Goal: Information Seeking & Learning: Learn about a topic

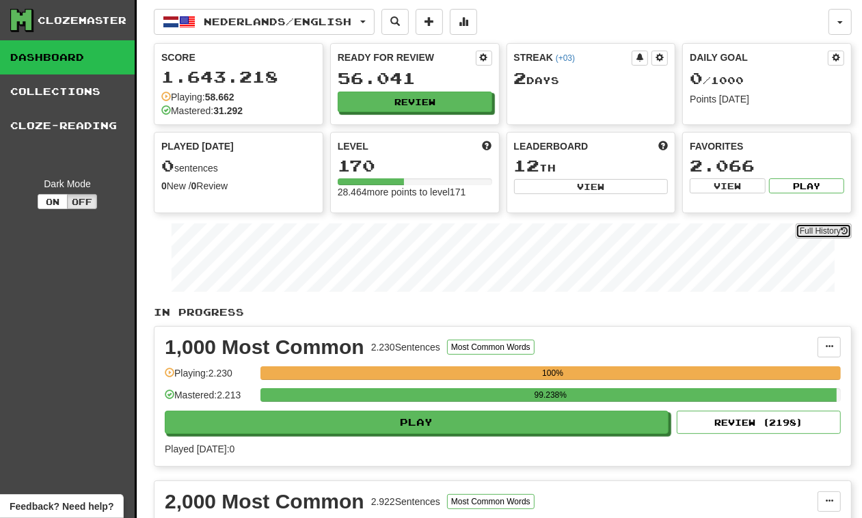
click at [821, 227] on link "Full History" at bounding box center [824, 231] width 56 height 15
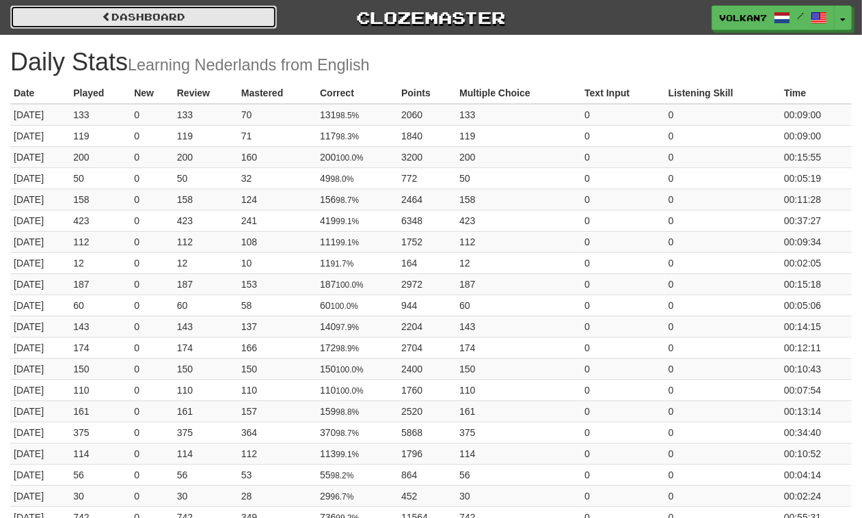
click at [182, 14] on link "Dashboard" at bounding box center [143, 16] width 267 height 23
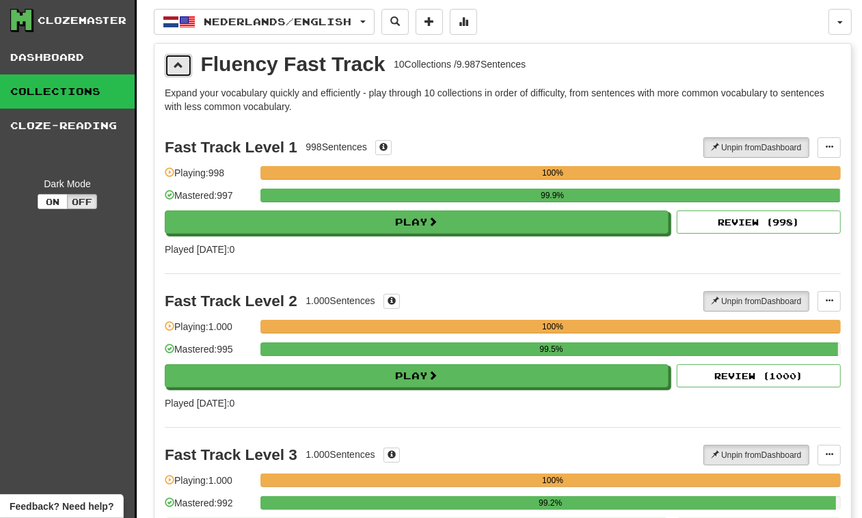
click at [181, 69] on span at bounding box center [179, 65] width 10 height 10
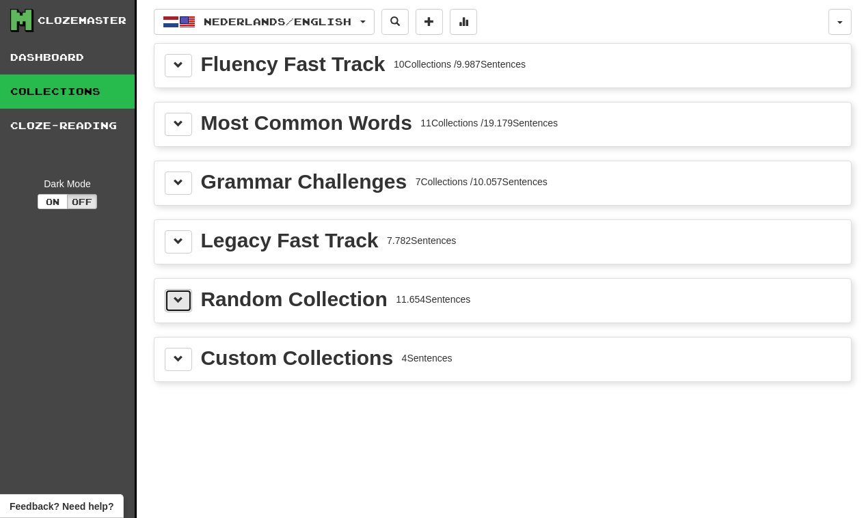
click at [180, 293] on button at bounding box center [178, 300] width 27 height 23
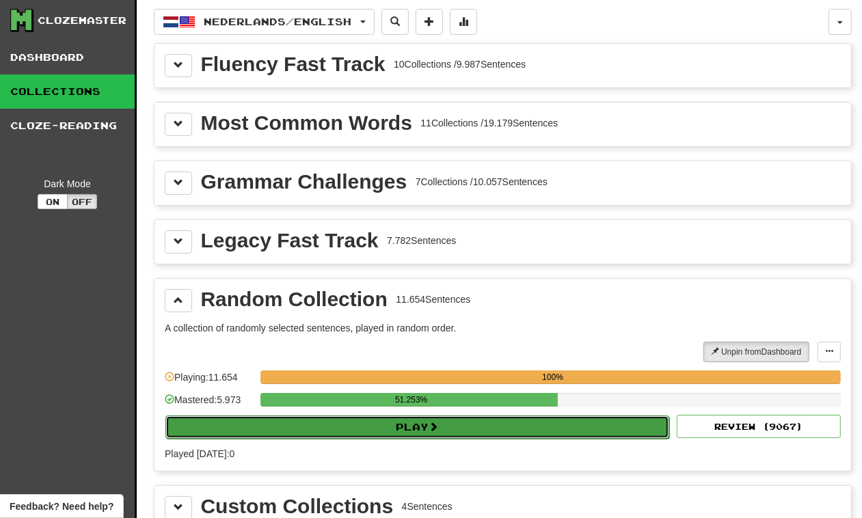
click at [443, 429] on button "Play" at bounding box center [418, 427] width 504 height 23
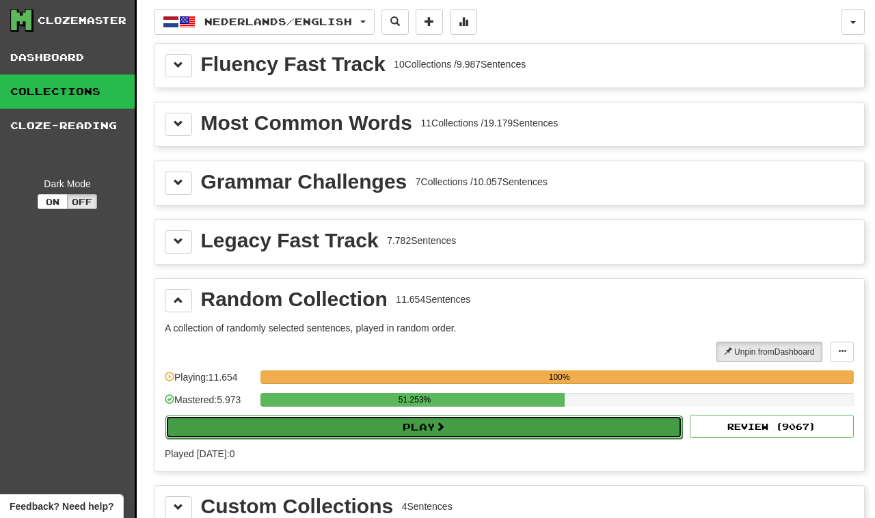
select select "********"
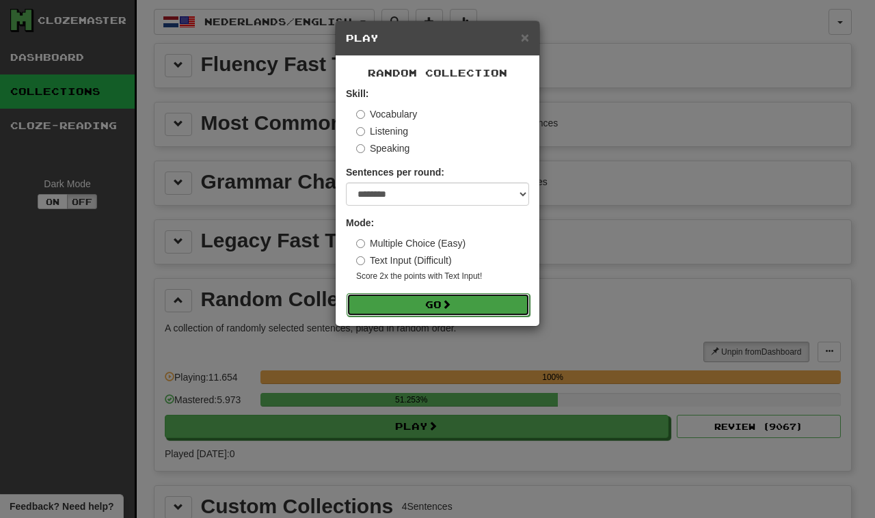
click at [448, 302] on span at bounding box center [447, 305] width 10 height 10
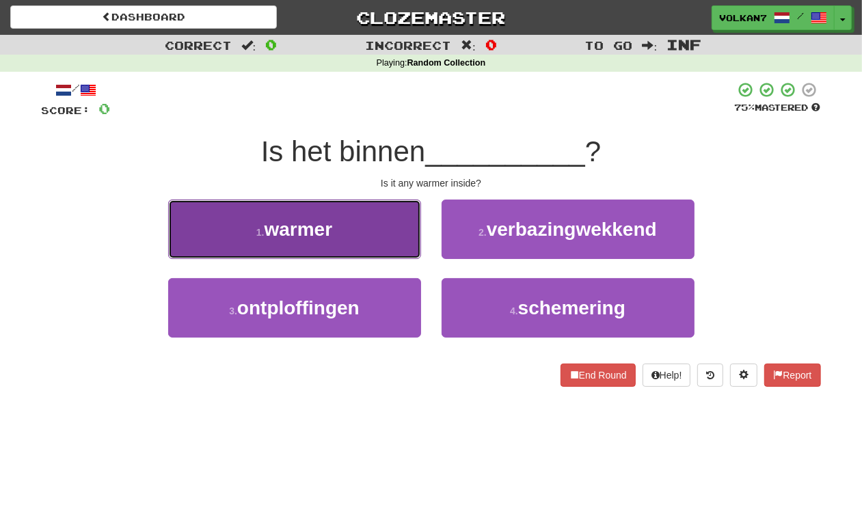
click at [376, 243] on button "1 . warmer" at bounding box center [294, 229] width 253 height 59
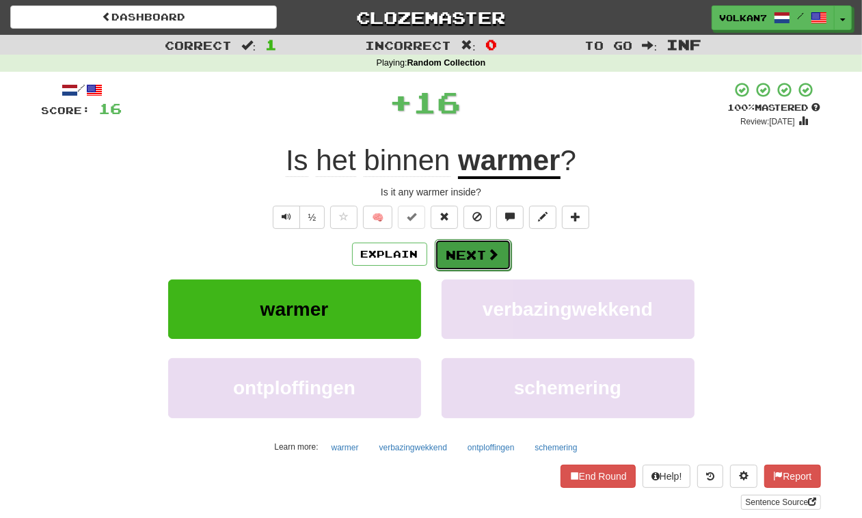
click at [469, 254] on button "Next" at bounding box center [473, 254] width 77 height 31
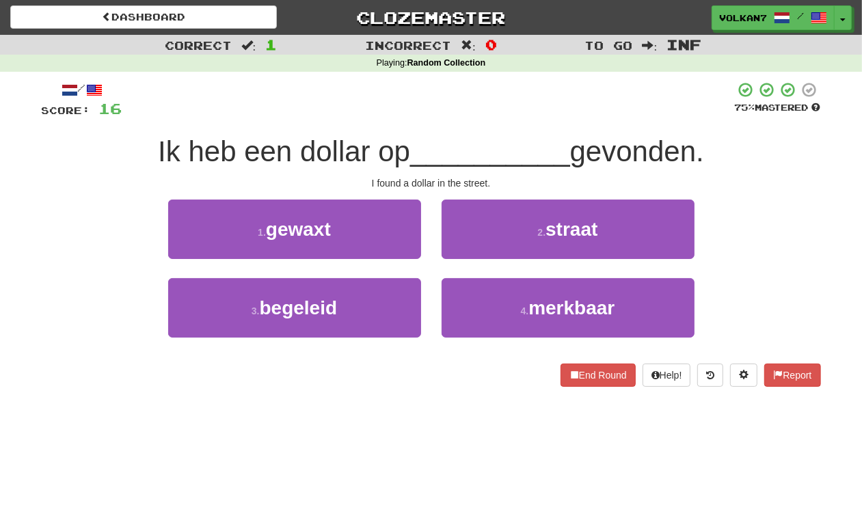
click at [484, 151] on span "__________" at bounding box center [490, 151] width 160 height 32
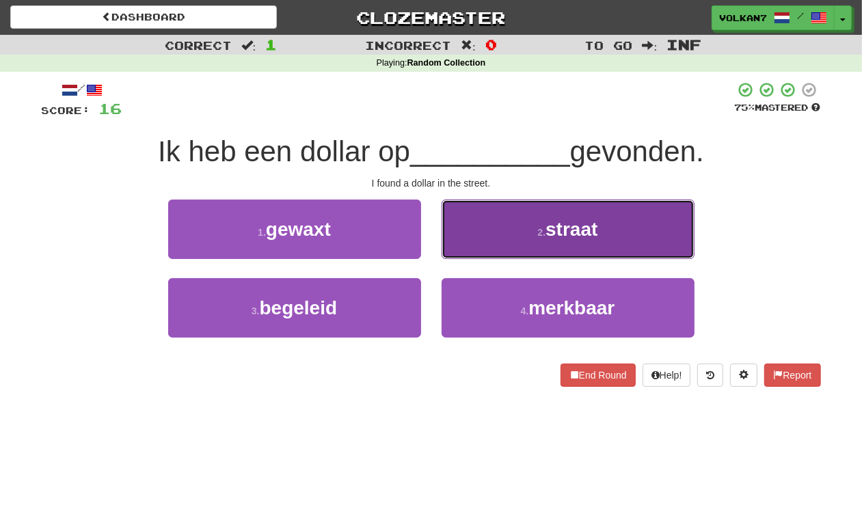
click at [535, 229] on button "2 . straat" at bounding box center [568, 229] width 253 height 59
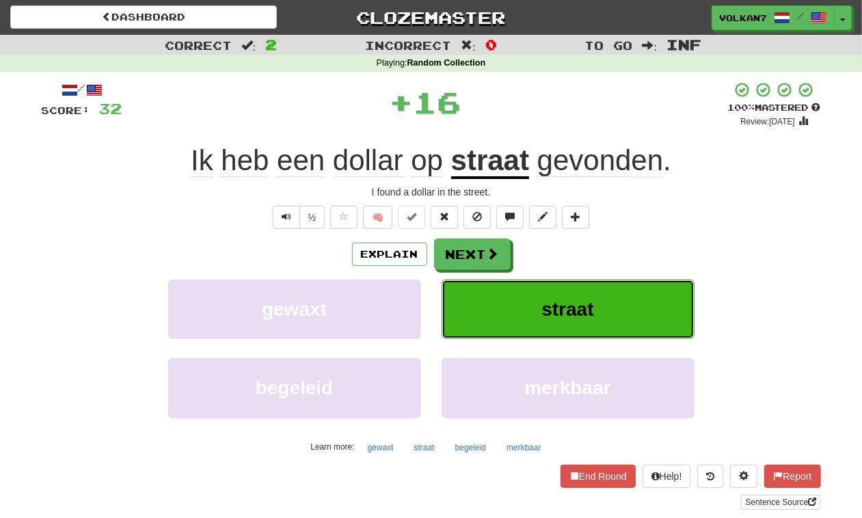
click at [469, 286] on button "straat" at bounding box center [568, 309] width 253 height 59
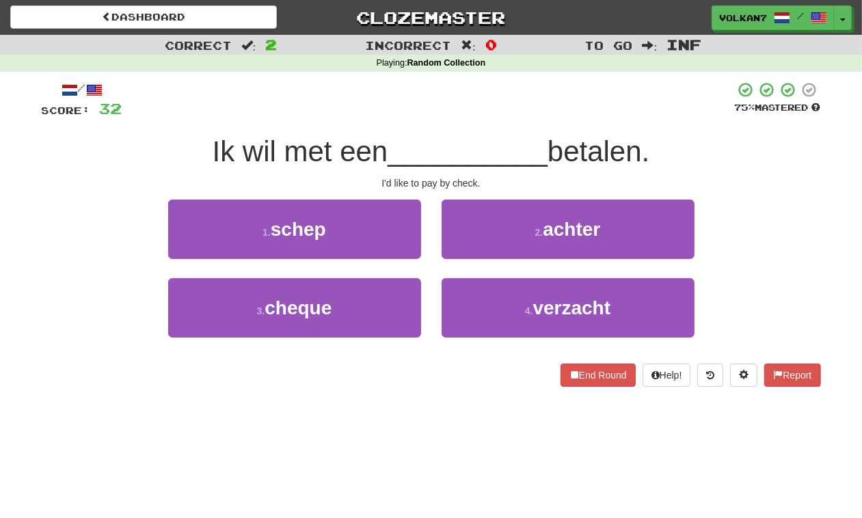
click at [475, 131] on div "/ Score: 32 75 % Mastered Ik wil met een __________ betalen. I'd like to pay by…" at bounding box center [432, 234] width 780 height 306
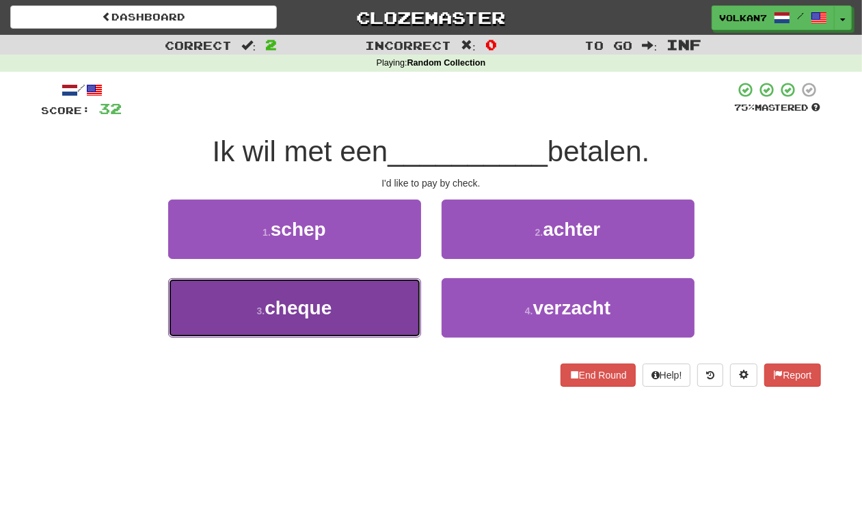
click at [353, 315] on button "3 . cheque" at bounding box center [294, 307] width 253 height 59
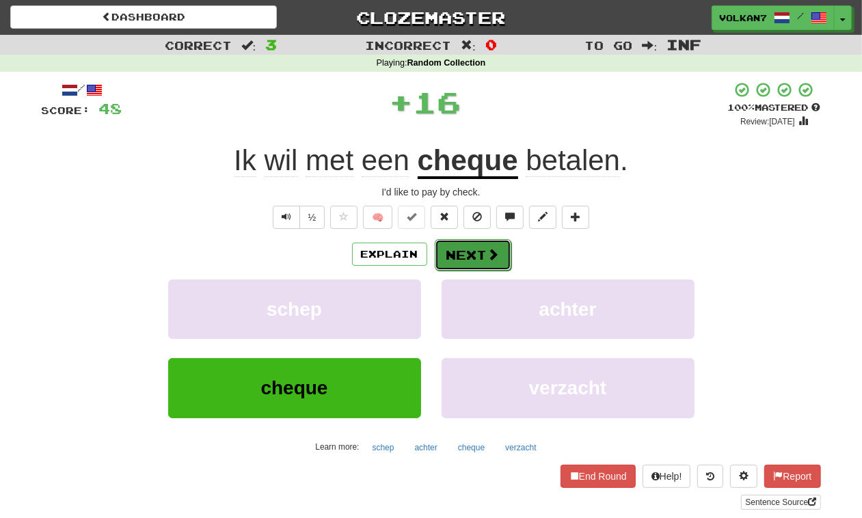
click at [445, 251] on button "Next" at bounding box center [473, 254] width 77 height 31
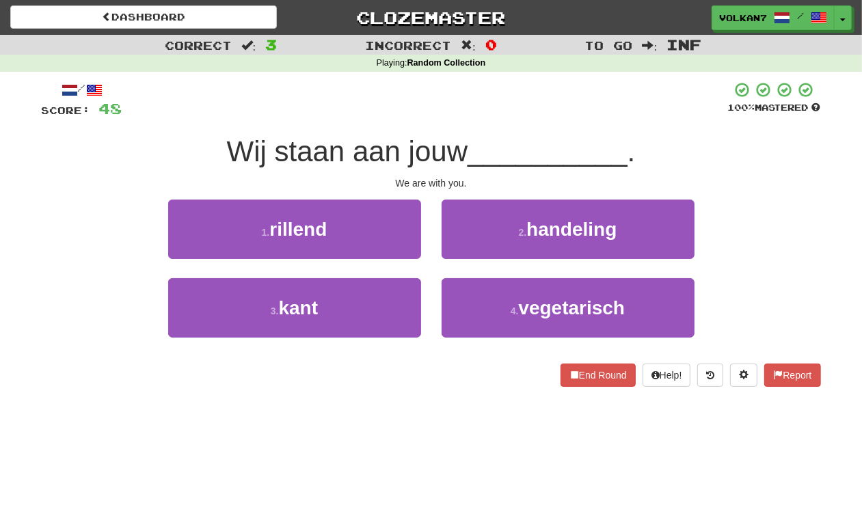
click at [474, 140] on span "__________" at bounding box center [548, 151] width 160 height 32
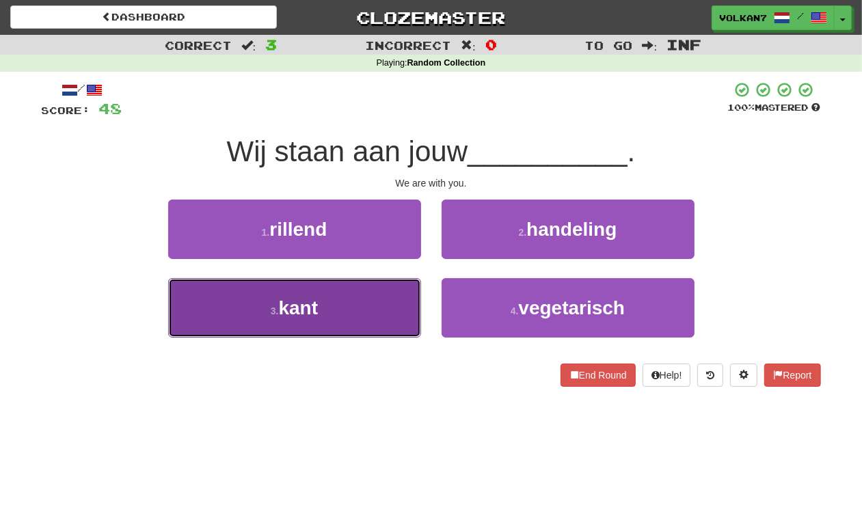
click at [362, 288] on button "3 . kant" at bounding box center [294, 307] width 253 height 59
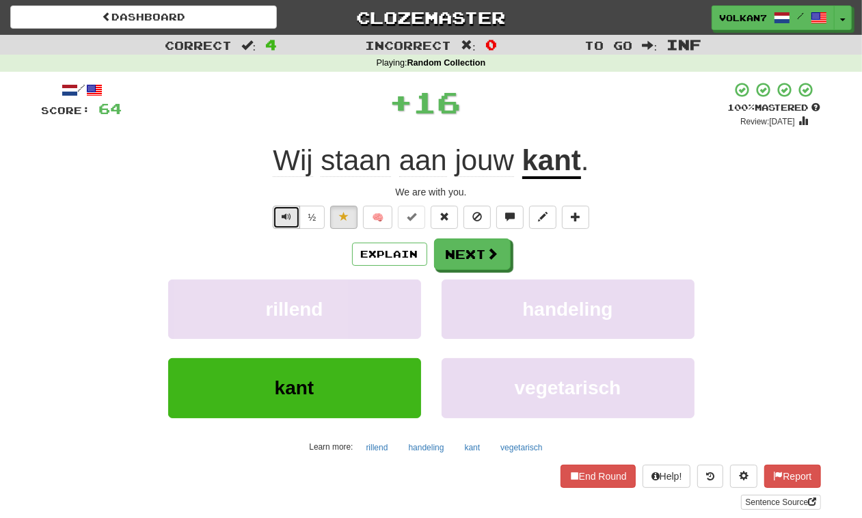
click at [278, 211] on button "Text-to-speech controls" at bounding box center [286, 217] width 27 height 23
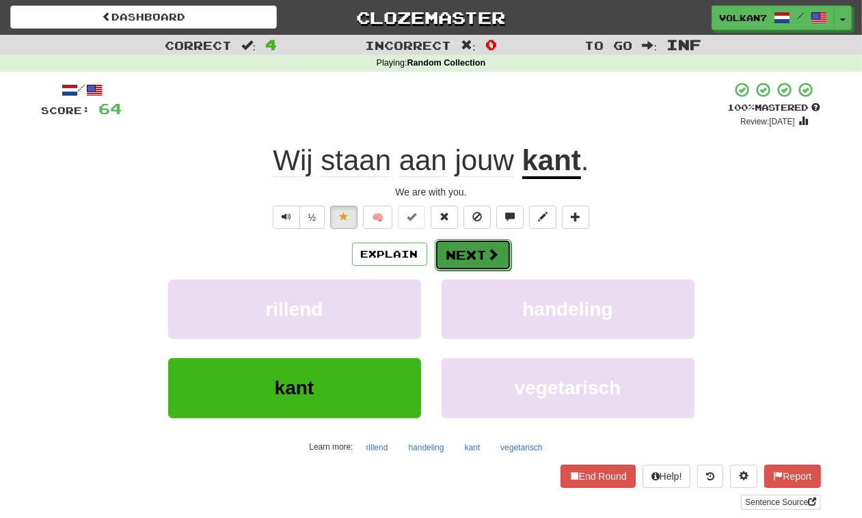
click at [453, 268] on button "Next" at bounding box center [473, 254] width 77 height 31
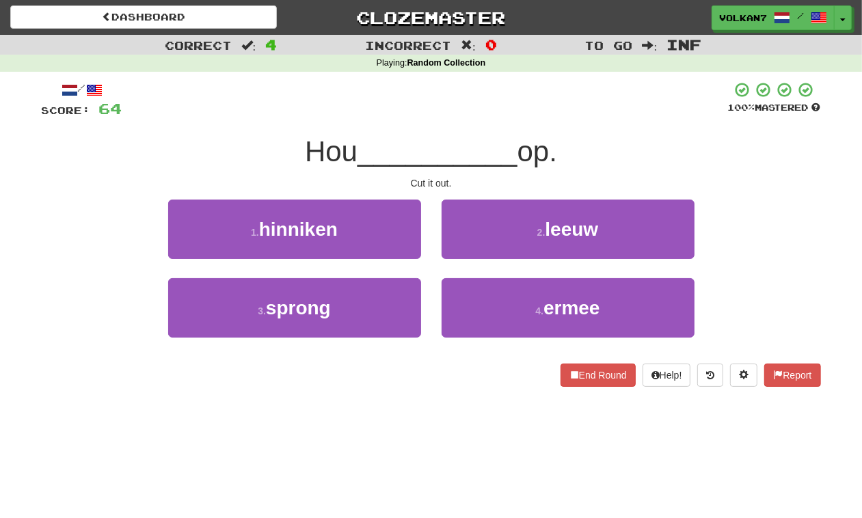
click at [518, 116] on div at bounding box center [425, 100] width 606 height 38
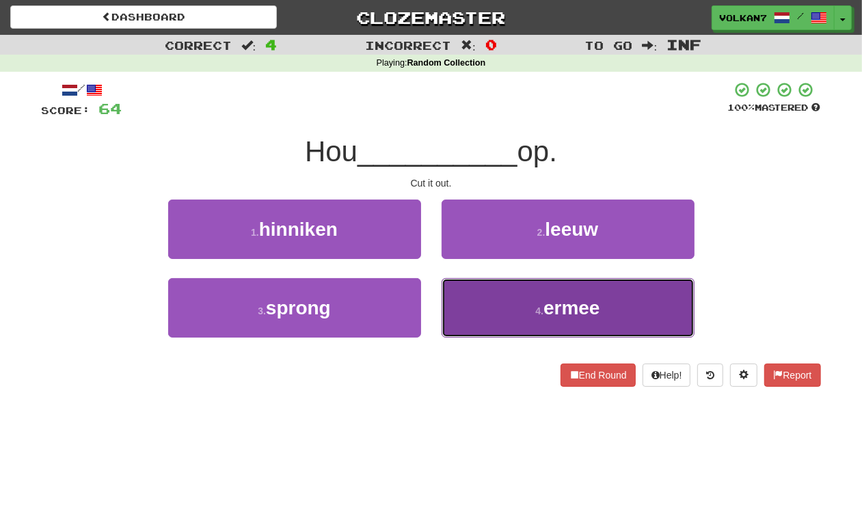
click at [530, 309] on button "4 . ermee" at bounding box center [568, 307] width 253 height 59
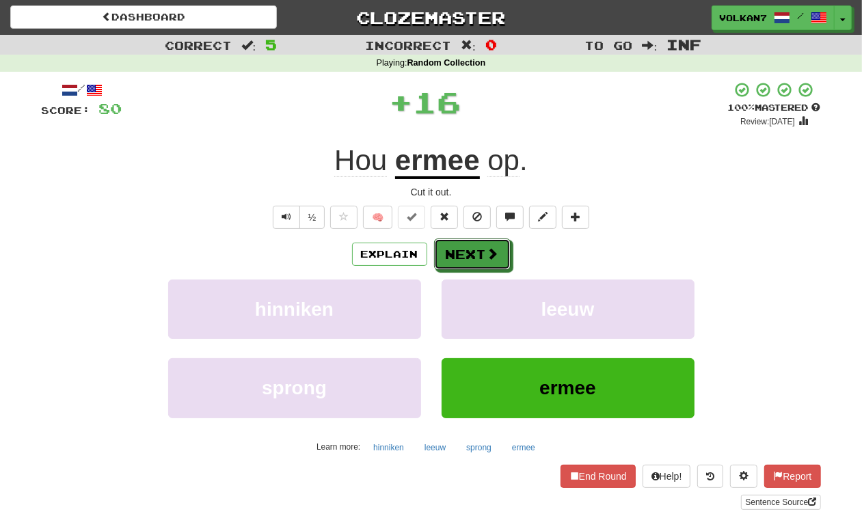
click at [471, 265] on button "Next" at bounding box center [472, 254] width 77 height 31
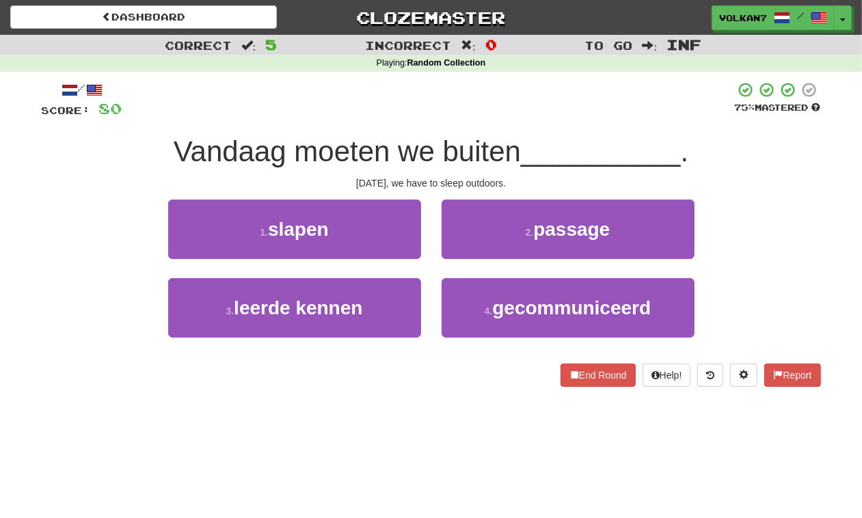
click at [517, 131] on div "/ Score: 80 75 % Mastered Vandaag moeten we buiten __________ . Today, we have …" at bounding box center [432, 234] width 780 height 306
click at [397, 223] on button "1 . slapen" at bounding box center [294, 229] width 253 height 59
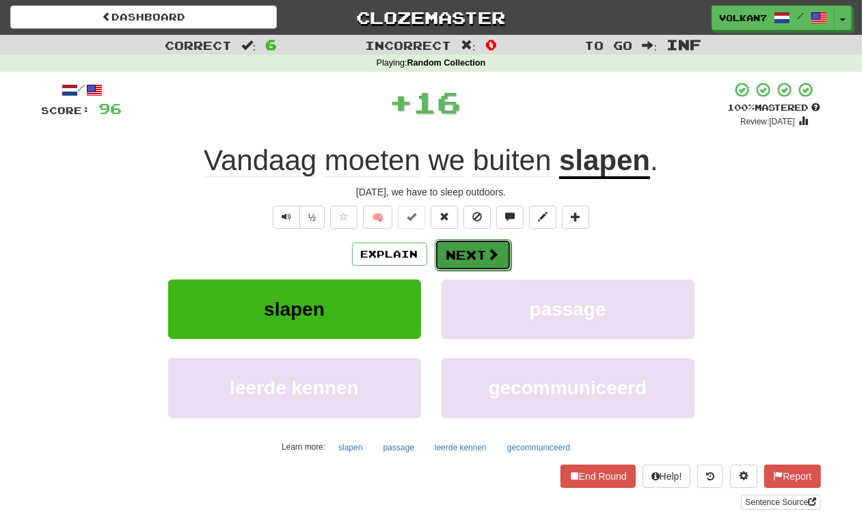
click at [479, 252] on button "Next" at bounding box center [473, 254] width 77 height 31
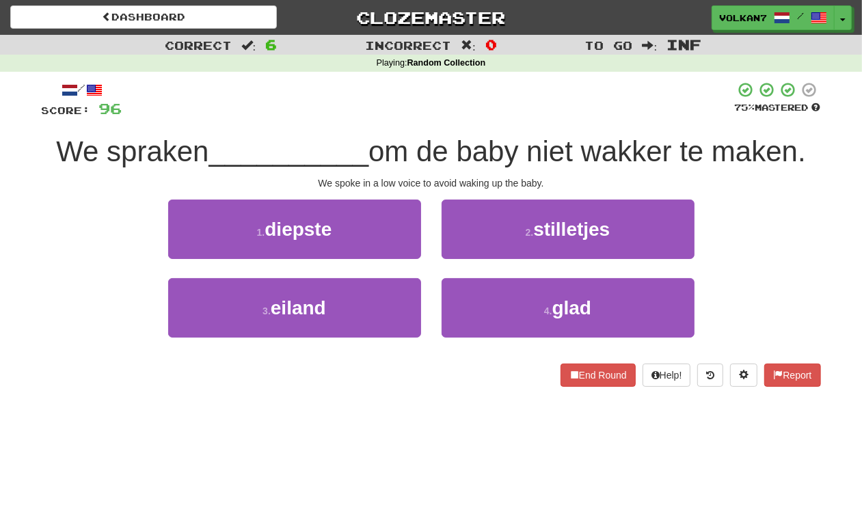
click at [492, 114] on div at bounding box center [428, 100] width 613 height 38
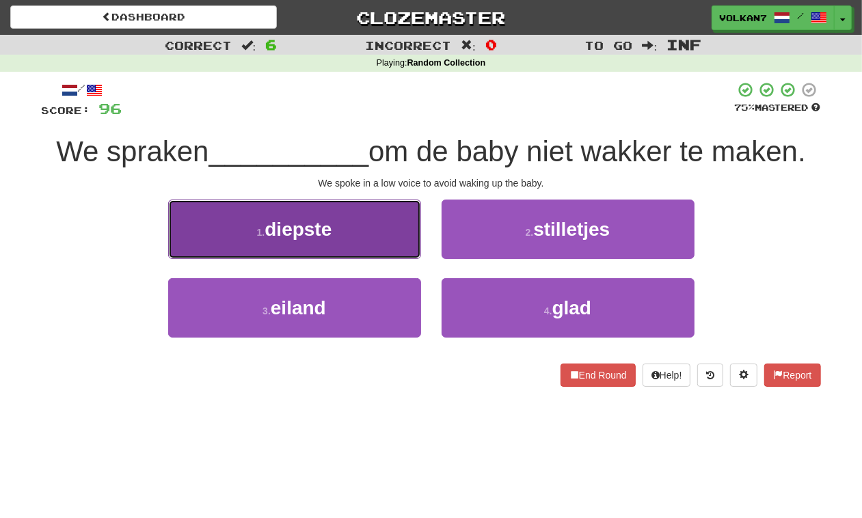
click at [371, 250] on button "1 . diepste" at bounding box center [294, 229] width 253 height 59
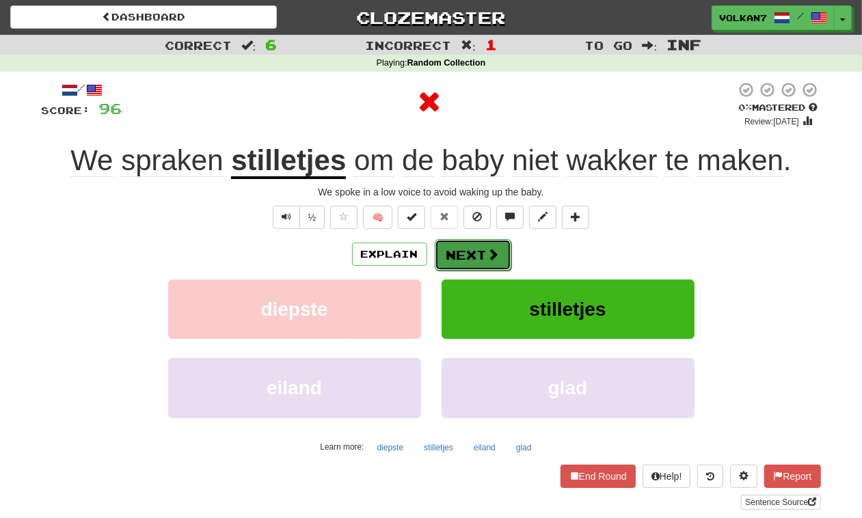
click at [476, 255] on button "Next" at bounding box center [473, 254] width 77 height 31
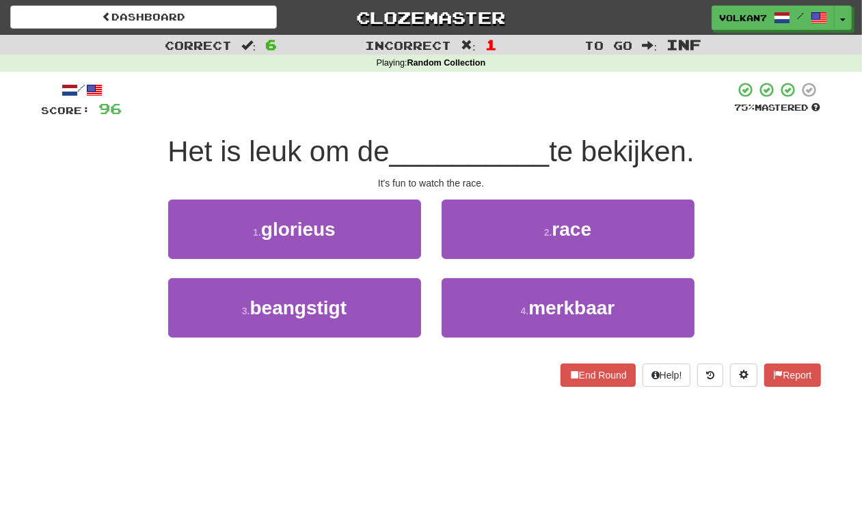
click at [537, 107] on div at bounding box center [428, 100] width 613 height 38
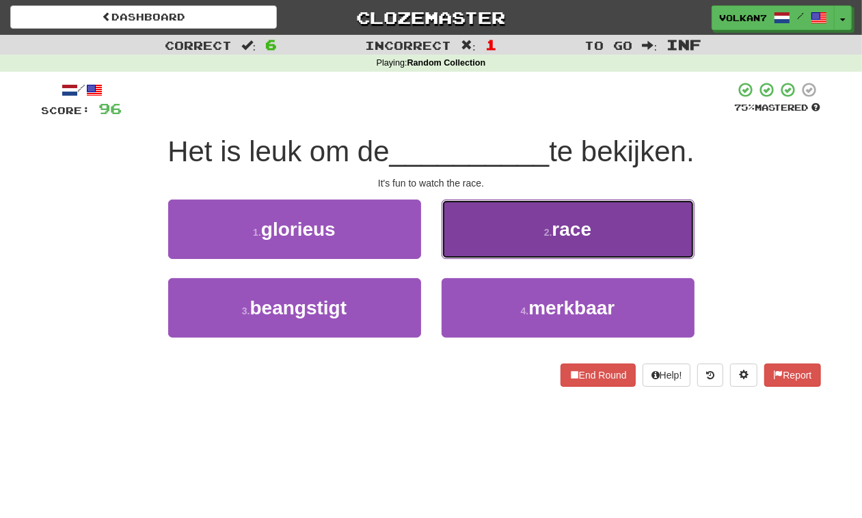
click at [516, 237] on button "2 . race" at bounding box center [568, 229] width 253 height 59
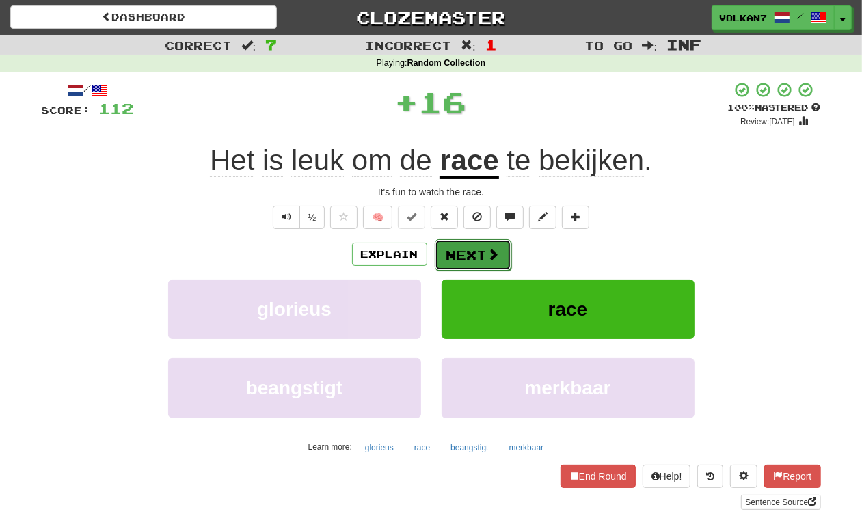
click at [484, 250] on button "Next" at bounding box center [473, 254] width 77 height 31
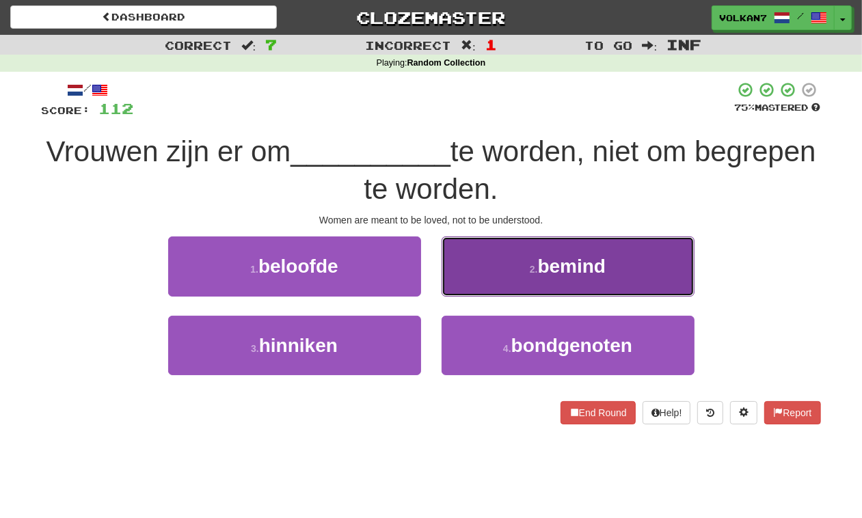
click at [566, 277] on span "bemind" at bounding box center [572, 266] width 68 height 21
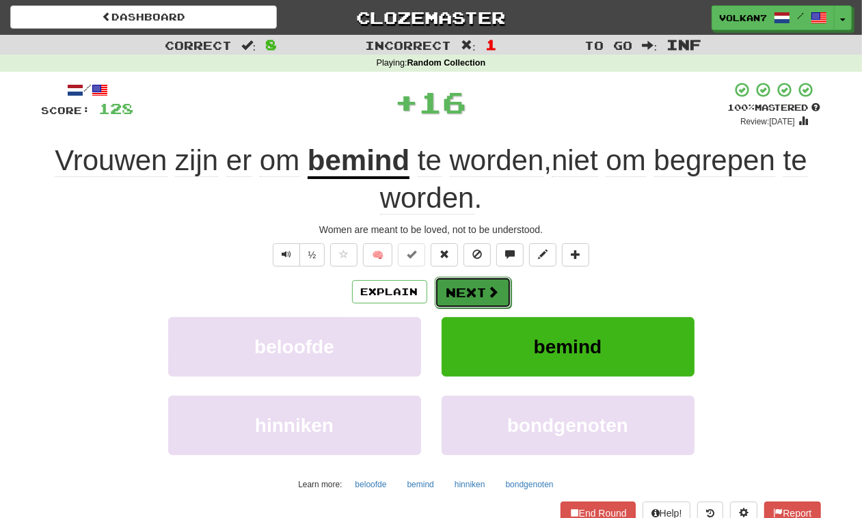
click at [467, 306] on button "Next" at bounding box center [473, 292] width 77 height 31
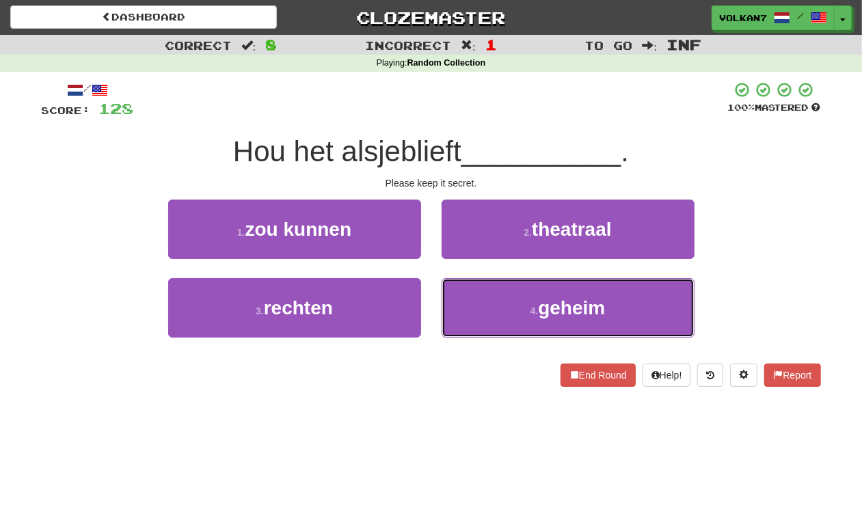
click at [467, 306] on button "4 . geheim" at bounding box center [568, 307] width 253 height 59
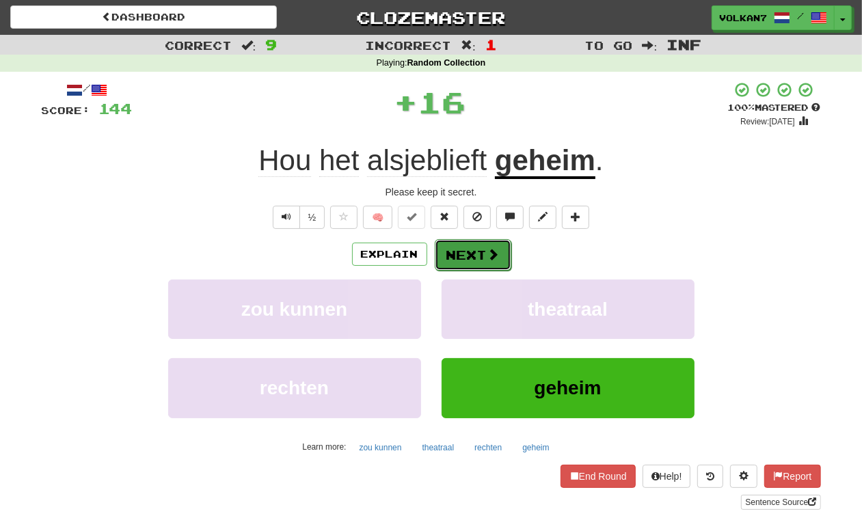
click at [453, 262] on button "Next" at bounding box center [473, 254] width 77 height 31
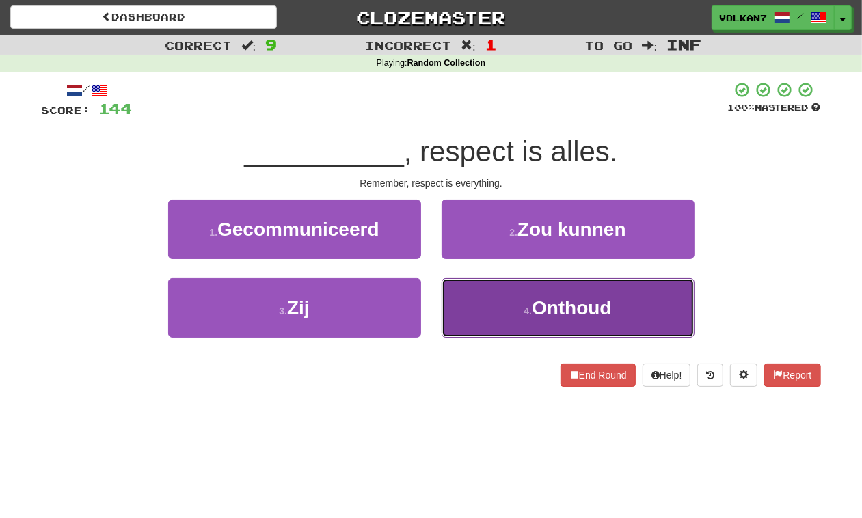
click at [541, 293] on button "4 . Onthoud" at bounding box center [568, 307] width 253 height 59
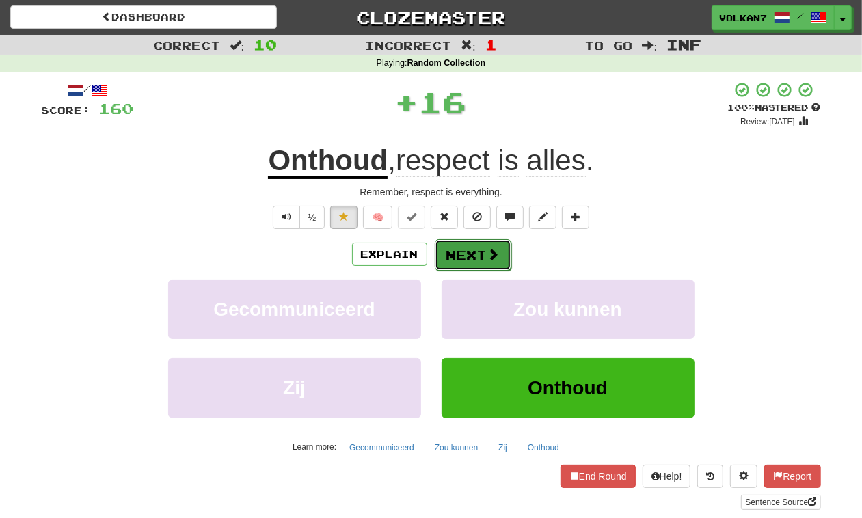
click at [498, 259] on span at bounding box center [494, 254] width 12 height 12
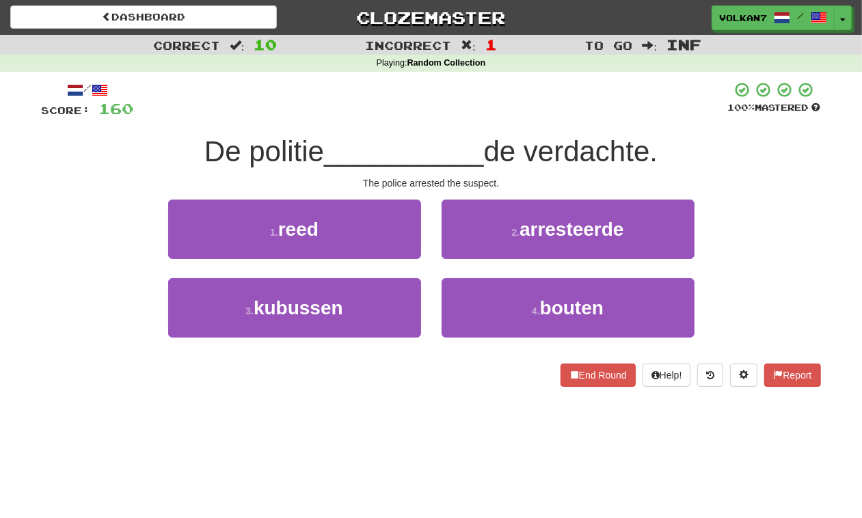
click at [473, 122] on div "/ Score: 160 100 % Mastered De politie __________ de verdachte. The police arre…" at bounding box center [432, 234] width 780 height 306
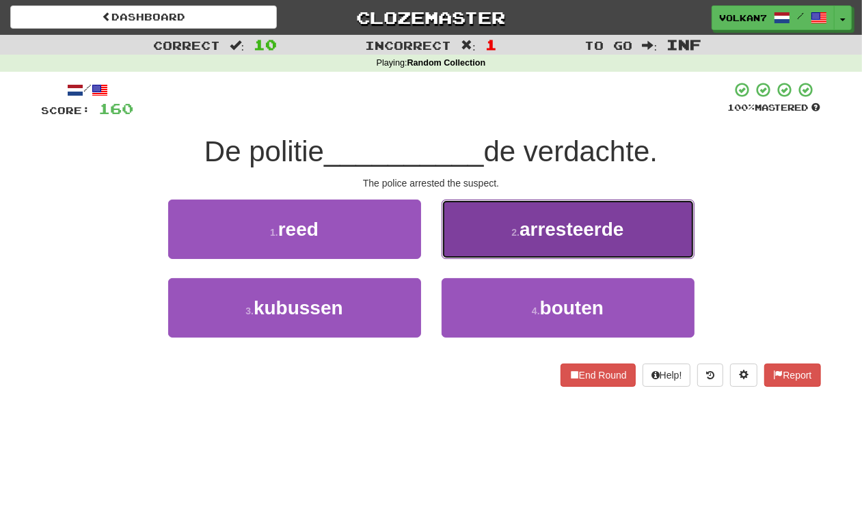
click at [513, 231] on small "2 ." at bounding box center [516, 232] width 8 height 11
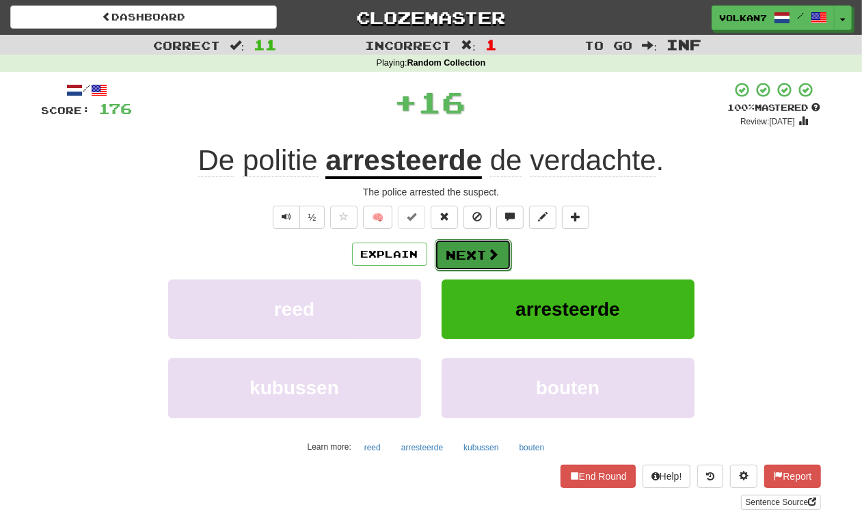
click at [488, 254] on span at bounding box center [494, 254] width 12 height 12
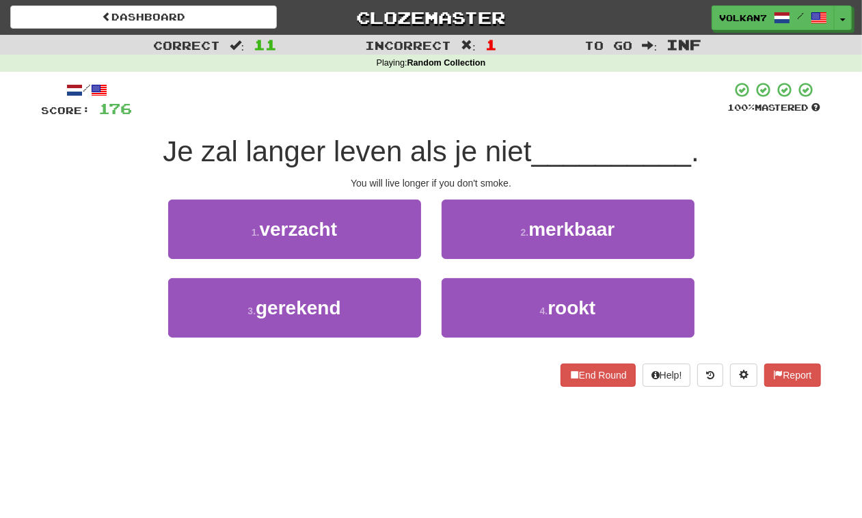
click at [520, 81] on div at bounding box center [431, 100] width 596 height 38
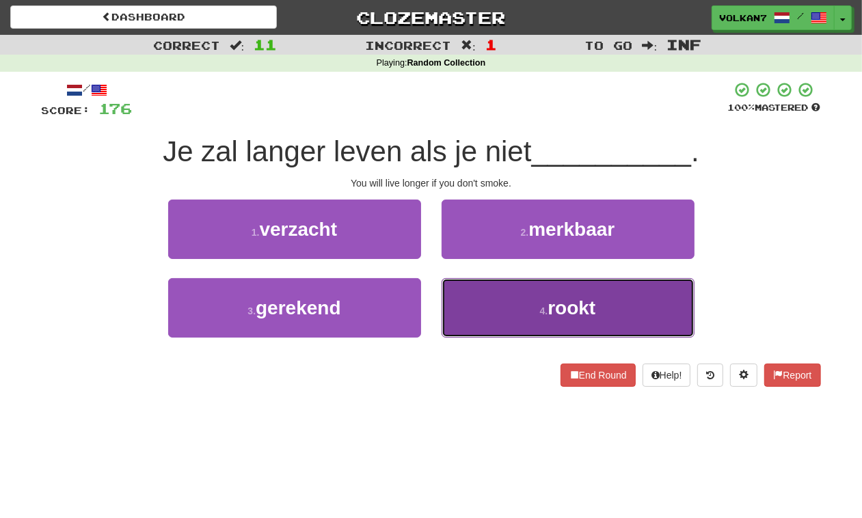
click at [555, 296] on button "4 . rookt" at bounding box center [568, 307] width 253 height 59
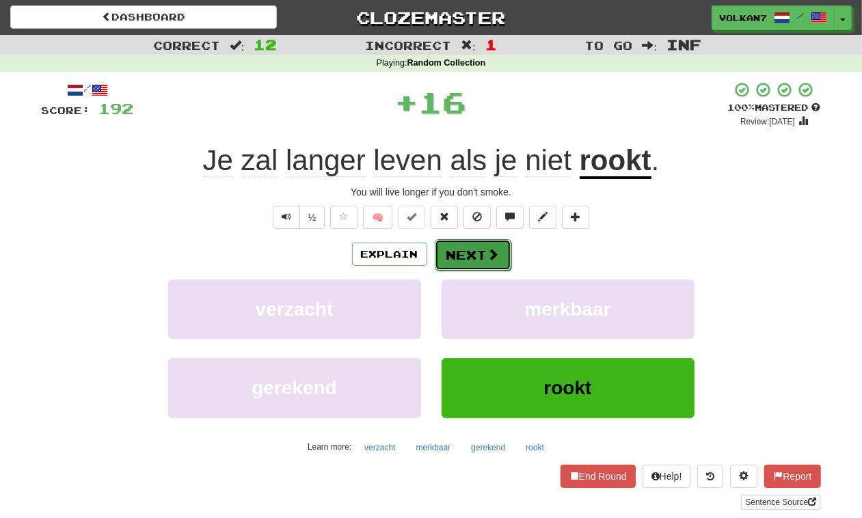
click at [475, 256] on button "Next" at bounding box center [473, 254] width 77 height 31
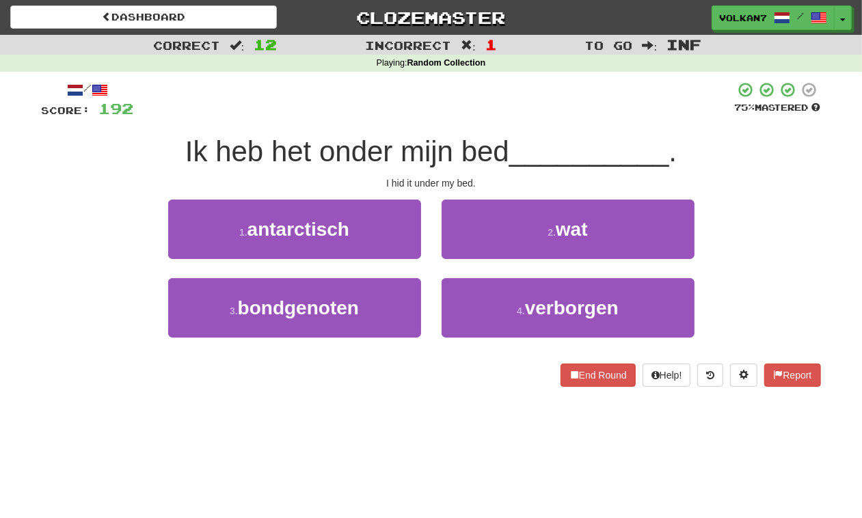
click at [479, 103] on div at bounding box center [434, 100] width 601 height 38
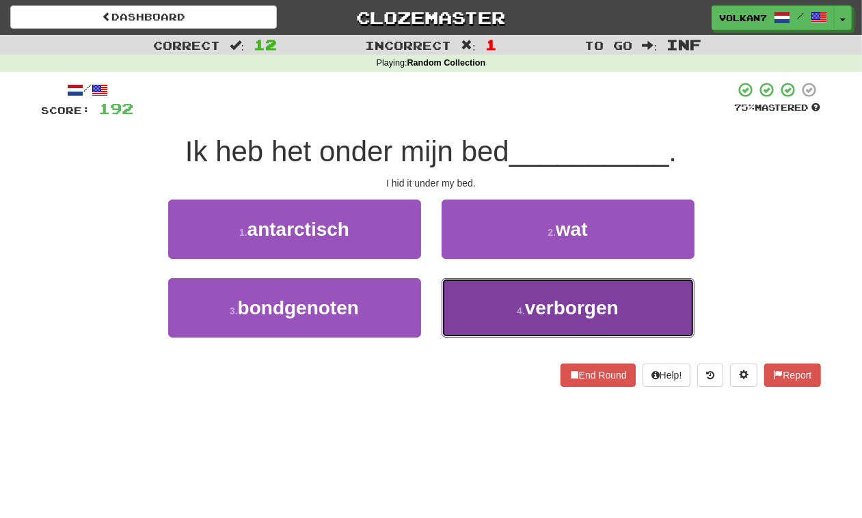
click at [514, 310] on button "4 . verborgen" at bounding box center [568, 307] width 253 height 59
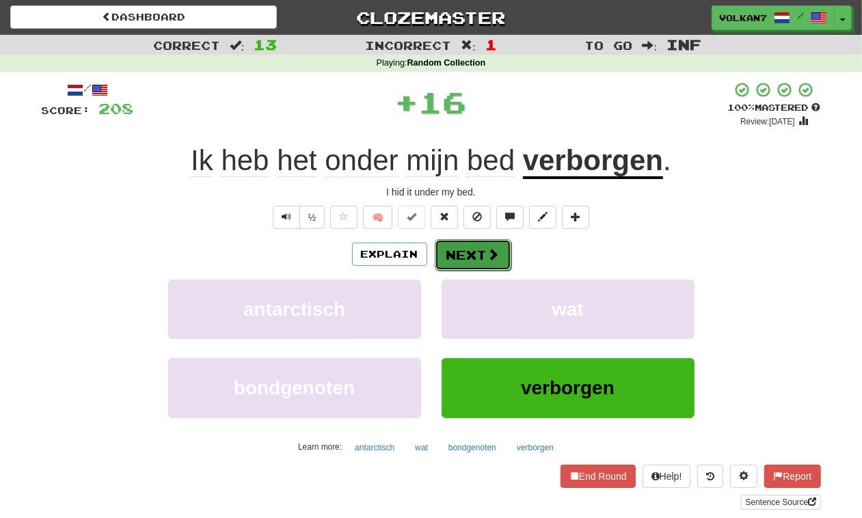
click at [473, 262] on button "Next" at bounding box center [473, 254] width 77 height 31
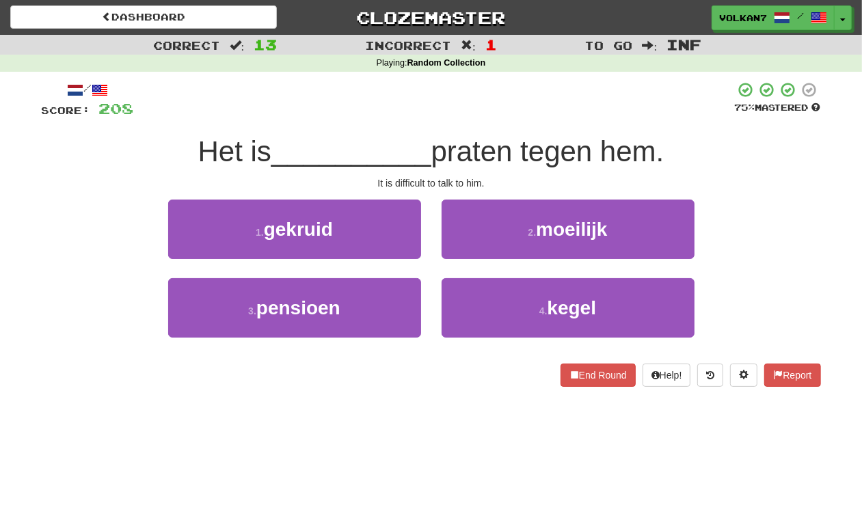
click at [516, 106] on div at bounding box center [434, 100] width 601 height 38
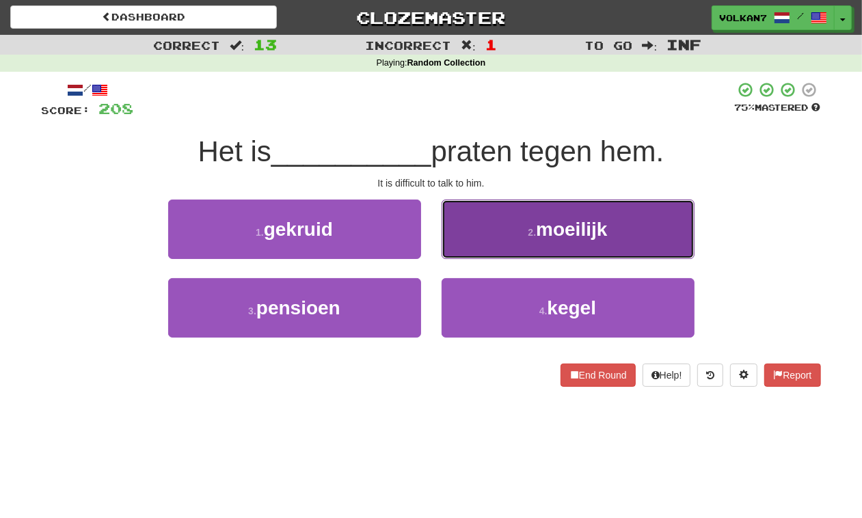
click at [535, 228] on small "2 ." at bounding box center [533, 232] width 8 height 11
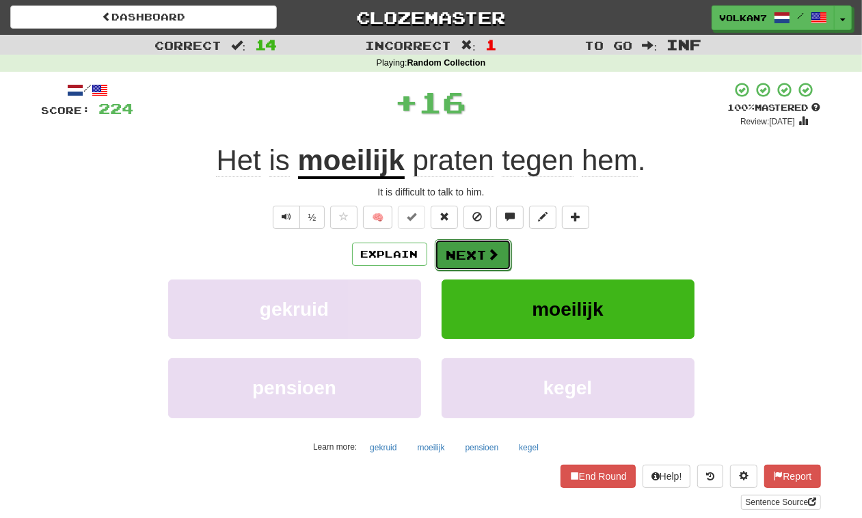
click at [488, 258] on span at bounding box center [494, 254] width 12 height 12
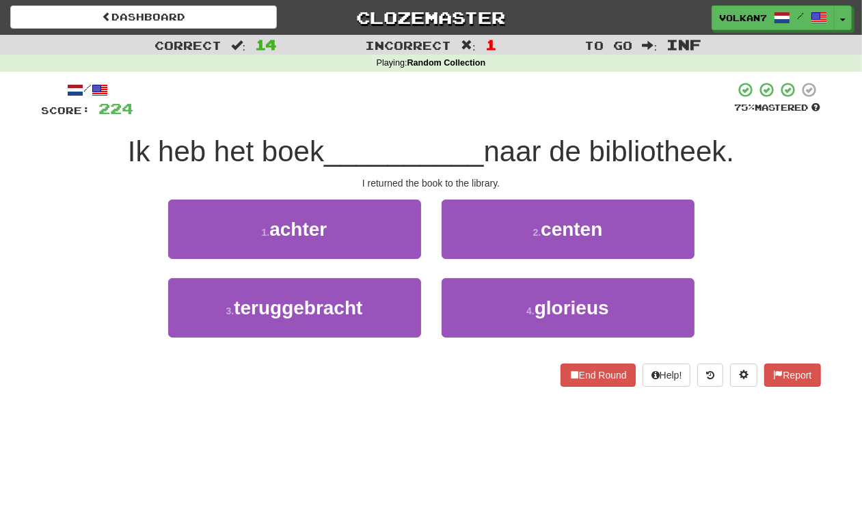
click at [501, 113] on div at bounding box center [434, 100] width 601 height 38
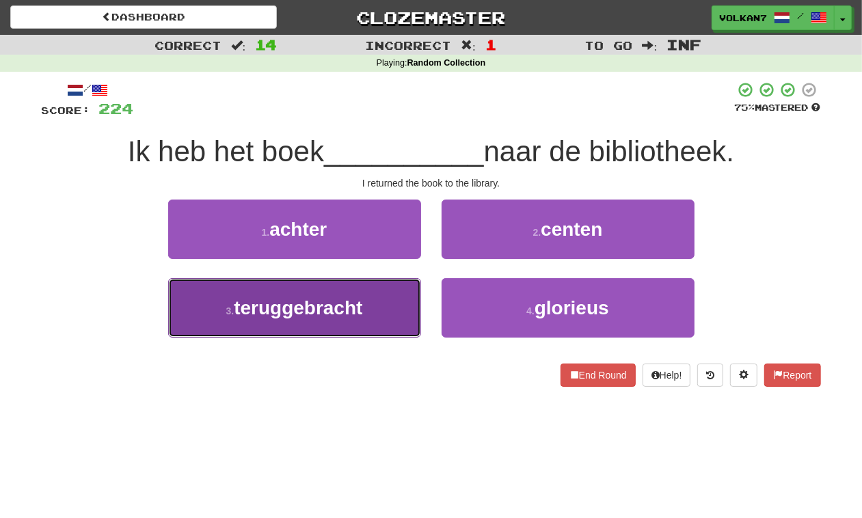
click at [366, 312] on button "3 . teruggebracht" at bounding box center [294, 307] width 253 height 59
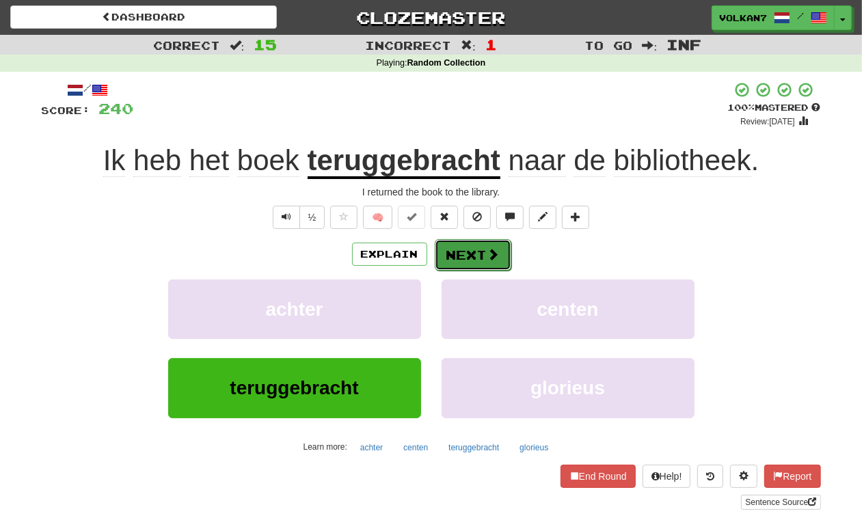
click at [480, 259] on button "Next" at bounding box center [473, 254] width 77 height 31
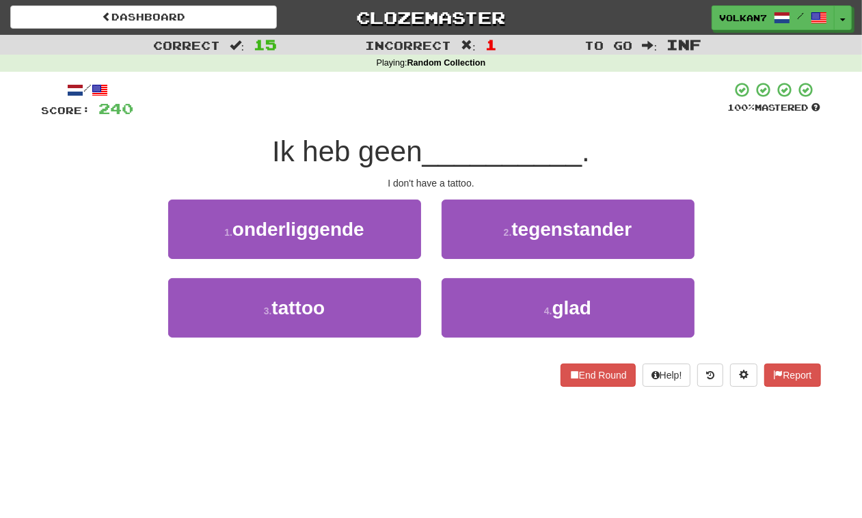
click at [530, 124] on div "/ Score: 240 100 % Mastered Ik heb geen __________ . I don't have a tattoo. 1 .…" at bounding box center [432, 234] width 780 height 306
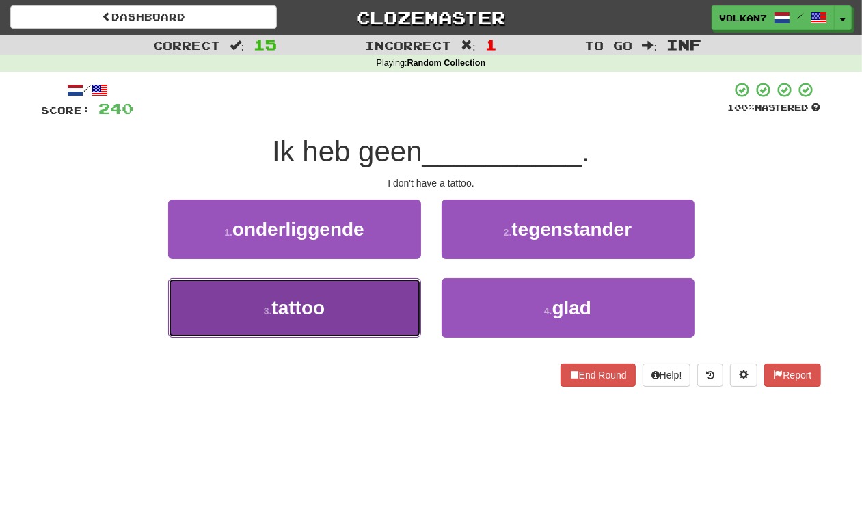
click at [387, 294] on button "3 . tattoo" at bounding box center [294, 307] width 253 height 59
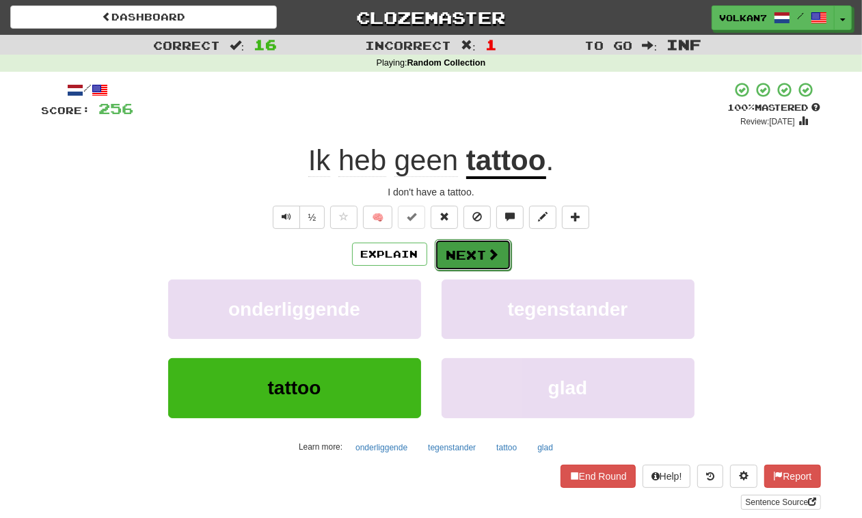
click at [479, 248] on button "Next" at bounding box center [473, 254] width 77 height 31
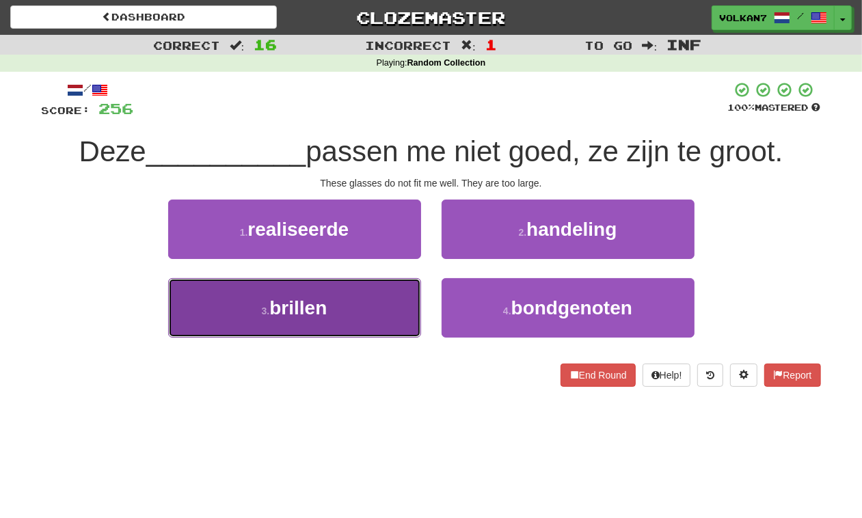
click at [388, 308] on button "3 . brillen" at bounding box center [294, 307] width 253 height 59
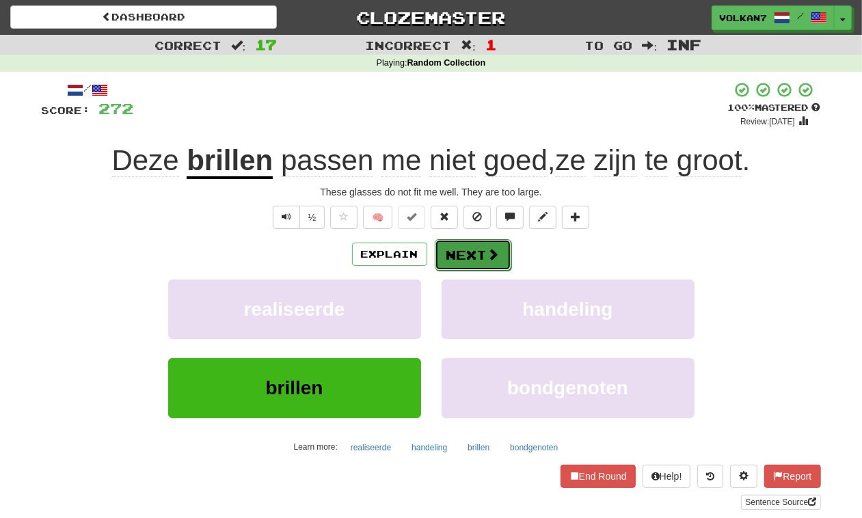
click at [459, 255] on button "Next" at bounding box center [473, 254] width 77 height 31
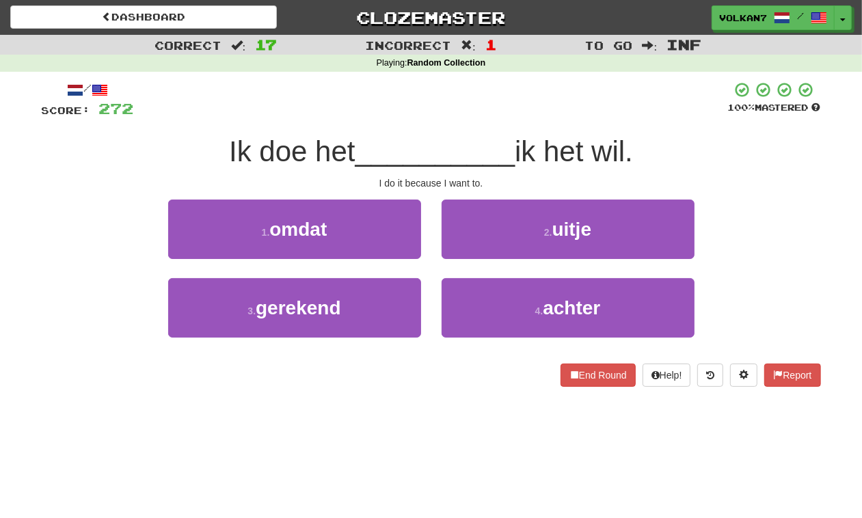
click at [496, 130] on div "/ Score: 272 100 % Mastered Ik doe het __________ ik het wil. I do it because I…" at bounding box center [432, 234] width 780 height 306
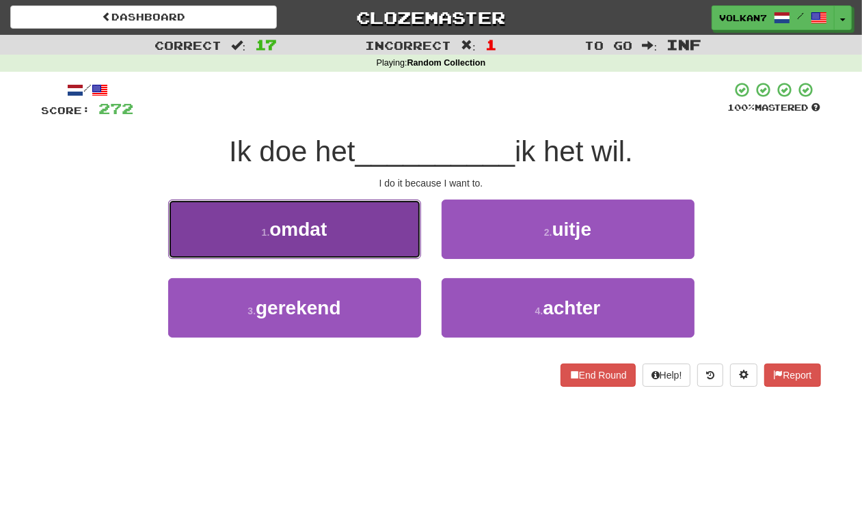
click at [371, 230] on button "1 . omdat" at bounding box center [294, 229] width 253 height 59
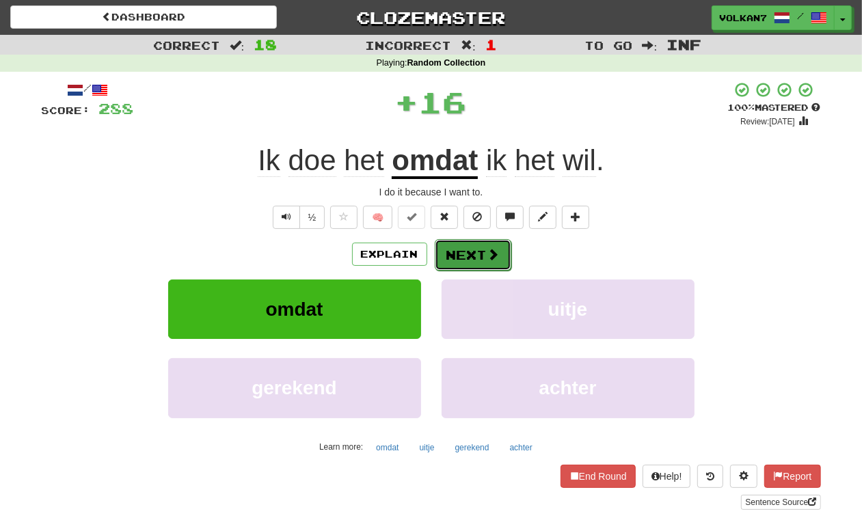
click at [497, 255] on span at bounding box center [494, 254] width 12 height 12
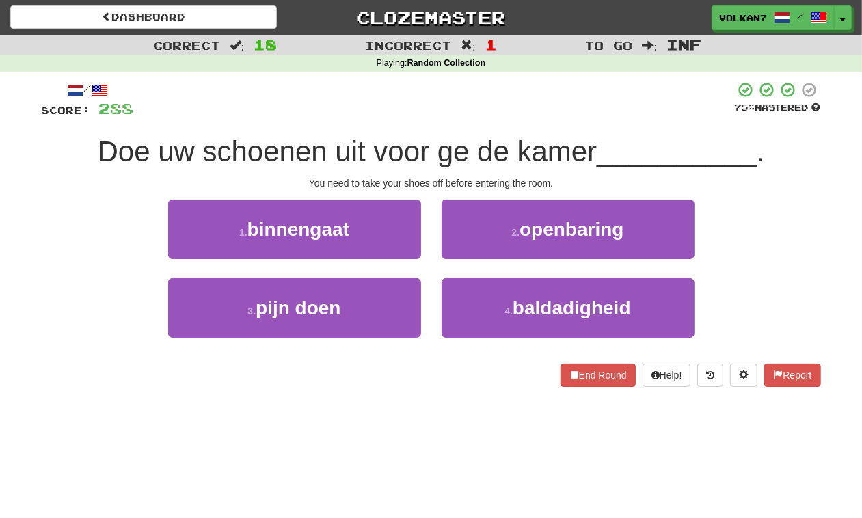
click at [473, 114] on div at bounding box center [434, 100] width 601 height 38
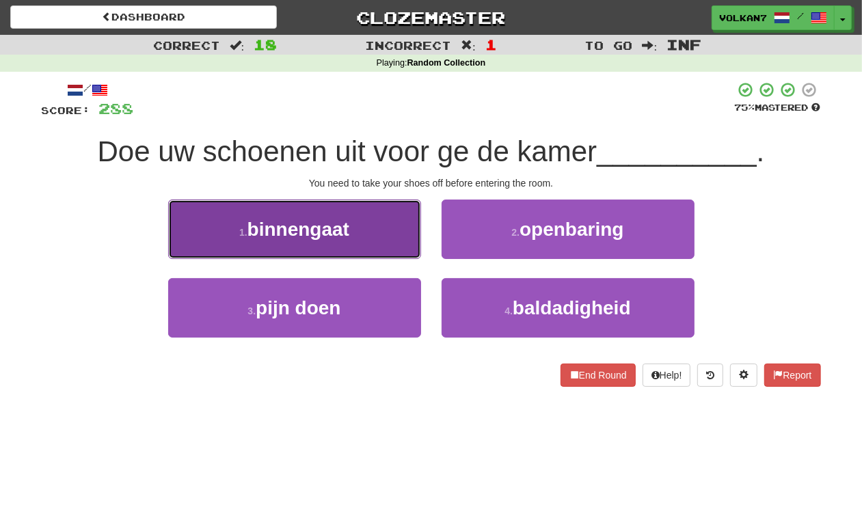
click at [357, 220] on button "1 . binnengaat" at bounding box center [294, 229] width 253 height 59
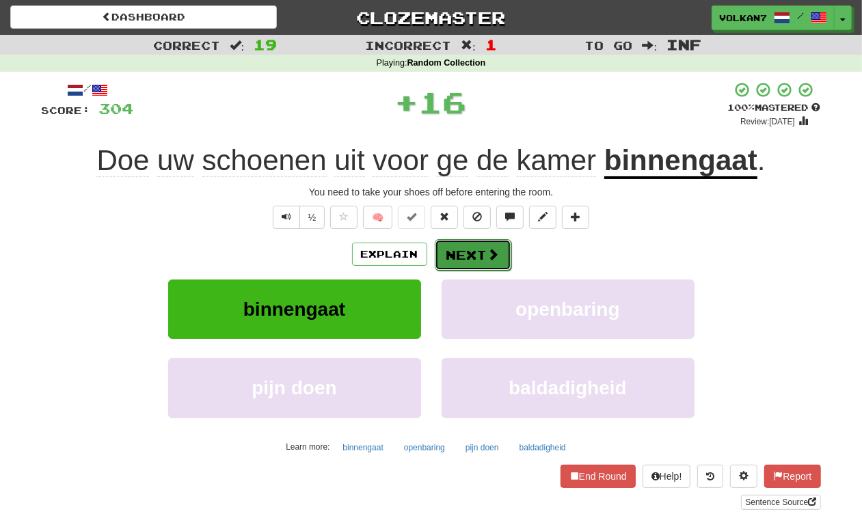
click at [464, 259] on button "Next" at bounding box center [473, 254] width 77 height 31
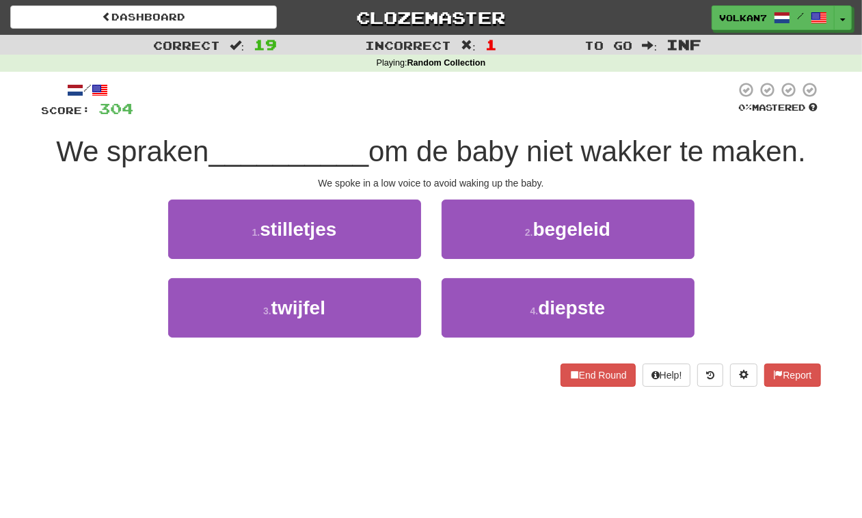
click at [496, 108] on div at bounding box center [435, 100] width 603 height 38
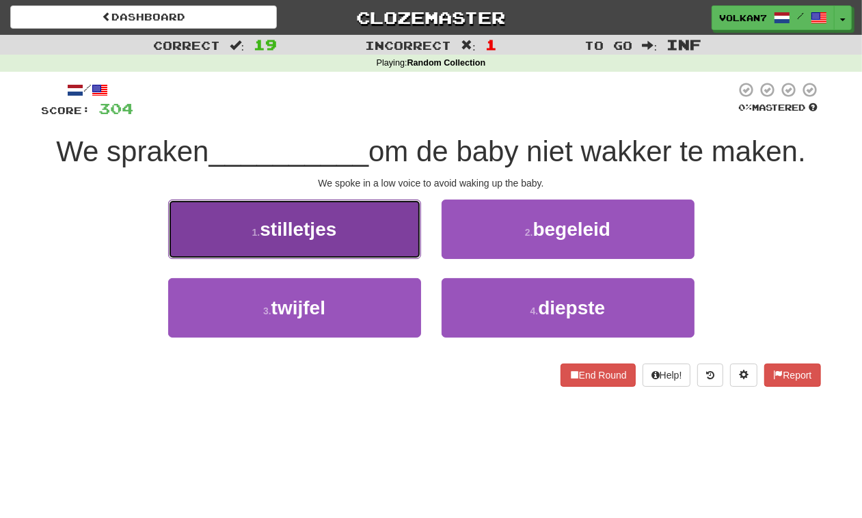
click at [381, 217] on button "1 . stilletjes" at bounding box center [294, 229] width 253 height 59
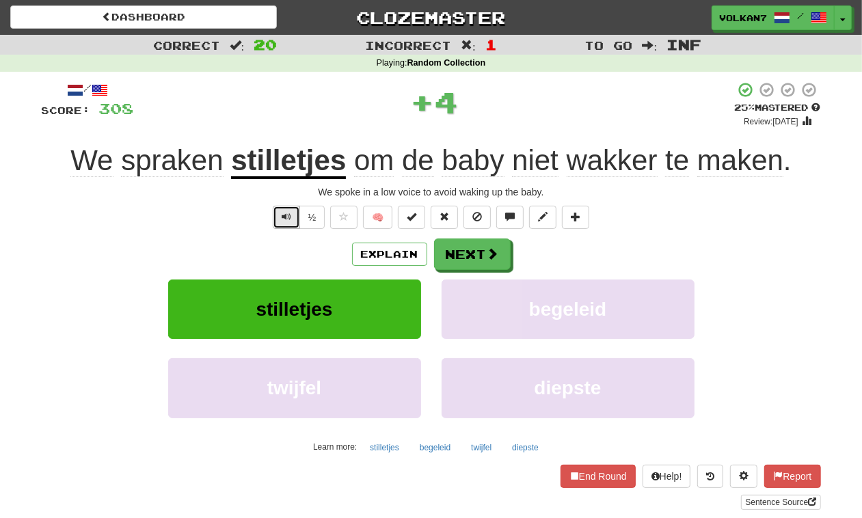
click at [282, 216] on span "Text-to-speech controls" at bounding box center [287, 217] width 10 height 10
click at [472, 260] on button "Next" at bounding box center [473, 254] width 77 height 31
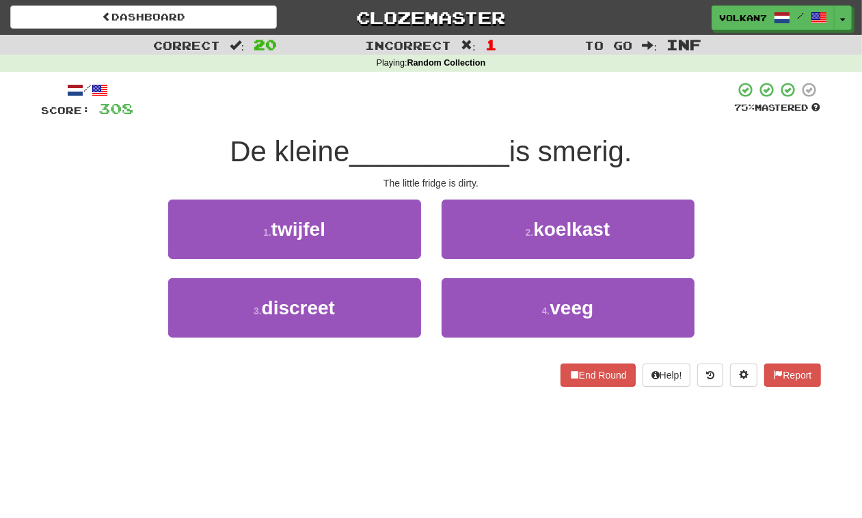
click at [503, 96] on div at bounding box center [434, 100] width 601 height 38
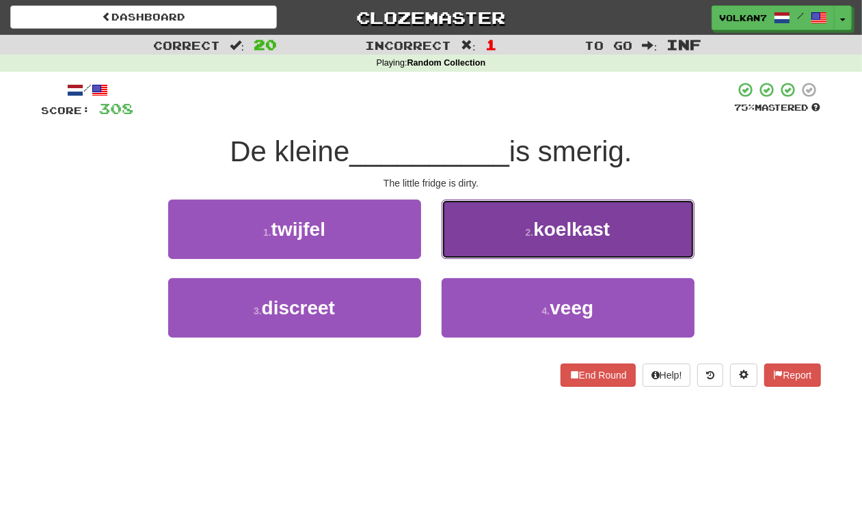
click at [528, 236] on small "2 ." at bounding box center [530, 232] width 8 height 11
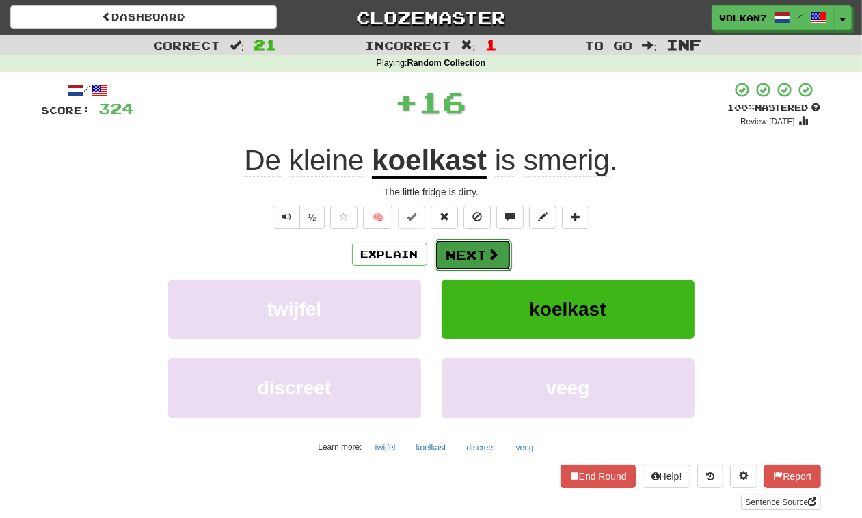
click at [479, 261] on button "Next" at bounding box center [473, 254] width 77 height 31
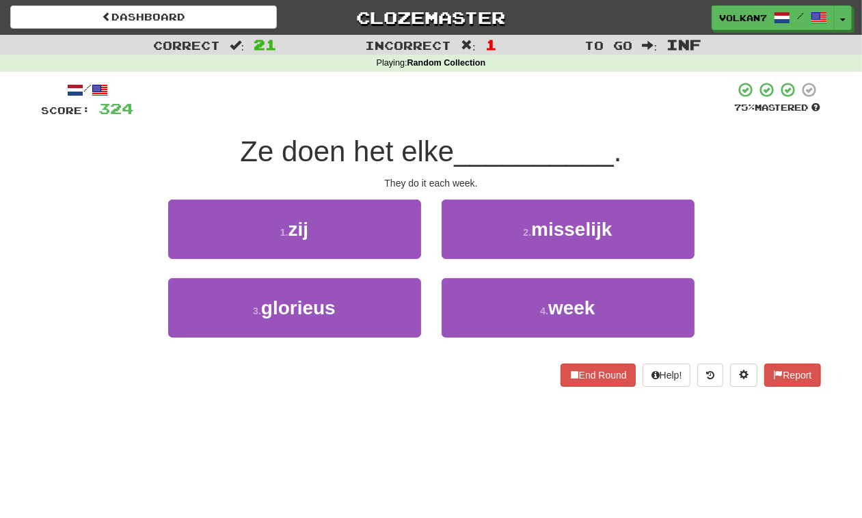
click at [518, 117] on div at bounding box center [434, 100] width 601 height 38
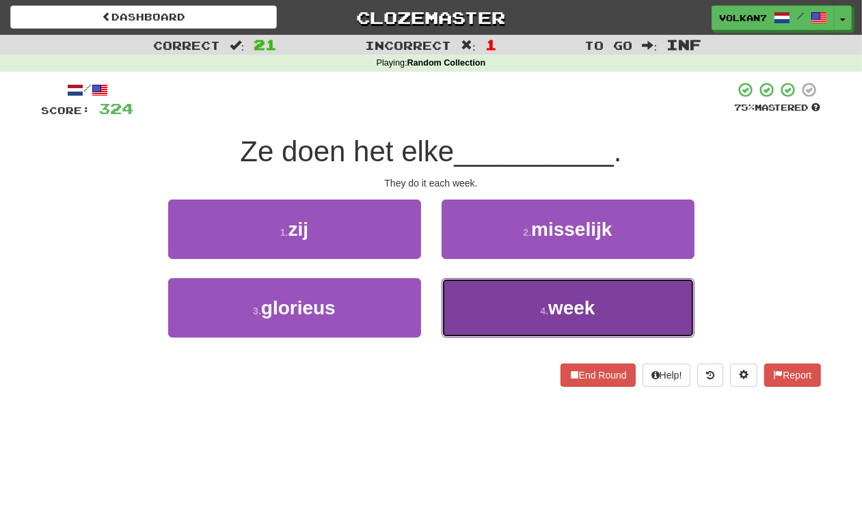
click at [564, 295] on button "4 . week" at bounding box center [568, 307] width 253 height 59
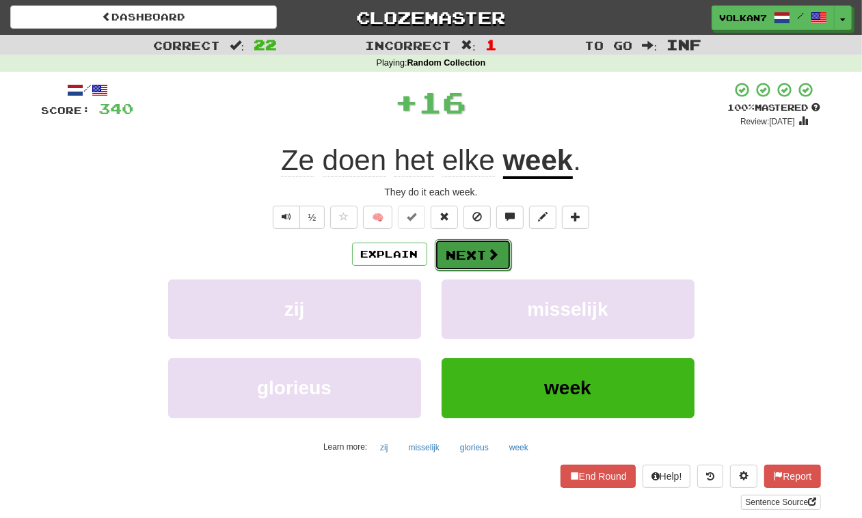
click at [505, 260] on button "Next" at bounding box center [473, 254] width 77 height 31
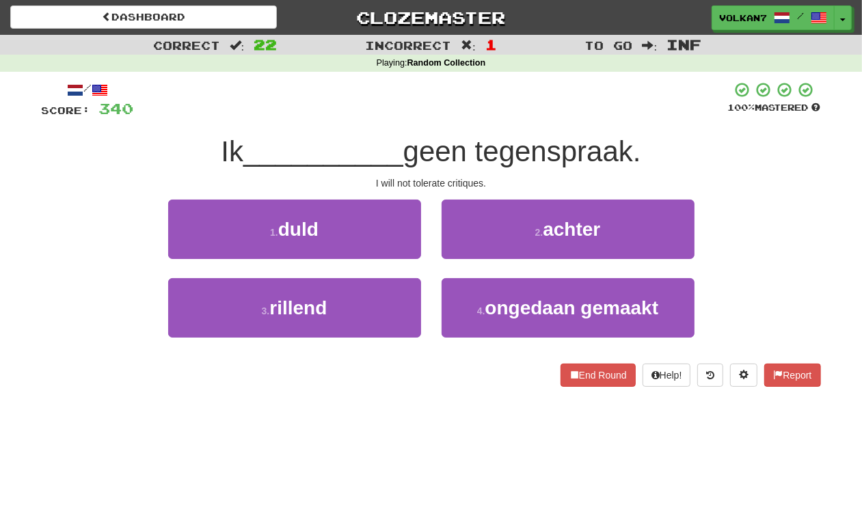
click at [460, 120] on div "/ Score: 340 100 % Mastered Ik __________ geen tegenspraak. I will not tolerate…" at bounding box center [432, 234] width 780 height 306
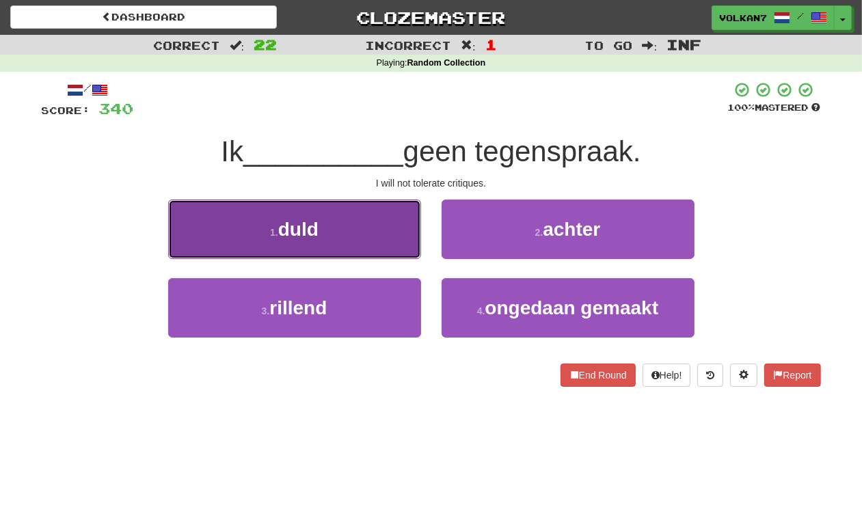
click at [387, 229] on button "1 . duld" at bounding box center [294, 229] width 253 height 59
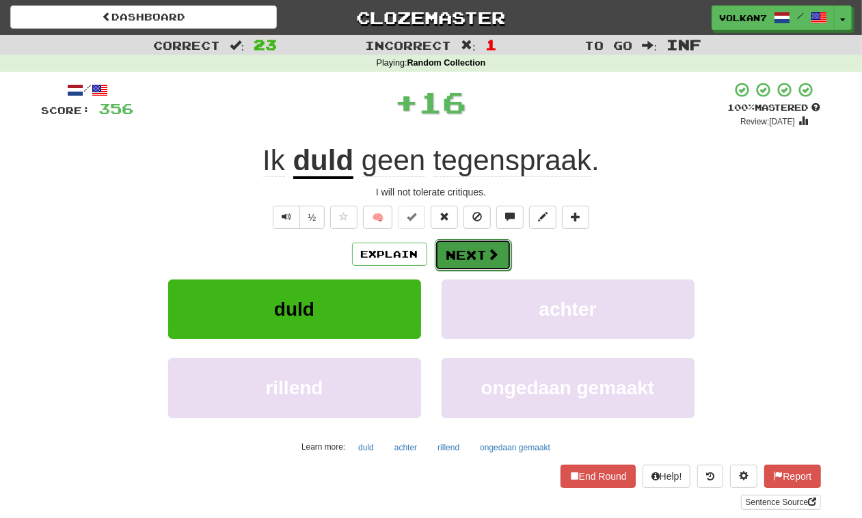
click at [470, 253] on button "Next" at bounding box center [473, 254] width 77 height 31
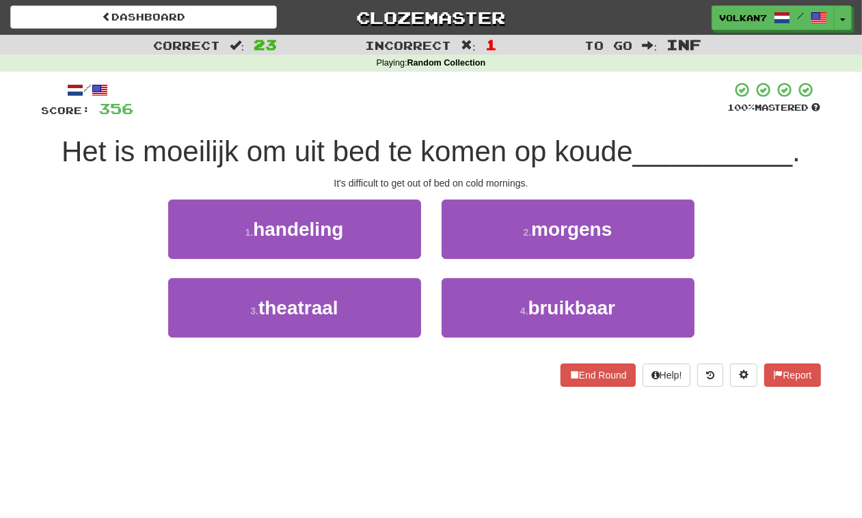
click at [489, 100] on div at bounding box center [431, 100] width 594 height 38
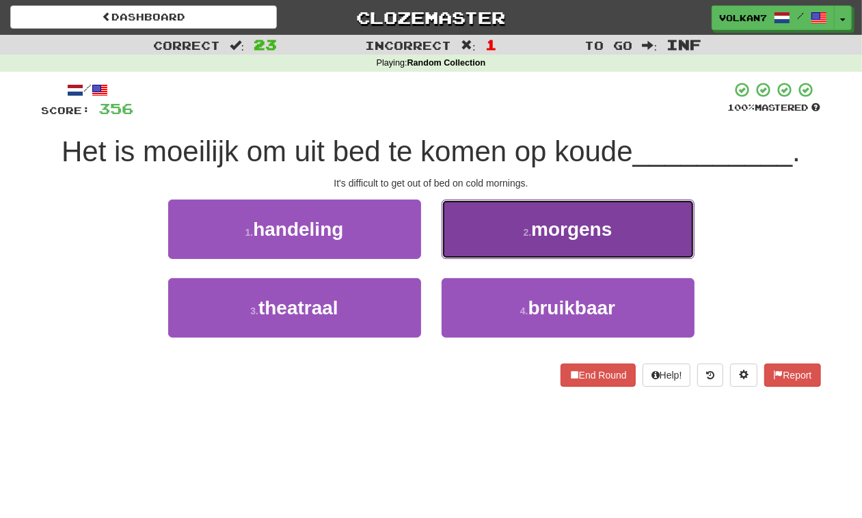
click at [513, 220] on button "2 . morgens" at bounding box center [568, 229] width 253 height 59
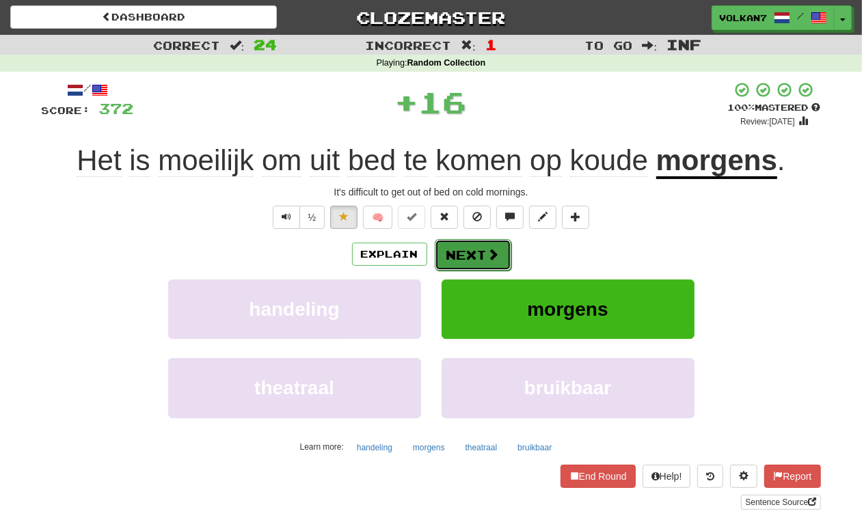
click at [457, 252] on button "Next" at bounding box center [473, 254] width 77 height 31
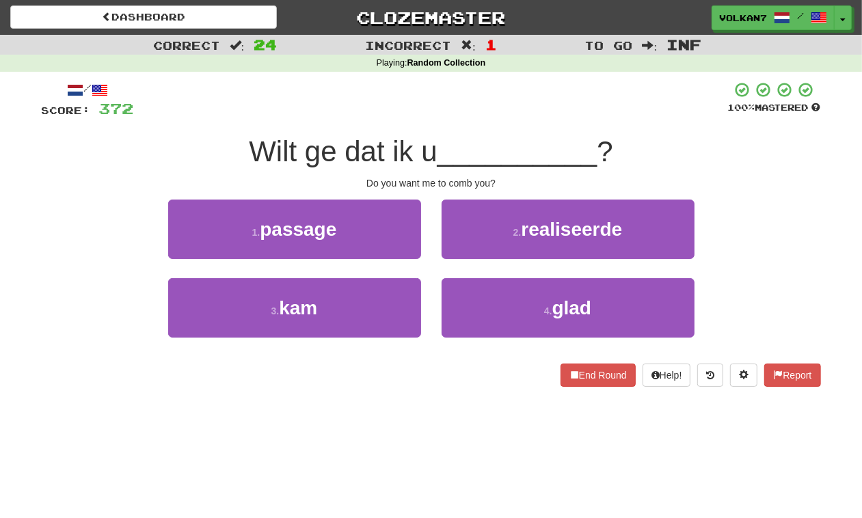
click at [486, 94] on div at bounding box center [431, 100] width 594 height 38
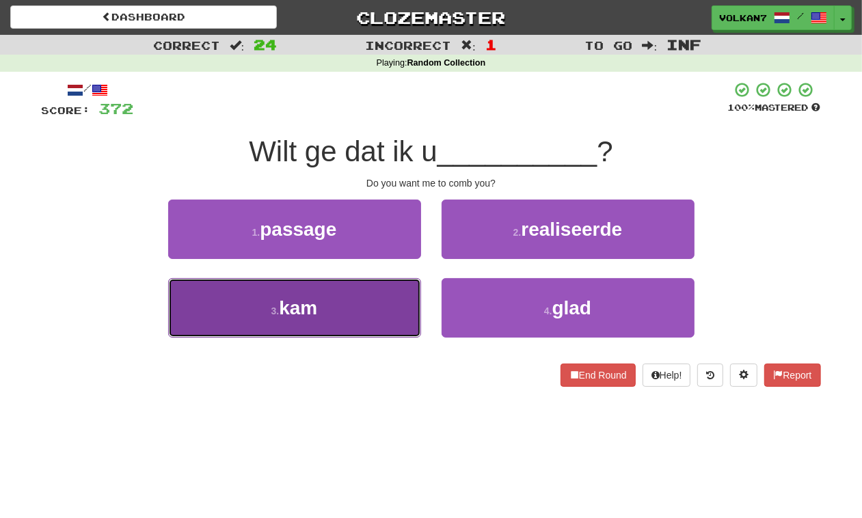
click at [350, 309] on button "3 . kam" at bounding box center [294, 307] width 253 height 59
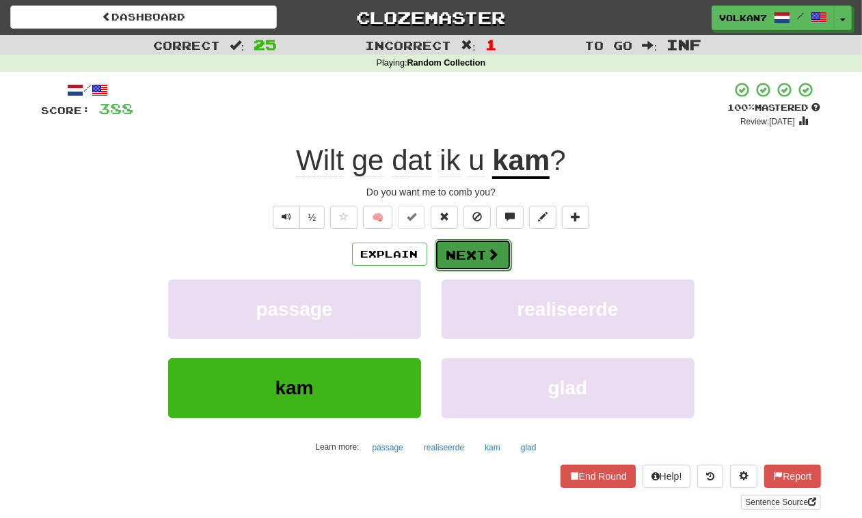
click at [477, 252] on button "Next" at bounding box center [473, 254] width 77 height 31
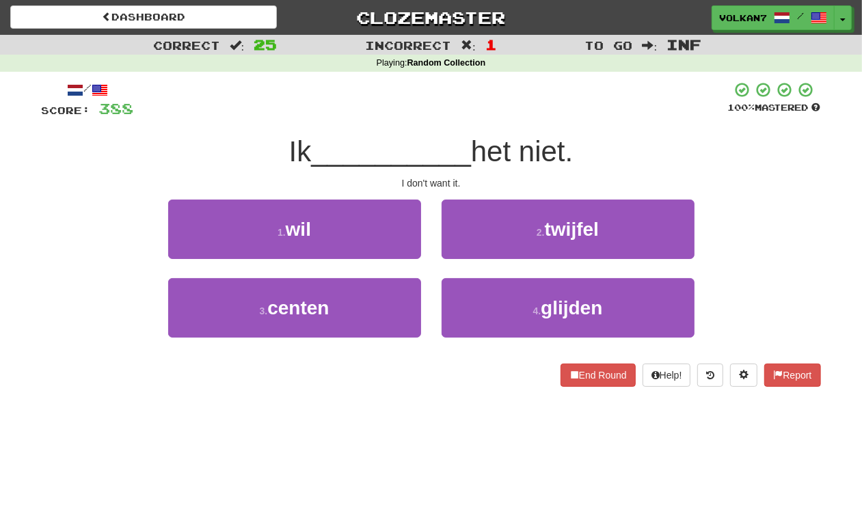
click at [445, 111] on div at bounding box center [431, 100] width 594 height 38
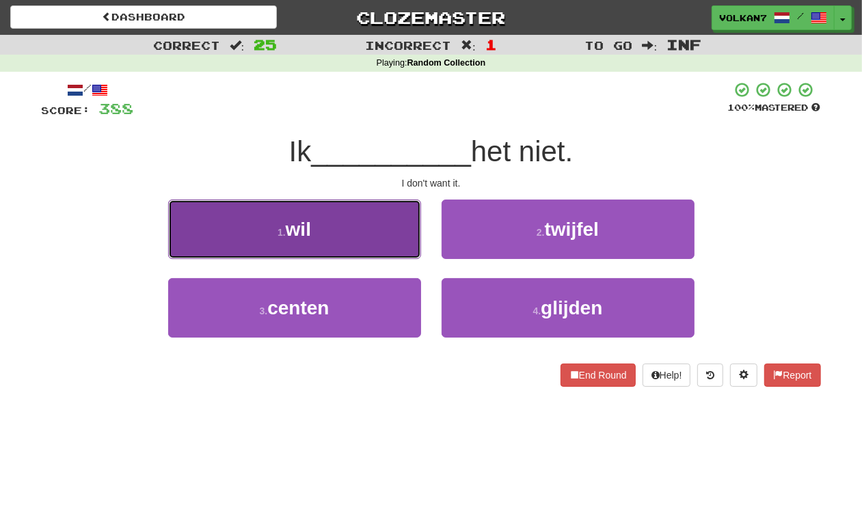
click at [392, 228] on button "1 . wil" at bounding box center [294, 229] width 253 height 59
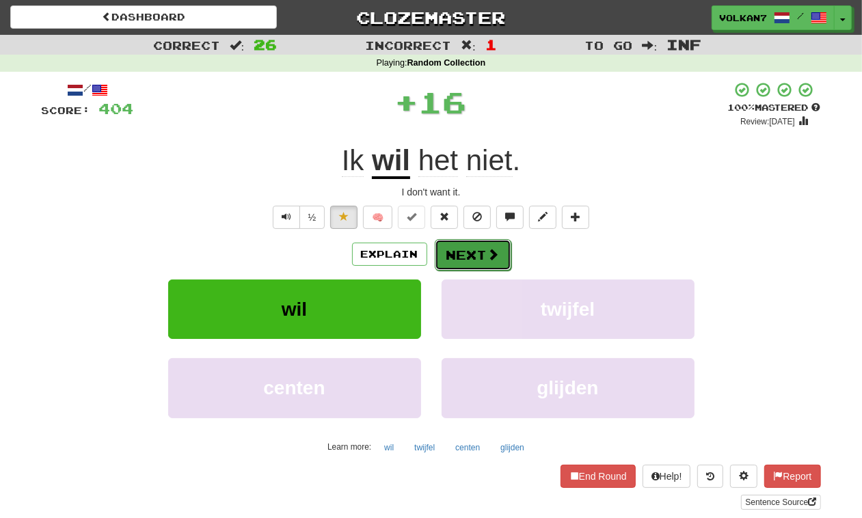
click at [466, 241] on button "Next" at bounding box center [473, 254] width 77 height 31
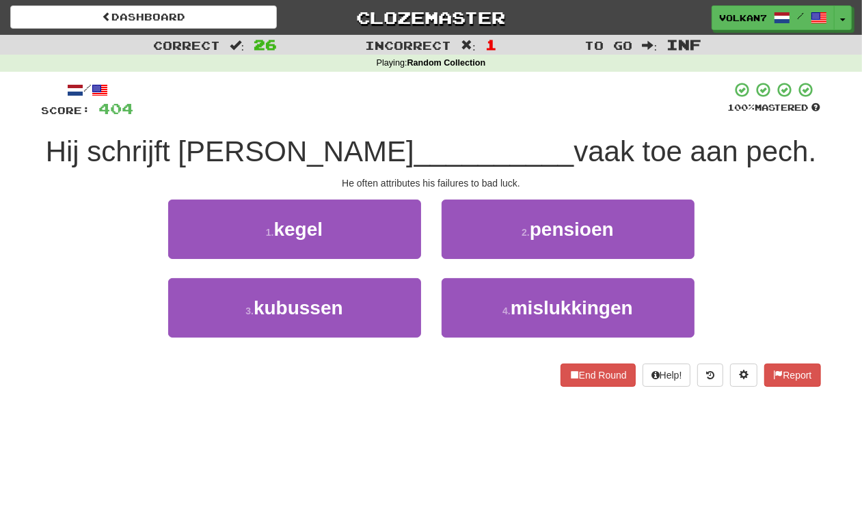
click at [445, 140] on span "__________" at bounding box center [494, 151] width 160 height 32
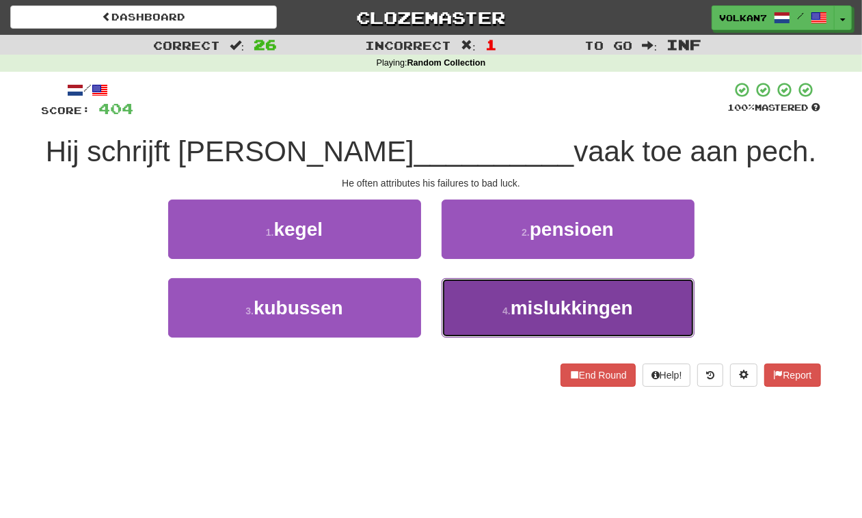
click at [508, 308] on small "4 ." at bounding box center [507, 311] width 8 height 11
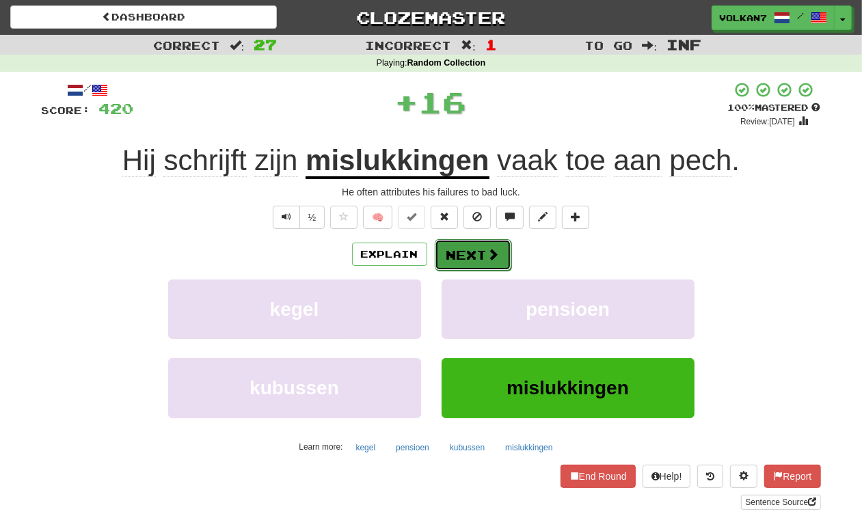
click at [472, 252] on button "Next" at bounding box center [473, 254] width 77 height 31
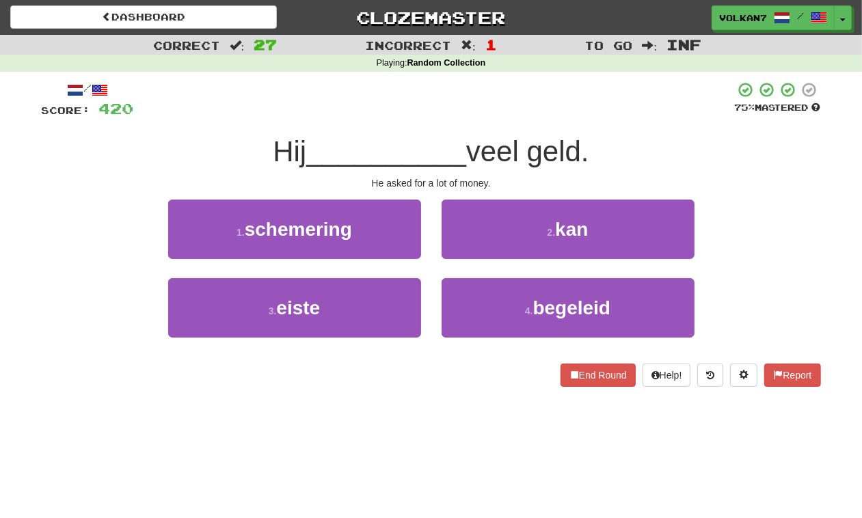
click at [452, 114] on div at bounding box center [434, 100] width 601 height 38
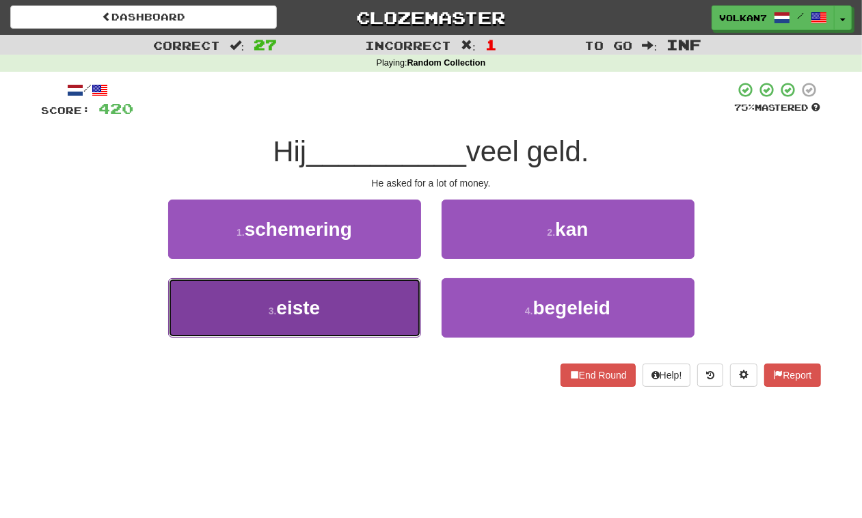
click at [367, 305] on button "3 . eiste" at bounding box center [294, 307] width 253 height 59
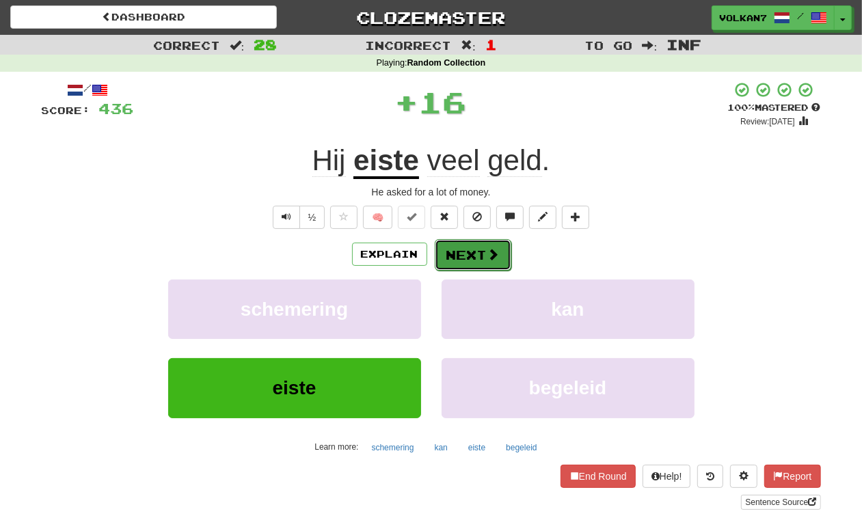
click at [446, 261] on button "Next" at bounding box center [473, 254] width 77 height 31
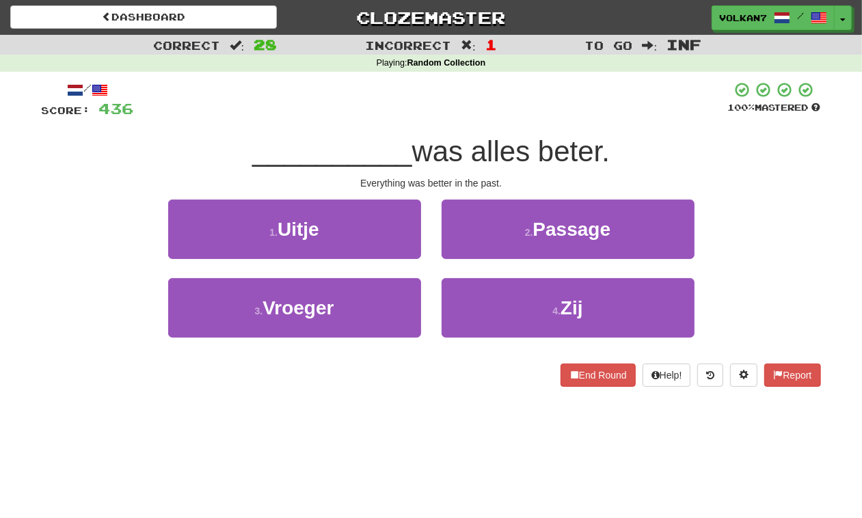
click at [501, 104] on div at bounding box center [431, 100] width 594 height 38
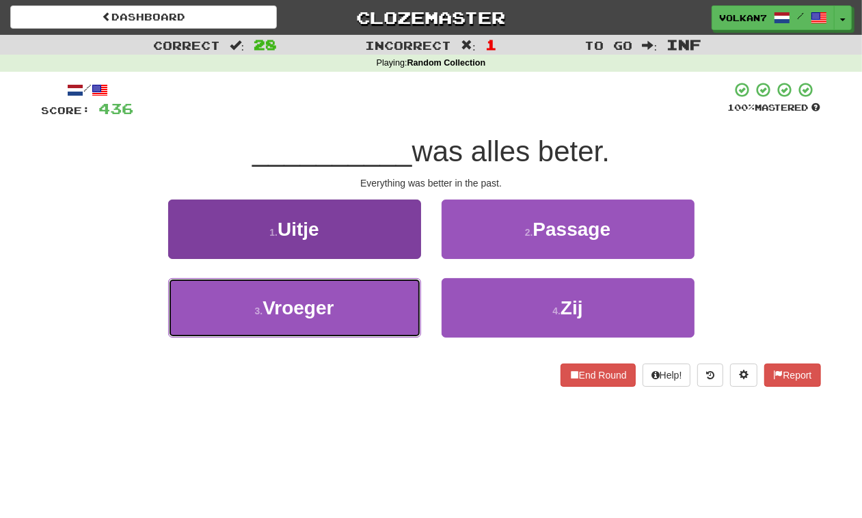
click at [378, 303] on button "3 . Vroeger" at bounding box center [294, 307] width 253 height 59
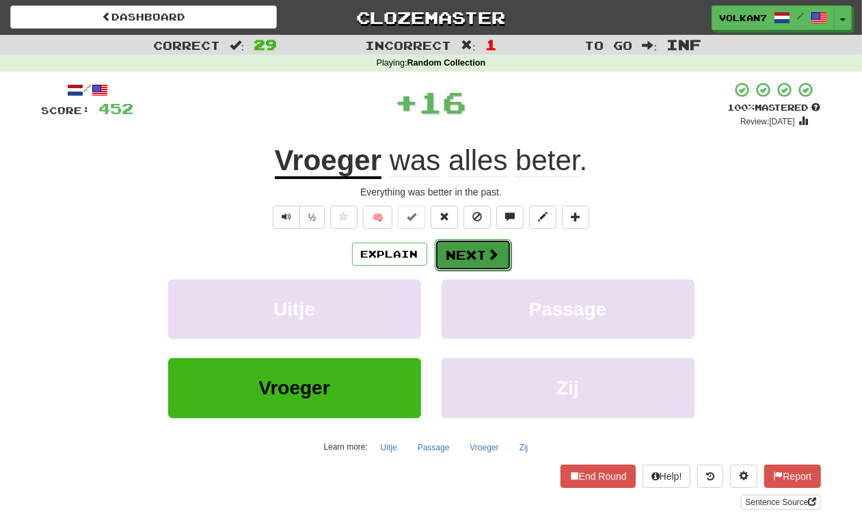
click at [464, 260] on button "Next" at bounding box center [473, 254] width 77 height 31
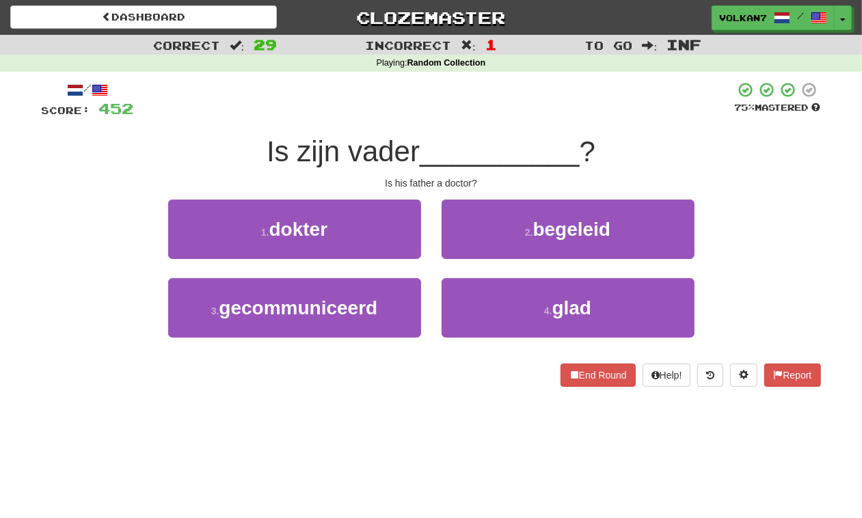
click at [466, 120] on div "/ Score: 452 75 % Mastered Is zijn vader __________ ? Is his father a doctor? 1…" at bounding box center [432, 234] width 780 height 306
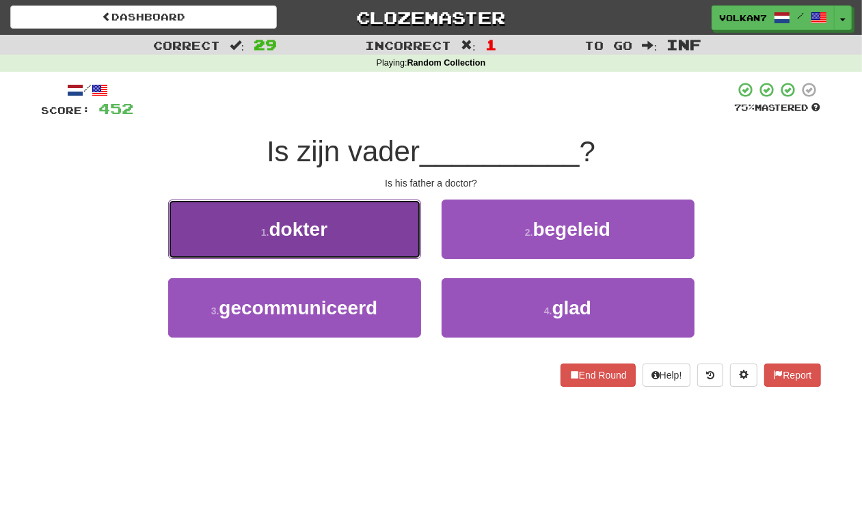
click at [352, 250] on button "1 . dokter" at bounding box center [294, 229] width 253 height 59
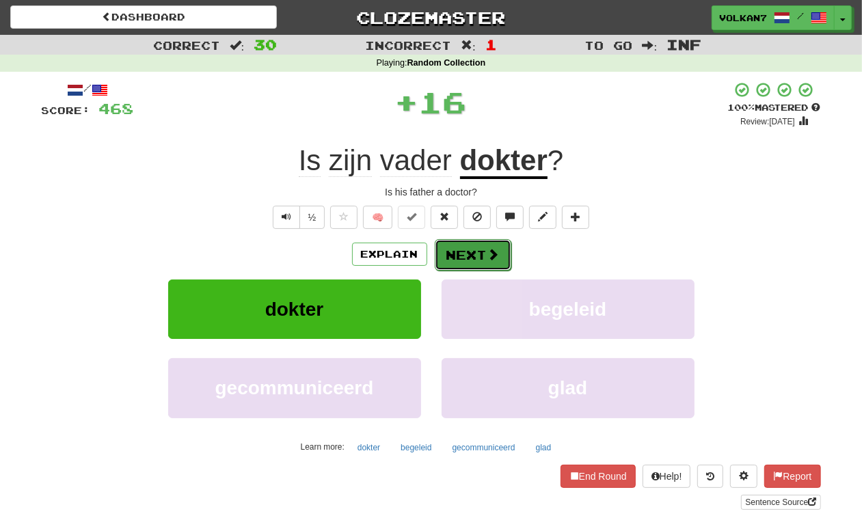
click at [498, 265] on button "Next" at bounding box center [473, 254] width 77 height 31
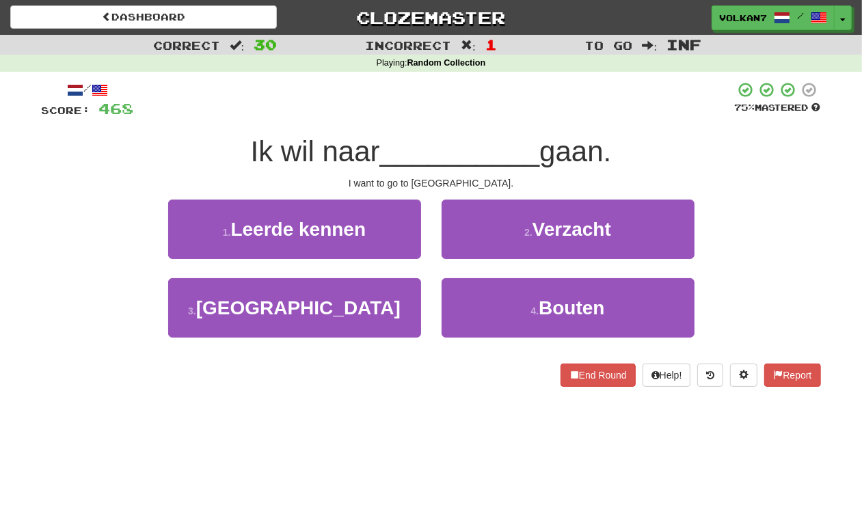
click at [460, 120] on div "/ Score: 468 75 % Mastered Ik wil naar __________ gaan. I want to go to Bali. 1…" at bounding box center [432, 234] width 780 height 306
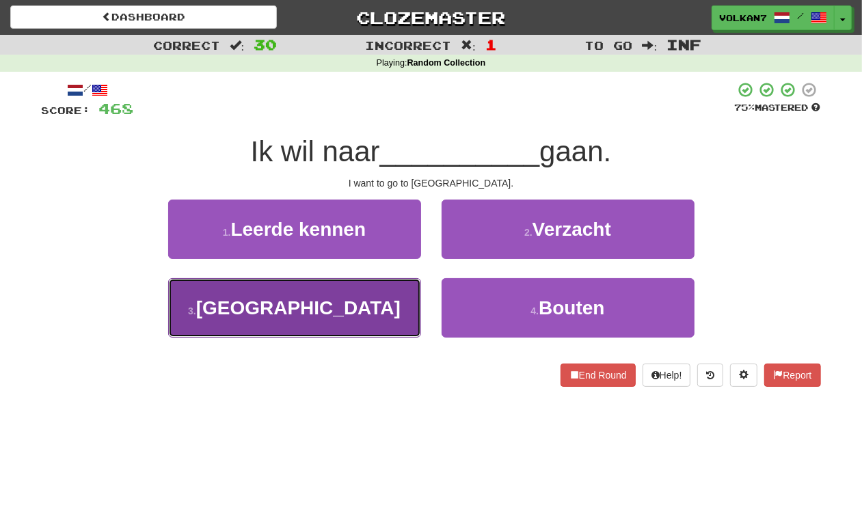
click at [363, 296] on button "3 . Bali" at bounding box center [294, 307] width 253 height 59
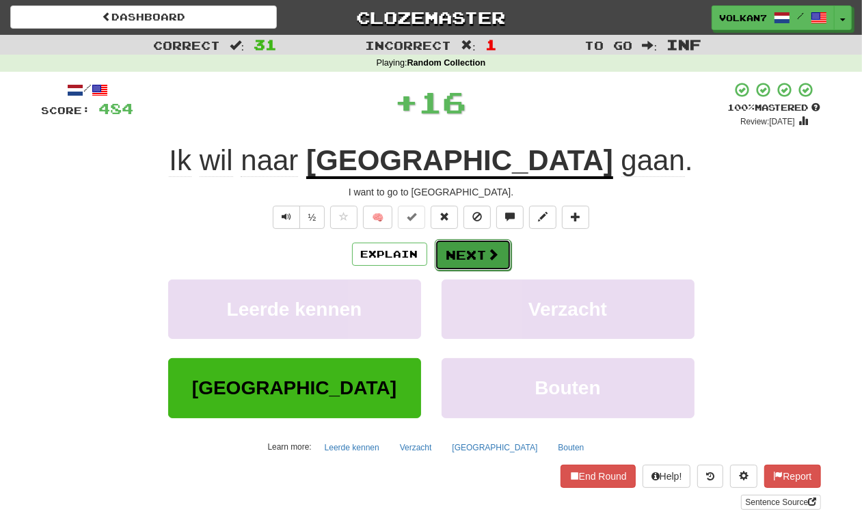
click at [452, 260] on button "Next" at bounding box center [473, 254] width 77 height 31
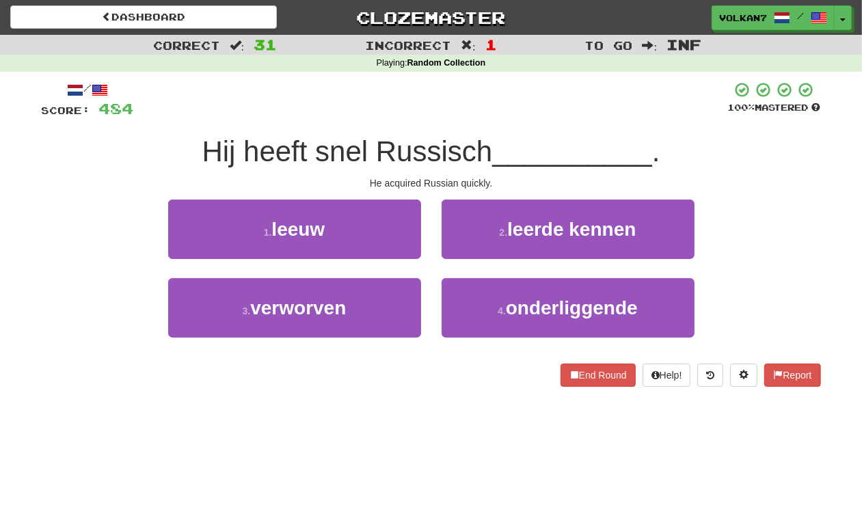
click at [492, 118] on div at bounding box center [431, 100] width 594 height 38
click at [510, 111] on div at bounding box center [431, 100] width 594 height 38
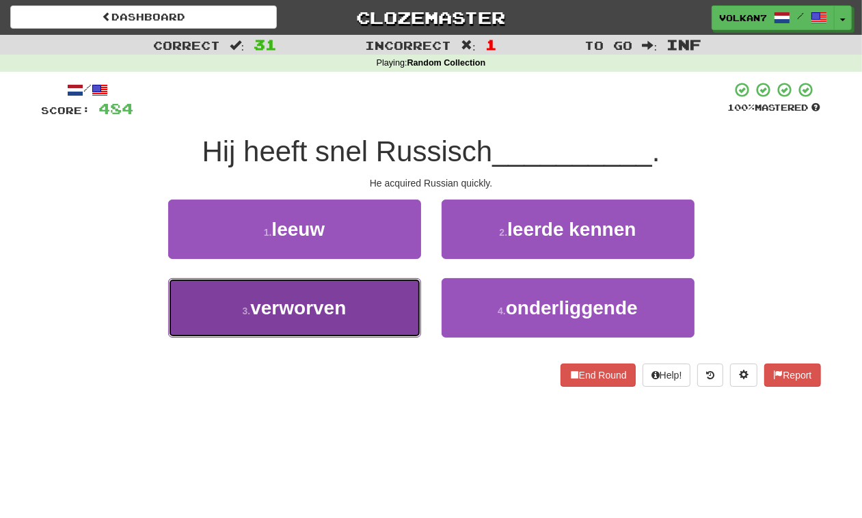
click at [376, 313] on button "3 . verworven" at bounding box center [294, 307] width 253 height 59
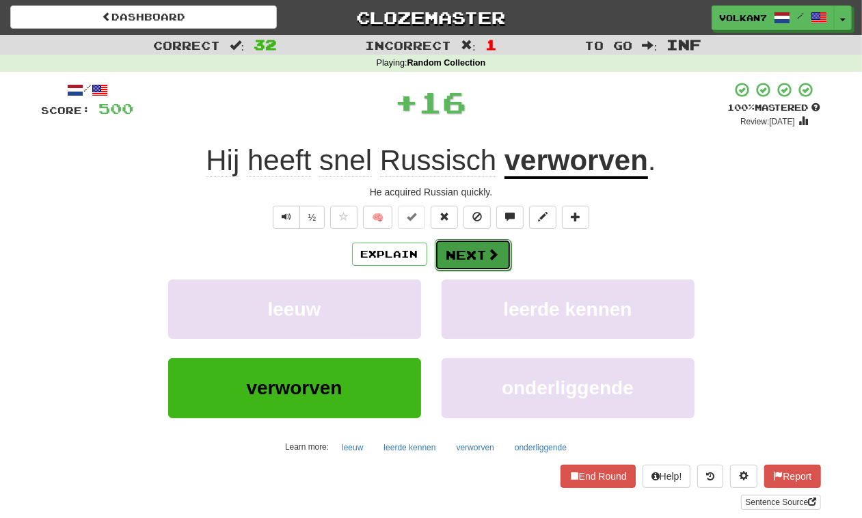
click at [462, 248] on button "Next" at bounding box center [473, 254] width 77 height 31
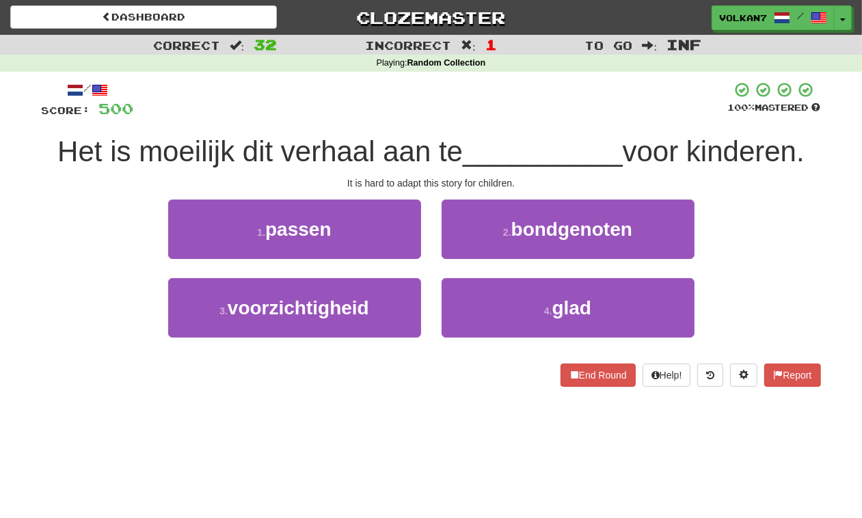
click at [419, 111] on div at bounding box center [431, 100] width 594 height 38
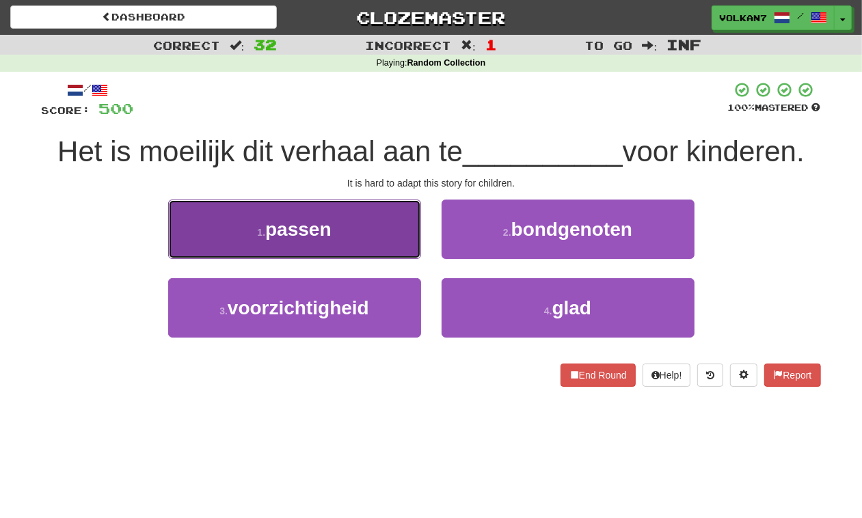
click at [336, 228] on button "1 . passen" at bounding box center [294, 229] width 253 height 59
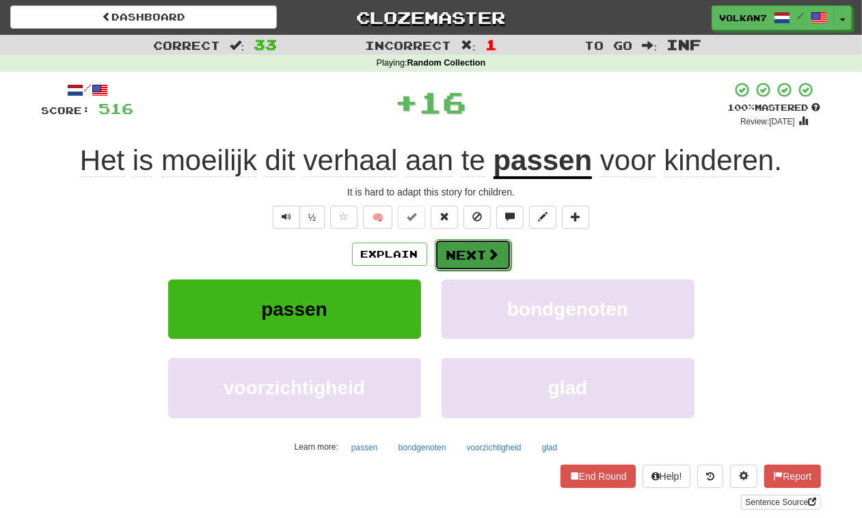
click at [457, 254] on button "Next" at bounding box center [473, 254] width 77 height 31
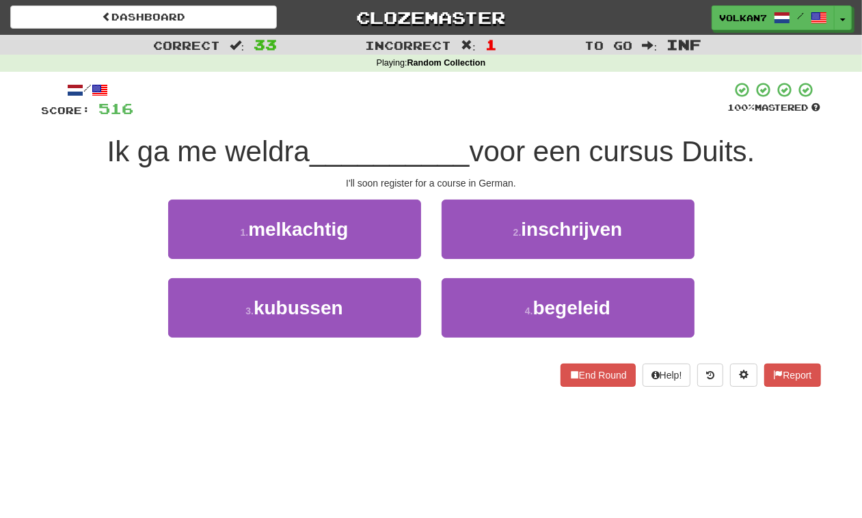
click at [494, 79] on div "/ Score: 516 100 % Mastered Ik ga me weldra __________ voor een cursus Duits. I…" at bounding box center [432, 239] width 780 height 334
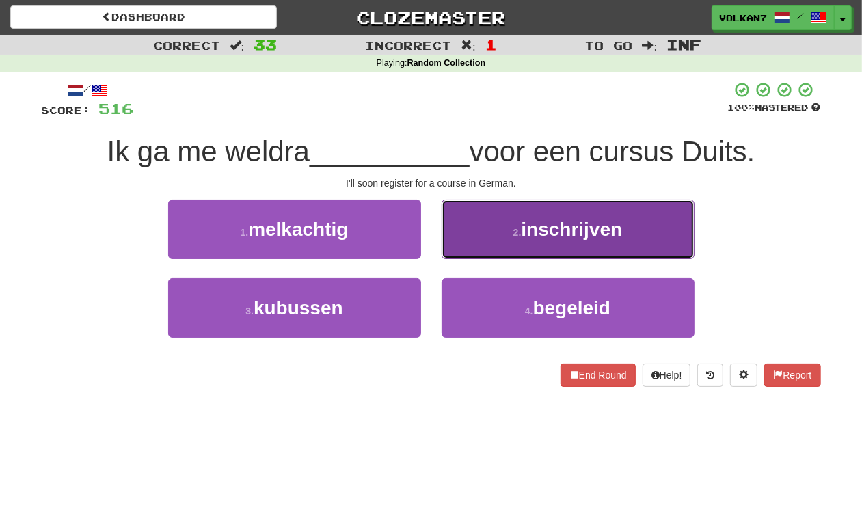
click at [590, 250] on button "2 . inschrijven" at bounding box center [568, 229] width 253 height 59
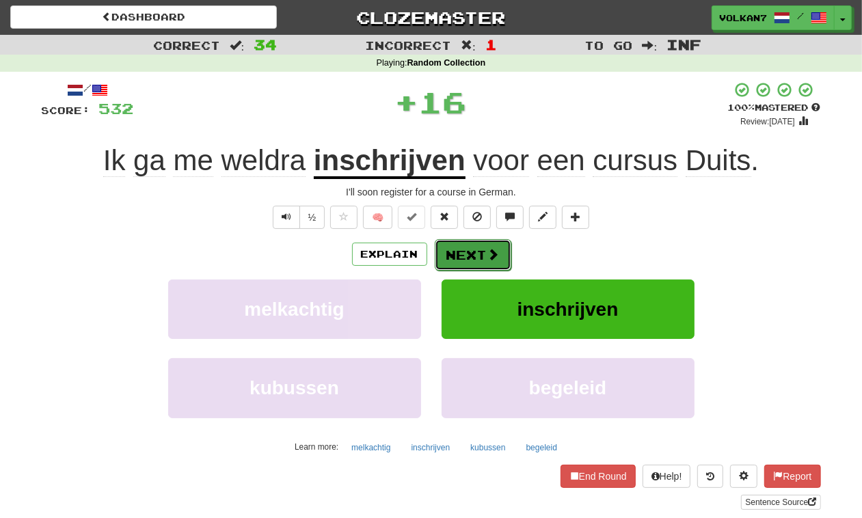
click at [489, 258] on span at bounding box center [494, 254] width 12 height 12
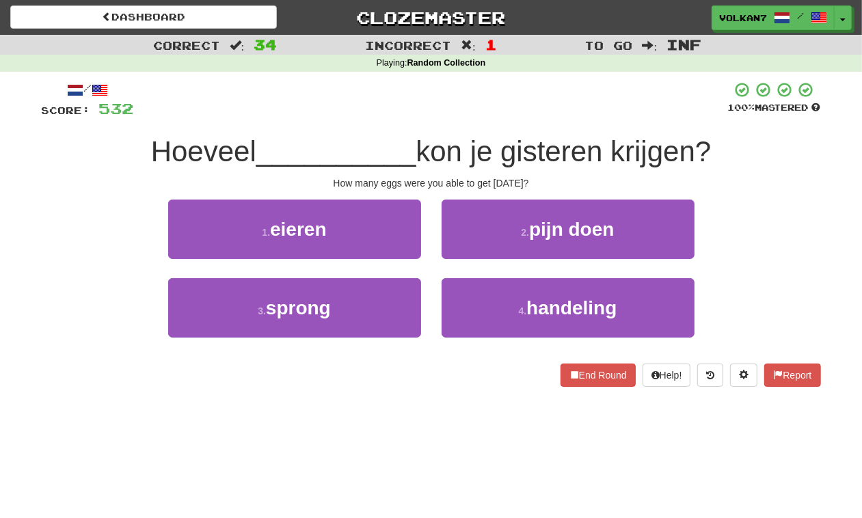
click at [450, 110] on div at bounding box center [431, 100] width 594 height 38
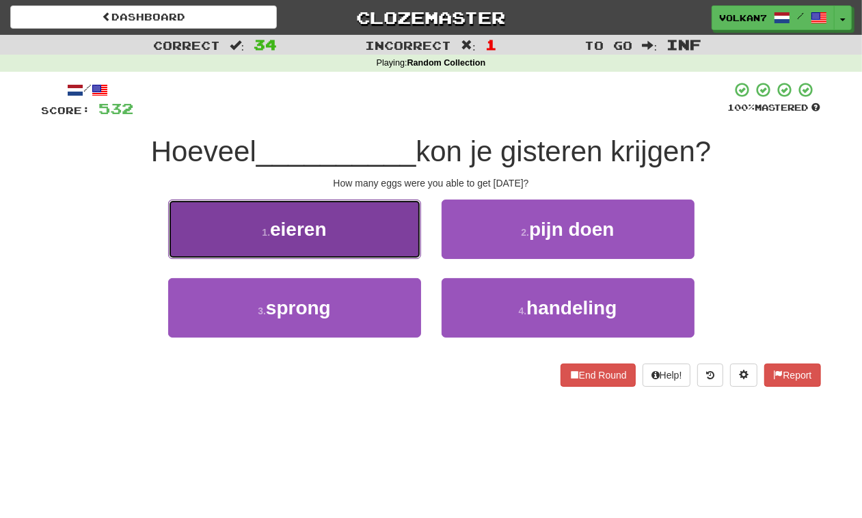
click at [385, 215] on button "1 . eieren" at bounding box center [294, 229] width 253 height 59
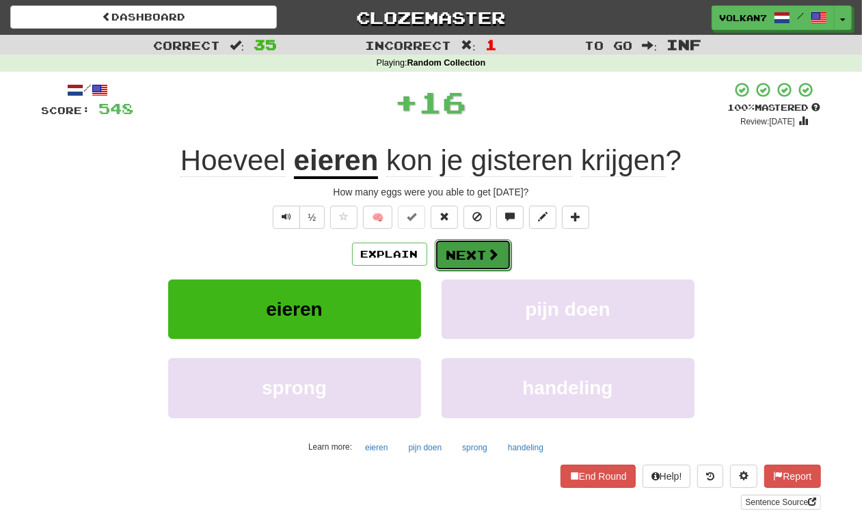
click at [465, 244] on button "Next" at bounding box center [473, 254] width 77 height 31
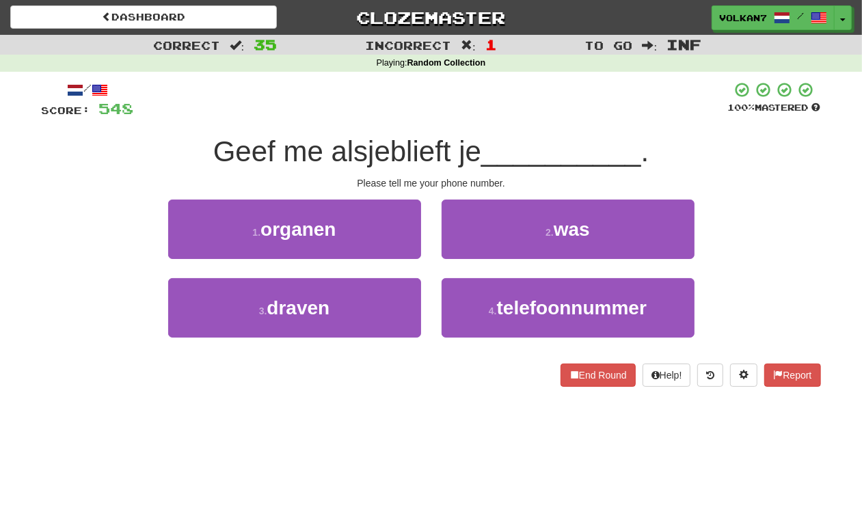
click at [494, 96] on div at bounding box center [431, 100] width 594 height 38
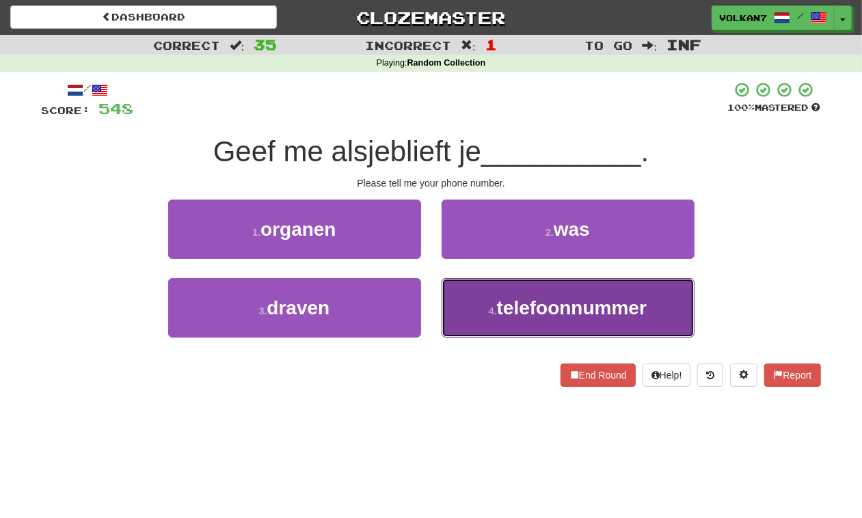
click at [538, 320] on button "4 . telefoonnummer" at bounding box center [568, 307] width 253 height 59
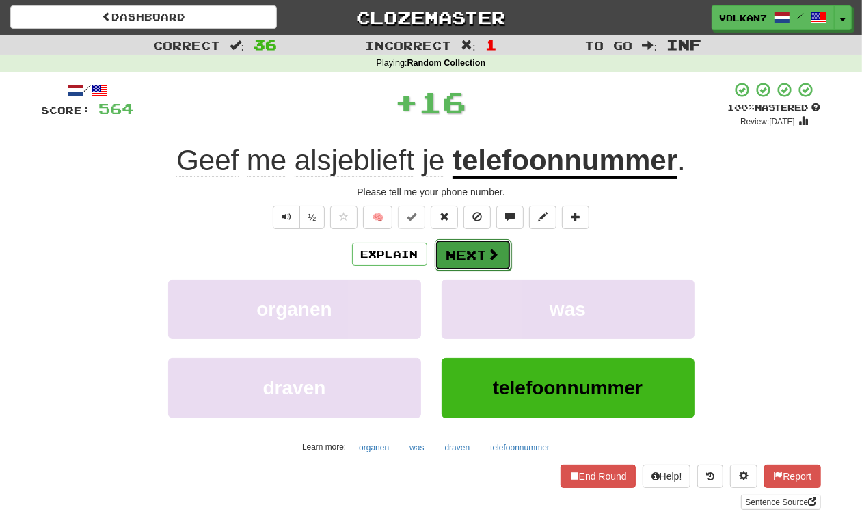
click at [457, 259] on button "Next" at bounding box center [473, 254] width 77 height 31
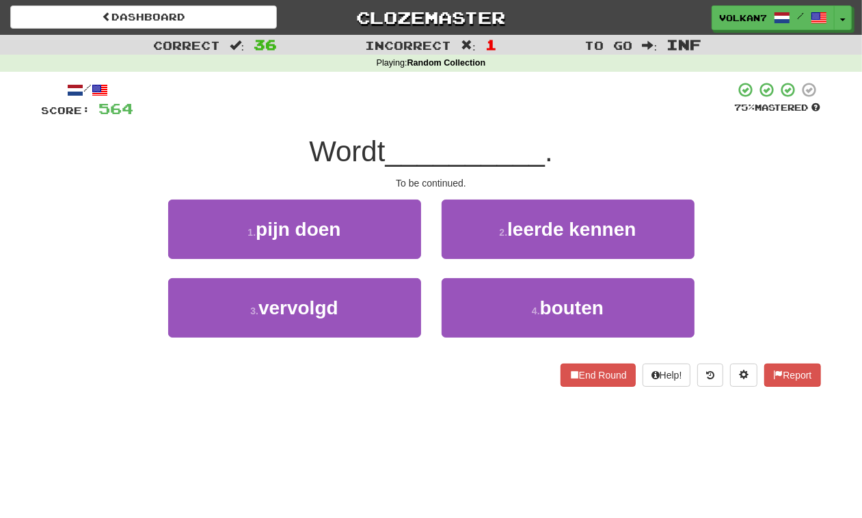
click at [467, 105] on div at bounding box center [434, 100] width 601 height 38
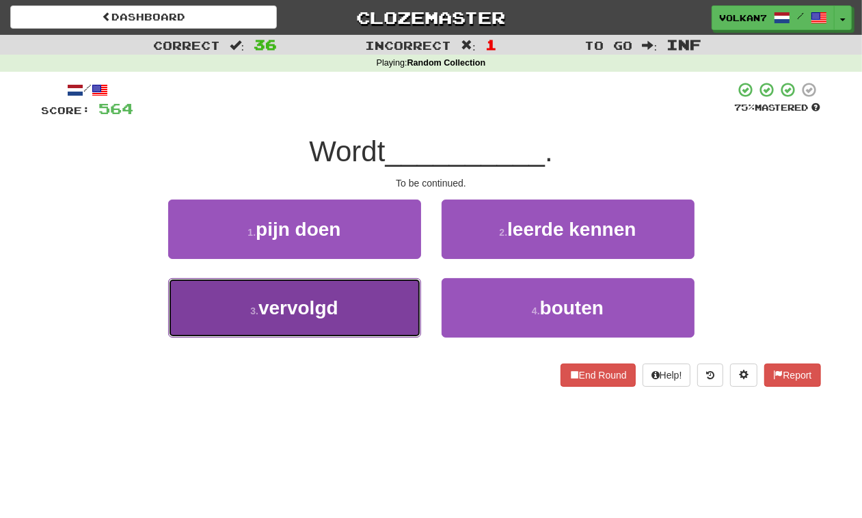
click at [340, 308] on button "3 . vervolgd" at bounding box center [294, 307] width 253 height 59
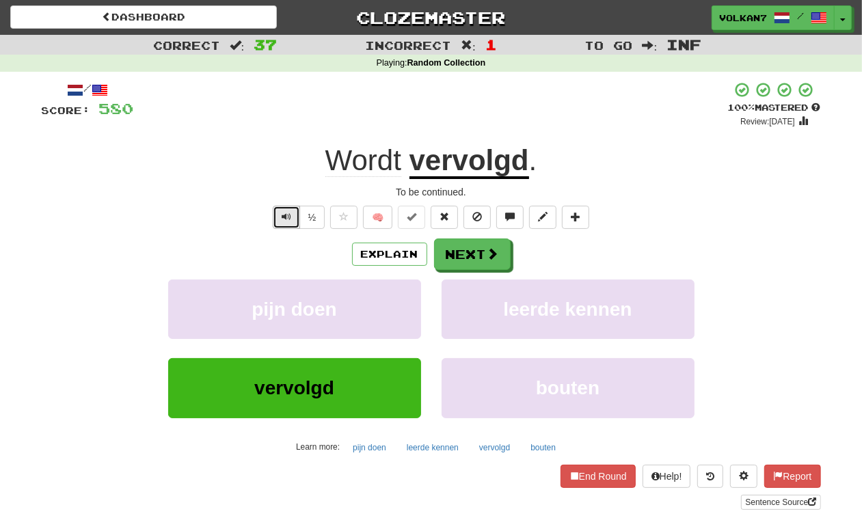
click at [286, 220] on span "Text-to-speech controls" at bounding box center [287, 217] width 10 height 10
click at [470, 261] on button "Next" at bounding box center [473, 254] width 77 height 31
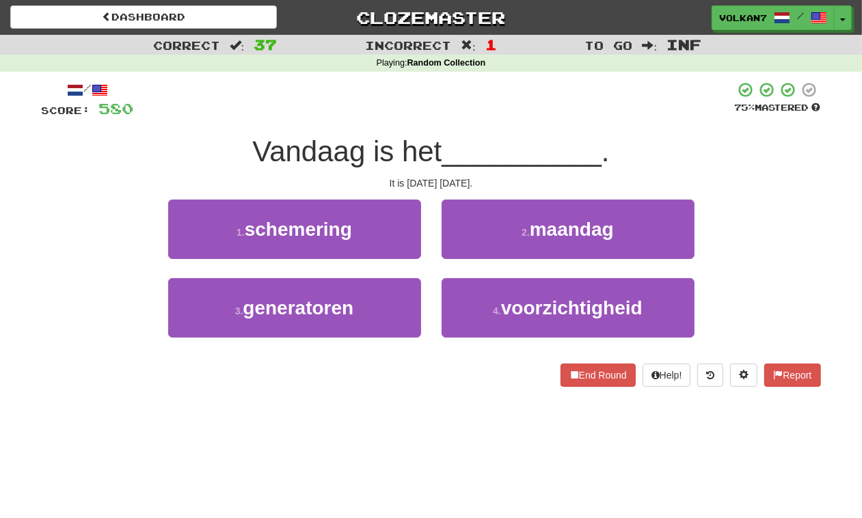
click at [494, 122] on div "/ Score: 580 75 % Mastered Vandaag is het __________ . It is Monday today. 1 . …" at bounding box center [432, 234] width 780 height 306
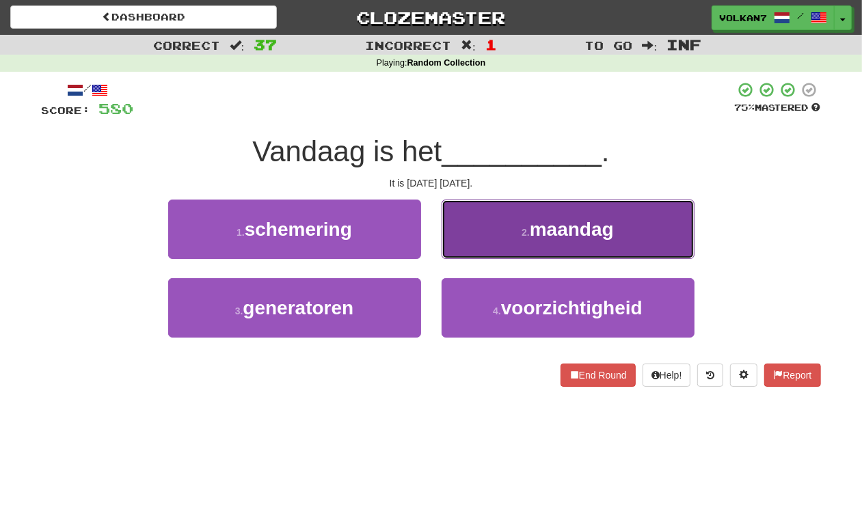
click at [520, 215] on button "2 . maandag" at bounding box center [568, 229] width 253 height 59
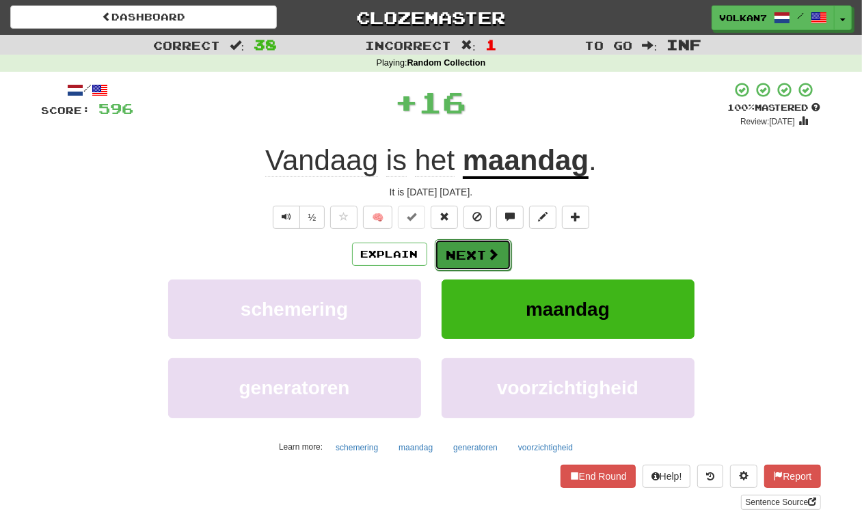
click at [494, 252] on span at bounding box center [494, 254] width 12 height 12
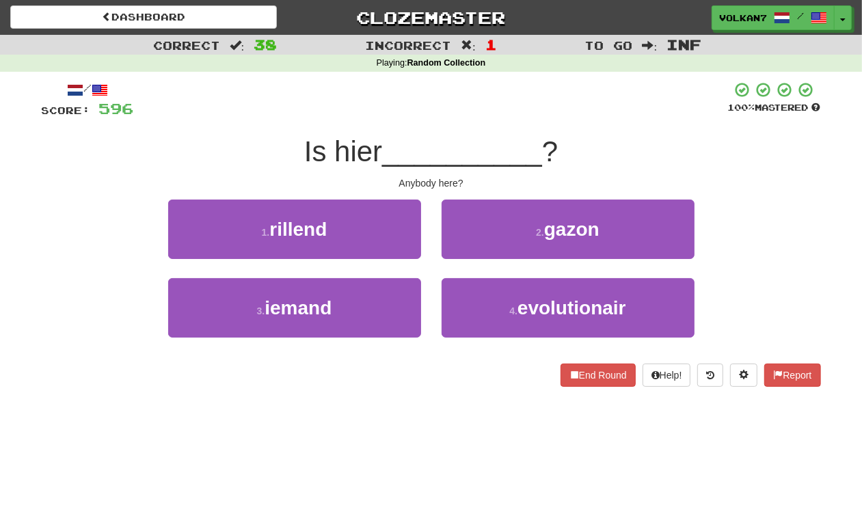
click at [530, 129] on div "/ Score: 596 100 % Mastered Is hier __________ ? Anybody here? 1 . rillend 2 . …" at bounding box center [432, 234] width 780 height 306
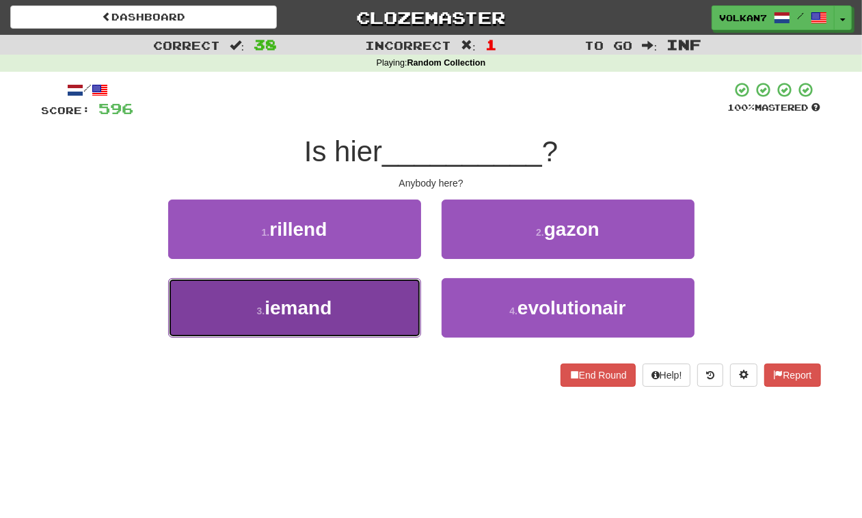
click at [374, 289] on button "3 . iemand" at bounding box center [294, 307] width 253 height 59
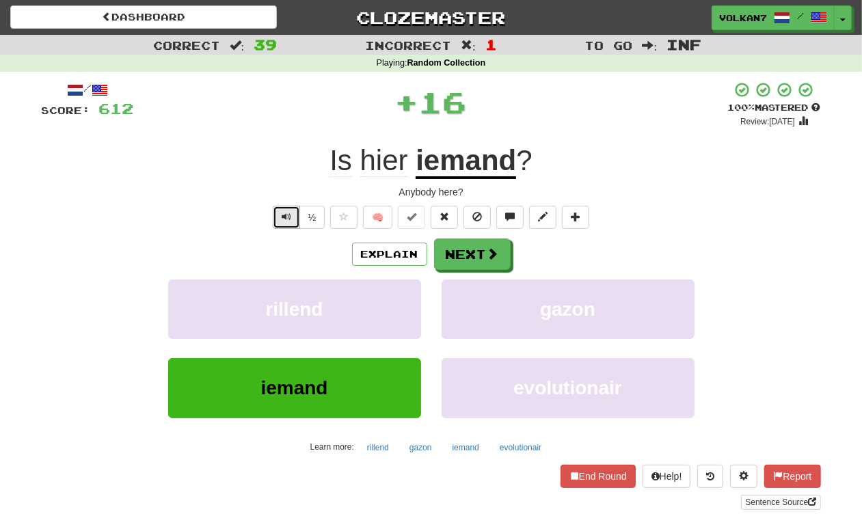
click at [278, 219] on button "Text-to-speech controls" at bounding box center [286, 217] width 27 height 23
click at [484, 250] on button "Next" at bounding box center [473, 254] width 77 height 31
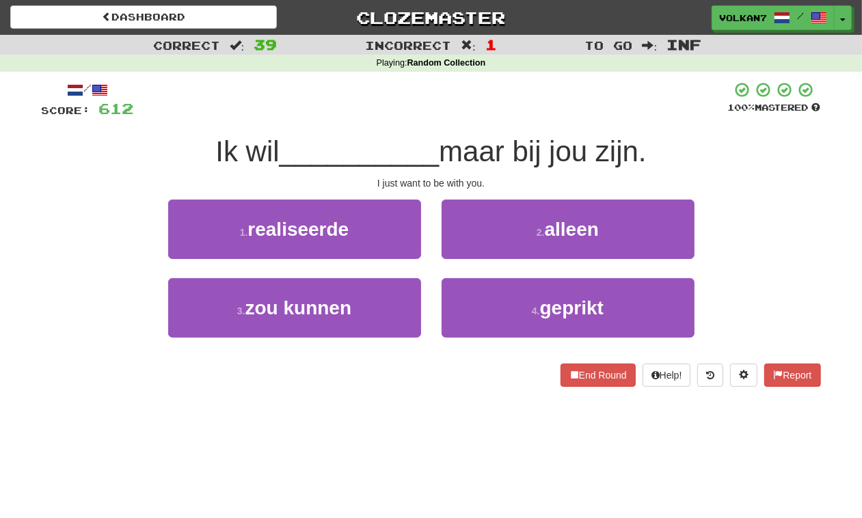
click at [507, 101] on div at bounding box center [431, 100] width 594 height 38
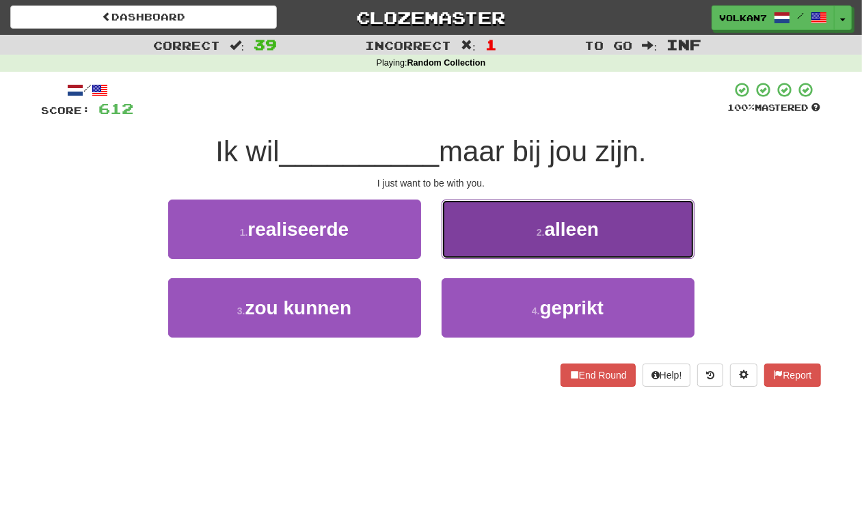
click at [521, 219] on button "2 . alleen" at bounding box center [568, 229] width 253 height 59
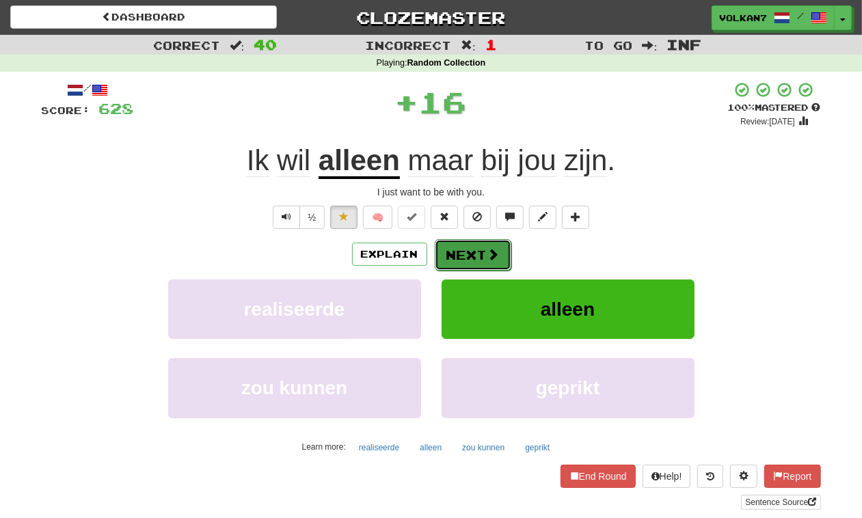
click at [475, 254] on button "Next" at bounding box center [473, 254] width 77 height 31
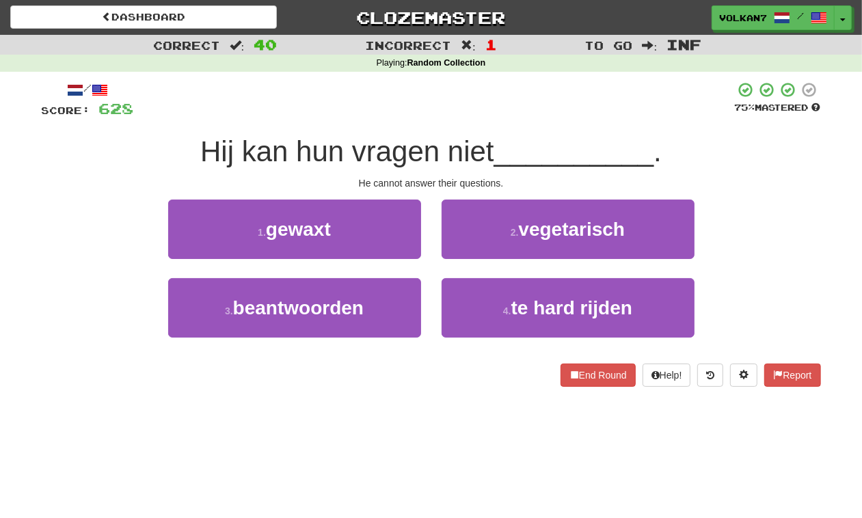
click at [506, 115] on div at bounding box center [434, 100] width 601 height 38
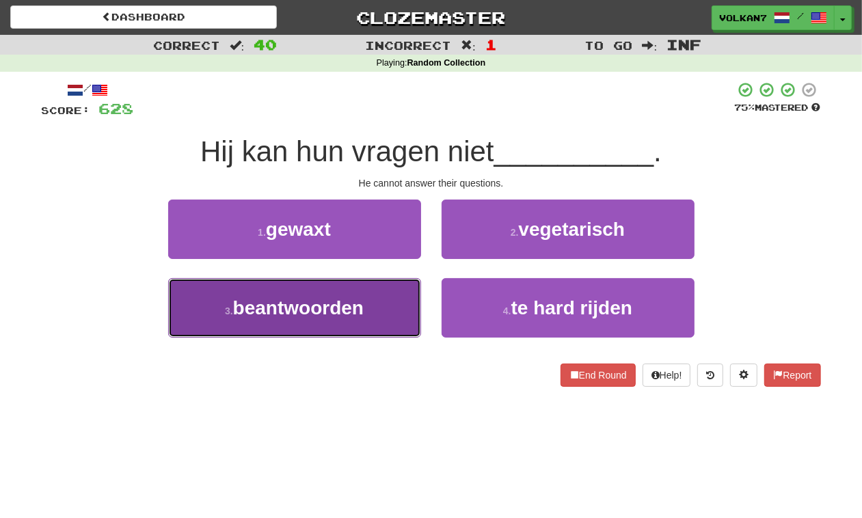
click at [371, 303] on button "3 . beantwoorden" at bounding box center [294, 307] width 253 height 59
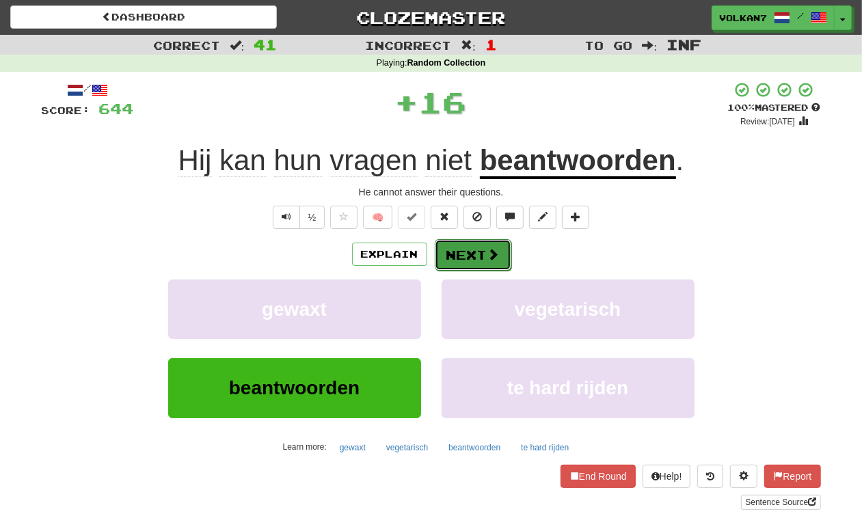
click at [451, 267] on button "Next" at bounding box center [473, 254] width 77 height 31
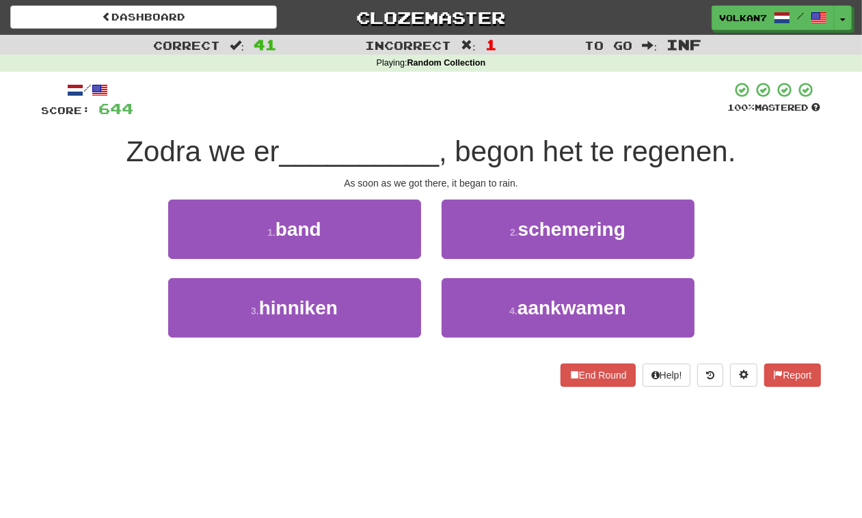
click at [511, 92] on div at bounding box center [431, 100] width 594 height 38
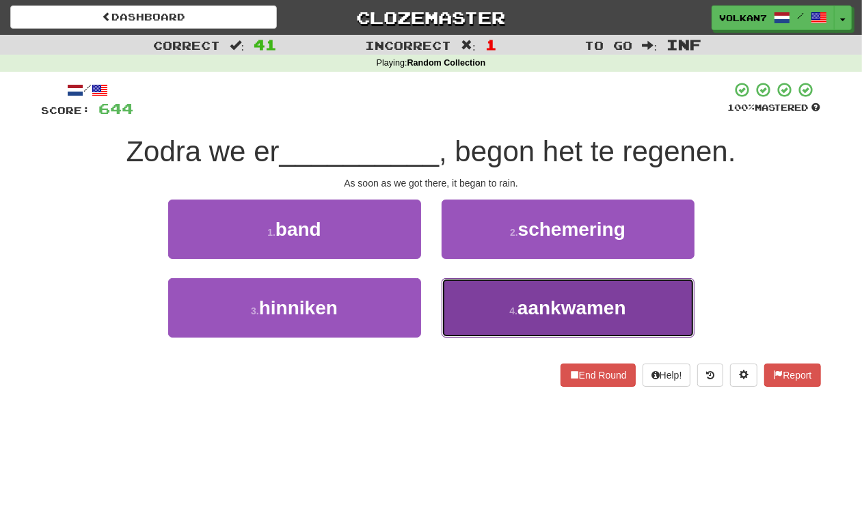
click at [535, 318] on span "aankwamen" at bounding box center [572, 307] width 109 height 21
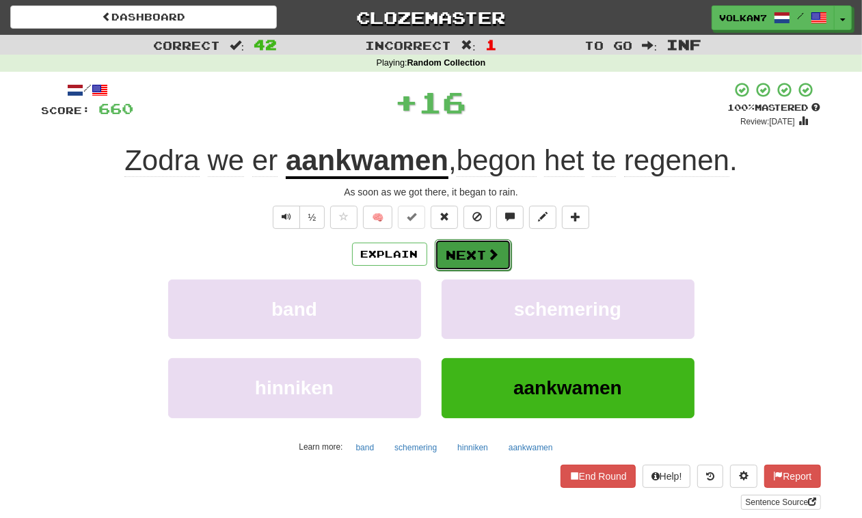
click at [468, 256] on button "Next" at bounding box center [473, 254] width 77 height 31
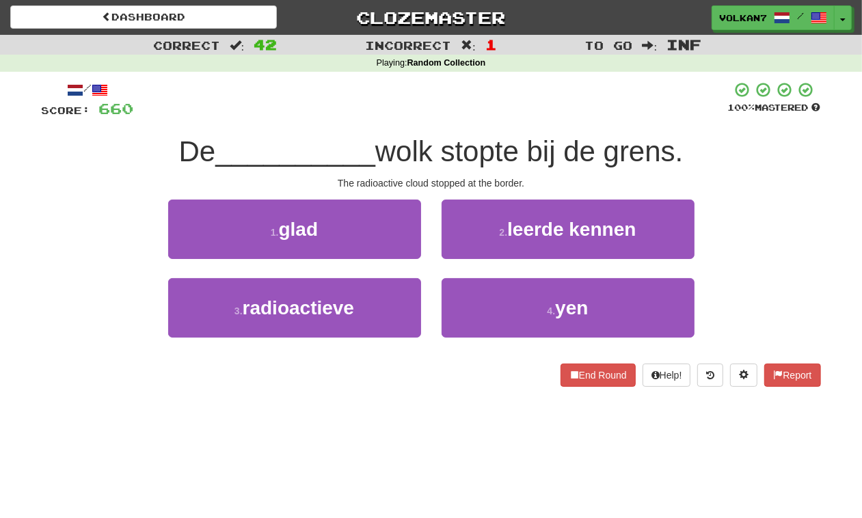
click at [467, 99] on div at bounding box center [431, 100] width 594 height 38
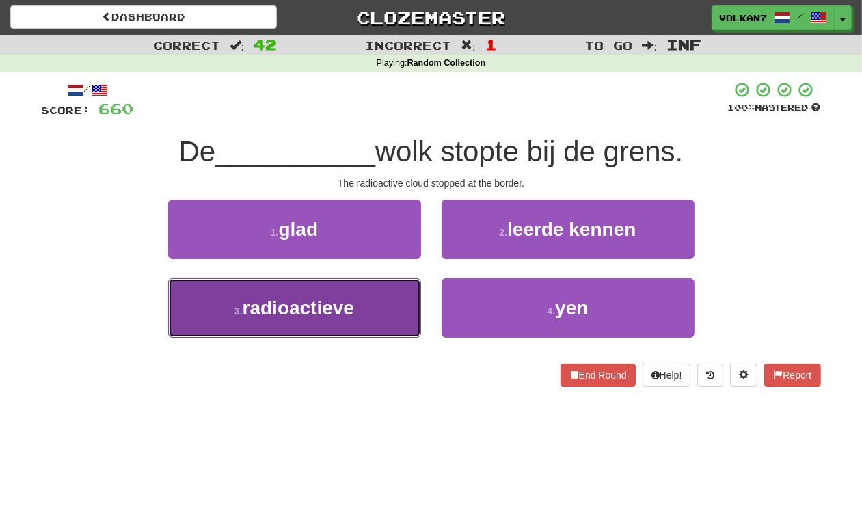
click at [364, 304] on button "3 . radioactieve" at bounding box center [294, 307] width 253 height 59
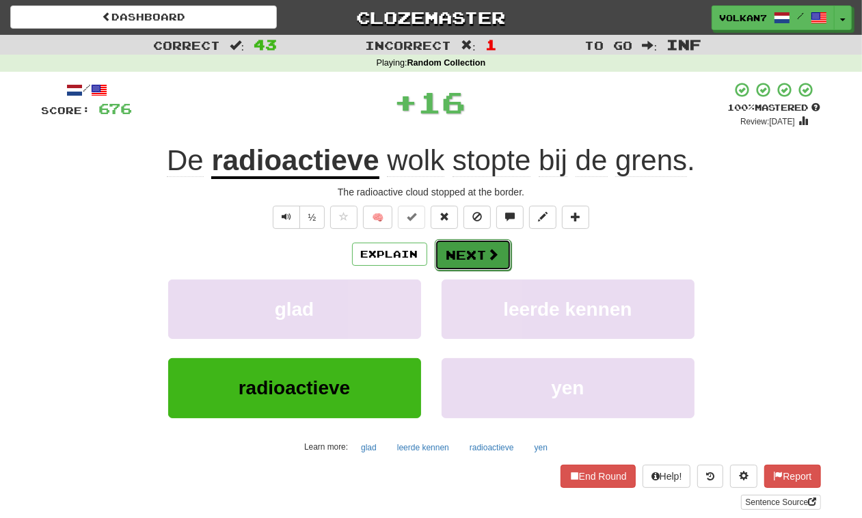
click at [470, 248] on button "Next" at bounding box center [473, 254] width 77 height 31
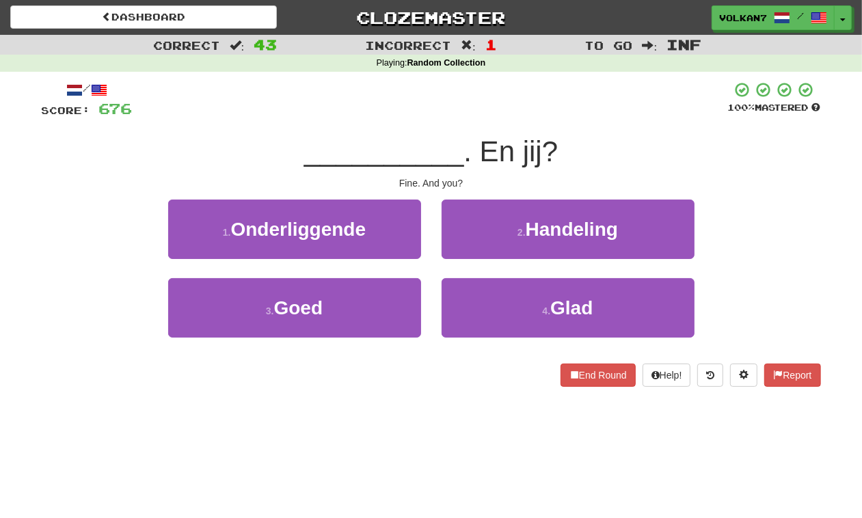
click at [473, 127] on div "/ Score: 676 100 % Mastered __________ . En jij? Fine. And you? 1 . Onderliggen…" at bounding box center [432, 234] width 780 height 306
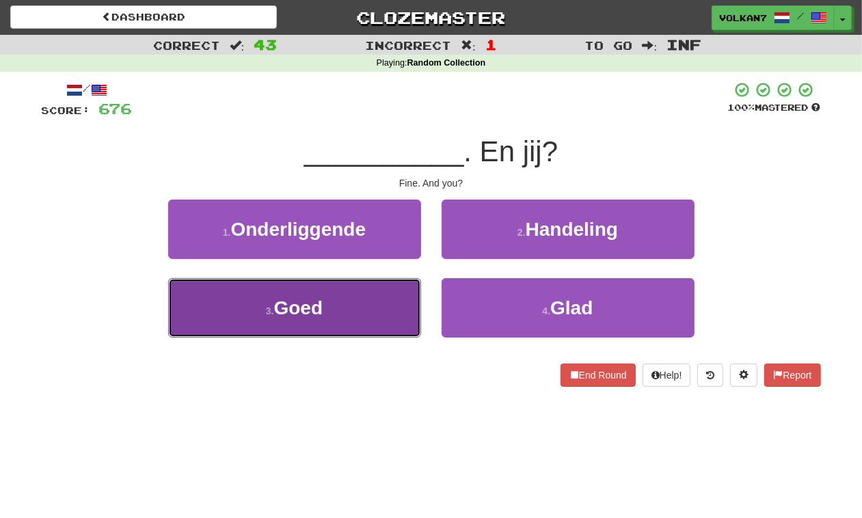
click at [362, 310] on button "3 . Goed" at bounding box center [294, 307] width 253 height 59
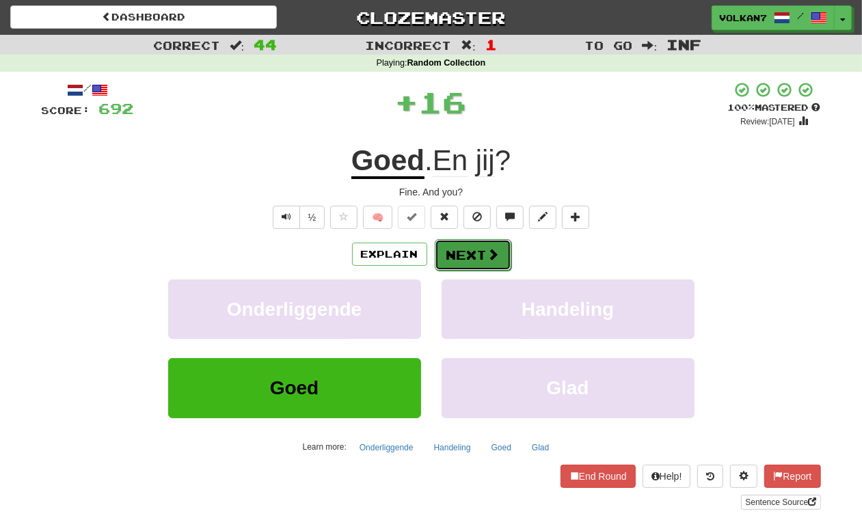
click at [463, 255] on button "Next" at bounding box center [473, 254] width 77 height 31
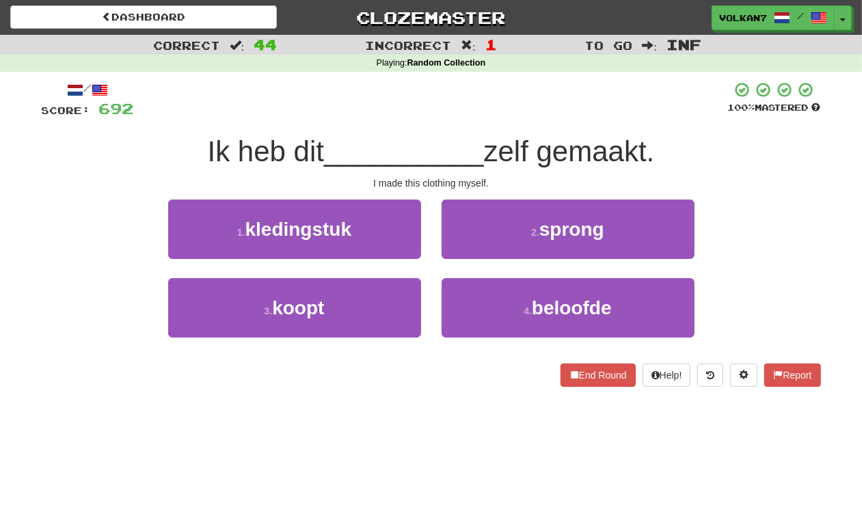
click at [490, 130] on div "/ Score: 692 100 % Mastered Ik heb dit __________ zelf gemaakt. I made this clo…" at bounding box center [432, 234] width 780 height 306
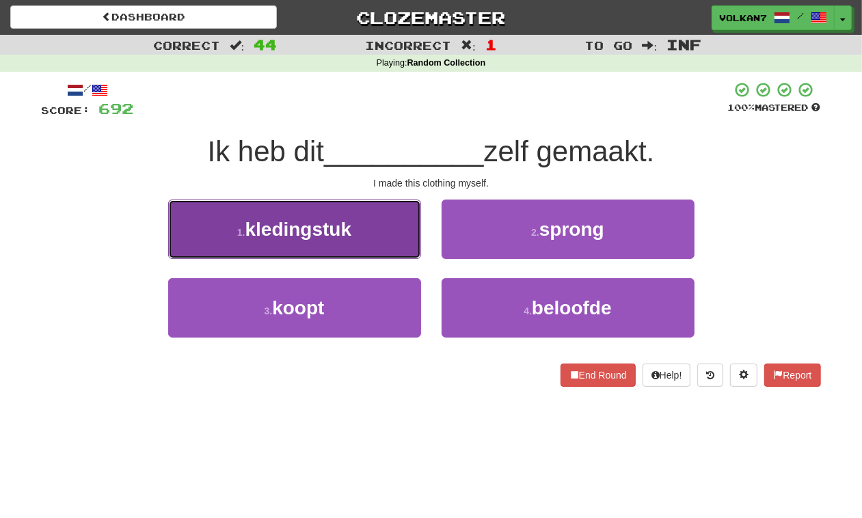
click at [339, 230] on span "kledingstuk" at bounding box center [299, 229] width 107 height 21
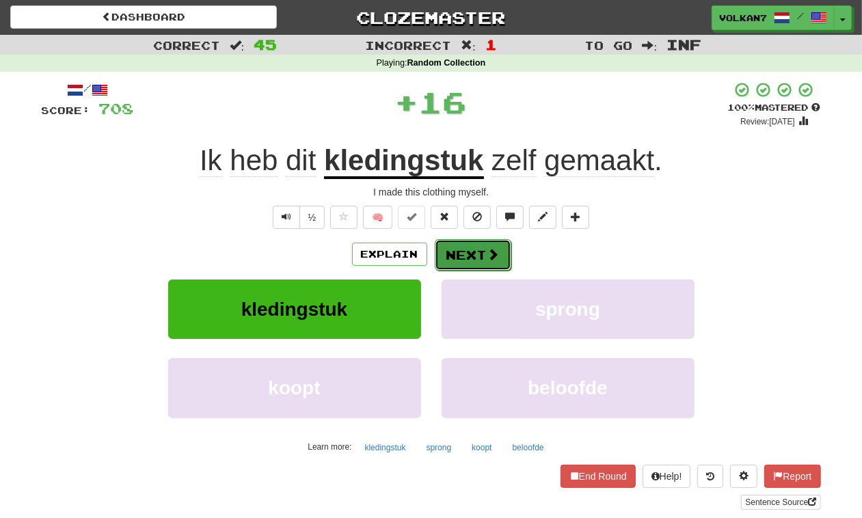
click at [479, 248] on button "Next" at bounding box center [473, 254] width 77 height 31
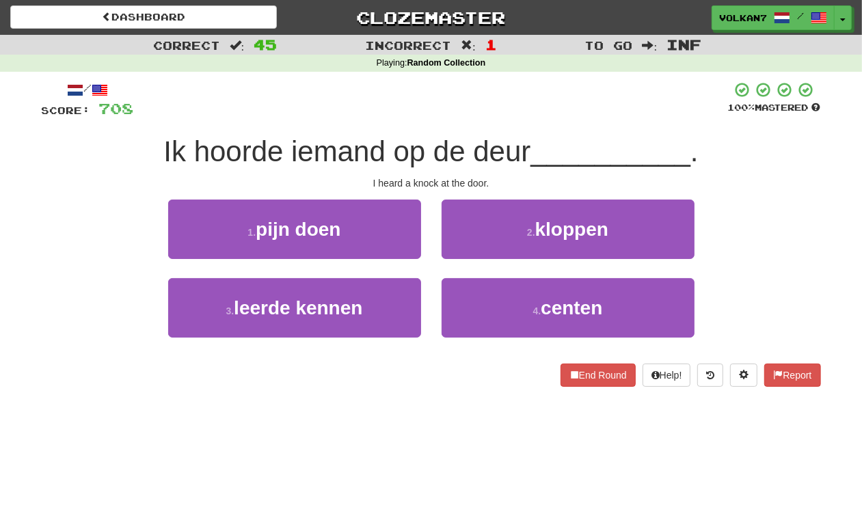
click at [462, 120] on div "/ Score: 708 100 % Mastered Ik hoorde iemand op de deur __________ . I heard a …" at bounding box center [432, 234] width 780 height 306
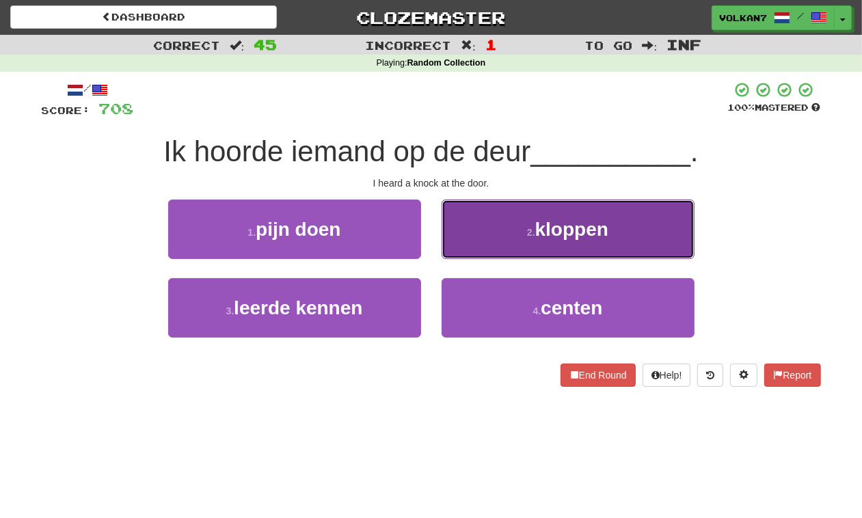
click at [538, 227] on span "kloppen" at bounding box center [571, 229] width 73 height 21
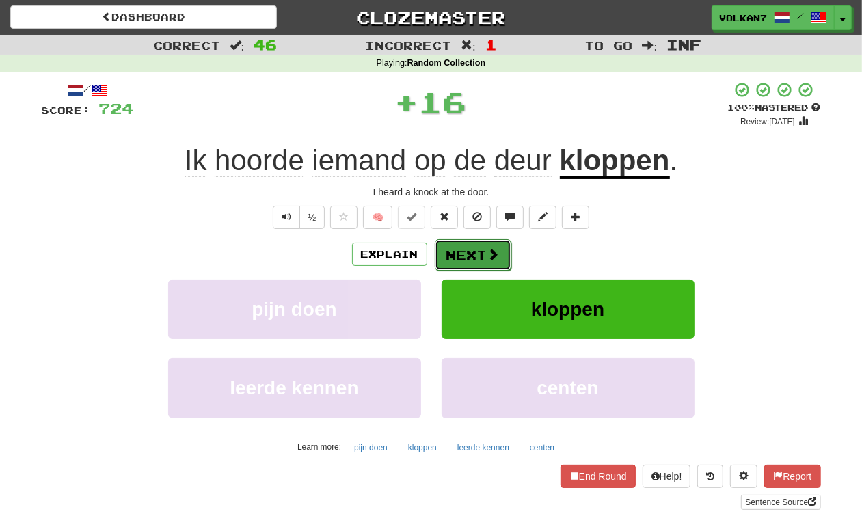
click at [475, 261] on button "Next" at bounding box center [473, 254] width 77 height 31
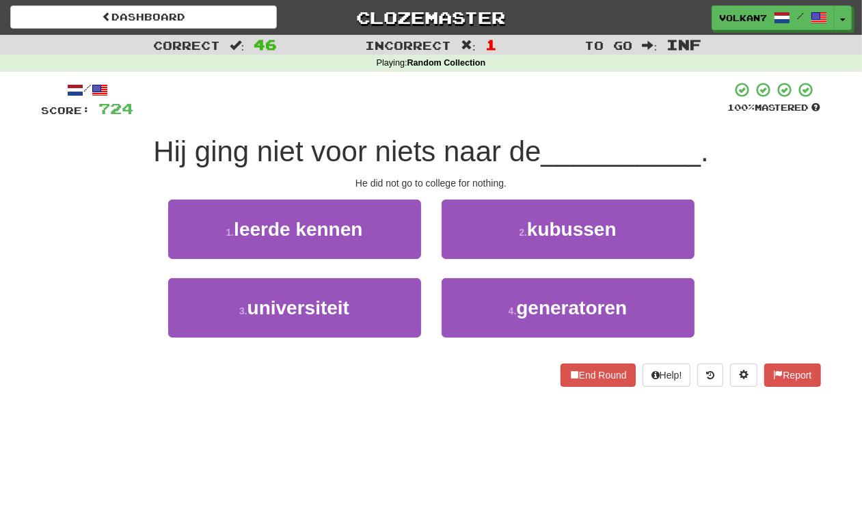
click at [458, 113] on div at bounding box center [431, 100] width 594 height 38
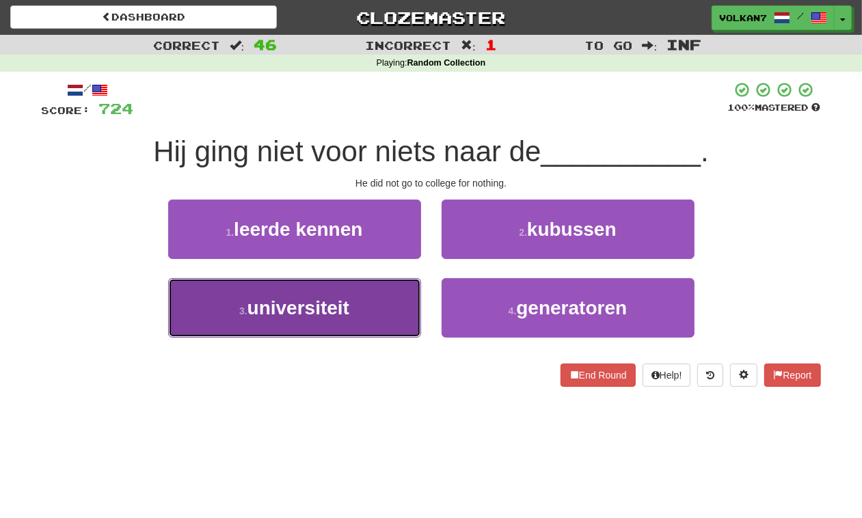
click at [352, 315] on button "3 . universiteit" at bounding box center [294, 307] width 253 height 59
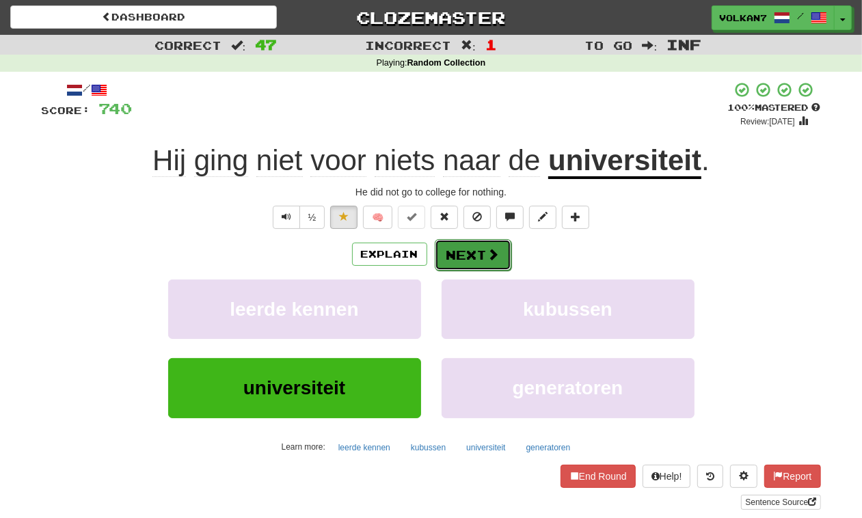
click at [479, 246] on button "Next" at bounding box center [473, 254] width 77 height 31
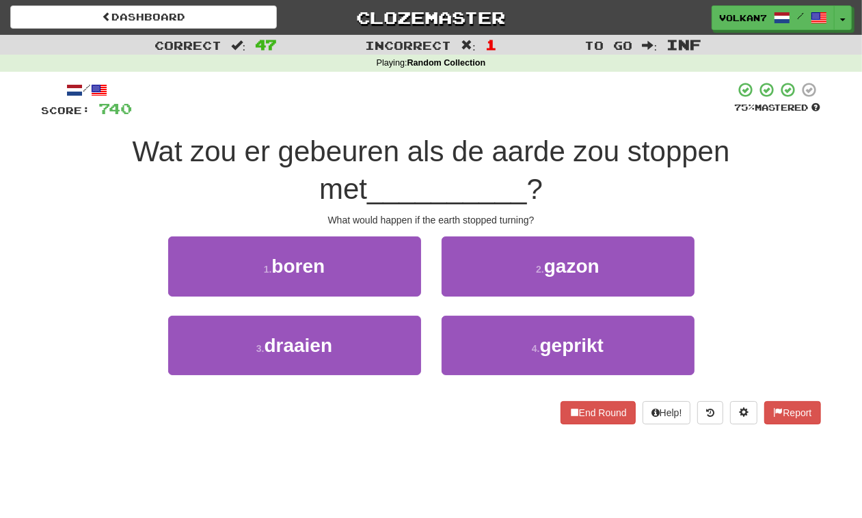
click at [441, 127] on div "/ Score: 740 75 % Mastered Wat zou er gebeuren als de aarde zou stoppen met ___…" at bounding box center [432, 252] width 780 height 343
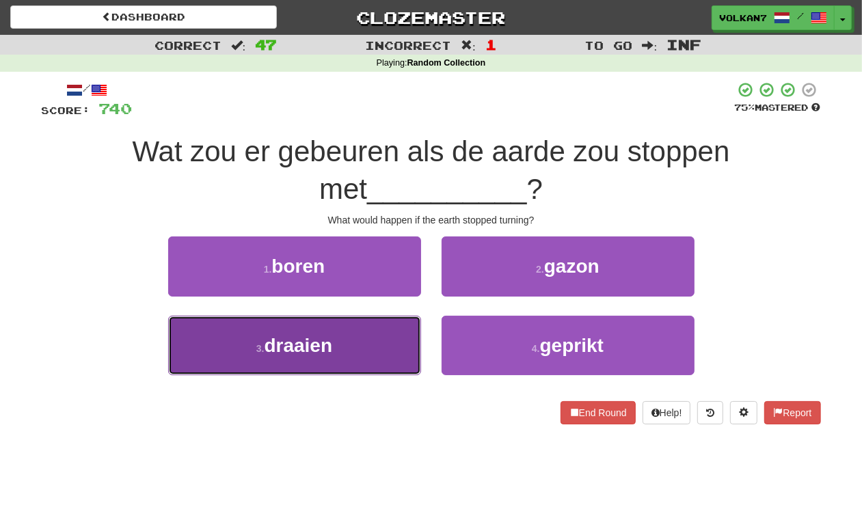
click at [373, 327] on button "3 . draaien" at bounding box center [294, 345] width 253 height 59
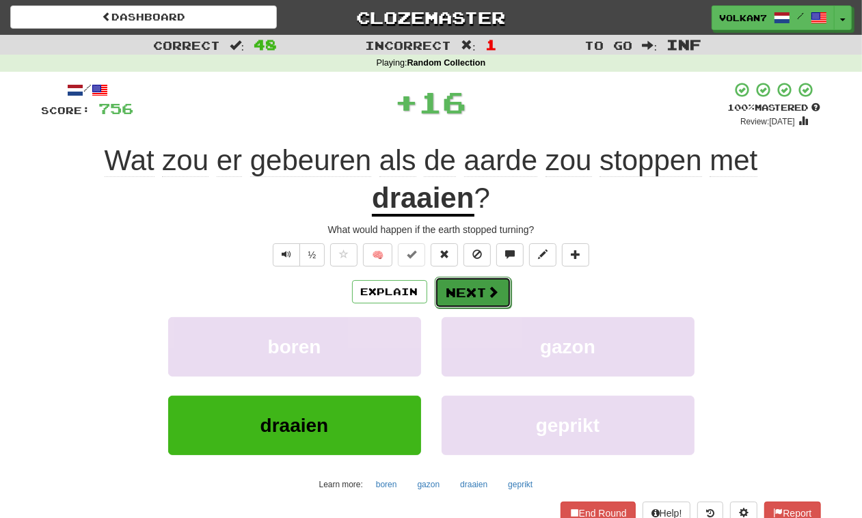
click at [458, 293] on button "Next" at bounding box center [473, 292] width 77 height 31
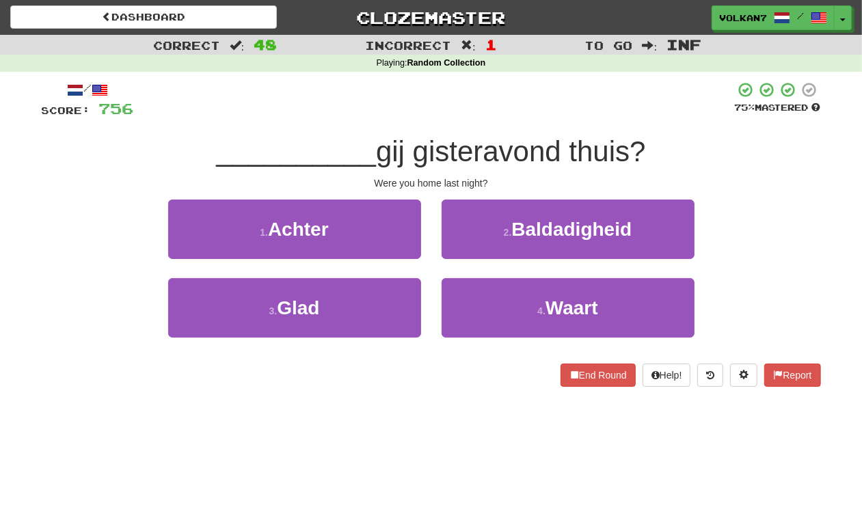
click at [462, 104] on div at bounding box center [434, 100] width 601 height 38
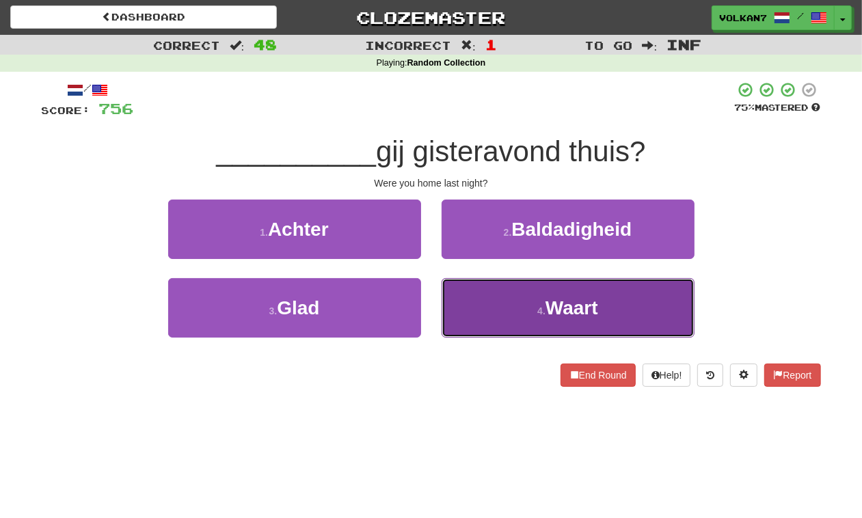
click at [490, 327] on button "4 . Waart" at bounding box center [568, 307] width 253 height 59
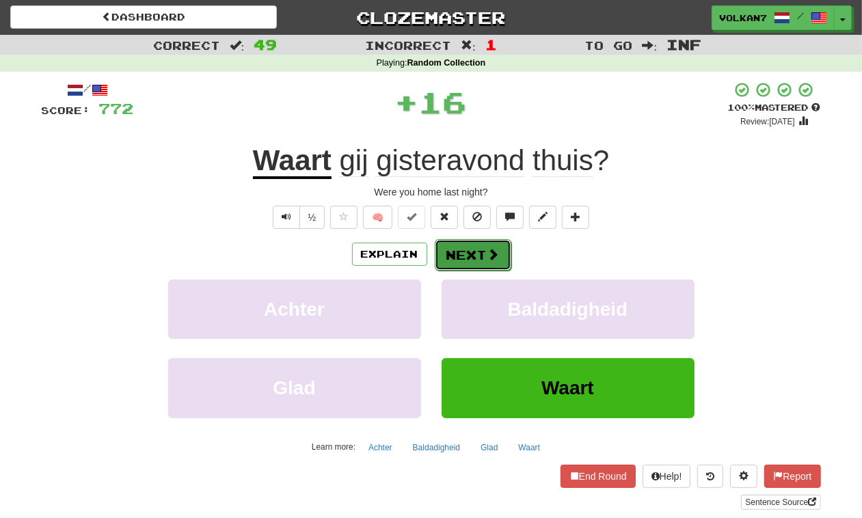
click at [473, 251] on button "Next" at bounding box center [473, 254] width 77 height 31
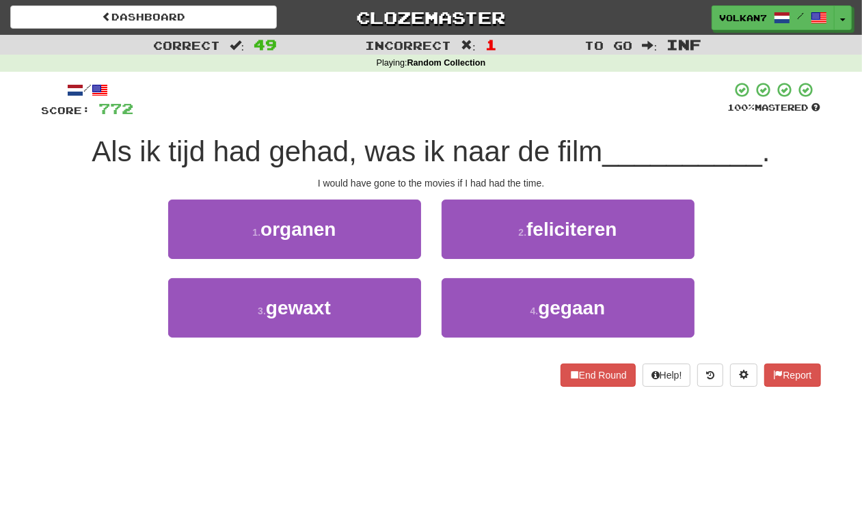
click at [490, 94] on div at bounding box center [431, 100] width 594 height 38
click at [477, 108] on div at bounding box center [431, 100] width 594 height 38
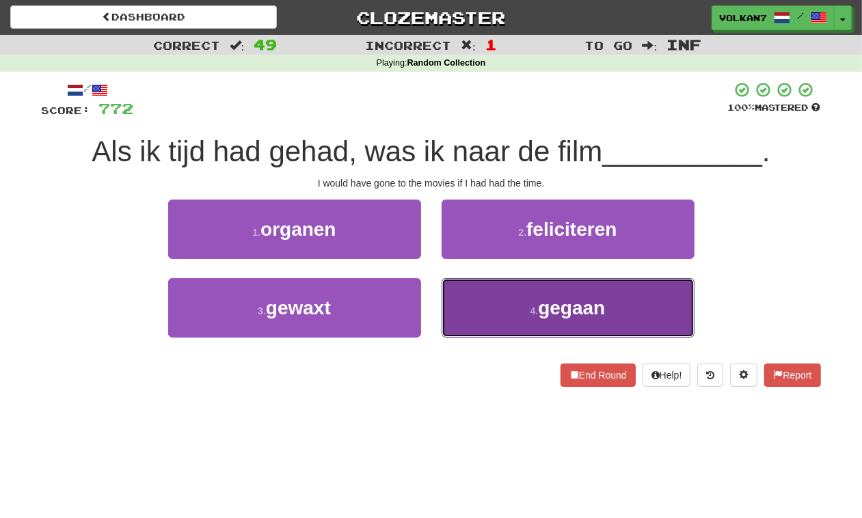
click at [494, 312] on button "4 . gegaan" at bounding box center [568, 307] width 253 height 59
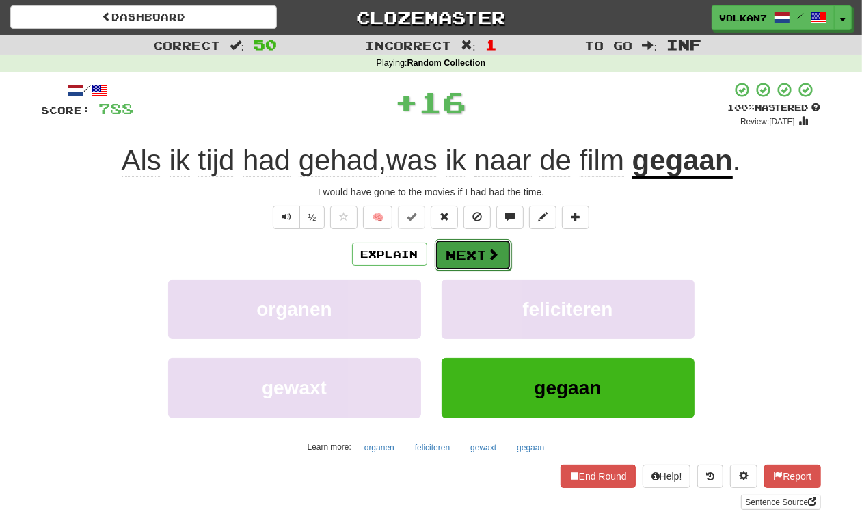
click at [466, 258] on button "Next" at bounding box center [473, 254] width 77 height 31
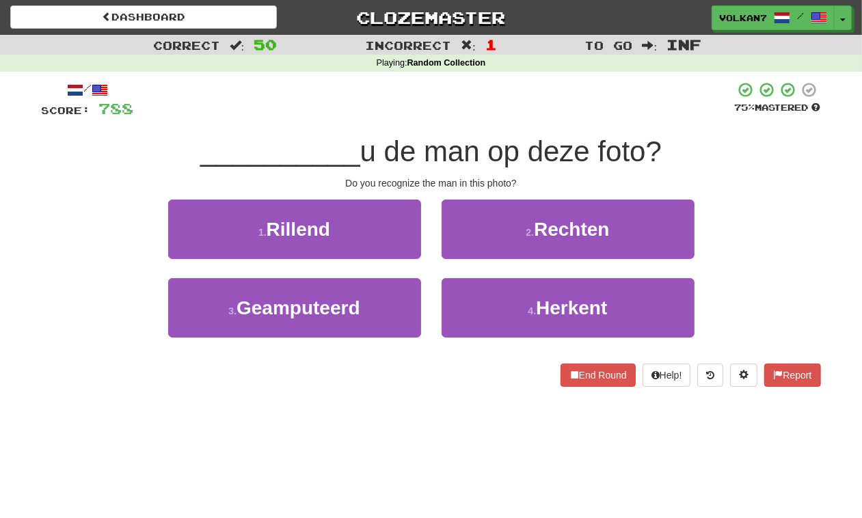
click at [484, 110] on div at bounding box center [434, 100] width 601 height 38
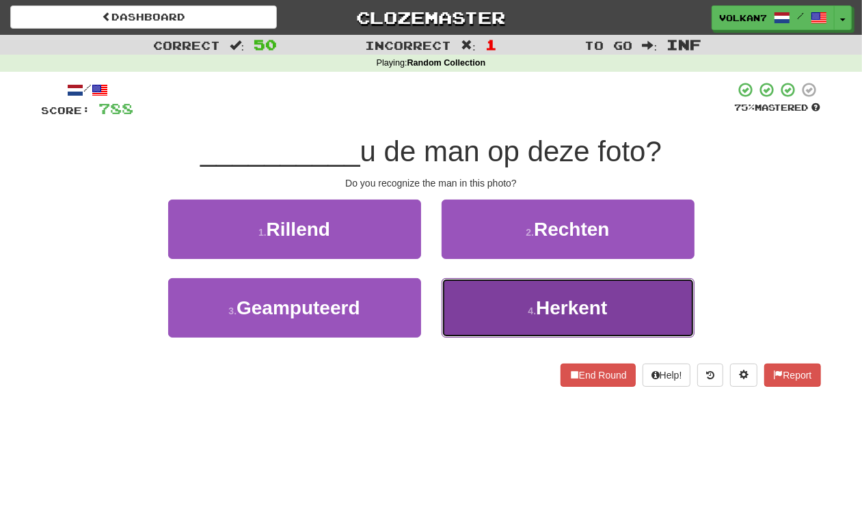
click at [486, 295] on button "4 . Herkent" at bounding box center [568, 307] width 253 height 59
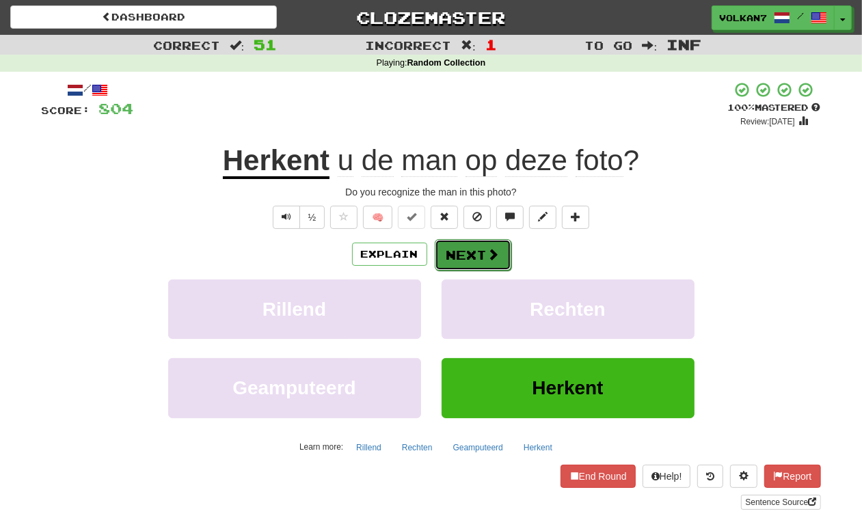
click at [476, 255] on button "Next" at bounding box center [473, 254] width 77 height 31
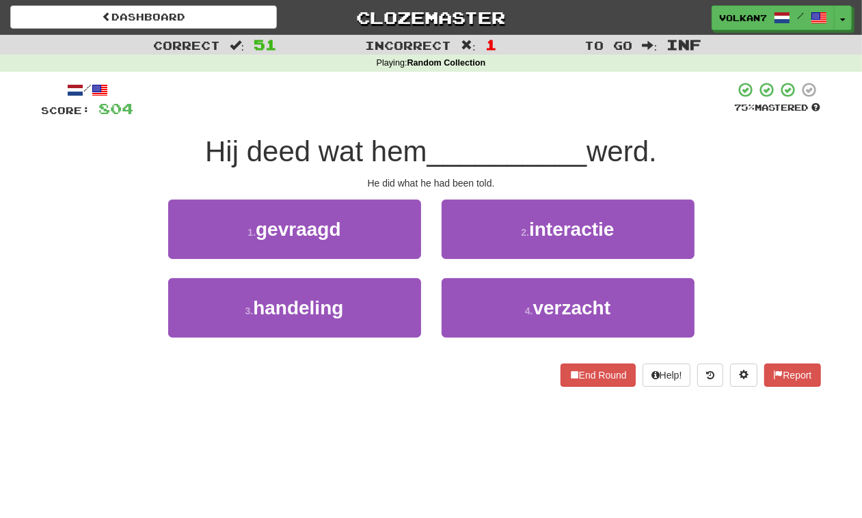
click at [476, 115] on div at bounding box center [434, 100] width 601 height 38
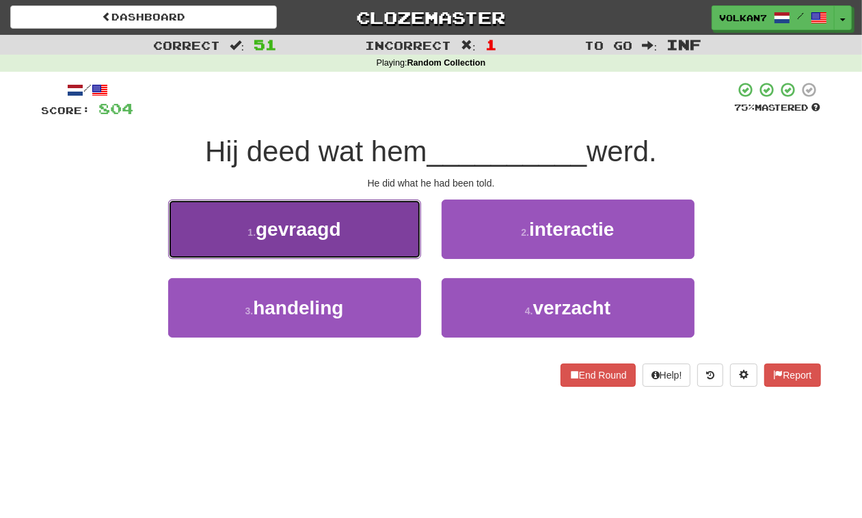
click at [343, 216] on button "1 . gevraagd" at bounding box center [294, 229] width 253 height 59
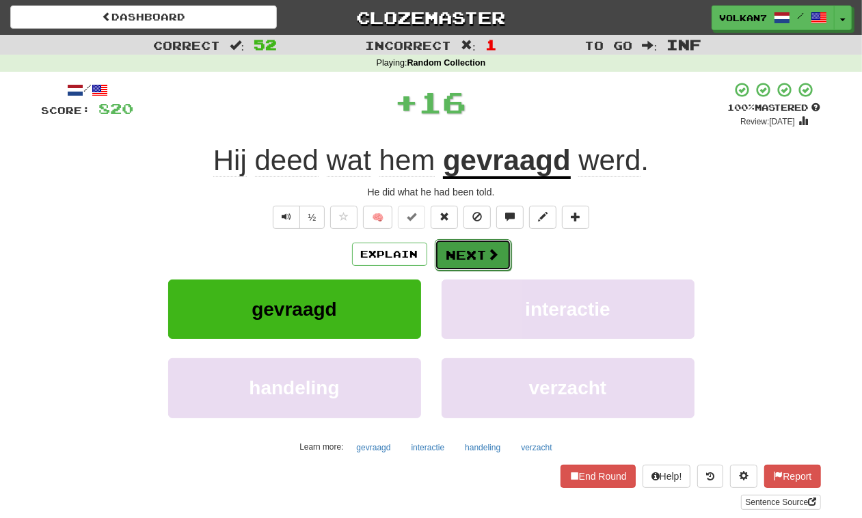
click at [446, 259] on button "Next" at bounding box center [473, 254] width 77 height 31
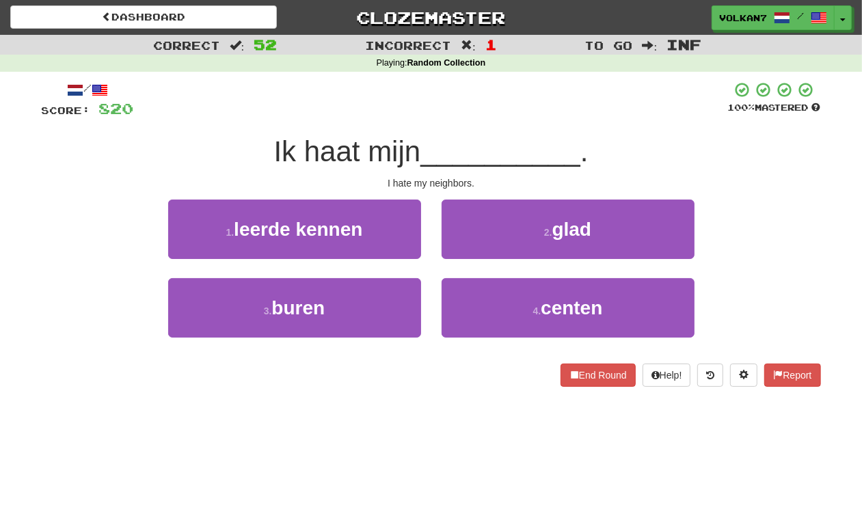
click at [466, 132] on div "/ Score: 820 100 % Mastered Ik haat mijn __________ . I hate my neighbors. 1 . …" at bounding box center [432, 234] width 780 height 306
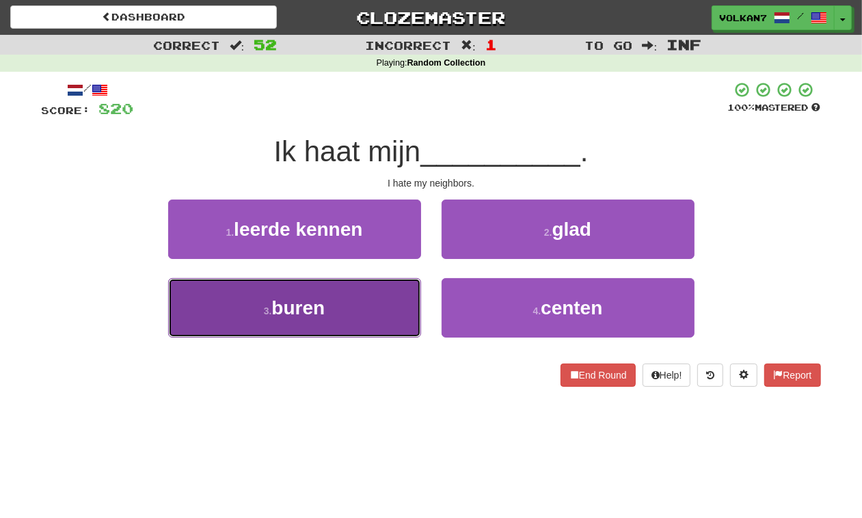
click at [357, 312] on button "3 . buren" at bounding box center [294, 307] width 253 height 59
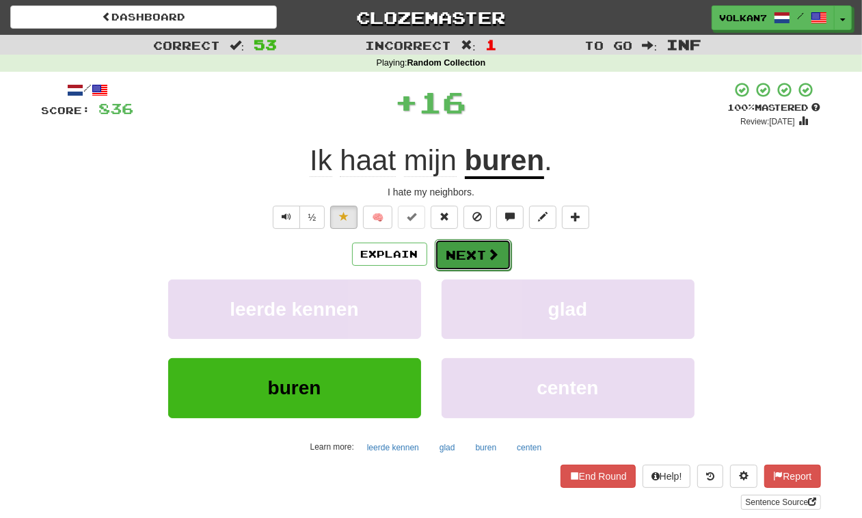
click at [484, 252] on button "Next" at bounding box center [473, 254] width 77 height 31
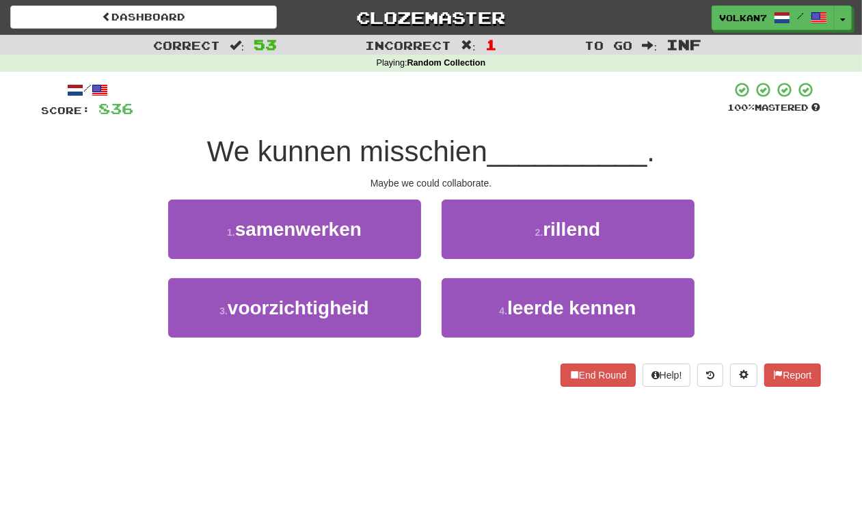
click at [493, 134] on div "We kunnen misschien __________ ." at bounding box center [432, 152] width 780 height 38
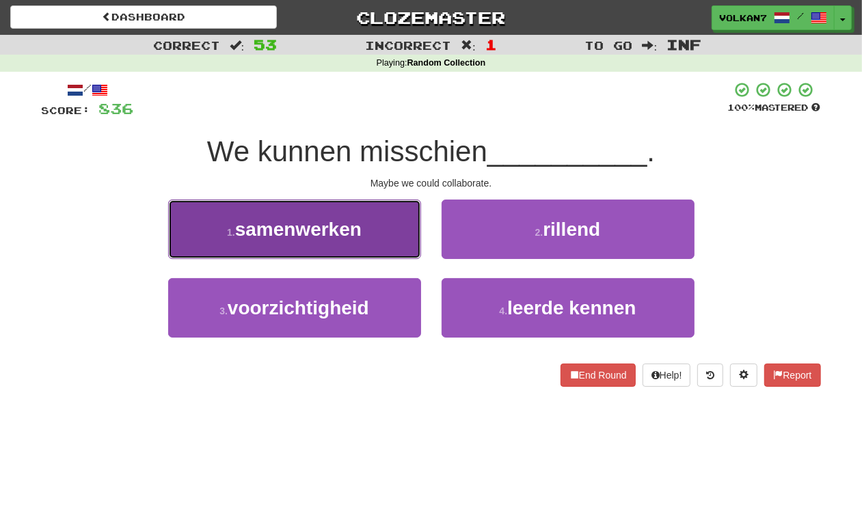
click at [369, 226] on button "1 . samenwerken" at bounding box center [294, 229] width 253 height 59
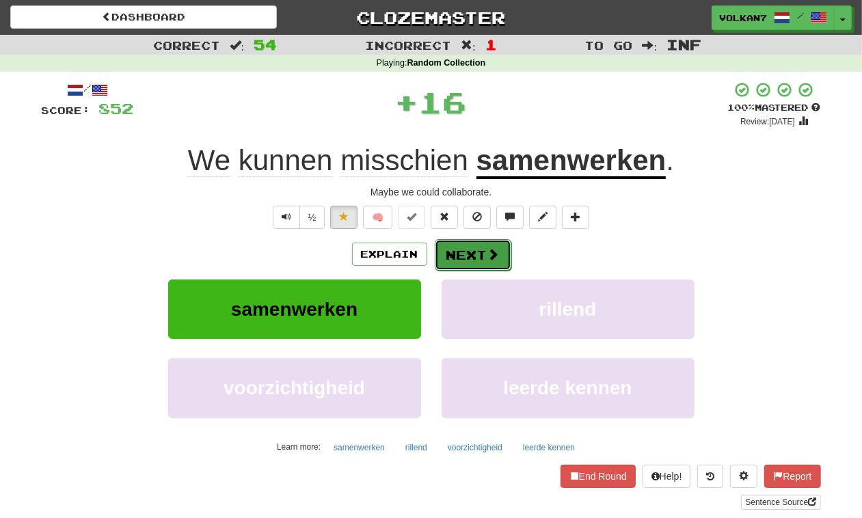
click at [463, 268] on button "Next" at bounding box center [473, 254] width 77 height 31
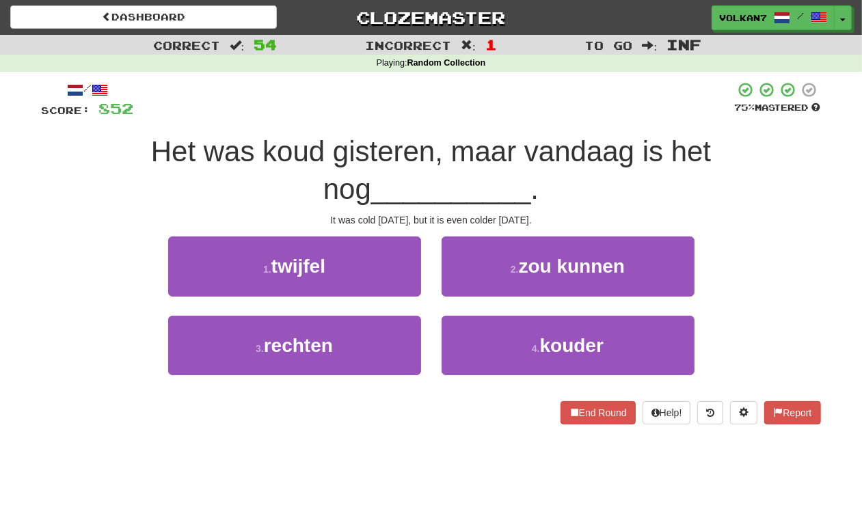
click at [451, 108] on div at bounding box center [434, 100] width 601 height 38
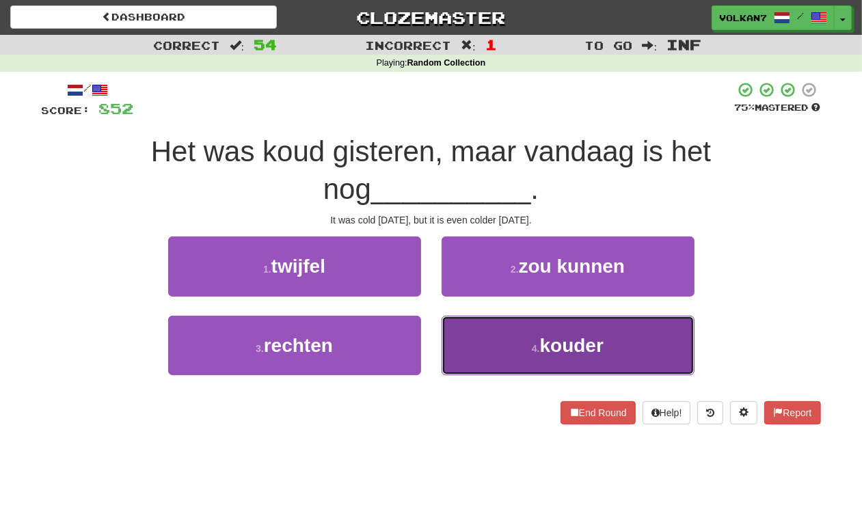
drag, startPoint x: 549, startPoint y: 366, endPoint x: 539, endPoint y: 364, distance: 10.5
click at [545, 366] on button "4 . kouder" at bounding box center [568, 345] width 253 height 59
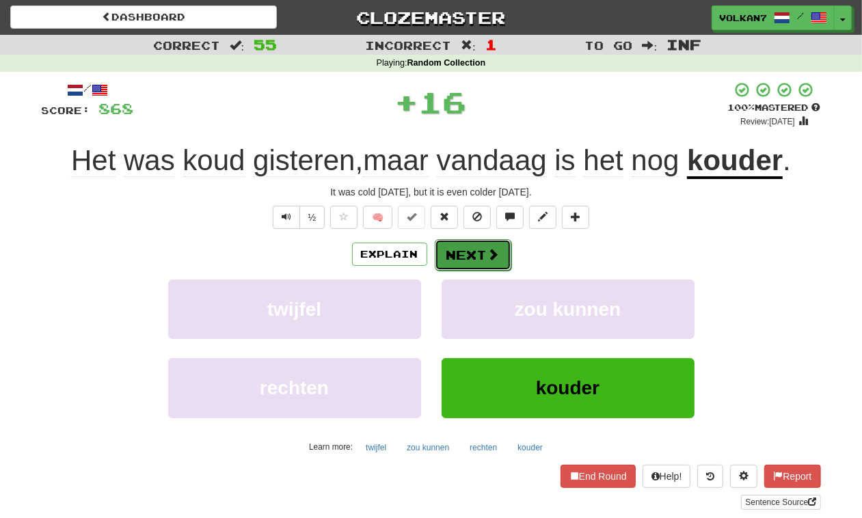
click at [453, 252] on button "Next" at bounding box center [473, 254] width 77 height 31
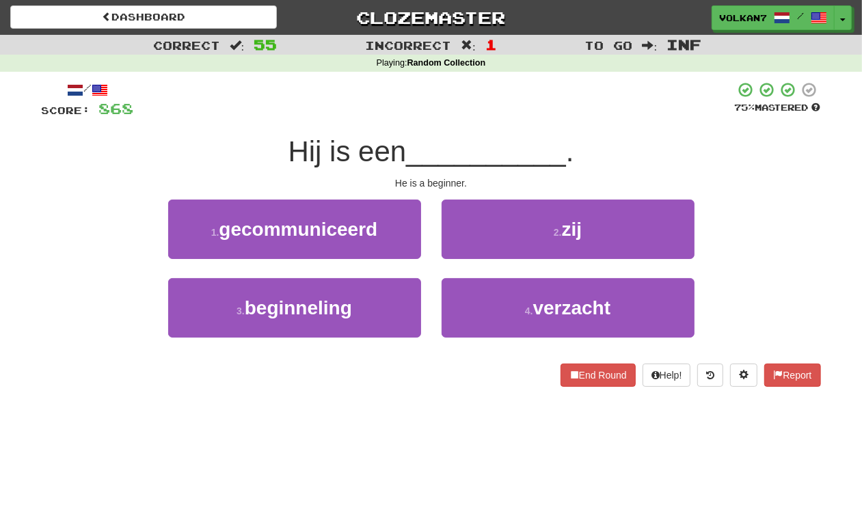
click at [466, 116] on div at bounding box center [434, 100] width 601 height 38
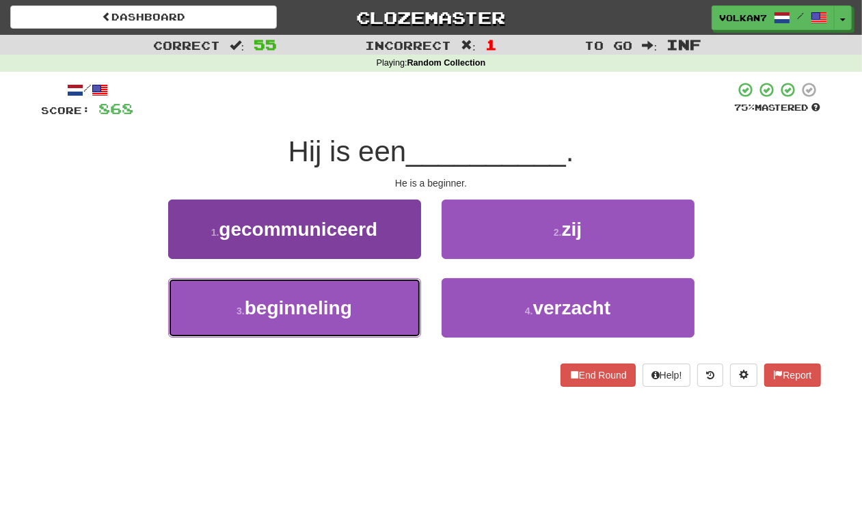
drag, startPoint x: 344, startPoint y: 300, endPoint x: 397, endPoint y: 282, distance: 55.6
click at [344, 301] on span "beginneling" at bounding box center [298, 307] width 107 height 21
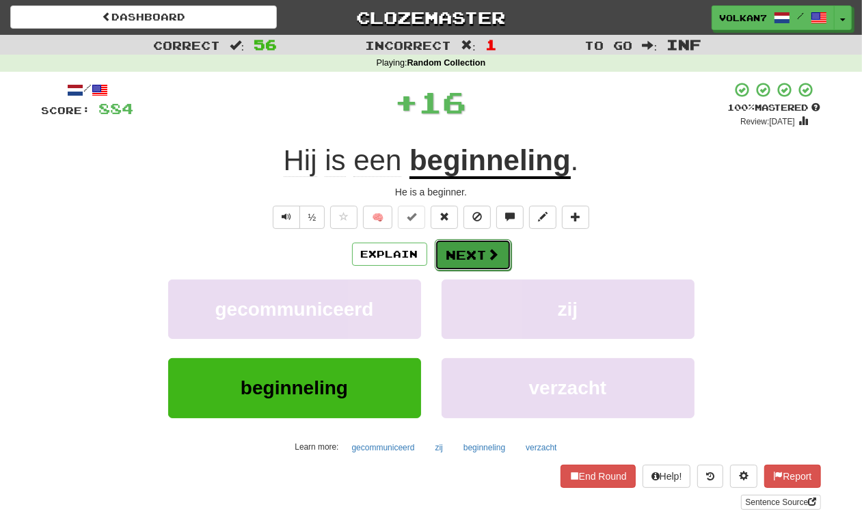
click at [473, 261] on button "Next" at bounding box center [473, 254] width 77 height 31
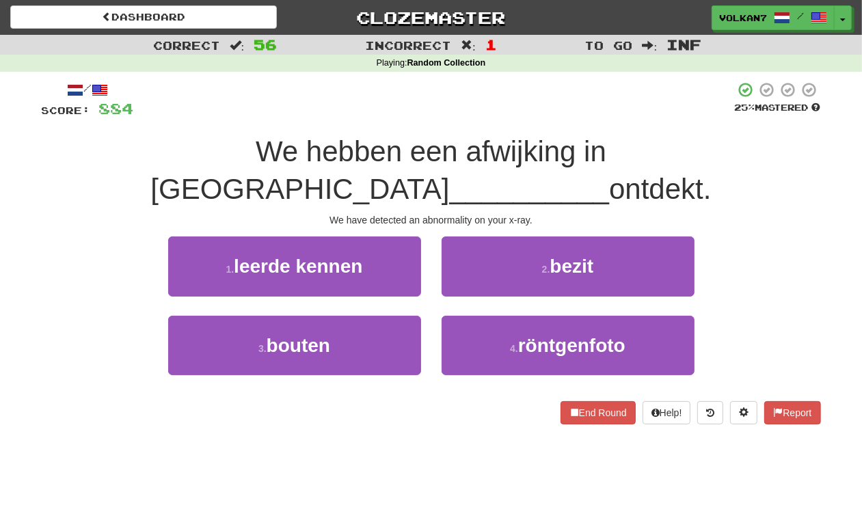
click at [488, 130] on div "/ Score: 884 25 % Mastered We hebben een afwijking in uw __________ ontdekt. We…" at bounding box center [432, 252] width 780 height 343
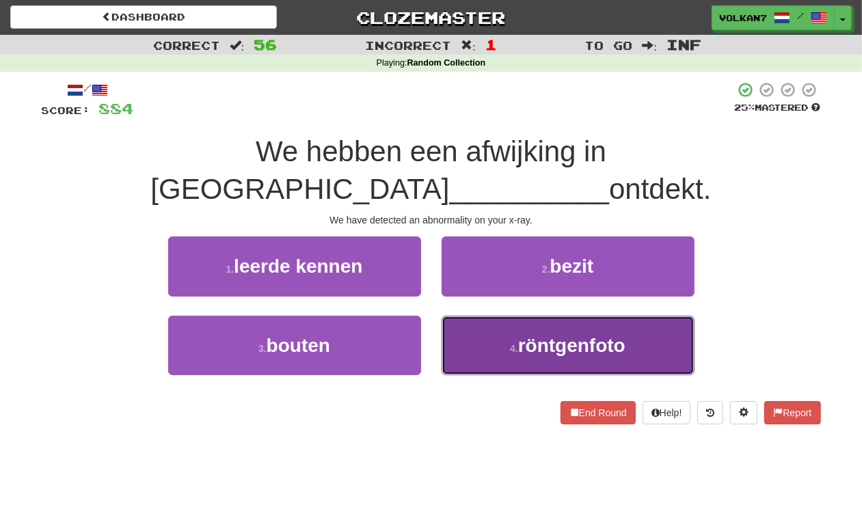
click at [555, 335] on span "röntgenfoto" at bounding box center [571, 345] width 107 height 21
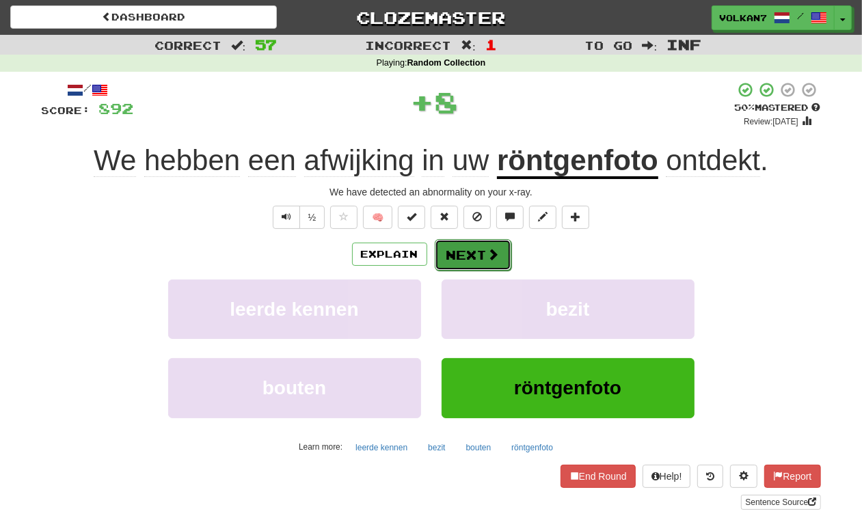
click at [503, 251] on button "Next" at bounding box center [473, 254] width 77 height 31
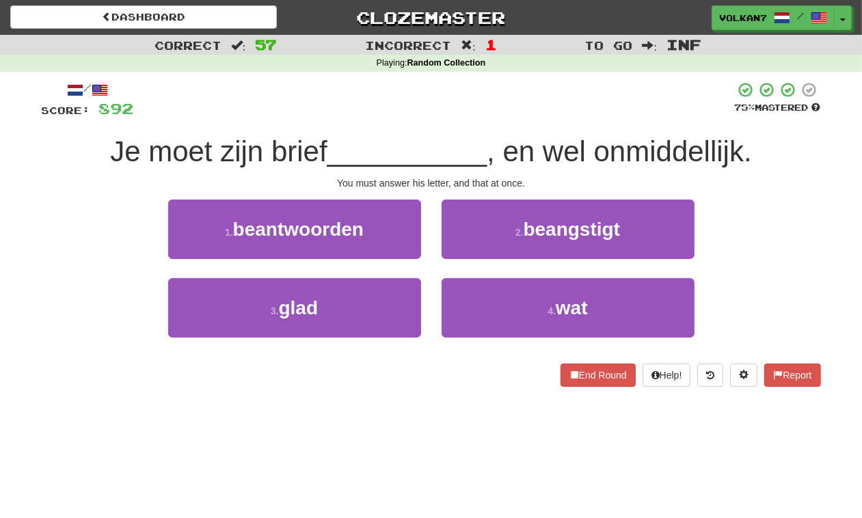
click at [490, 103] on div at bounding box center [434, 100] width 601 height 38
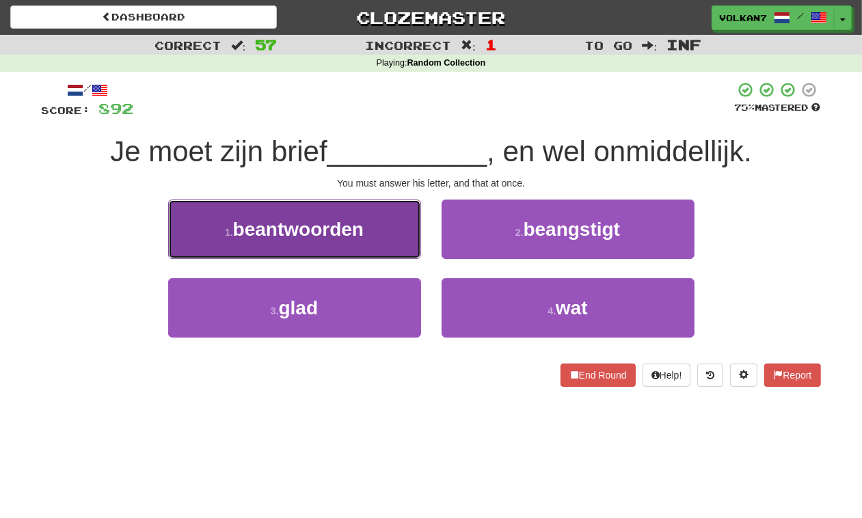
click at [326, 233] on span "beantwoorden" at bounding box center [298, 229] width 131 height 21
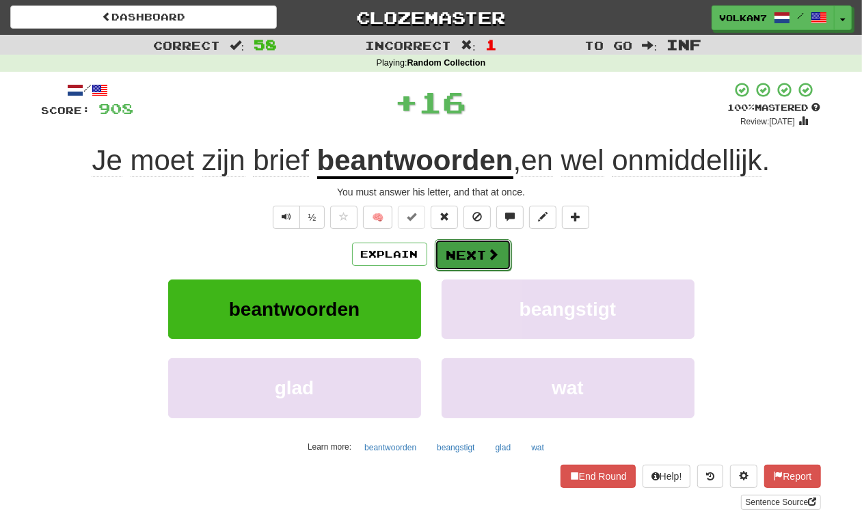
click at [479, 252] on button "Next" at bounding box center [473, 254] width 77 height 31
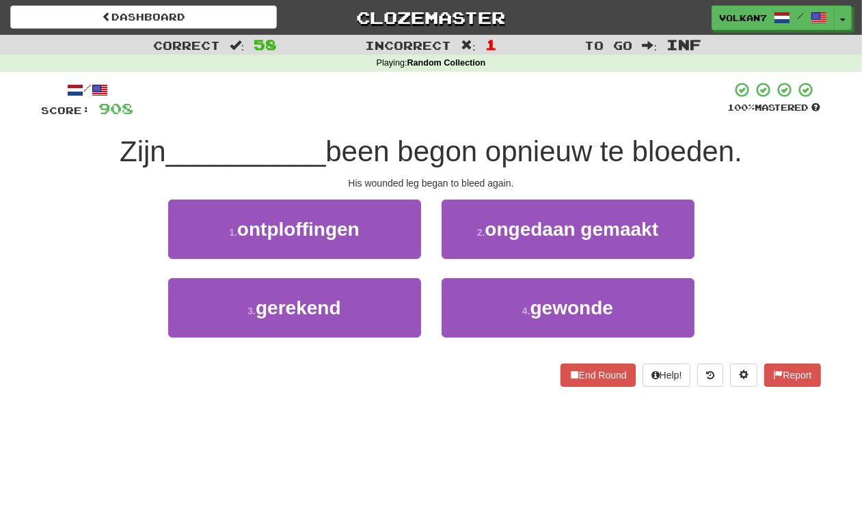
click at [496, 97] on div at bounding box center [431, 100] width 594 height 38
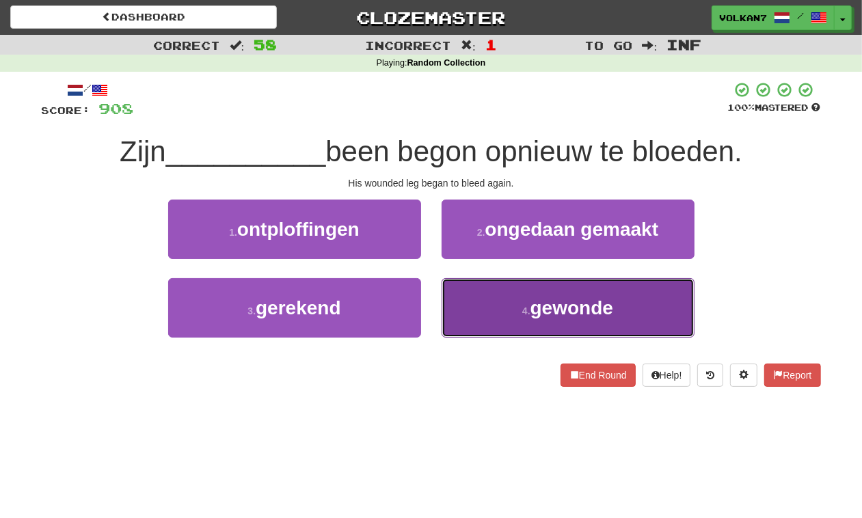
click at [532, 316] on span "gewonde" at bounding box center [572, 307] width 83 height 21
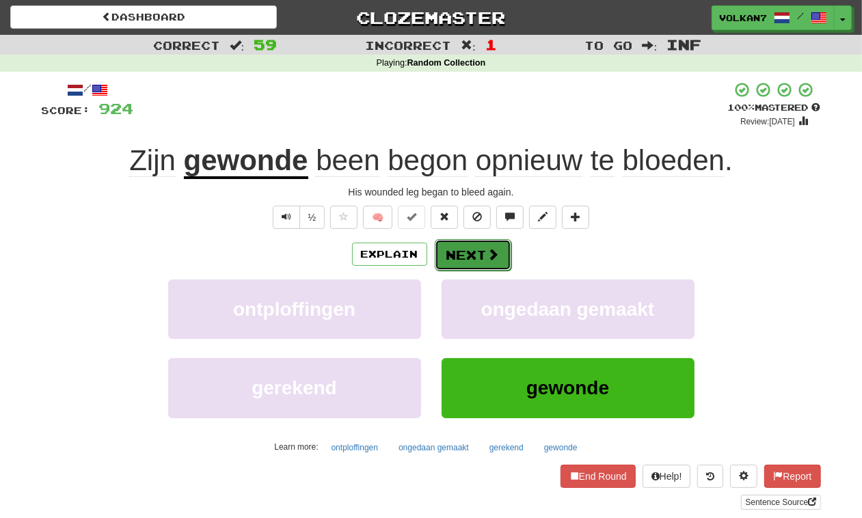
click at [474, 265] on button "Next" at bounding box center [473, 254] width 77 height 31
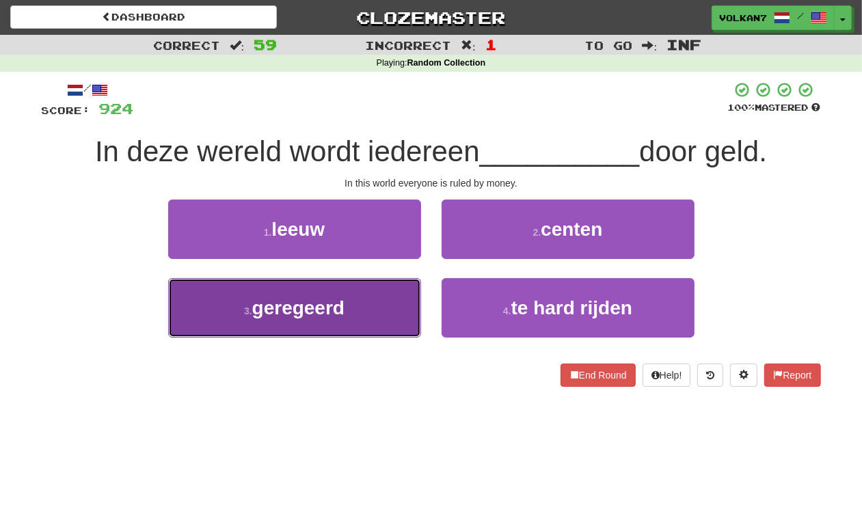
click at [367, 294] on button "3 . geregeerd" at bounding box center [294, 307] width 253 height 59
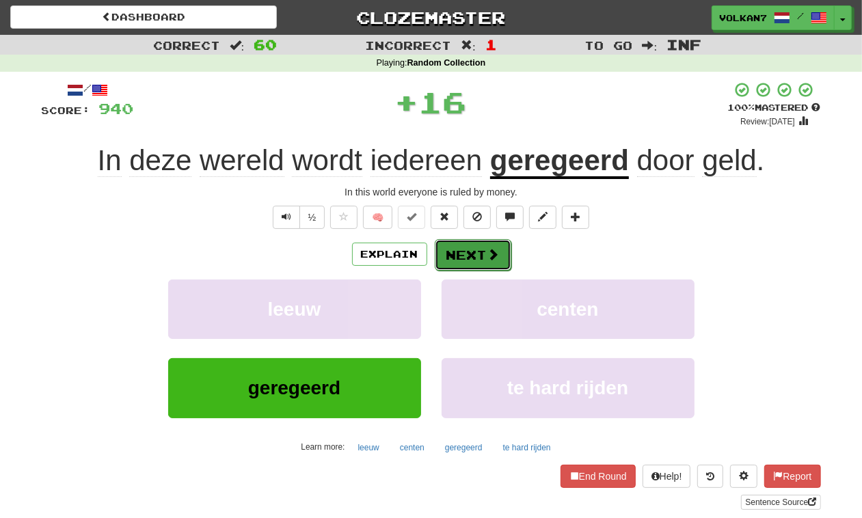
click at [456, 258] on button "Next" at bounding box center [473, 254] width 77 height 31
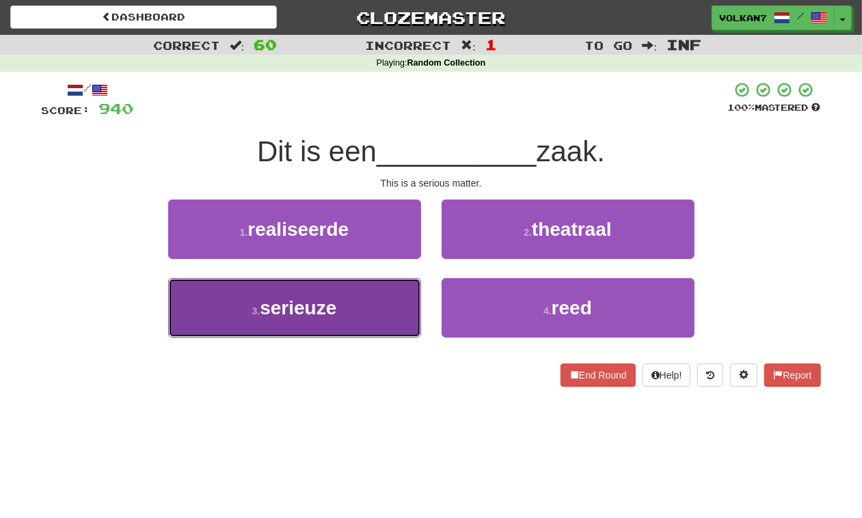
click at [360, 310] on button "3 . serieuze" at bounding box center [294, 307] width 253 height 59
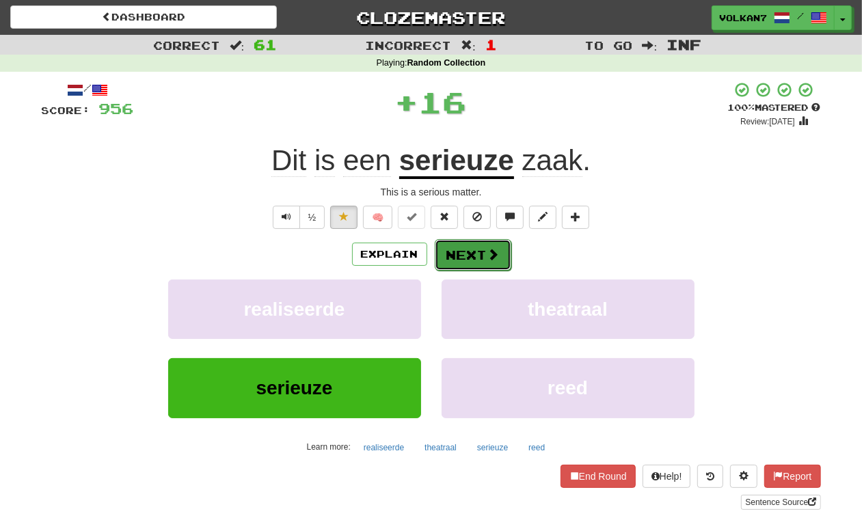
click at [460, 258] on button "Next" at bounding box center [473, 254] width 77 height 31
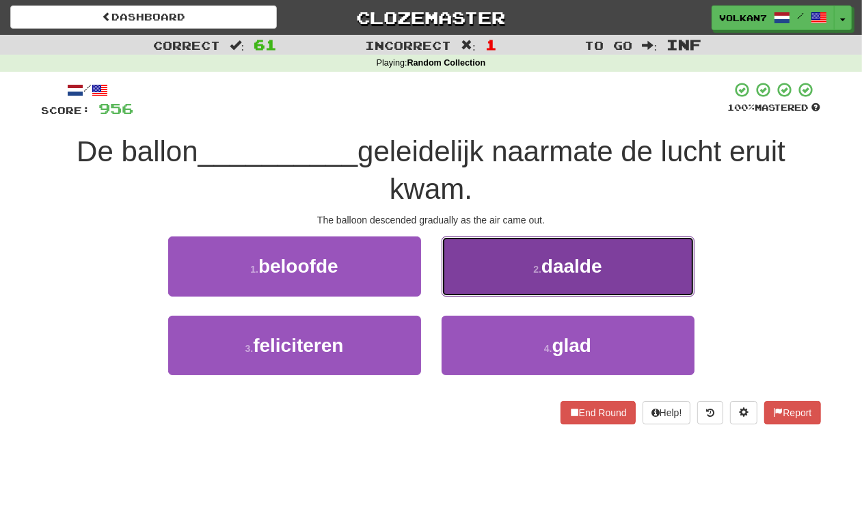
click at [520, 265] on button "2 . daalde" at bounding box center [568, 266] width 253 height 59
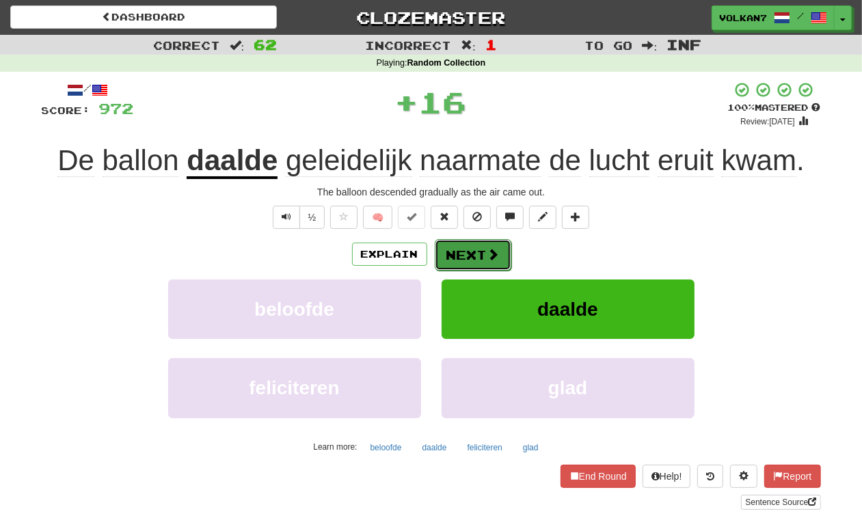
click at [476, 260] on button "Next" at bounding box center [473, 254] width 77 height 31
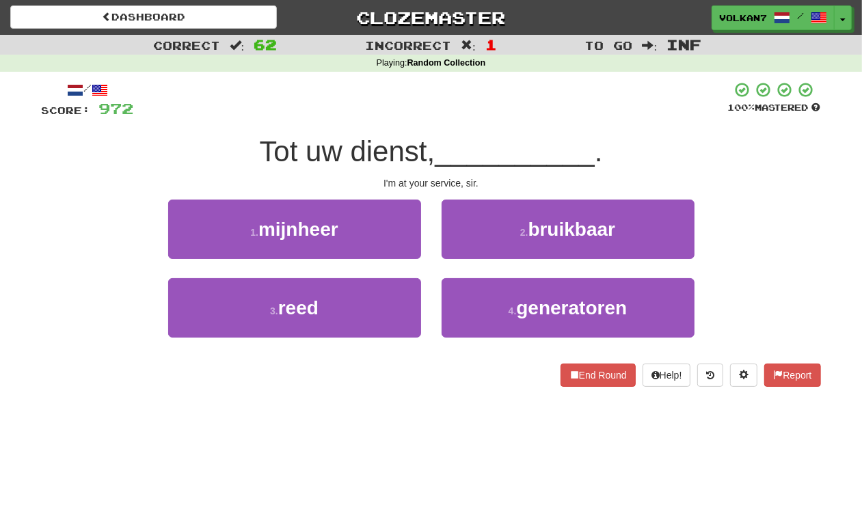
click at [490, 127] on div "/ Score: 972 100 % Mastered Tot uw dienst, __________ . I'm at your service, si…" at bounding box center [432, 234] width 780 height 306
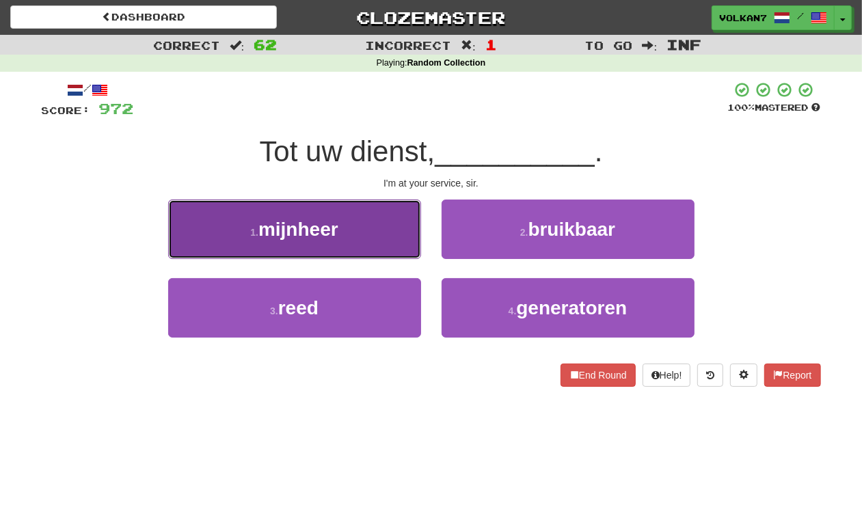
click at [312, 233] on span "mijnheer" at bounding box center [299, 229] width 80 height 21
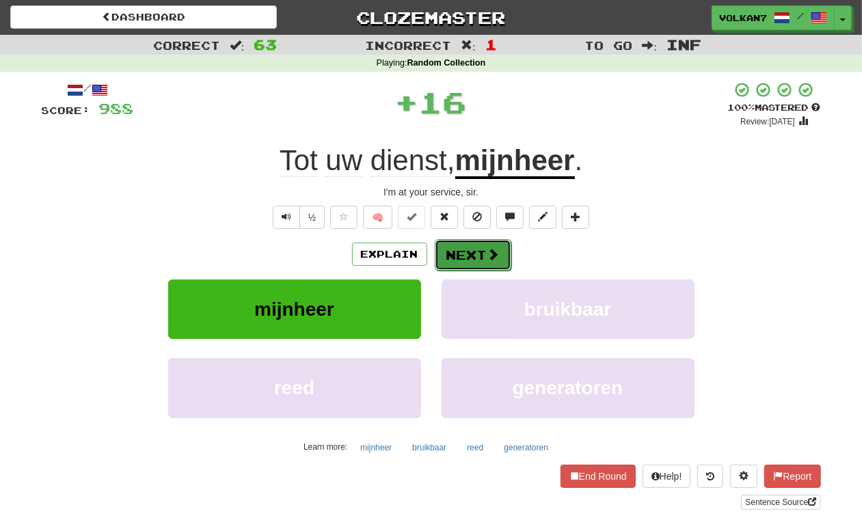
click at [458, 250] on button "Next" at bounding box center [473, 254] width 77 height 31
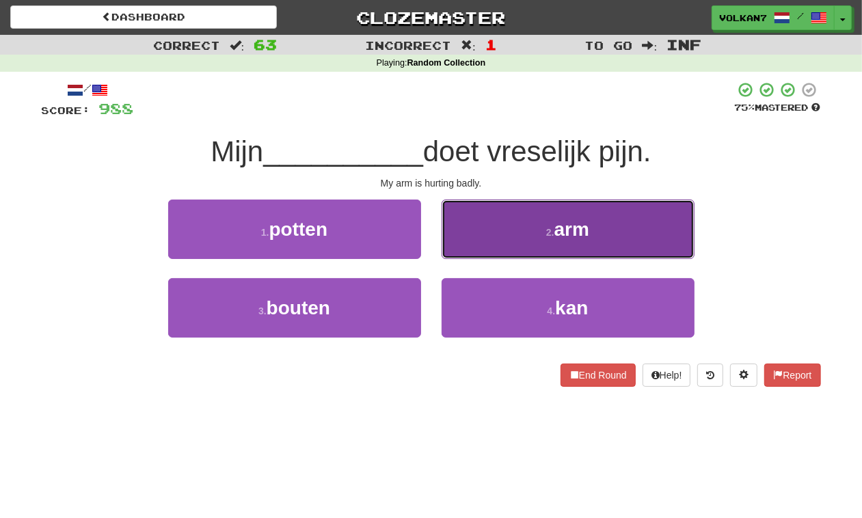
click at [512, 226] on button "2 . arm" at bounding box center [568, 229] width 253 height 59
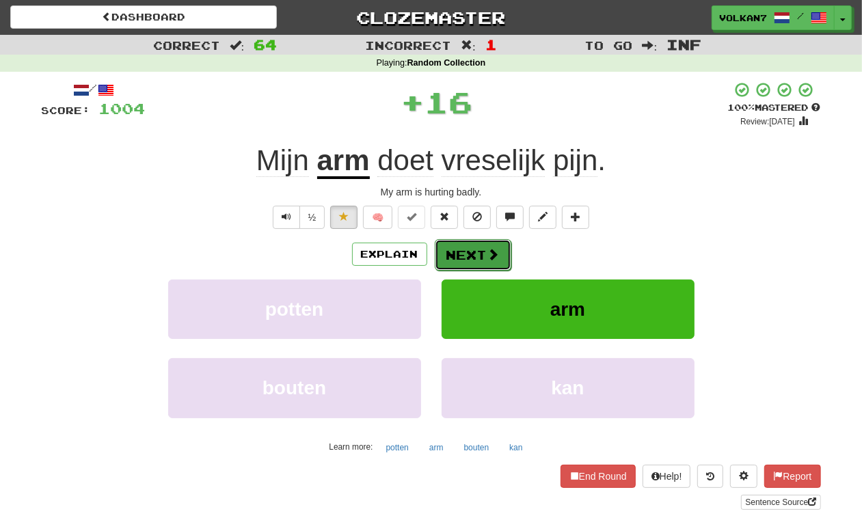
click at [486, 267] on button "Next" at bounding box center [473, 254] width 77 height 31
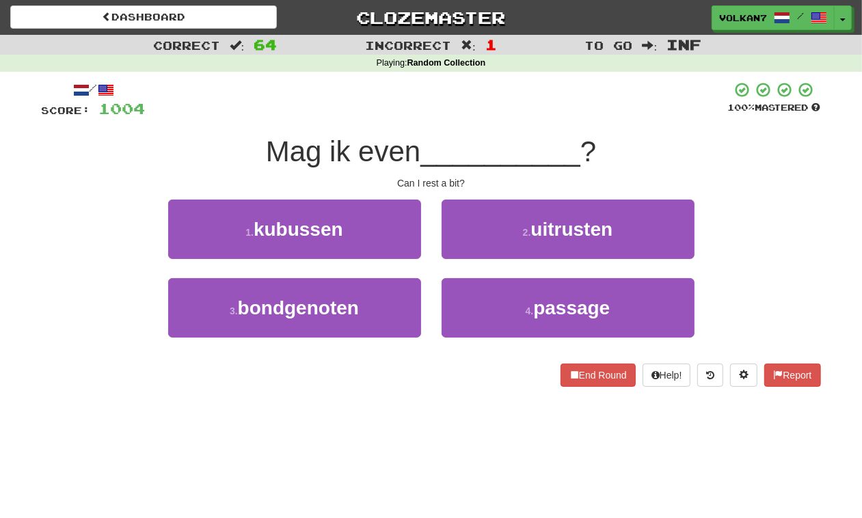
click at [455, 116] on div at bounding box center [437, 100] width 583 height 38
click at [522, 261] on div "2 . uitrusten" at bounding box center [569, 239] width 274 height 79
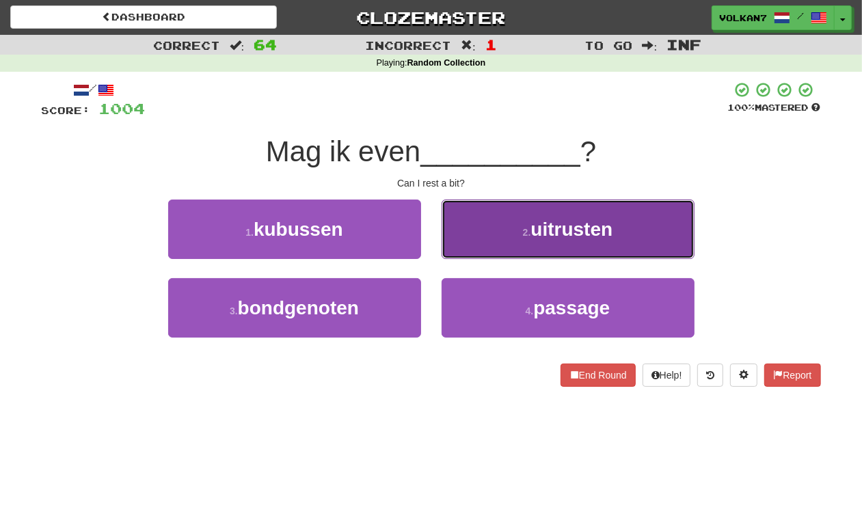
click at [498, 236] on button "2 . uitrusten" at bounding box center [568, 229] width 253 height 59
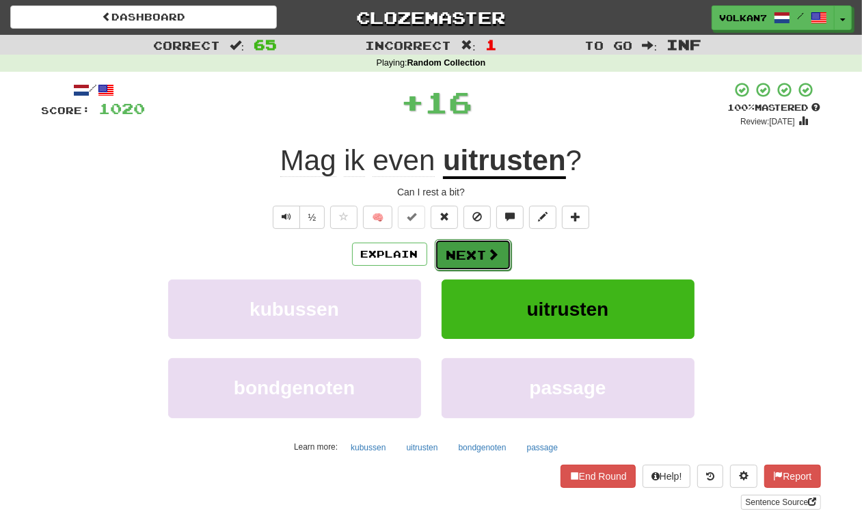
click at [476, 253] on button "Next" at bounding box center [473, 254] width 77 height 31
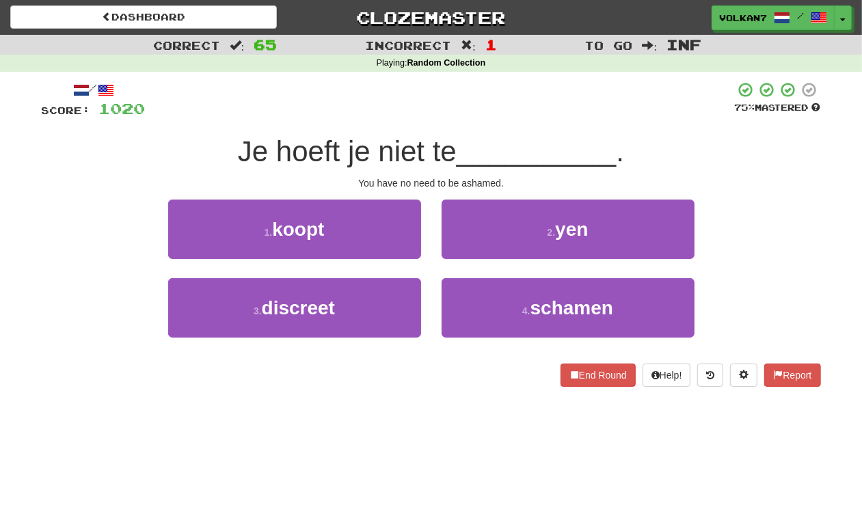
click at [490, 135] on span "__________" at bounding box center [537, 151] width 160 height 32
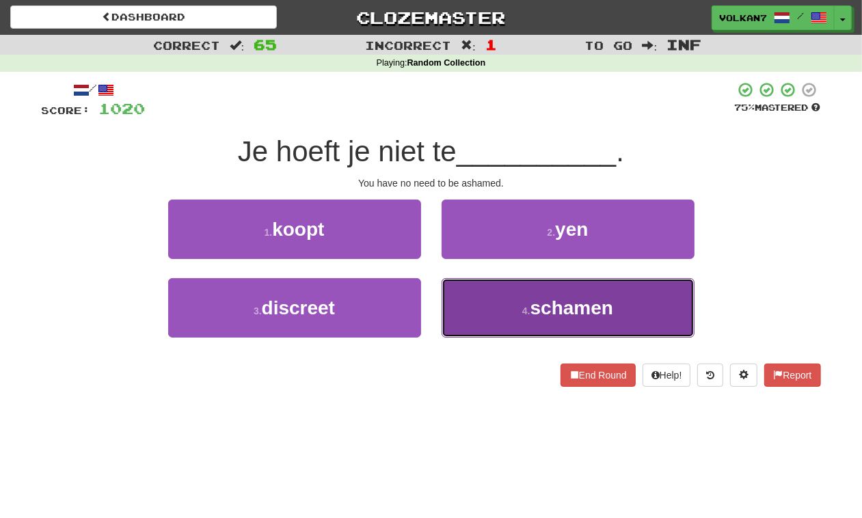
click at [525, 287] on button "4 . schamen" at bounding box center [568, 307] width 253 height 59
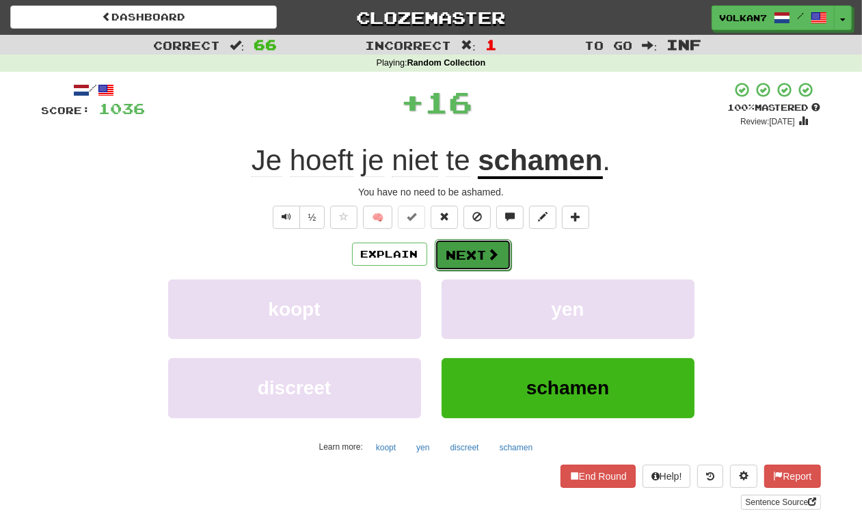
click at [466, 254] on button "Next" at bounding box center [473, 254] width 77 height 31
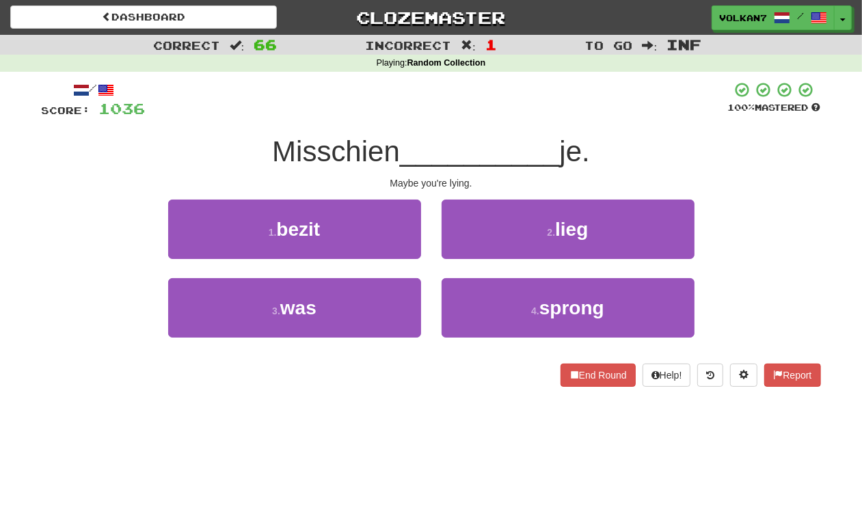
click at [486, 96] on div at bounding box center [437, 100] width 583 height 38
click at [527, 226] on button "2 . lieg" at bounding box center [568, 229] width 253 height 59
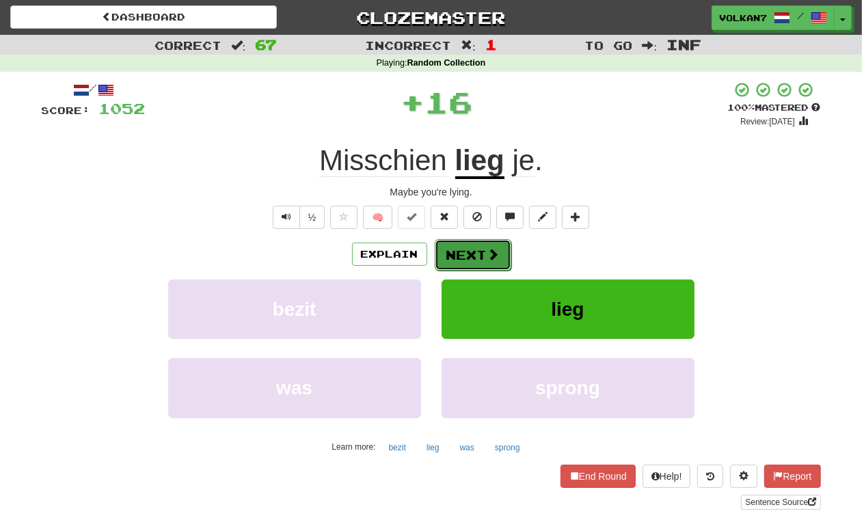
click at [489, 258] on span at bounding box center [494, 254] width 12 height 12
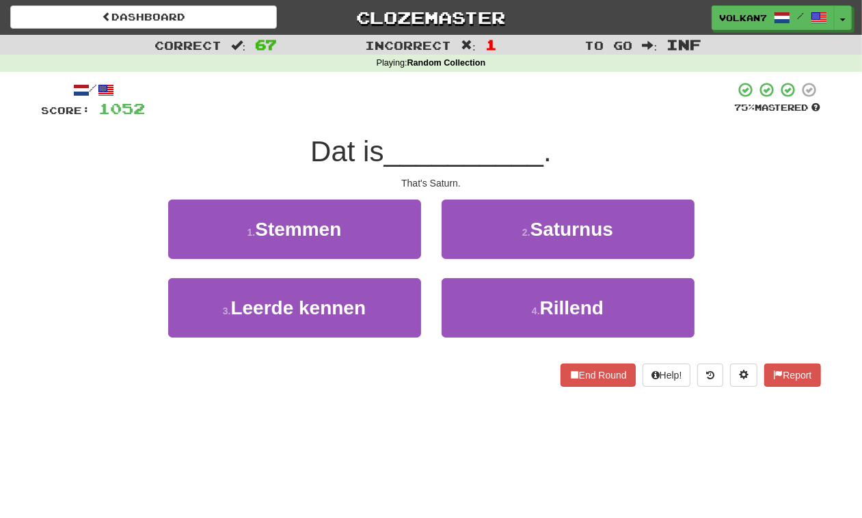
click at [466, 114] on div at bounding box center [441, 100] width 590 height 38
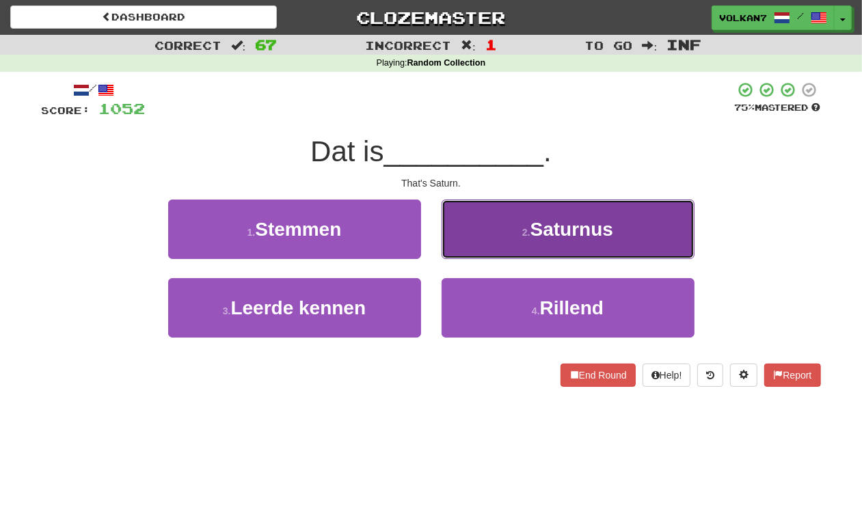
click at [513, 248] on button "2 . Saturnus" at bounding box center [568, 229] width 253 height 59
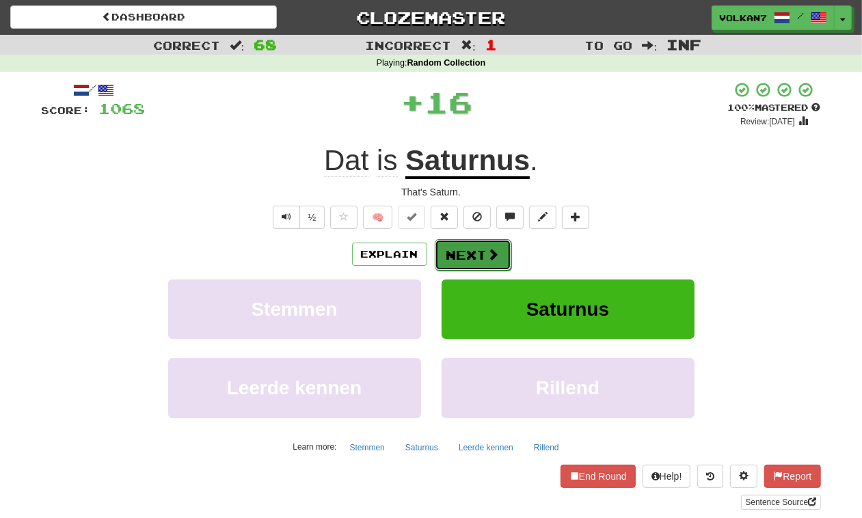
click at [492, 252] on span at bounding box center [494, 254] width 12 height 12
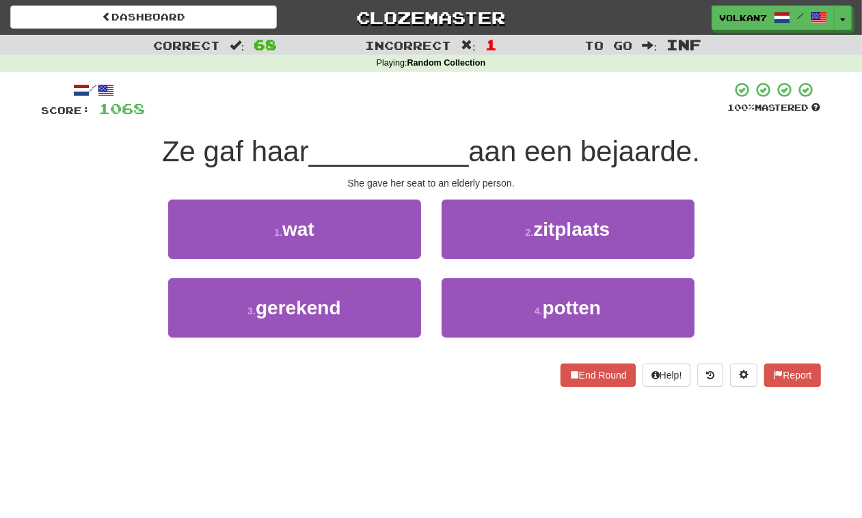
click at [481, 131] on div "/ Score: 1068 100 % Mastered Ze gaf haar __________ aan een bejaarde. She gave …" at bounding box center [432, 234] width 780 height 306
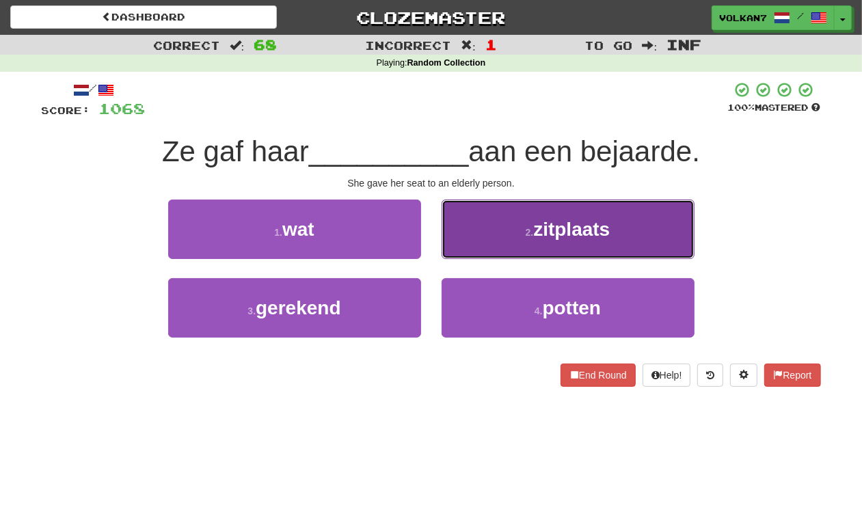
click at [538, 245] on button "2 . zitplaats" at bounding box center [568, 229] width 253 height 59
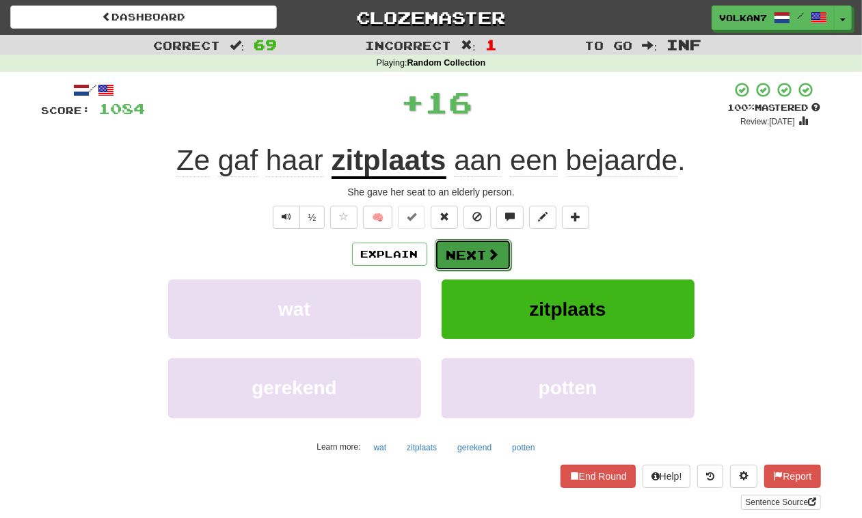
click at [486, 262] on button "Next" at bounding box center [473, 254] width 77 height 31
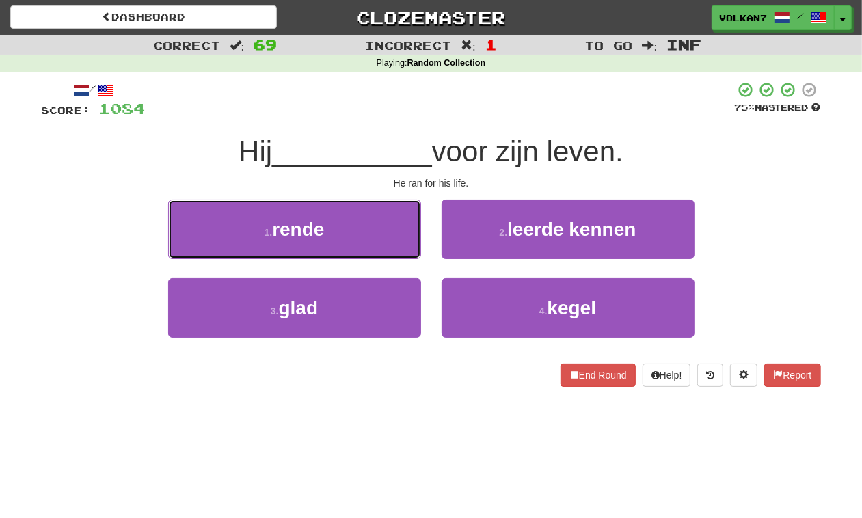
click at [378, 230] on button "1 . rende" at bounding box center [294, 229] width 253 height 59
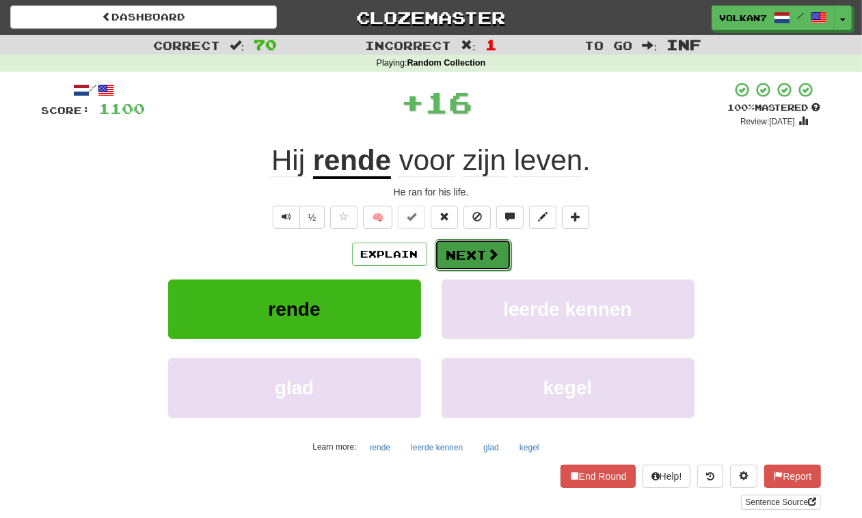
click at [450, 248] on button "Next" at bounding box center [473, 254] width 77 height 31
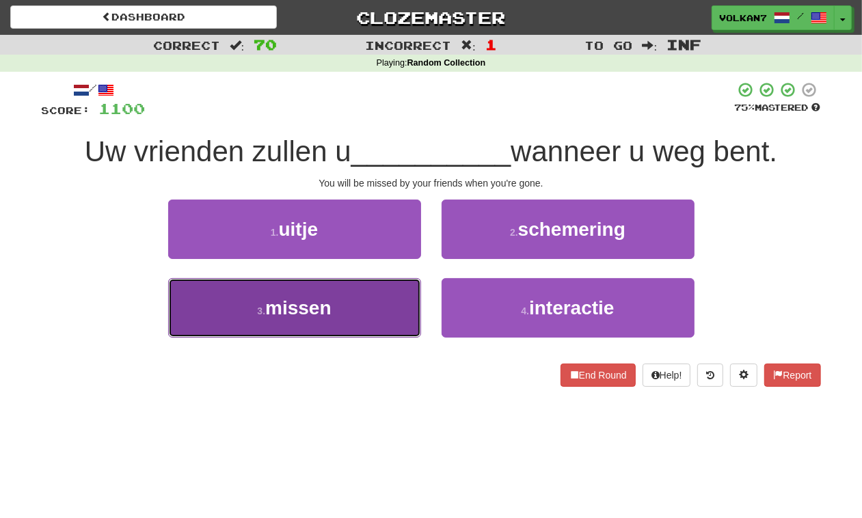
click at [397, 295] on button "3 . missen" at bounding box center [294, 307] width 253 height 59
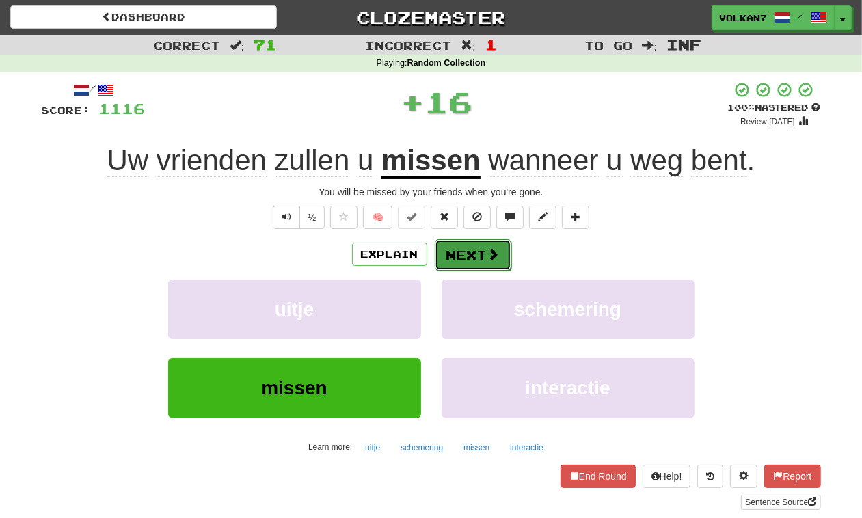
click at [503, 243] on button "Next" at bounding box center [473, 254] width 77 height 31
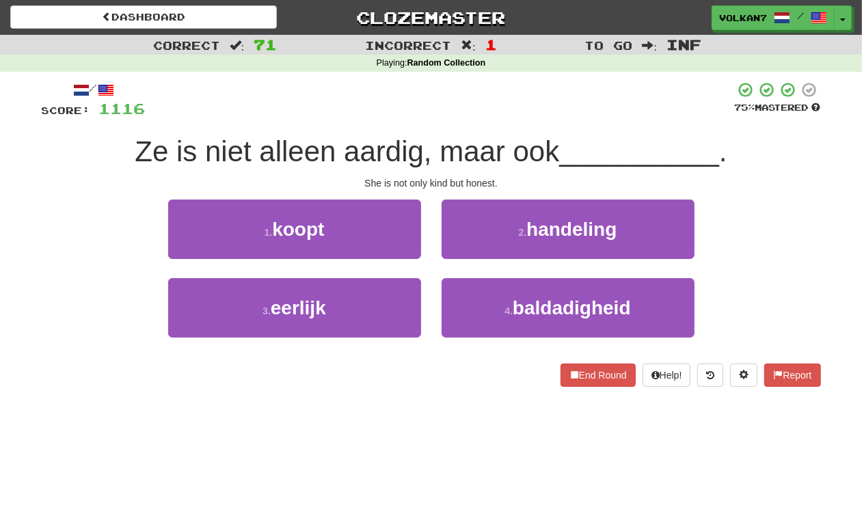
click at [481, 124] on div "/ Score: 1116 75 % Mastered Ze is niet alleen aardig, maar ook __________ . She…" at bounding box center [432, 234] width 780 height 306
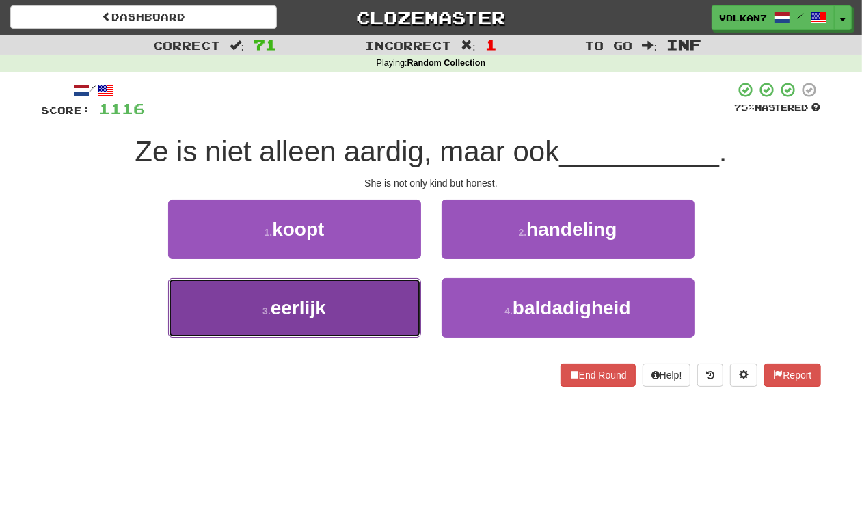
click at [350, 298] on button "3 . eerlijk" at bounding box center [294, 307] width 253 height 59
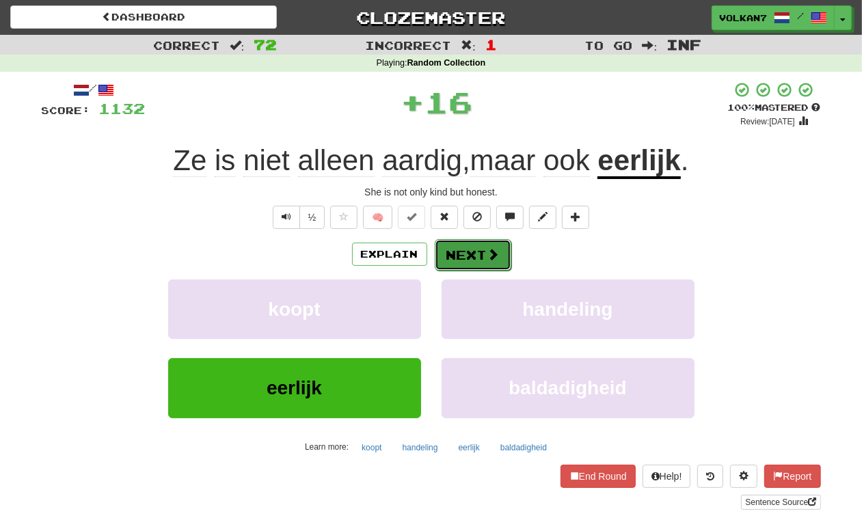
click at [460, 265] on button "Next" at bounding box center [473, 254] width 77 height 31
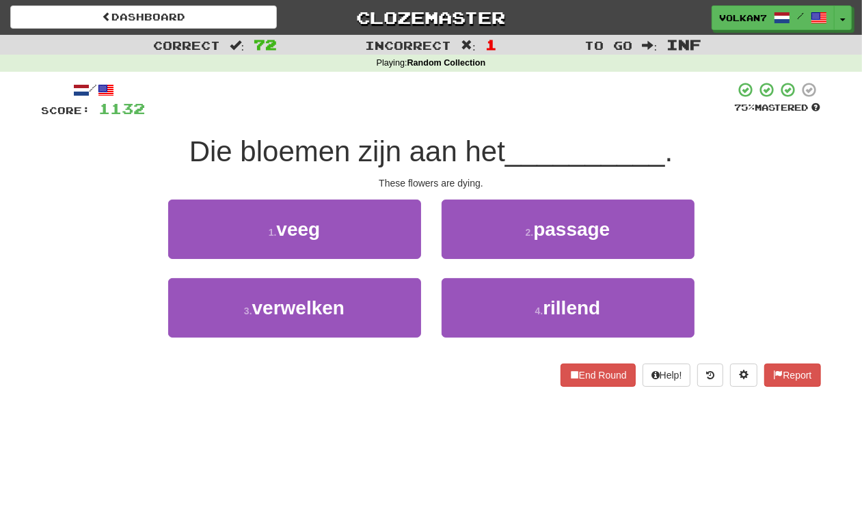
click at [494, 80] on div "/ Score: 1132 75 % Mastered Die bloemen zijn aan het __________ . These flowers…" at bounding box center [432, 239] width 780 height 334
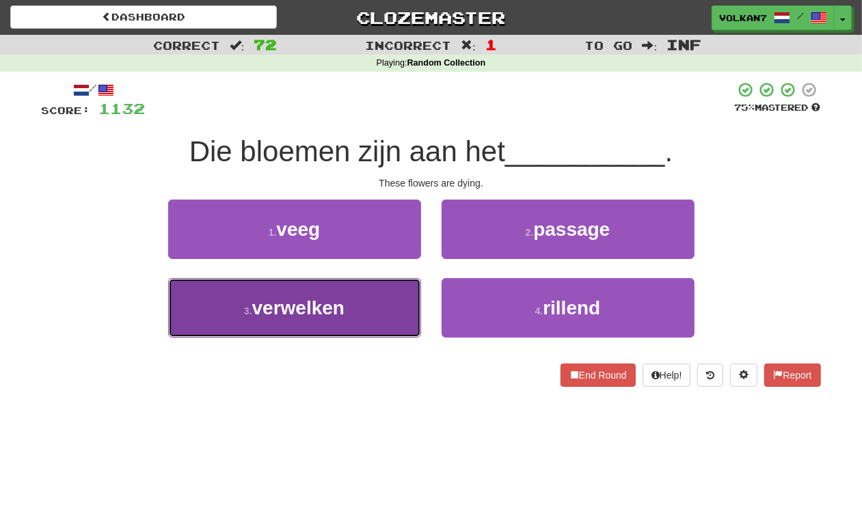
click at [362, 300] on button "3 . verwelken" at bounding box center [294, 307] width 253 height 59
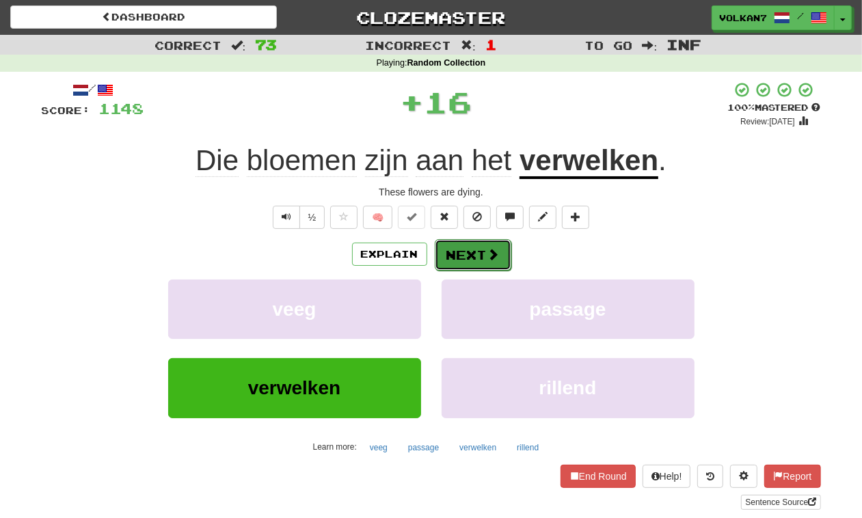
click at [452, 247] on button "Next" at bounding box center [473, 254] width 77 height 31
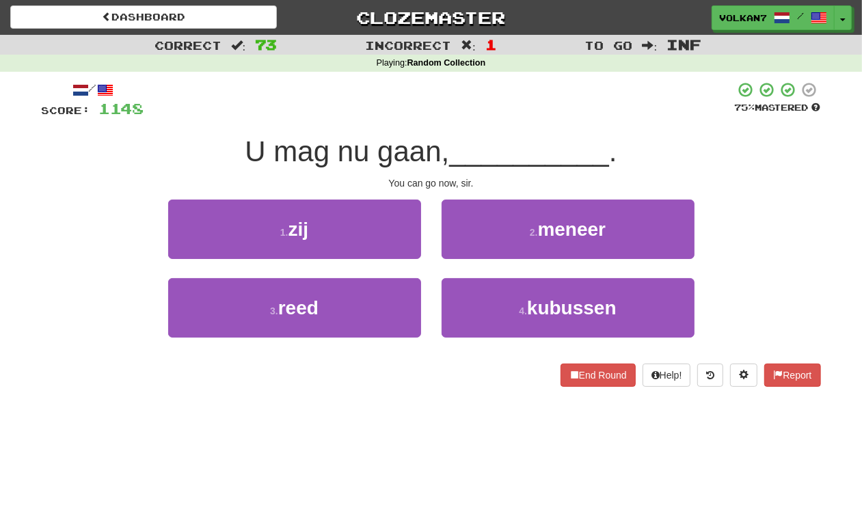
click at [493, 120] on div "/ Score: 1148 75 % Mastered U mag nu gaan, __________ . You can go now, sir. 1 …" at bounding box center [432, 234] width 780 height 306
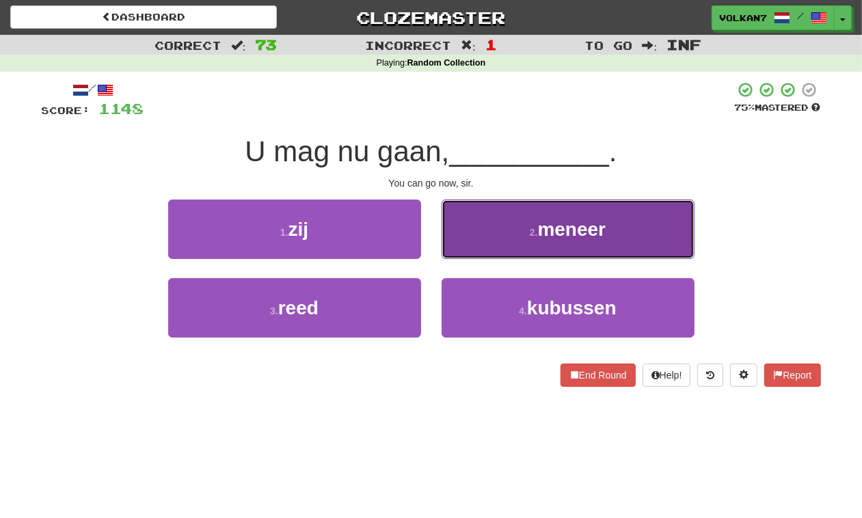
click at [473, 235] on button "2 . meneer" at bounding box center [568, 229] width 253 height 59
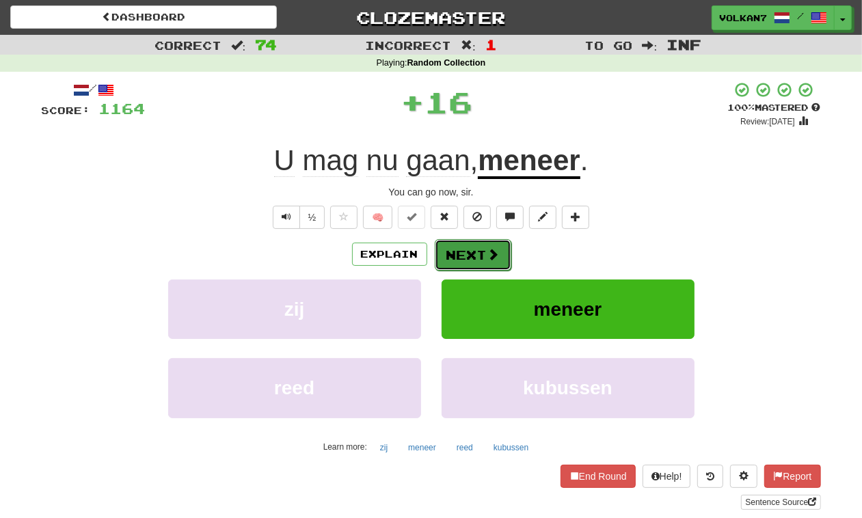
click at [450, 251] on button "Next" at bounding box center [473, 254] width 77 height 31
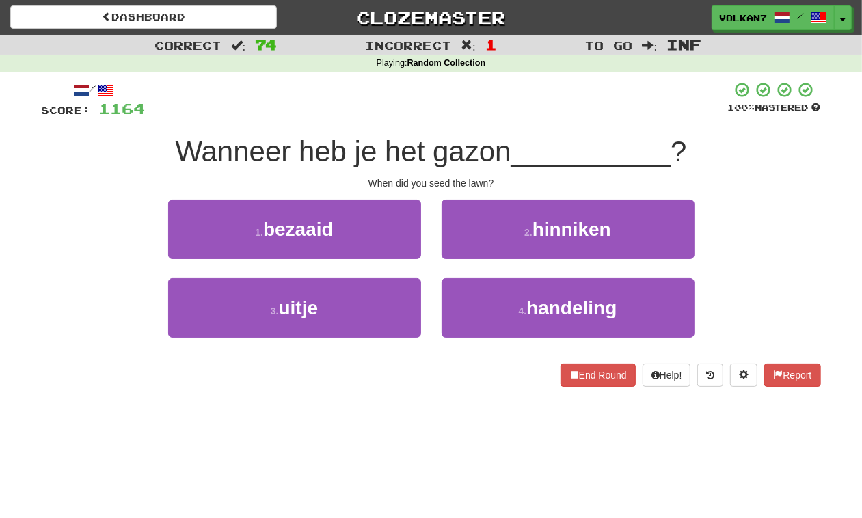
click at [479, 147] on span "Wanneer heb je het gazon" at bounding box center [343, 151] width 336 height 32
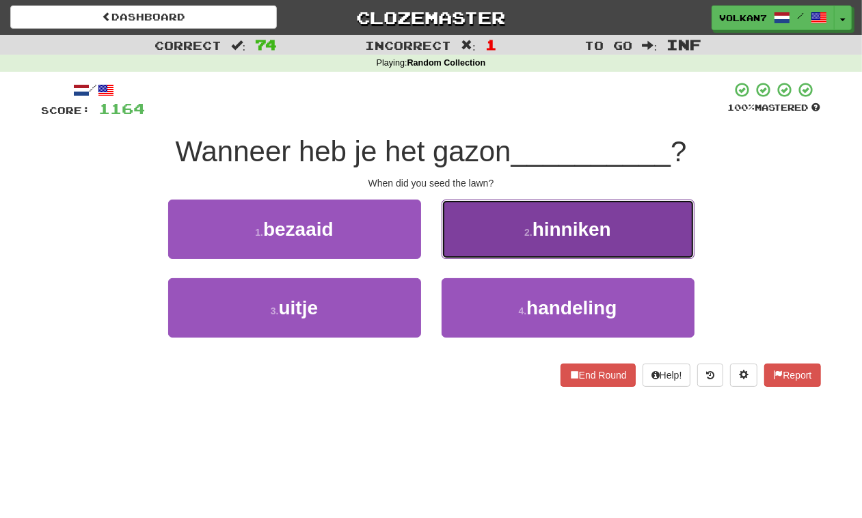
click at [481, 217] on button "2 . hinniken" at bounding box center [568, 229] width 253 height 59
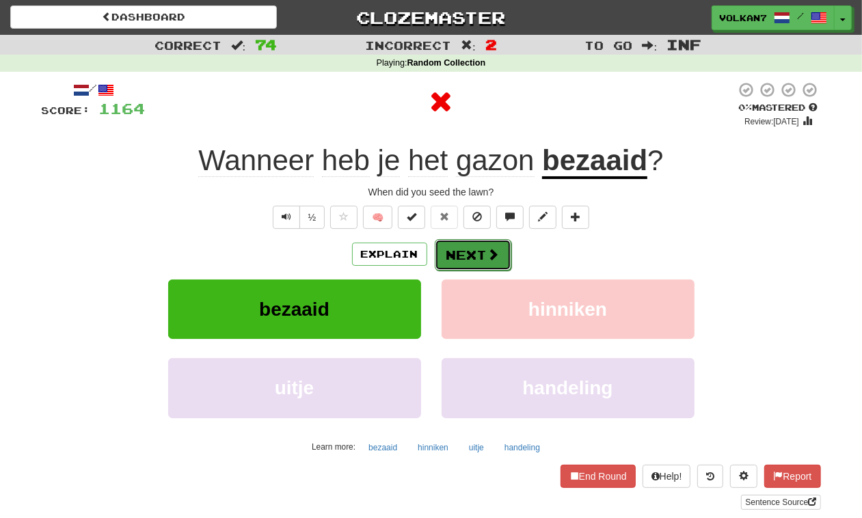
click at [467, 250] on button "Next" at bounding box center [473, 254] width 77 height 31
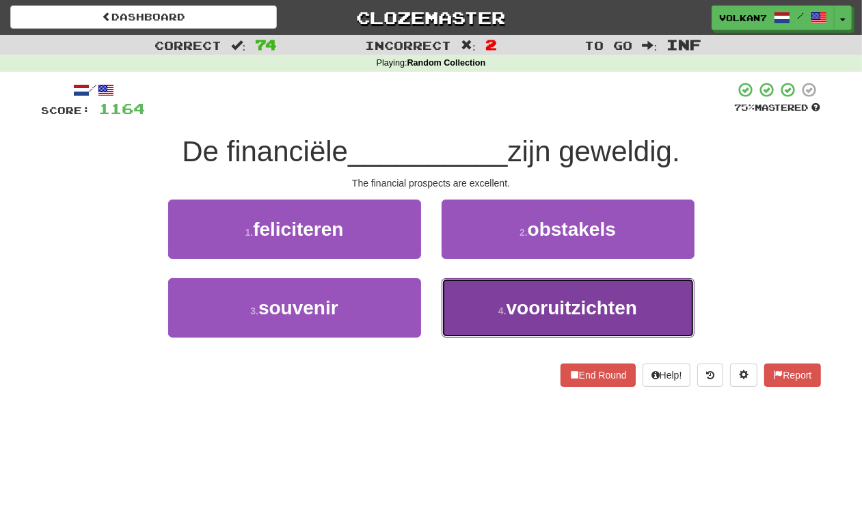
click at [542, 299] on span "vooruitzichten" at bounding box center [572, 307] width 131 height 21
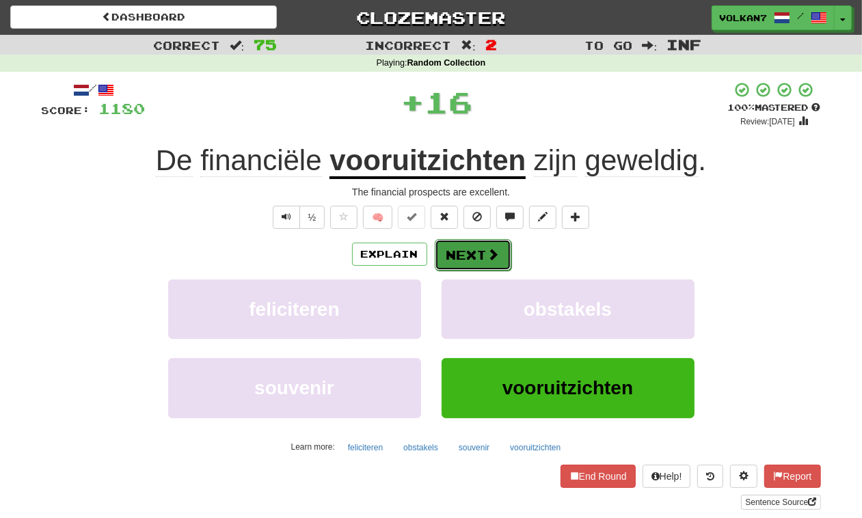
click at [479, 254] on button "Next" at bounding box center [473, 254] width 77 height 31
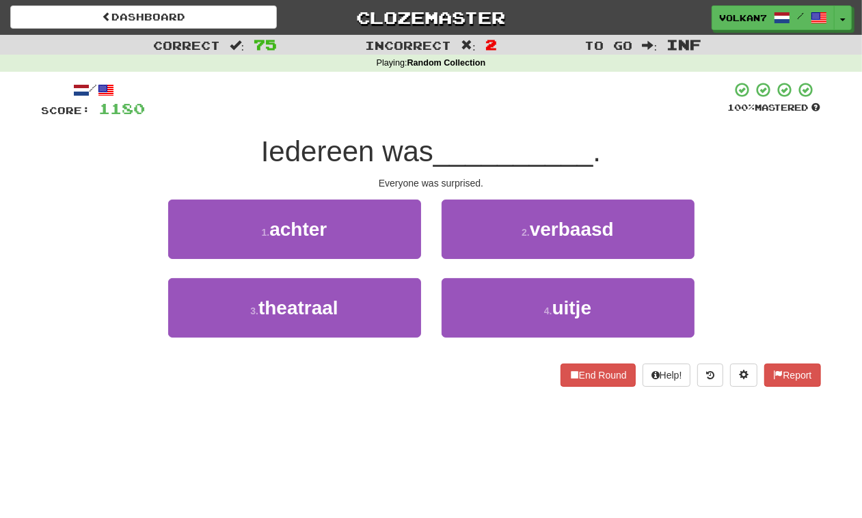
click at [462, 147] on span "__________" at bounding box center [514, 151] width 160 height 32
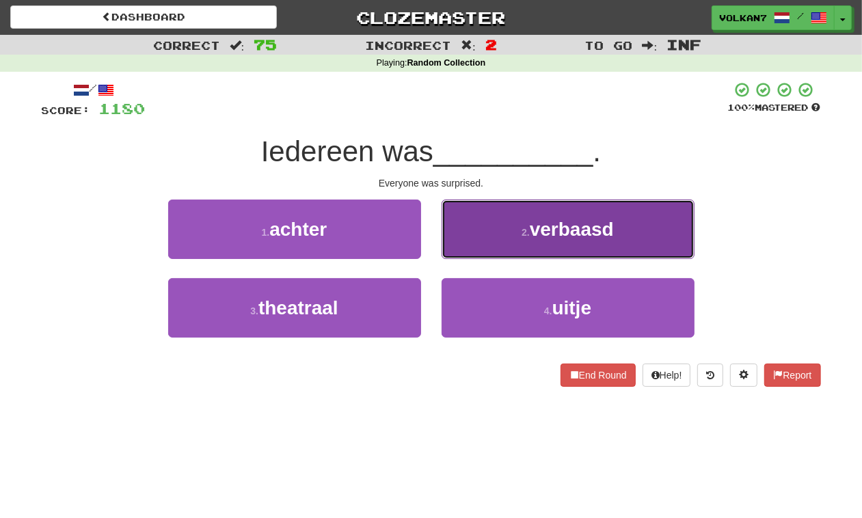
click at [527, 220] on button "2 . verbaasd" at bounding box center [568, 229] width 253 height 59
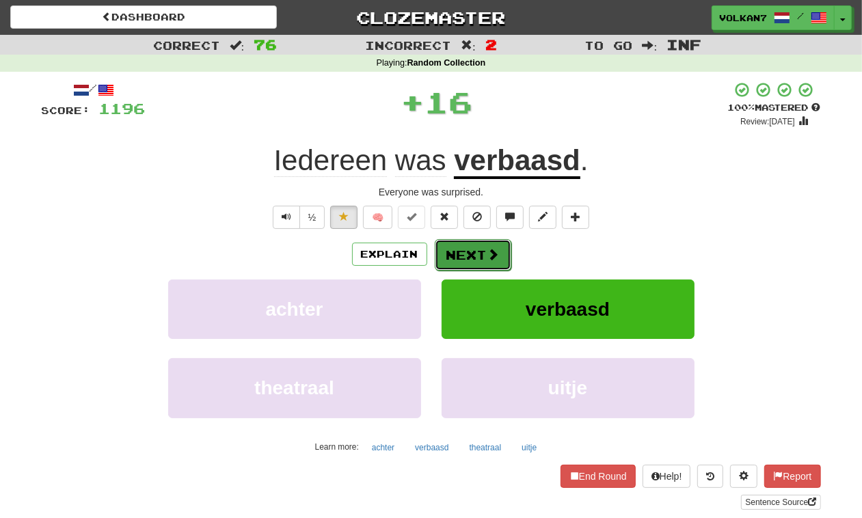
click at [499, 258] on button "Next" at bounding box center [473, 254] width 77 height 31
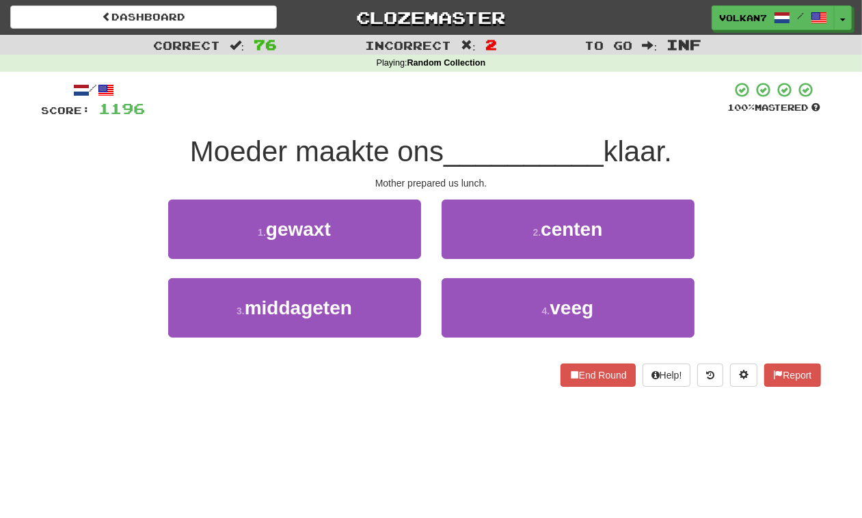
click at [457, 100] on div at bounding box center [437, 100] width 583 height 38
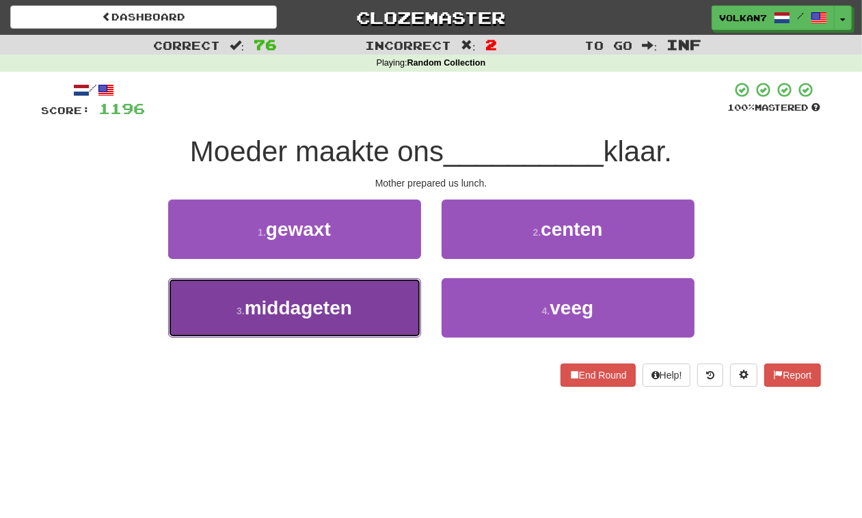
click at [385, 315] on button "3 . middageten" at bounding box center [294, 307] width 253 height 59
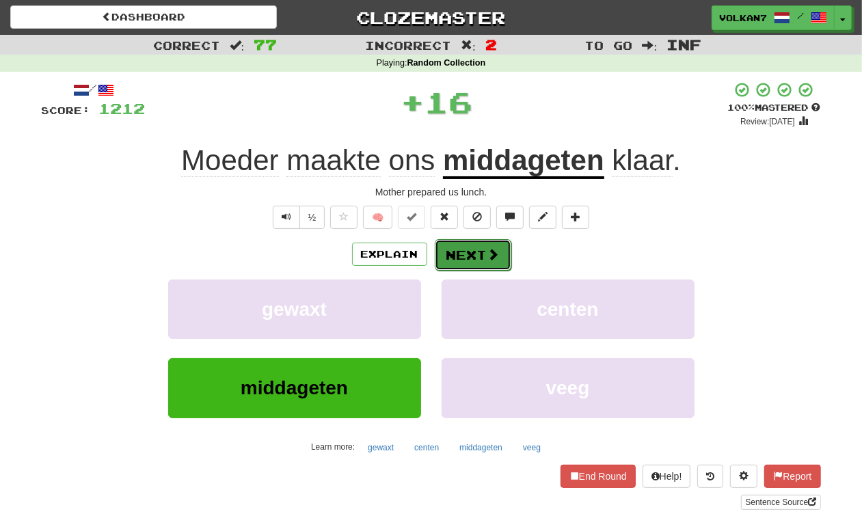
click at [472, 261] on button "Next" at bounding box center [473, 254] width 77 height 31
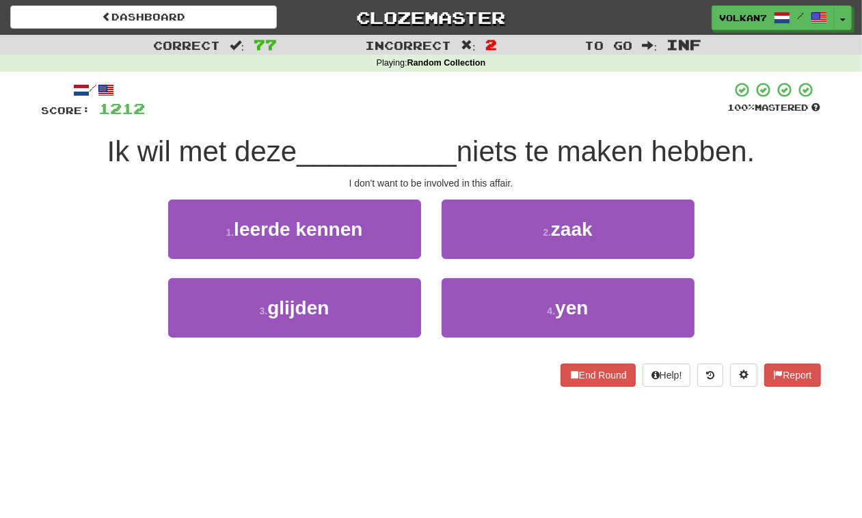
click at [466, 131] on div "/ Score: 1212 100 % Mastered Ik wil met deze __________ niets te maken hebben. …" at bounding box center [432, 234] width 780 height 306
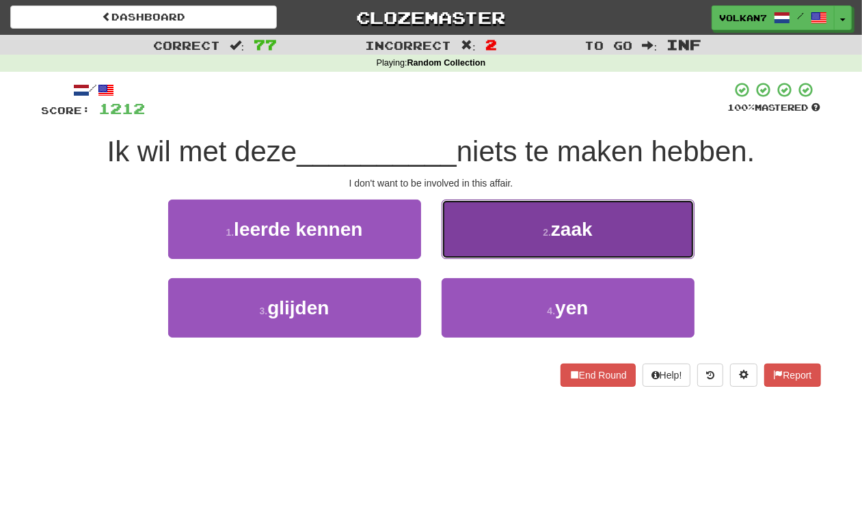
click at [515, 215] on button "2 . zaak" at bounding box center [568, 229] width 253 height 59
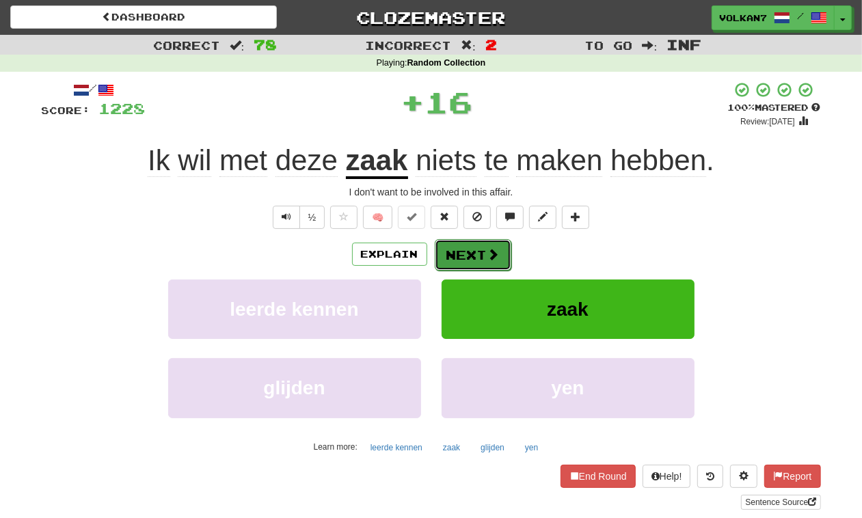
click at [497, 245] on button "Next" at bounding box center [473, 254] width 77 height 31
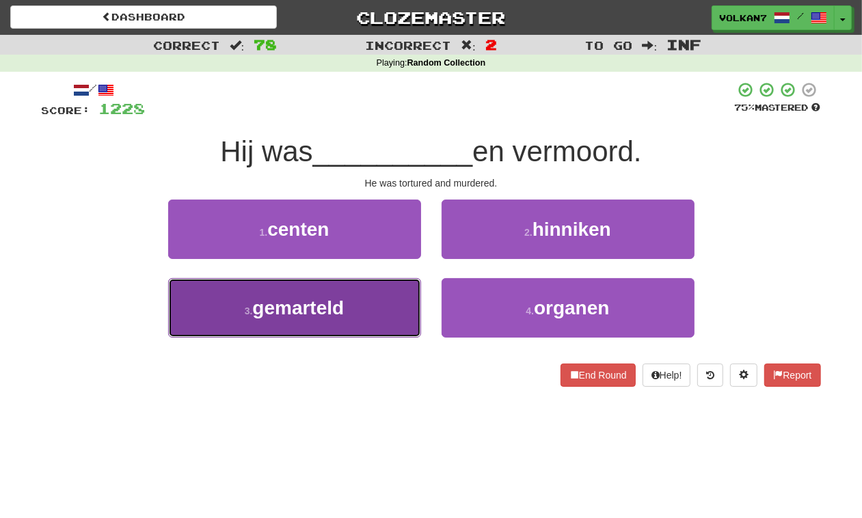
click at [342, 300] on span "gemarteld" at bounding box center [298, 307] width 92 height 21
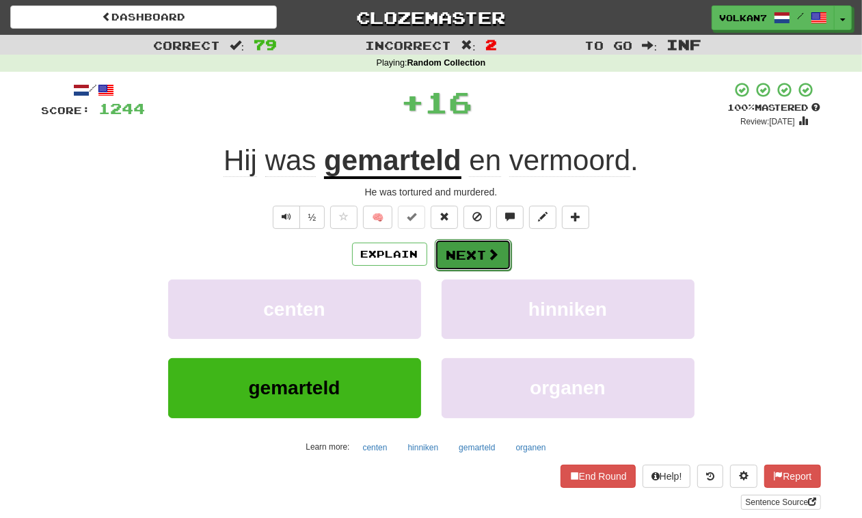
click at [491, 250] on span at bounding box center [494, 254] width 12 height 12
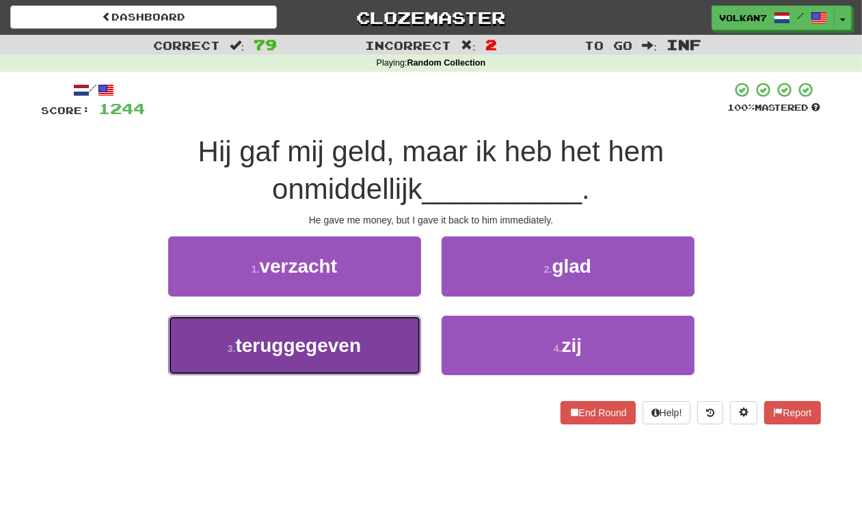
click at [390, 330] on button "3 . teruggegeven" at bounding box center [294, 345] width 253 height 59
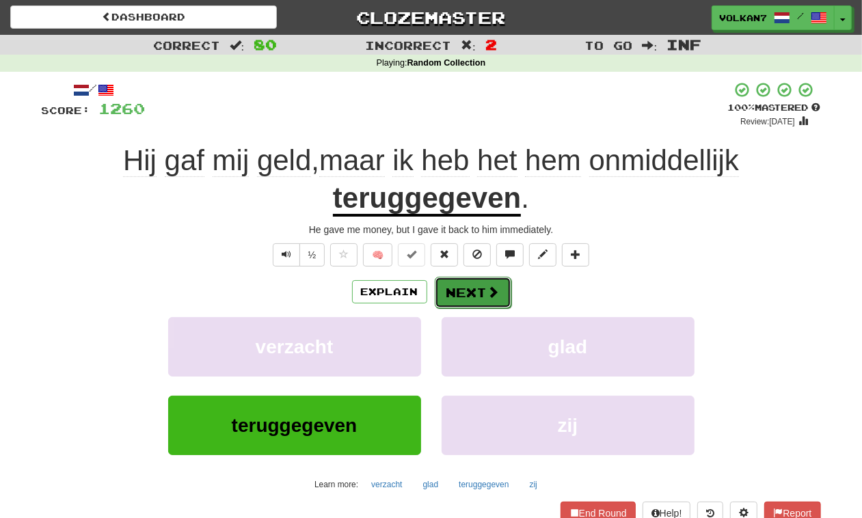
click at [486, 284] on button "Next" at bounding box center [473, 292] width 77 height 31
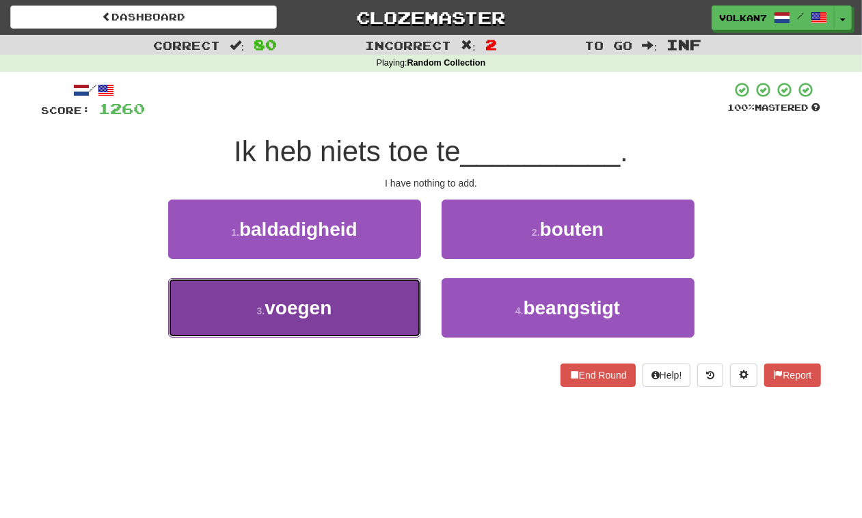
click at [364, 318] on button "3 . voegen" at bounding box center [294, 307] width 253 height 59
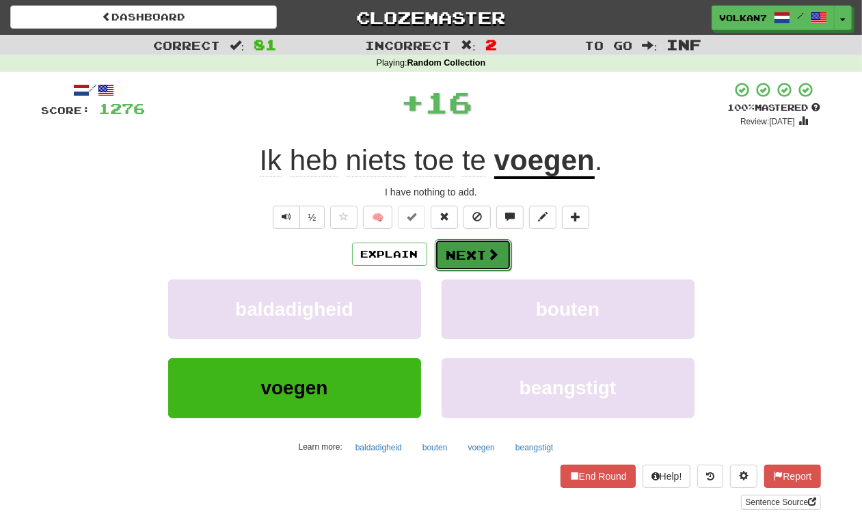
click at [472, 257] on button "Next" at bounding box center [473, 254] width 77 height 31
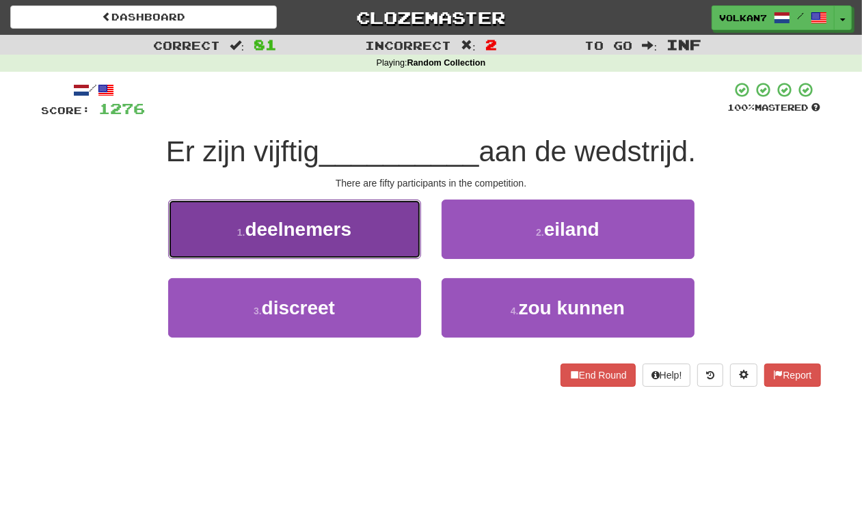
click at [347, 224] on span "deelnemers" at bounding box center [299, 229] width 107 height 21
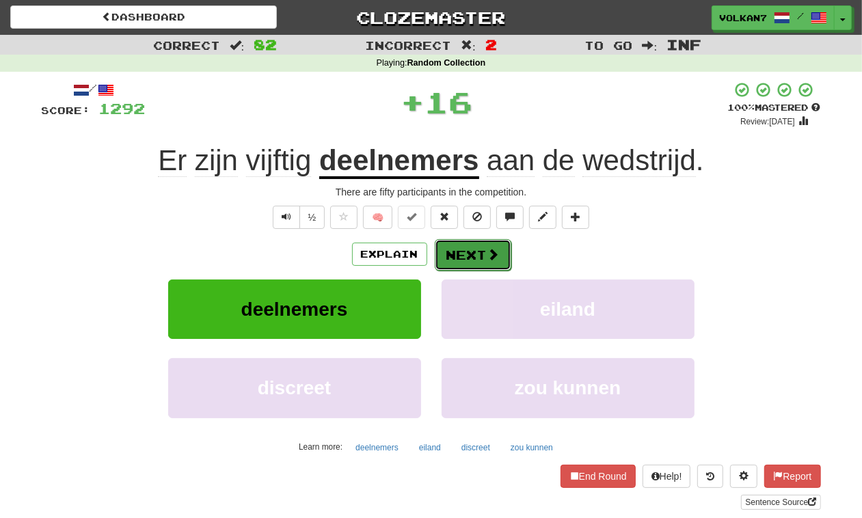
click at [493, 254] on span at bounding box center [494, 254] width 12 height 12
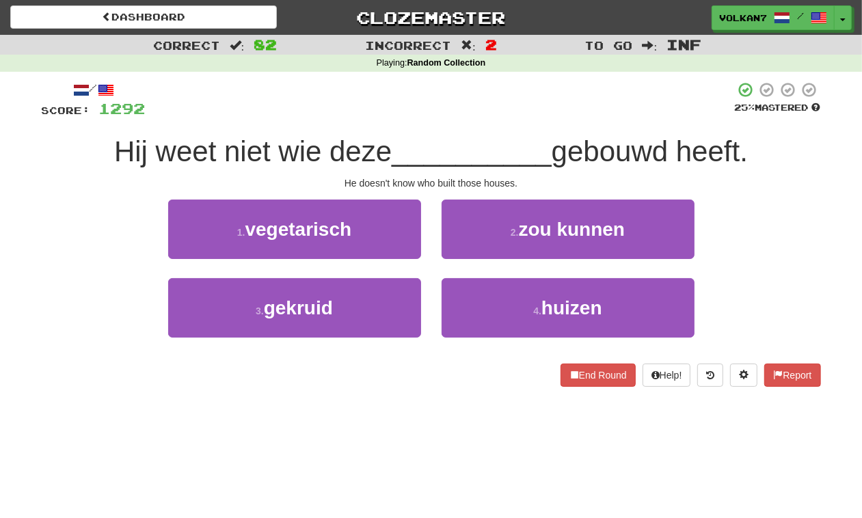
click at [449, 116] on div at bounding box center [441, 100] width 590 height 38
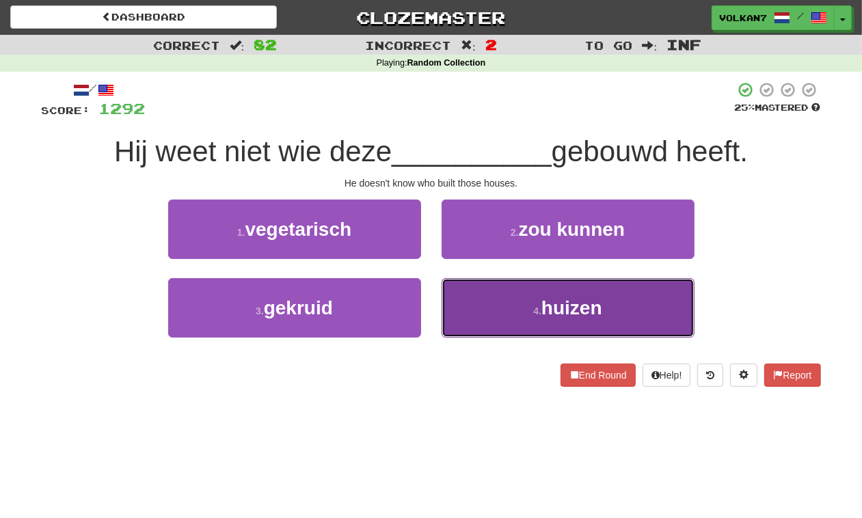
click at [566, 301] on span "huizen" at bounding box center [572, 307] width 61 height 21
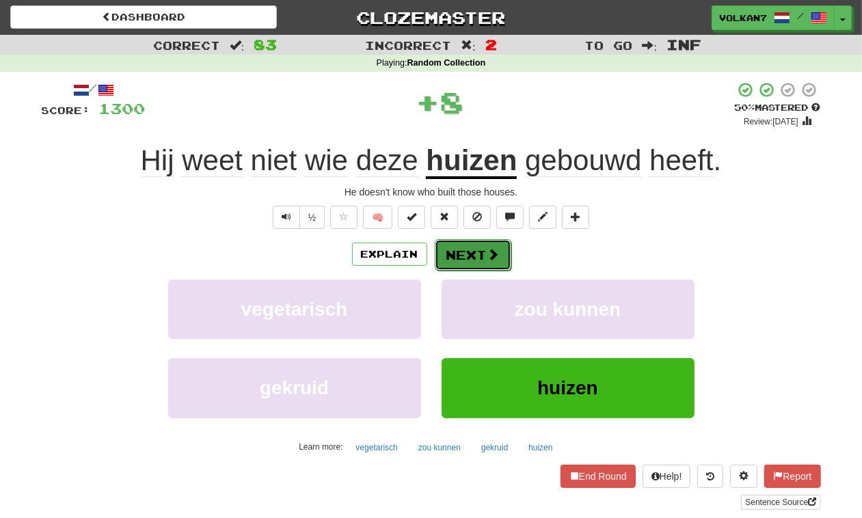
click at [498, 262] on button "Next" at bounding box center [473, 254] width 77 height 31
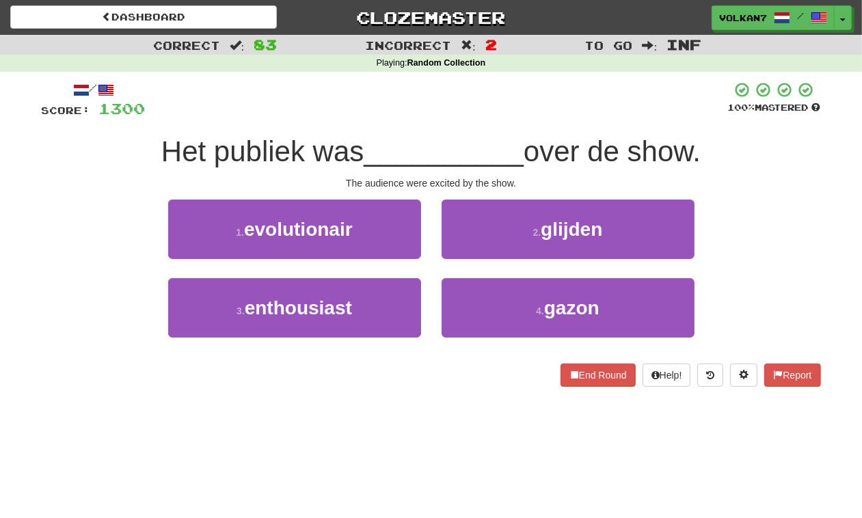
click at [462, 144] on span "__________" at bounding box center [444, 151] width 160 height 32
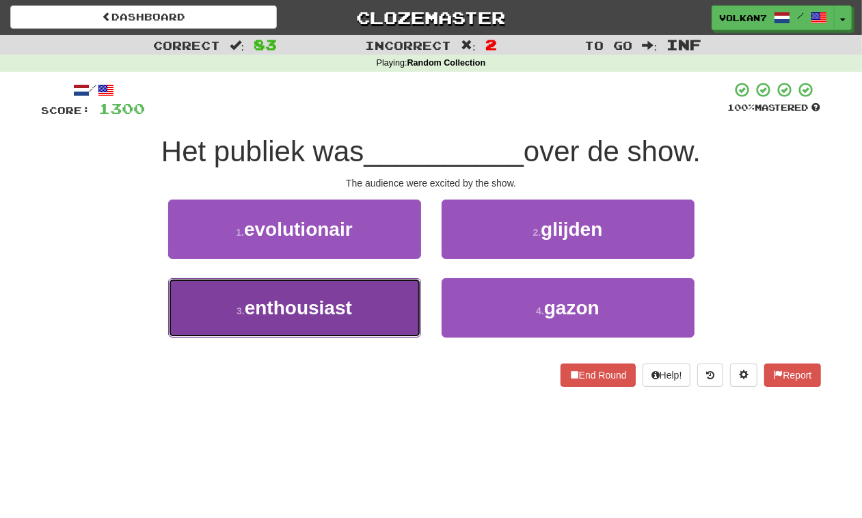
click at [350, 318] on span "enthousiast" at bounding box center [298, 307] width 107 height 21
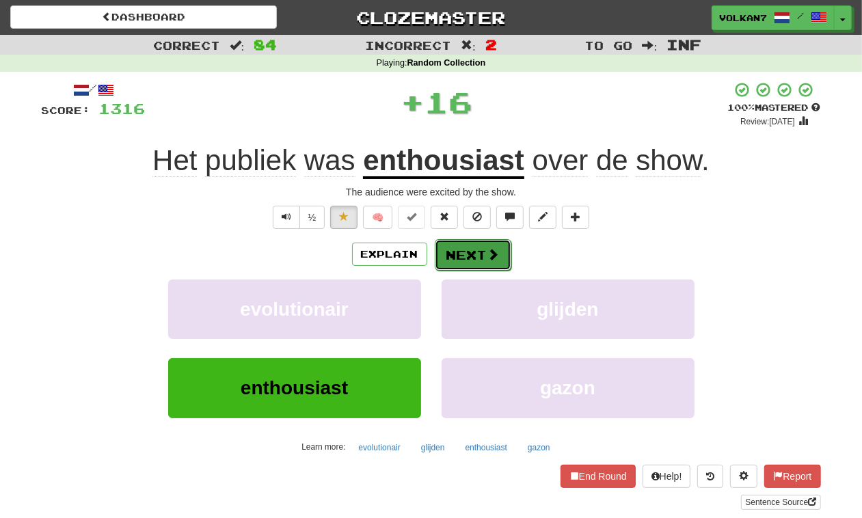
click at [476, 247] on button "Next" at bounding box center [473, 254] width 77 height 31
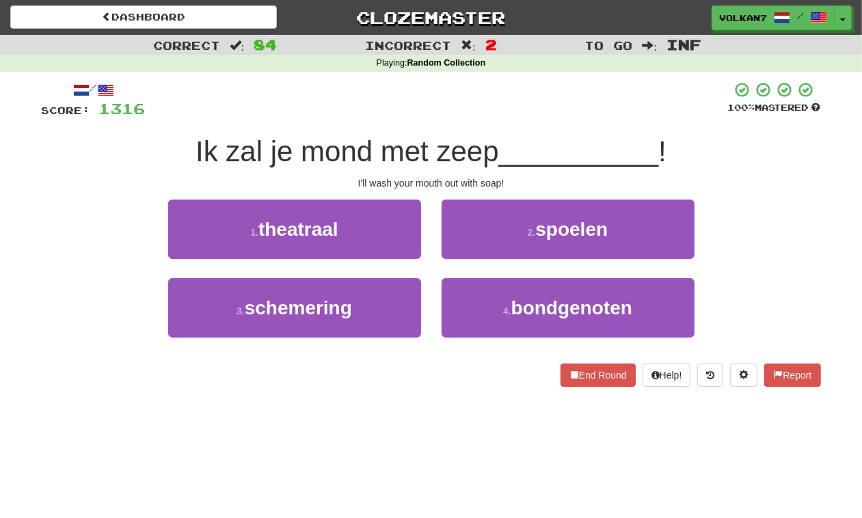
click at [484, 106] on div at bounding box center [437, 100] width 583 height 38
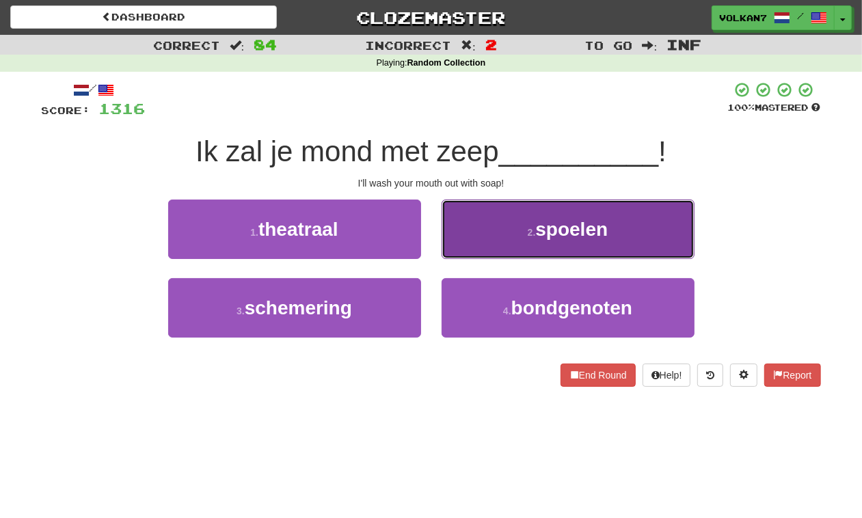
click at [582, 238] on span "spoelen" at bounding box center [571, 229] width 72 height 21
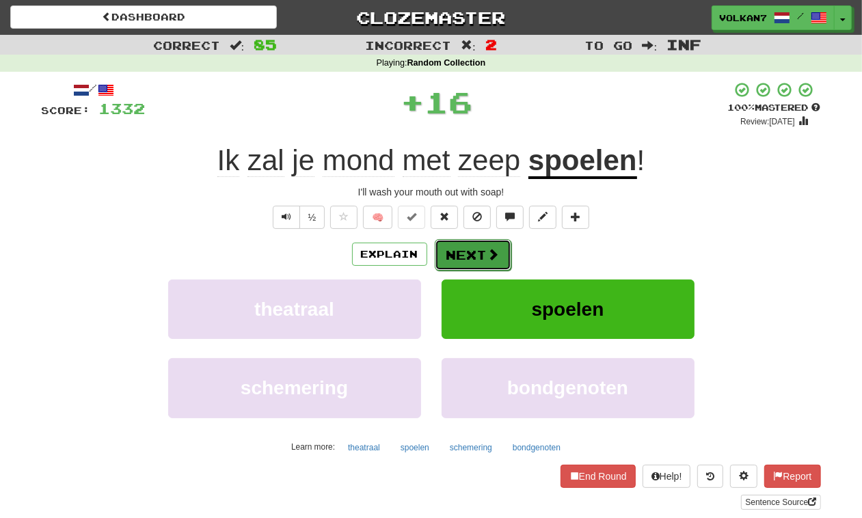
click at [476, 248] on button "Next" at bounding box center [473, 254] width 77 height 31
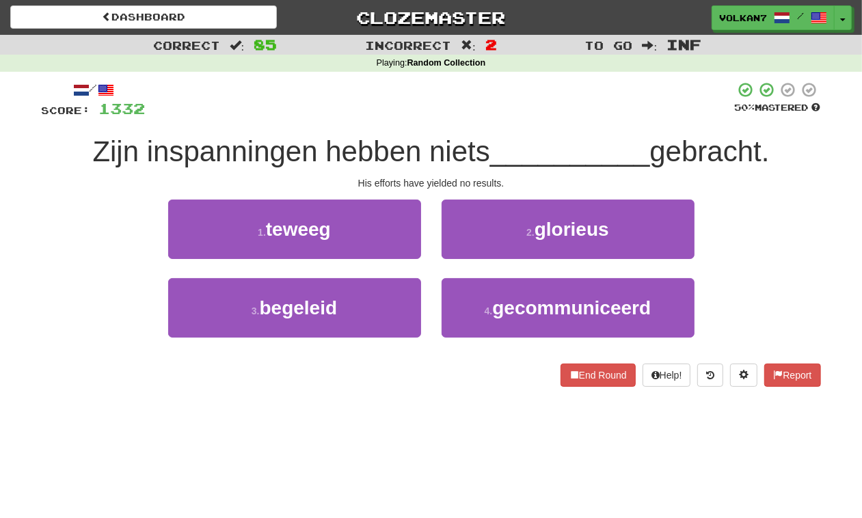
click at [470, 108] on div at bounding box center [441, 100] width 590 height 38
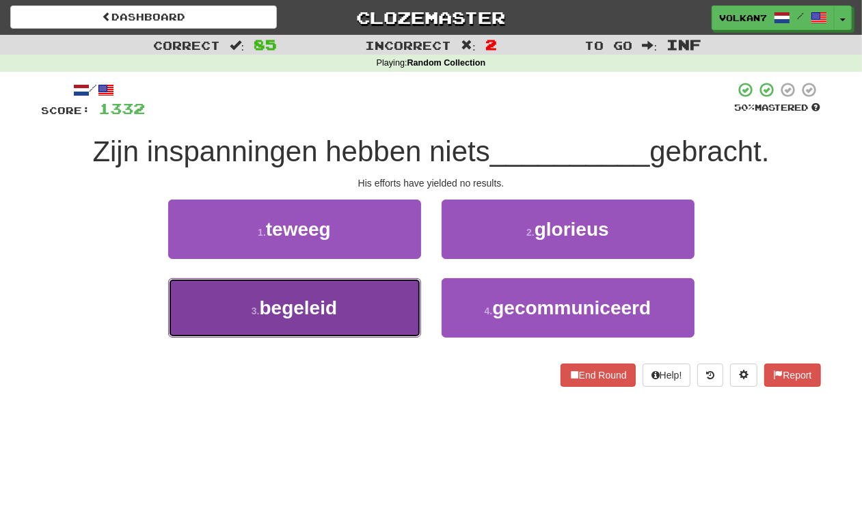
click at [381, 334] on button "3 . begeleid" at bounding box center [294, 307] width 253 height 59
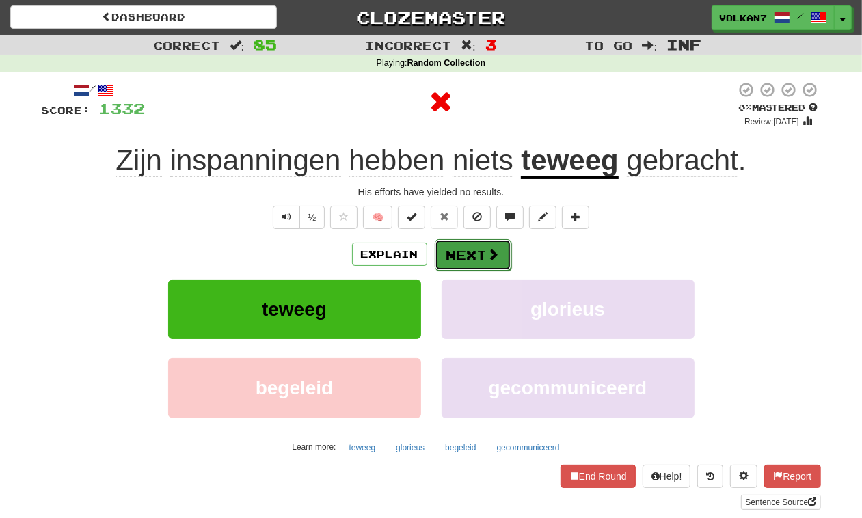
click at [479, 241] on button "Next" at bounding box center [473, 254] width 77 height 31
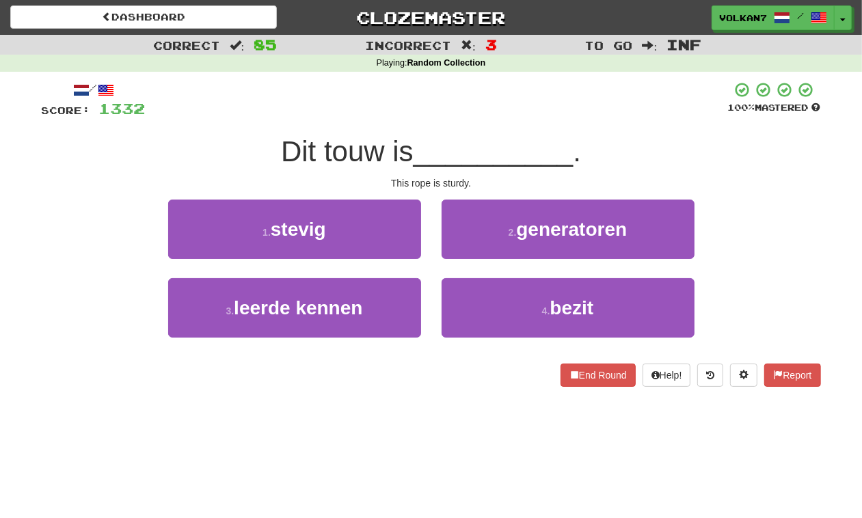
click at [525, 122] on div "/ Score: 1332 100 % Mastered Dit touw is __________ . This rope is sturdy. 1 . …" at bounding box center [432, 234] width 780 height 306
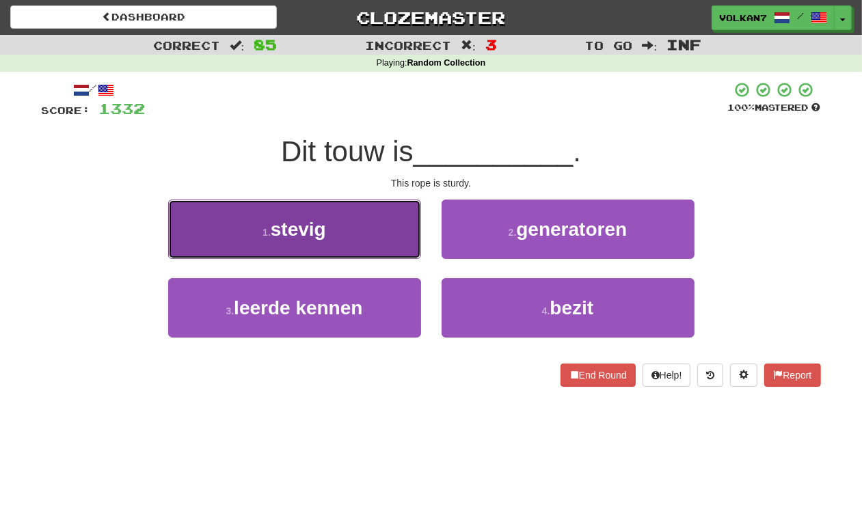
click at [356, 240] on button "1 . stevig" at bounding box center [294, 229] width 253 height 59
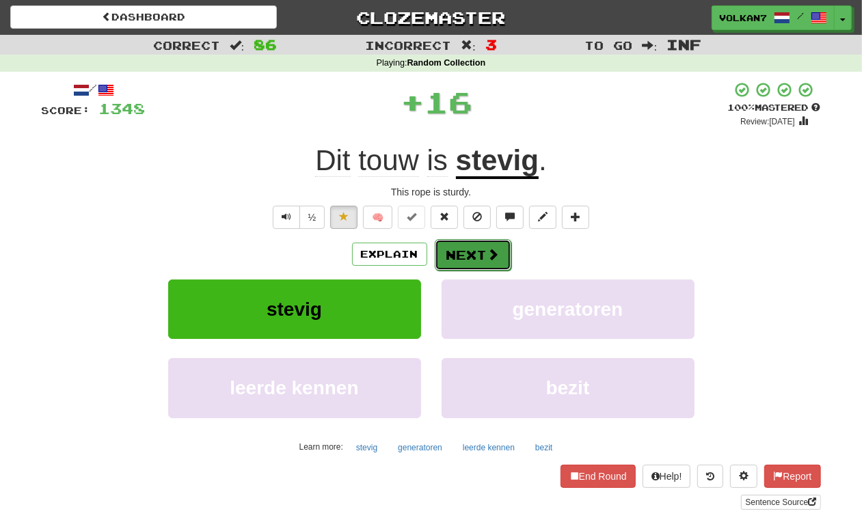
click at [481, 253] on button "Next" at bounding box center [473, 254] width 77 height 31
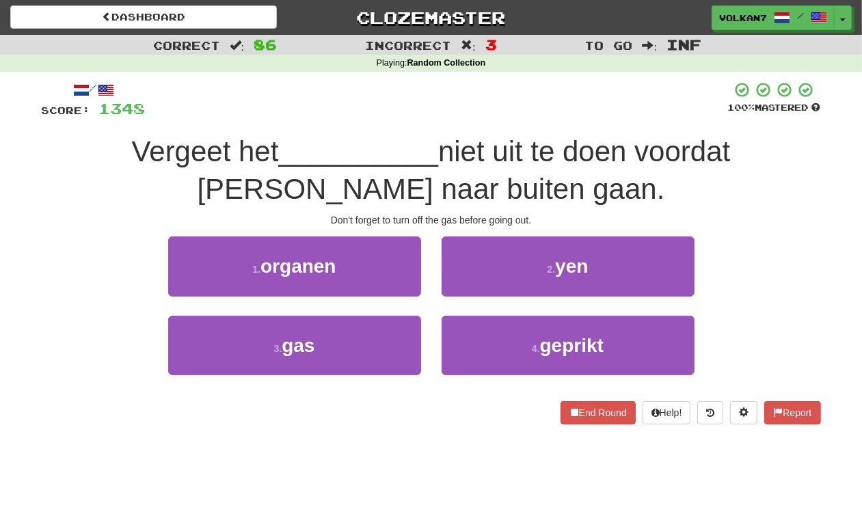
click at [491, 109] on div at bounding box center [437, 100] width 583 height 38
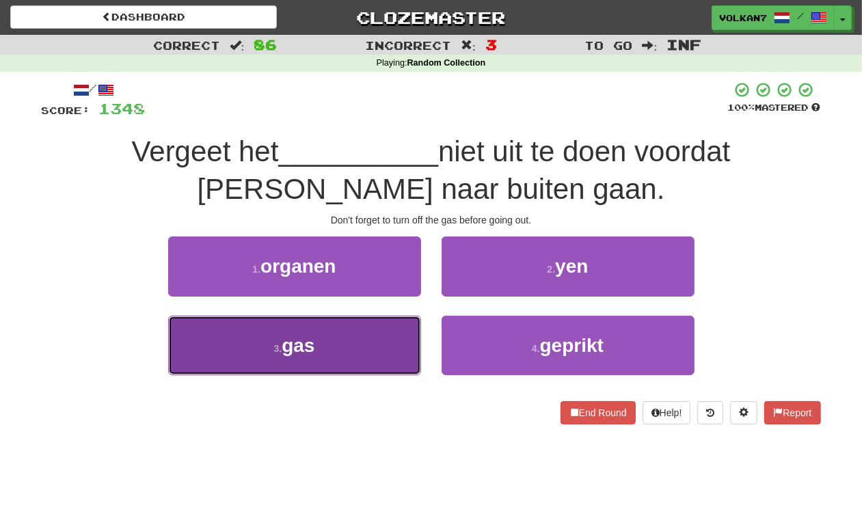
click at [356, 349] on button "3 . gas" at bounding box center [294, 345] width 253 height 59
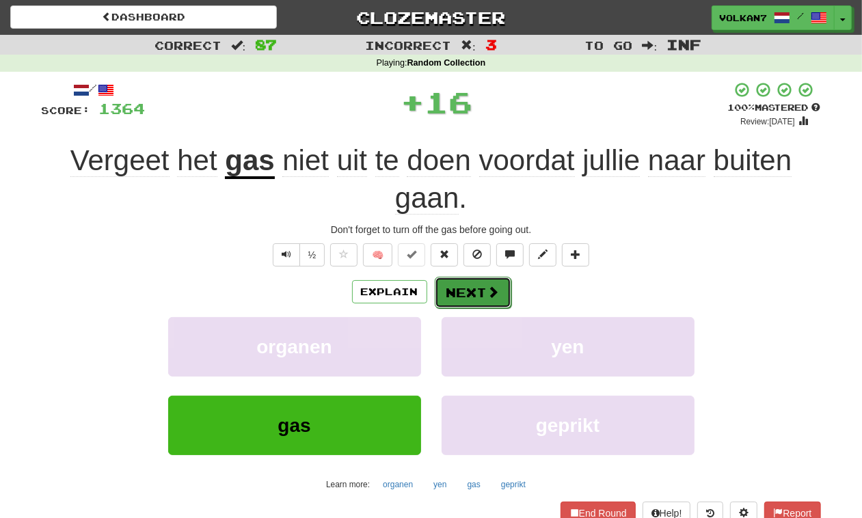
click at [440, 291] on button "Next" at bounding box center [473, 292] width 77 height 31
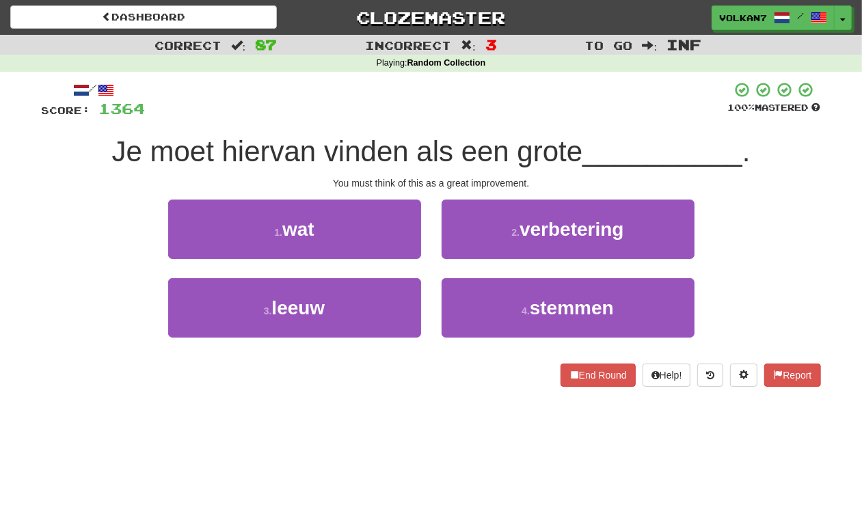
click at [486, 137] on span "Je moet hiervan vinden als een grote" at bounding box center [346, 151] width 471 height 32
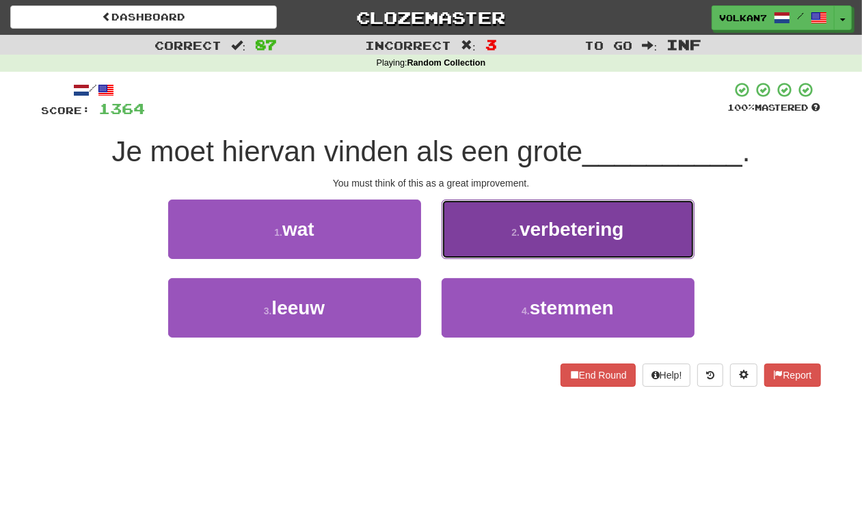
click at [501, 236] on button "2 . verbetering" at bounding box center [568, 229] width 253 height 59
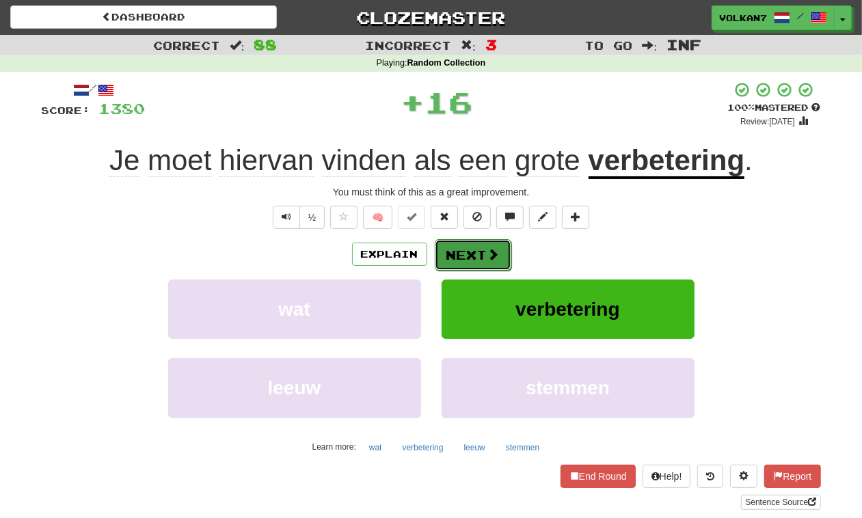
click at [488, 256] on span at bounding box center [494, 254] width 12 height 12
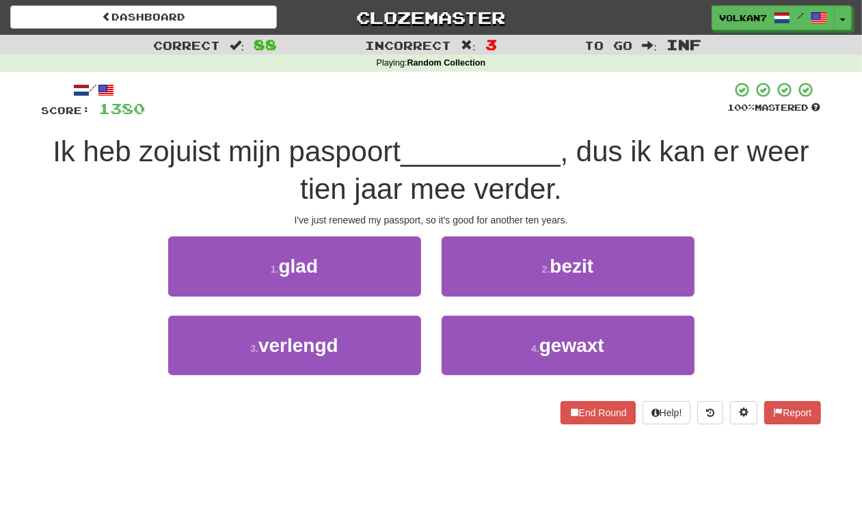
click at [493, 127] on div "/ Score: 1380 100 % Mastered Ik heb zojuist mijn paspoort __________ , dus ik k…" at bounding box center [432, 252] width 780 height 343
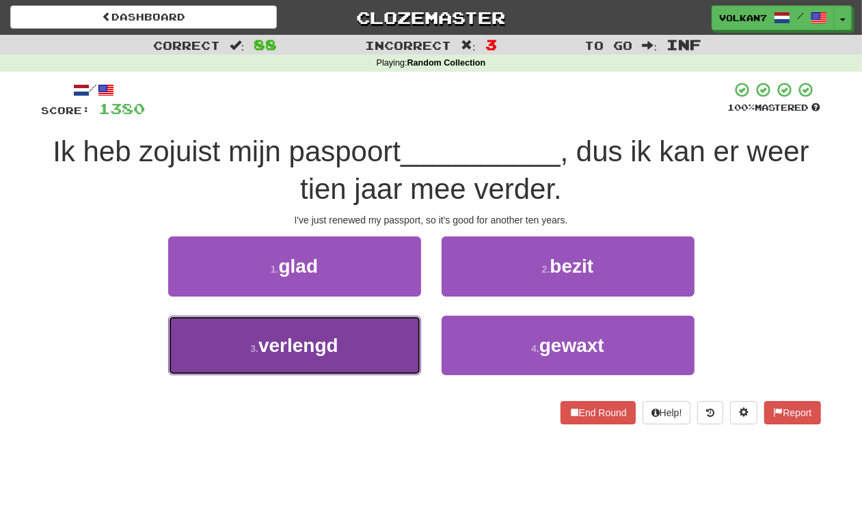
click at [350, 345] on button "3 . verlengd" at bounding box center [294, 345] width 253 height 59
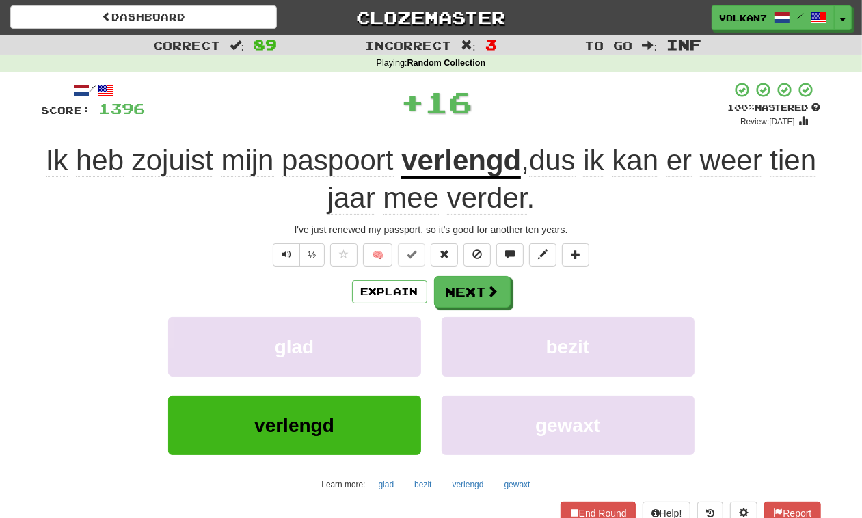
click at [534, 103] on div "+ 16" at bounding box center [437, 101] width 583 height 41
click at [488, 289] on span at bounding box center [494, 292] width 12 height 12
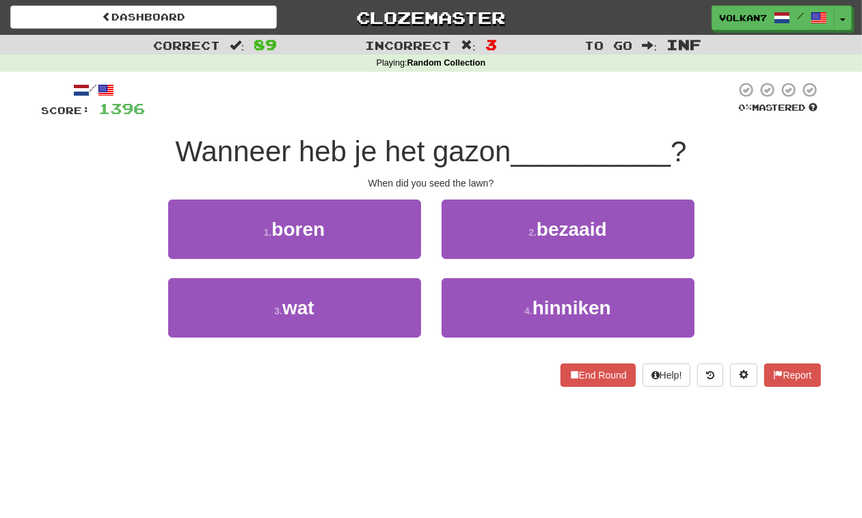
click at [516, 117] on div at bounding box center [441, 100] width 591 height 38
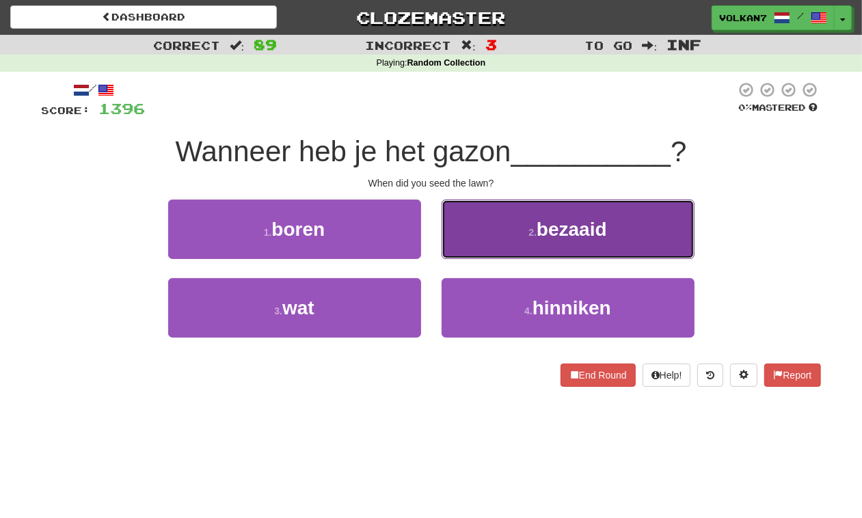
click at [527, 207] on button "2 . bezaaid" at bounding box center [568, 229] width 253 height 59
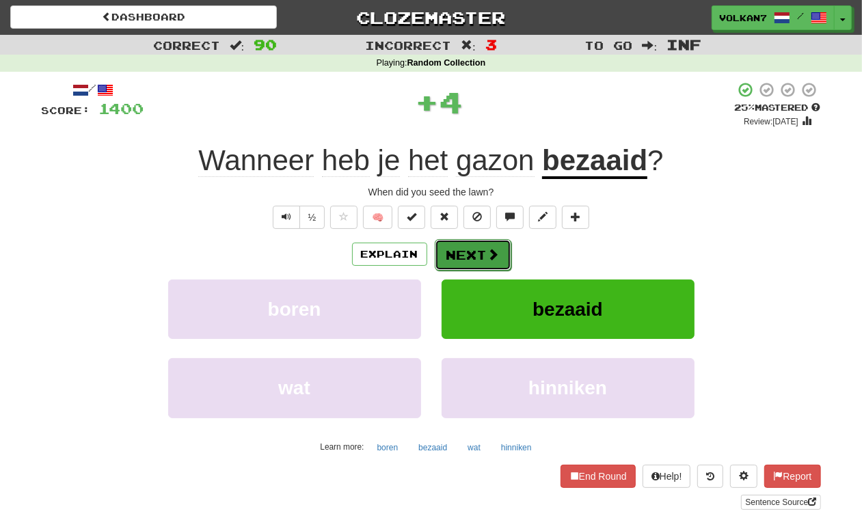
click at [494, 254] on span at bounding box center [494, 254] width 12 height 12
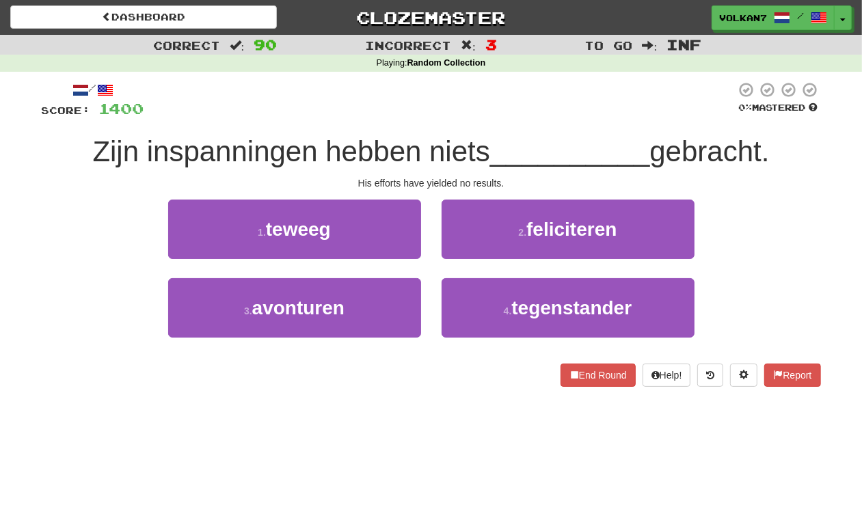
click at [515, 111] on div at bounding box center [440, 100] width 592 height 38
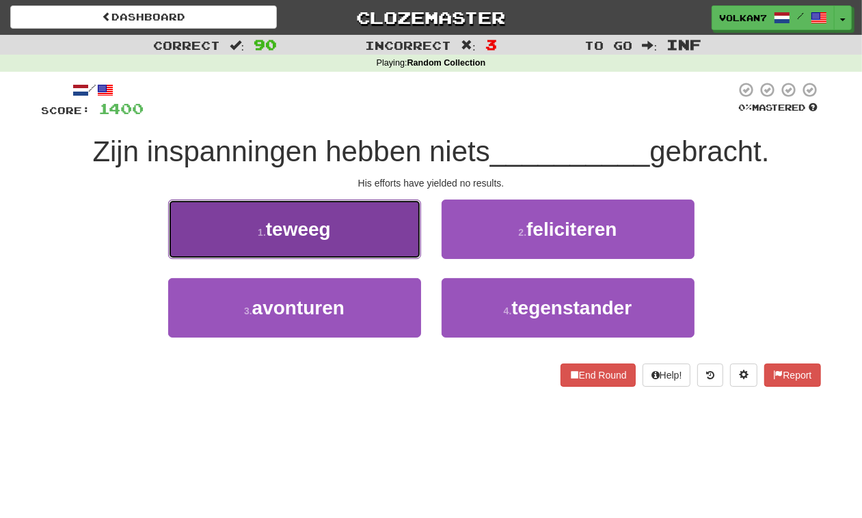
click at [391, 230] on button "1 . teweeg" at bounding box center [294, 229] width 253 height 59
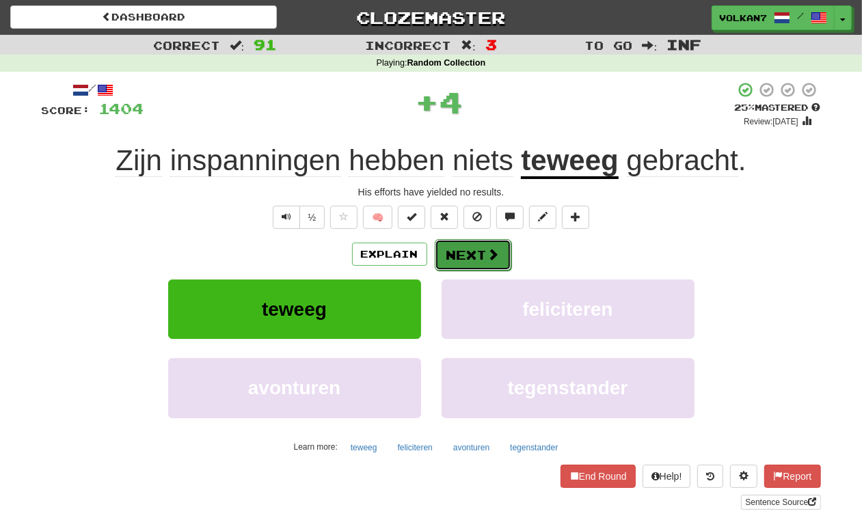
click at [449, 251] on button "Next" at bounding box center [473, 254] width 77 height 31
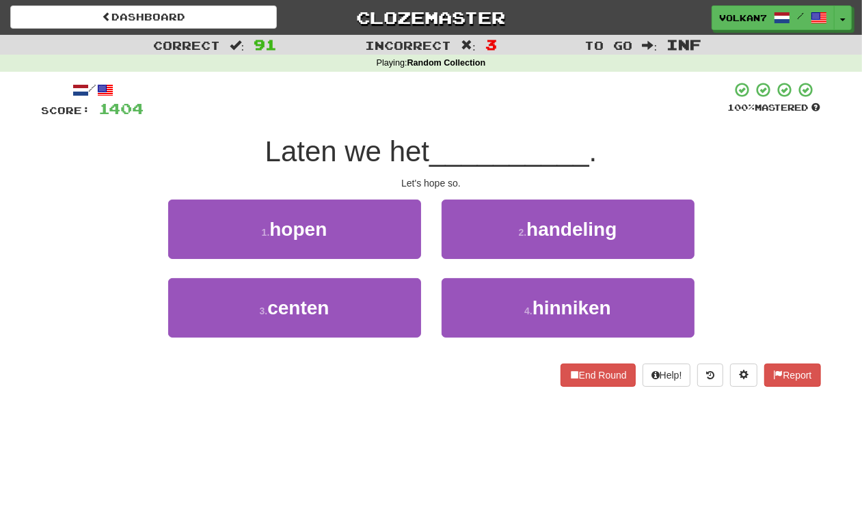
click at [520, 88] on div at bounding box center [436, 100] width 584 height 38
drag, startPoint x: 356, startPoint y: 224, endPoint x: 383, endPoint y: 235, distance: 28.8
click at [356, 224] on button "1 . hopen" at bounding box center [294, 229] width 253 height 59
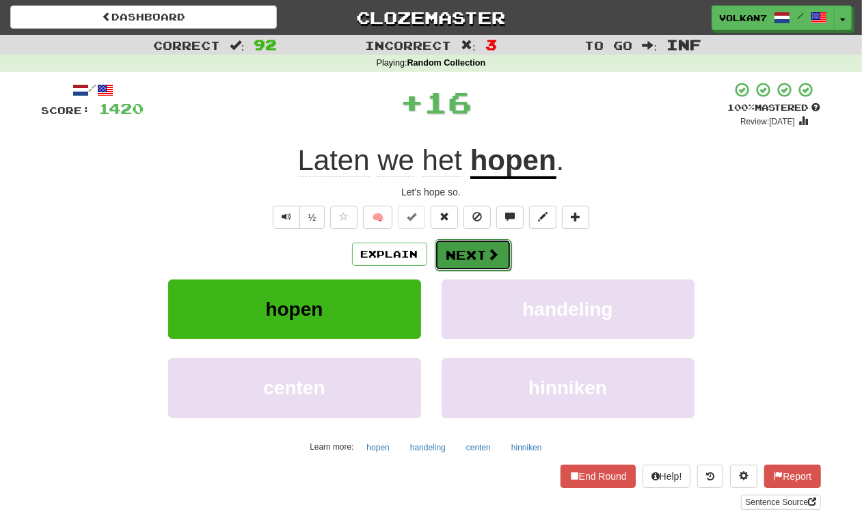
click at [449, 260] on button "Next" at bounding box center [473, 254] width 77 height 31
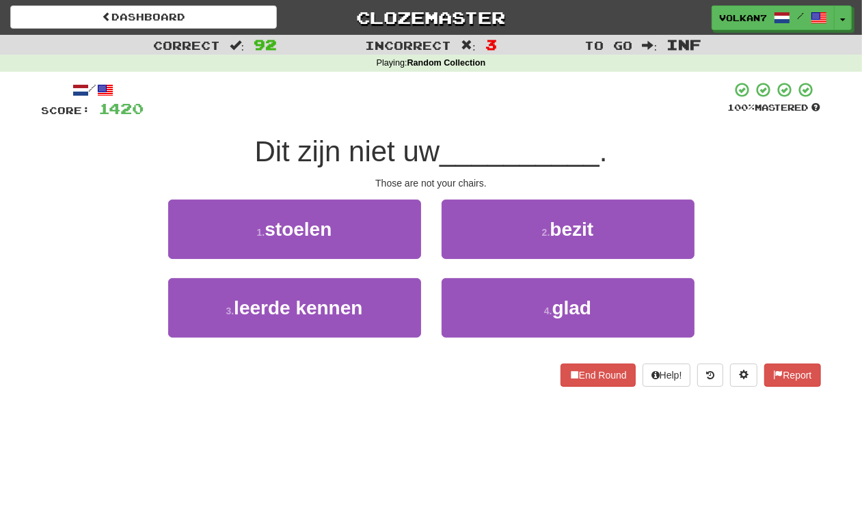
click at [472, 127] on div "/ Score: 1420 100 % Mastered Dit zijn niet uw __________ . Those are not your c…" at bounding box center [432, 234] width 780 height 306
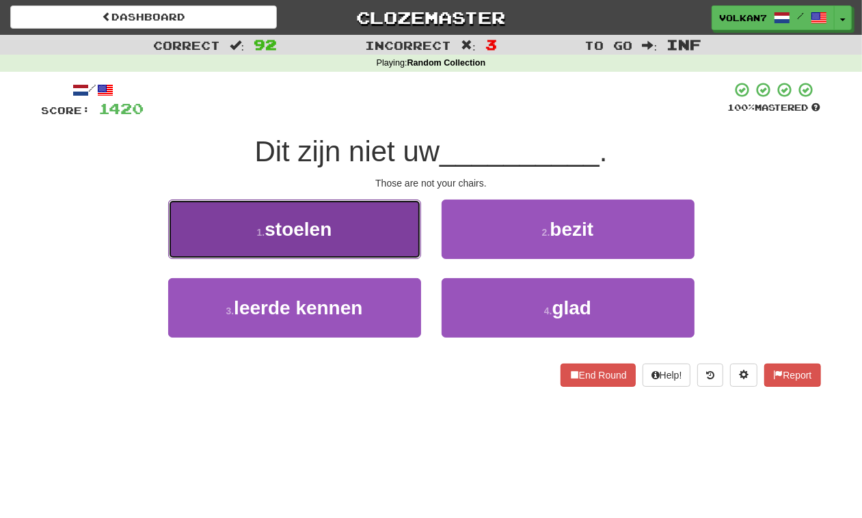
click at [330, 241] on button "1 . stoelen" at bounding box center [294, 229] width 253 height 59
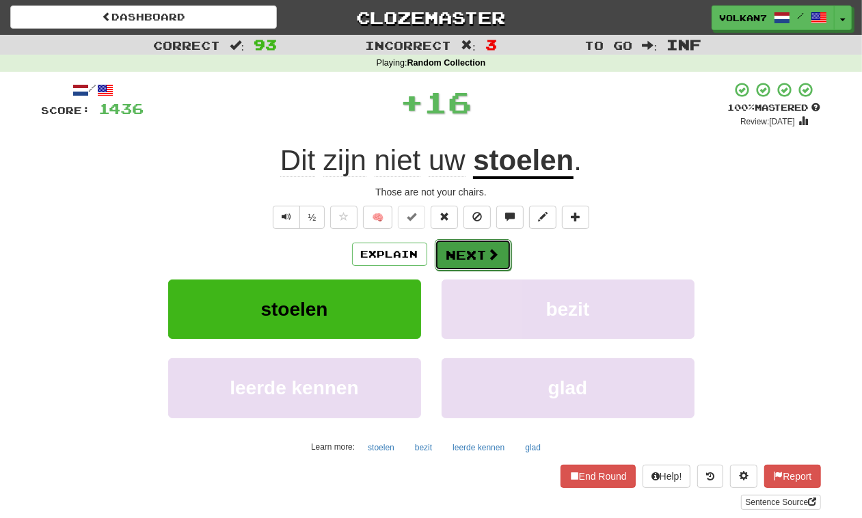
click at [489, 248] on span at bounding box center [494, 254] width 12 height 12
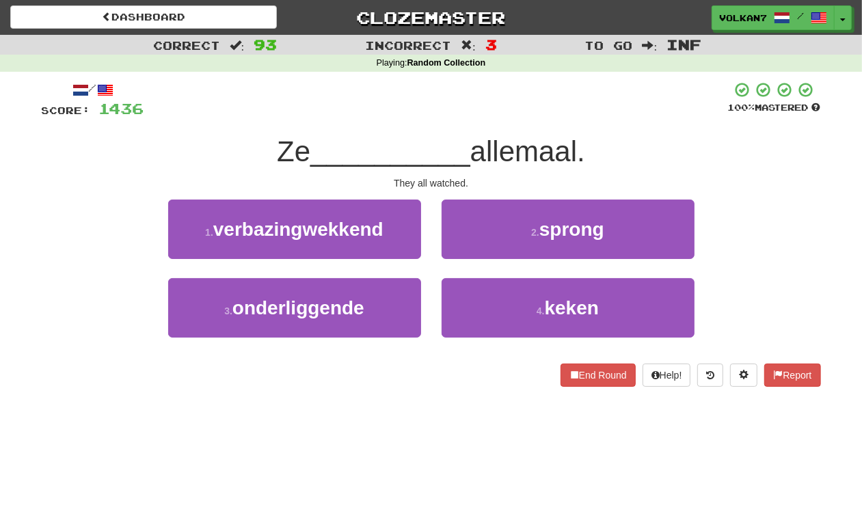
click at [501, 127] on div "/ Score: 1436 100 % Mastered Ze __________ allemaal. They all watched. 1 . verb…" at bounding box center [432, 234] width 780 height 306
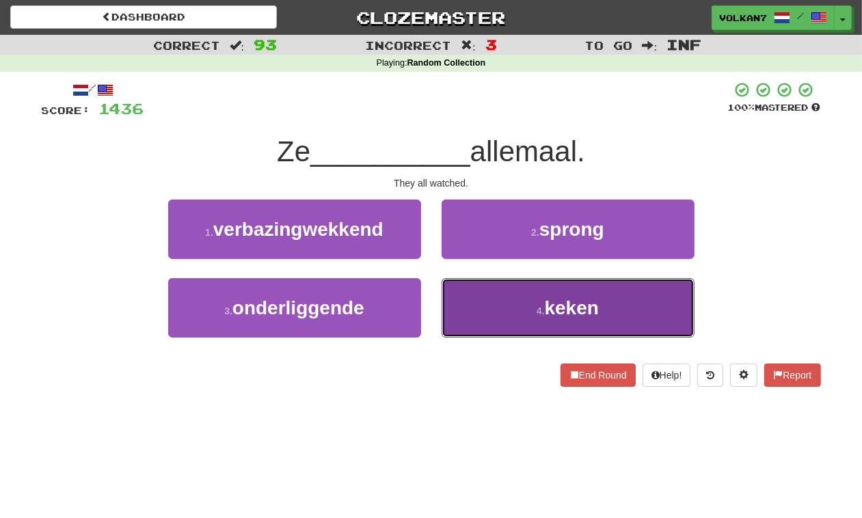
click at [510, 298] on button "4 . keken" at bounding box center [568, 307] width 253 height 59
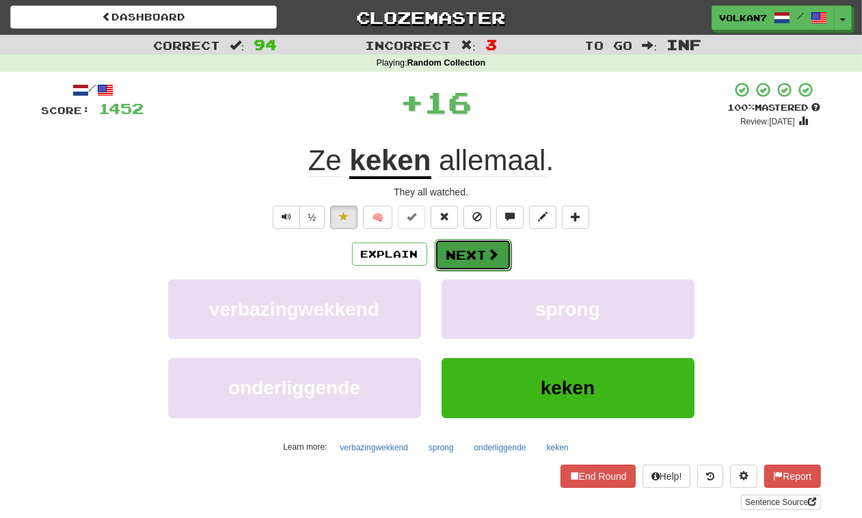
click at [480, 253] on button "Next" at bounding box center [473, 254] width 77 height 31
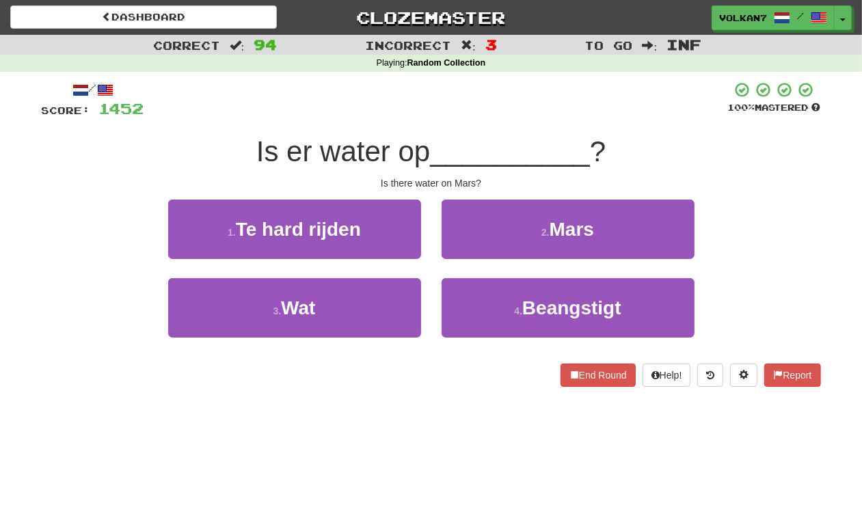
click at [491, 117] on div at bounding box center [436, 100] width 584 height 38
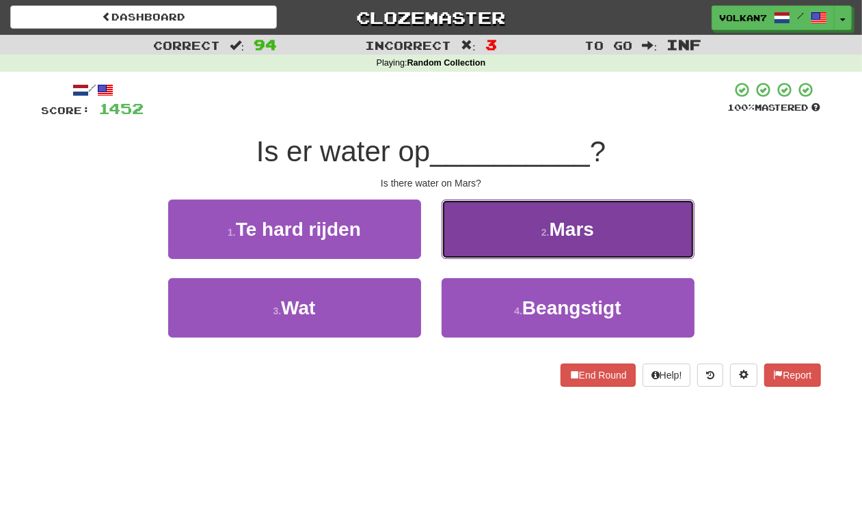
click at [520, 222] on button "2 . Mars" at bounding box center [568, 229] width 253 height 59
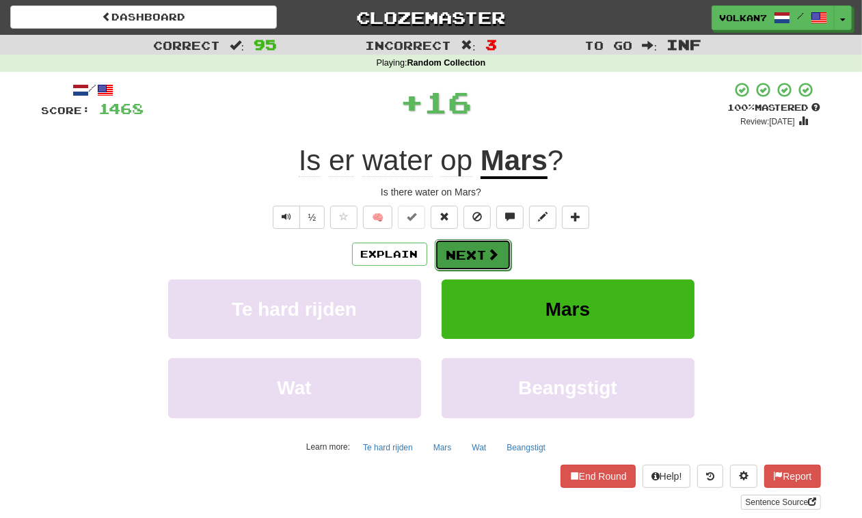
click at [489, 248] on span at bounding box center [494, 254] width 12 height 12
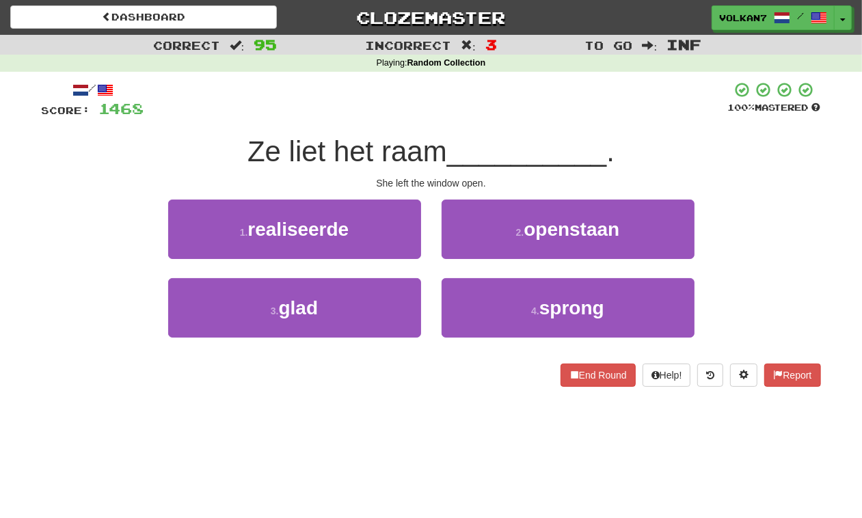
click at [507, 116] on div at bounding box center [436, 100] width 584 height 38
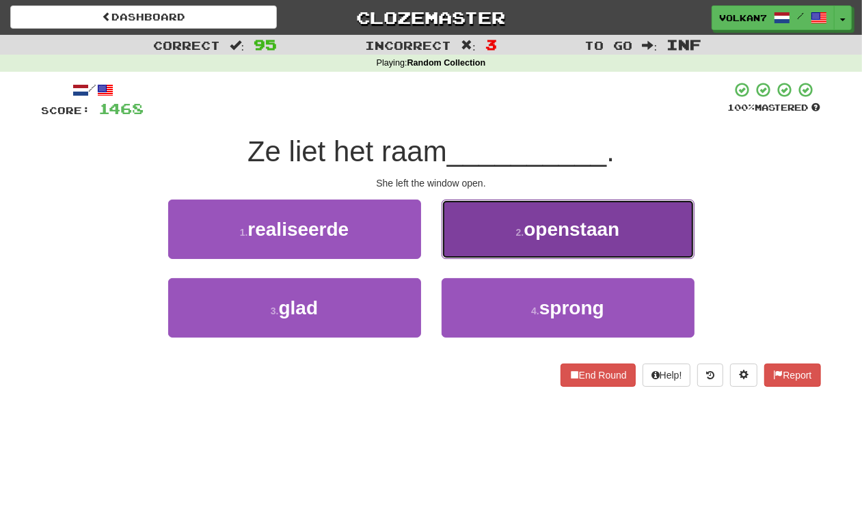
click at [483, 228] on button "2 . openstaan" at bounding box center [568, 229] width 253 height 59
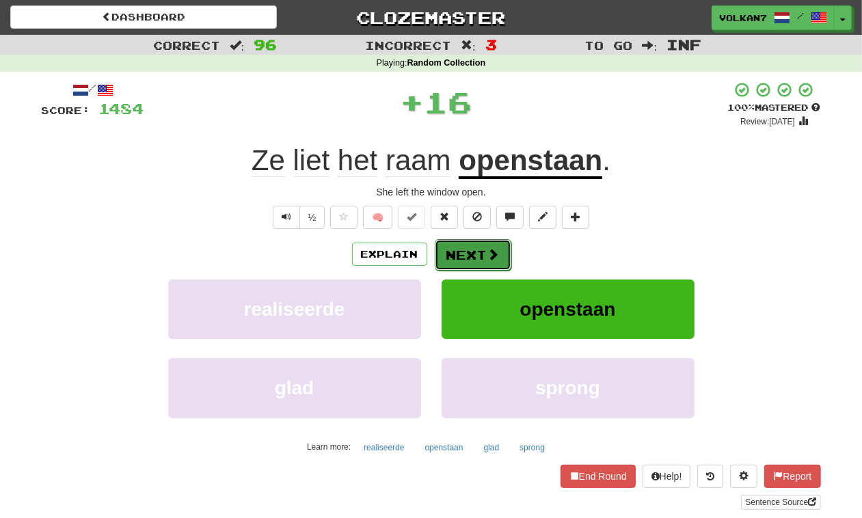
click at [467, 251] on button "Next" at bounding box center [473, 254] width 77 height 31
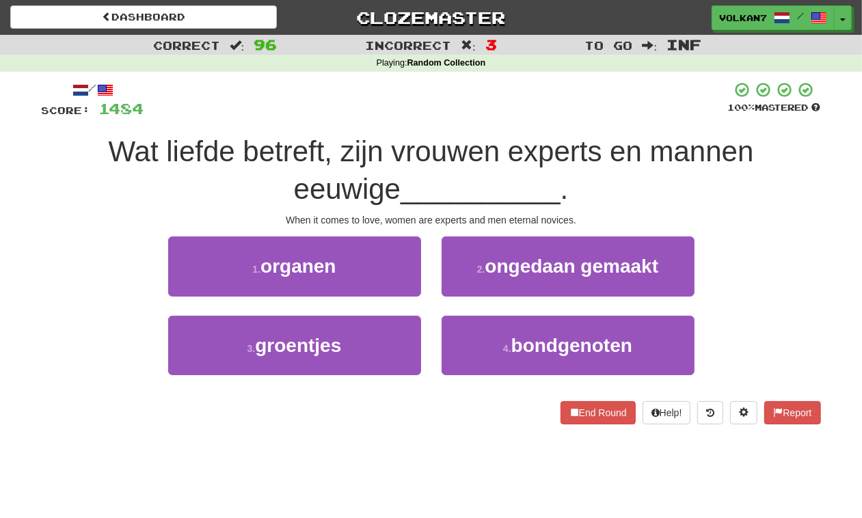
click at [497, 118] on div at bounding box center [436, 100] width 584 height 38
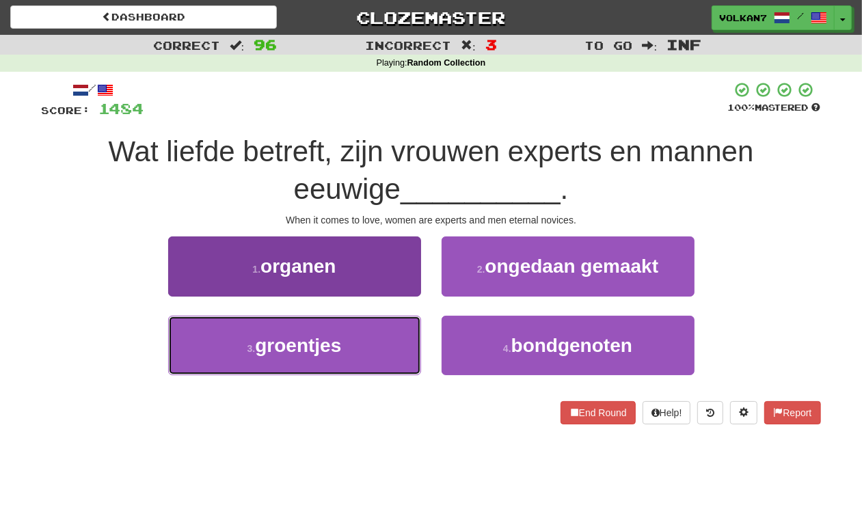
click at [404, 360] on button "3 . groentjes" at bounding box center [294, 345] width 253 height 59
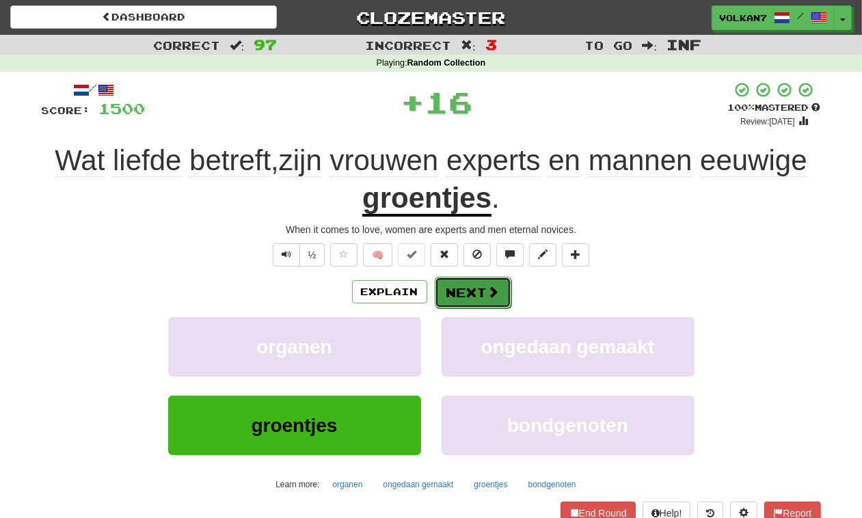
click at [453, 297] on button "Next" at bounding box center [473, 292] width 77 height 31
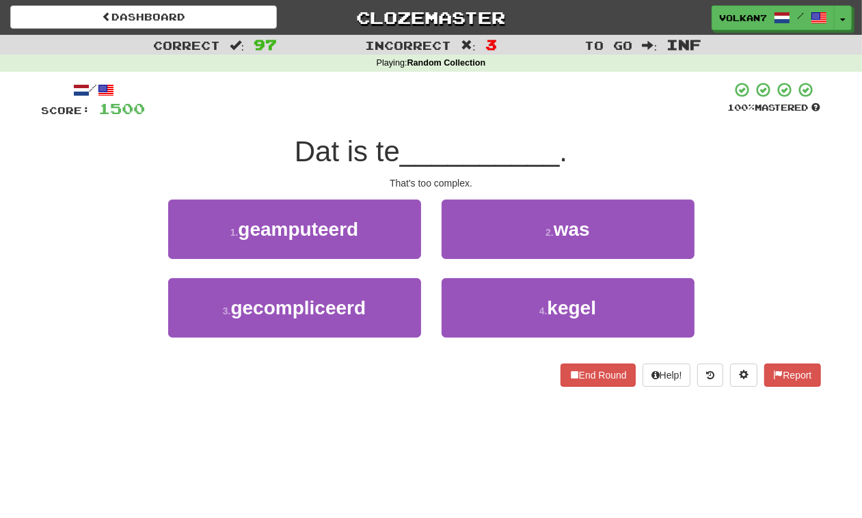
click at [490, 120] on div "/ Score: 1500 100 % Mastered Dat is te __________ . That's too complex. 1 . gea…" at bounding box center [432, 234] width 780 height 306
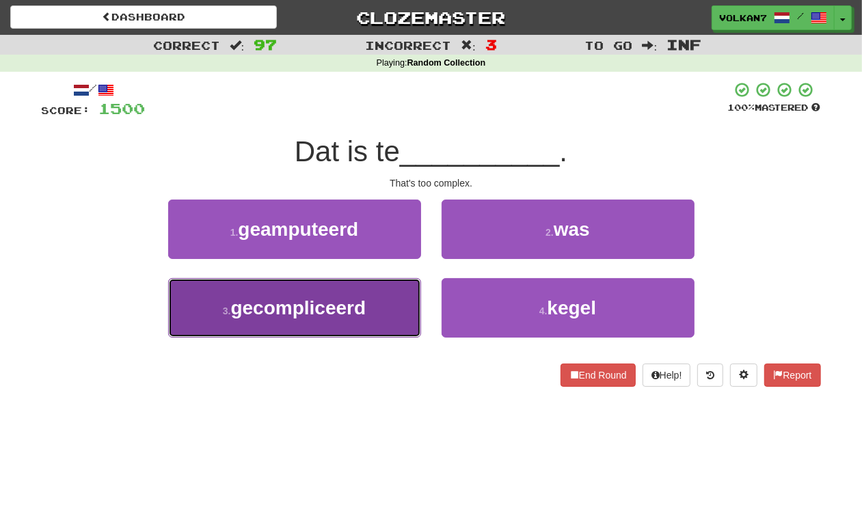
click at [352, 306] on span "gecompliceerd" at bounding box center [298, 307] width 135 height 21
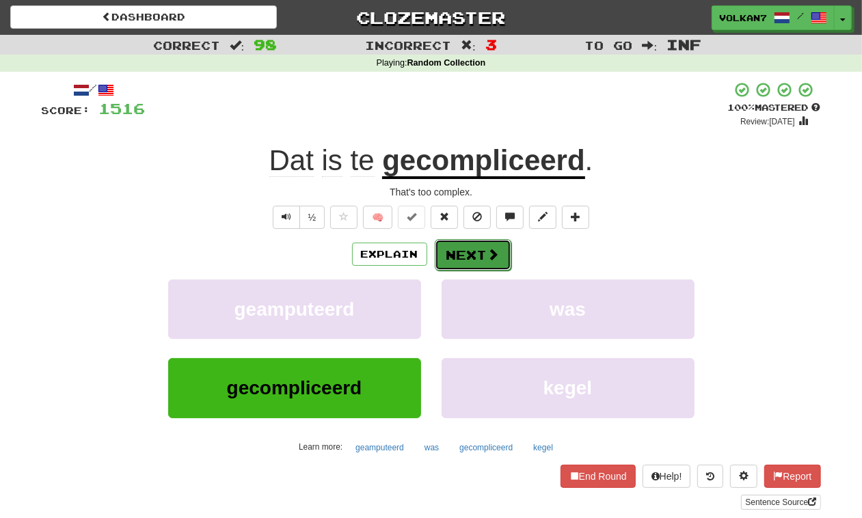
click at [496, 265] on button "Next" at bounding box center [473, 254] width 77 height 31
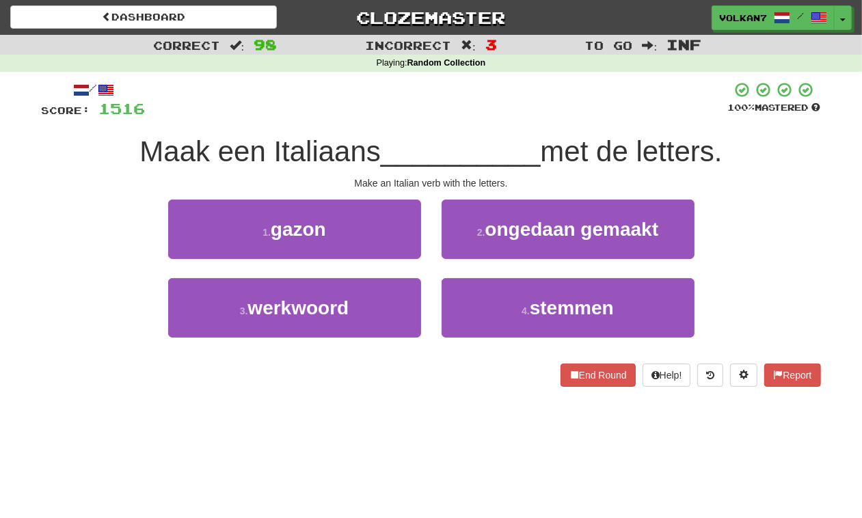
click at [518, 107] on div at bounding box center [437, 100] width 583 height 38
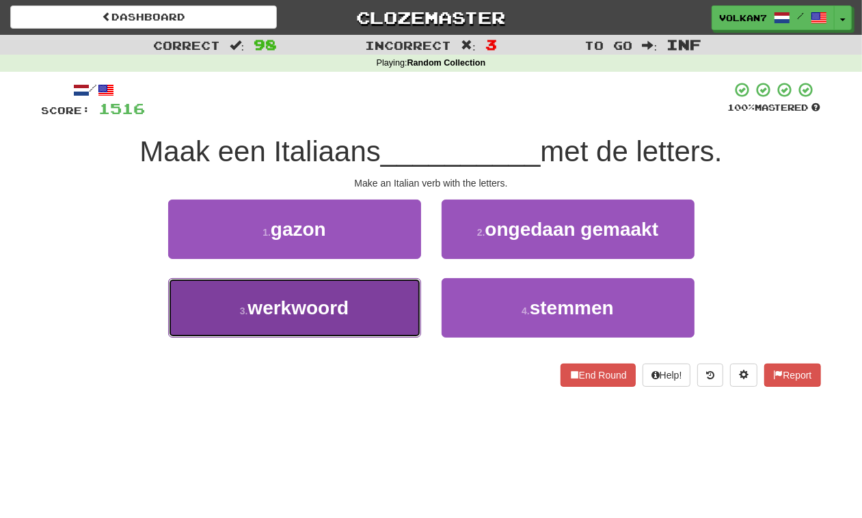
click at [291, 300] on span "werkwoord" at bounding box center [298, 307] width 101 height 21
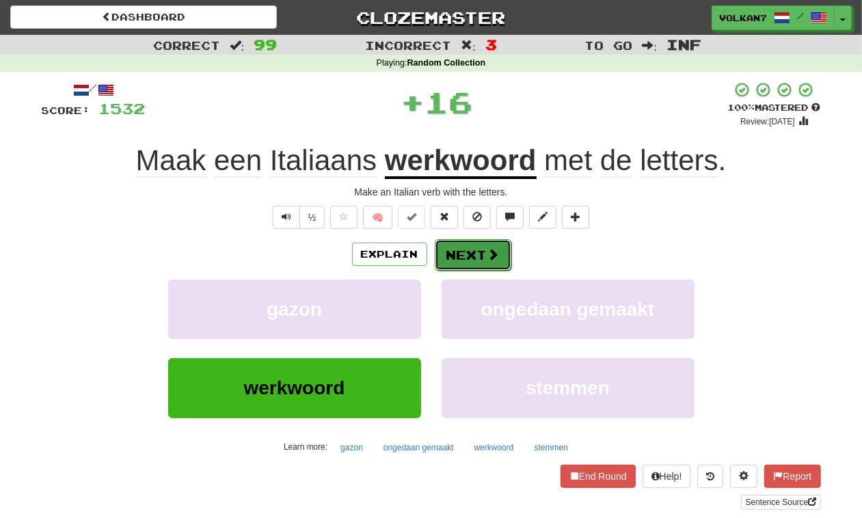
click at [468, 258] on button "Next" at bounding box center [473, 254] width 77 height 31
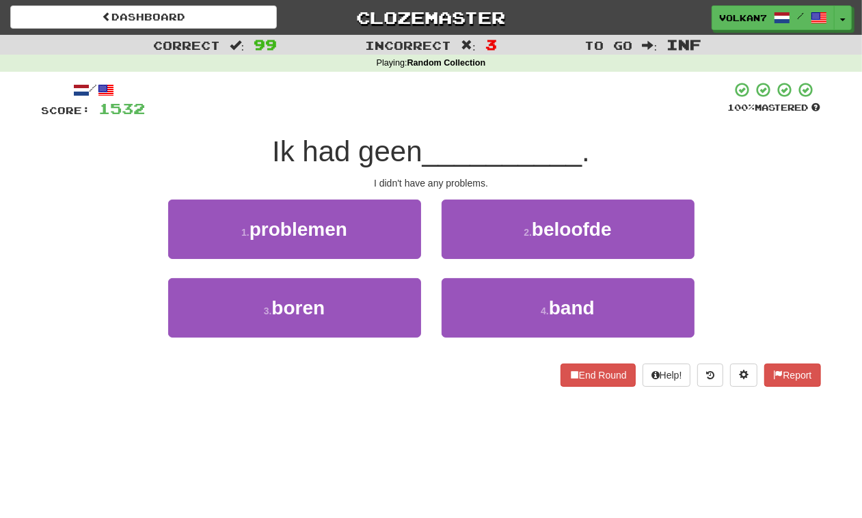
click at [518, 113] on div at bounding box center [437, 100] width 583 height 38
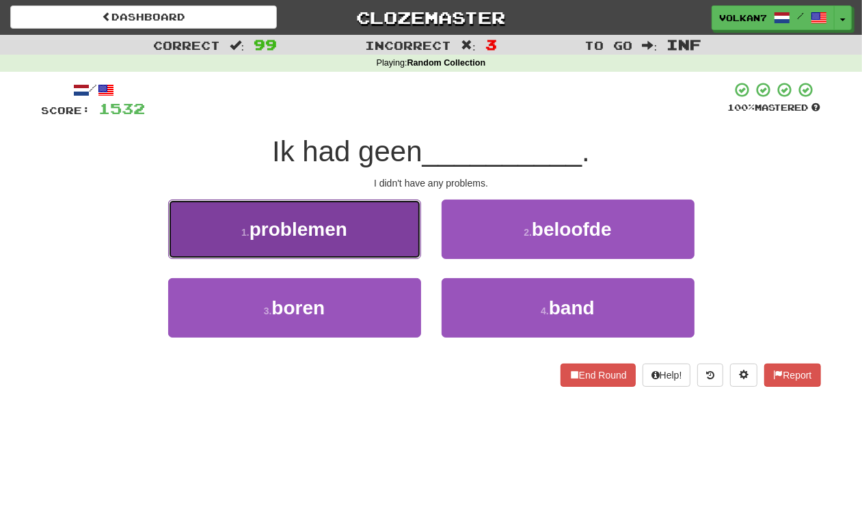
click at [384, 222] on button "1 . problemen" at bounding box center [294, 229] width 253 height 59
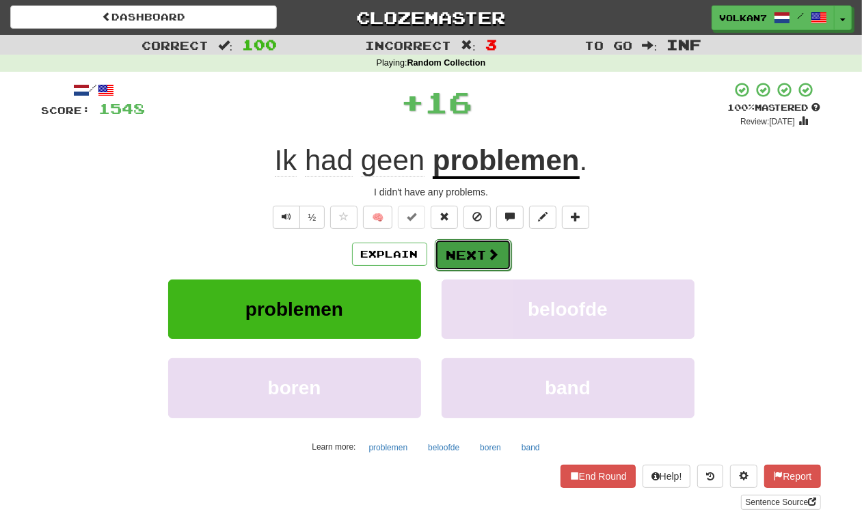
click at [456, 261] on button "Next" at bounding box center [473, 254] width 77 height 31
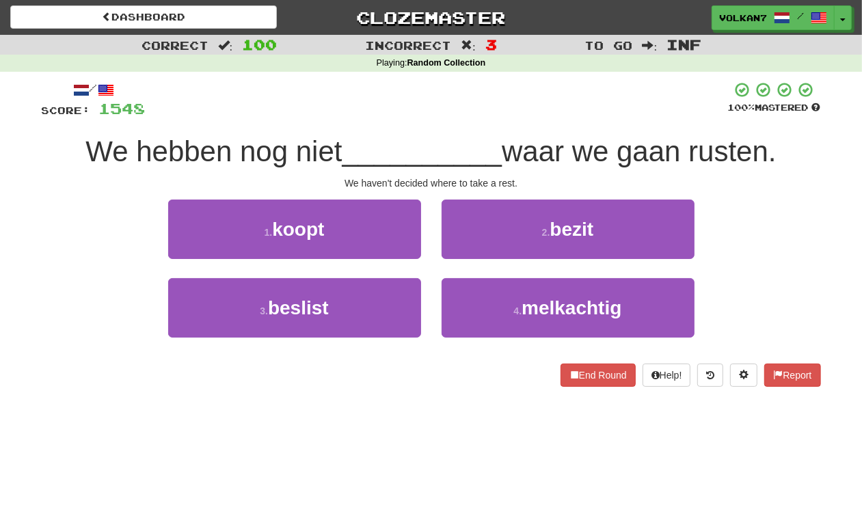
click at [535, 114] on div at bounding box center [437, 100] width 583 height 38
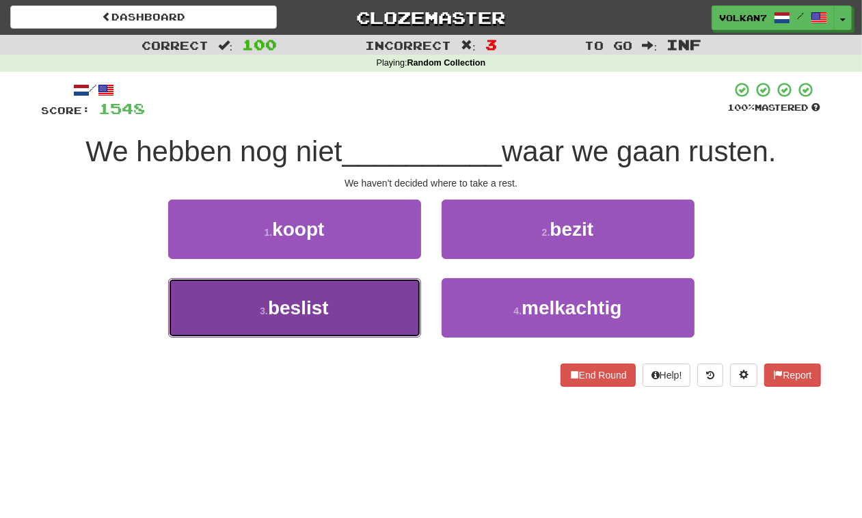
click at [388, 295] on button "3 . beslist" at bounding box center [294, 307] width 253 height 59
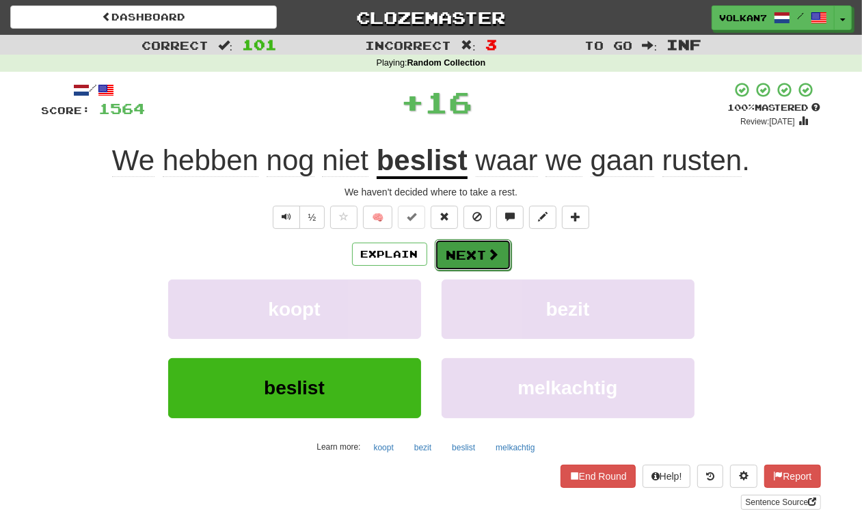
click at [507, 255] on button "Next" at bounding box center [473, 254] width 77 height 31
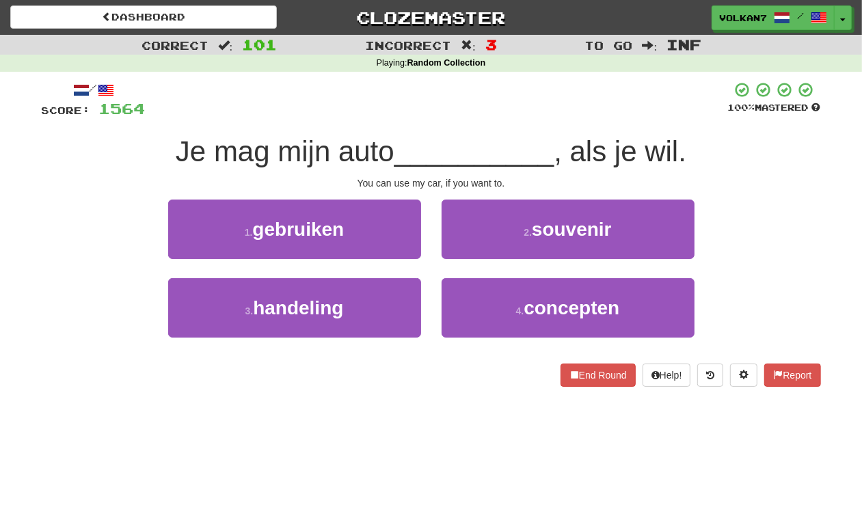
click at [529, 117] on div at bounding box center [437, 100] width 583 height 38
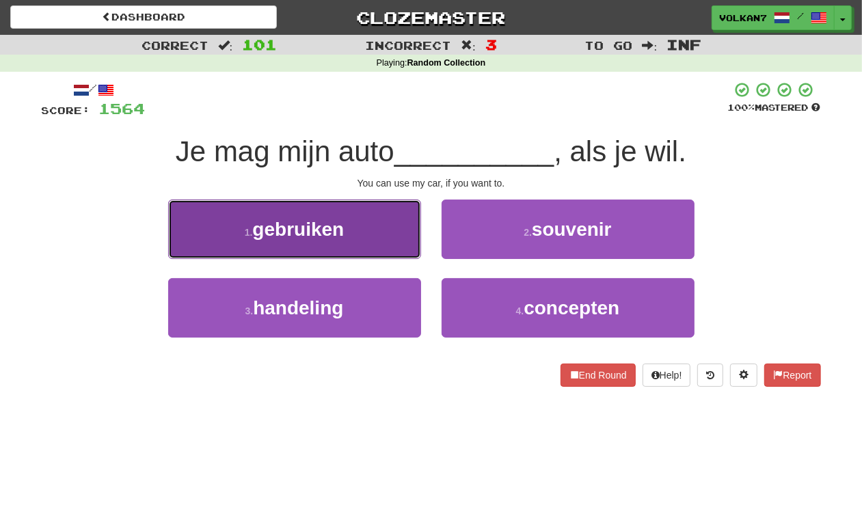
click at [340, 238] on span "gebruiken" at bounding box center [298, 229] width 92 height 21
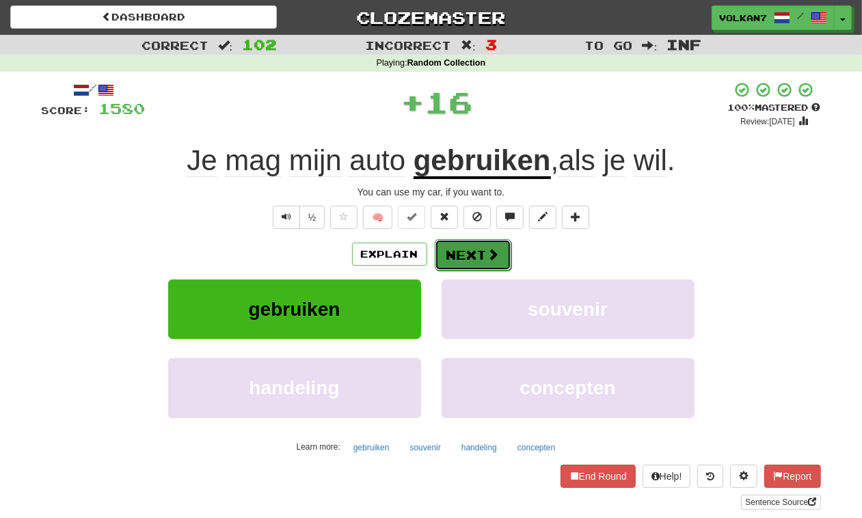
click at [462, 259] on button "Next" at bounding box center [473, 254] width 77 height 31
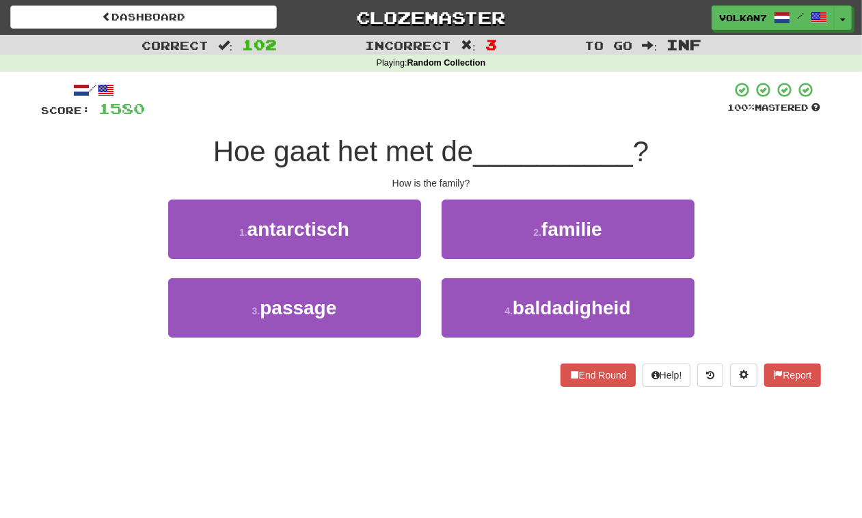
click at [552, 89] on div at bounding box center [437, 100] width 583 height 38
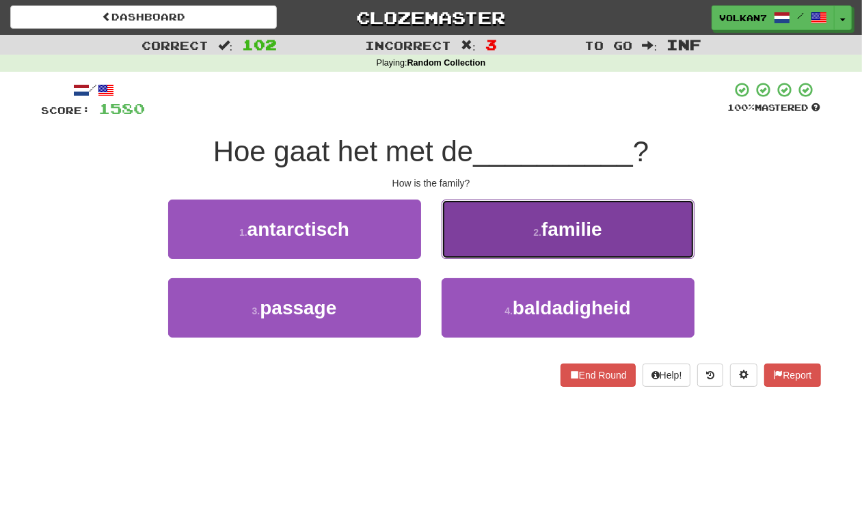
click at [467, 221] on button "2 . familie" at bounding box center [568, 229] width 253 height 59
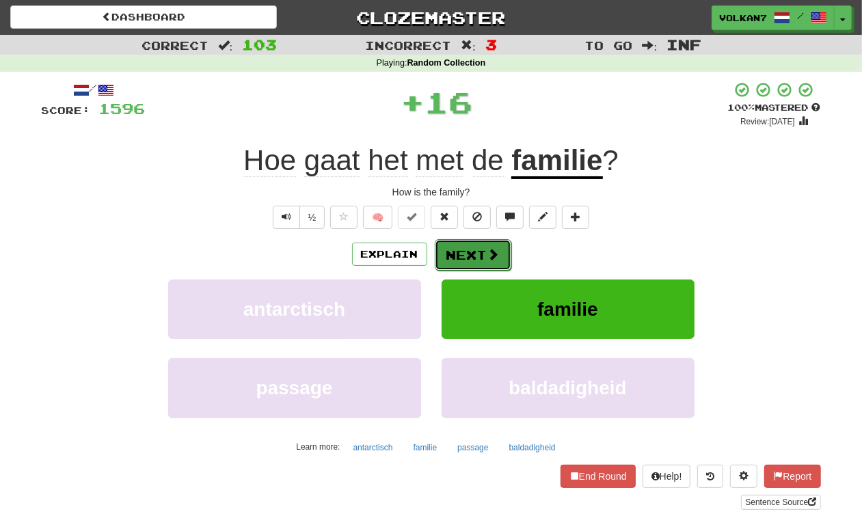
click at [466, 250] on button "Next" at bounding box center [473, 254] width 77 height 31
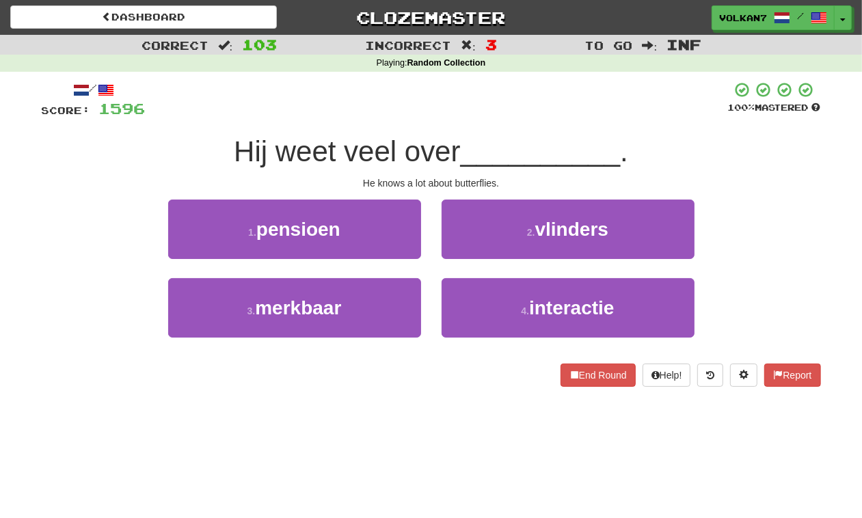
click at [504, 118] on div at bounding box center [437, 100] width 583 height 38
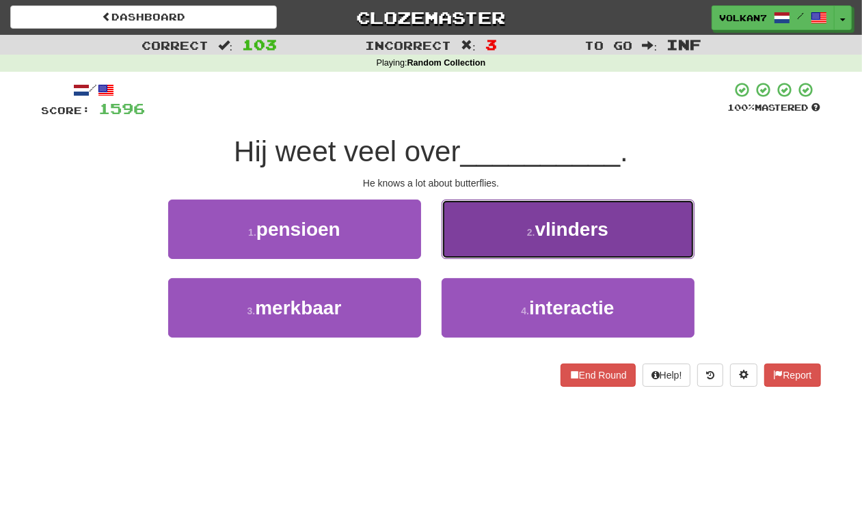
click at [497, 222] on button "2 . vlinders" at bounding box center [568, 229] width 253 height 59
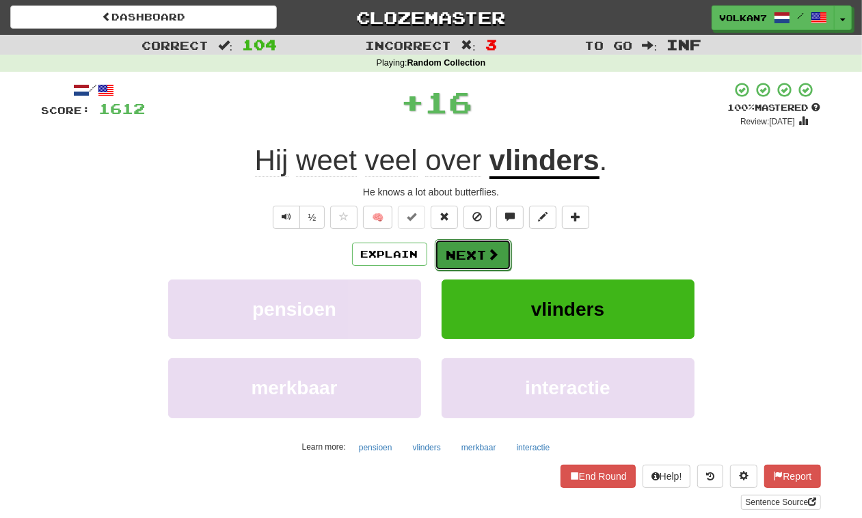
click at [490, 250] on span at bounding box center [494, 254] width 12 height 12
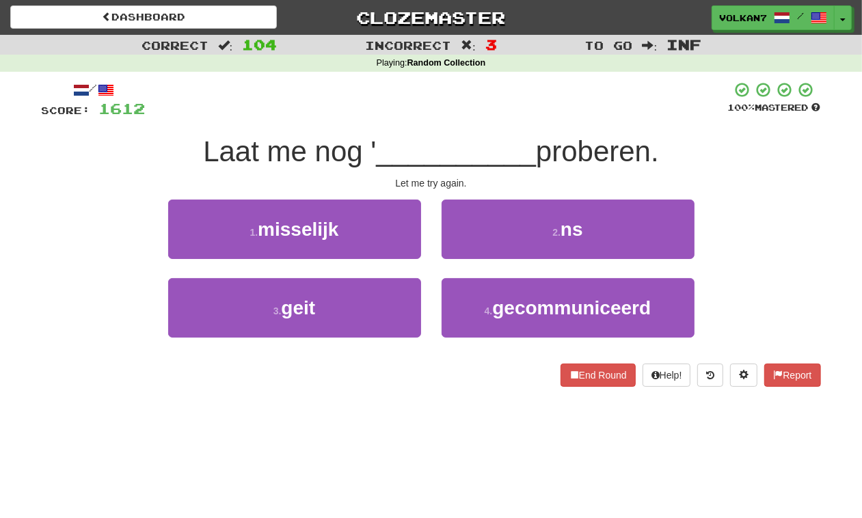
click at [525, 134] on div "Laat me nog ' __________ proberen." at bounding box center [432, 152] width 780 height 38
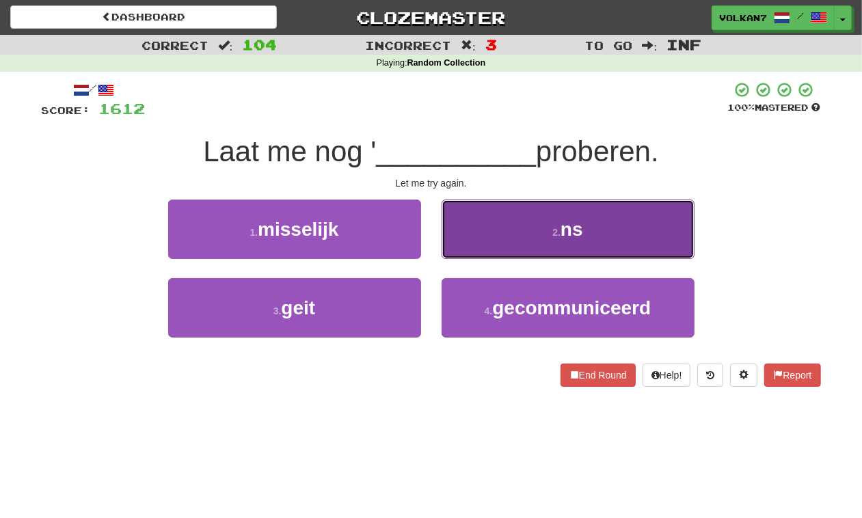
click at [511, 222] on button "2 . ns" at bounding box center [568, 229] width 253 height 59
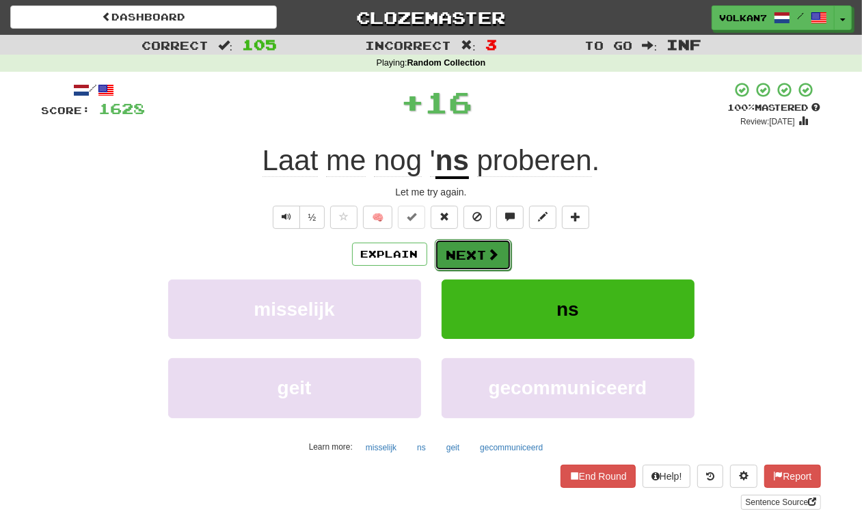
click at [479, 241] on button "Next" at bounding box center [473, 254] width 77 height 31
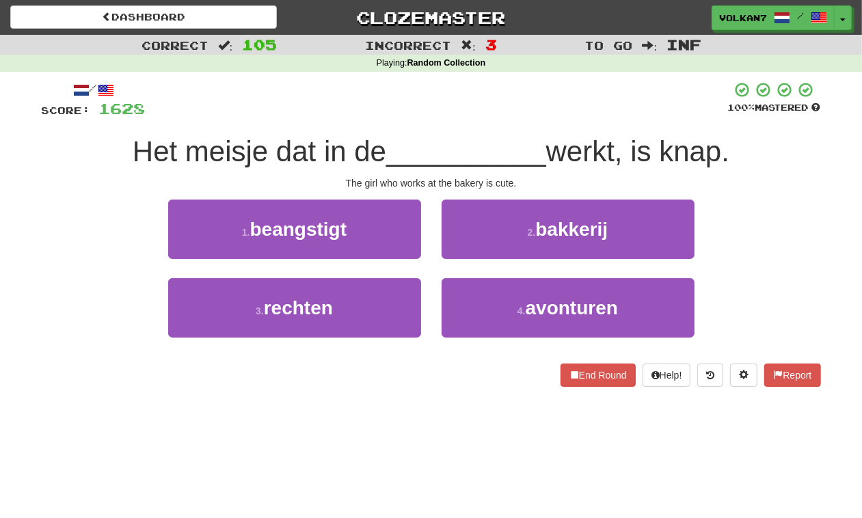
click at [524, 120] on div "/ Score: 1628 100 % Mastered Het meisje dat in de __________ werkt, is knap. Th…" at bounding box center [432, 234] width 780 height 306
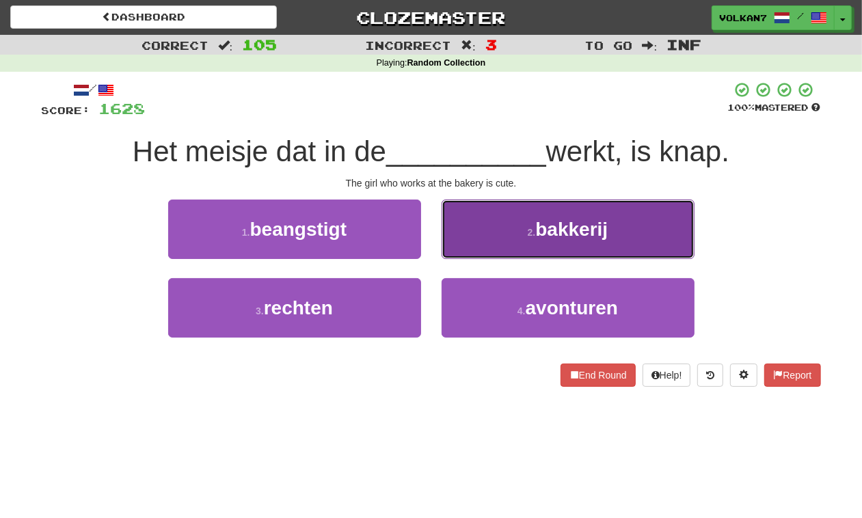
click at [528, 227] on small "2 ." at bounding box center [532, 232] width 8 height 11
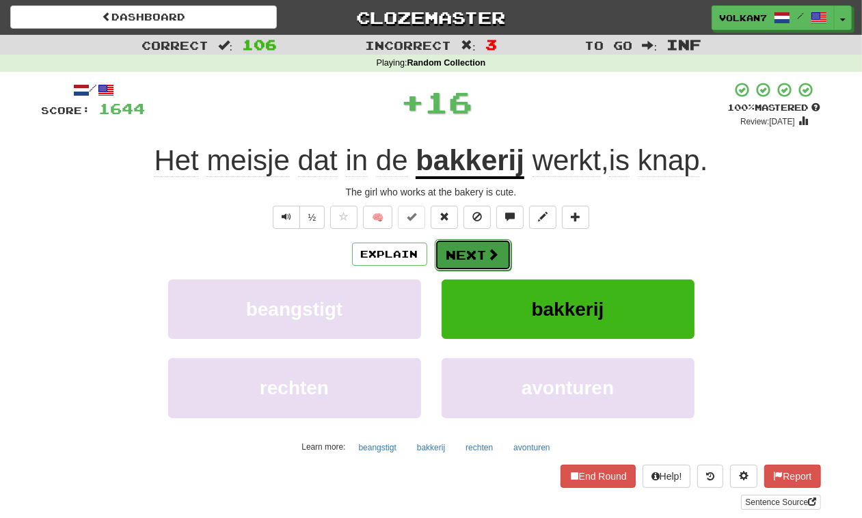
click at [504, 246] on button "Next" at bounding box center [473, 254] width 77 height 31
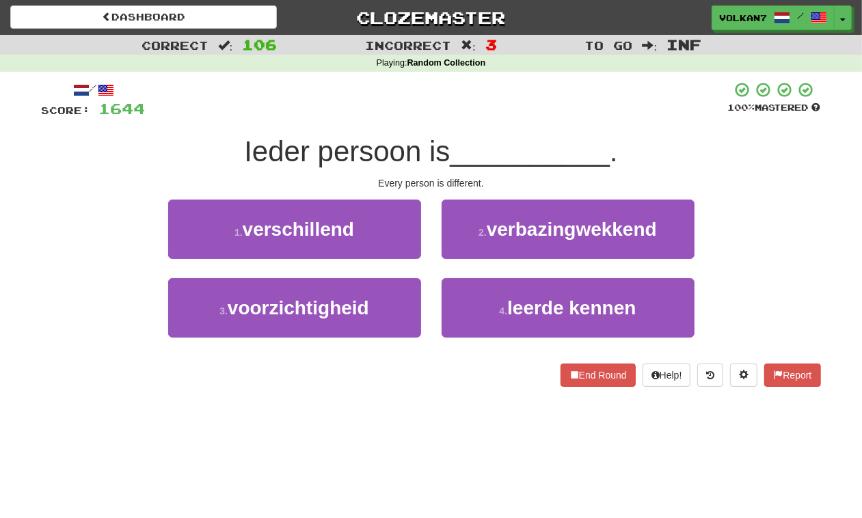
click at [521, 103] on div at bounding box center [437, 100] width 583 height 38
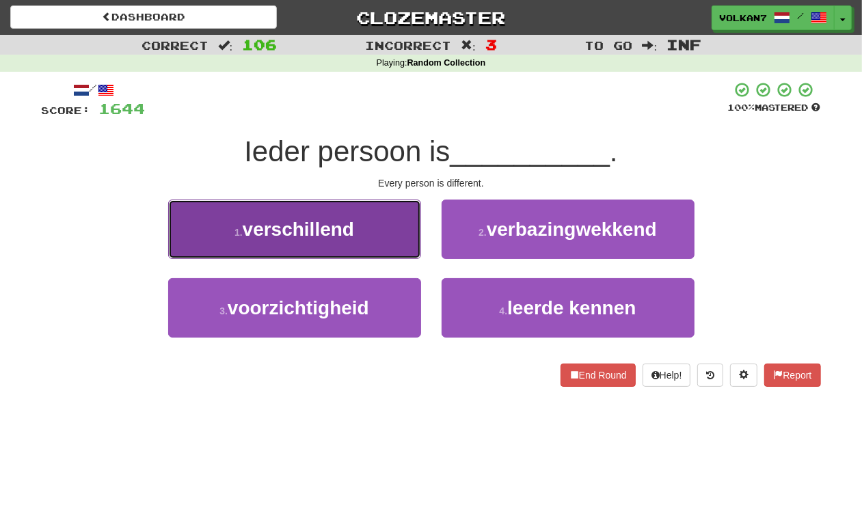
click at [319, 243] on button "1 . verschillend" at bounding box center [294, 229] width 253 height 59
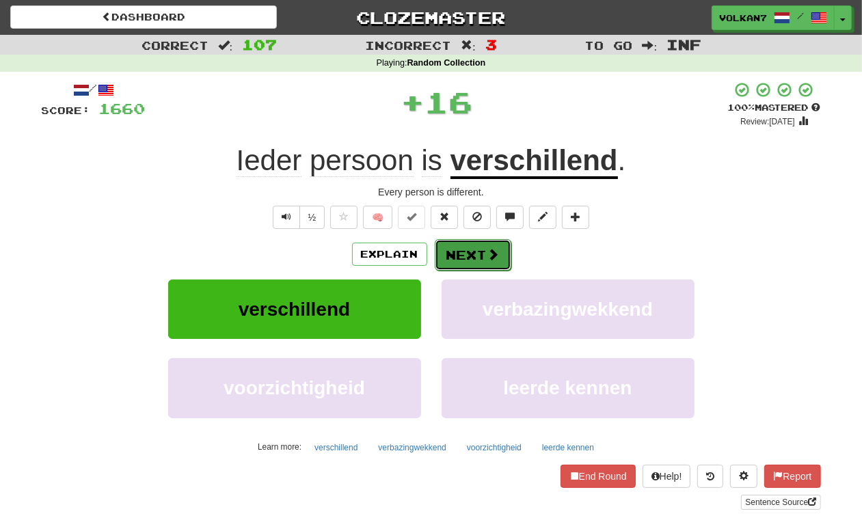
click at [435, 258] on button "Next" at bounding box center [473, 254] width 77 height 31
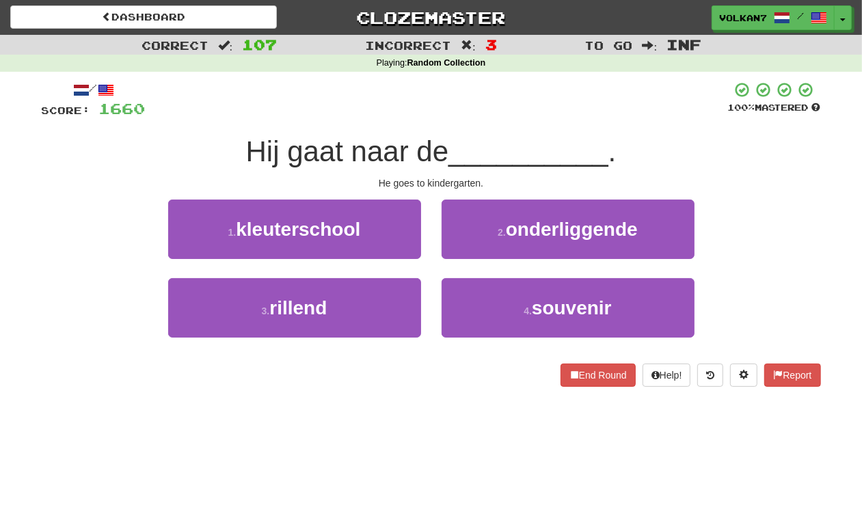
click at [486, 110] on div at bounding box center [437, 100] width 583 height 38
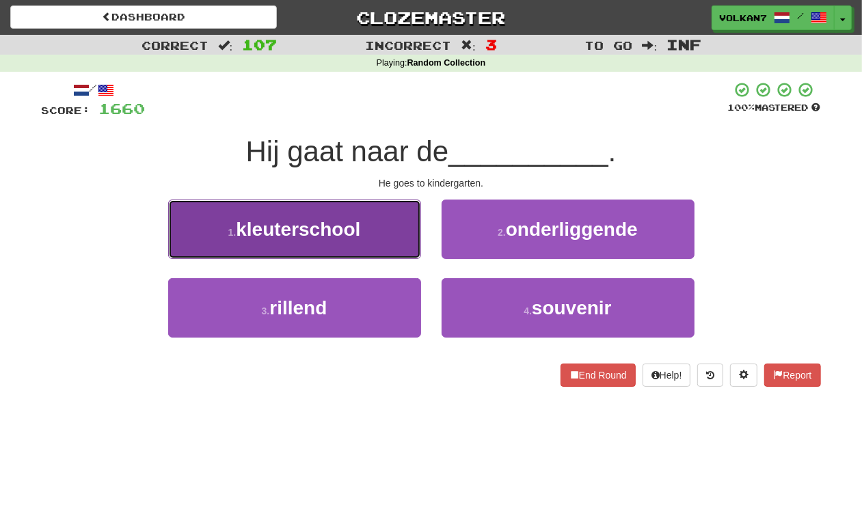
click at [387, 230] on button "1 . kleuterschool" at bounding box center [294, 229] width 253 height 59
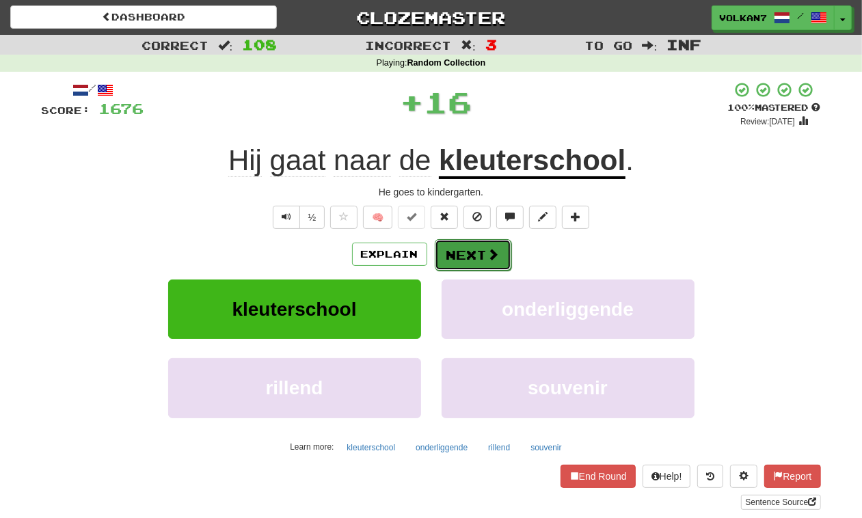
click at [466, 254] on button "Next" at bounding box center [473, 254] width 77 height 31
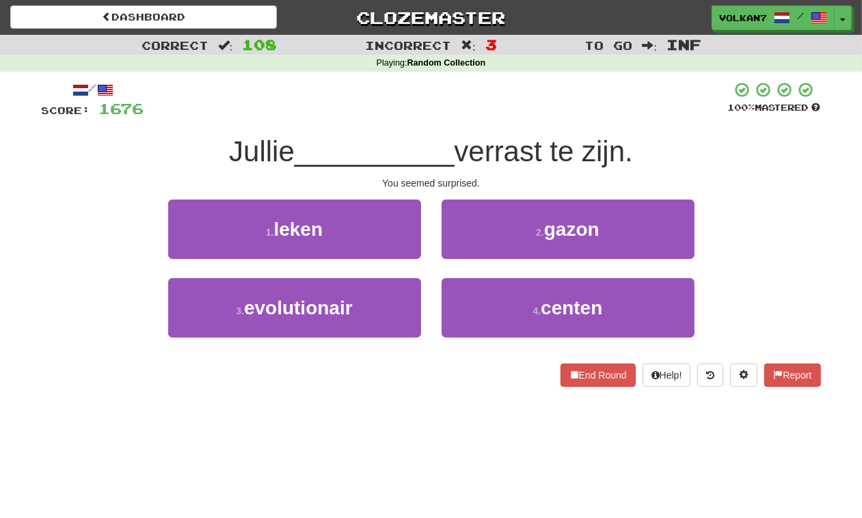
click at [523, 79] on div "/ Score: 1676 100 % Mastered Jullie __________ verrast te zijn. You seemed surp…" at bounding box center [432, 239] width 780 height 334
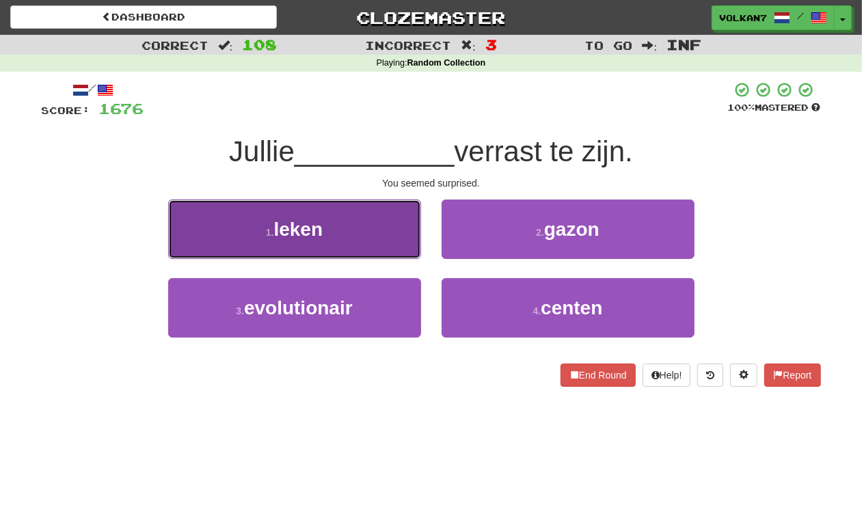
click at [377, 233] on button "1 . leken" at bounding box center [294, 229] width 253 height 59
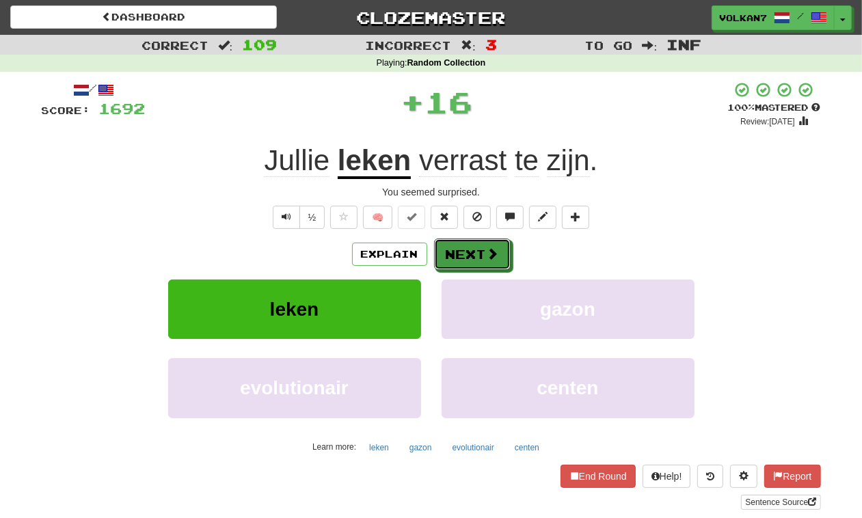
click at [499, 250] on button "Next" at bounding box center [472, 254] width 77 height 31
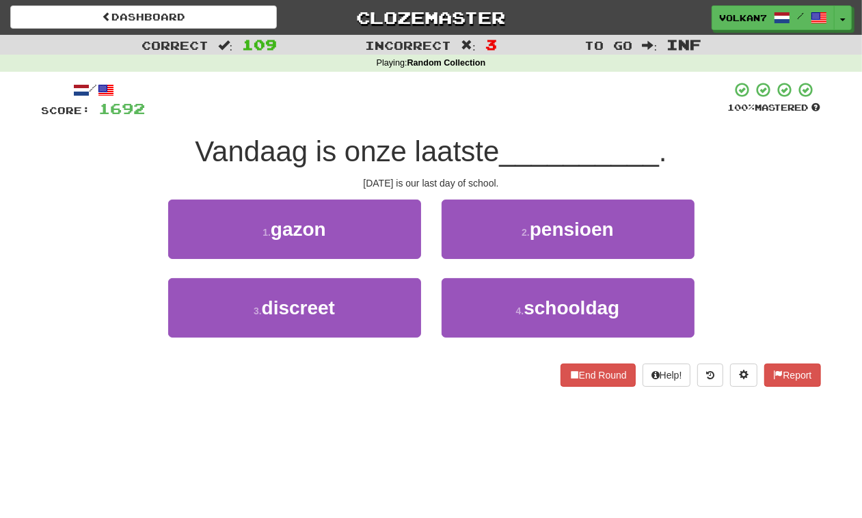
click at [510, 128] on div "/ Score: 1692 100 % Mastered Vandaag is onze laatste __________ . Today is our …" at bounding box center [432, 234] width 780 height 306
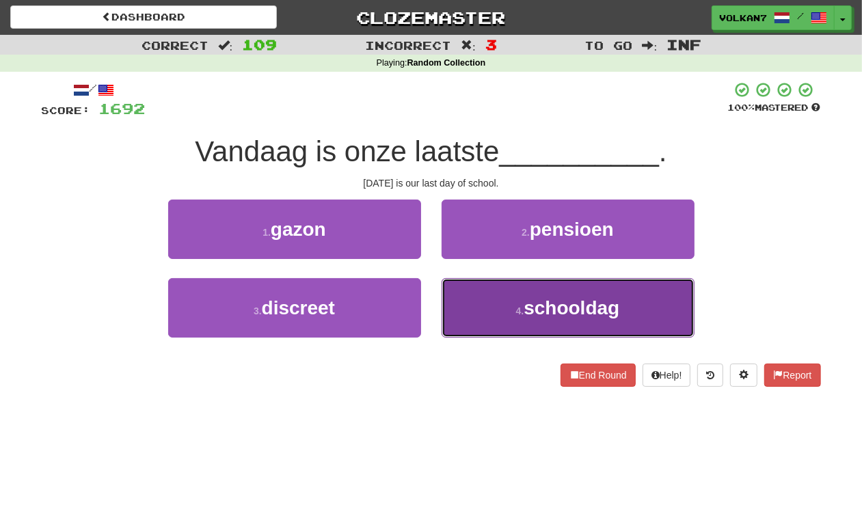
click at [521, 299] on button "4 . schooldag" at bounding box center [568, 307] width 253 height 59
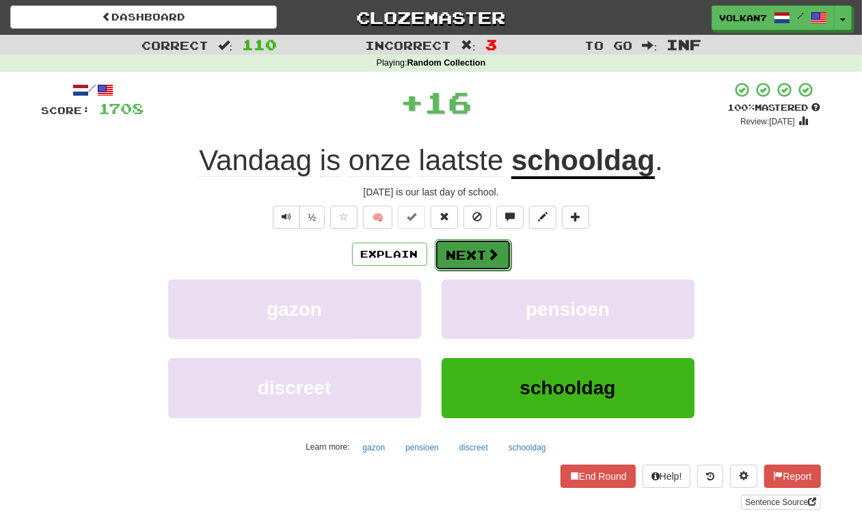
click at [489, 251] on span at bounding box center [494, 254] width 12 height 12
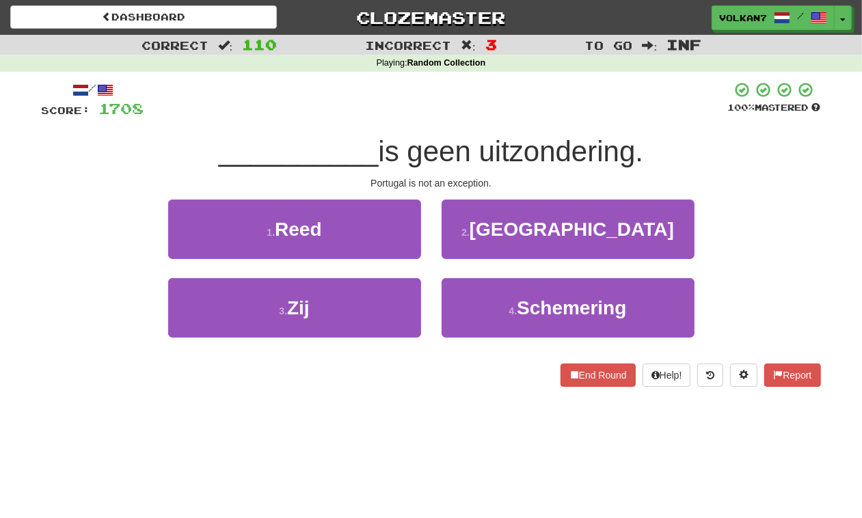
click at [507, 108] on div at bounding box center [436, 100] width 584 height 38
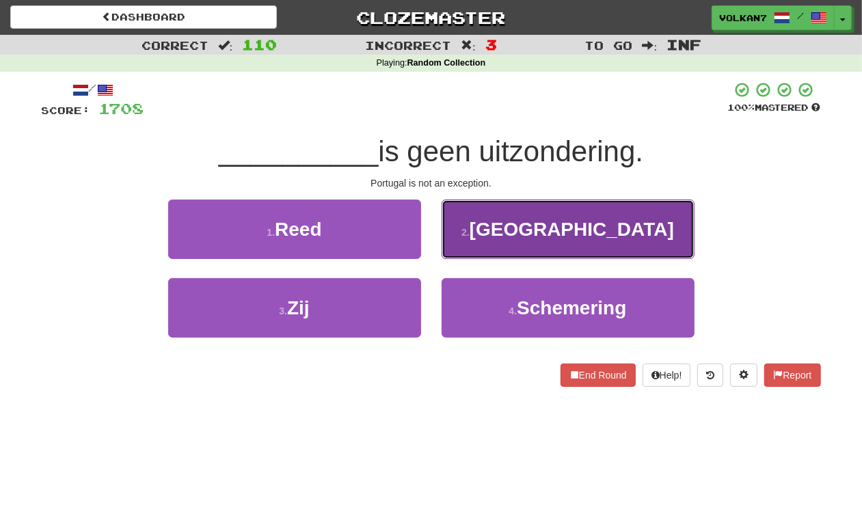
click at [504, 220] on button "2 . Portugal" at bounding box center [568, 229] width 253 height 59
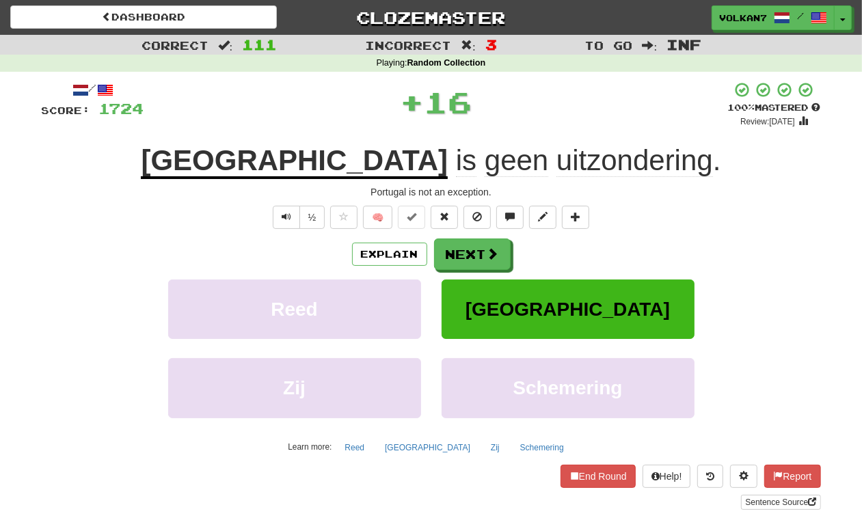
click at [497, 237] on div "/ Score: 1724 + 16 100 % Mastered Review: 2025-10-13 Portugal is geen uitzonder…" at bounding box center [432, 295] width 780 height 429
click at [496, 248] on span at bounding box center [494, 254] width 12 height 12
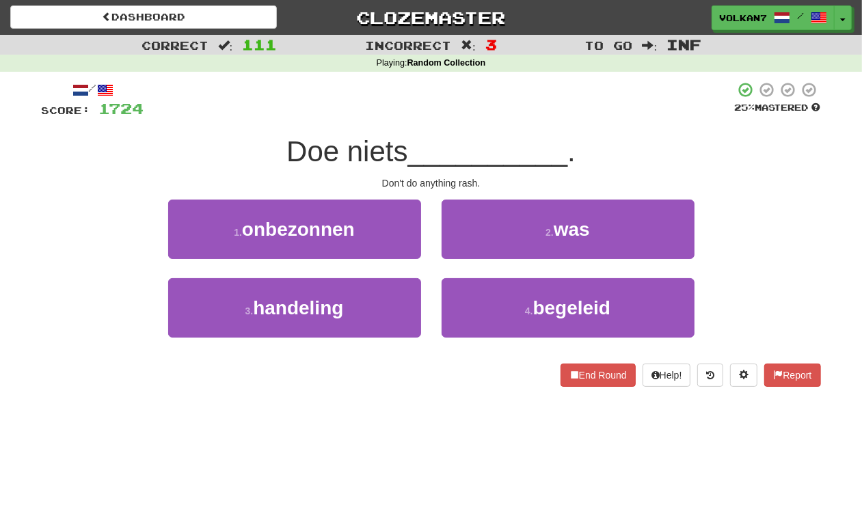
click at [523, 124] on div "/ Score: 1724 25 % Mastered Doe niets __________ . Don't do anything rash. 1 . …" at bounding box center [432, 234] width 780 height 306
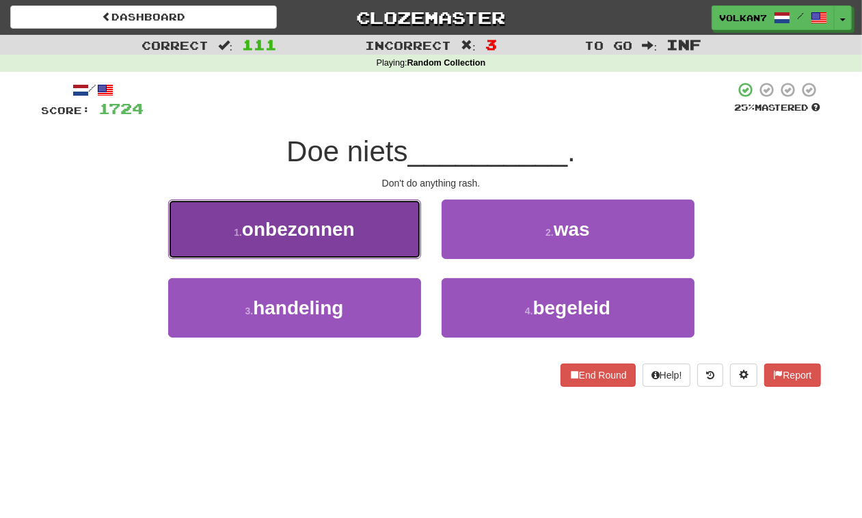
click at [397, 228] on button "1 . onbezonnen" at bounding box center [294, 229] width 253 height 59
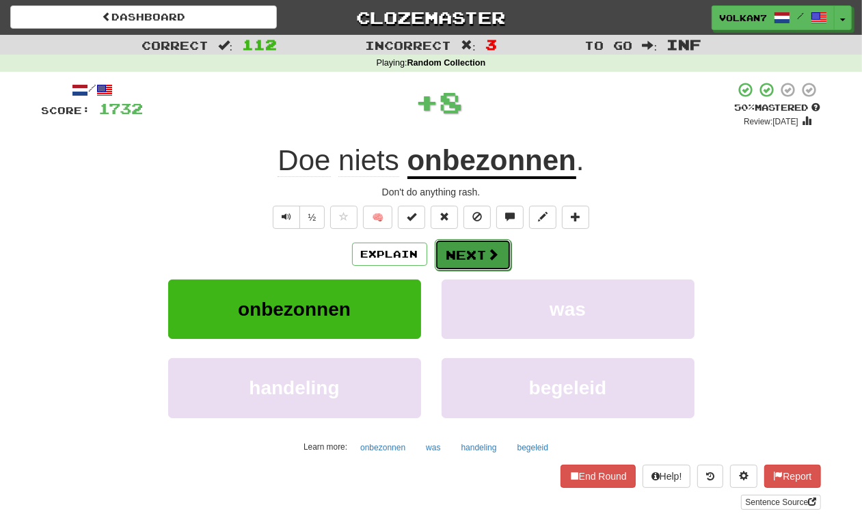
click at [459, 262] on button "Next" at bounding box center [473, 254] width 77 height 31
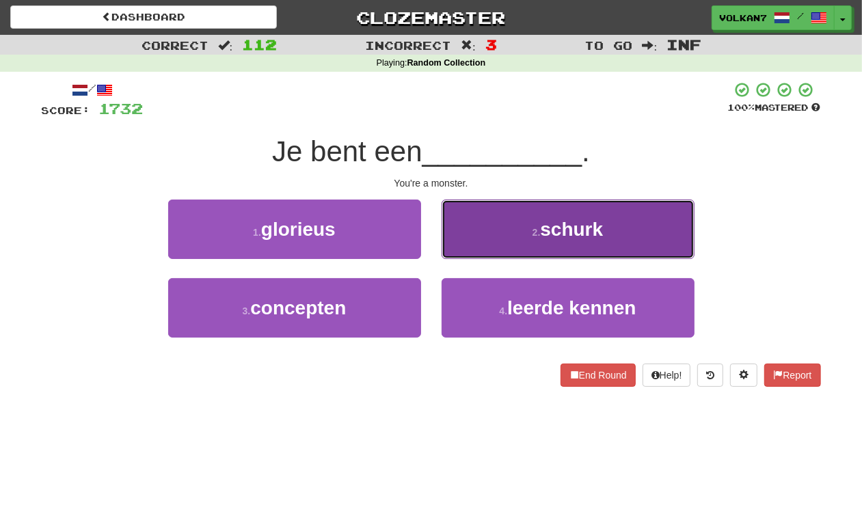
click at [533, 237] on small "2 ." at bounding box center [537, 232] width 8 height 11
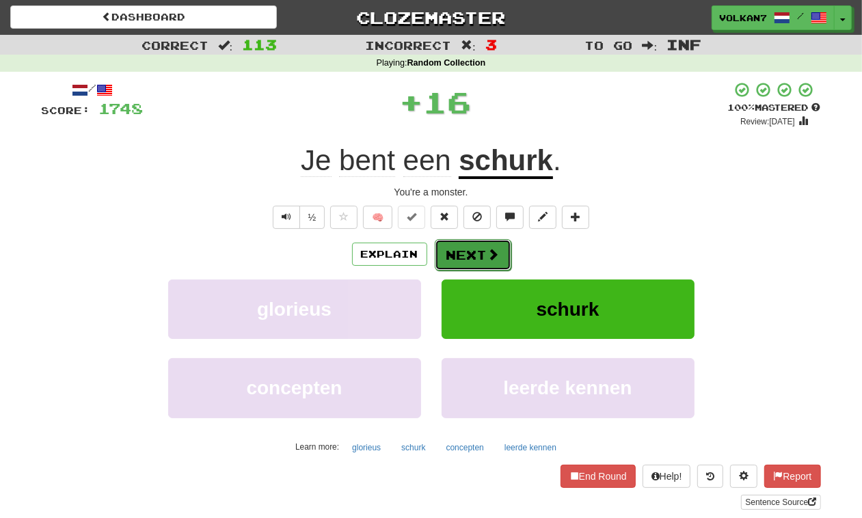
click at [488, 255] on span at bounding box center [494, 254] width 12 height 12
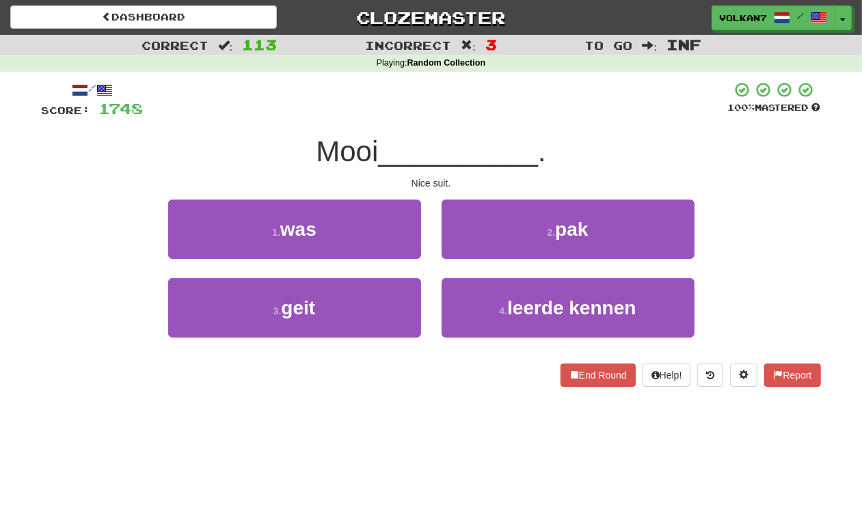
click at [477, 118] on div at bounding box center [436, 100] width 585 height 38
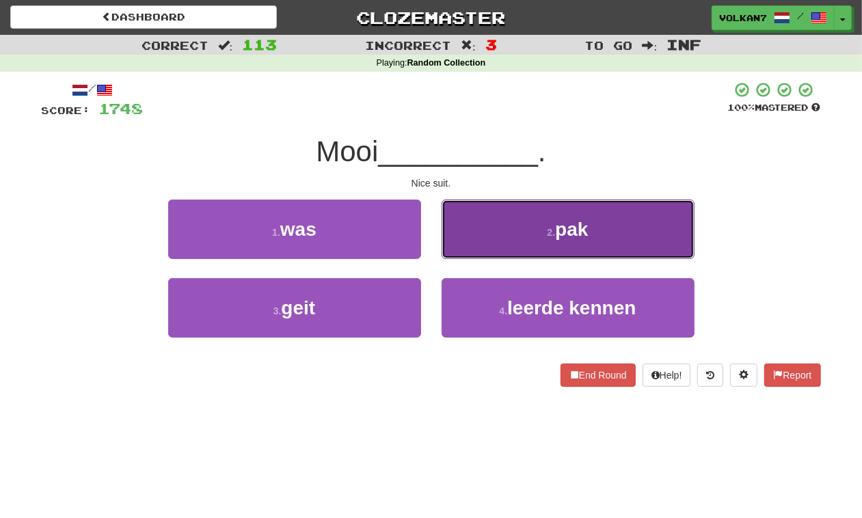
click at [524, 239] on button "2 . pak" at bounding box center [568, 229] width 253 height 59
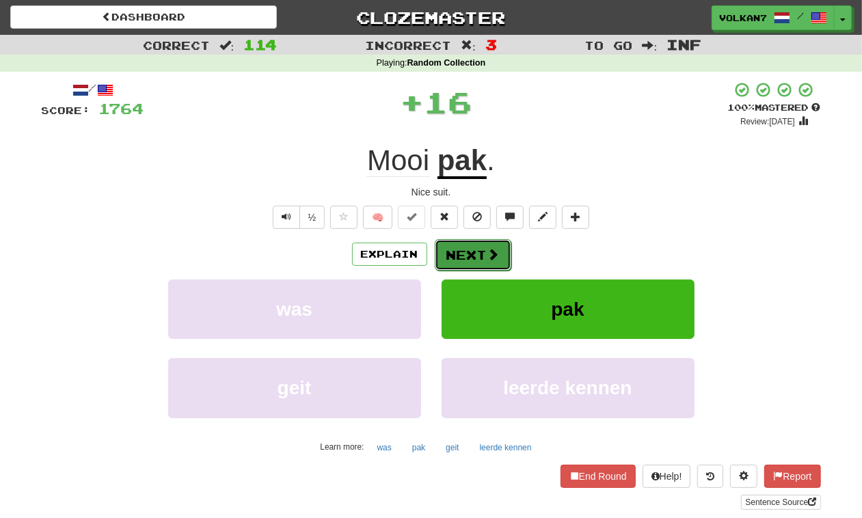
click at [510, 251] on button "Next" at bounding box center [473, 254] width 77 height 31
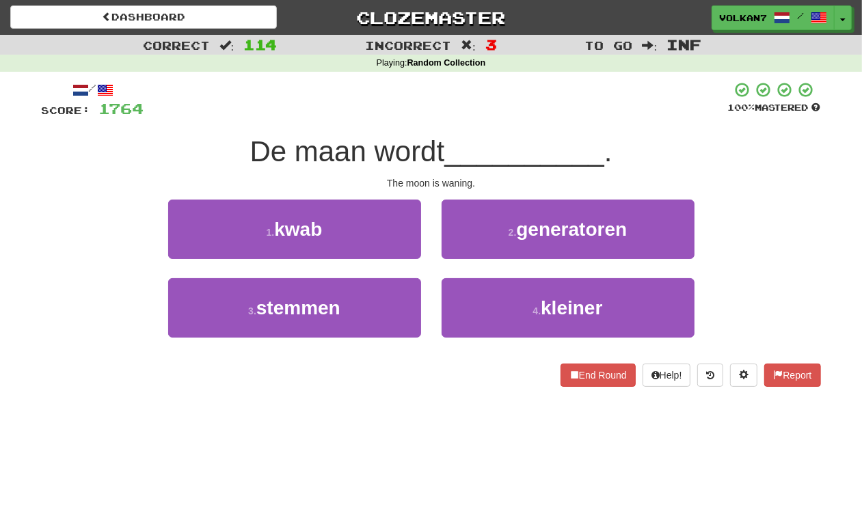
click at [512, 124] on div "/ Score: 1764 100 % Mastered De maan wordt __________ . The moon is waning. 1 .…" at bounding box center [432, 234] width 780 height 306
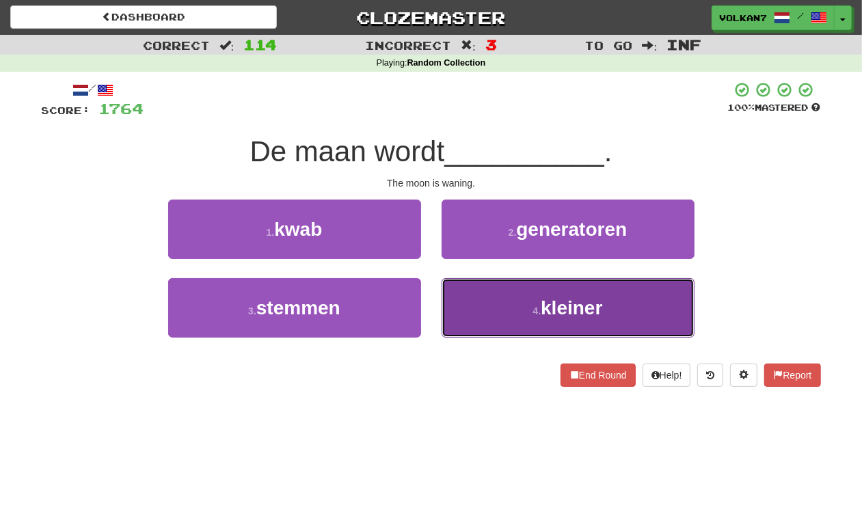
click at [517, 291] on button "4 . kleiner" at bounding box center [568, 307] width 253 height 59
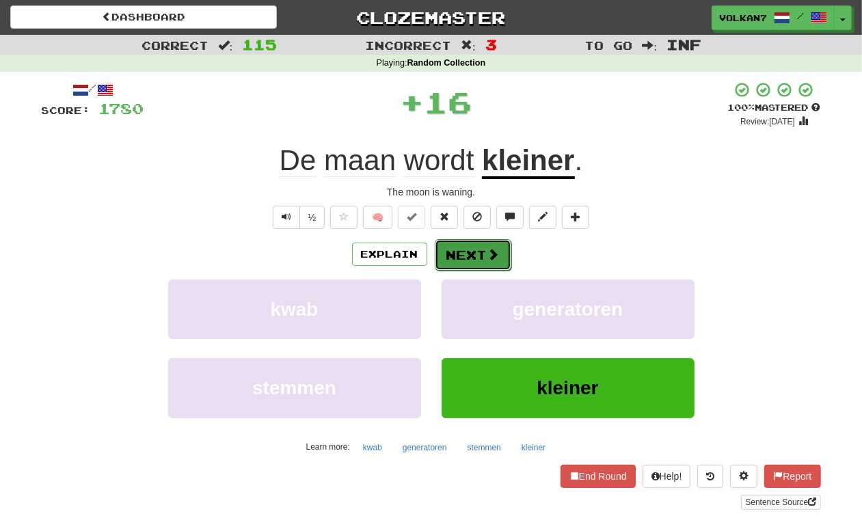
click at [472, 264] on button "Next" at bounding box center [473, 254] width 77 height 31
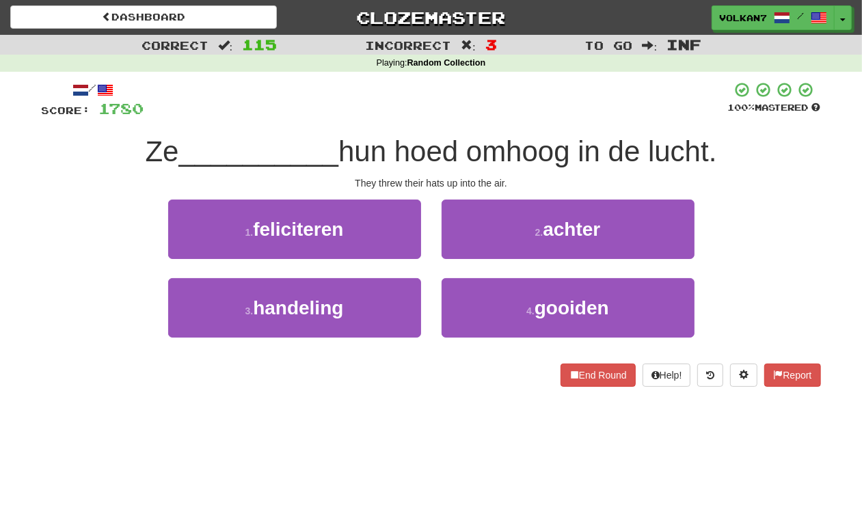
click at [497, 111] on div at bounding box center [436, 100] width 584 height 38
drag, startPoint x: 555, startPoint y: 308, endPoint x: 540, endPoint y: 274, distance: 37.4
click at [555, 308] on span "gooiden" at bounding box center [572, 307] width 75 height 21
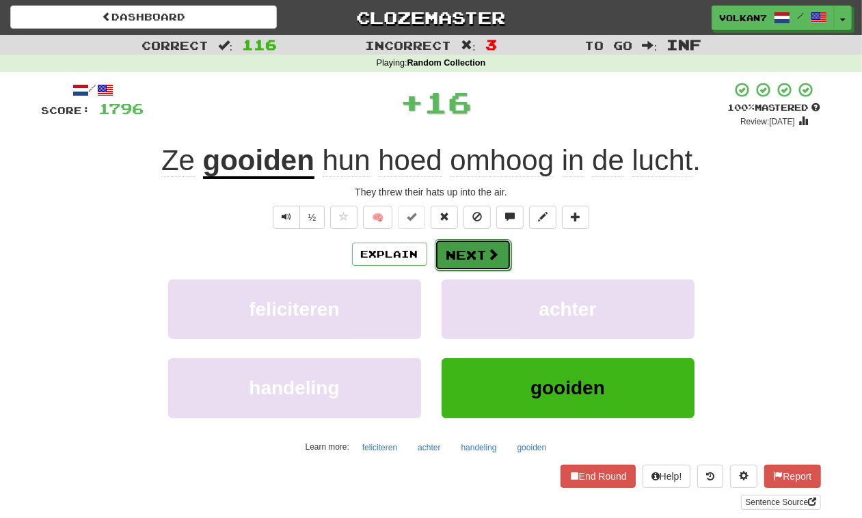
click at [470, 240] on button "Next" at bounding box center [473, 254] width 77 height 31
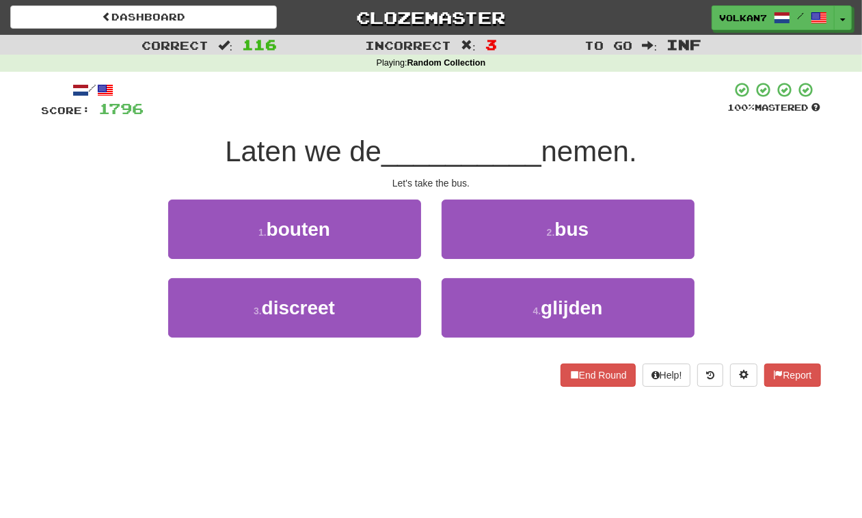
click at [465, 111] on div at bounding box center [436, 100] width 584 height 38
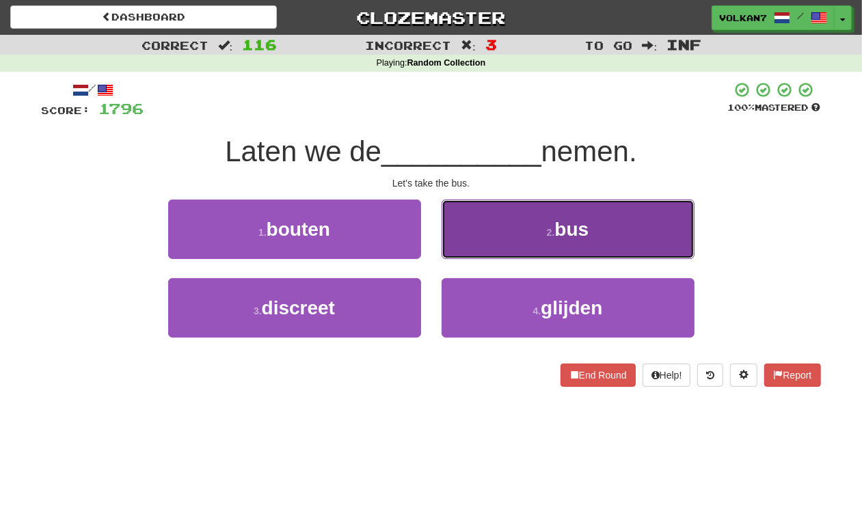
click at [534, 217] on button "2 . bus" at bounding box center [568, 229] width 253 height 59
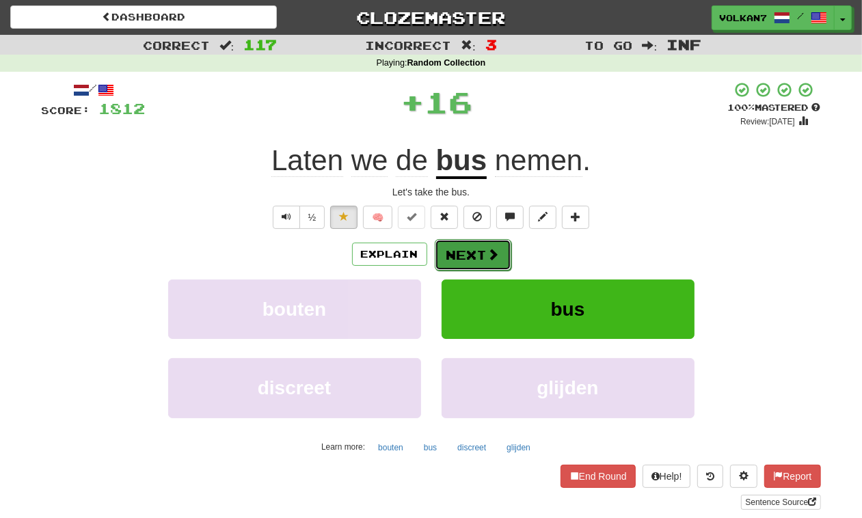
click at [479, 245] on button "Next" at bounding box center [473, 254] width 77 height 31
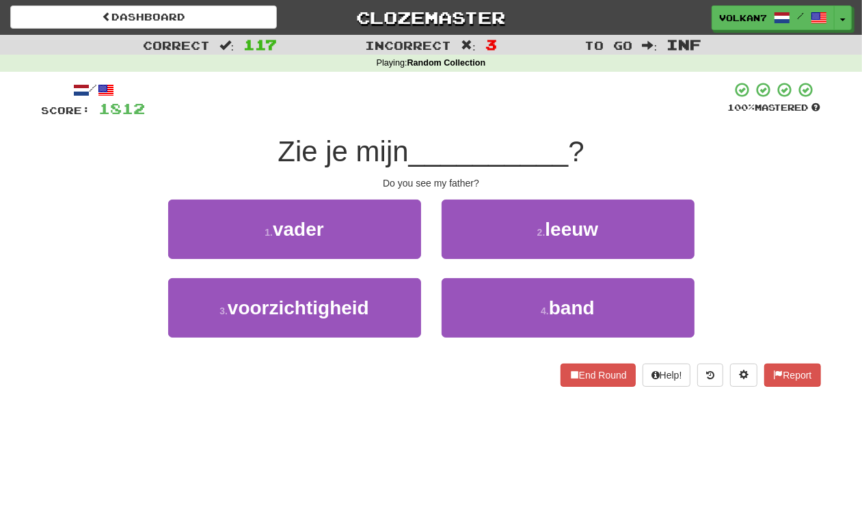
click at [513, 116] on div at bounding box center [437, 100] width 583 height 38
click at [525, 115] on div at bounding box center [437, 100] width 583 height 38
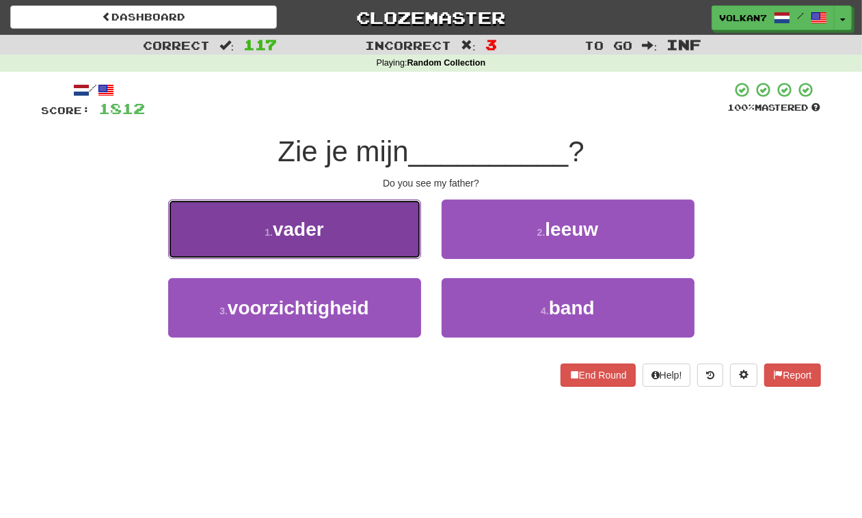
click at [370, 227] on button "1 . vader" at bounding box center [294, 229] width 253 height 59
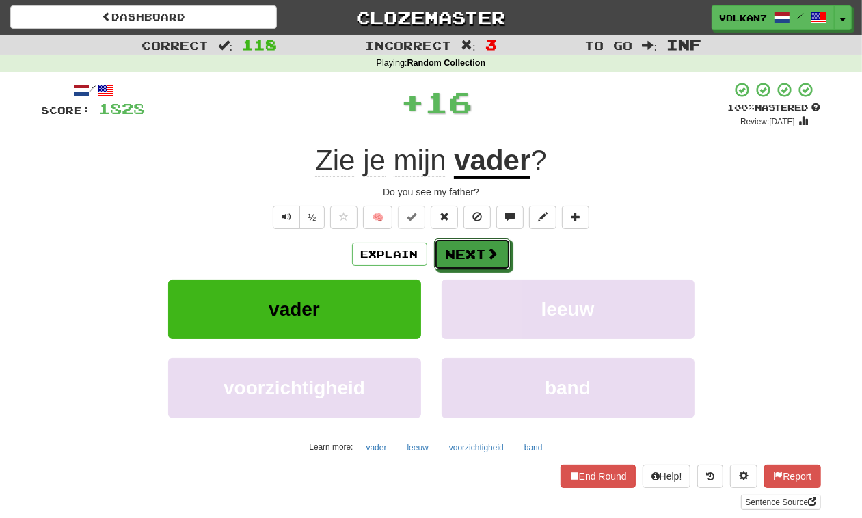
click at [460, 251] on button "Next" at bounding box center [472, 254] width 77 height 31
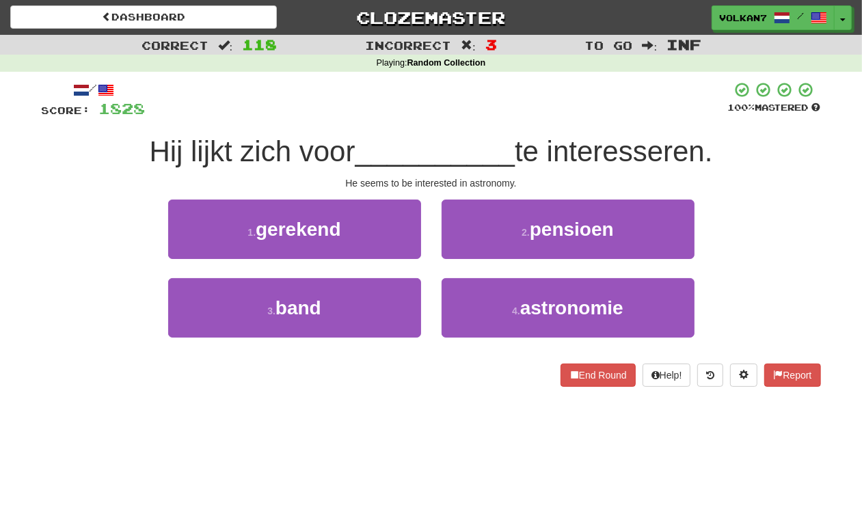
click at [501, 107] on div at bounding box center [437, 100] width 583 height 38
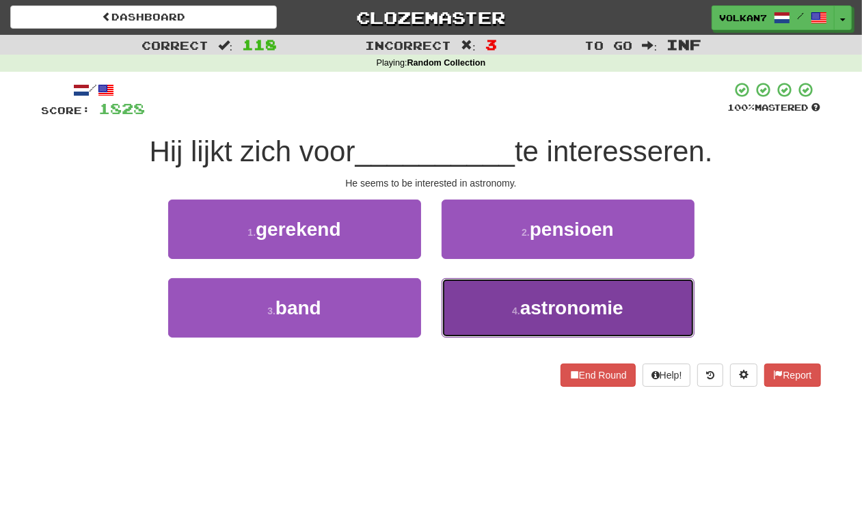
click at [552, 300] on span "astronomie" at bounding box center [571, 307] width 103 height 21
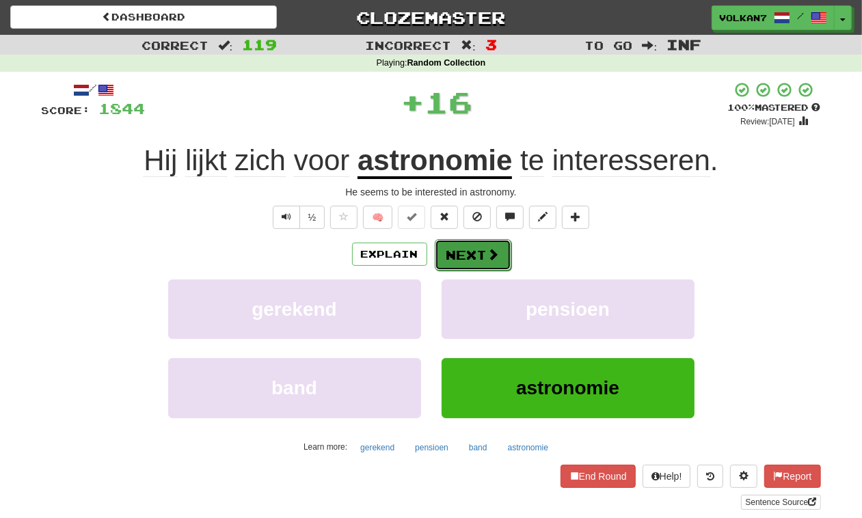
click at [493, 255] on span at bounding box center [494, 254] width 12 height 12
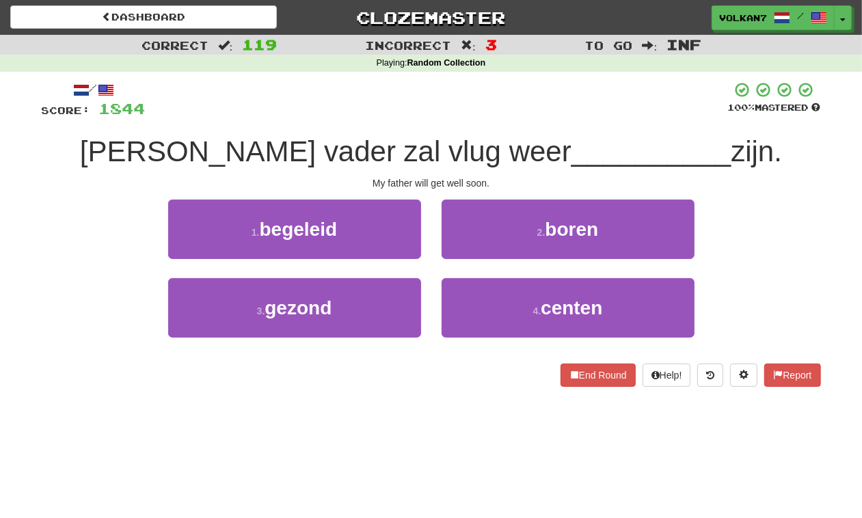
click at [494, 115] on div at bounding box center [437, 100] width 583 height 38
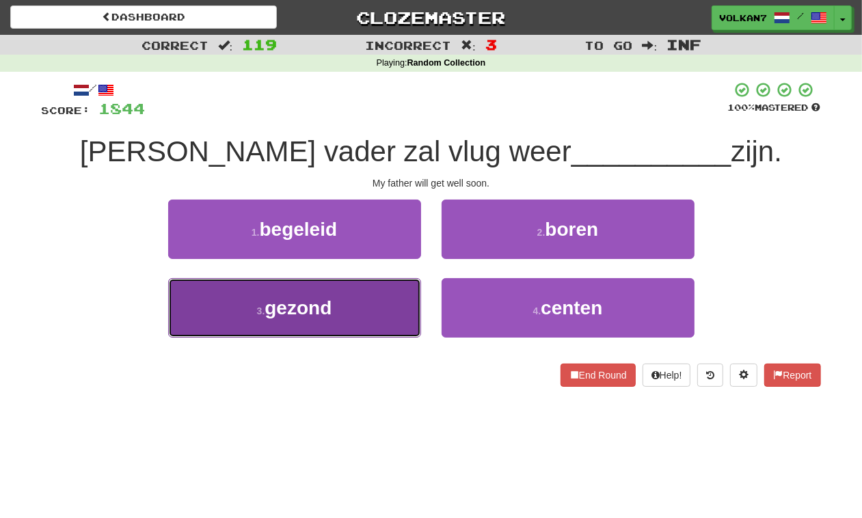
click at [353, 313] on button "3 . gezond" at bounding box center [294, 307] width 253 height 59
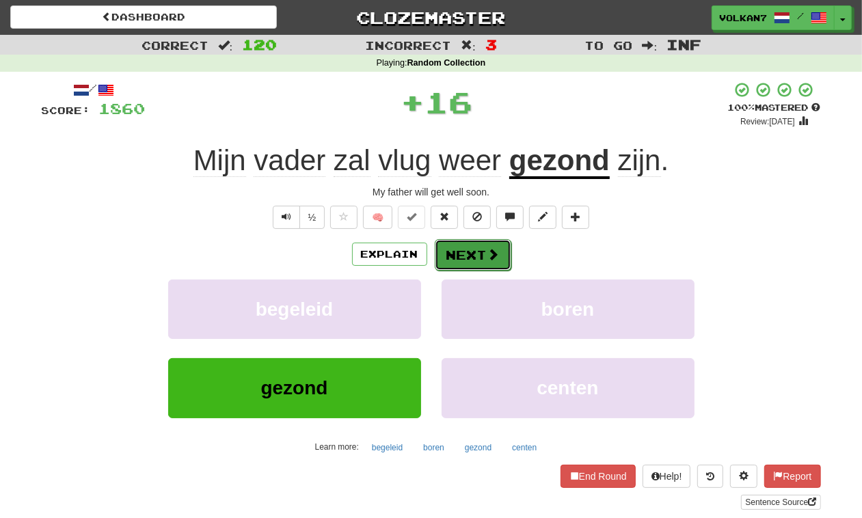
click at [488, 257] on span at bounding box center [494, 254] width 12 height 12
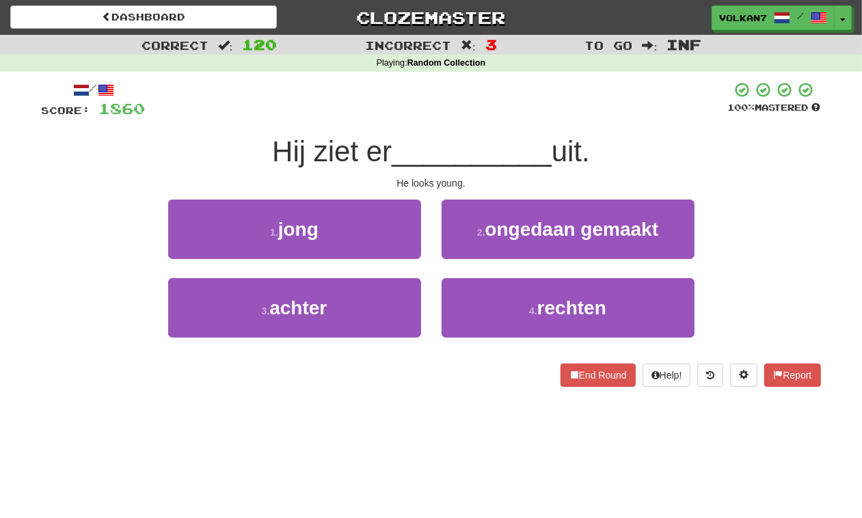
click at [532, 106] on div at bounding box center [437, 100] width 583 height 38
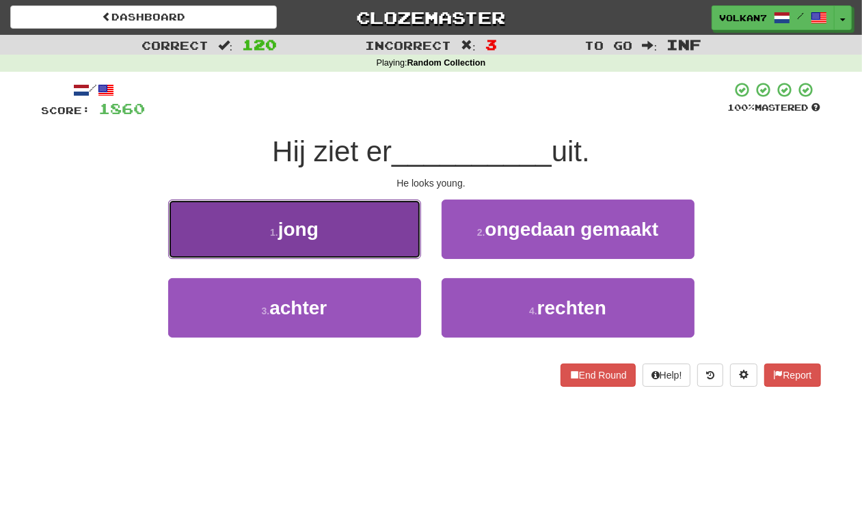
click at [373, 226] on button "1 . jong" at bounding box center [294, 229] width 253 height 59
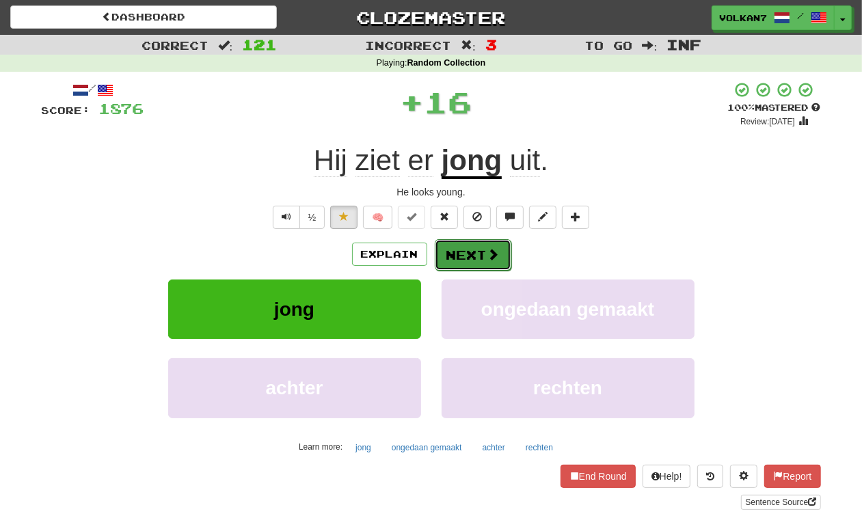
click at [475, 253] on button "Next" at bounding box center [473, 254] width 77 height 31
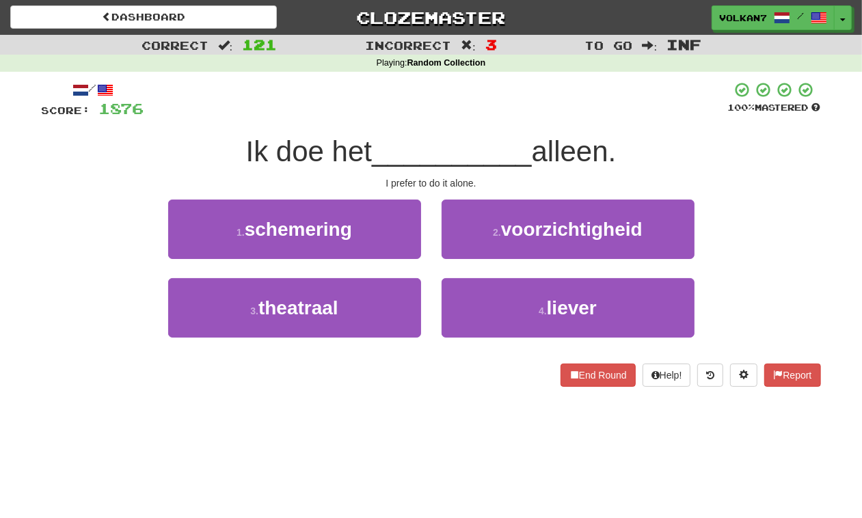
click at [496, 103] on div at bounding box center [436, 100] width 584 height 38
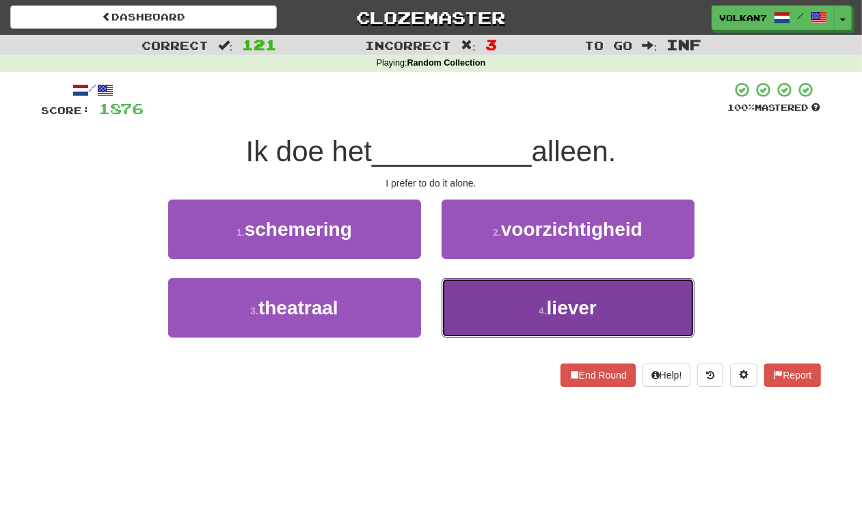
click at [506, 302] on button "4 . liever" at bounding box center [568, 307] width 253 height 59
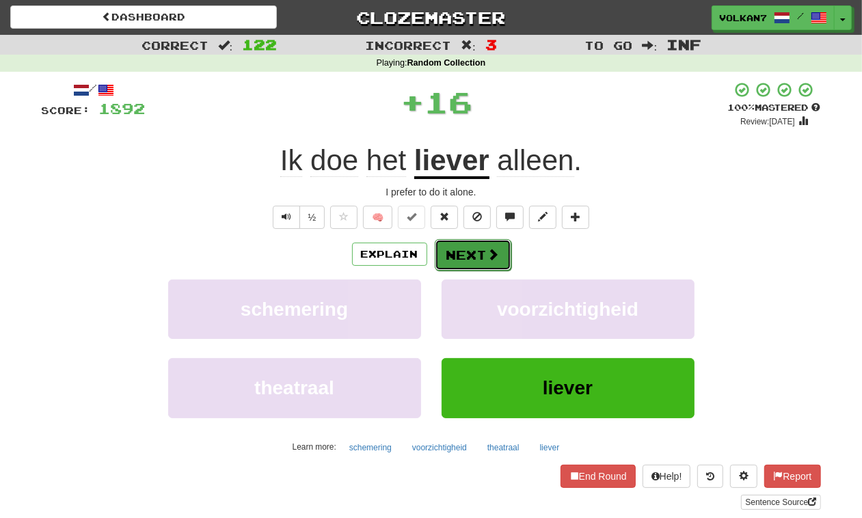
click at [460, 248] on button "Next" at bounding box center [473, 254] width 77 height 31
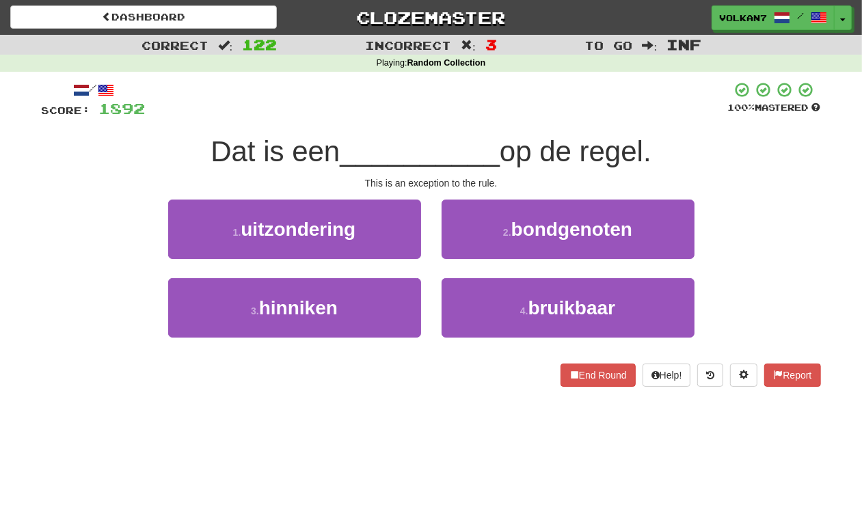
click at [483, 101] on div at bounding box center [437, 100] width 583 height 38
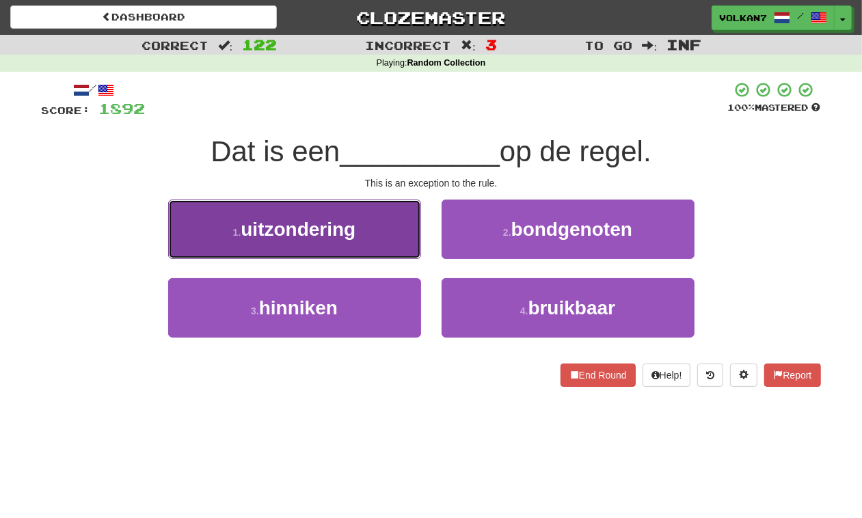
click at [373, 224] on button "1 . uitzondering" at bounding box center [294, 229] width 253 height 59
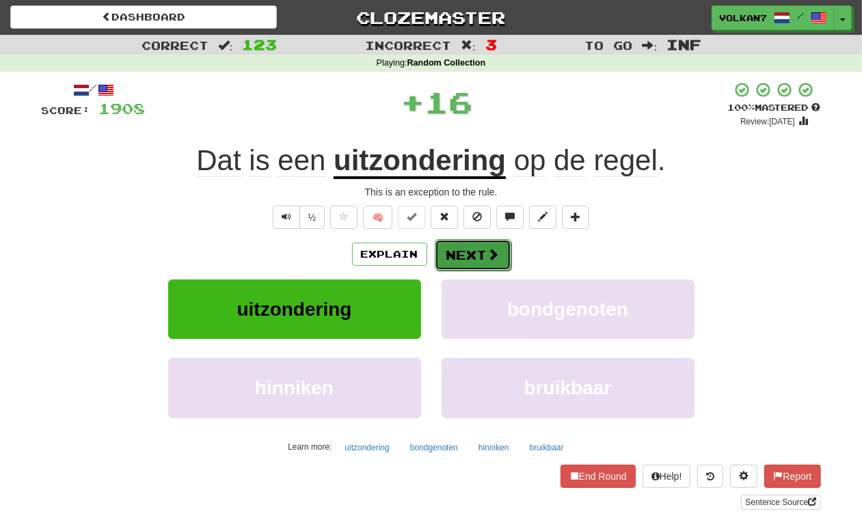
click at [468, 247] on button "Next" at bounding box center [473, 254] width 77 height 31
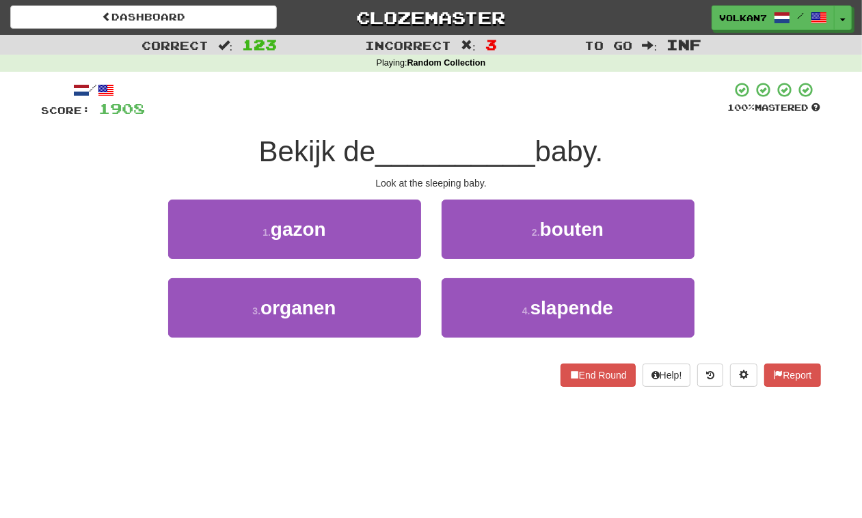
click at [506, 105] on div at bounding box center [437, 100] width 583 height 38
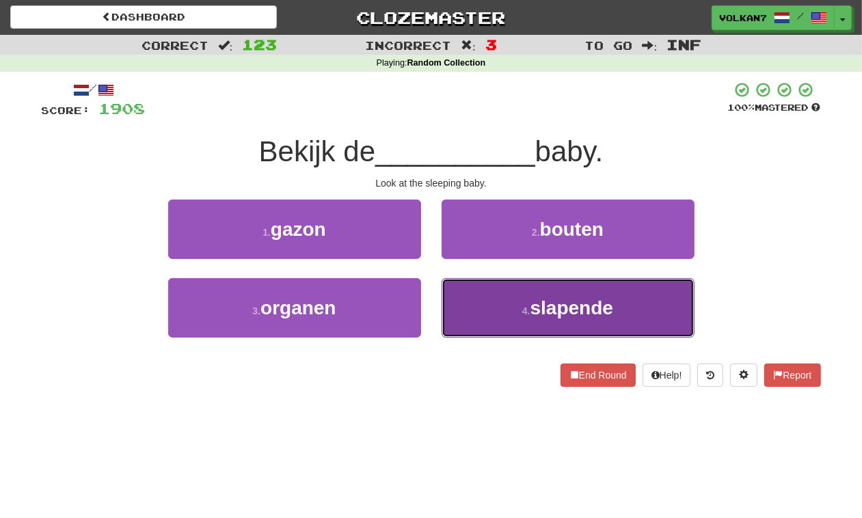
click at [547, 305] on span "slapende" at bounding box center [572, 307] width 83 height 21
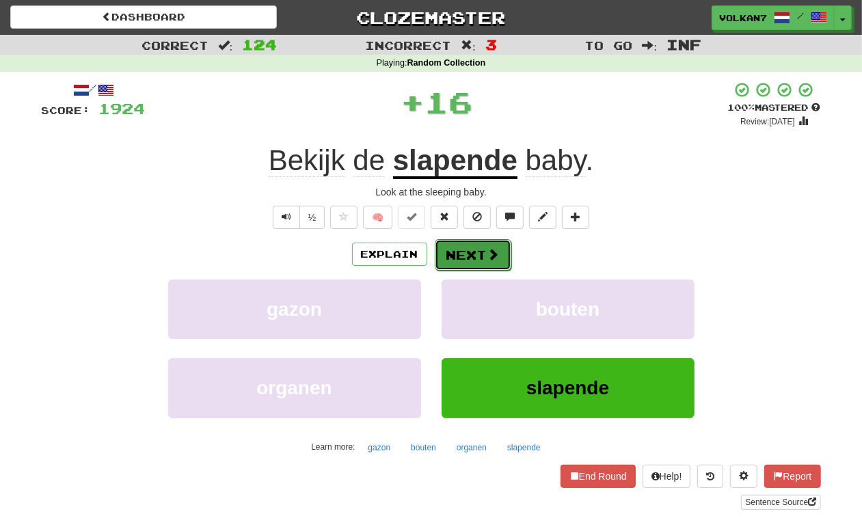
click at [500, 247] on button "Next" at bounding box center [473, 254] width 77 height 31
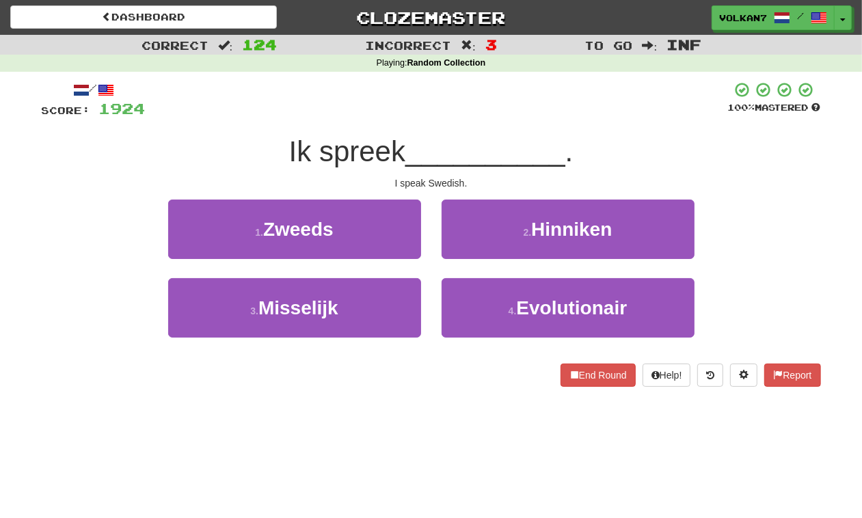
click at [492, 108] on div at bounding box center [437, 100] width 583 height 38
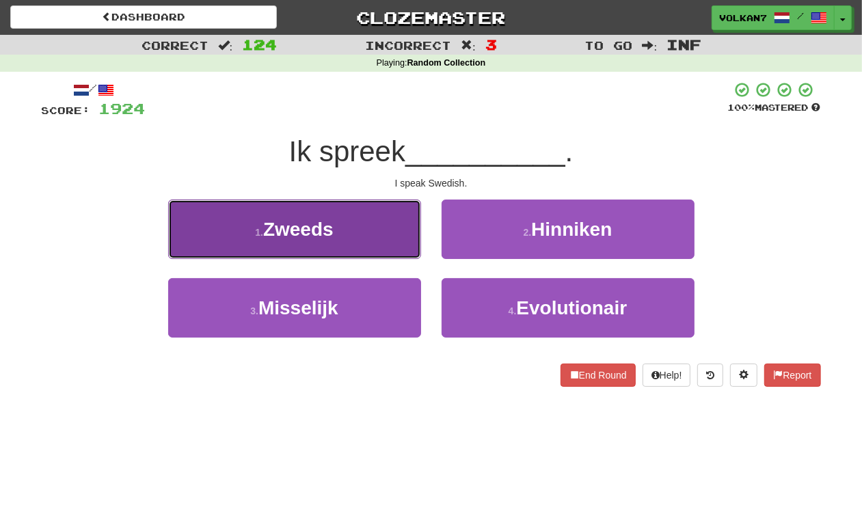
click at [377, 228] on button "1 . Zweeds" at bounding box center [294, 229] width 253 height 59
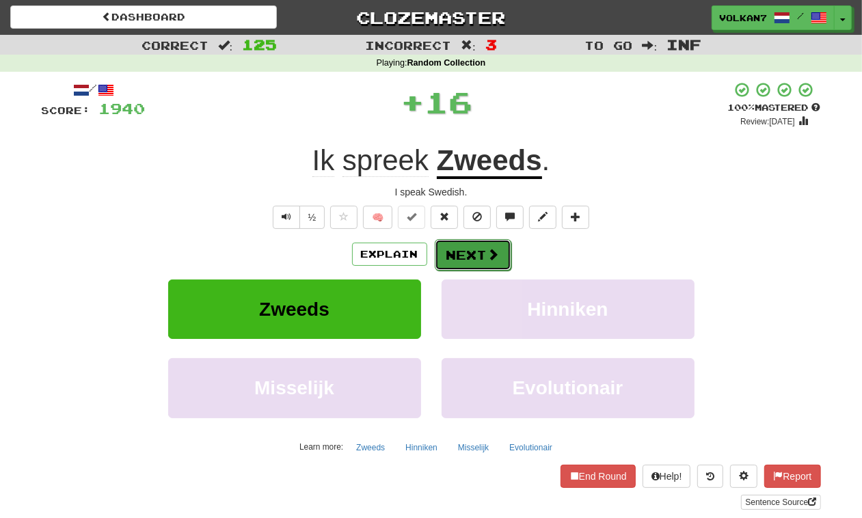
click at [463, 258] on button "Next" at bounding box center [473, 254] width 77 height 31
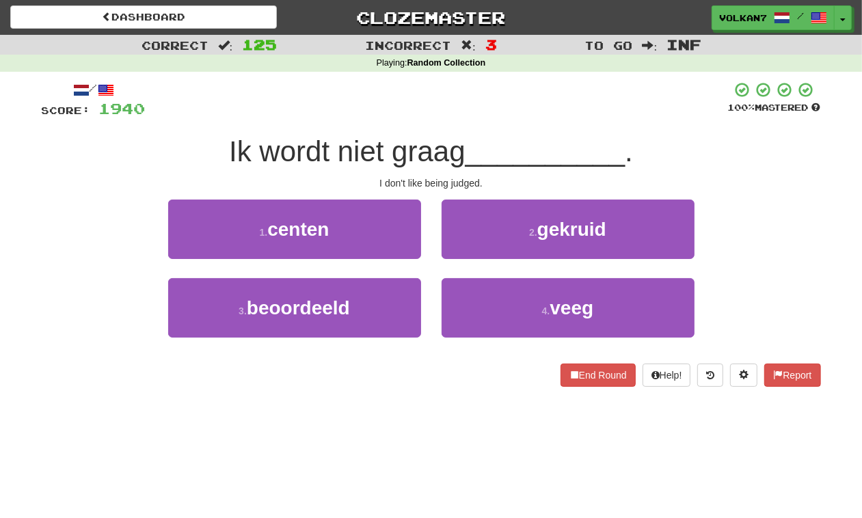
click at [500, 120] on div "/ Score: 1940 100 % Mastered Ik wordt niet graag __________ . I don't like bein…" at bounding box center [432, 234] width 780 height 306
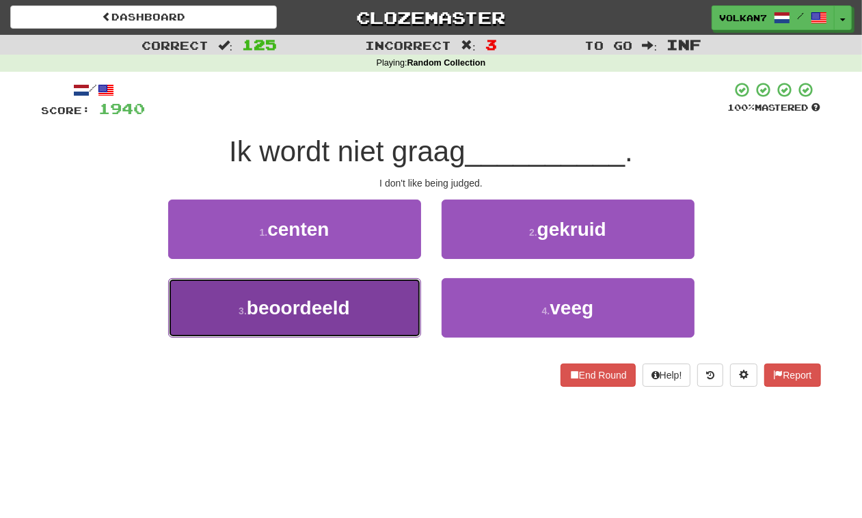
click at [353, 313] on button "3 . beoordeeld" at bounding box center [294, 307] width 253 height 59
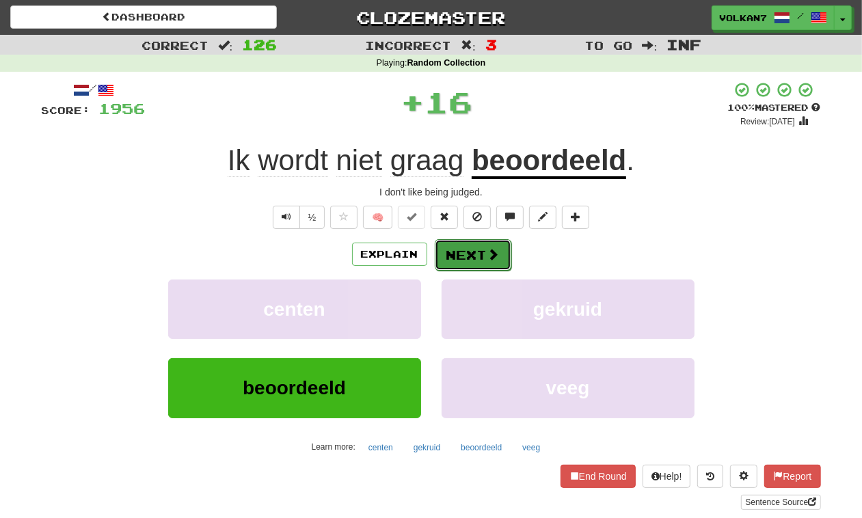
click at [463, 255] on button "Next" at bounding box center [473, 254] width 77 height 31
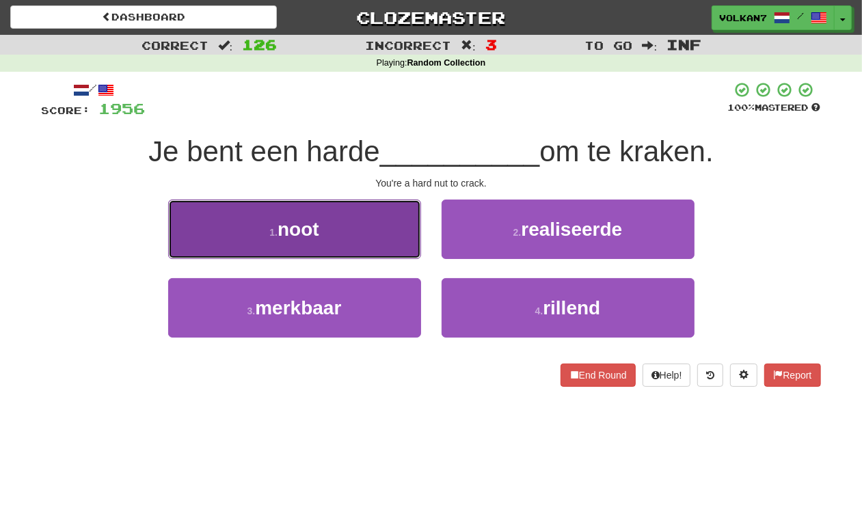
click at [345, 236] on button "1 . noot" at bounding box center [294, 229] width 253 height 59
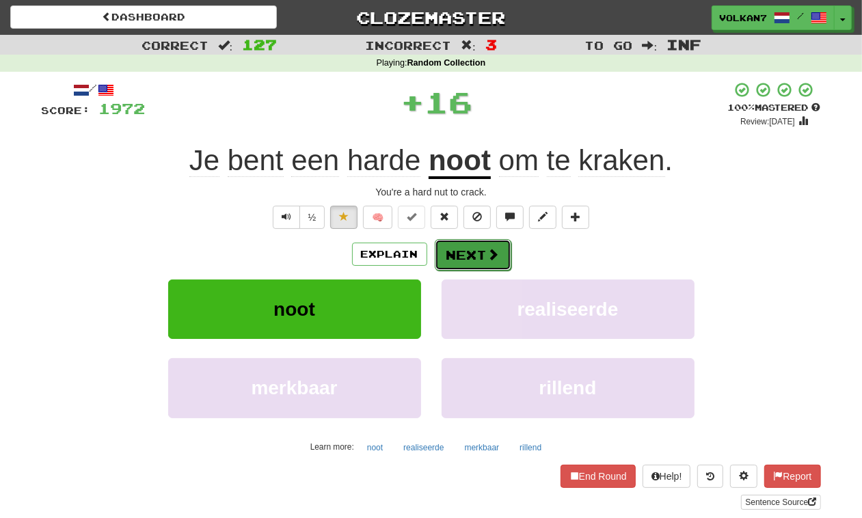
click at [446, 259] on button "Next" at bounding box center [473, 254] width 77 height 31
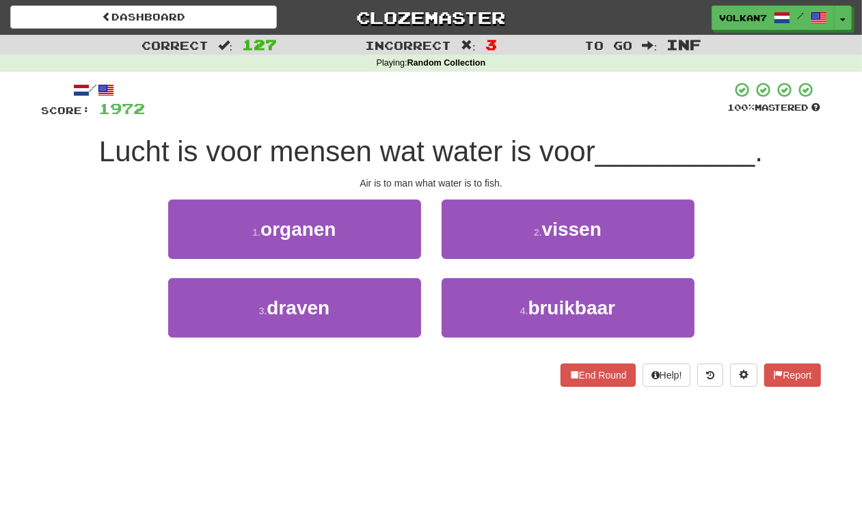
click at [473, 101] on div at bounding box center [437, 100] width 583 height 38
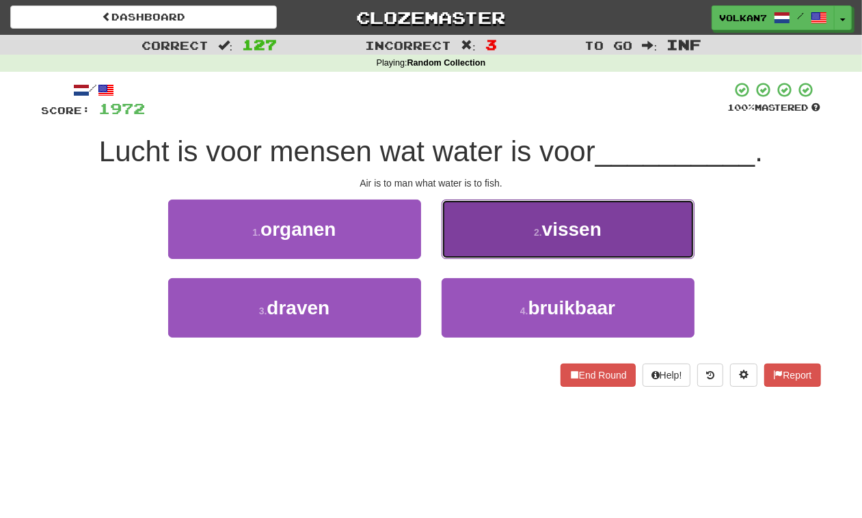
click at [523, 209] on button "2 . vissen" at bounding box center [568, 229] width 253 height 59
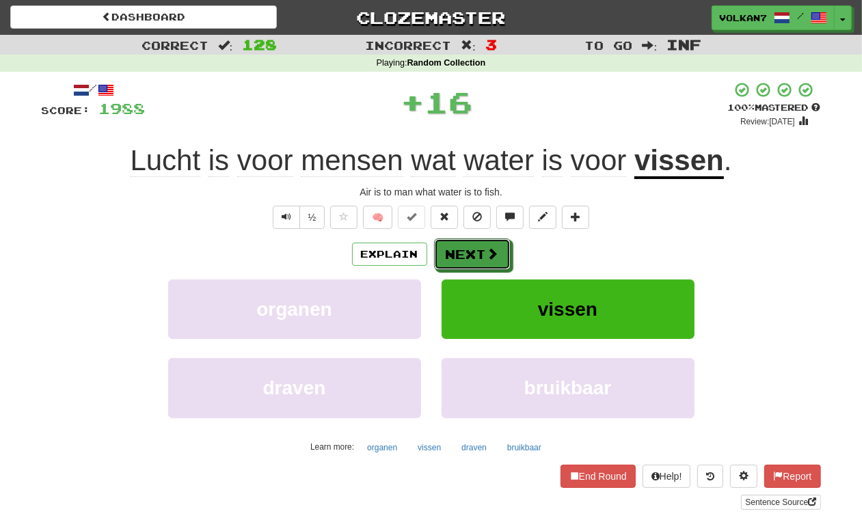
drag, startPoint x: 479, startPoint y: 261, endPoint x: 460, endPoint y: 175, distance: 88.4
click at [477, 261] on button "Next" at bounding box center [472, 254] width 77 height 31
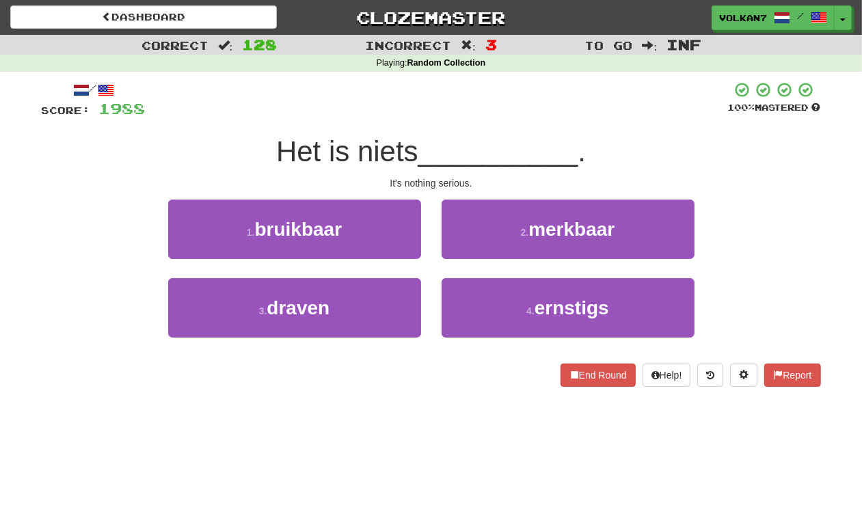
click at [455, 121] on div "/ Score: 1988 100 % Mastered Het is niets __________ . It's nothing serious. 1 …" at bounding box center [432, 234] width 780 height 306
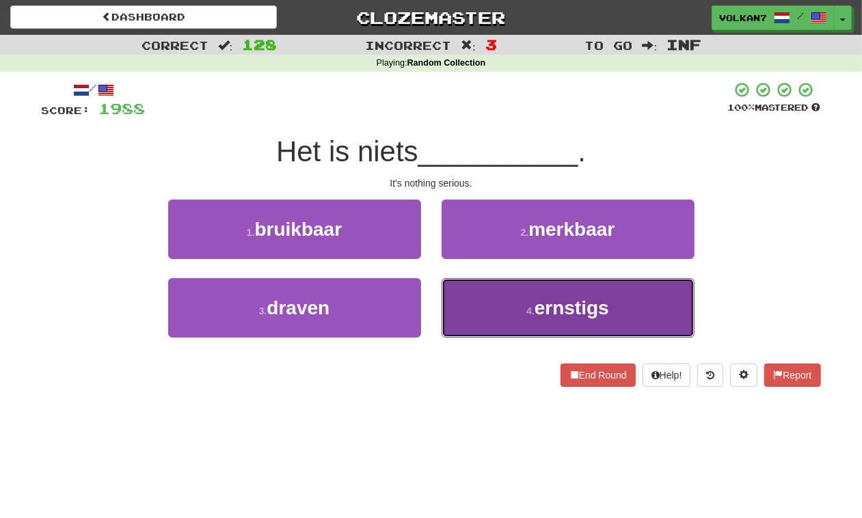
click at [507, 306] on button "4 . ernstigs" at bounding box center [568, 307] width 253 height 59
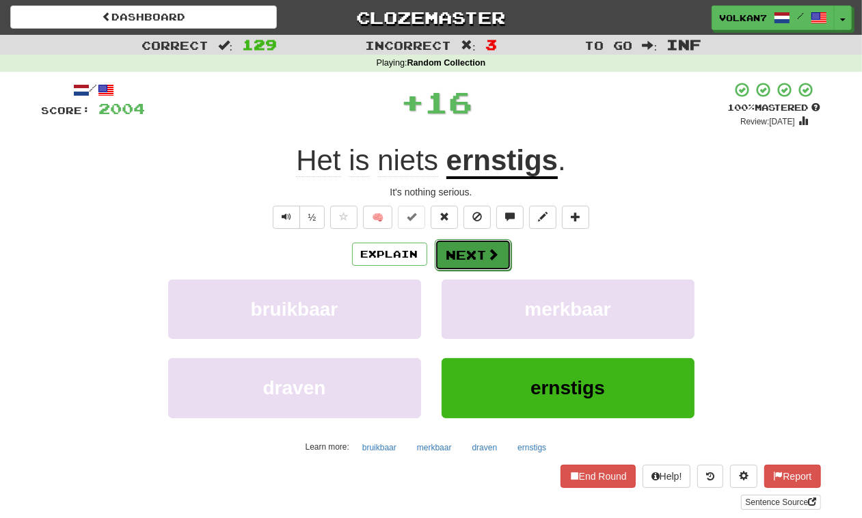
click at [471, 254] on button "Next" at bounding box center [473, 254] width 77 height 31
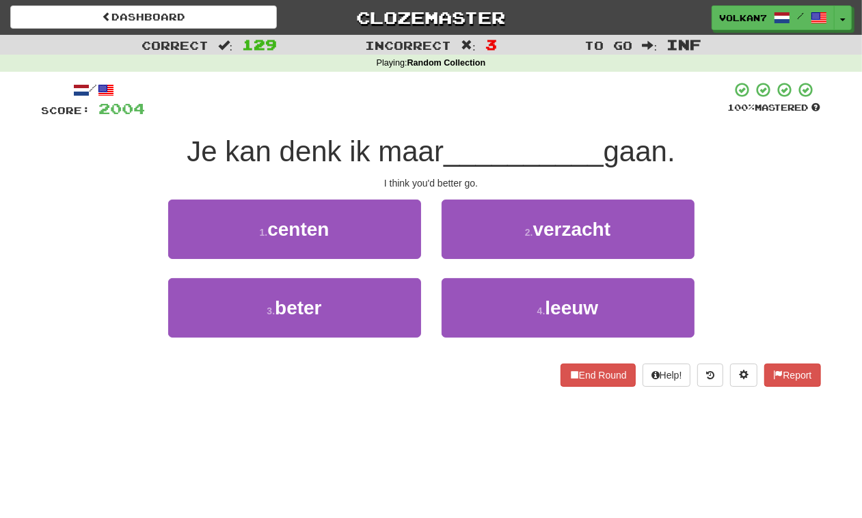
click at [484, 111] on div at bounding box center [437, 100] width 583 height 38
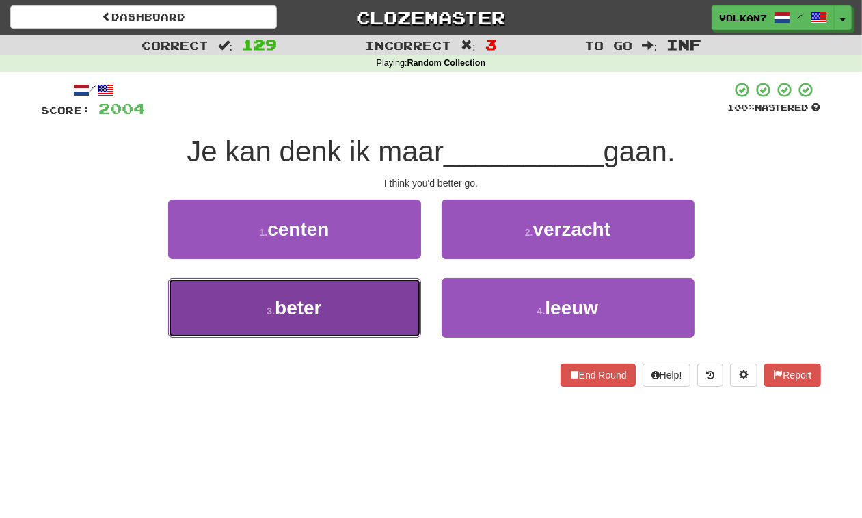
click at [362, 304] on button "3 . beter" at bounding box center [294, 307] width 253 height 59
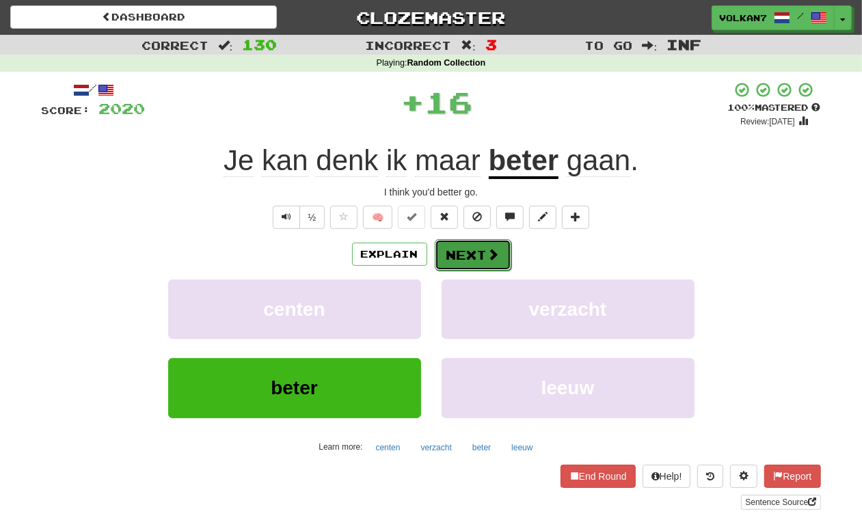
click at [457, 243] on button "Next" at bounding box center [473, 254] width 77 height 31
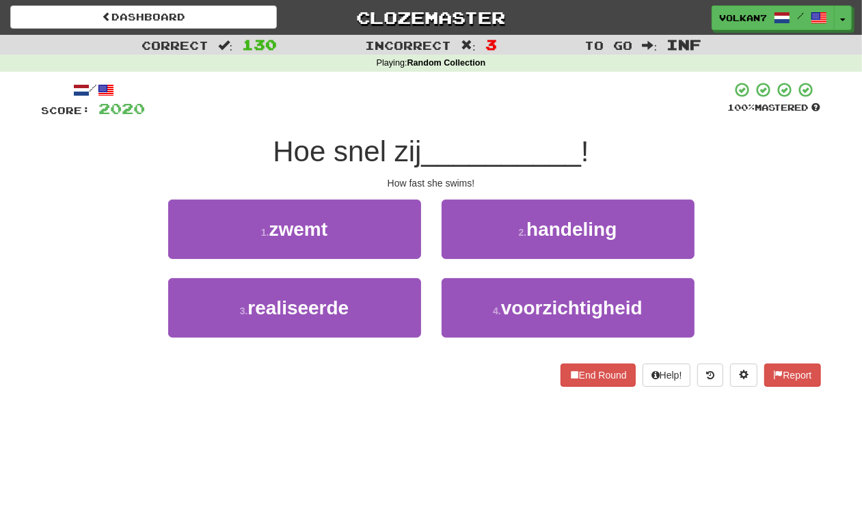
click at [484, 130] on div "/ Score: 2020 100 % Mastered Hoe snel zij __________ ! How fast she swims! 1 . …" at bounding box center [432, 234] width 780 height 306
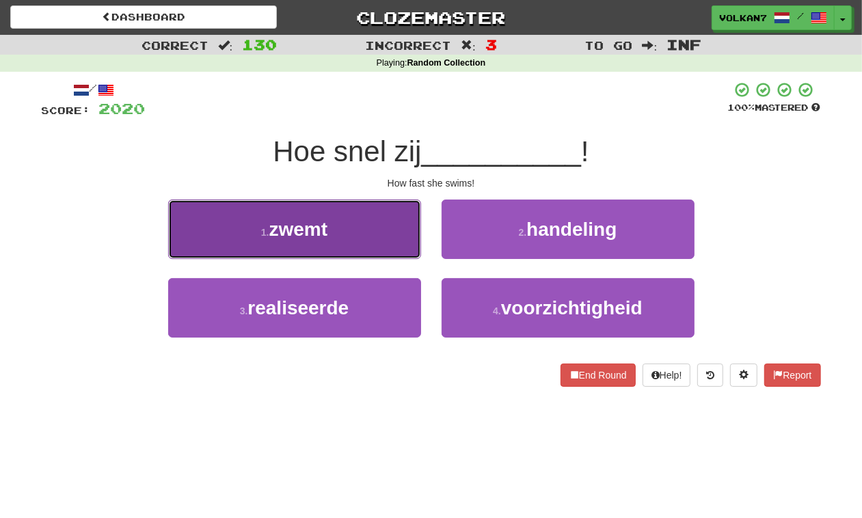
click at [367, 233] on button "1 . zwemt" at bounding box center [294, 229] width 253 height 59
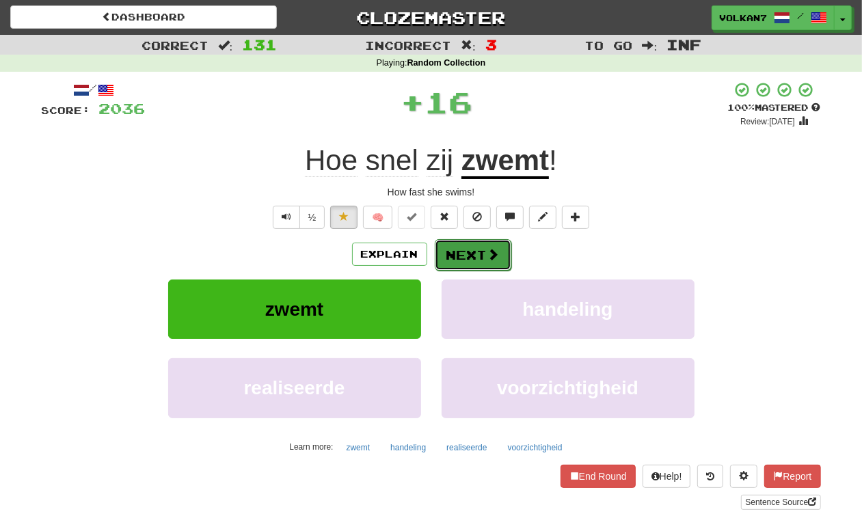
click at [468, 258] on button "Next" at bounding box center [473, 254] width 77 height 31
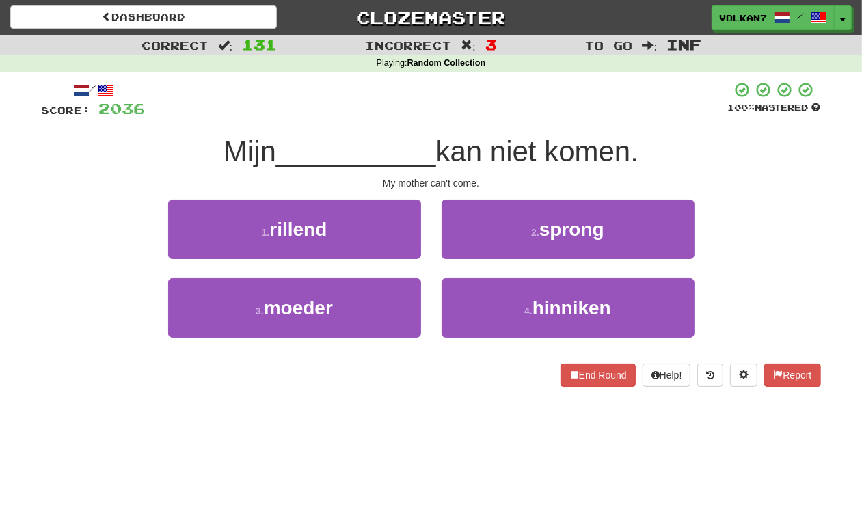
click at [497, 115] on div at bounding box center [437, 100] width 583 height 38
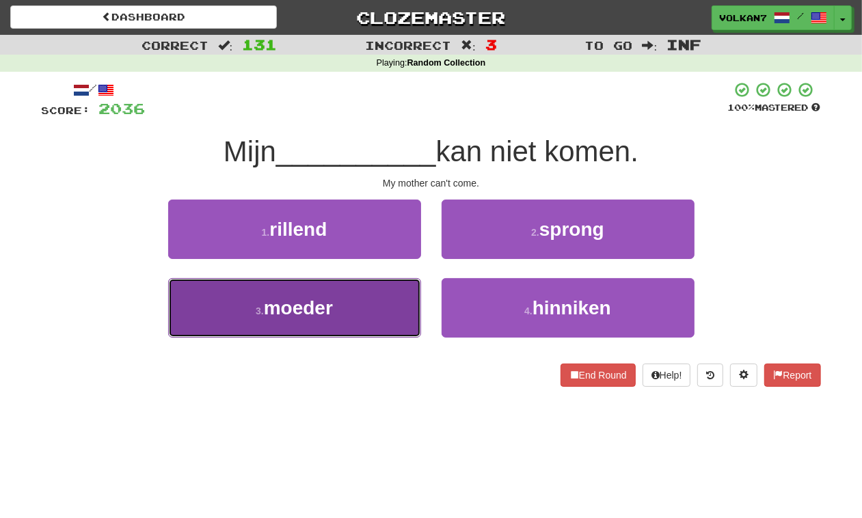
click at [340, 312] on button "3 . moeder" at bounding box center [294, 307] width 253 height 59
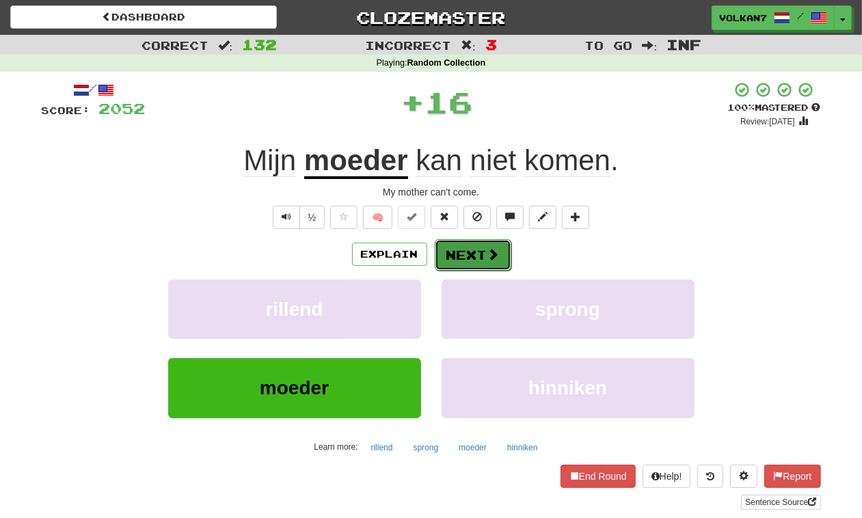
click at [457, 254] on button "Next" at bounding box center [473, 254] width 77 height 31
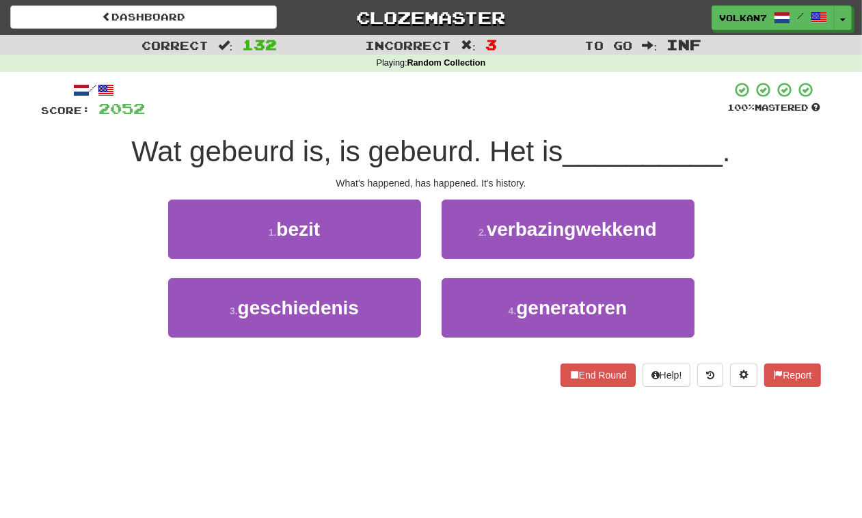
click at [477, 113] on div at bounding box center [437, 100] width 583 height 38
drag, startPoint x: 383, startPoint y: 298, endPoint x: 401, endPoint y: 272, distance: 31.9
click at [380, 298] on button "3 . geschiedenis" at bounding box center [294, 307] width 253 height 59
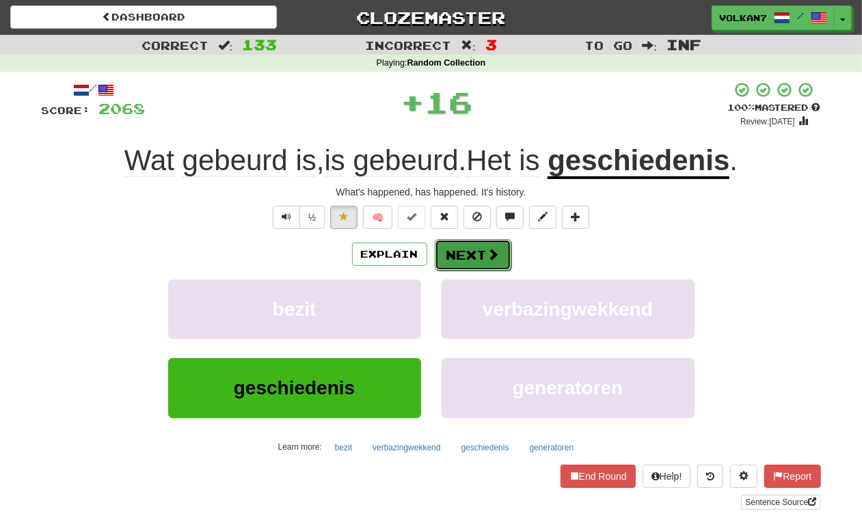
click at [445, 250] on button "Next" at bounding box center [473, 254] width 77 height 31
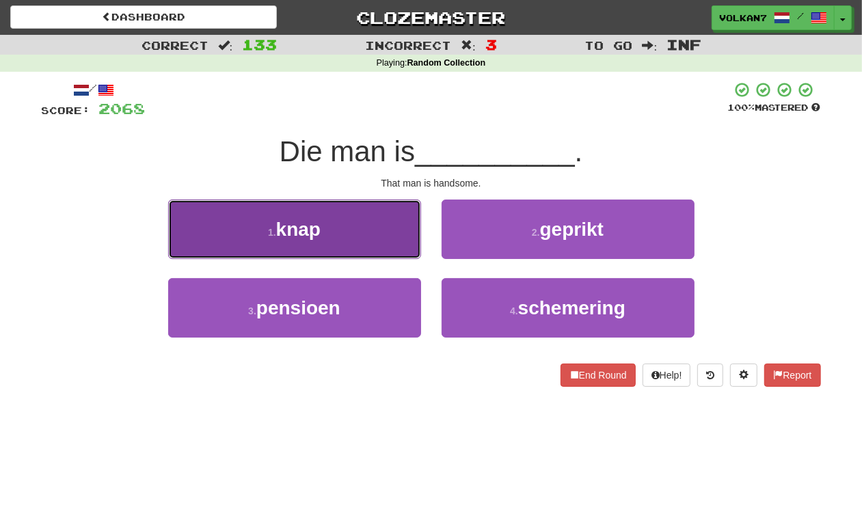
click at [381, 229] on button "1 . knap" at bounding box center [294, 229] width 253 height 59
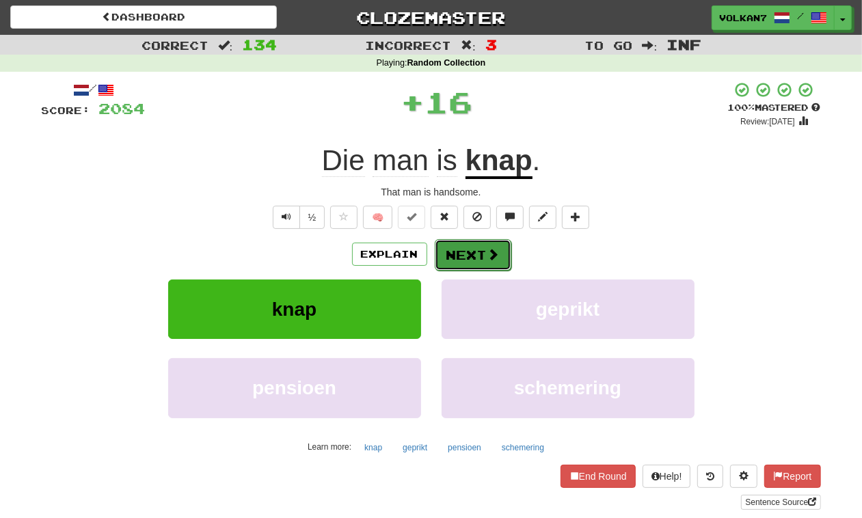
click at [442, 252] on button "Next" at bounding box center [473, 254] width 77 height 31
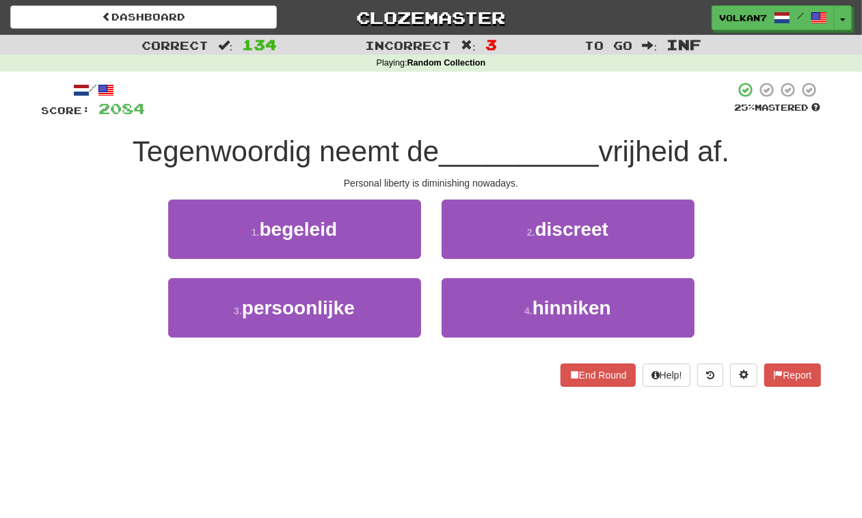
click at [493, 125] on div "/ Score: 2084 25 % Mastered Tegenwoordig neemt de __________ vrijheid af. Perso…" at bounding box center [432, 234] width 780 height 306
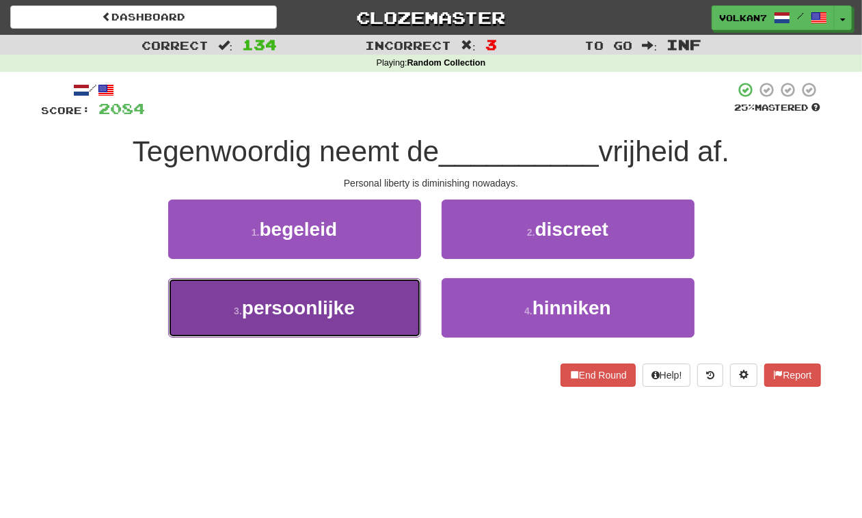
click at [387, 294] on button "3 . persoonlijke" at bounding box center [294, 307] width 253 height 59
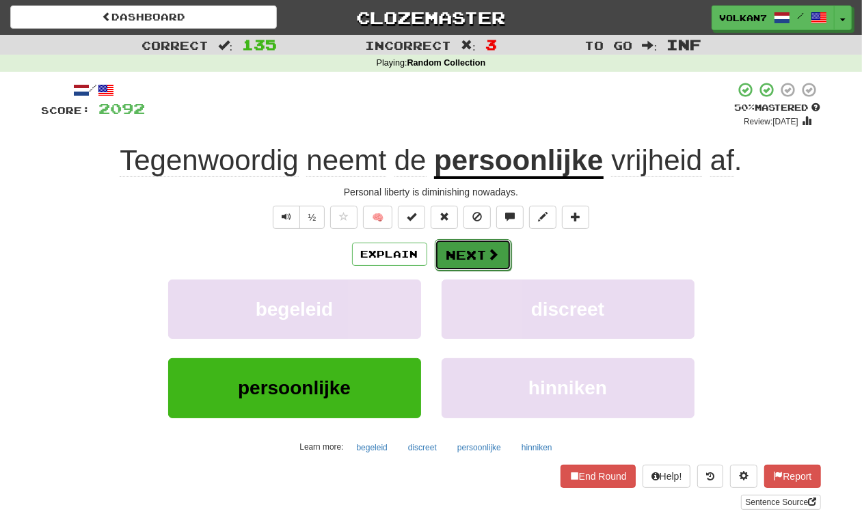
click at [466, 257] on button "Next" at bounding box center [473, 254] width 77 height 31
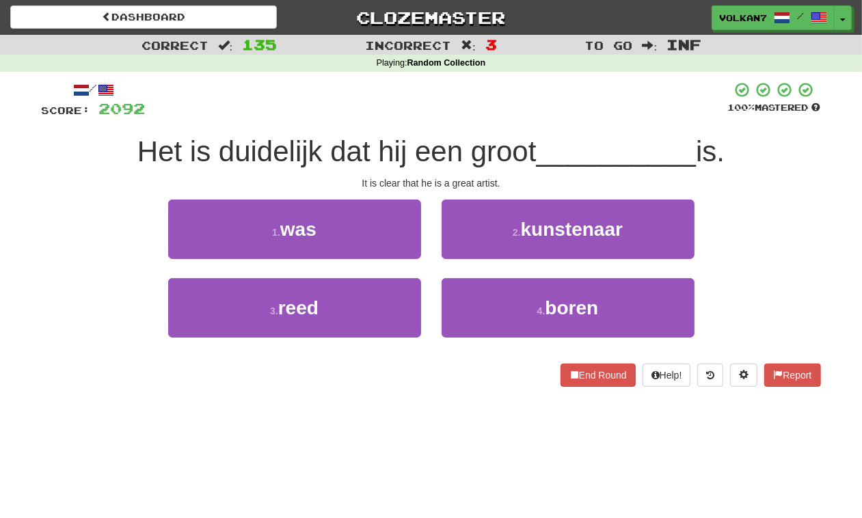
click at [486, 117] on div at bounding box center [437, 100] width 583 height 38
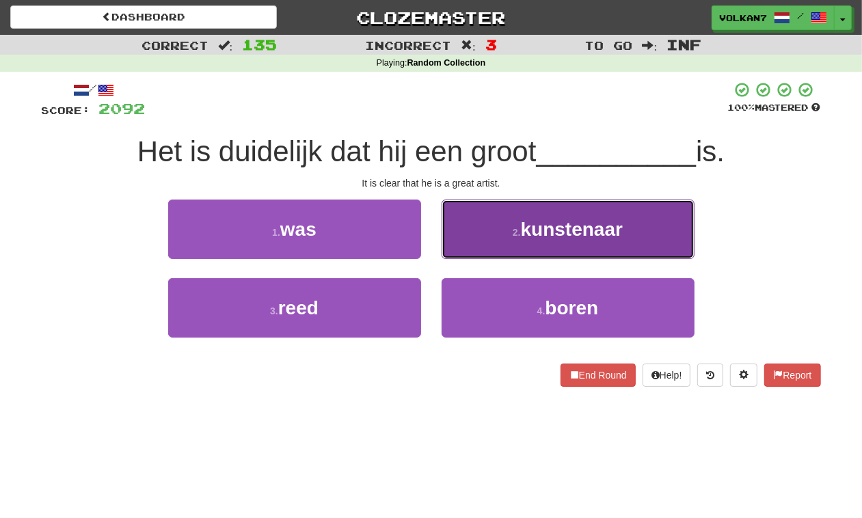
click at [505, 220] on button "2 . kunstenaar" at bounding box center [568, 229] width 253 height 59
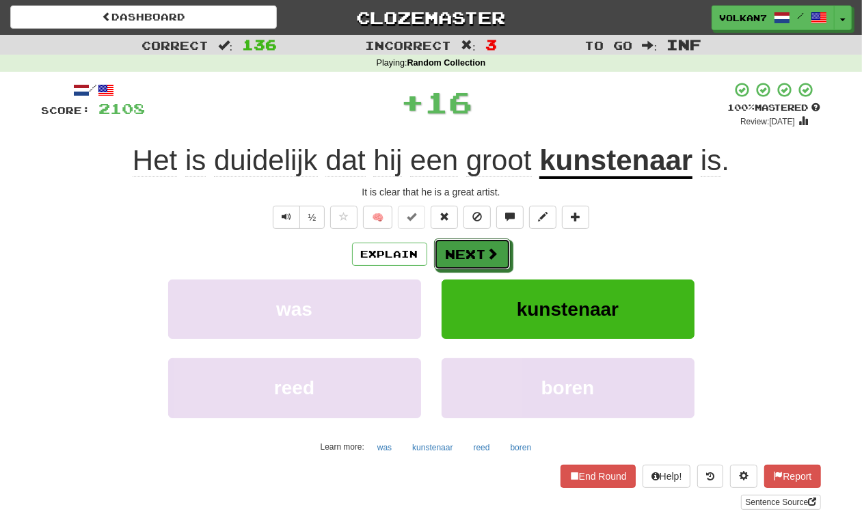
drag, startPoint x: 471, startPoint y: 246, endPoint x: 456, endPoint y: 173, distance: 74.6
click at [470, 246] on button "Next" at bounding box center [472, 254] width 77 height 31
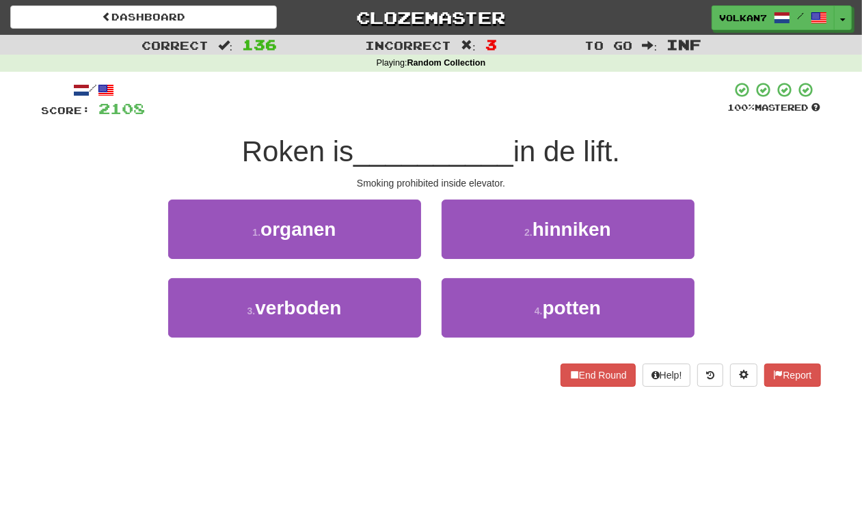
click at [460, 107] on div at bounding box center [437, 100] width 583 height 38
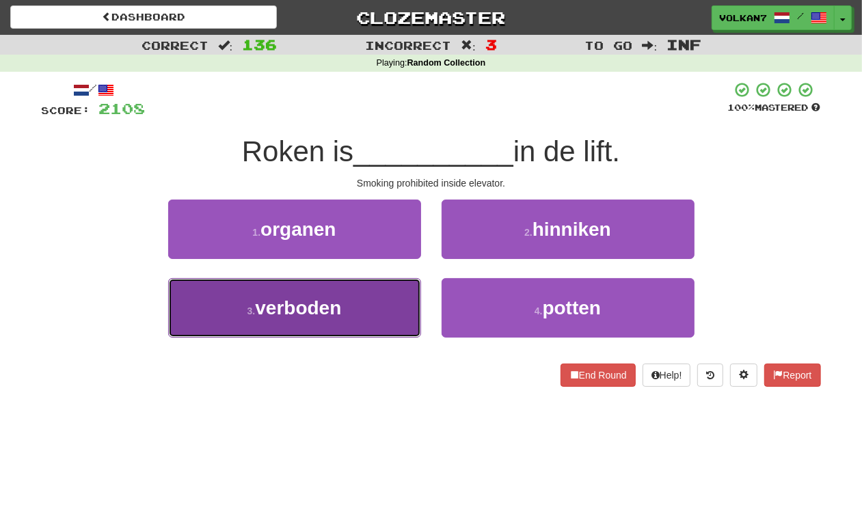
click at [359, 308] on button "3 . verboden" at bounding box center [294, 307] width 253 height 59
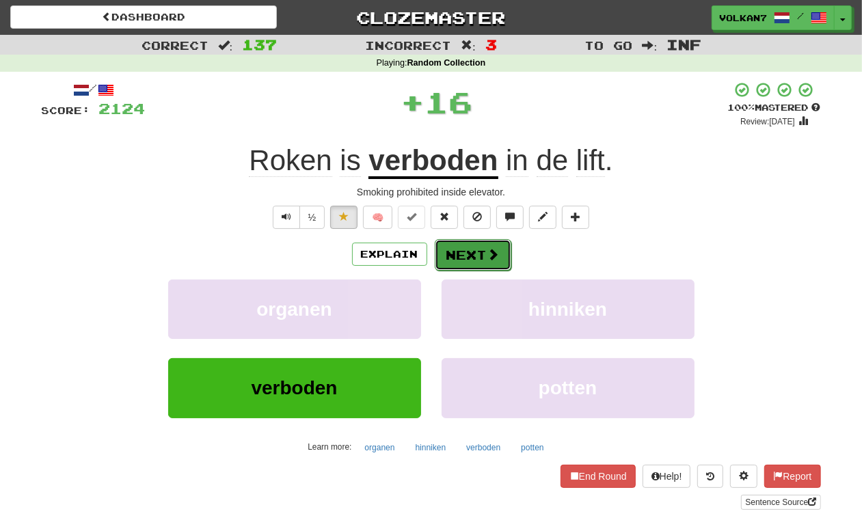
click at [451, 257] on button "Next" at bounding box center [473, 254] width 77 height 31
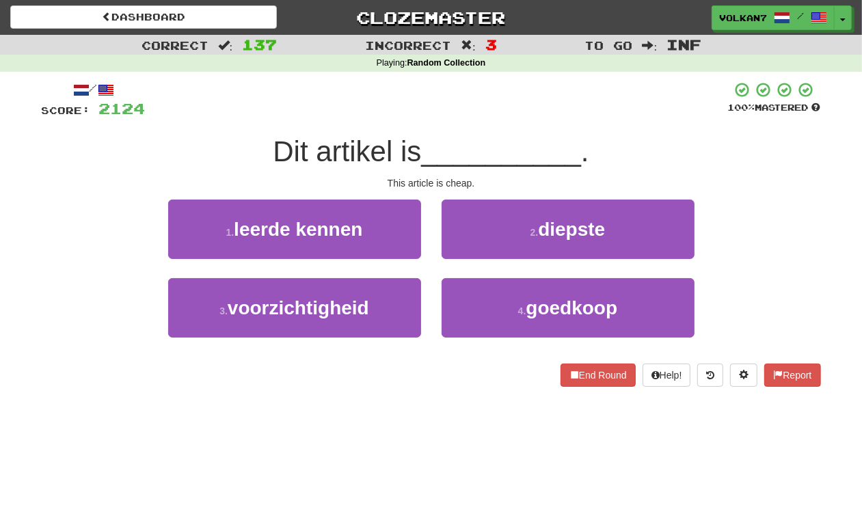
click at [512, 113] on div at bounding box center [437, 100] width 583 height 38
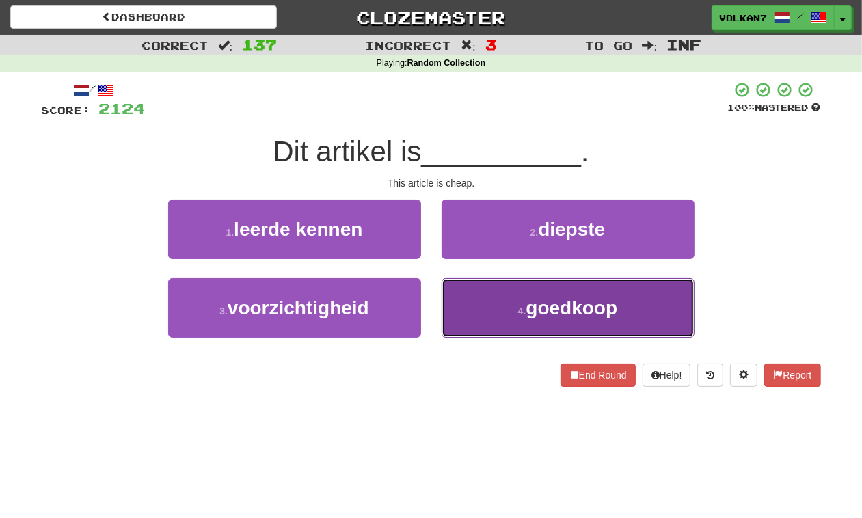
click at [497, 315] on button "4 . goedkoop" at bounding box center [568, 307] width 253 height 59
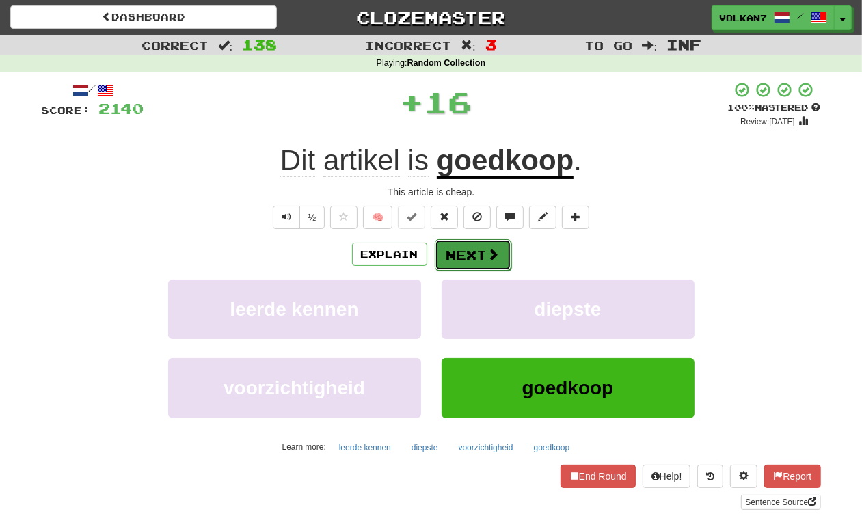
click at [464, 253] on button "Next" at bounding box center [473, 254] width 77 height 31
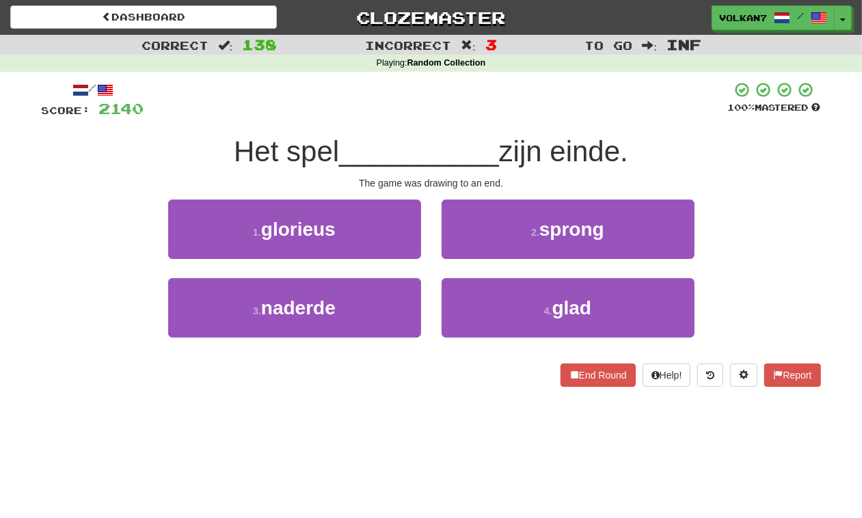
click at [494, 111] on div at bounding box center [436, 100] width 584 height 38
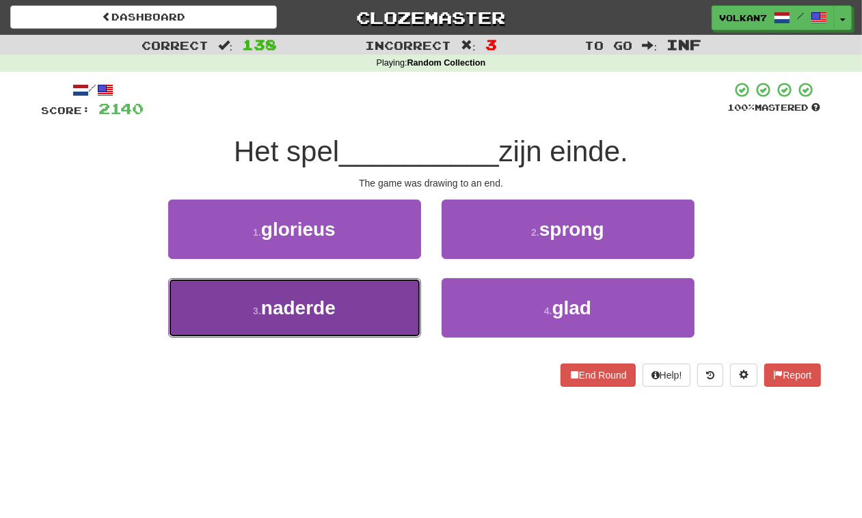
click at [378, 322] on button "3 . naderde" at bounding box center [294, 307] width 253 height 59
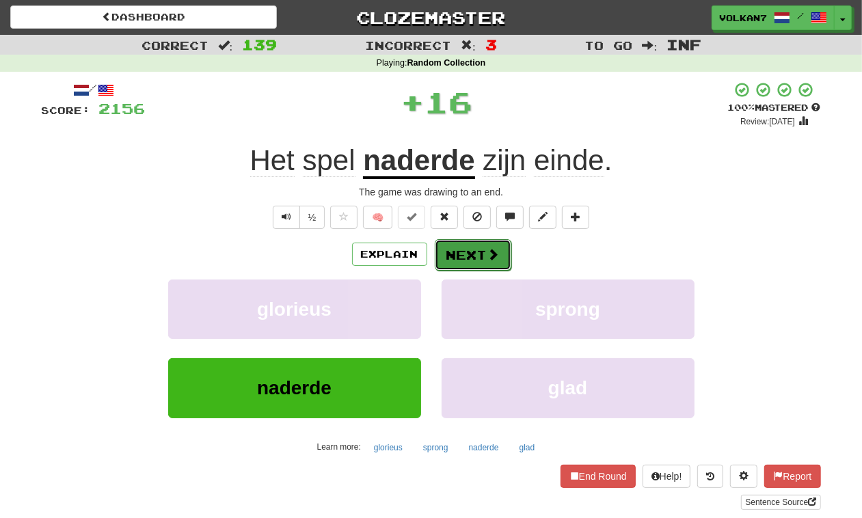
click at [467, 257] on button "Next" at bounding box center [473, 254] width 77 height 31
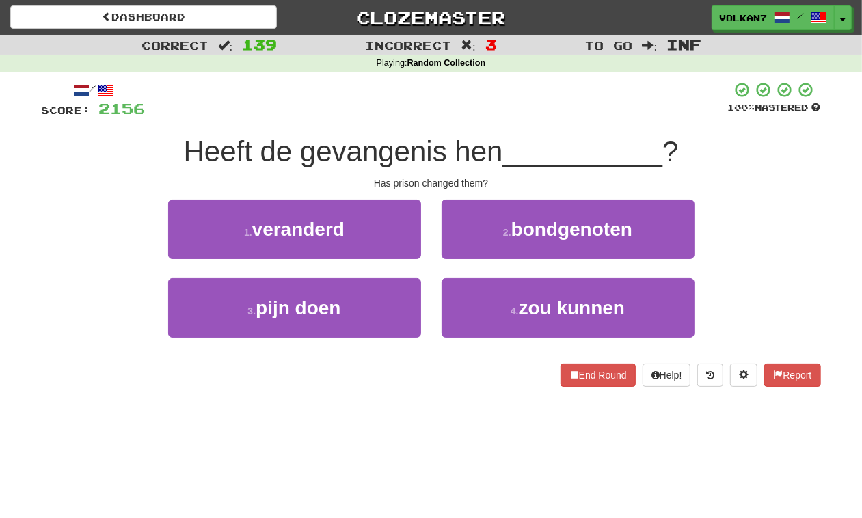
click at [514, 124] on div "/ Score: 2156 100 % Mastered Heeft de gevangenis hen __________ ? Has prison ch…" at bounding box center [432, 234] width 780 height 306
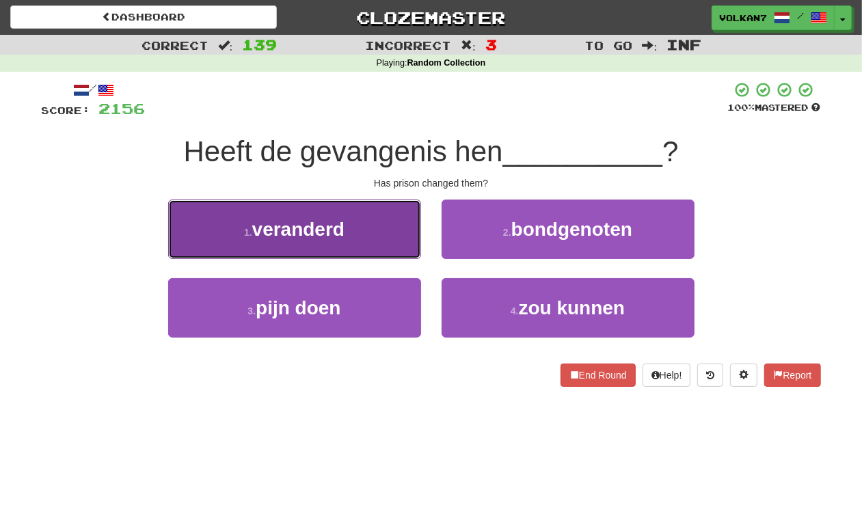
click at [360, 212] on button "1 . veranderd" at bounding box center [294, 229] width 253 height 59
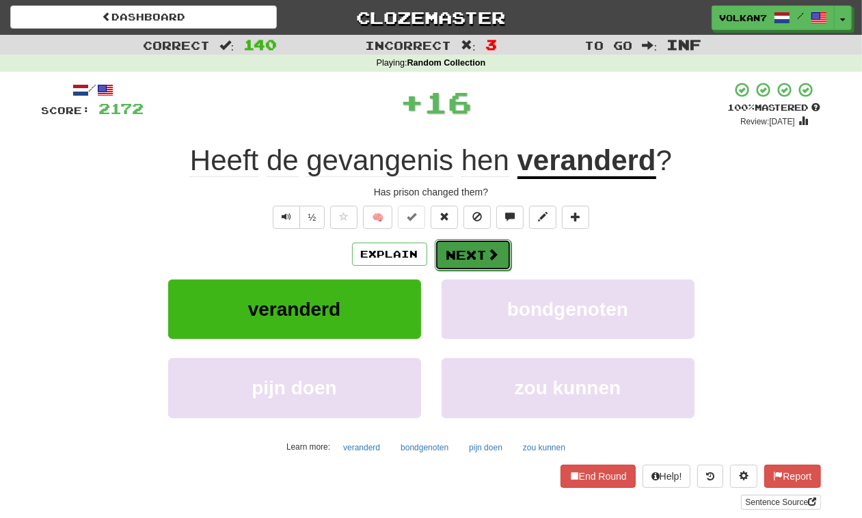
click at [456, 253] on button "Next" at bounding box center [473, 254] width 77 height 31
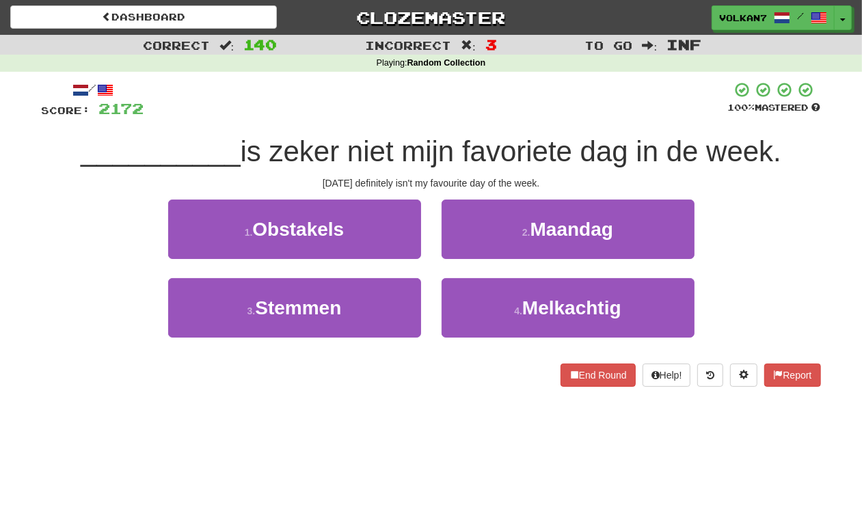
click at [500, 107] on div at bounding box center [436, 100] width 584 height 38
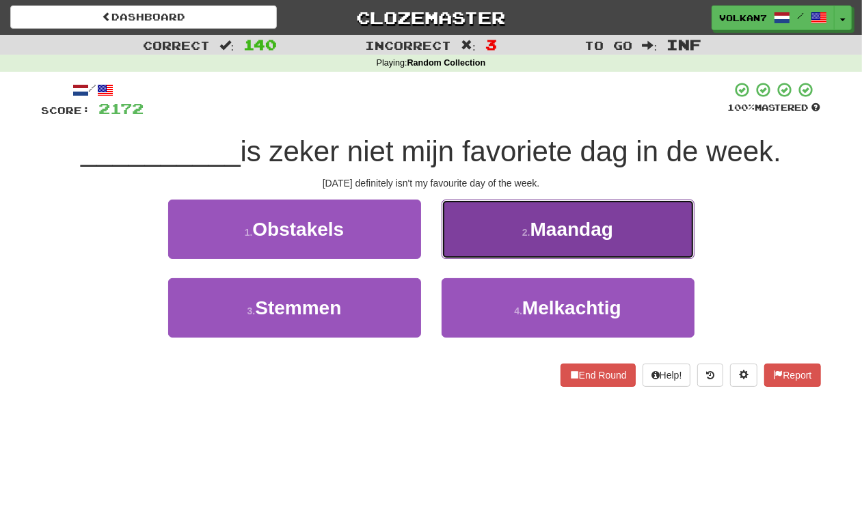
click at [503, 216] on button "2 . Maandag" at bounding box center [568, 229] width 253 height 59
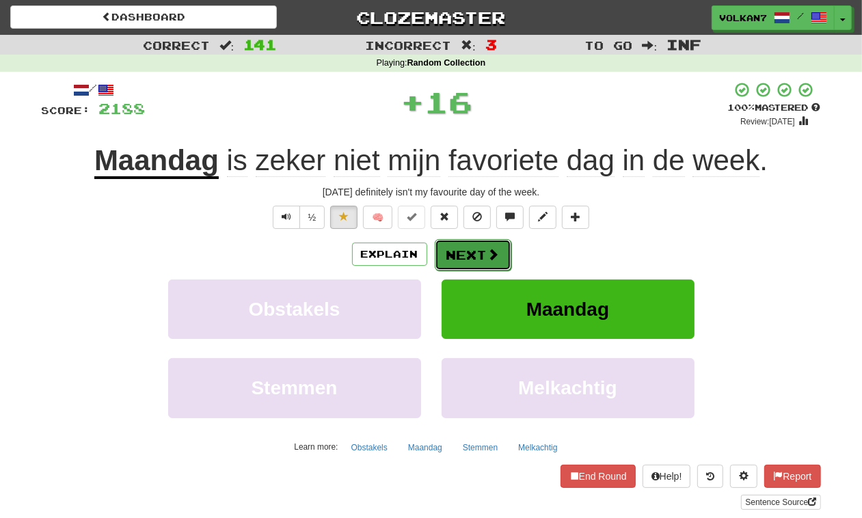
click at [473, 261] on button "Next" at bounding box center [473, 254] width 77 height 31
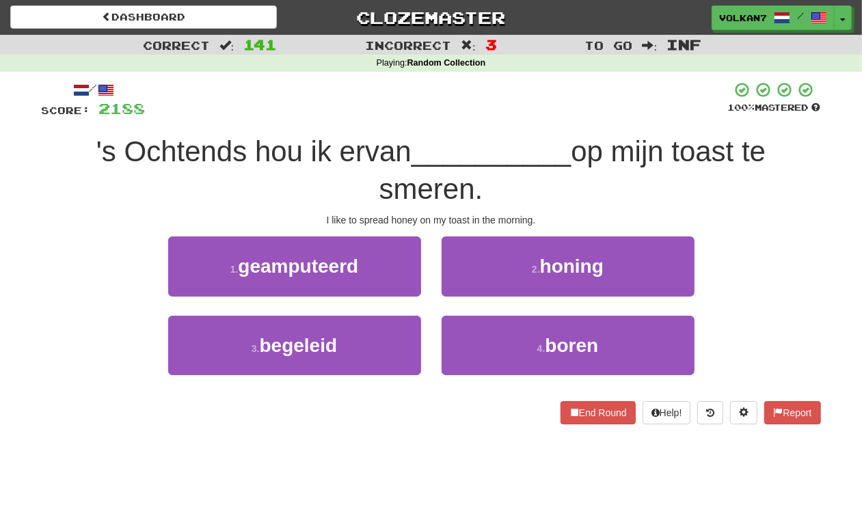
click at [497, 114] on div at bounding box center [437, 100] width 583 height 38
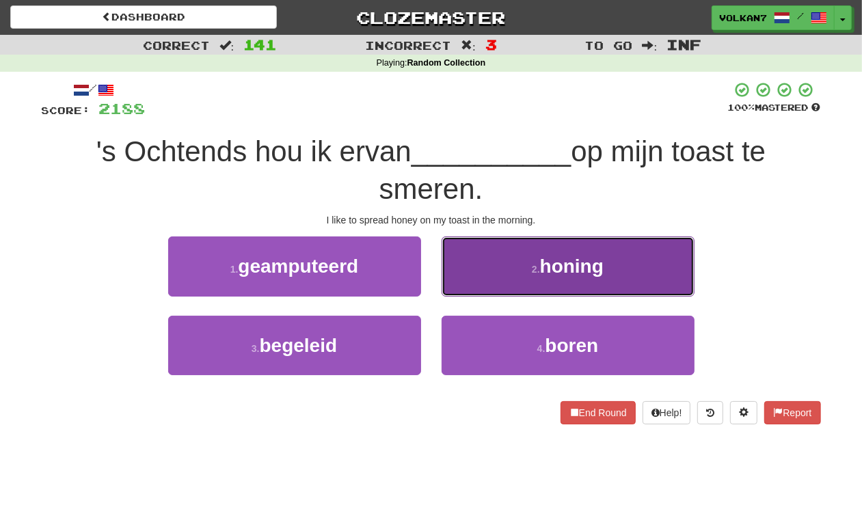
click at [514, 272] on button "2 . honing" at bounding box center [568, 266] width 253 height 59
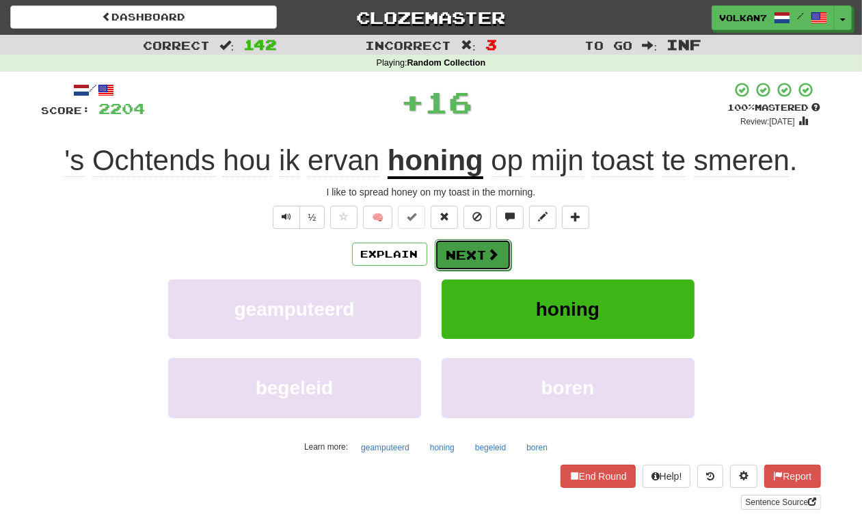
click at [486, 269] on button "Next" at bounding box center [473, 254] width 77 height 31
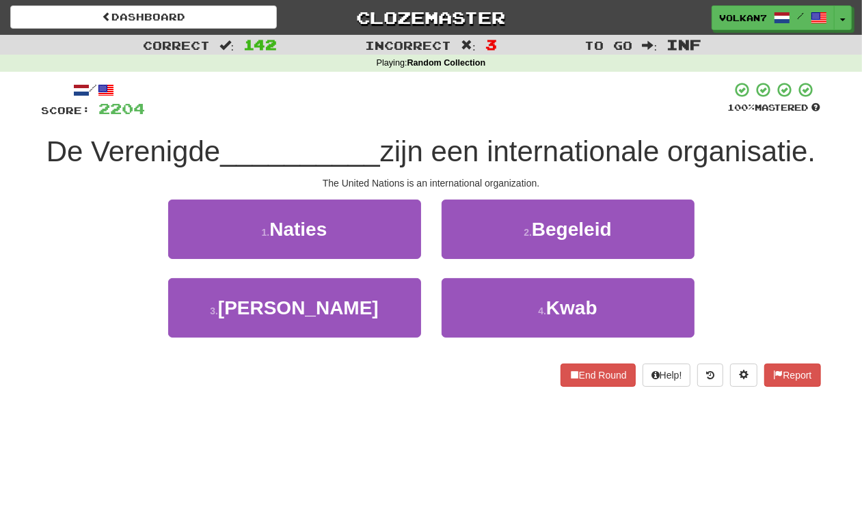
click at [518, 123] on div "/ Score: 2204 100 % Mastered De Verenigde __________ zijn een internationale or…" at bounding box center [432, 234] width 780 height 306
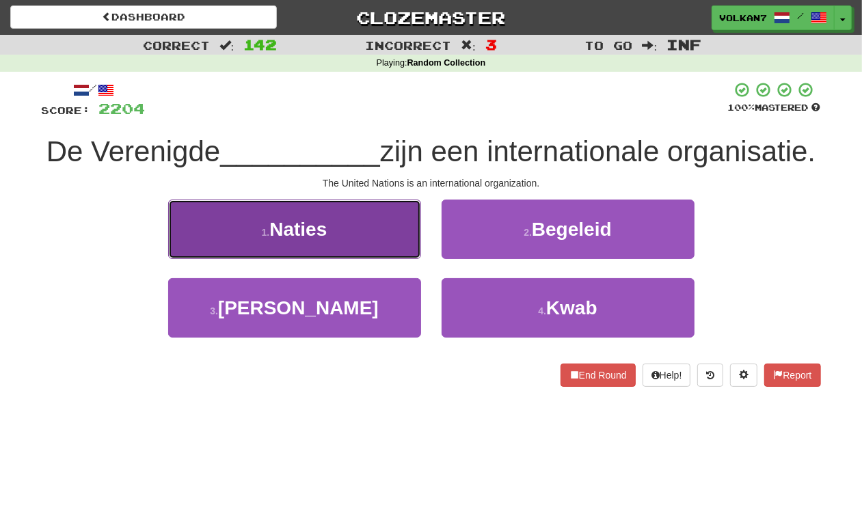
click at [356, 259] on button "1 . Naties" at bounding box center [294, 229] width 253 height 59
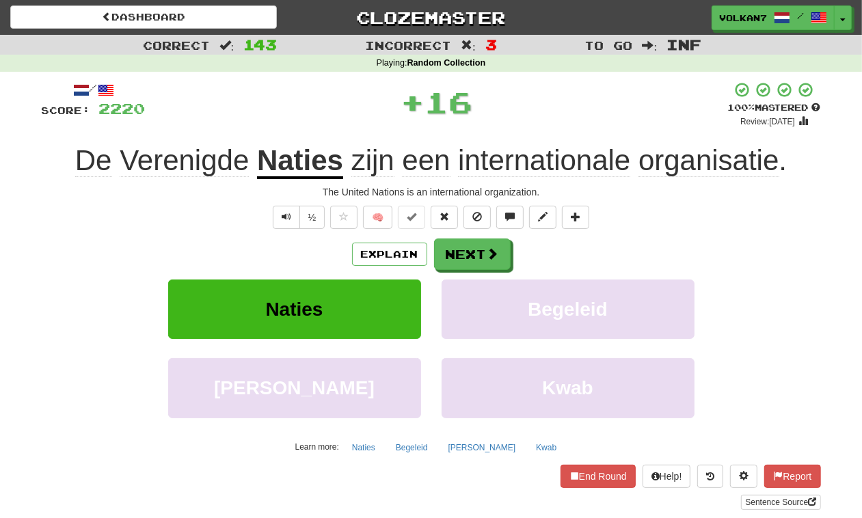
click at [470, 274] on div "Explain Next Naties Begeleid Yen Kwab Learn more: Naties Begeleid Yen Kwab" at bounding box center [432, 349] width 780 height 220
drag, startPoint x: 469, startPoint y: 272, endPoint x: 460, endPoint y: 272, distance: 9.6
click at [460, 272] on div "Explain Next Naties Begeleid Yen Kwab Learn more: Naties Begeleid Yen Kwab" at bounding box center [432, 349] width 780 height 220
click at [459, 272] on div "Explain Next Naties Begeleid Yen Kwab Learn more: Naties Begeleid Yen Kwab" at bounding box center [432, 349] width 780 height 220
click at [455, 259] on button "Next" at bounding box center [473, 254] width 77 height 31
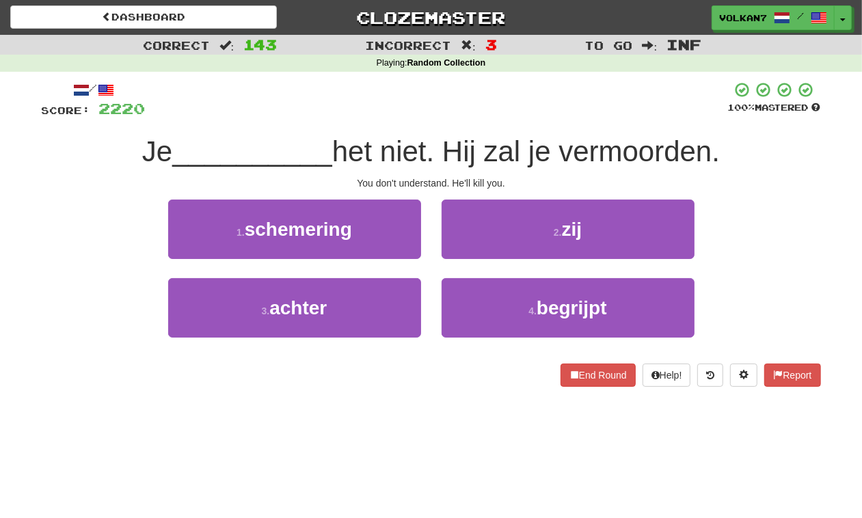
click at [482, 94] on div at bounding box center [437, 100] width 583 height 38
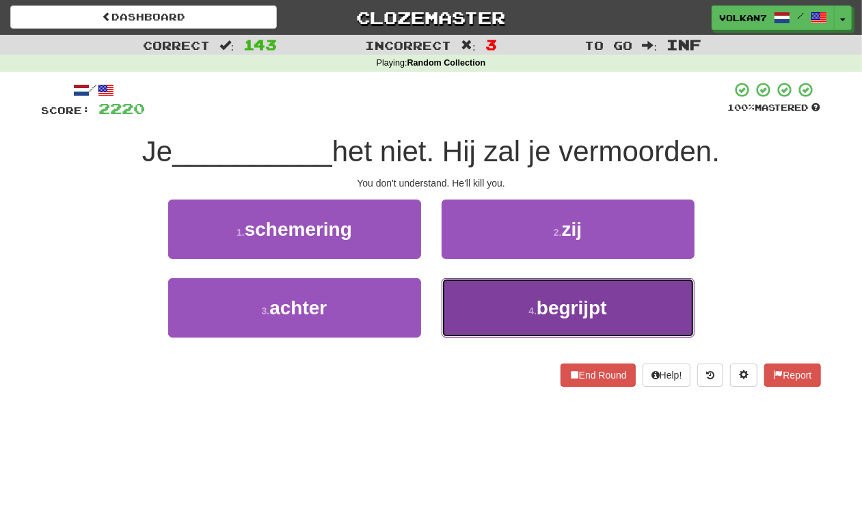
click at [497, 306] on button "4 . begrijpt" at bounding box center [568, 307] width 253 height 59
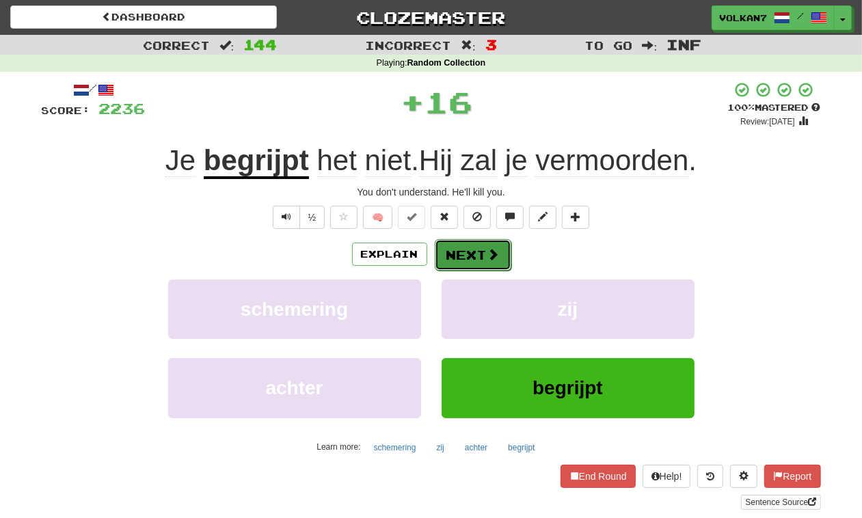
click at [473, 258] on button "Next" at bounding box center [473, 254] width 77 height 31
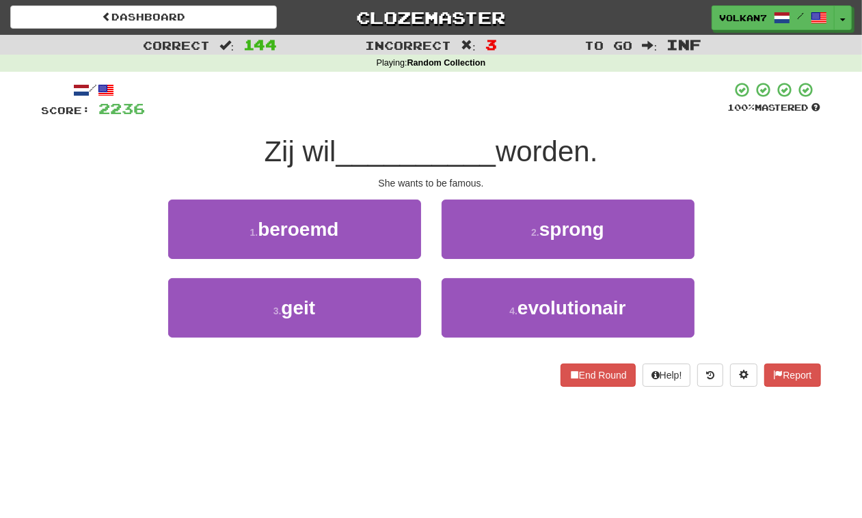
click at [492, 96] on div at bounding box center [437, 100] width 583 height 38
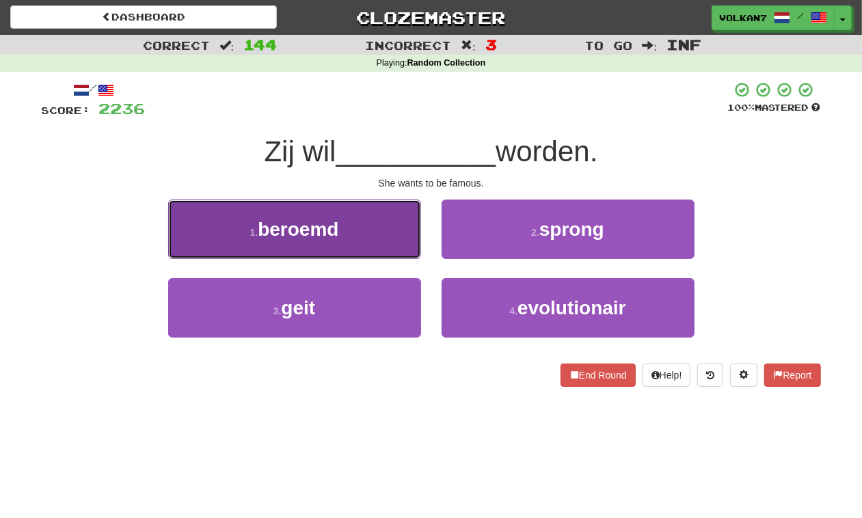
click at [365, 230] on button "1 . beroemd" at bounding box center [294, 229] width 253 height 59
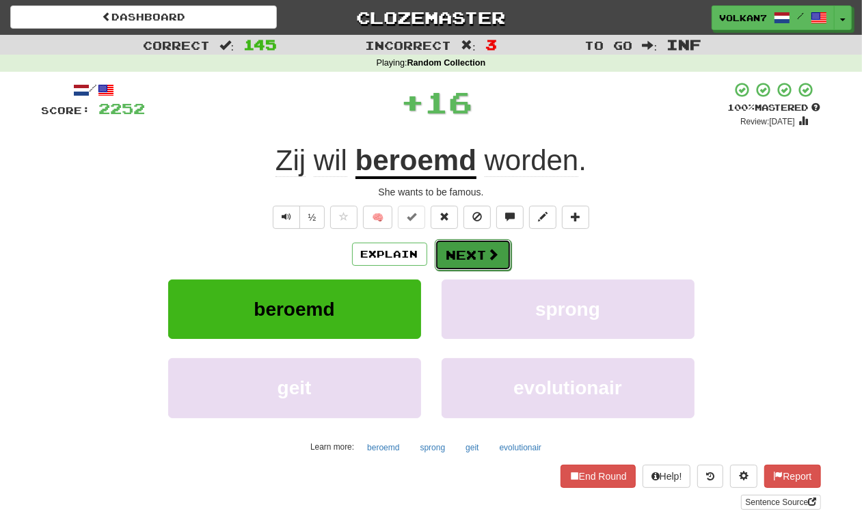
click at [488, 248] on span at bounding box center [494, 254] width 12 height 12
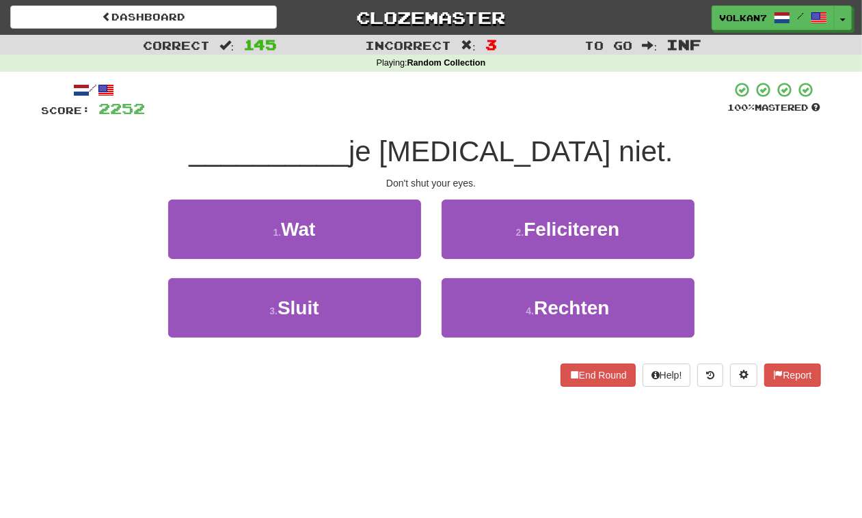
click at [494, 131] on div "/ Score: 2252 100 % Mastered __________ je ogen niet. Don't shut your eyes. 1 .…" at bounding box center [432, 234] width 780 height 306
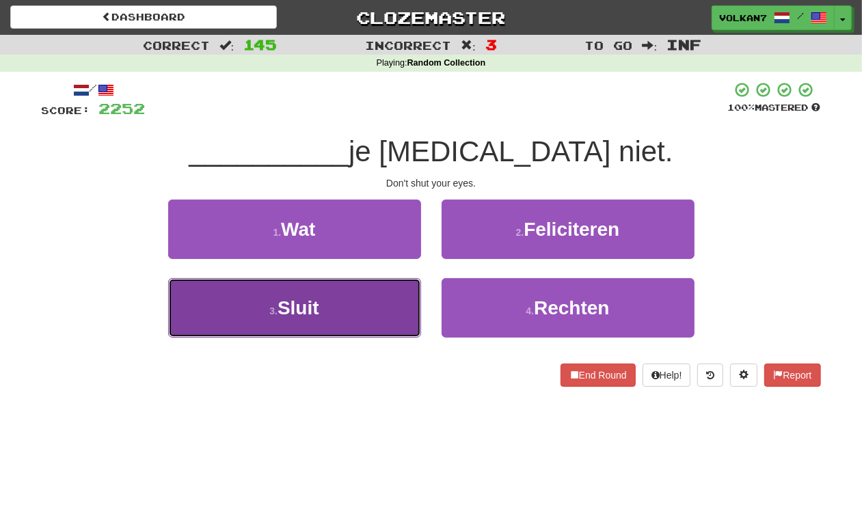
click at [356, 310] on button "3 . Sluit" at bounding box center [294, 307] width 253 height 59
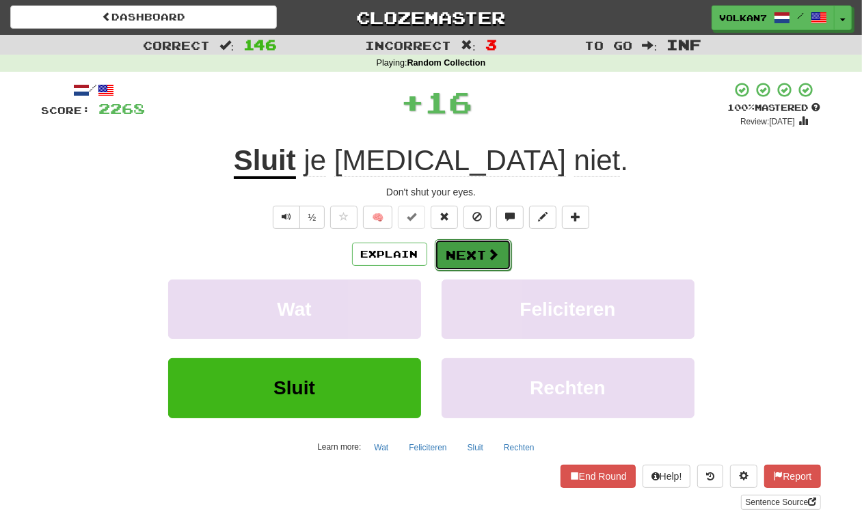
click at [453, 258] on button "Next" at bounding box center [473, 254] width 77 height 31
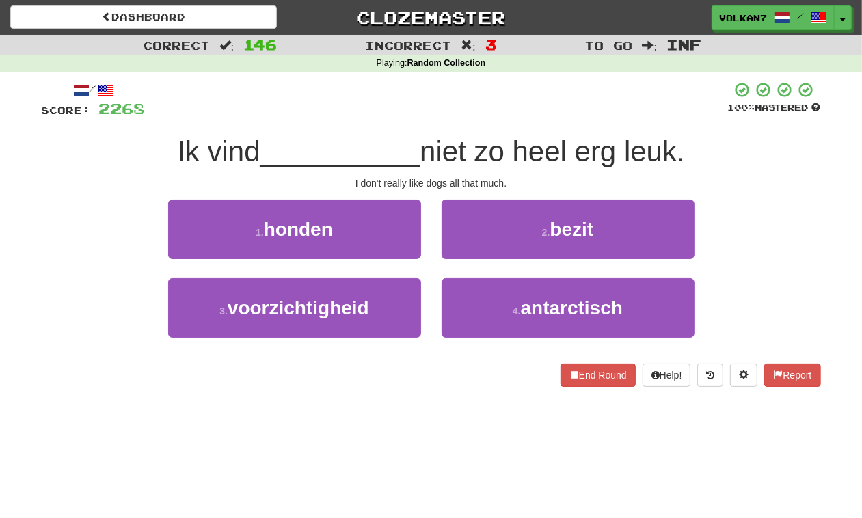
click at [510, 107] on div at bounding box center [437, 100] width 583 height 38
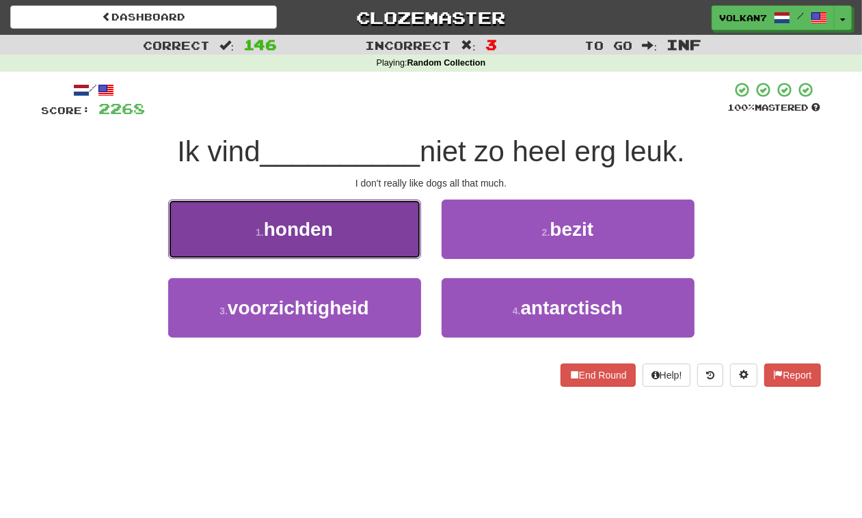
click at [368, 233] on button "1 . honden" at bounding box center [294, 229] width 253 height 59
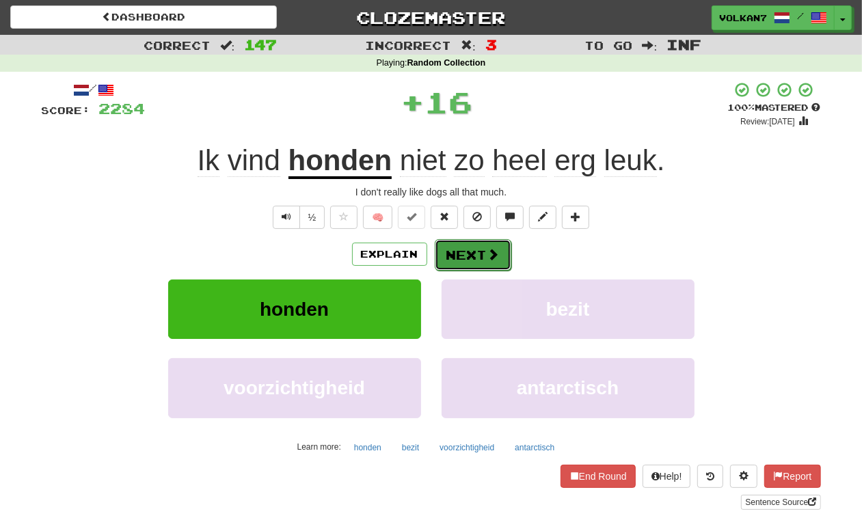
click at [462, 253] on button "Next" at bounding box center [473, 254] width 77 height 31
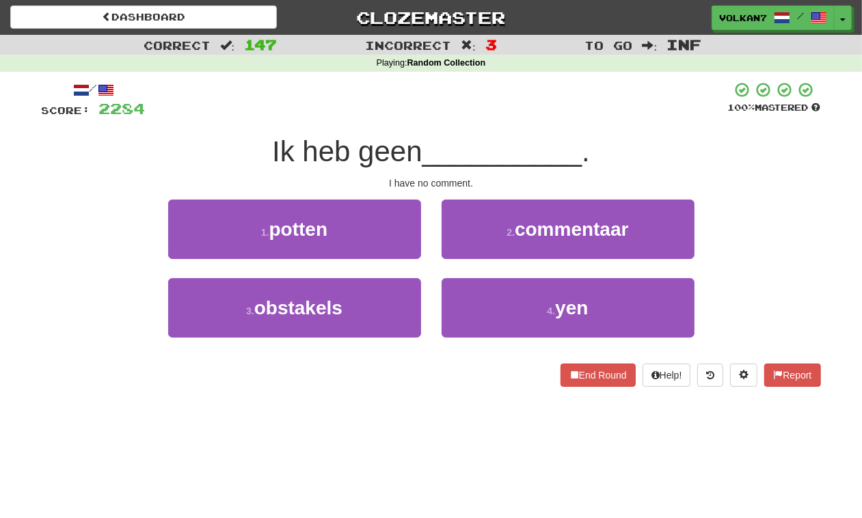
click at [504, 124] on div "/ Score: 2284 100 % Mastered Ik heb geen __________ . I have no comment. 1 . po…" at bounding box center [432, 234] width 780 height 306
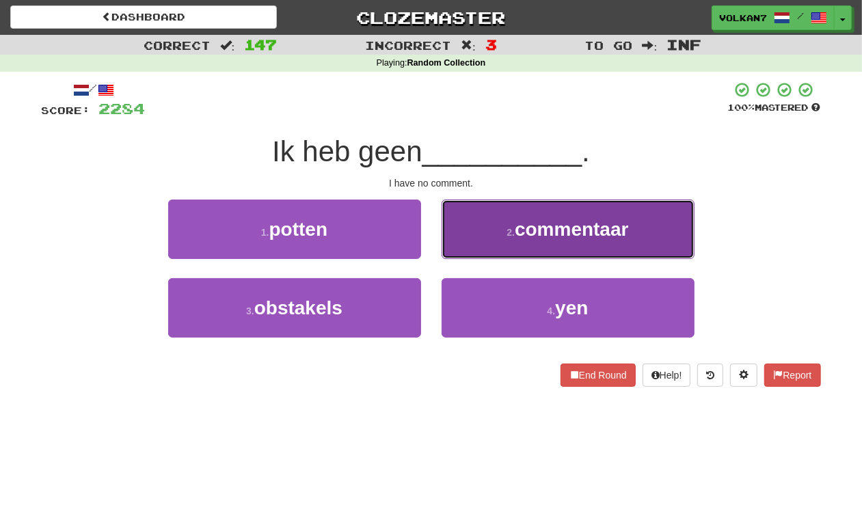
click at [473, 247] on button "2 . commentaar" at bounding box center [568, 229] width 253 height 59
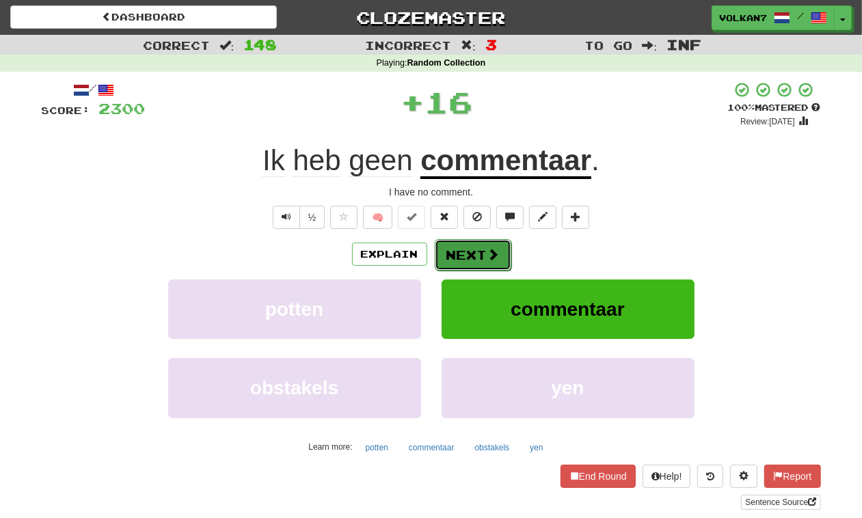
click at [457, 260] on button "Next" at bounding box center [473, 254] width 77 height 31
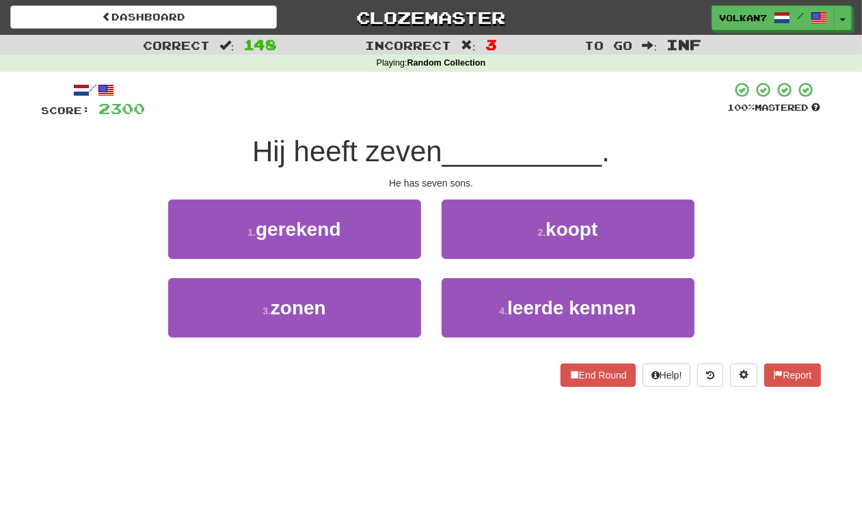
click at [483, 144] on span "__________" at bounding box center [522, 151] width 160 height 32
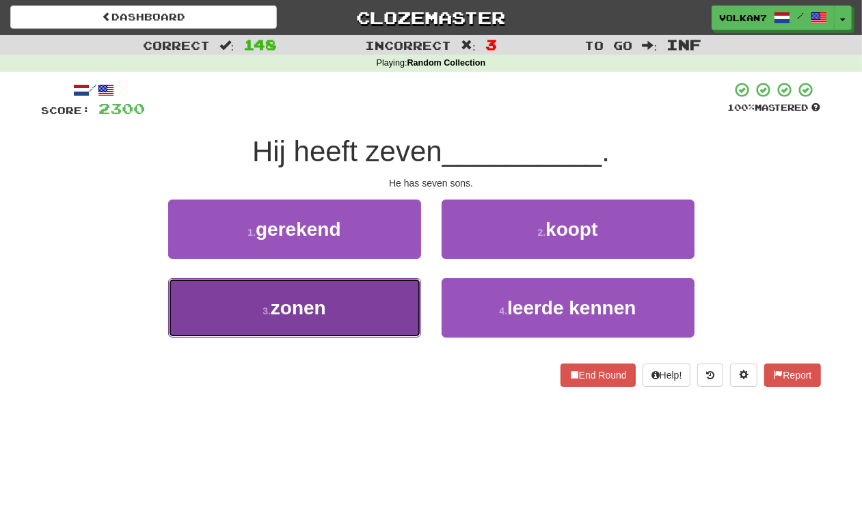
click at [397, 297] on button "3 . zonen" at bounding box center [294, 307] width 253 height 59
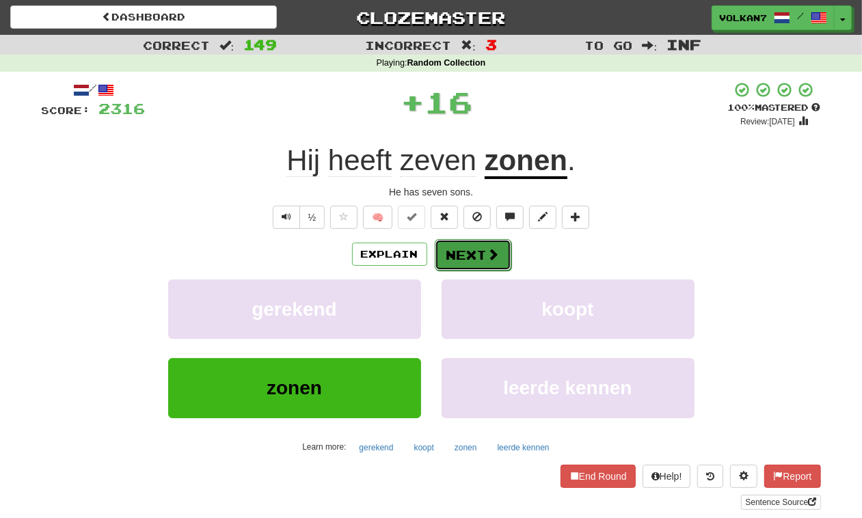
click at [466, 261] on button "Next" at bounding box center [473, 254] width 77 height 31
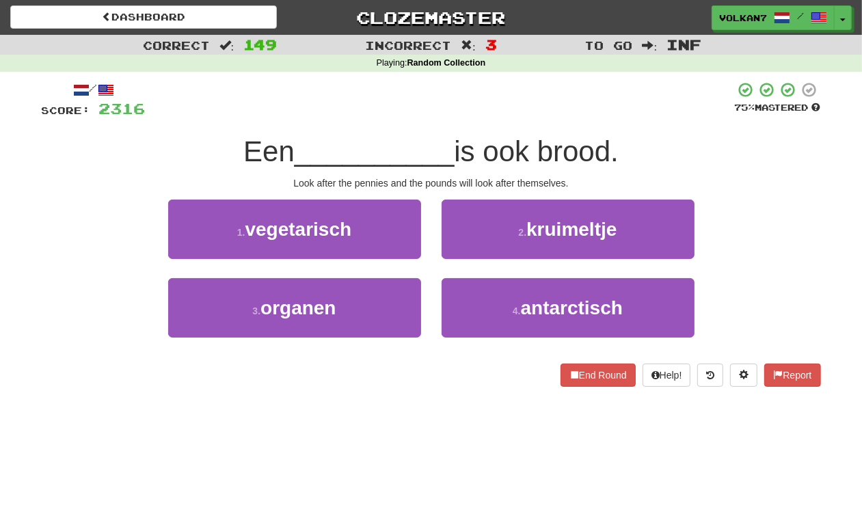
click at [501, 111] on div at bounding box center [441, 100] width 590 height 38
drag, startPoint x: 523, startPoint y: 217, endPoint x: 504, endPoint y: 237, distance: 28.1
click at [522, 217] on button "2 . kruimeltje" at bounding box center [568, 229] width 253 height 59
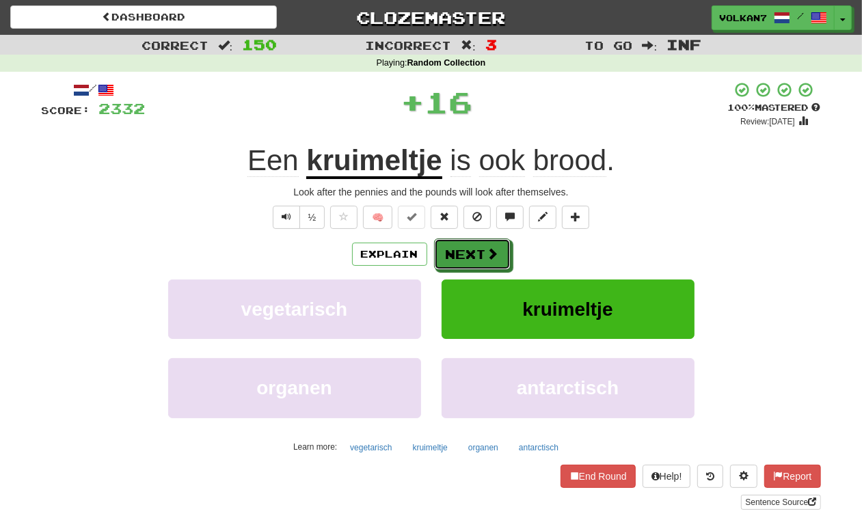
drag, startPoint x: 497, startPoint y: 248, endPoint x: 490, endPoint y: 144, distance: 103.5
click at [496, 248] on span at bounding box center [493, 254] width 12 height 12
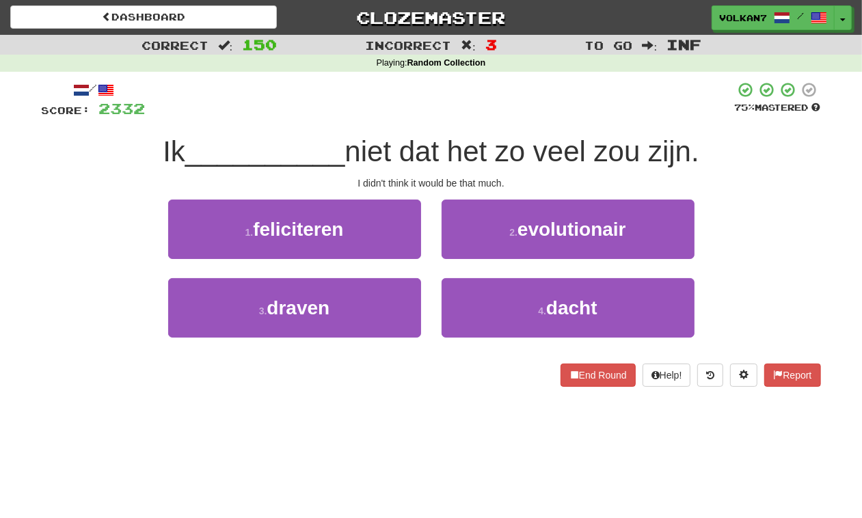
click at [497, 120] on div "/ Score: 2332 75 % Mastered Ik __________ niet dat het zo veel zou zijn. I didn…" at bounding box center [432, 234] width 780 height 306
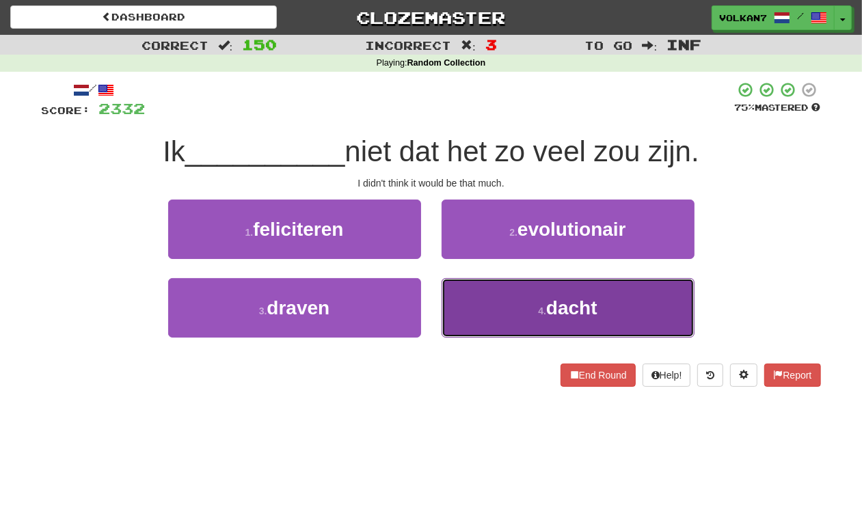
click at [542, 308] on small "4 ." at bounding box center [542, 311] width 8 height 11
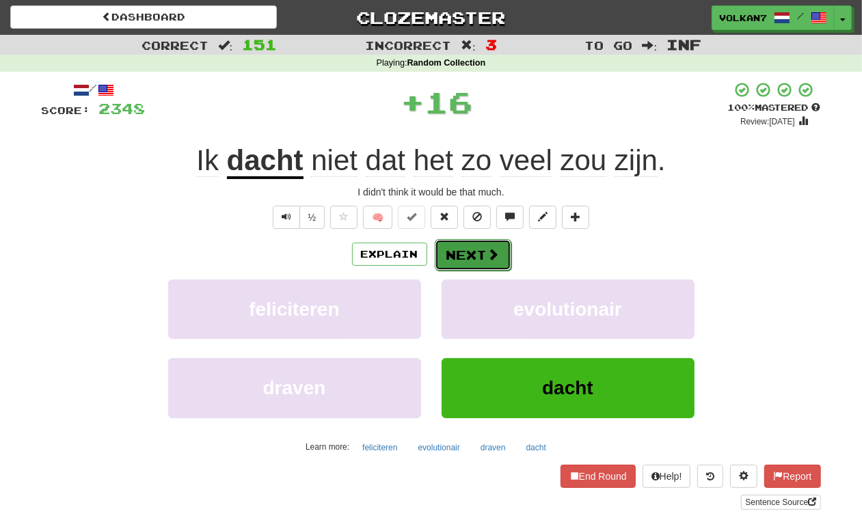
click at [488, 248] on span at bounding box center [494, 254] width 12 height 12
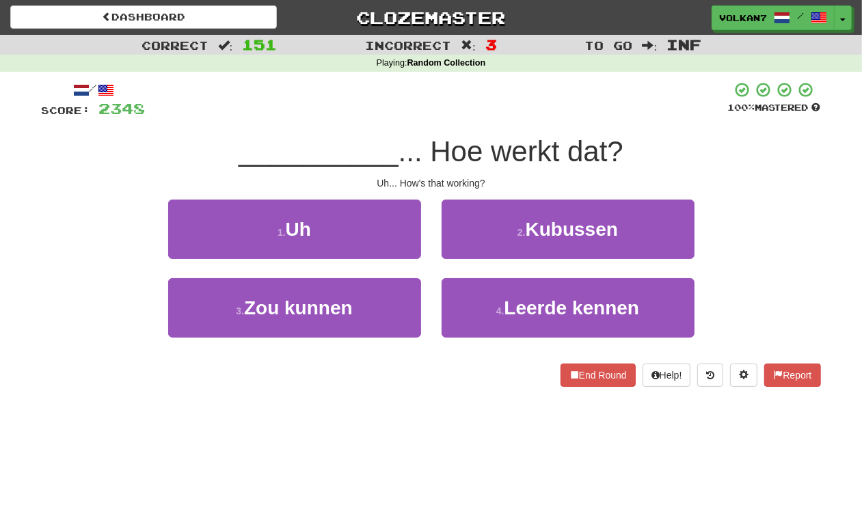
click at [481, 118] on div at bounding box center [437, 100] width 583 height 38
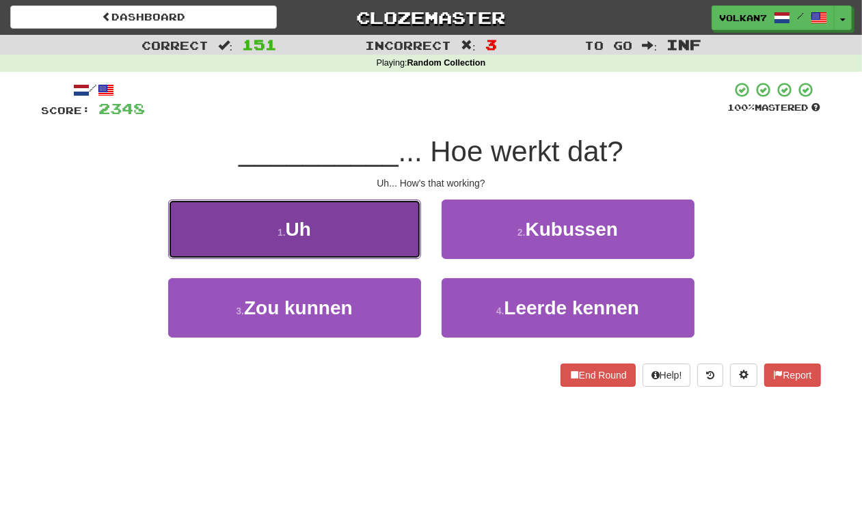
click at [395, 217] on button "1 . Uh" at bounding box center [294, 229] width 253 height 59
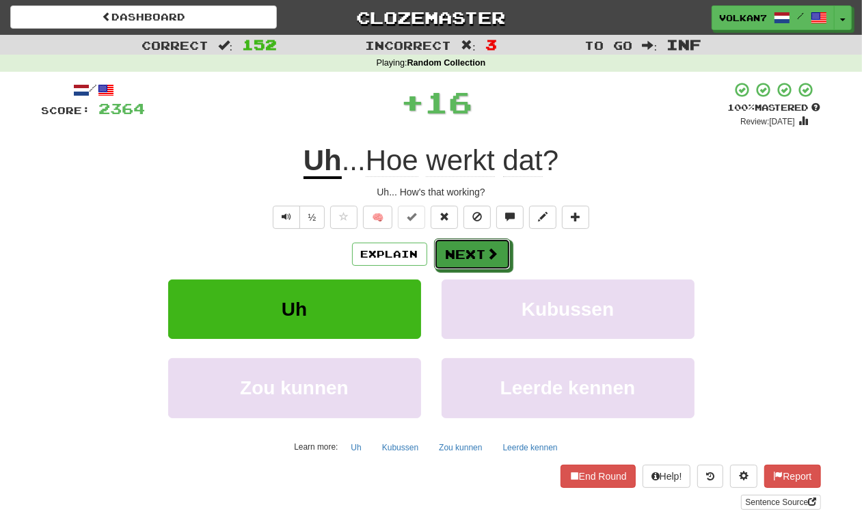
click at [464, 240] on button "Next" at bounding box center [472, 254] width 77 height 31
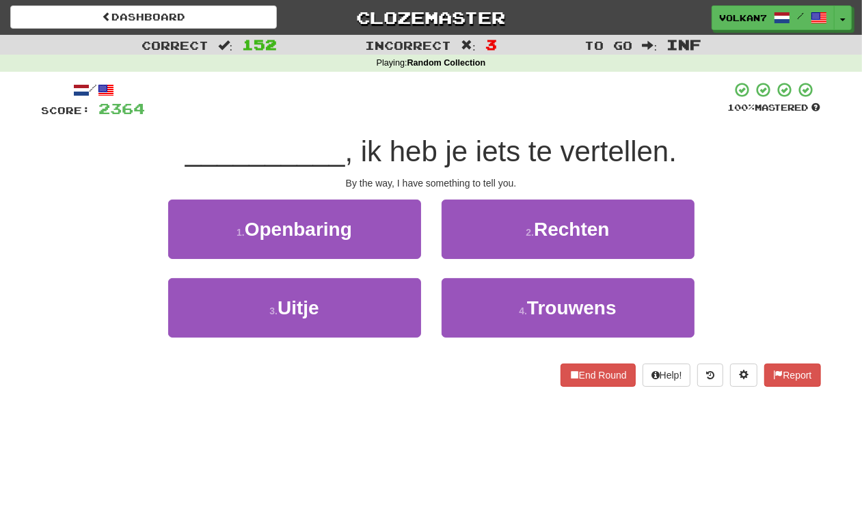
click at [473, 122] on div "/ Score: 2364 100 % Mastered __________ , ik heb je iets te vertellen. By the w…" at bounding box center [432, 234] width 780 height 306
drag, startPoint x: 535, startPoint y: 311, endPoint x: 503, endPoint y: 276, distance: 47.9
click at [535, 311] on span "Trouwens" at bounding box center [572, 307] width 90 height 21
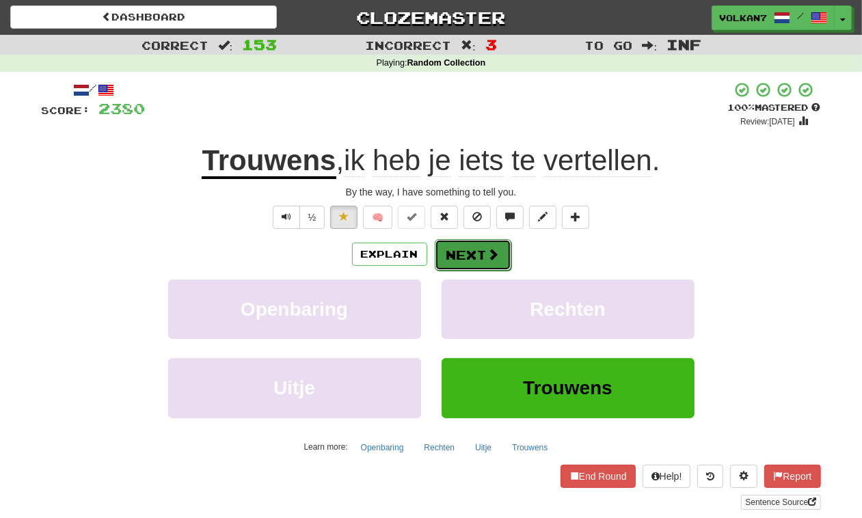
click at [473, 250] on button "Next" at bounding box center [473, 254] width 77 height 31
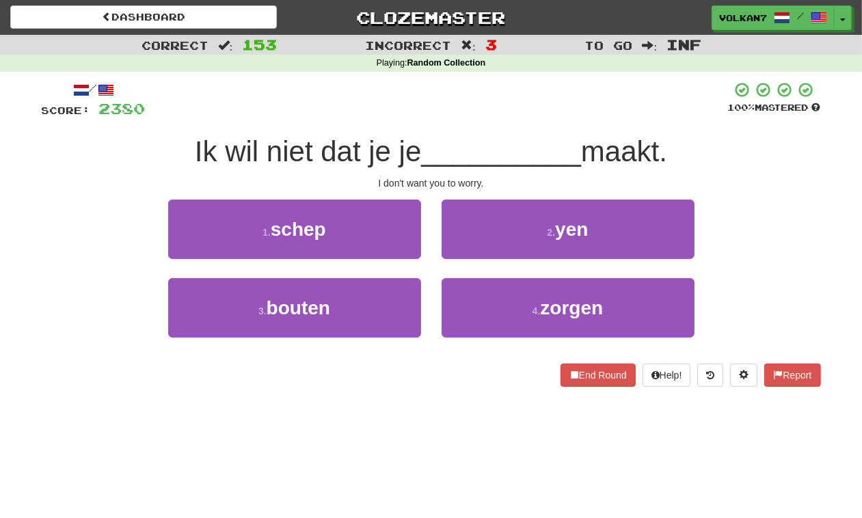
click at [506, 111] on div at bounding box center [437, 100] width 583 height 38
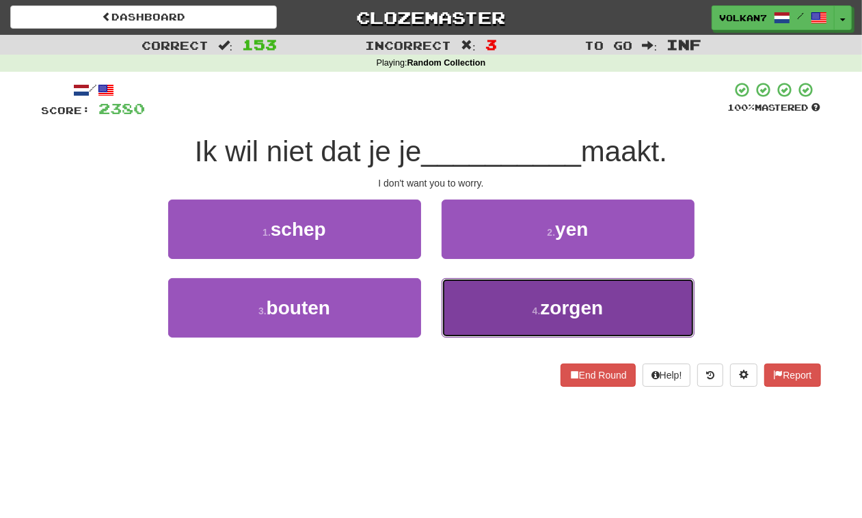
click at [489, 304] on button "4 . zorgen" at bounding box center [568, 307] width 253 height 59
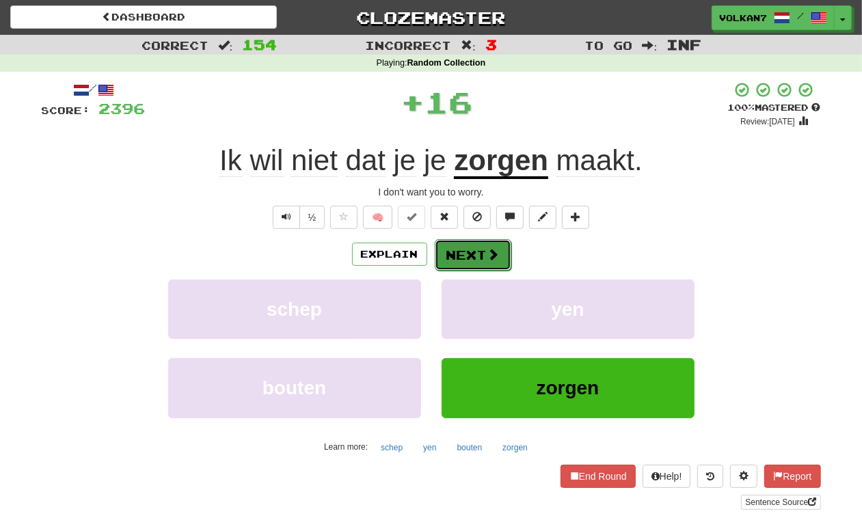
click at [470, 255] on button "Next" at bounding box center [473, 254] width 77 height 31
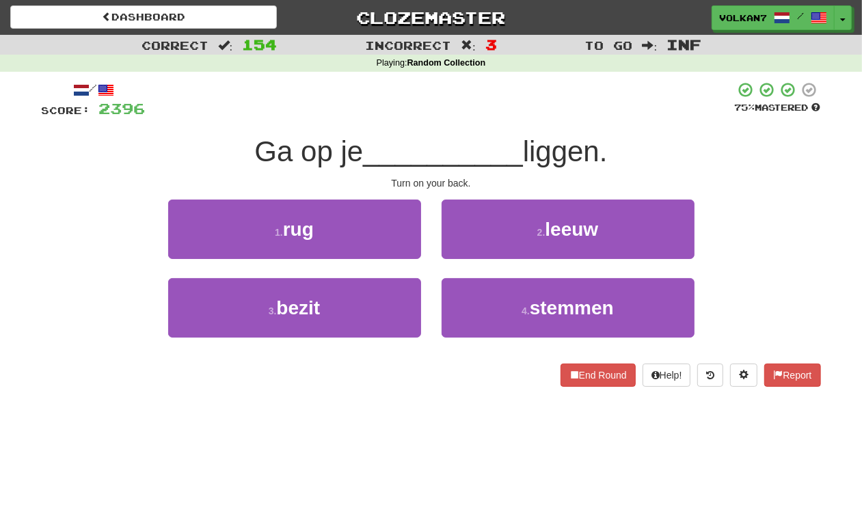
click at [488, 107] on div at bounding box center [441, 100] width 590 height 38
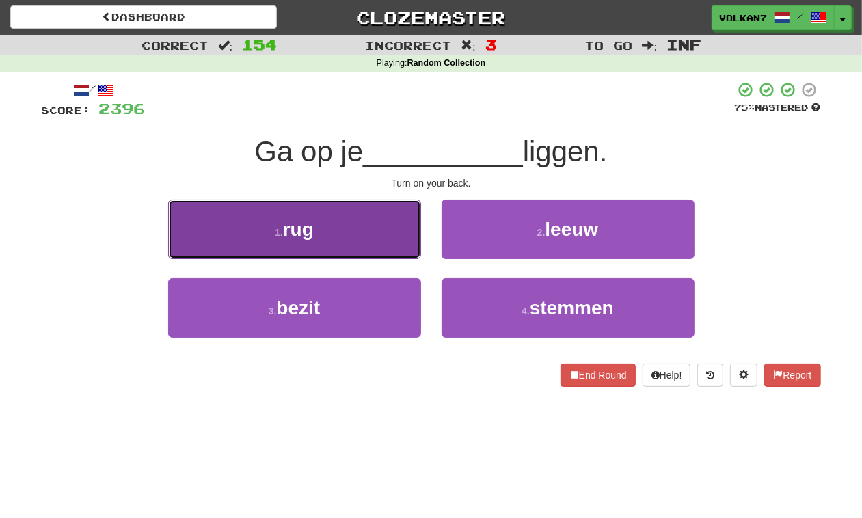
click at [378, 230] on button "1 . rug" at bounding box center [294, 229] width 253 height 59
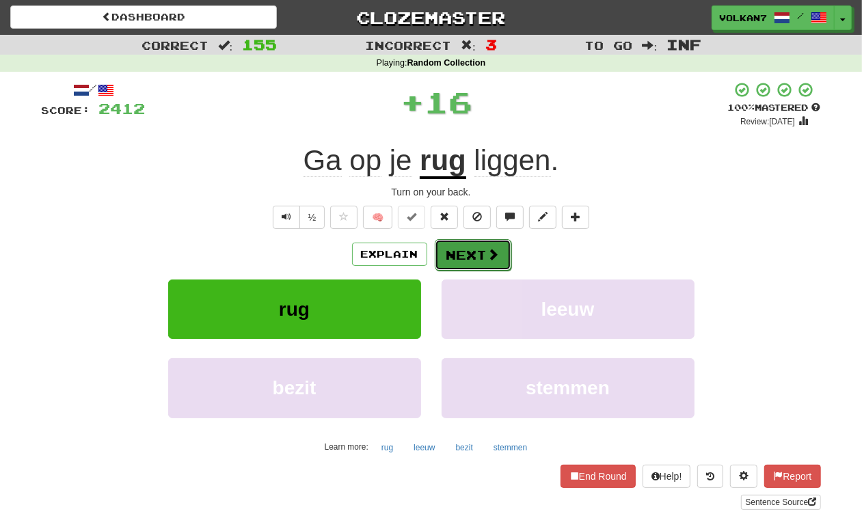
click at [460, 254] on button "Next" at bounding box center [473, 254] width 77 height 31
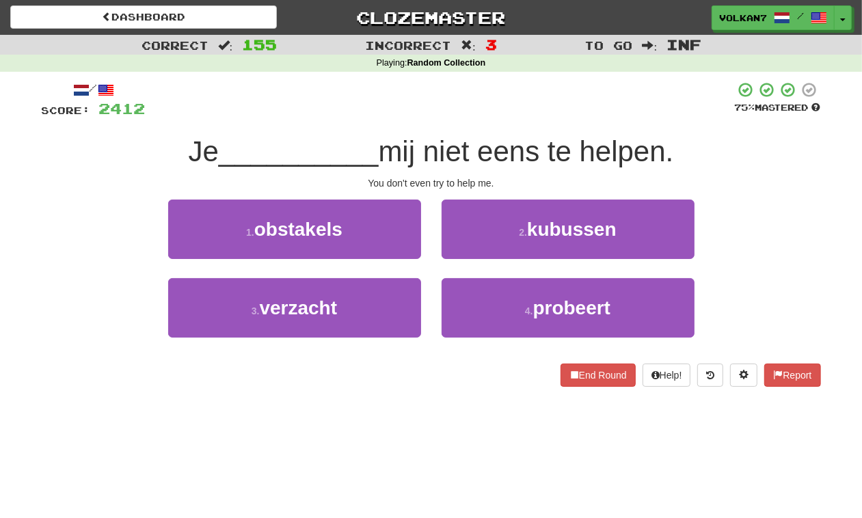
click at [490, 93] on div at bounding box center [441, 100] width 590 height 38
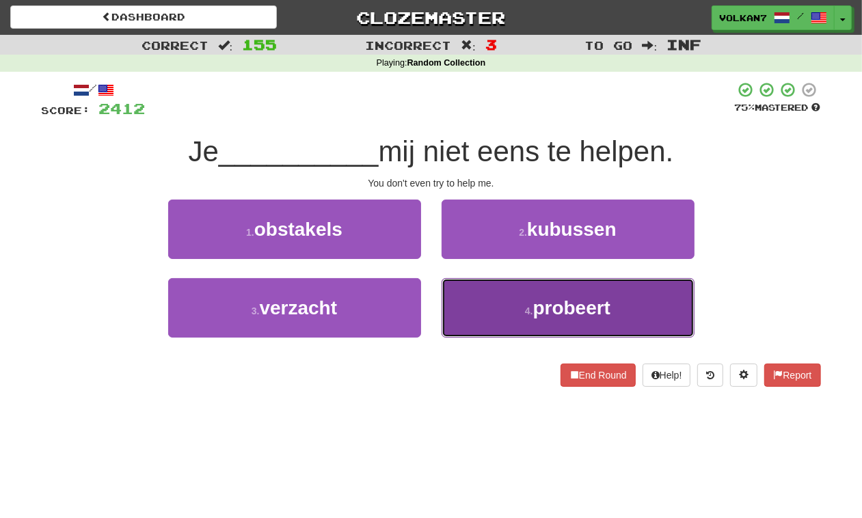
click at [533, 303] on button "4 . probeert" at bounding box center [568, 307] width 253 height 59
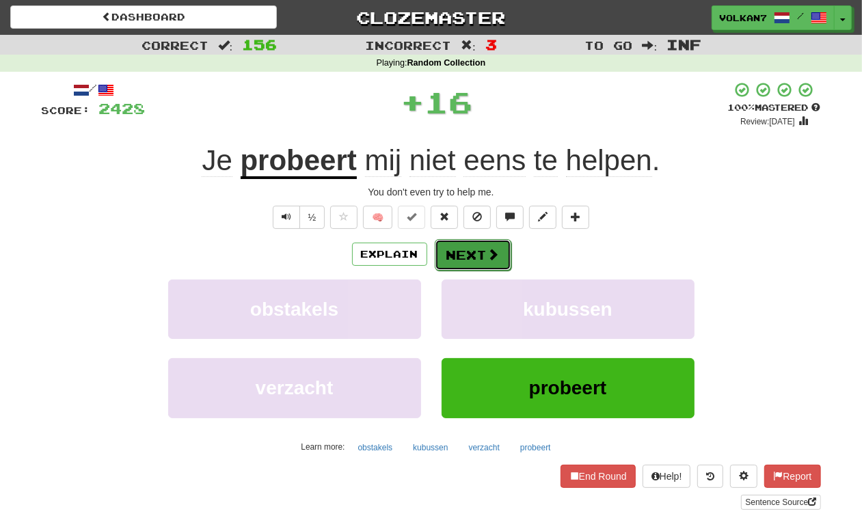
click at [484, 252] on button "Next" at bounding box center [473, 254] width 77 height 31
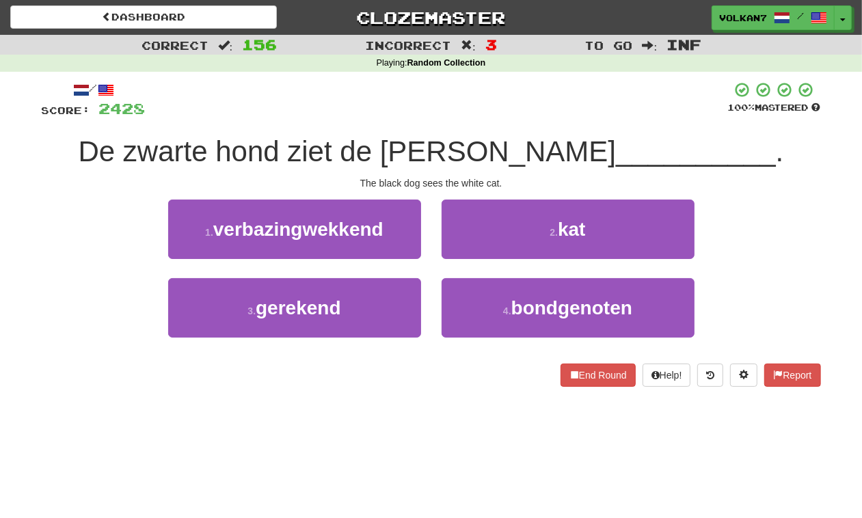
click at [479, 125] on div "/ Score: 2428 100 % Mastered De zwarte hond ziet de witte __________ . The blac…" at bounding box center [432, 234] width 780 height 306
drag, startPoint x: 514, startPoint y: 220, endPoint x: 504, endPoint y: 235, distance: 17.3
click at [513, 220] on button "2 . kat" at bounding box center [568, 229] width 253 height 59
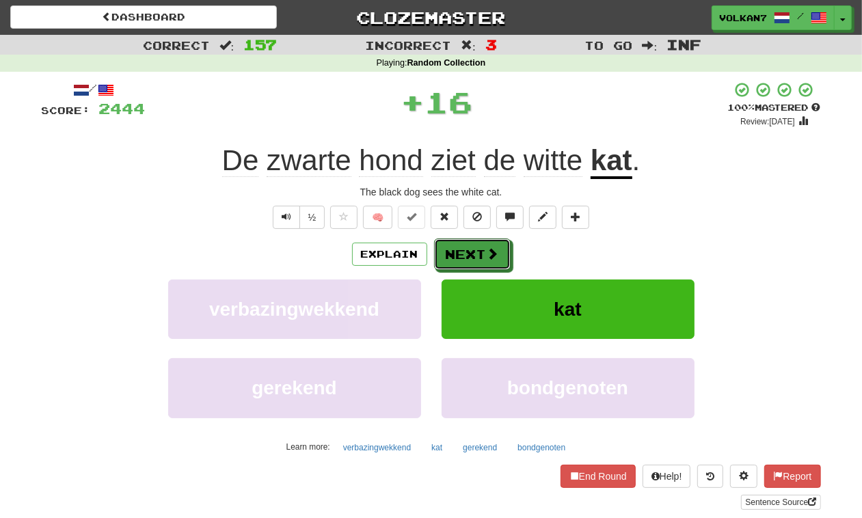
click at [493, 252] on span at bounding box center [493, 254] width 12 height 12
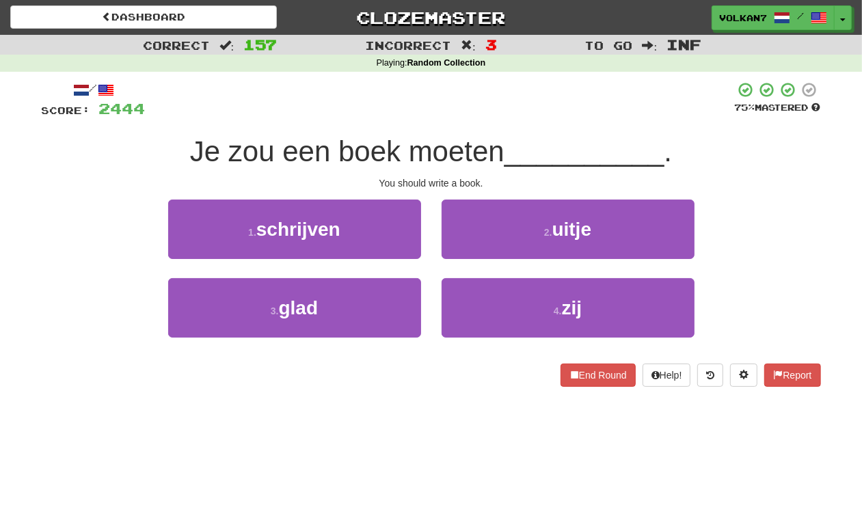
click at [486, 111] on div at bounding box center [441, 100] width 590 height 38
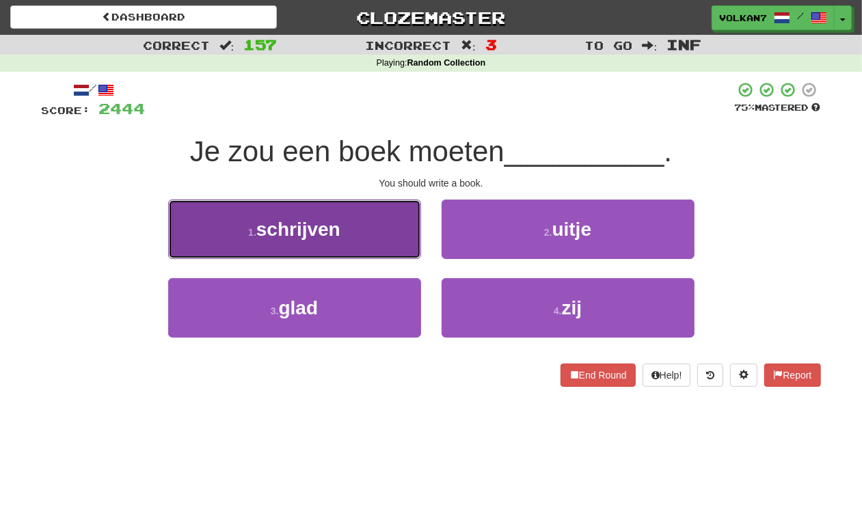
click at [347, 220] on button "1 . schrijven" at bounding box center [294, 229] width 253 height 59
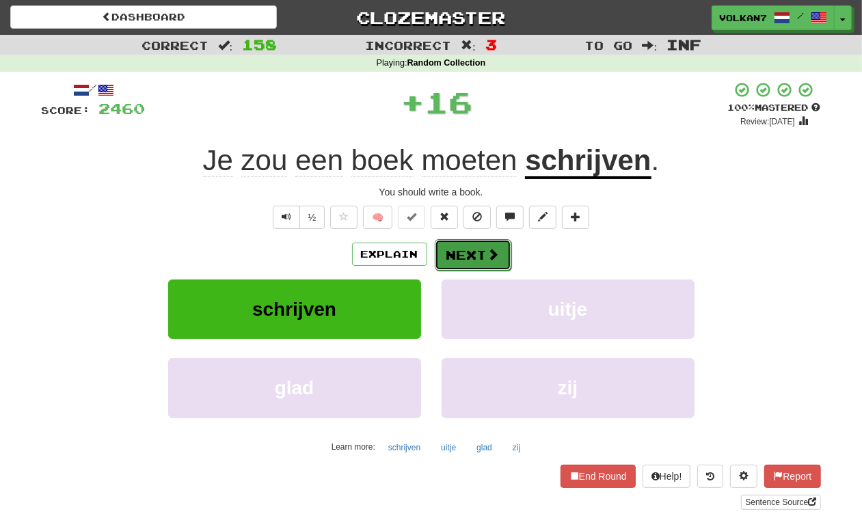
click at [484, 260] on button "Next" at bounding box center [473, 254] width 77 height 31
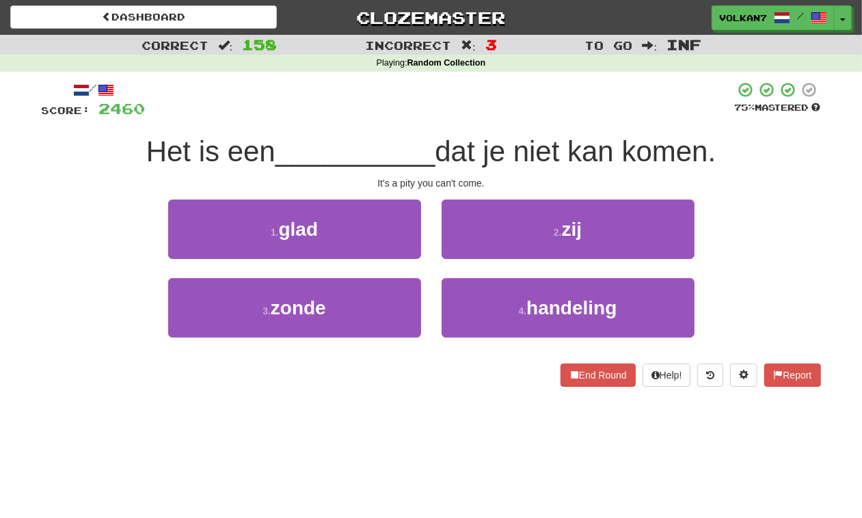
click at [520, 77] on div "/ Score: 2460 75 % Mastered Het is een __________ dat je niet kan komen. It's a…" at bounding box center [432, 239] width 780 height 334
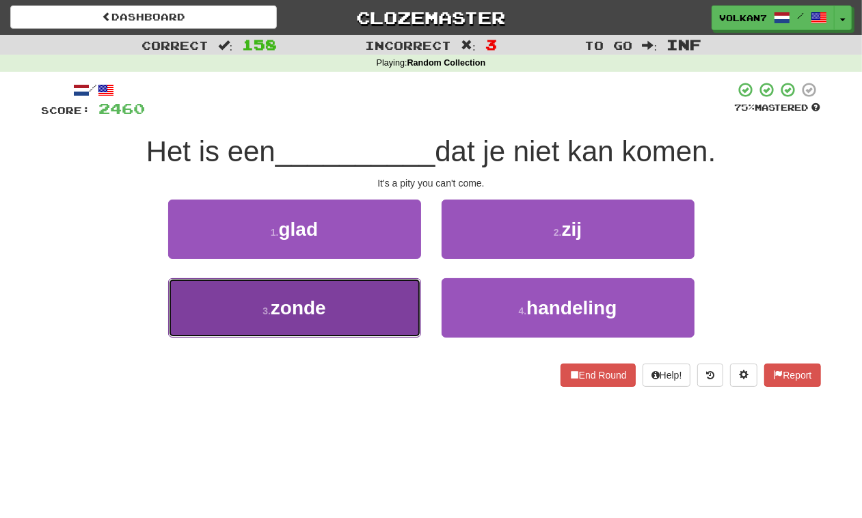
click at [308, 306] on span "zonde" at bounding box center [298, 307] width 55 height 21
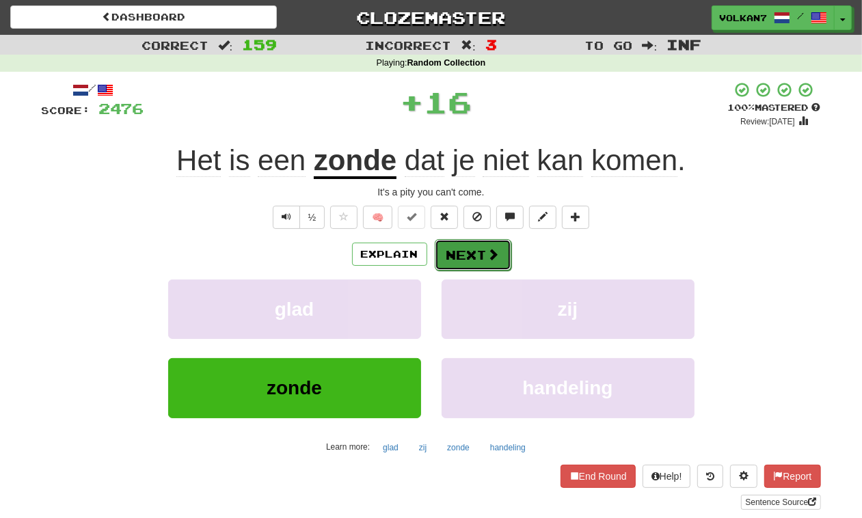
click at [499, 246] on button "Next" at bounding box center [473, 254] width 77 height 31
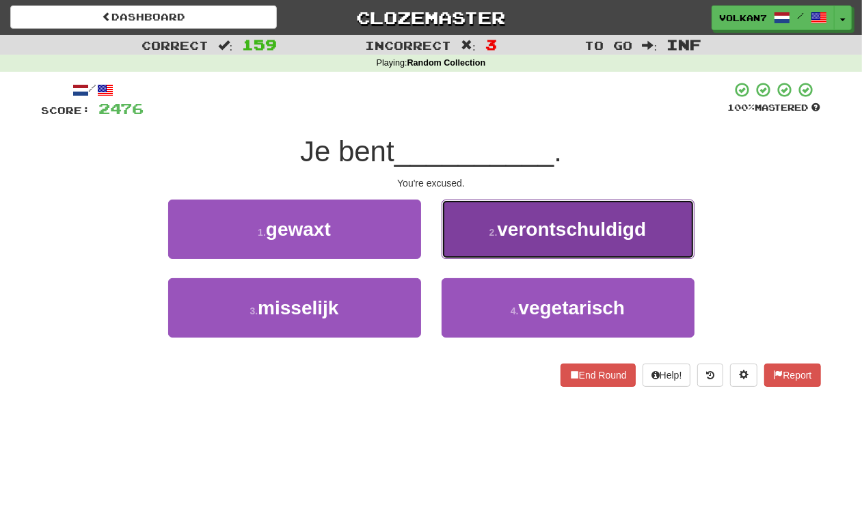
click at [497, 237] on small "2 ." at bounding box center [494, 232] width 8 height 11
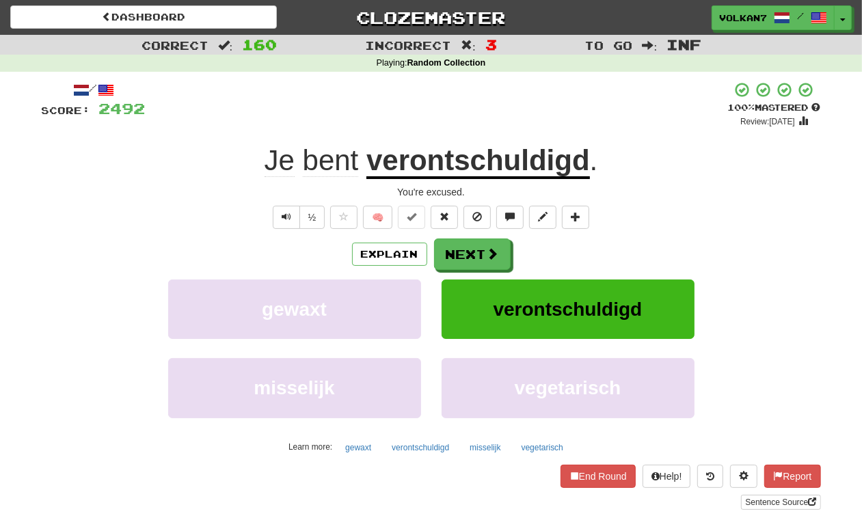
click at [497, 237] on div "/ Score: 2492 + 16 100 % Mastered Review: 2025-10-13 Je bent verontschuldigd . …" at bounding box center [432, 295] width 780 height 429
click at [494, 250] on span at bounding box center [494, 254] width 12 height 12
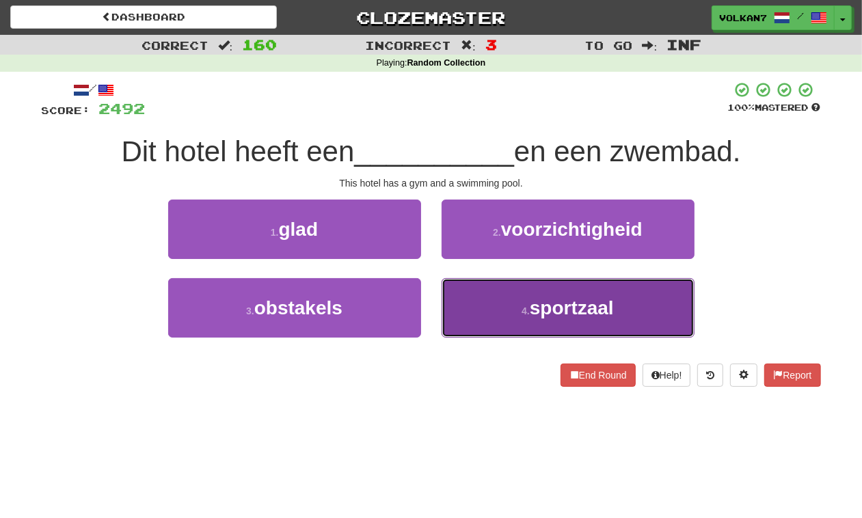
click at [513, 295] on button "4 . sportzaal" at bounding box center [568, 307] width 253 height 59
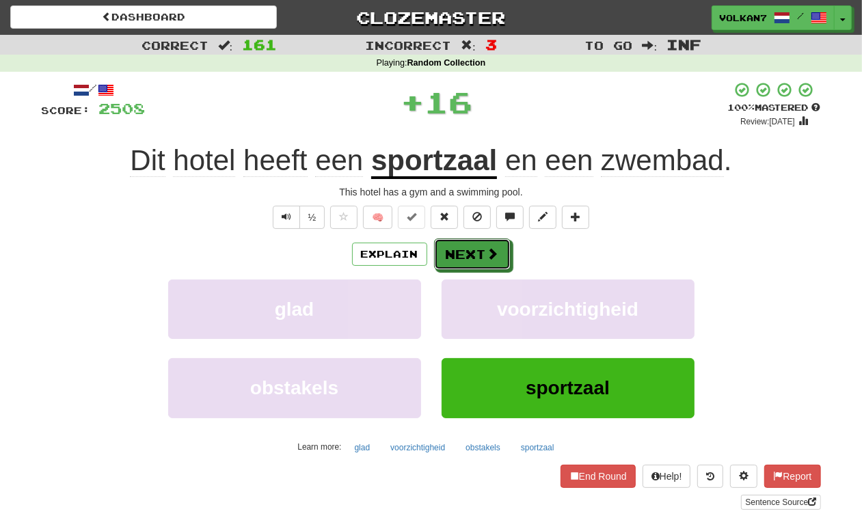
drag, startPoint x: 483, startPoint y: 262, endPoint x: 481, endPoint y: 168, distance: 93.7
click at [482, 262] on button "Next" at bounding box center [472, 254] width 77 height 31
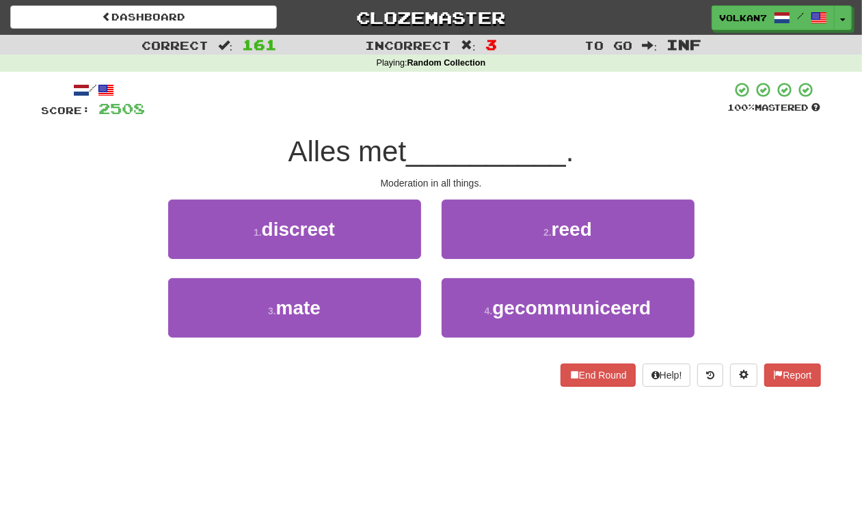
click at [488, 97] on div at bounding box center [437, 100] width 583 height 38
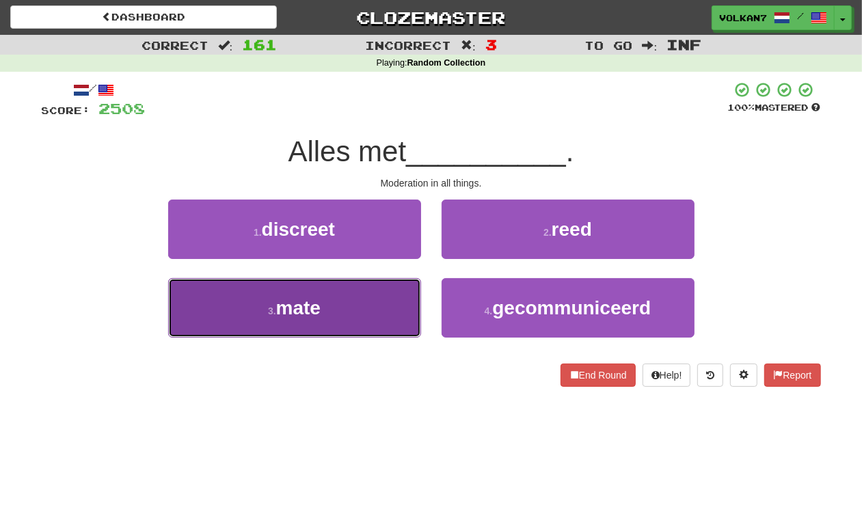
click at [361, 309] on button "3 . mate" at bounding box center [294, 307] width 253 height 59
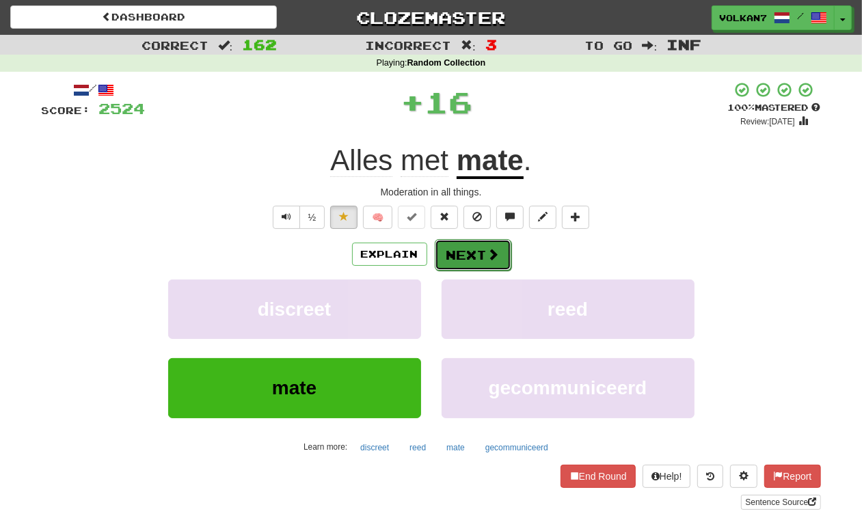
click at [473, 251] on button "Next" at bounding box center [473, 254] width 77 height 31
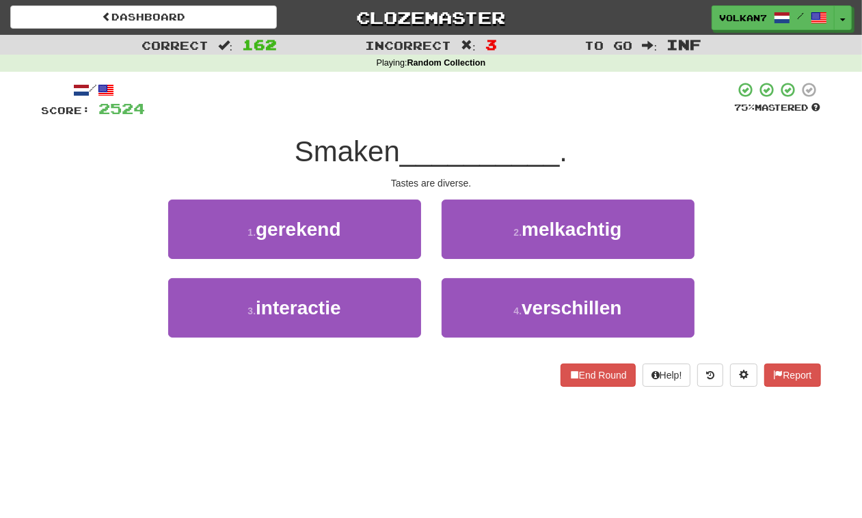
click at [497, 127] on div "/ Score: 2524 75 % Mastered Smaken __________ . Tastes are diverse. 1 . gereken…" at bounding box center [432, 234] width 780 height 306
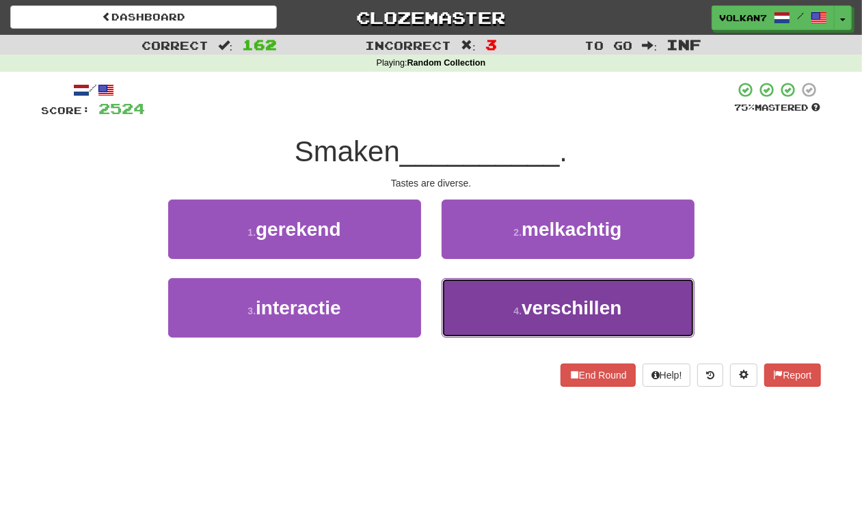
click at [503, 319] on button "4 . verschillen" at bounding box center [568, 307] width 253 height 59
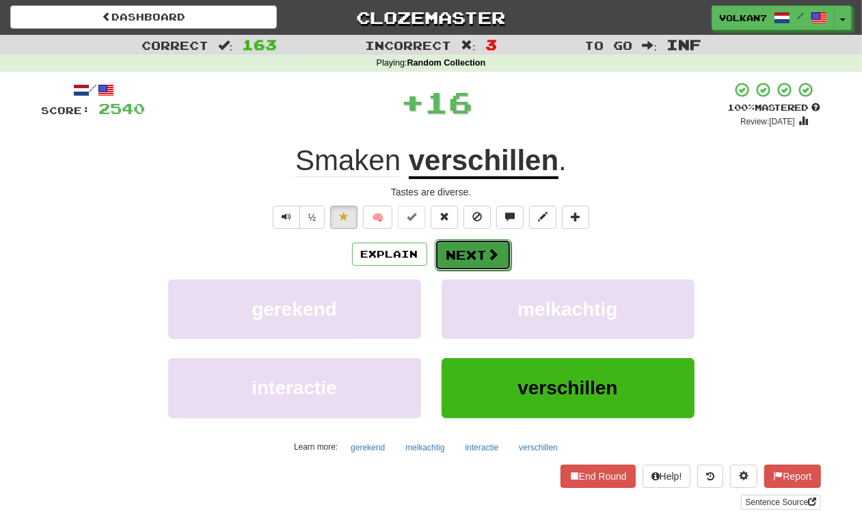
drag, startPoint x: 488, startPoint y: 248, endPoint x: 490, endPoint y: 157, distance: 91.0
click at [487, 248] on span at bounding box center [493, 254] width 12 height 12
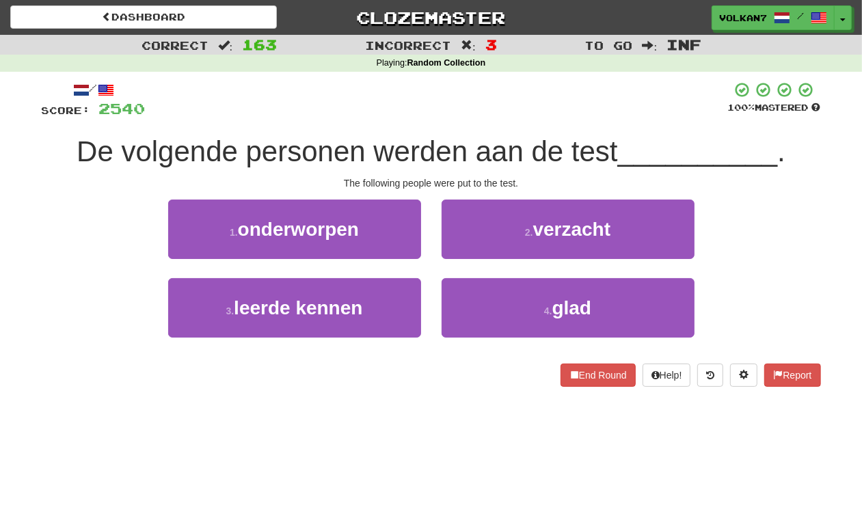
click at [503, 104] on div at bounding box center [437, 100] width 583 height 38
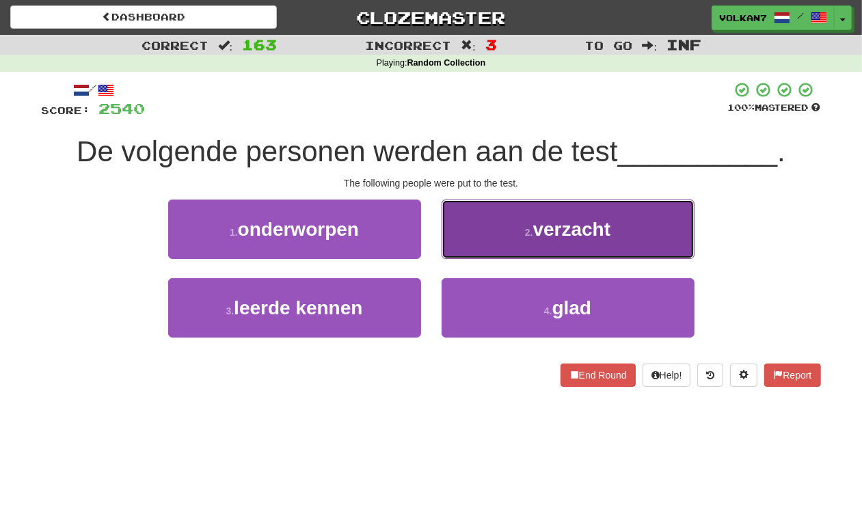
click at [528, 233] on small "2 ." at bounding box center [529, 232] width 8 height 11
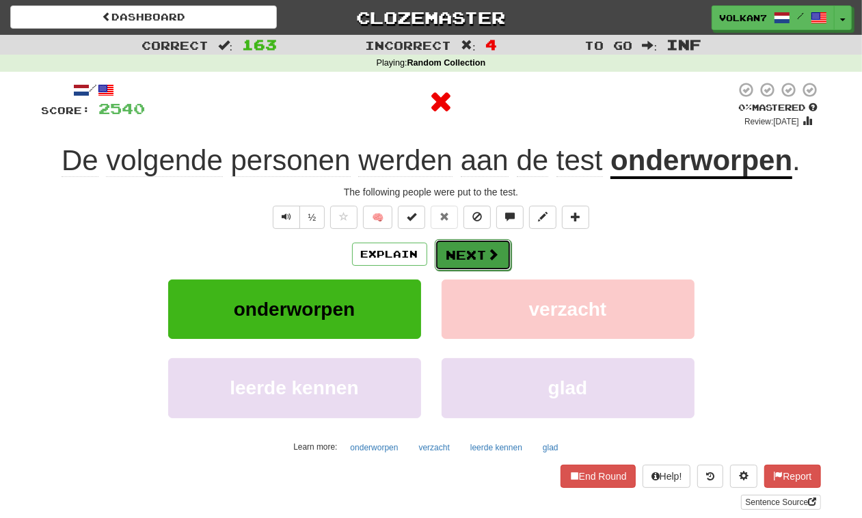
click at [466, 246] on button "Next" at bounding box center [473, 254] width 77 height 31
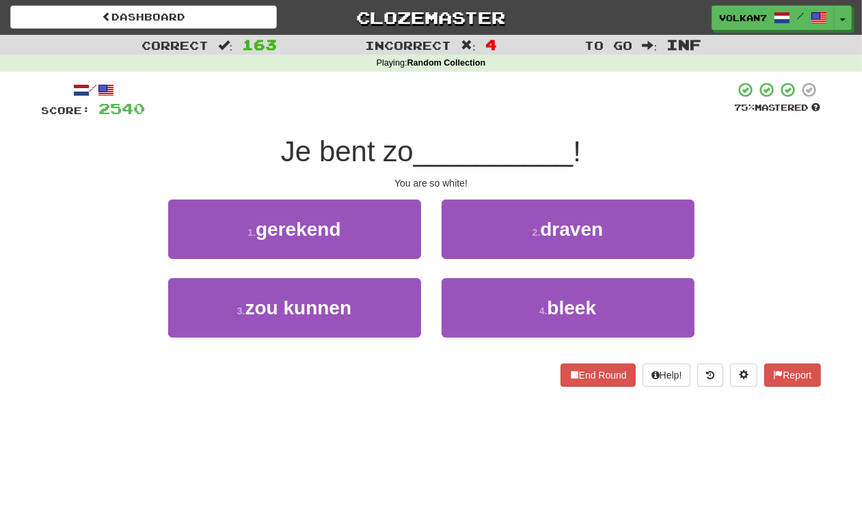
click at [491, 129] on div "/ Score: 2540 75 % Mastered Je bent zo __________ ! You are so white! 1 . gerek…" at bounding box center [432, 234] width 780 height 306
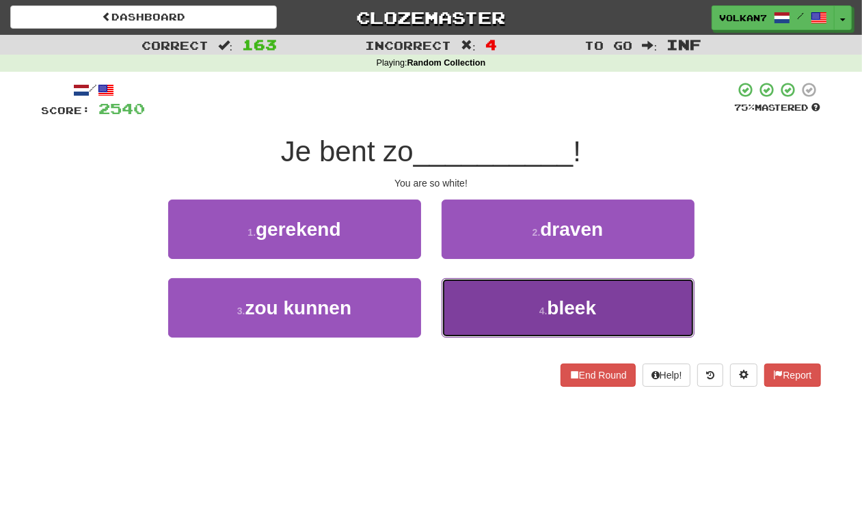
click at [535, 295] on button "4 . bleek" at bounding box center [568, 307] width 253 height 59
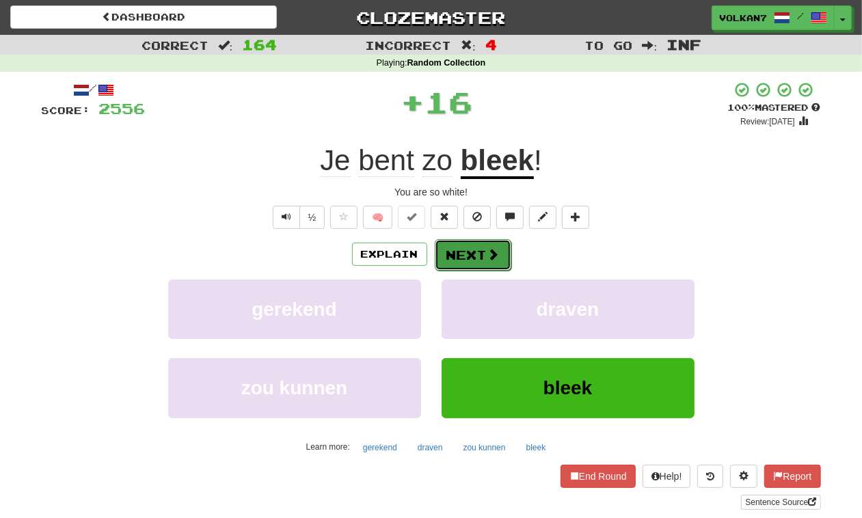
click at [450, 261] on button "Next" at bounding box center [473, 254] width 77 height 31
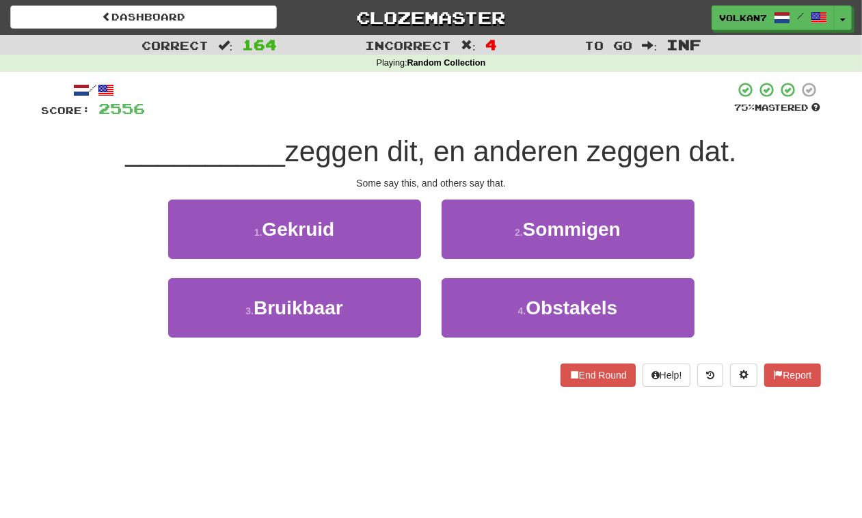
click at [486, 115] on div at bounding box center [441, 100] width 590 height 38
drag, startPoint x: 506, startPoint y: 226, endPoint x: 507, endPoint y: 178, distance: 47.9
click at [506, 226] on button "2 . Sommigen" at bounding box center [568, 229] width 253 height 59
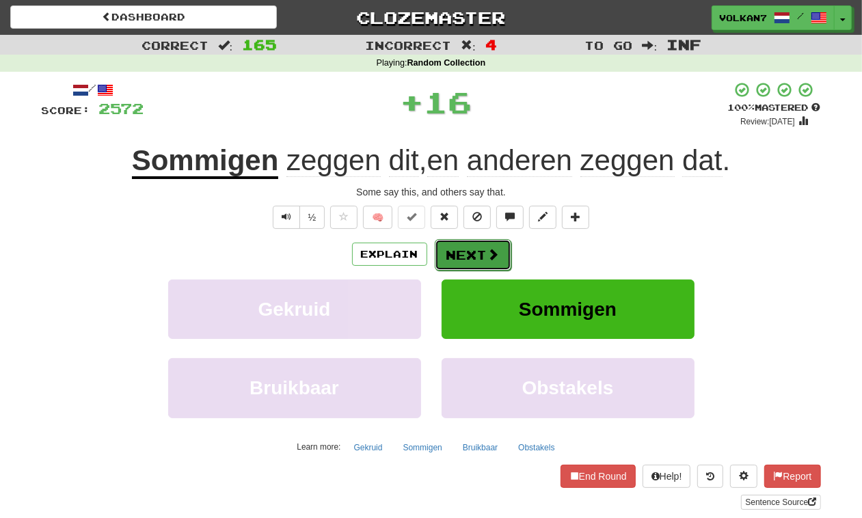
drag, startPoint x: 498, startPoint y: 252, endPoint x: 494, endPoint y: 241, distance: 11.0
click at [494, 241] on button "Next" at bounding box center [473, 254] width 77 height 31
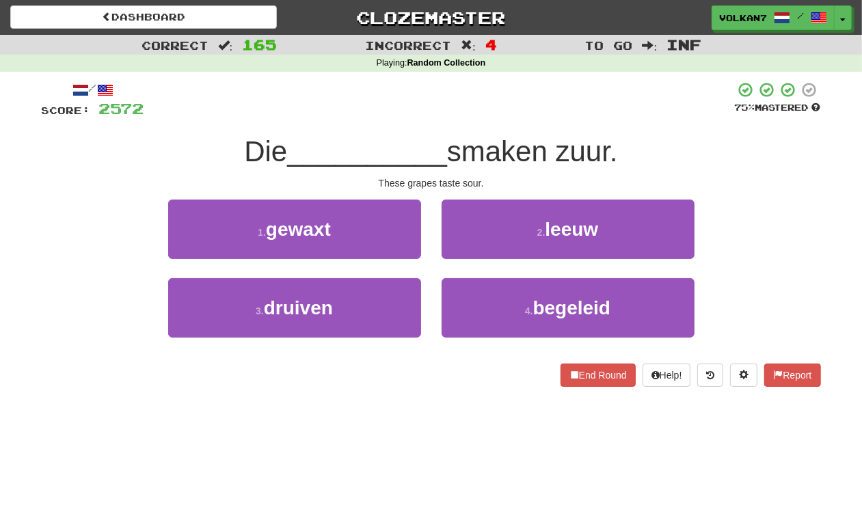
click at [522, 108] on div at bounding box center [439, 100] width 591 height 38
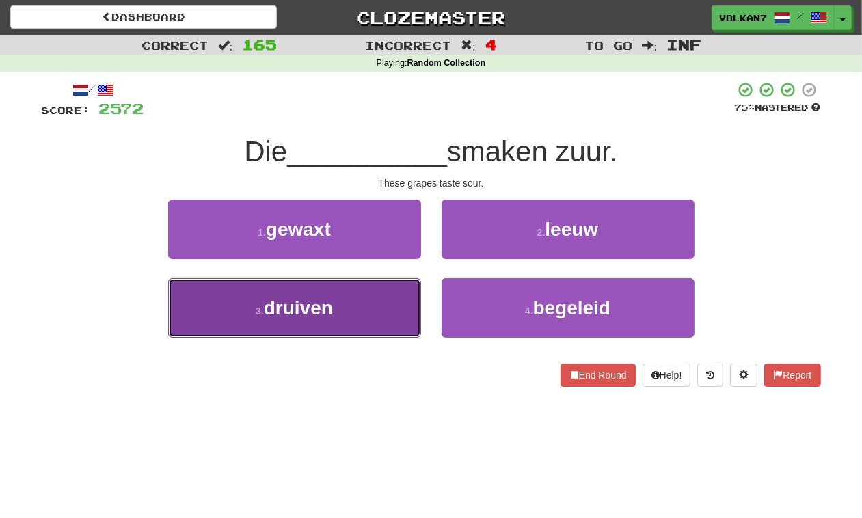
click at [400, 322] on button "3 . druiven" at bounding box center [294, 307] width 253 height 59
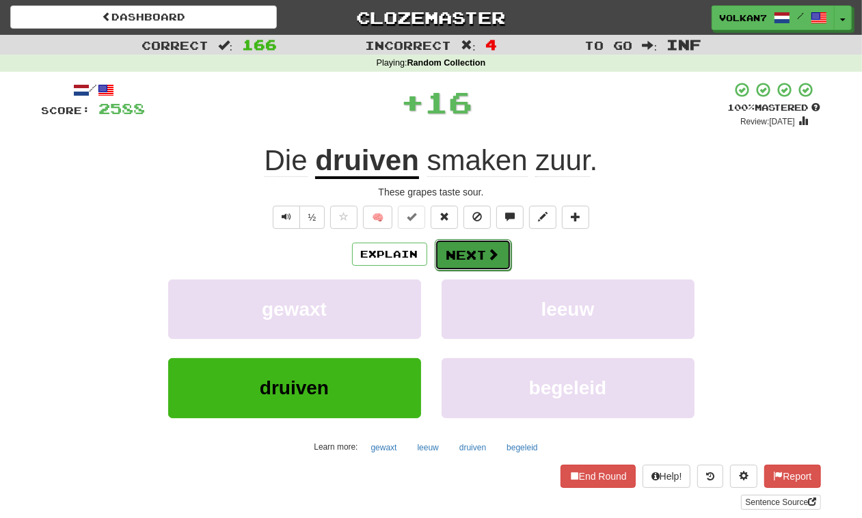
click at [474, 261] on button "Next" at bounding box center [473, 254] width 77 height 31
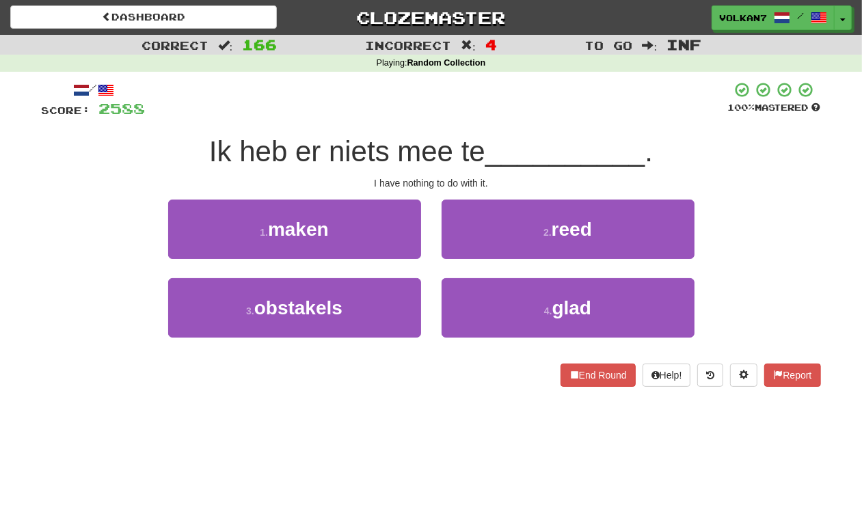
click at [507, 122] on div "/ Score: 2588 100 % Mastered Ik heb er niets mee te __________ . I have nothing…" at bounding box center [432, 234] width 780 height 306
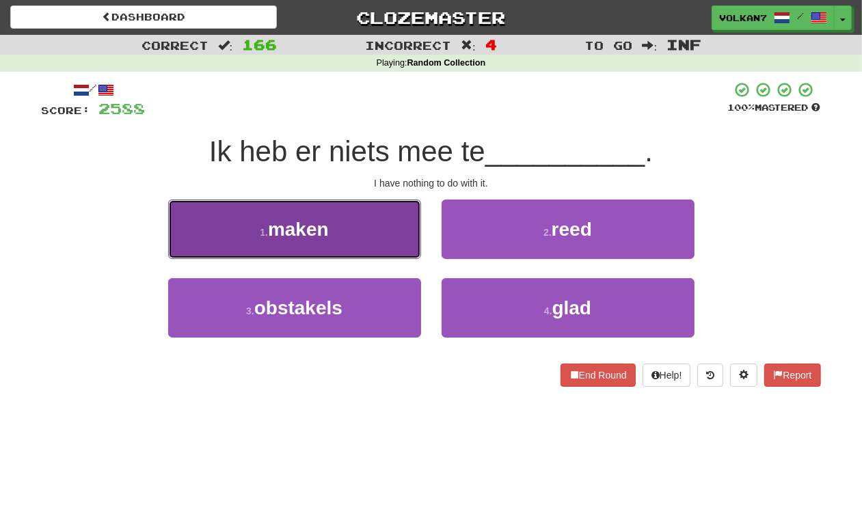
click at [329, 229] on span "maken" at bounding box center [298, 229] width 61 height 21
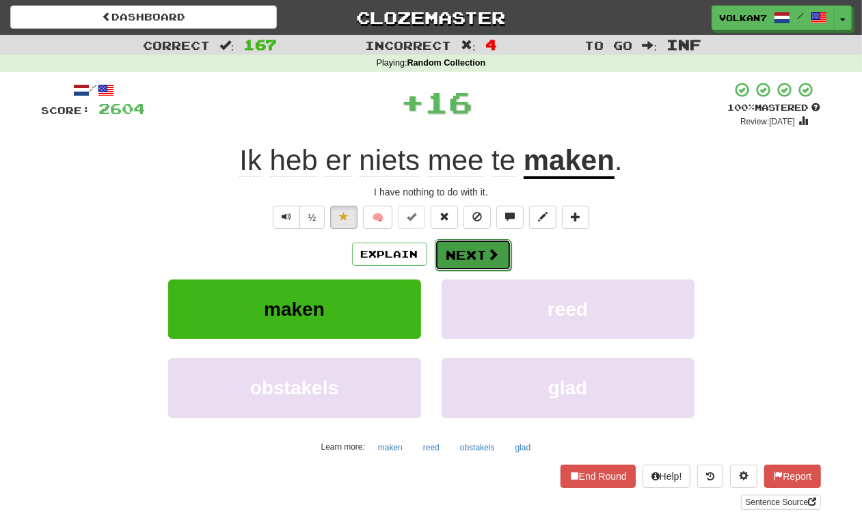
click at [464, 267] on button "Next" at bounding box center [473, 254] width 77 height 31
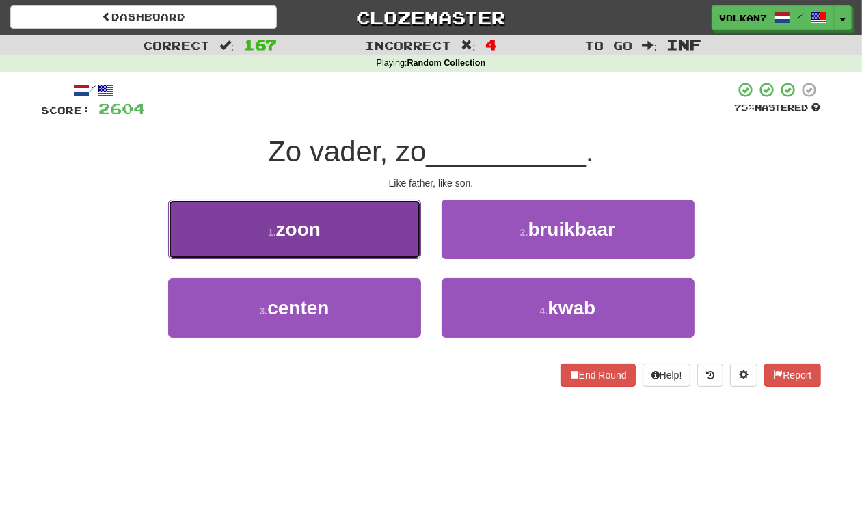
click at [332, 248] on button "1 . zoon" at bounding box center [294, 229] width 253 height 59
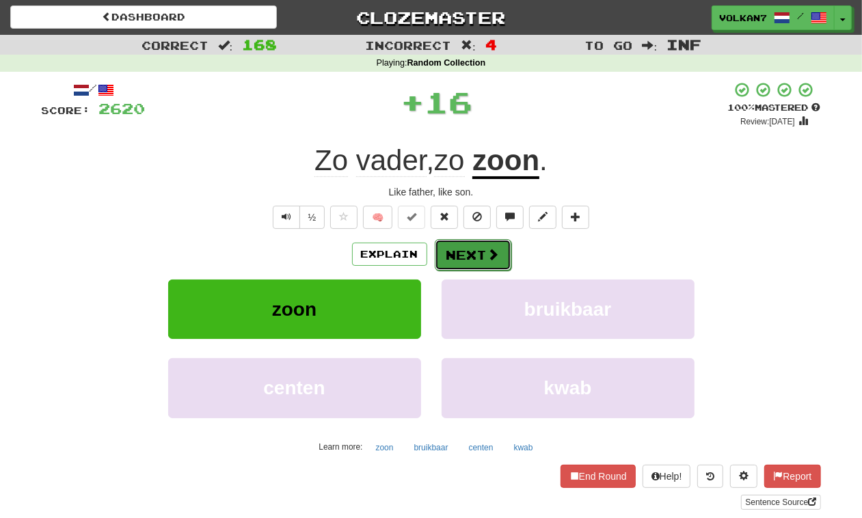
click at [439, 257] on button "Next" at bounding box center [473, 254] width 77 height 31
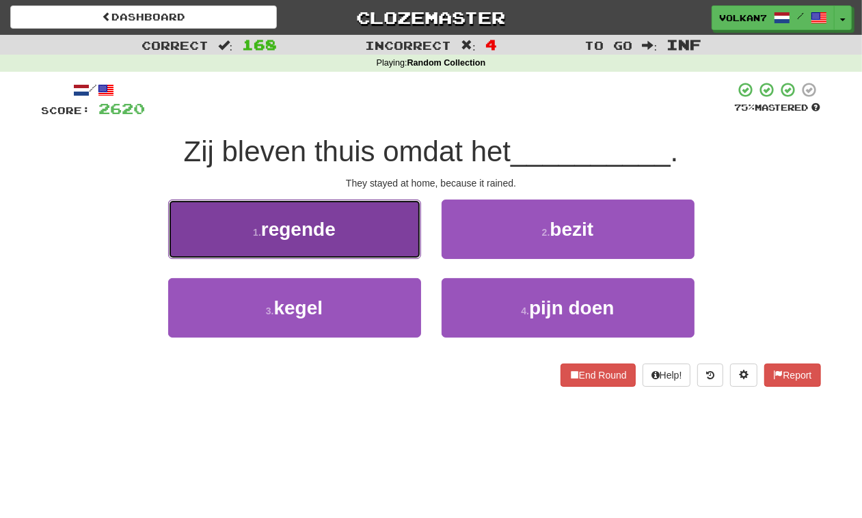
click at [346, 230] on button "1 . regende" at bounding box center [294, 229] width 253 height 59
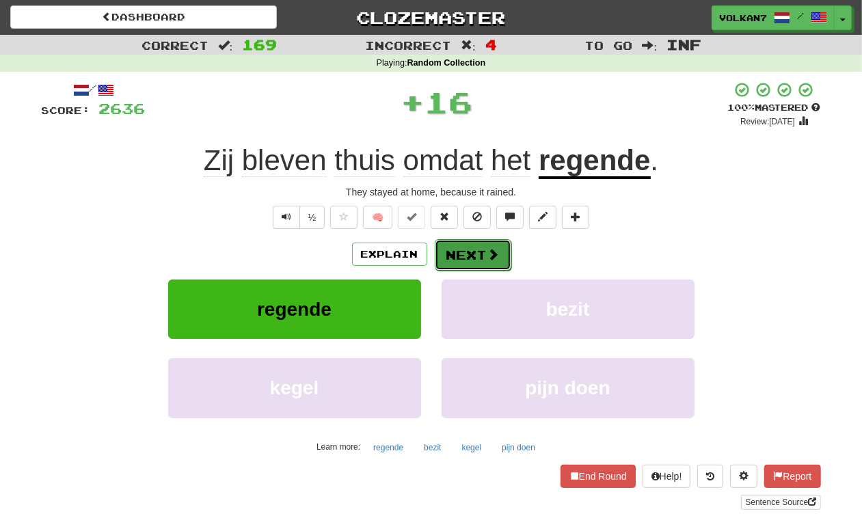
click at [477, 261] on button "Next" at bounding box center [473, 254] width 77 height 31
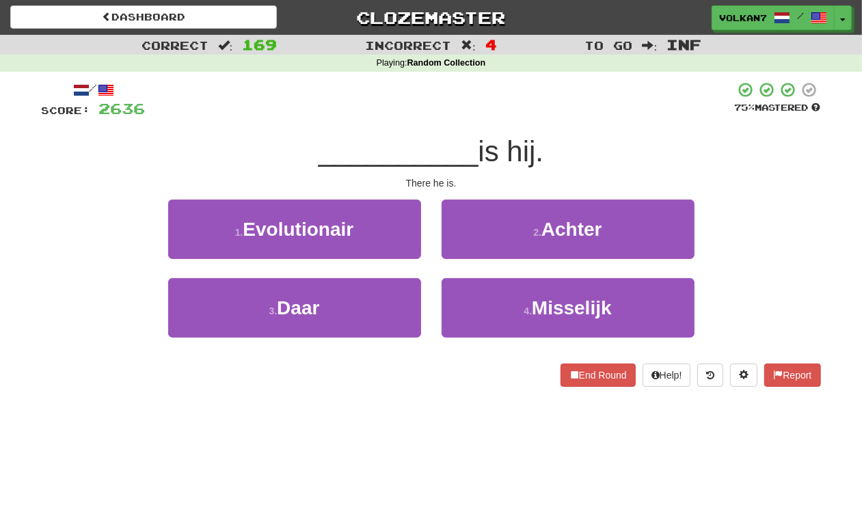
click at [456, 97] on div at bounding box center [441, 100] width 590 height 38
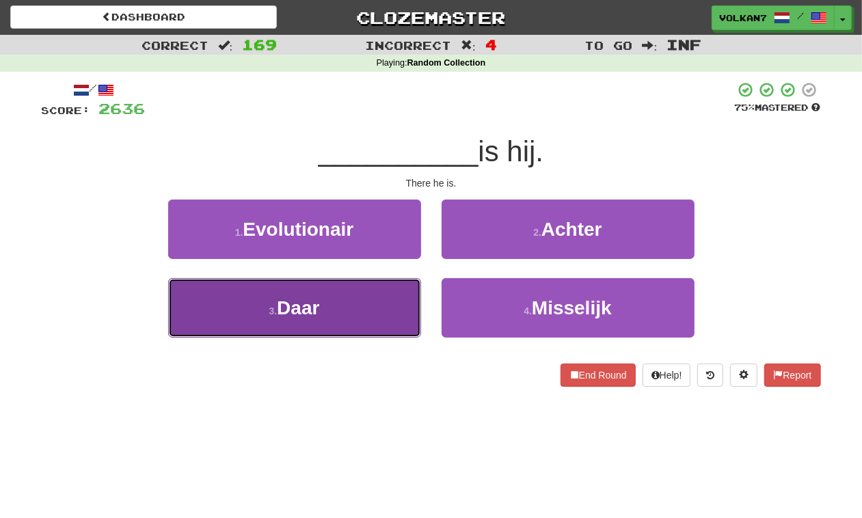
click at [366, 304] on button "3 . Daar" at bounding box center [294, 307] width 253 height 59
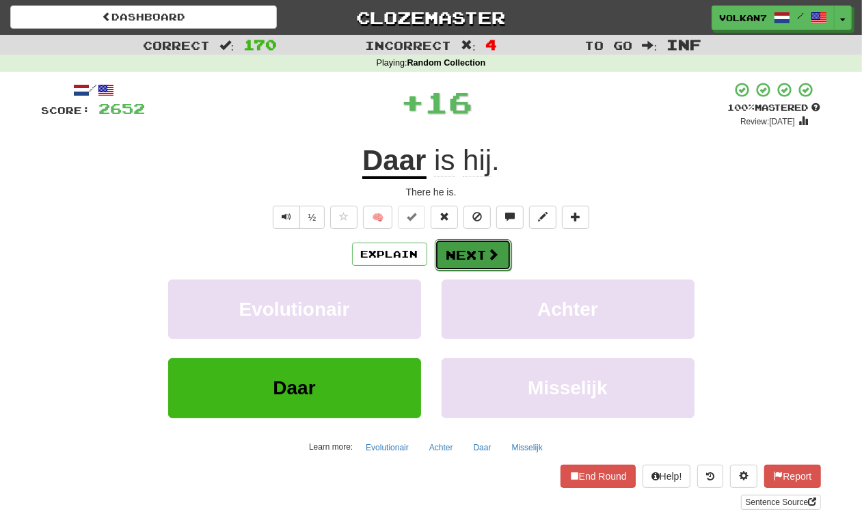
click at [449, 258] on button "Next" at bounding box center [473, 254] width 77 height 31
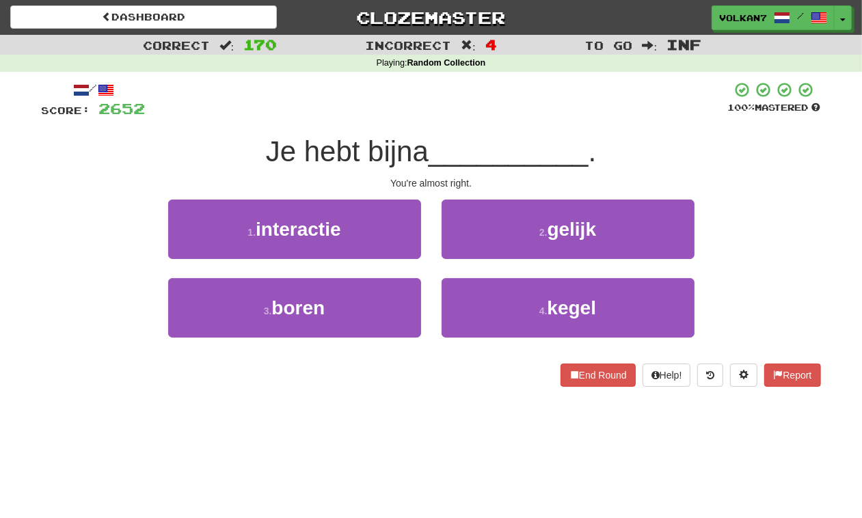
click at [470, 122] on div "/ Score: 2652 100 % Mastered Je hebt bijna __________ . You're almost right. 1 …" at bounding box center [432, 234] width 780 height 306
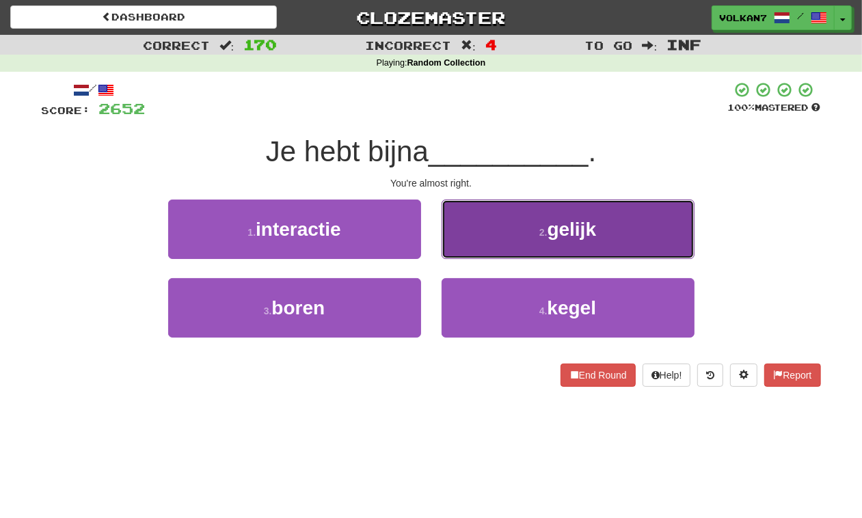
click at [521, 227] on button "2 . gelijk" at bounding box center [568, 229] width 253 height 59
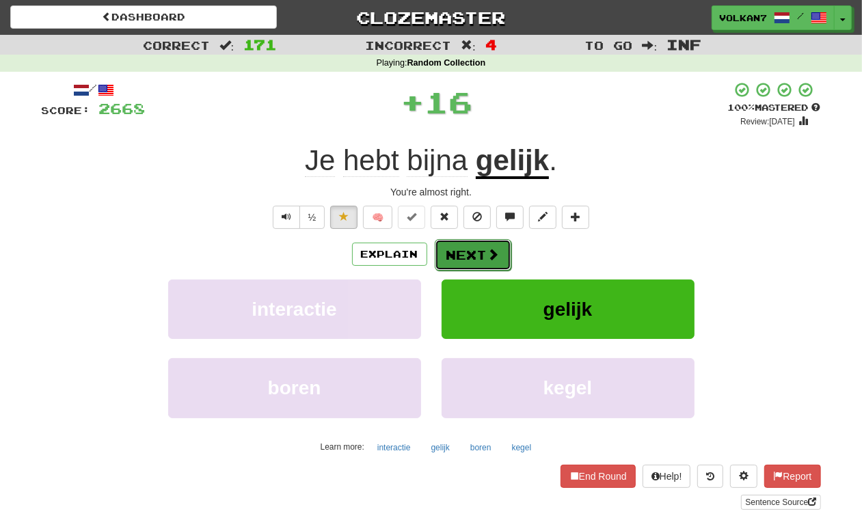
click at [479, 244] on button "Next" at bounding box center [473, 254] width 77 height 31
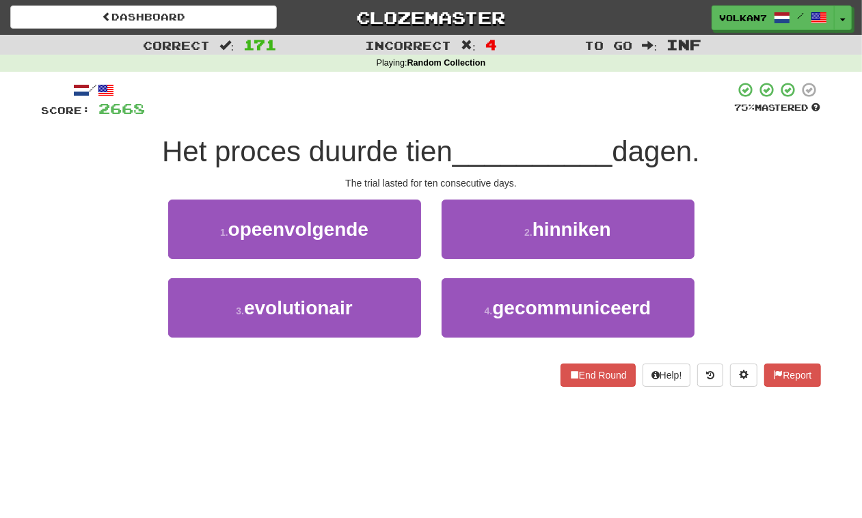
click at [501, 101] on div at bounding box center [441, 100] width 590 height 38
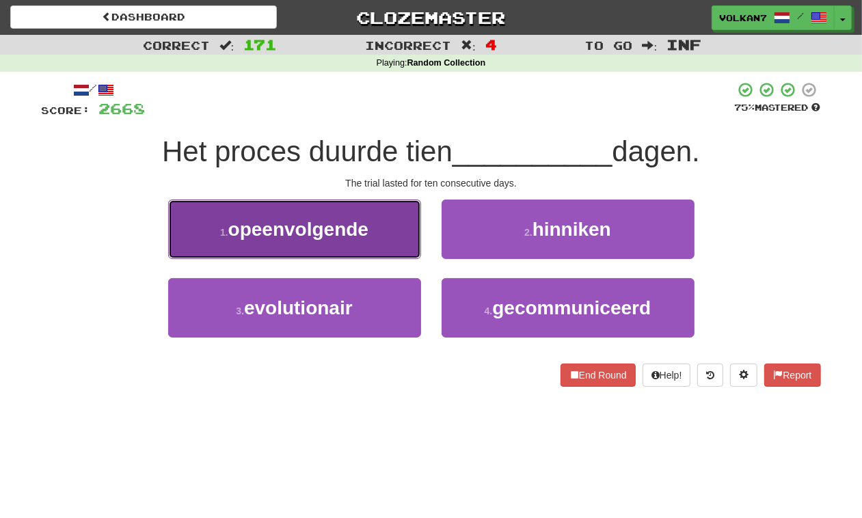
click at [356, 238] on span "opeenvolgende" at bounding box center [298, 229] width 140 height 21
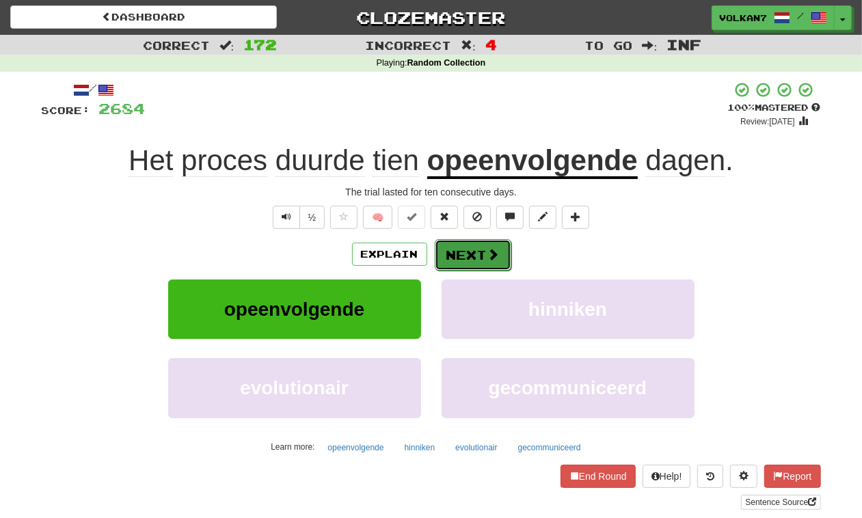
click at [477, 248] on button "Next" at bounding box center [473, 254] width 77 height 31
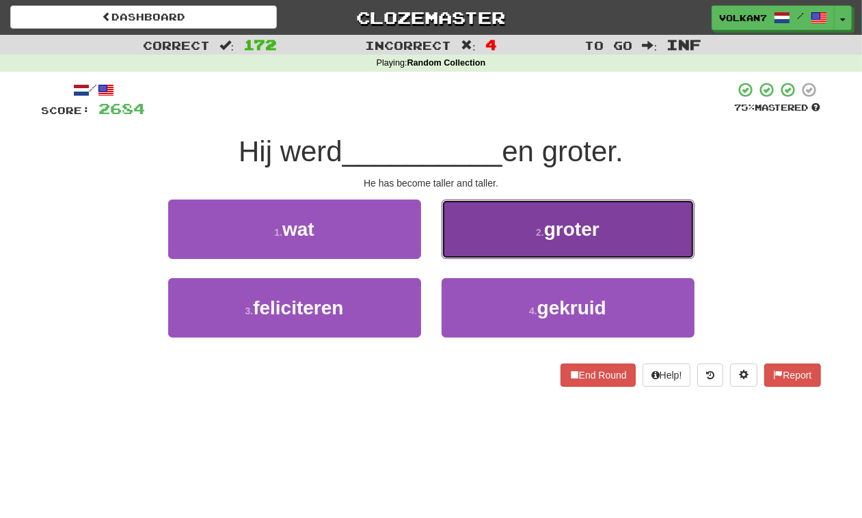
click at [518, 230] on button "2 . groter" at bounding box center [568, 229] width 253 height 59
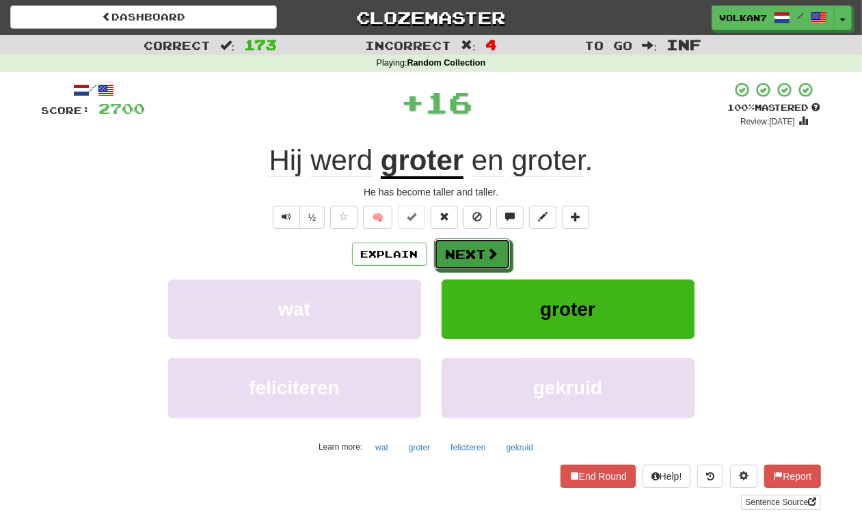
drag, startPoint x: 491, startPoint y: 251, endPoint x: 489, endPoint y: 135, distance: 116.3
click at [490, 251] on span at bounding box center [493, 254] width 12 height 12
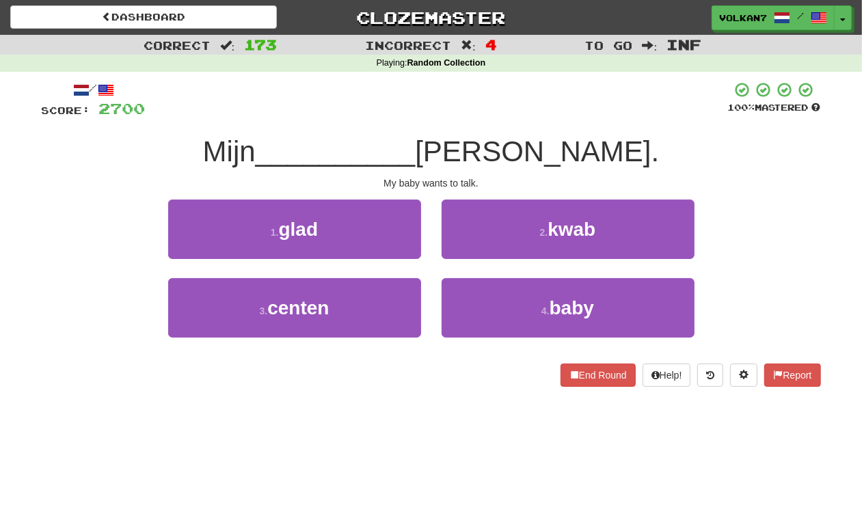
click at [494, 93] on div at bounding box center [437, 100] width 583 height 38
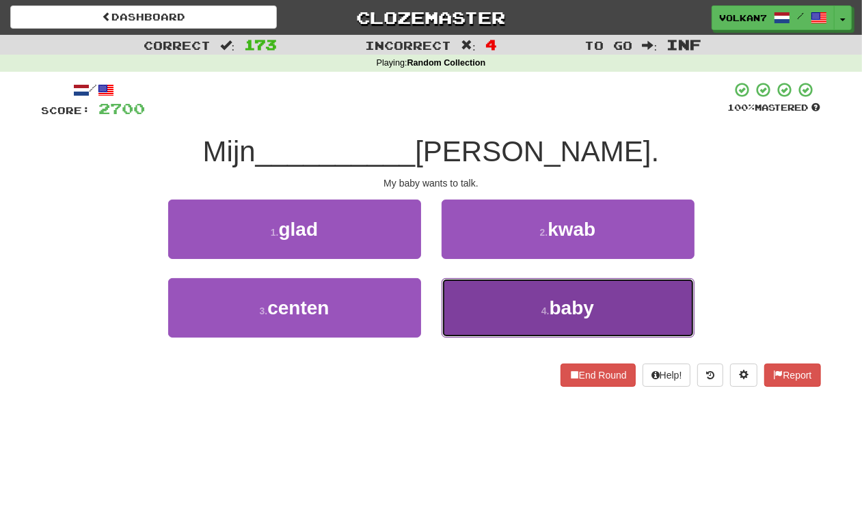
click at [523, 312] on button "4 . baby" at bounding box center [568, 307] width 253 height 59
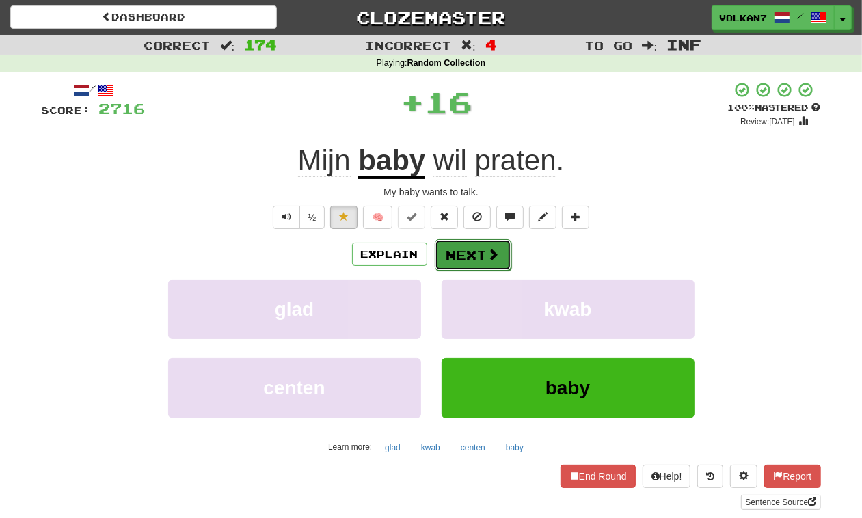
click at [466, 267] on button "Next" at bounding box center [473, 254] width 77 height 31
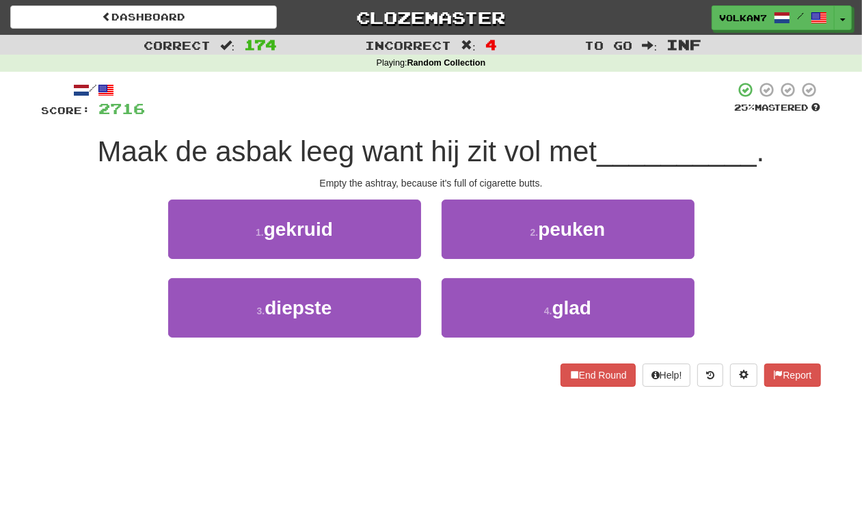
click at [494, 96] on div at bounding box center [441, 100] width 590 height 38
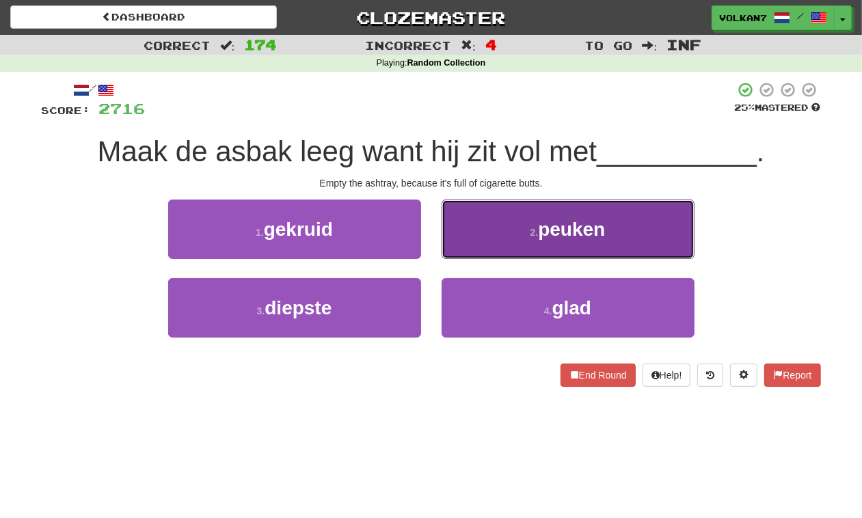
click at [510, 241] on button "2 . peuken" at bounding box center [568, 229] width 253 height 59
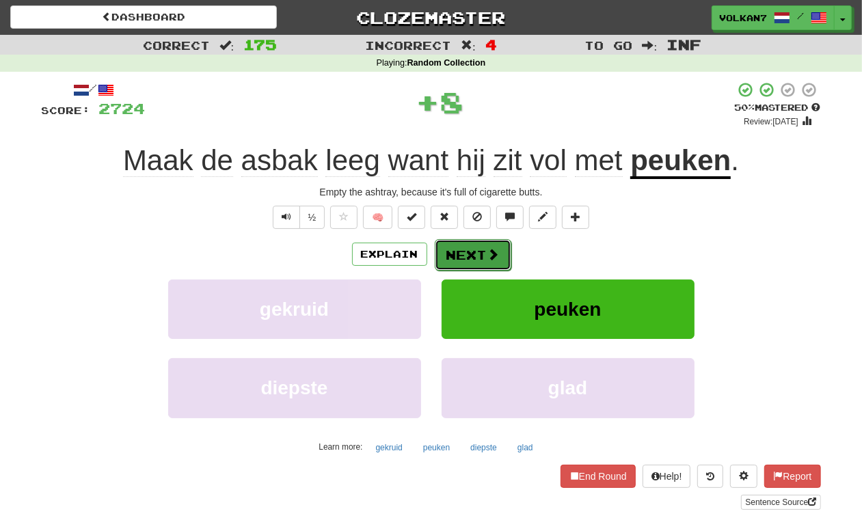
click at [476, 261] on button "Next" at bounding box center [473, 254] width 77 height 31
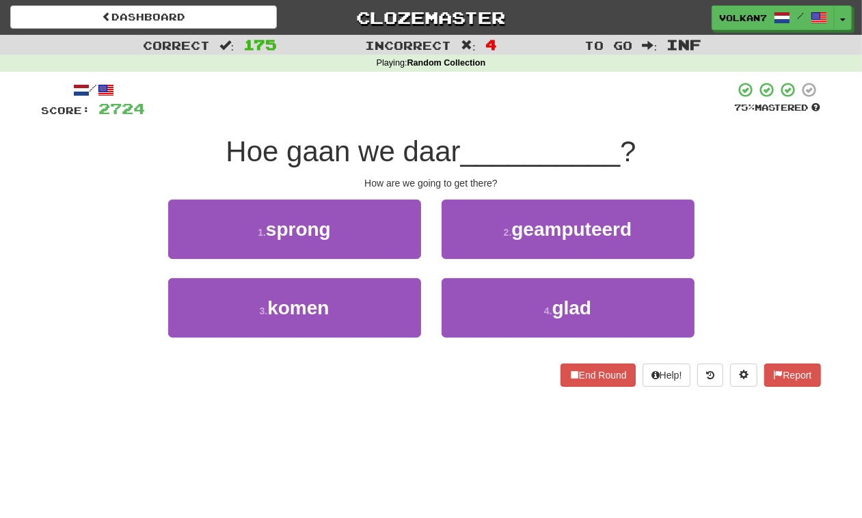
click at [505, 97] on div at bounding box center [441, 100] width 590 height 38
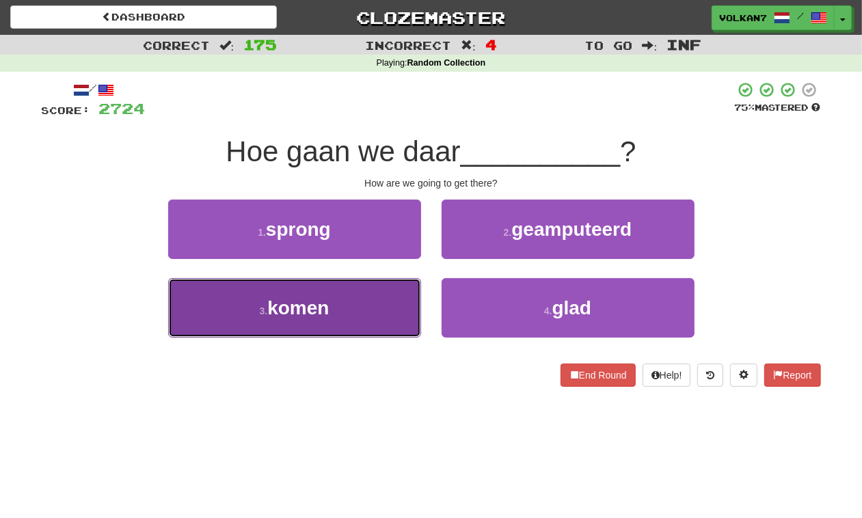
click at [357, 321] on button "3 . komen" at bounding box center [294, 307] width 253 height 59
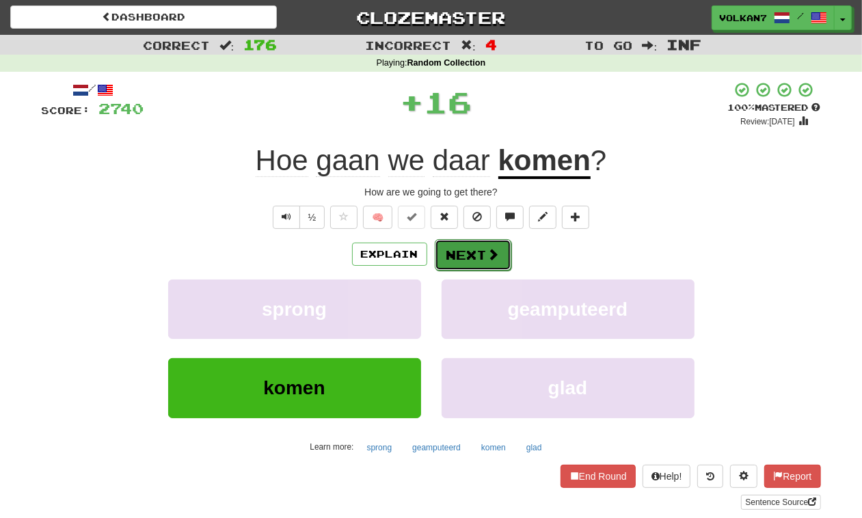
click at [472, 257] on button "Next" at bounding box center [473, 254] width 77 height 31
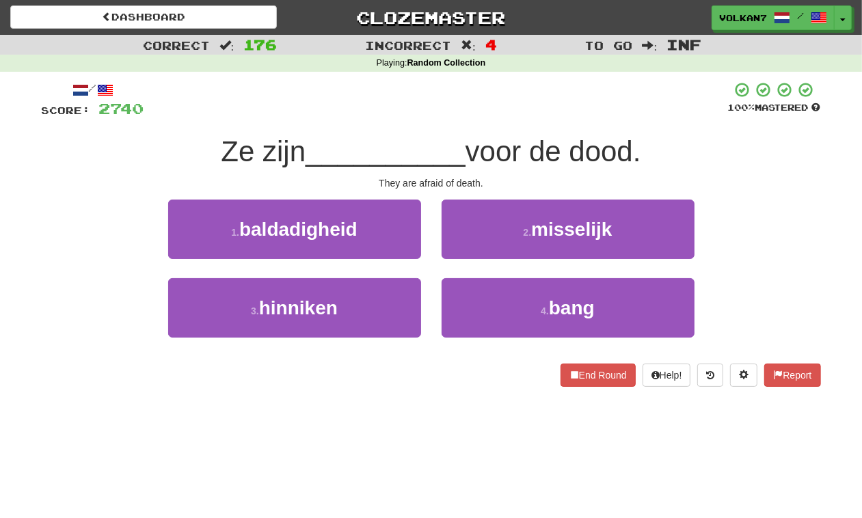
click at [455, 117] on div at bounding box center [436, 100] width 584 height 38
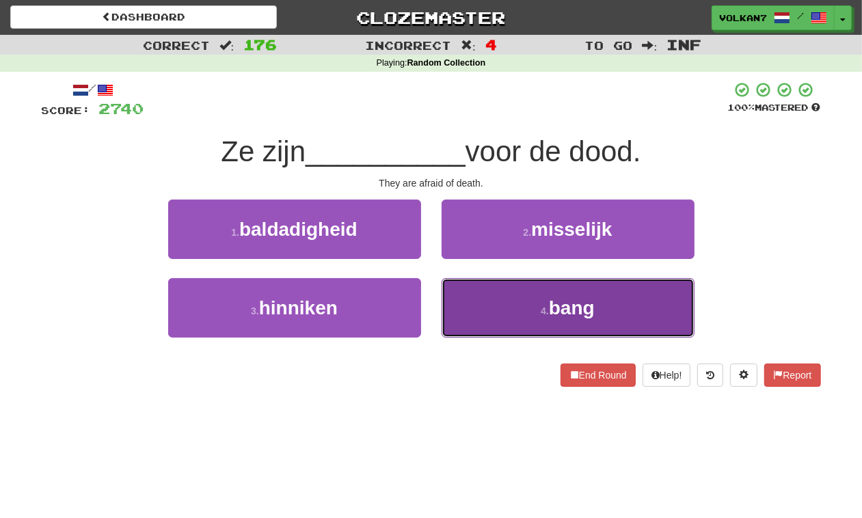
click at [506, 309] on button "4 . bang" at bounding box center [568, 307] width 253 height 59
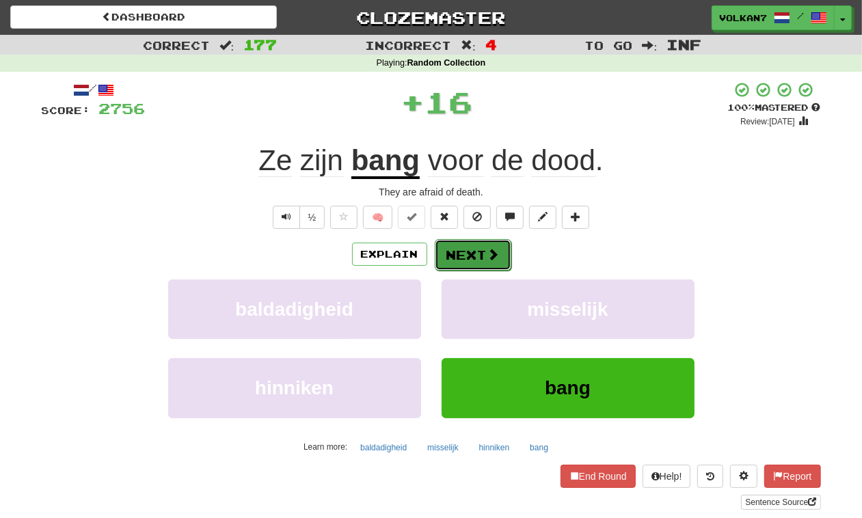
click at [473, 245] on button "Next" at bounding box center [473, 254] width 77 height 31
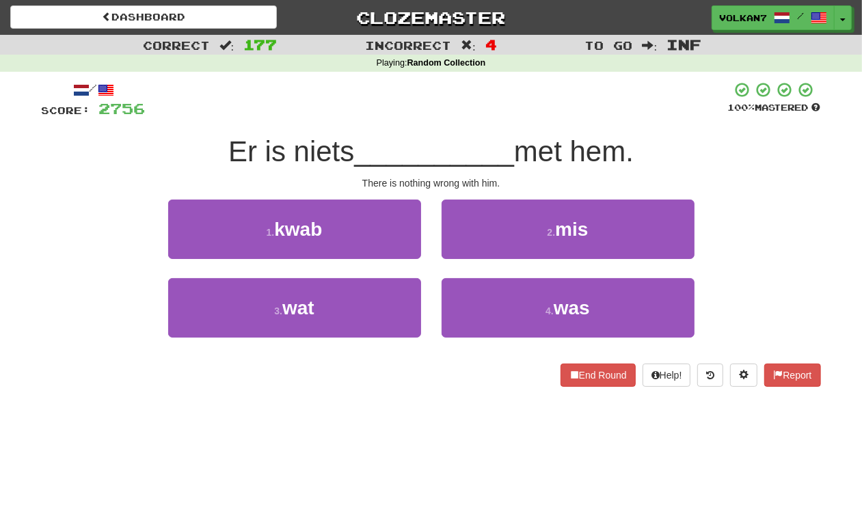
click at [455, 113] on div at bounding box center [437, 100] width 583 height 38
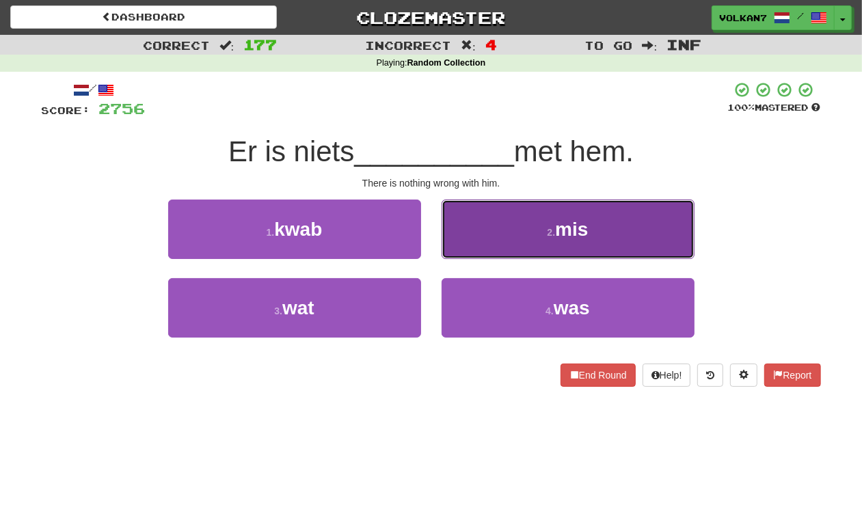
click at [517, 230] on button "2 . mis" at bounding box center [568, 229] width 253 height 59
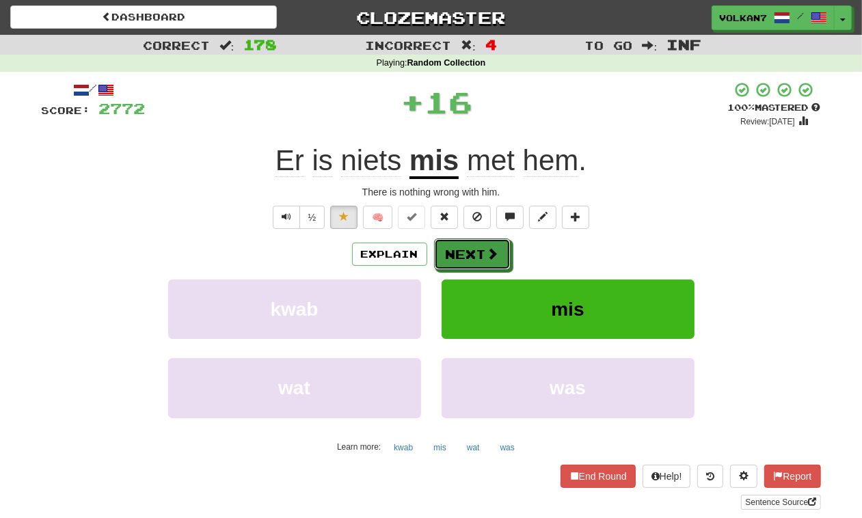
click at [484, 252] on button "Next" at bounding box center [472, 254] width 77 height 31
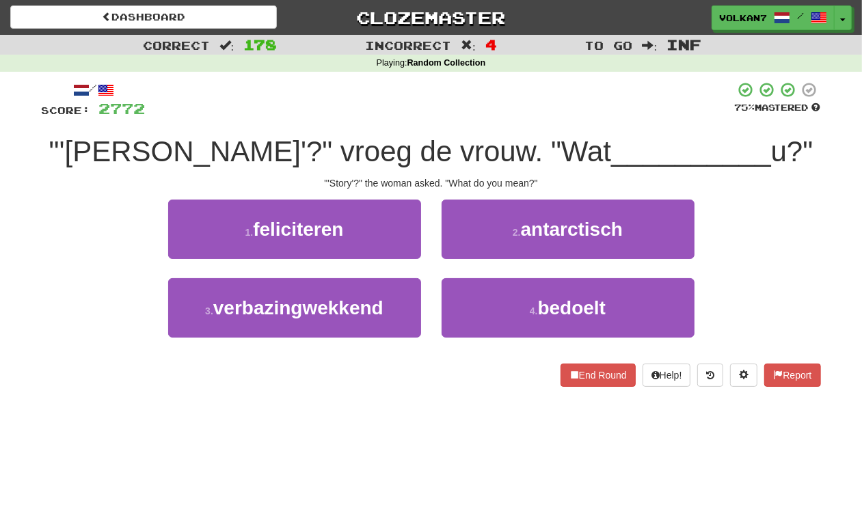
click at [504, 104] on div at bounding box center [441, 100] width 590 height 38
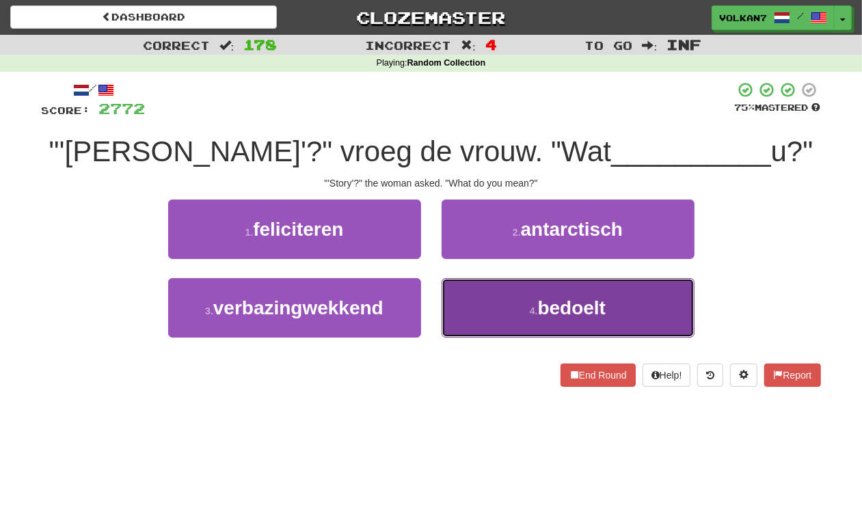
click at [507, 293] on button "4 . bedoelt" at bounding box center [568, 307] width 253 height 59
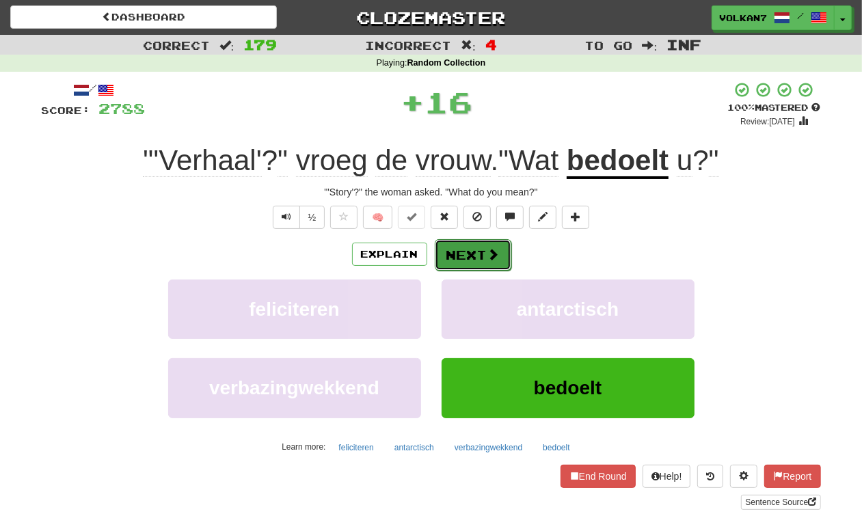
click at [469, 265] on button "Next" at bounding box center [473, 254] width 77 height 31
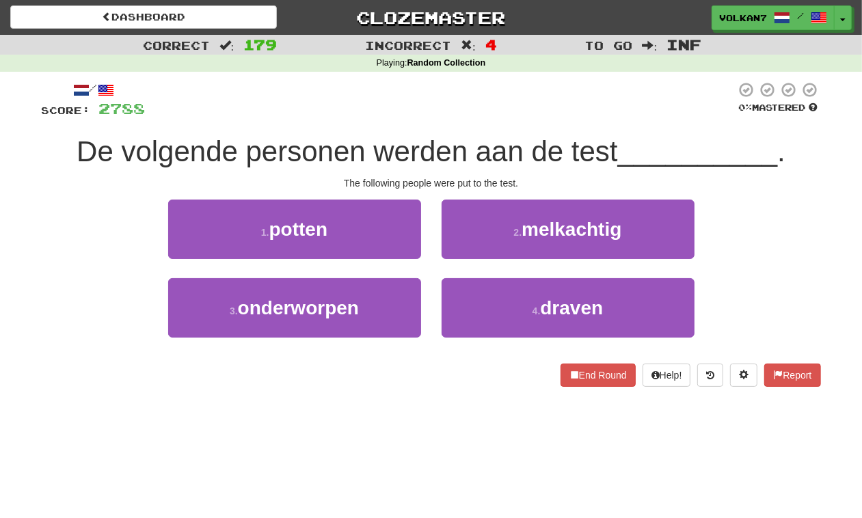
click at [464, 107] on div at bounding box center [441, 100] width 591 height 38
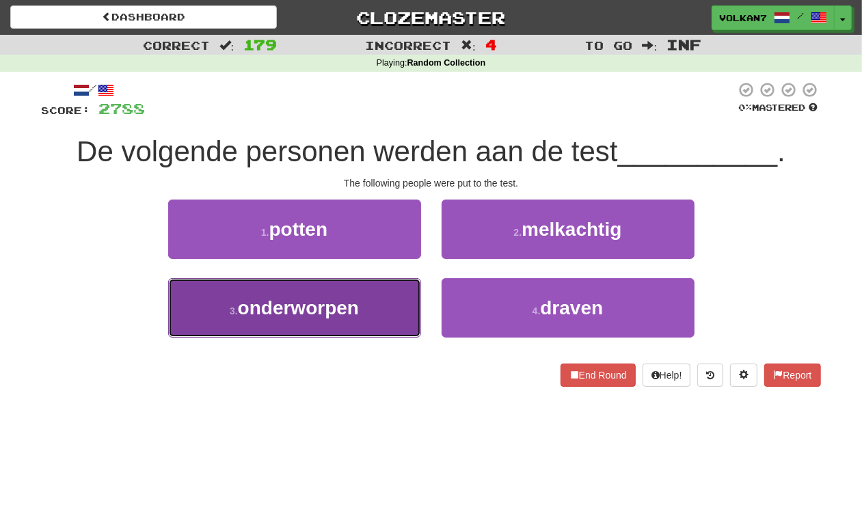
click at [354, 309] on span "onderworpen" at bounding box center [298, 307] width 121 height 21
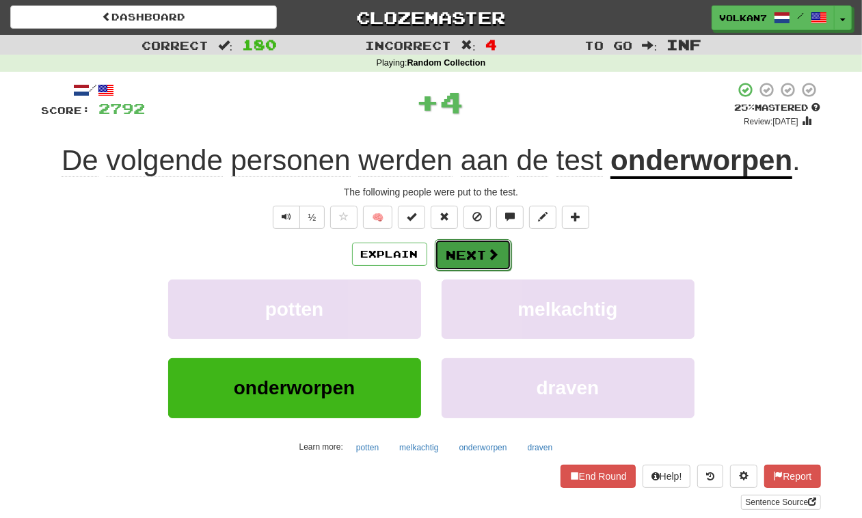
click at [443, 263] on button "Next" at bounding box center [473, 254] width 77 height 31
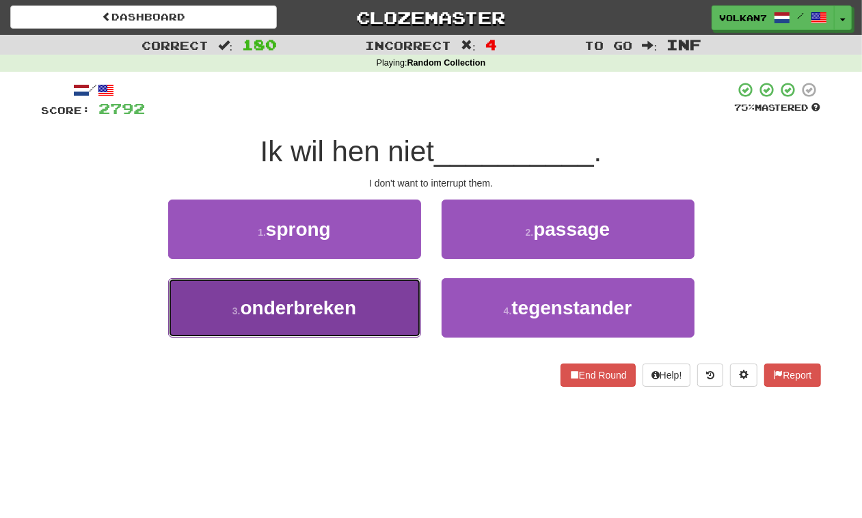
click at [381, 304] on button "3 . onderbreken" at bounding box center [294, 307] width 253 height 59
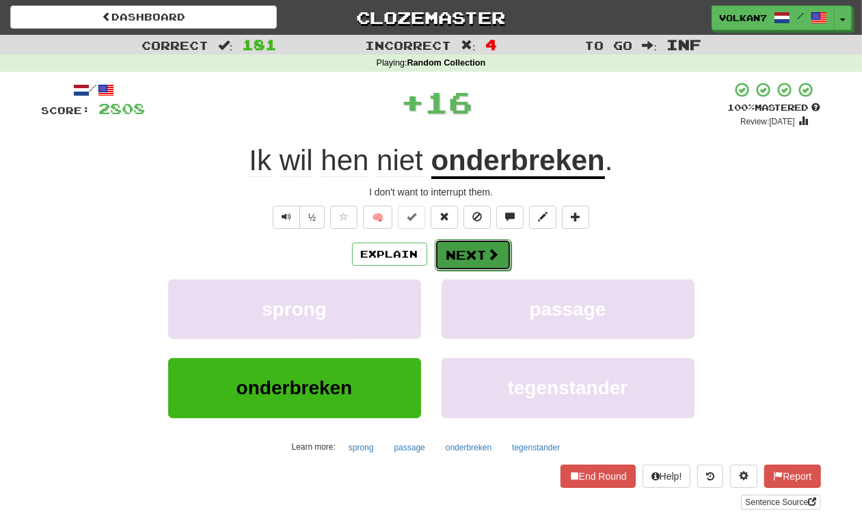
click at [468, 248] on button "Next" at bounding box center [473, 254] width 77 height 31
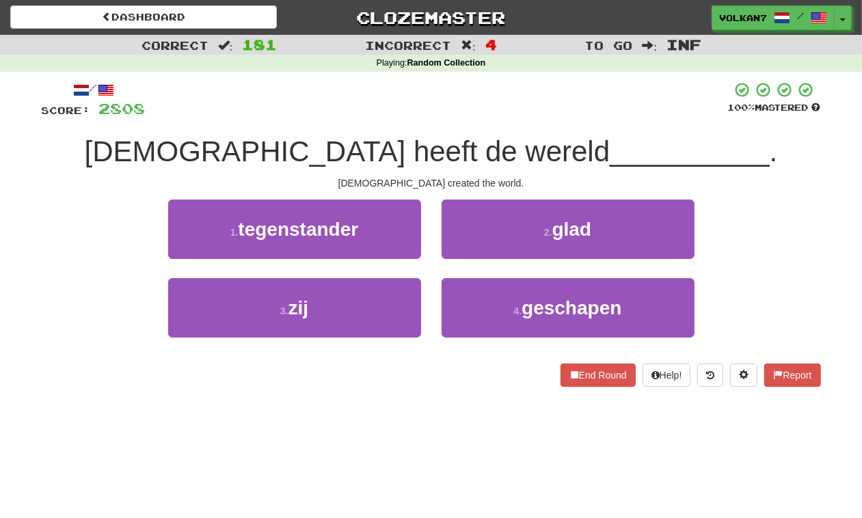
click at [490, 97] on div at bounding box center [437, 100] width 583 height 38
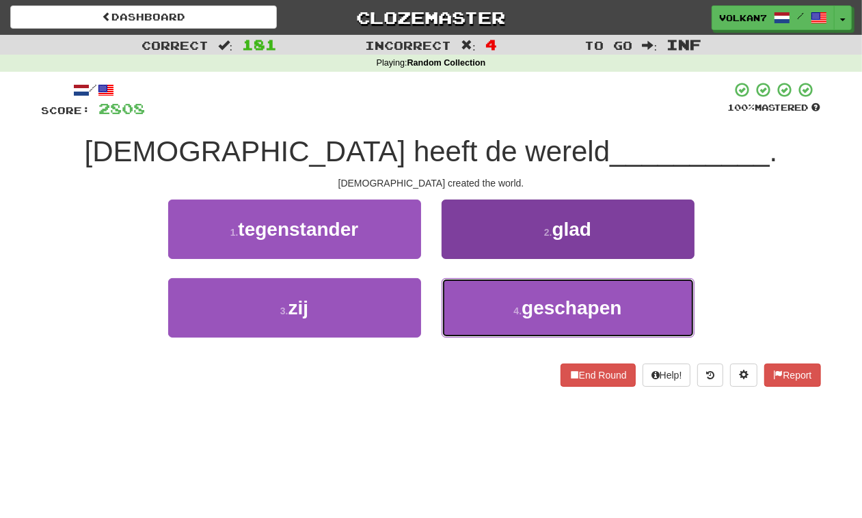
click at [537, 311] on span "geschapen" at bounding box center [572, 307] width 100 height 21
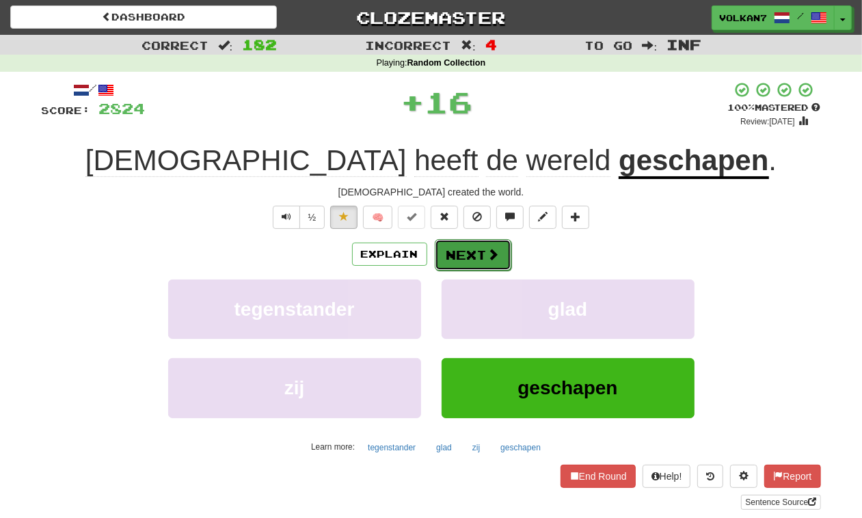
click at [474, 250] on button "Next" at bounding box center [473, 254] width 77 height 31
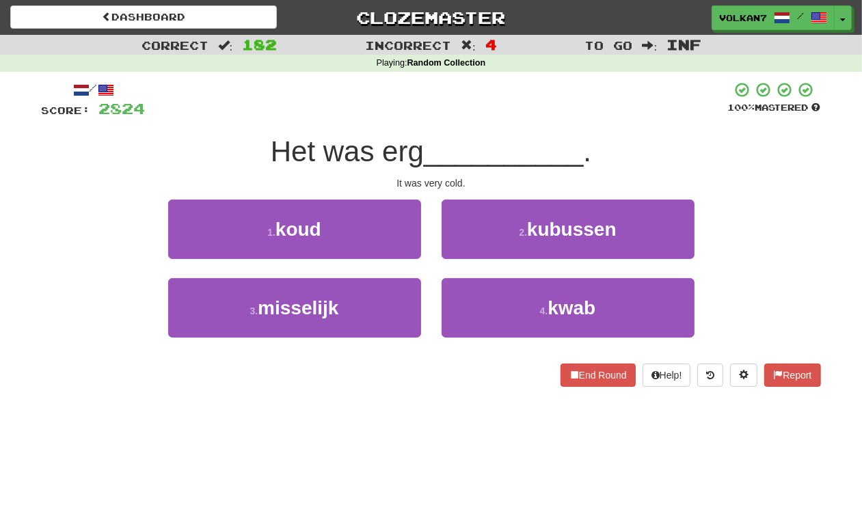
click at [494, 149] on span "__________" at bounding box center [504, 151] width 160 height 32
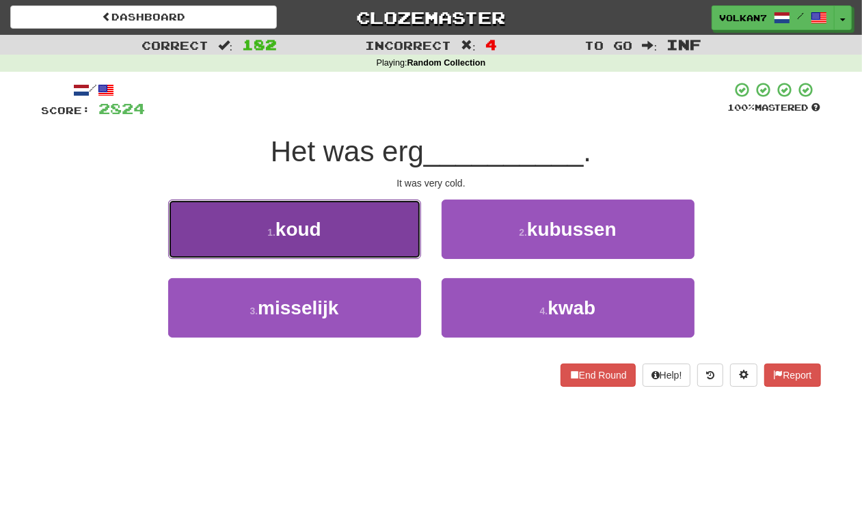
click at [347, 237] on button "1 . koud" at bounding box center [294, 229] width 253 height 59
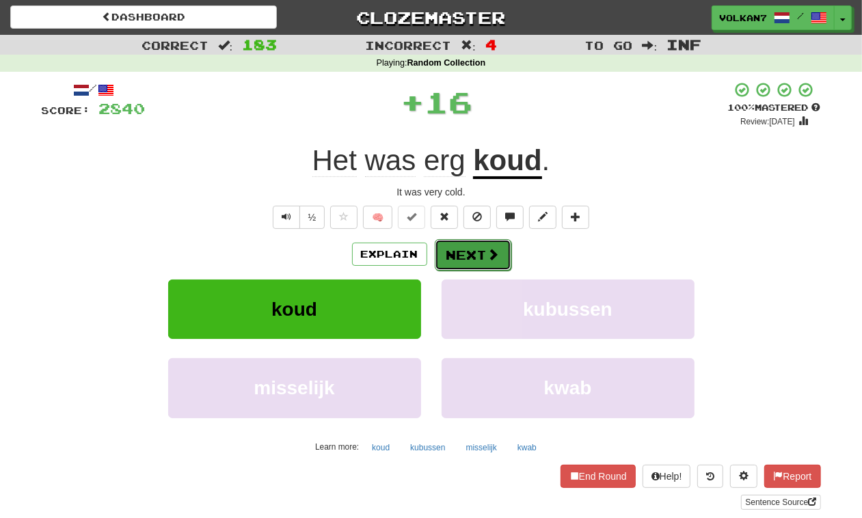
click at [438, 258] on button "Next" at bounding box center [473, 254] width 77 height 31
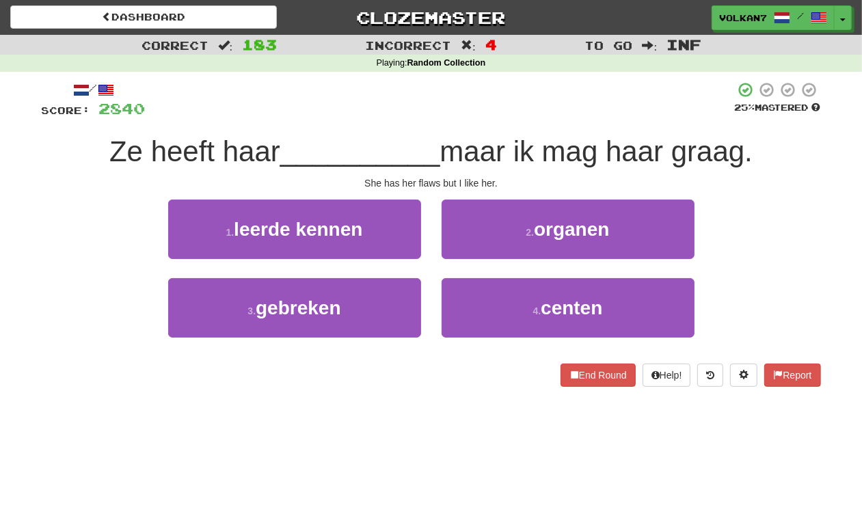
click at [494, 115] on div at bounding box center [441, 100] width 590 height 38
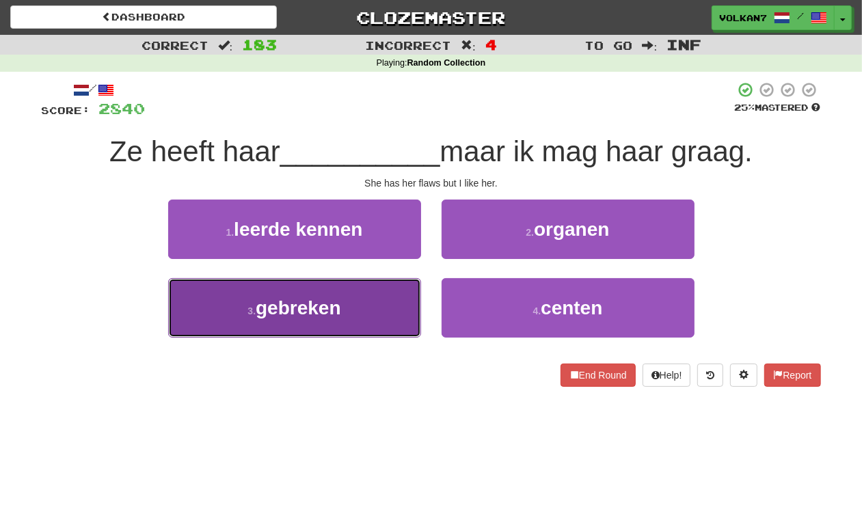
click at [347, 313] on button "3 . gebreken" at bounding box center [294, 307] width 253 height 59
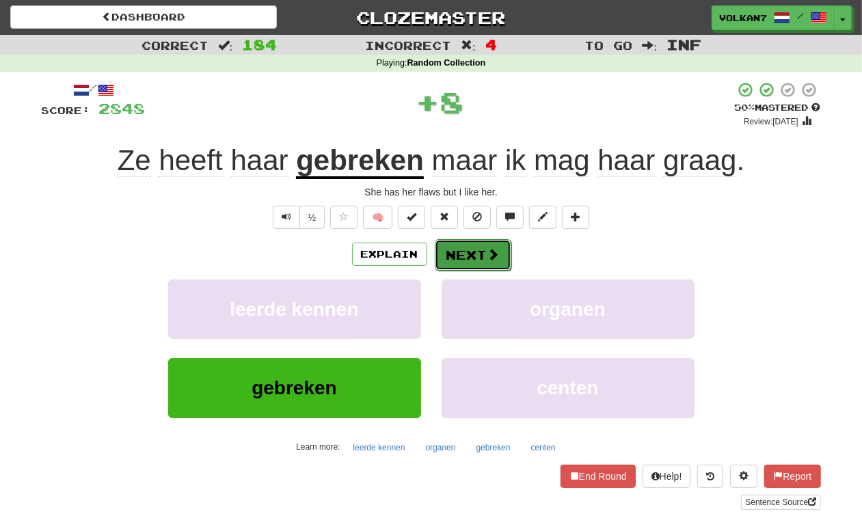
click at [455, 262] on button "Next" at bounding box center [473, 254] width 77 height 31
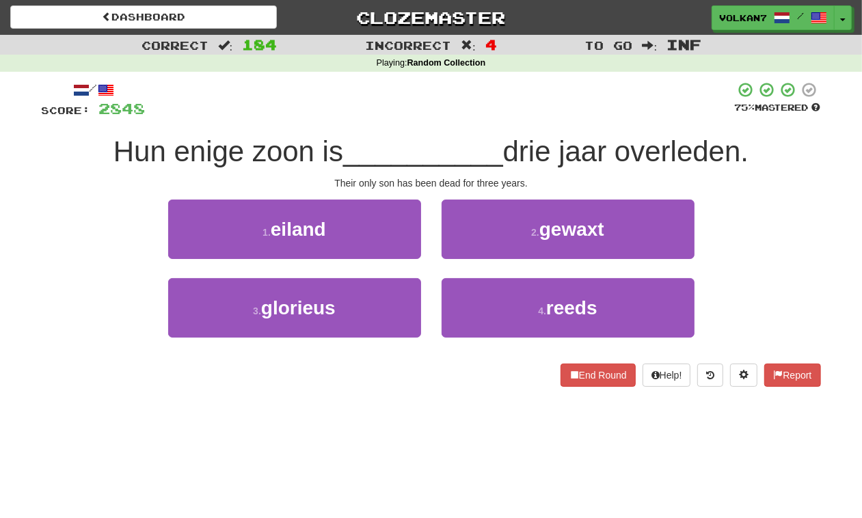
click at [491, 109] on div at bounding box center [441, 100] width 590 height 38
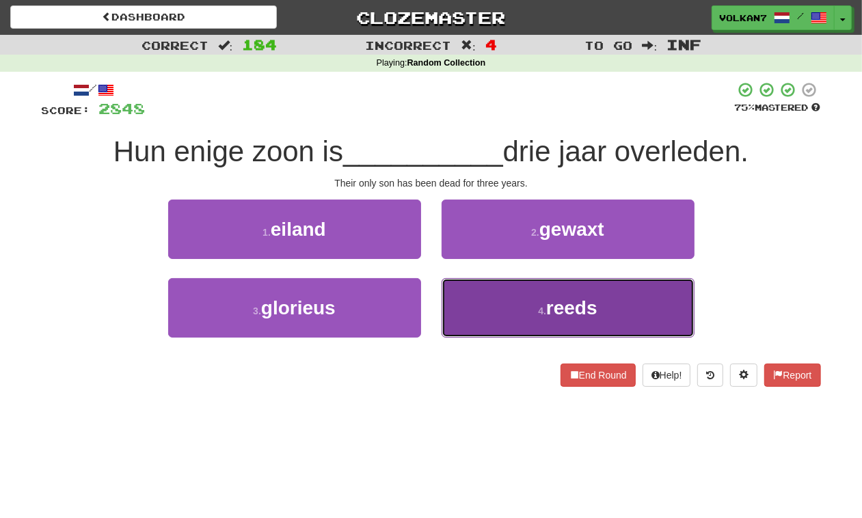
click at [500, 310] on button "4 . reeds" at bounding box center [568, 307] width 253 height 59
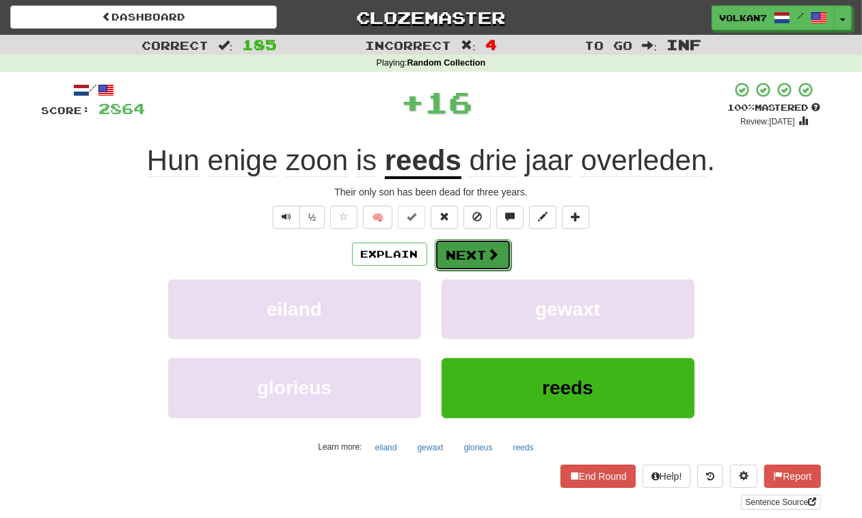
click at [484, 264] on button "Next" at bounding box center [473, 254] width 77 height 31
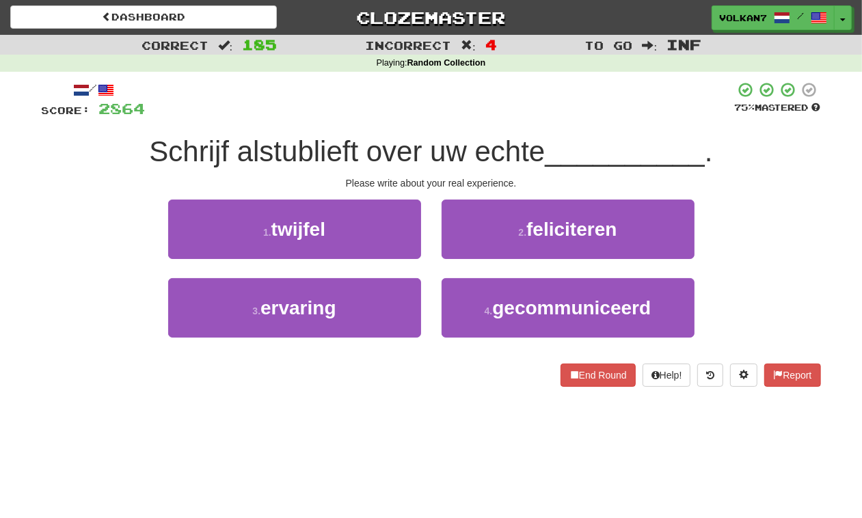
click at [471, 118] on div at bounding box center [441, 100] width 590 height 38
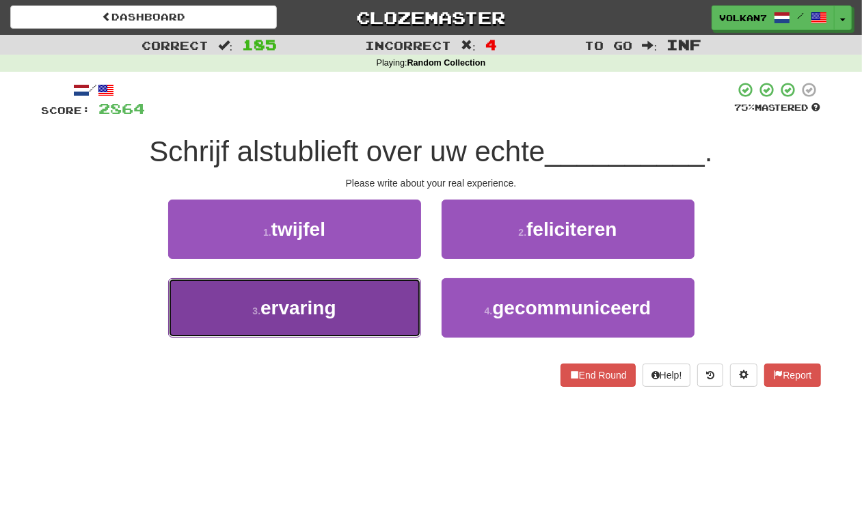
click at [373, 319] on button "3 . ervaring" at bounding box center [294, 307] width 253 height 59
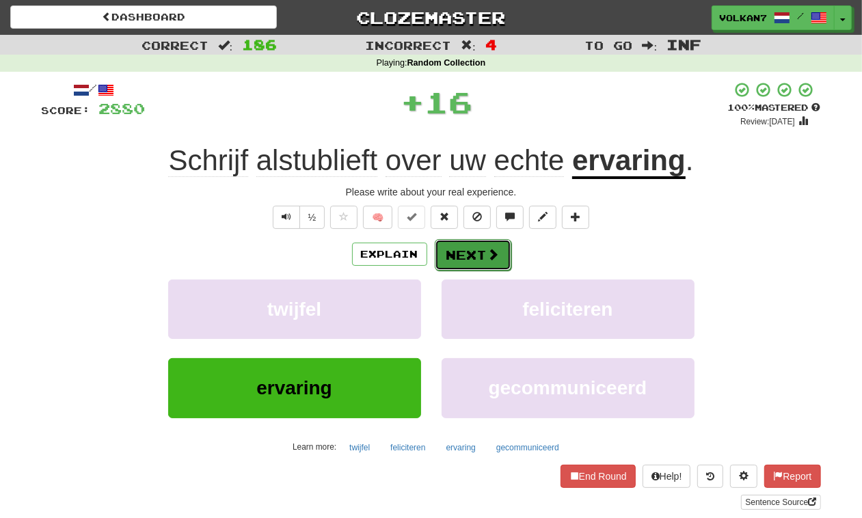
click at [471, 260] on button "Next" at bounding box center [473, 254] width 77 height 31
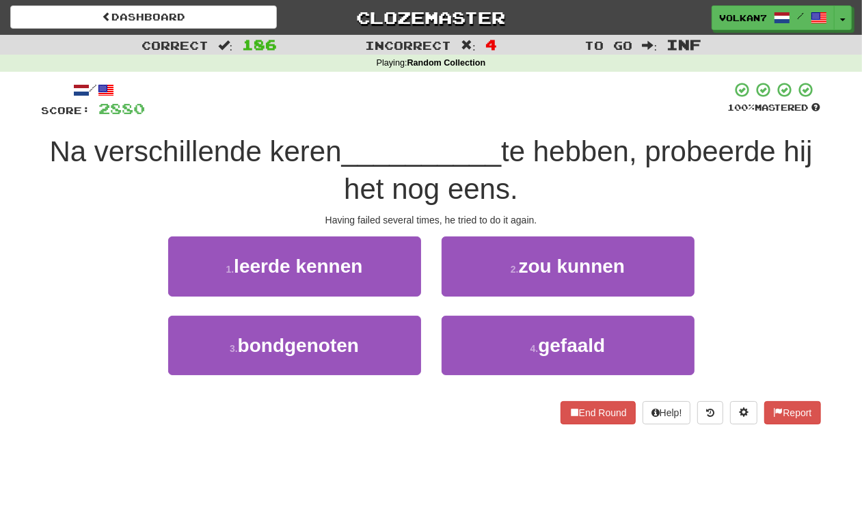
click at [425, 93] on div at bounding box center [437, 100] width 583 height 38
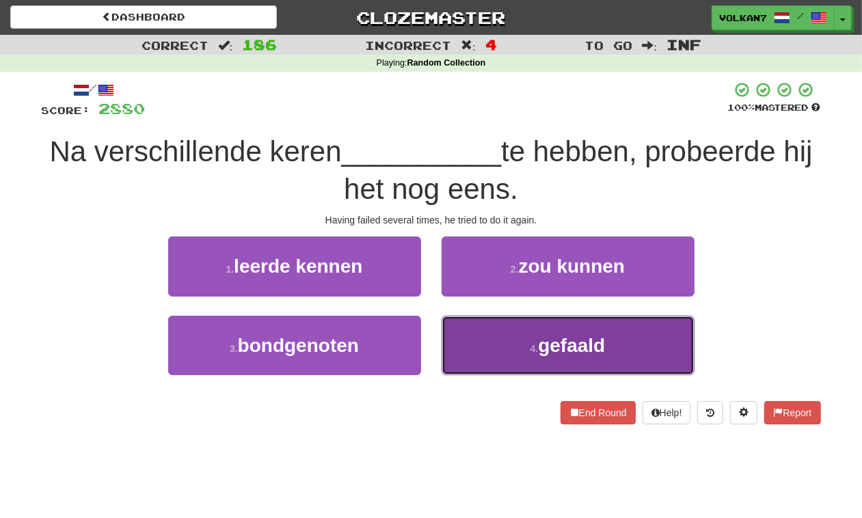
click at [481, 358] on button "4 . gefaald" at bounding box center [568, 345] width 253 height 59
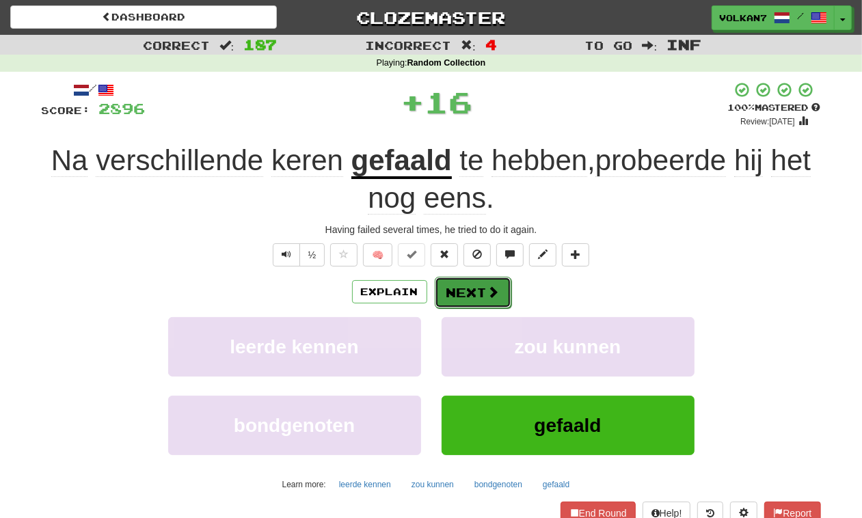
click at [484, 293] on button "Next" at bounding box center [473, 292] width 77 height 31
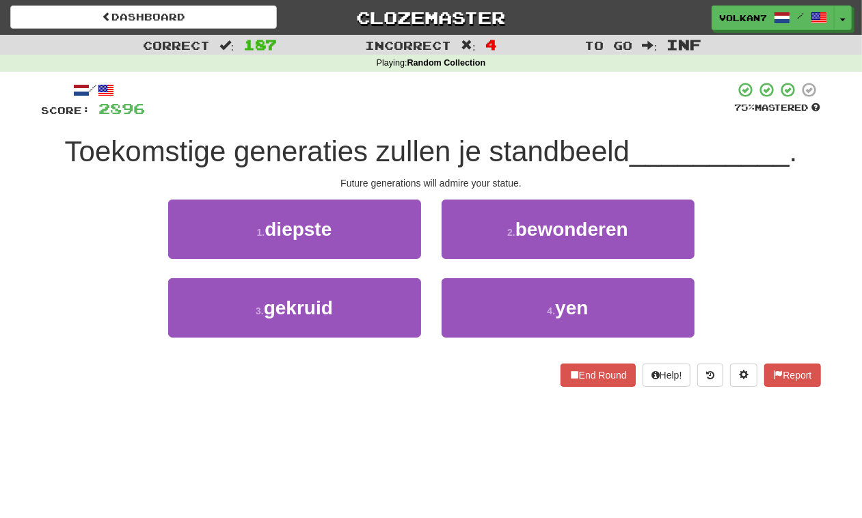
click at [481, 118] on div at bounding box center [441, 100] width 590 height 38
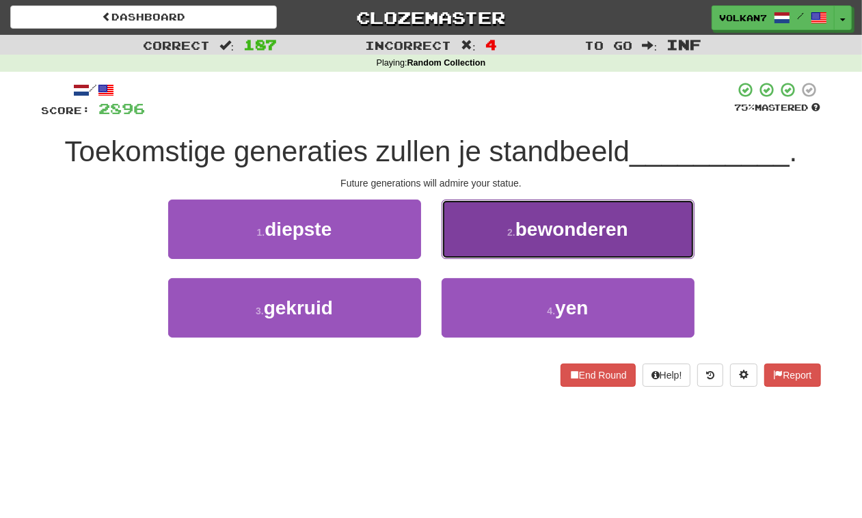
click at [511, 233] on small "2 ." at bounding box center [511, 232] width 8 height 11
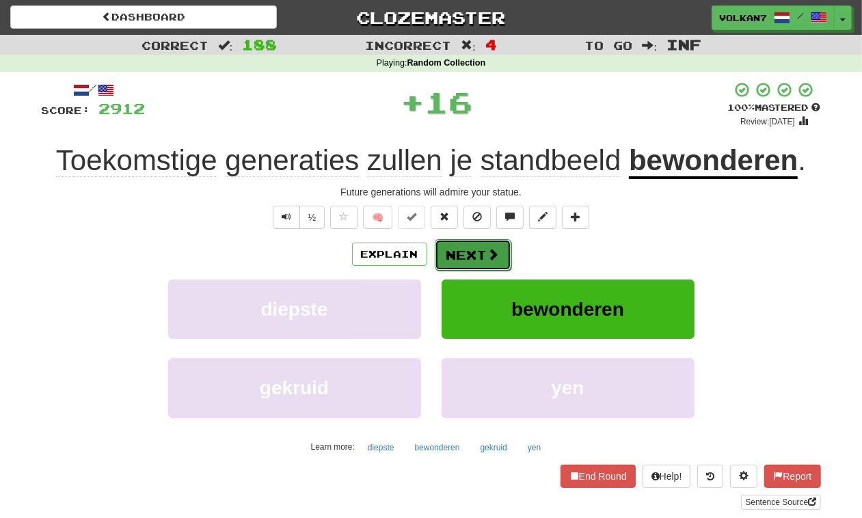
click at [479, 251] on button "Next" at bounding box center [473, 254] width 77 height 31
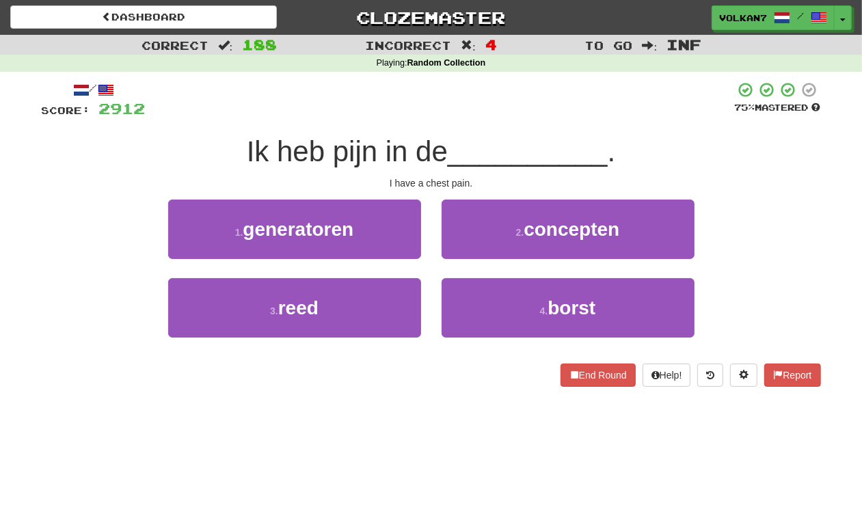
click at [469, 122] on div "/ Score: 2912 75 % Mastered Ik heb pijn in de __________ . I have a chest pain.…" at bounding box center [432, 234] width 780 height 306
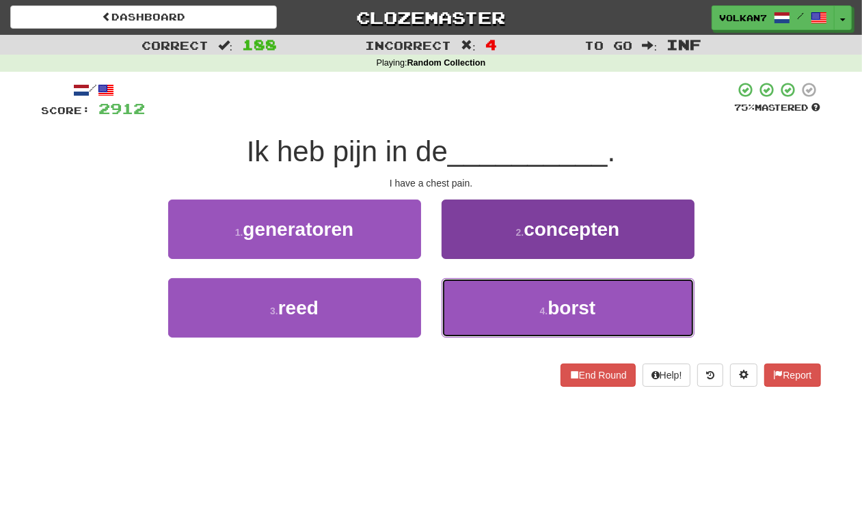
drag, startPoint x: 501, startPoint y: 304, endPoint x: 475, endPoint y: 281, distance: 34.9
click at [500, 304] on button "4 . borst" at bounding box center [568, 307] width 253 height 59
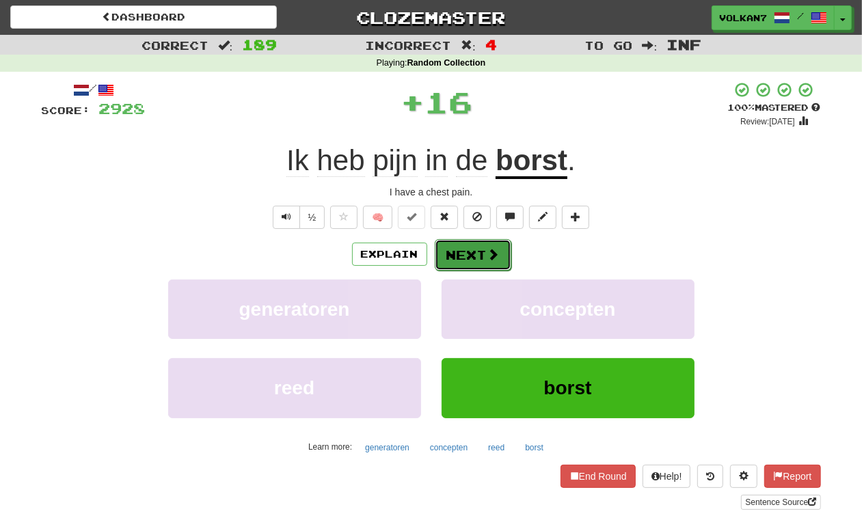
click at [447, 239] on button "Next" at bounding box center [473, 254] width 77 height 31
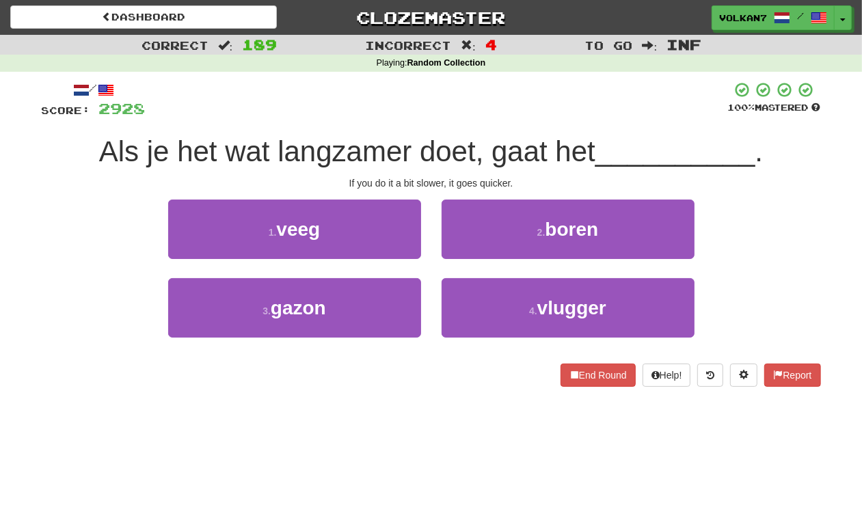
click at [471, 111] on div at bounding box center [437, 100] width 583 height 38
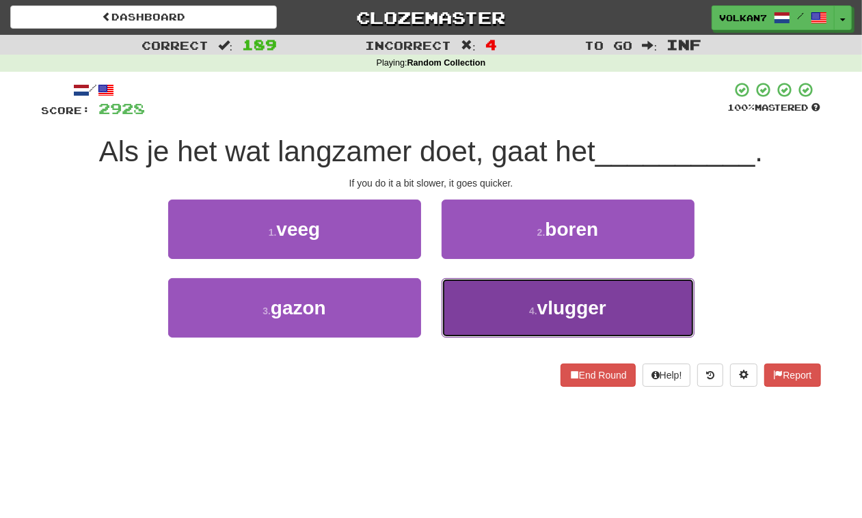
click at [470, 315] on button "4 . vlugger" at bounding box center [568, 307] width 253 height 59
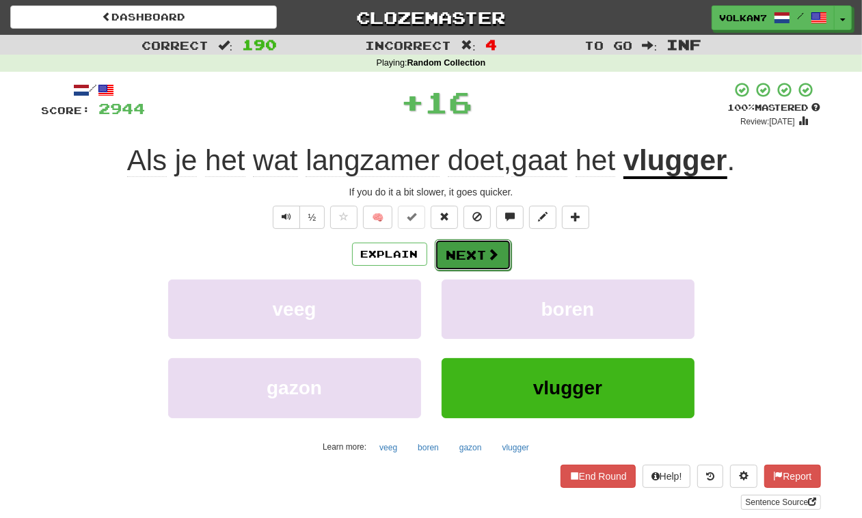
click at [475, 269] on button "Next" at bounding box center [473, 254] width 77 height 31
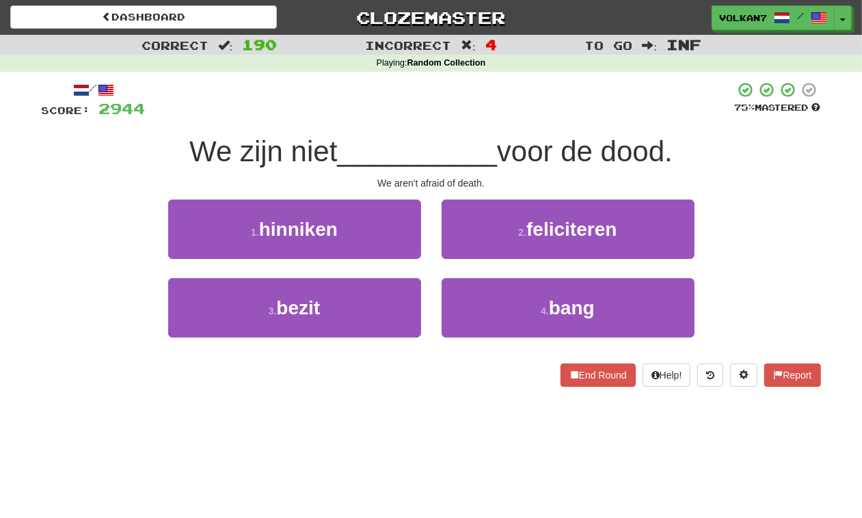
click at [496, 103] on div at bounding box center [441, 100] width 590 height 38
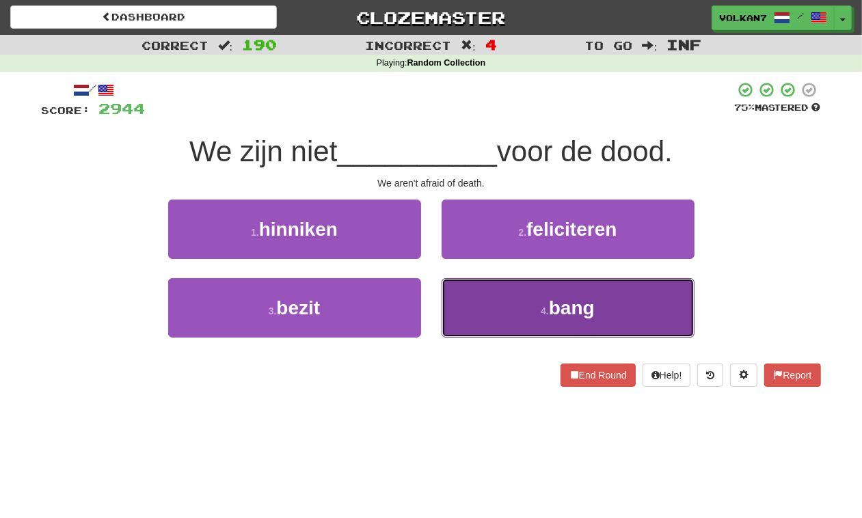
click at [544, 308] on small "4 ." at bounding box center [545, 311] width 8 height 11
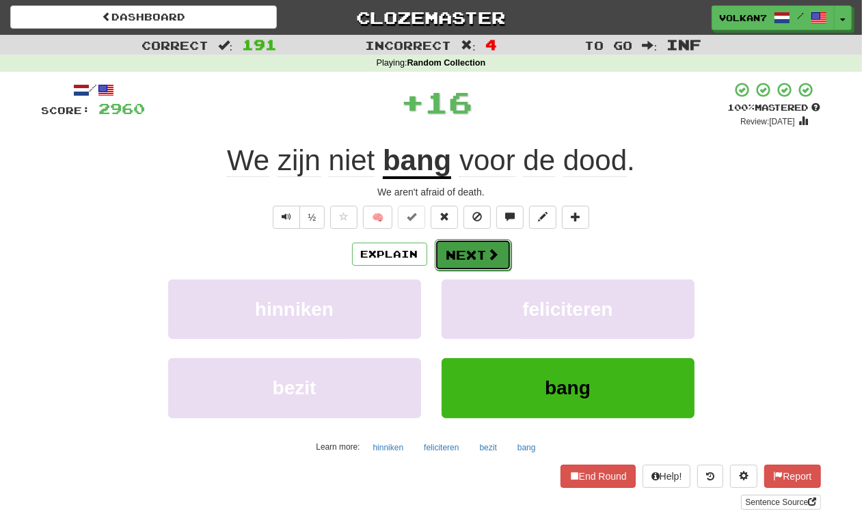
click at [488, 251] on span at bounding box center [494, 254] width 12 height 12
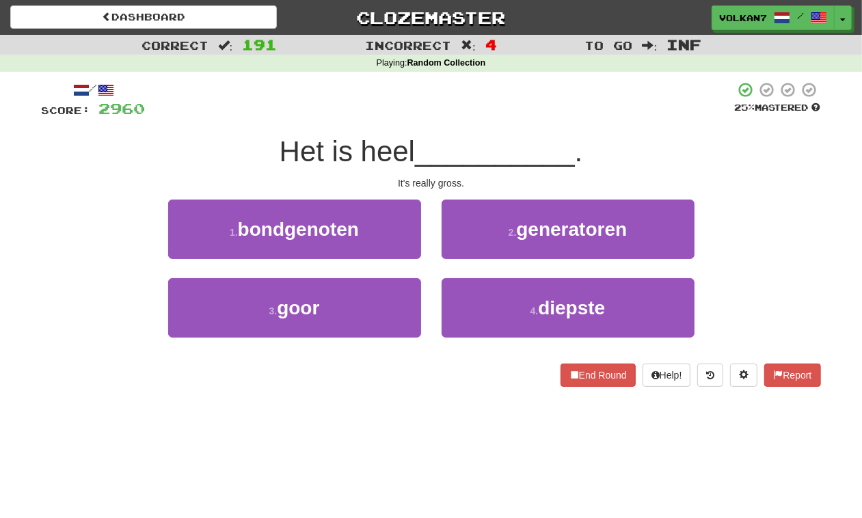
click at [514, 144] on span "__________" at bounding box center [495, 151] width 160 height 32
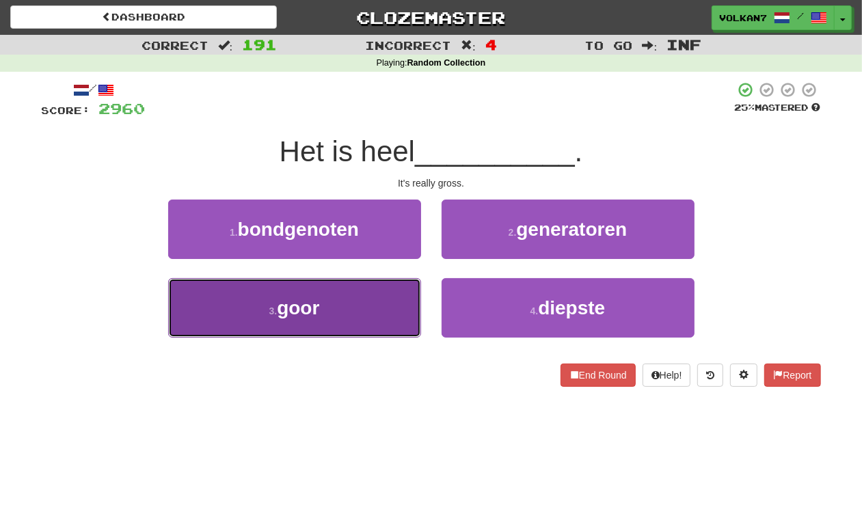
click at [321, 315] on button "3 . goor" at bounding box center [294, 307] width 253 height 59
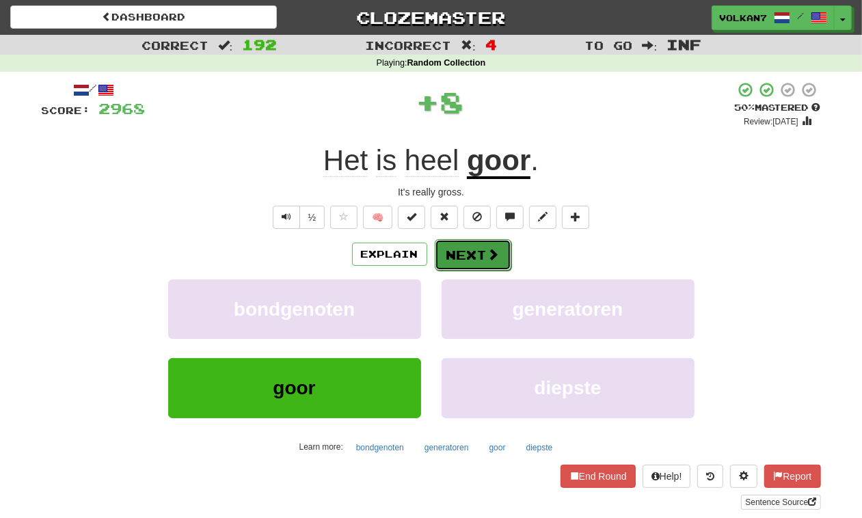
click at [457, 256] on button "Next" at bounding box center [473, 254] width 77 height 31
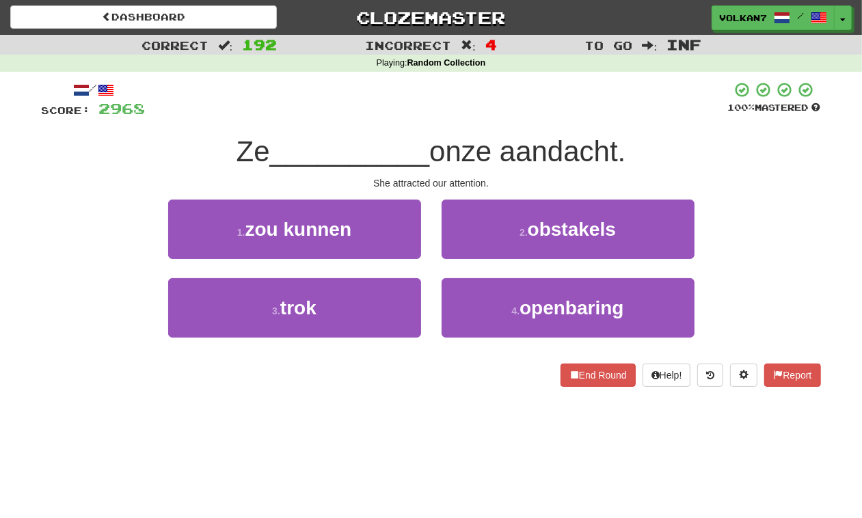
click at [523, 94] on div at bounding box center [437, 100] width 583 height 38
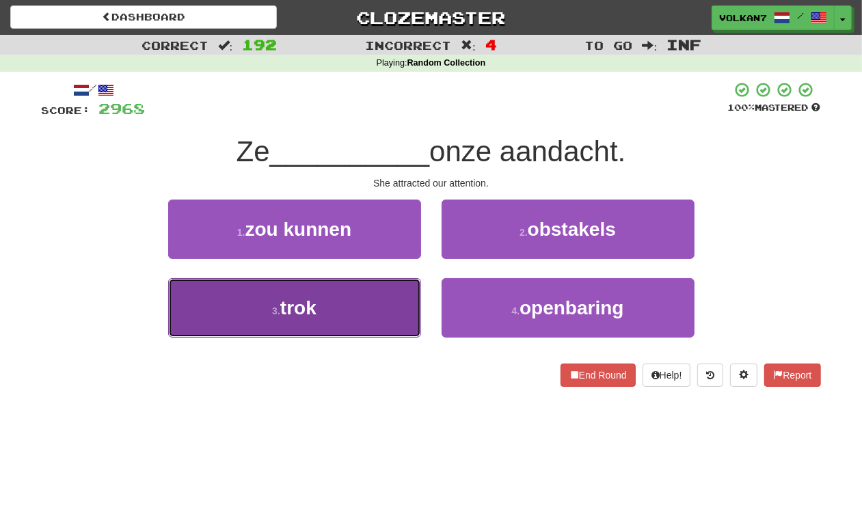
click at [345, 313] on button "3 . trok" at bounding box center [294, 307] width 253 height 59
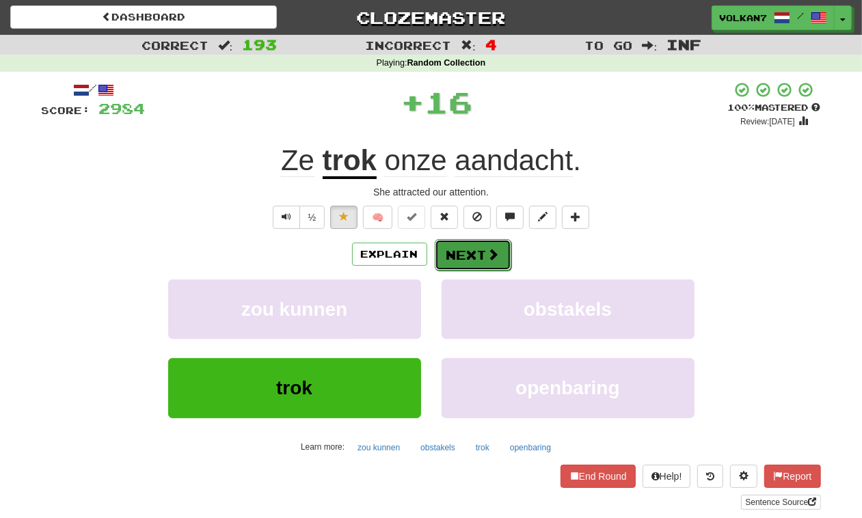
click at [459, 265] on button "Next" at bounding box center [473, 254] width 77 height 31
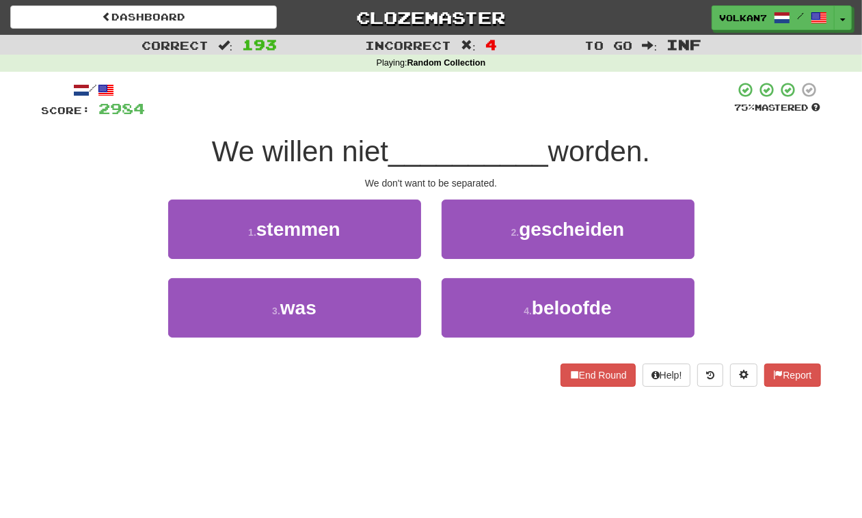
click at [479, 99] on div at bounding box center [441, 100] width 590 height 38
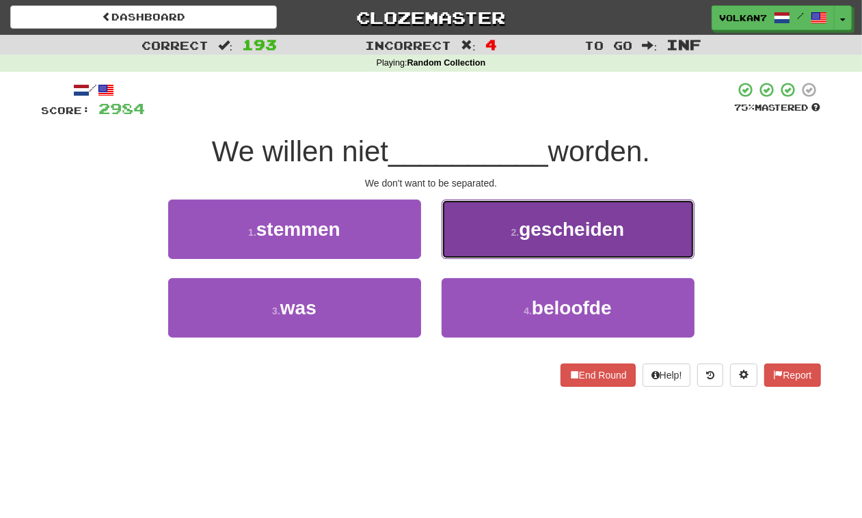
click at [525, 222] on span "gescheiden" at bounding box center [571, 229] width 105 height 21
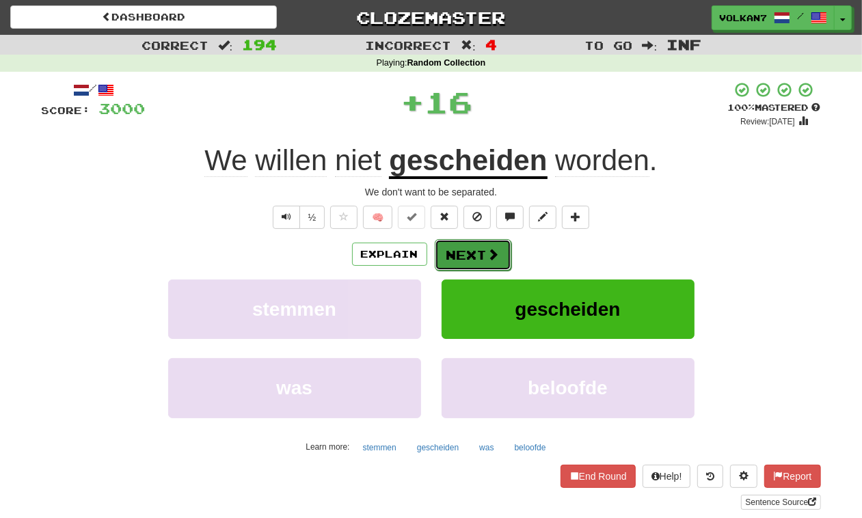
click at [488, 256] on span at bounding box center [494, 254] width 12 height 12
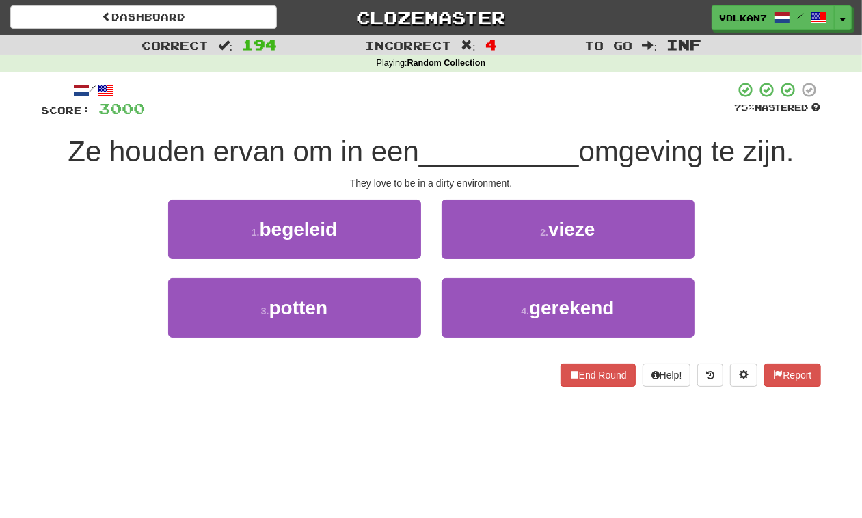
click at [520, 107] on div at bounding box center [441, 100] width 590 height 38
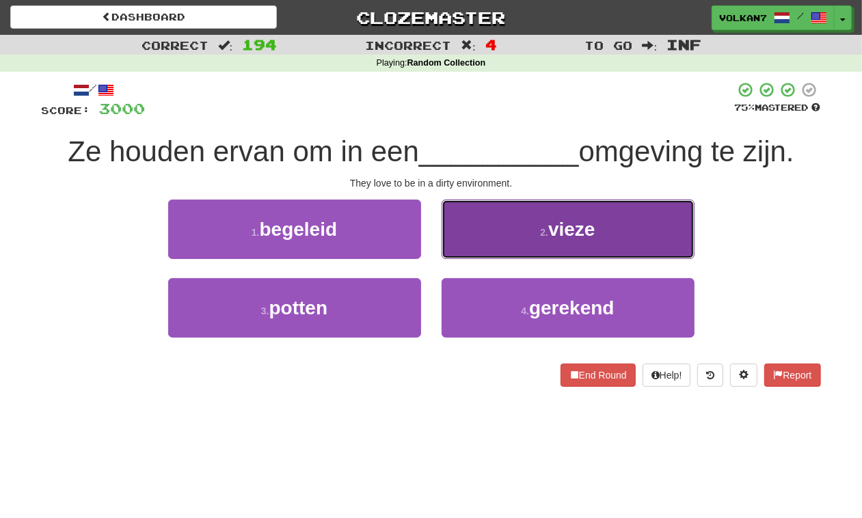
click at [559, 244] on button "2 . vieze" at bounding box center [568, 229] width 253 height 59
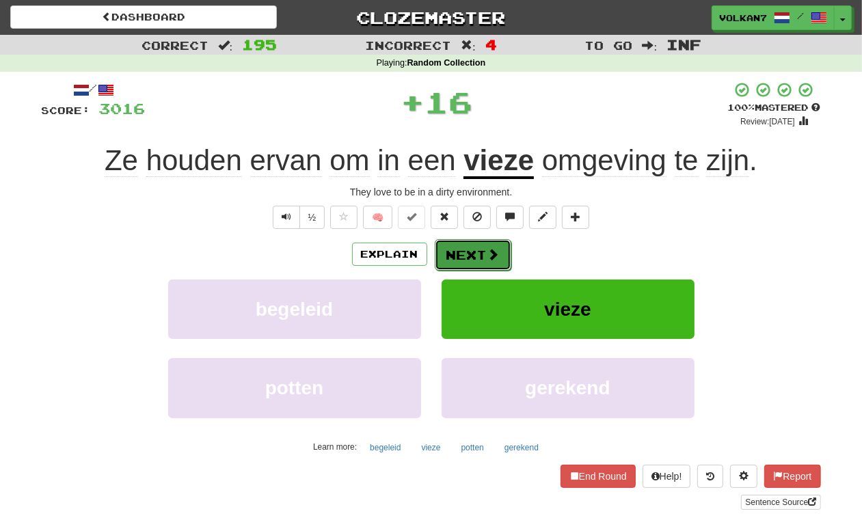
click at [493, 250] on span at bounding box center [494, 254] width 12 height 12
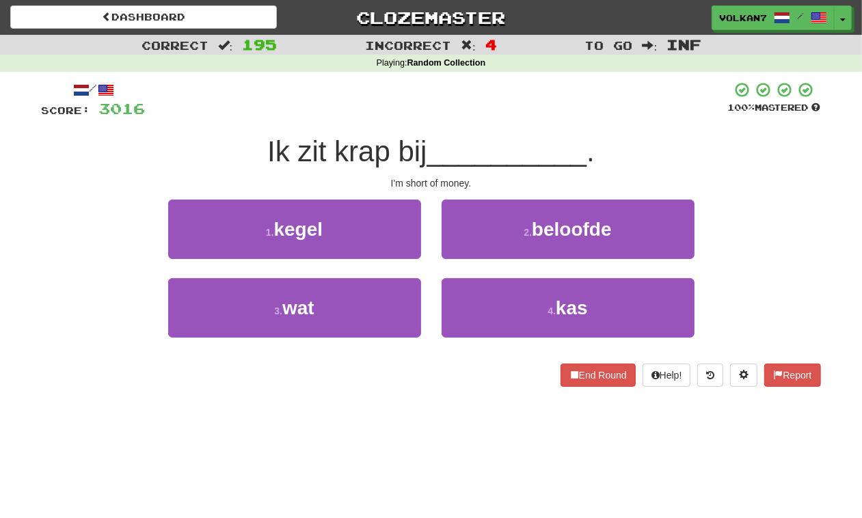
click at [516, 131] on div "/ Score: 3016 100 % Mastered Ik zit krap bij __________ . I'm short of money. 1…" at bounding box center [432, 234] width 780 height 306
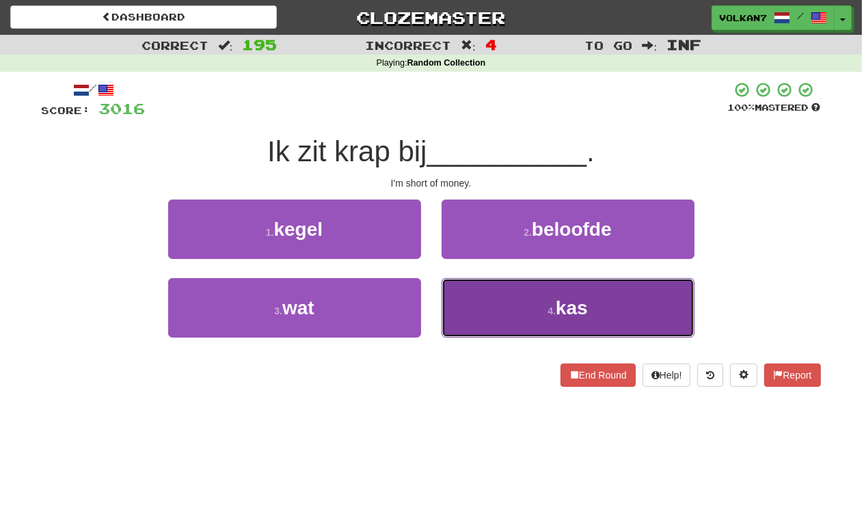
click at [503, 313] on button "4 . kas" at bounding box center [568, 307] width 253 height 59
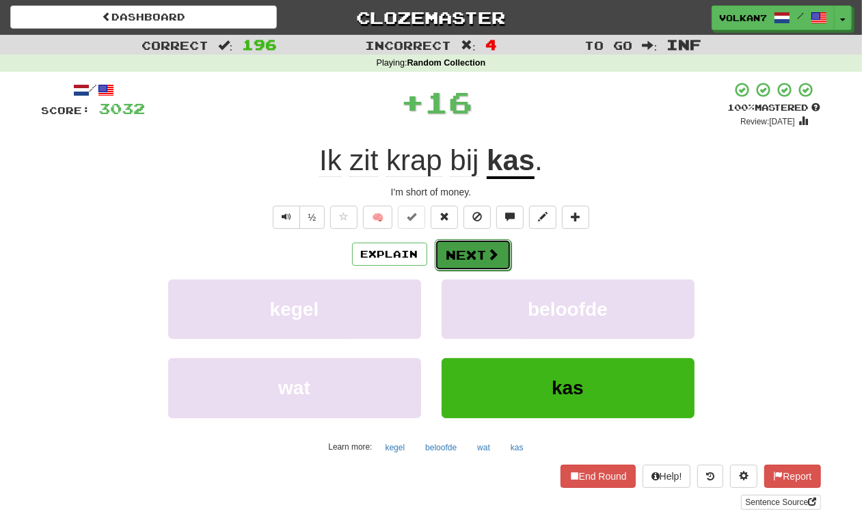
click at [471, 252] on button "Next" at bounding box center [473, 254] width 77 height 31
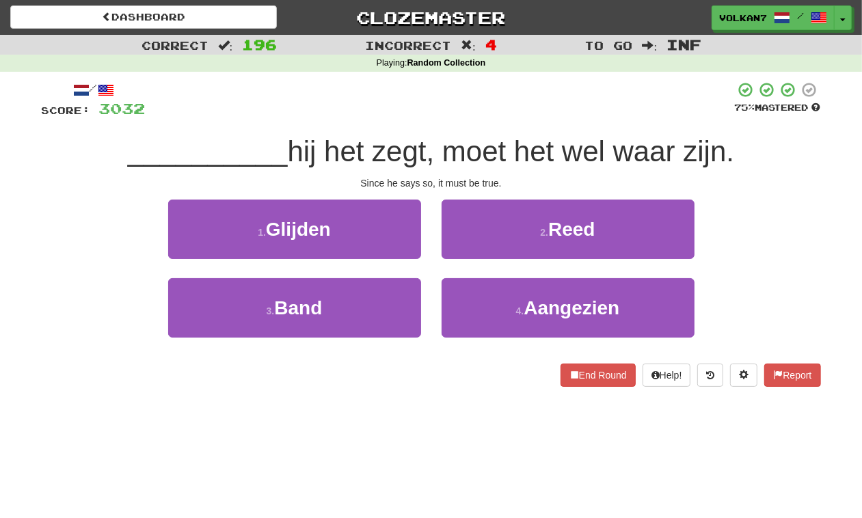
click at [491, 110] on div at bounding box center [441, 100] width 590 height 38
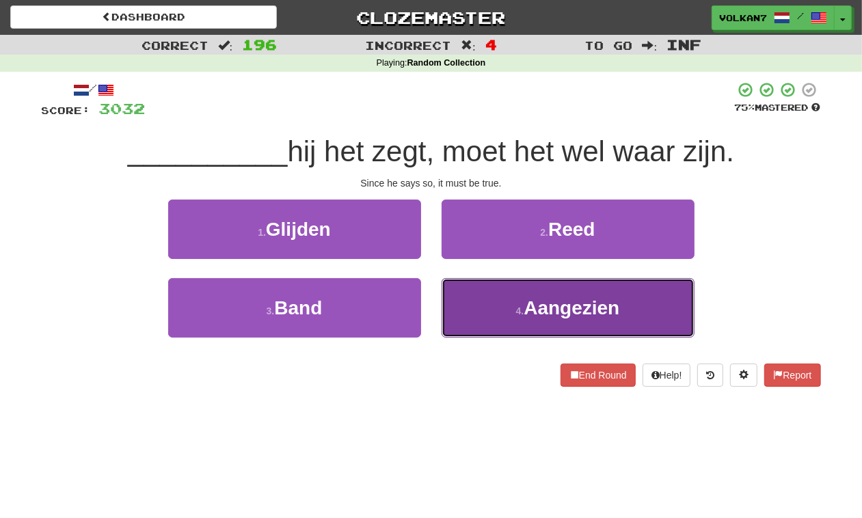
click at [530, 301] on span "Aangezien" at bounding box center [572, 307] width 96 height 21
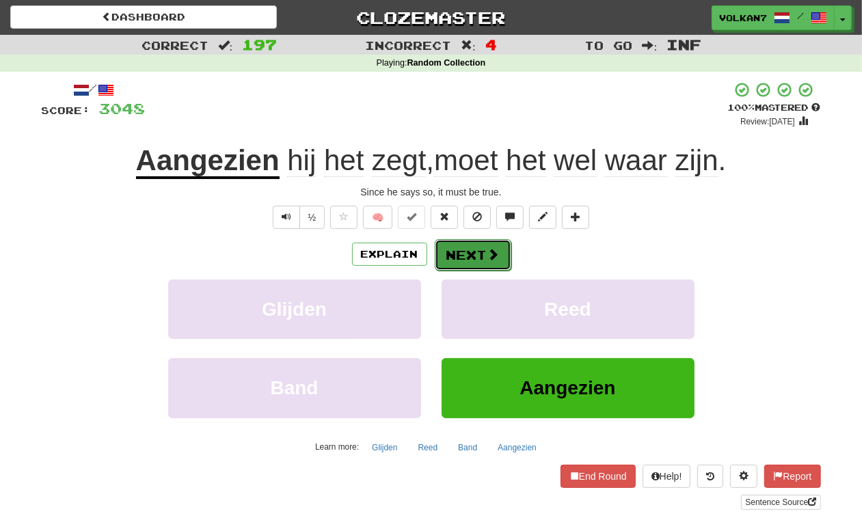
click at [488, 244] on button "Next" at bounding box center [473, 254] width 77 height 31
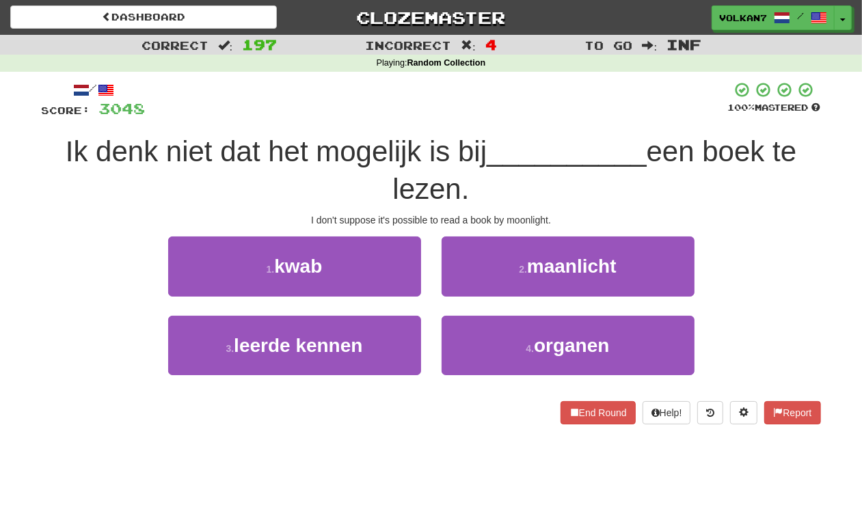
click at [489, 104] on div at bounding box center [437, 100] width 583 height 38
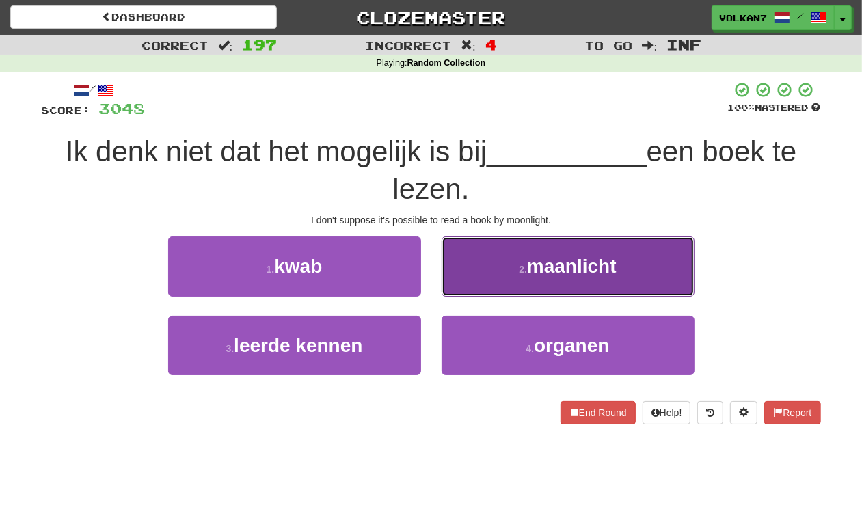
click at [523, 261] on button "2 . maanlicht" at bounding box center [568, 266] width 253 height 59
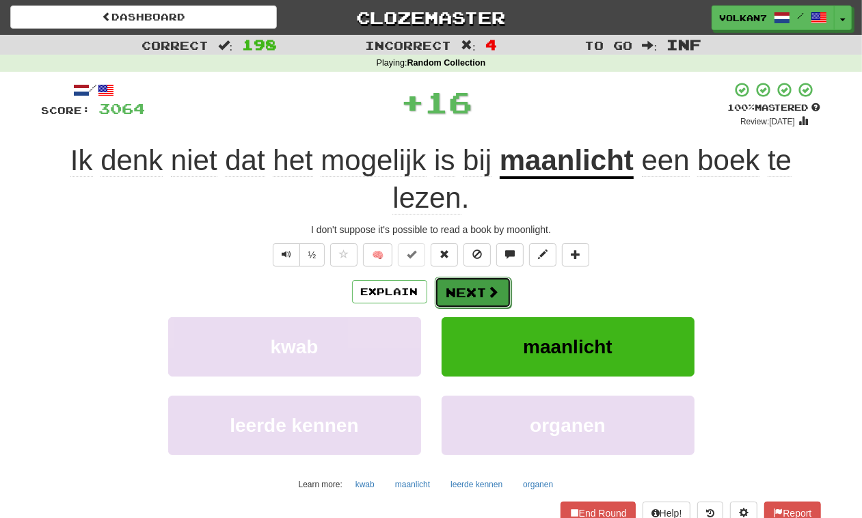
click at [508, 285] on button "Next" at bounding box center [473, 292] width 77 height 31
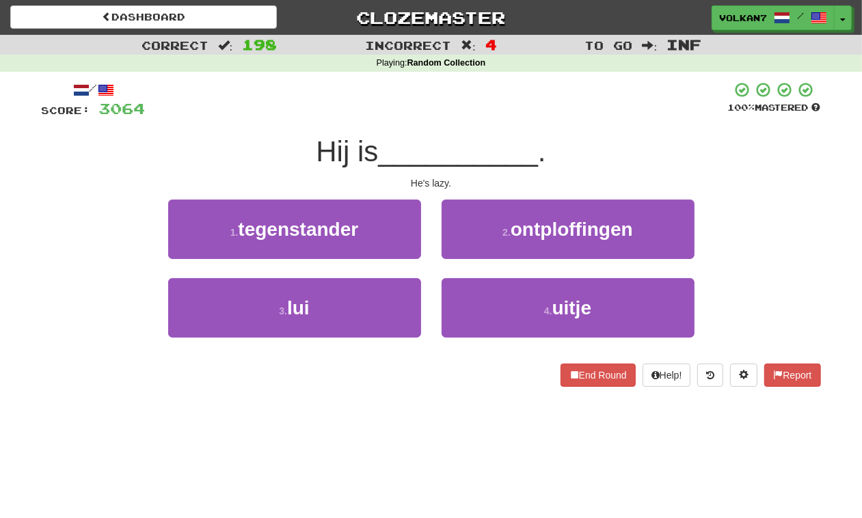
click at [510, 141] on span "__________" at bounding box center [458, 151] width 160 height 32
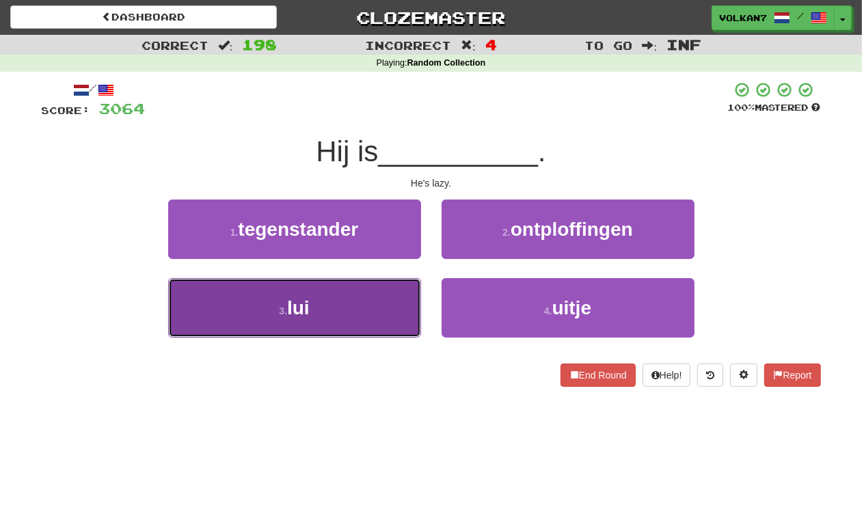
click at [315, 303] on button "3 . lui" at bounding box center [294, 307] width 253 height 59
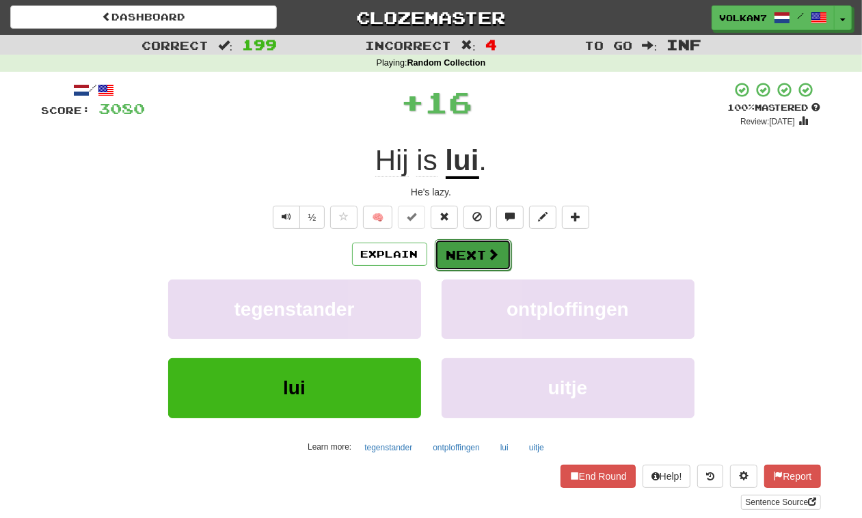
click at [466, 260] on button "Next" at bounding box center [473, 254] width 77 height 31
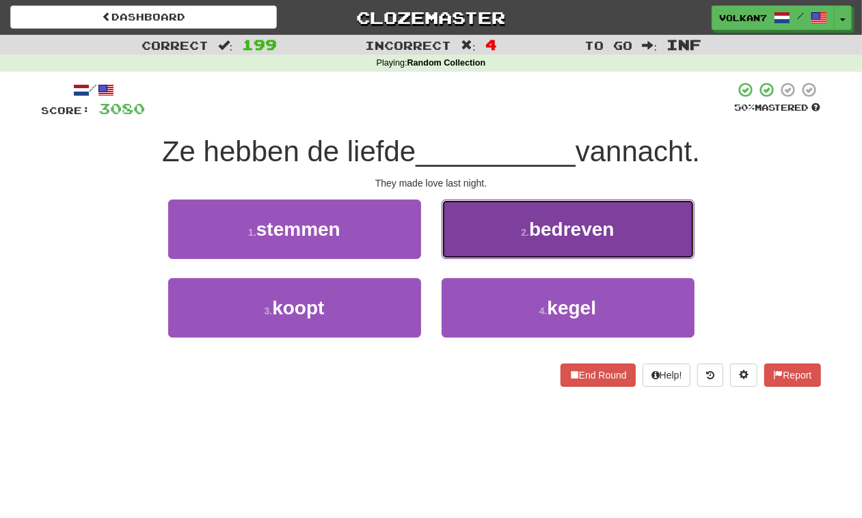
click at [510, 224] on button "2 . bedreven" at bounding box center [568, 229] width 253 height 59
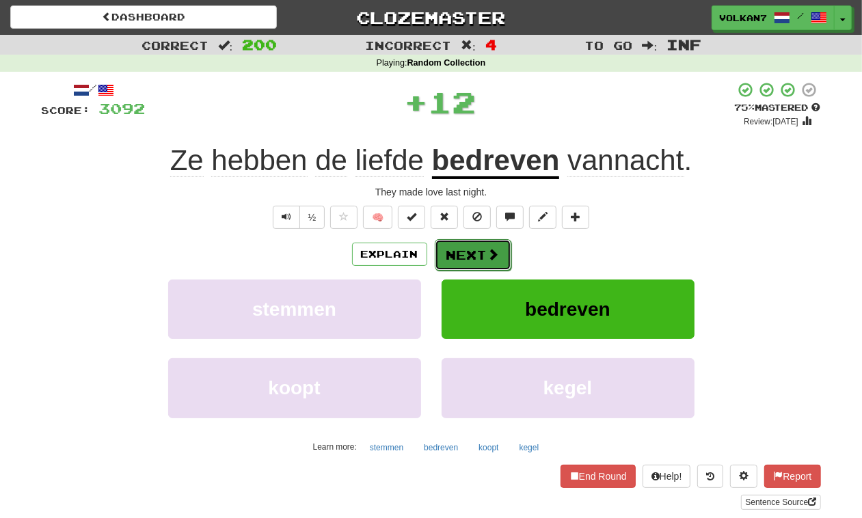
click at [481, 248] on button "Next" at bounding box center [473, 254] width 77 height 31
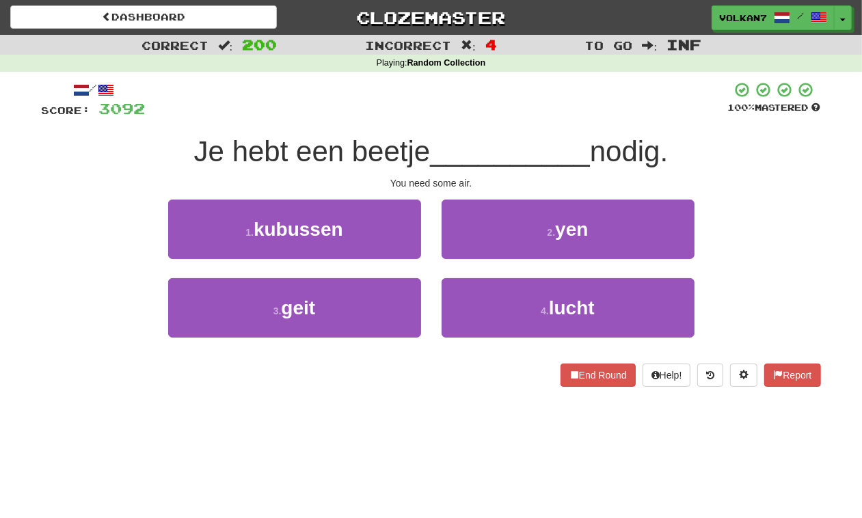
click at [473, 114] on div at bounding box center [437, 100] width 583 height 38
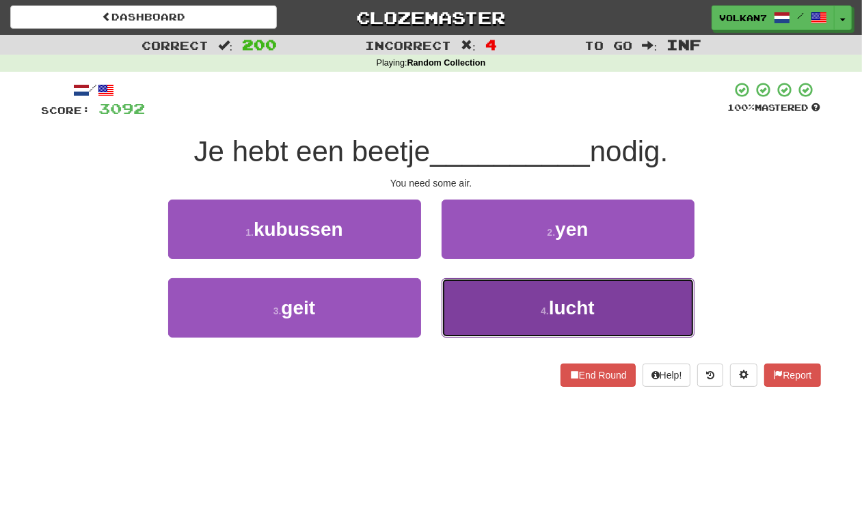
click at [490, 299] on button "4 . lucht" at bounding box center [568, 307] width 253 height 59
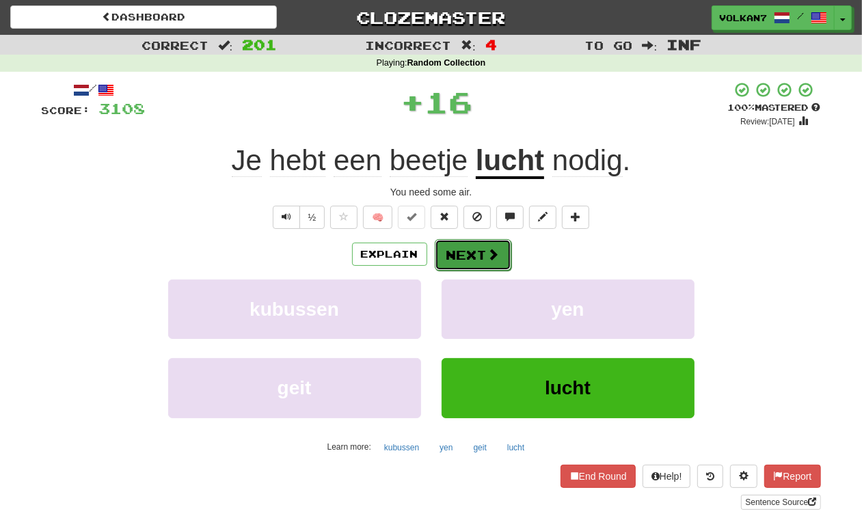
click at [457, 253] on button "Next" at bounding box center [473, 254] width 77 height 31
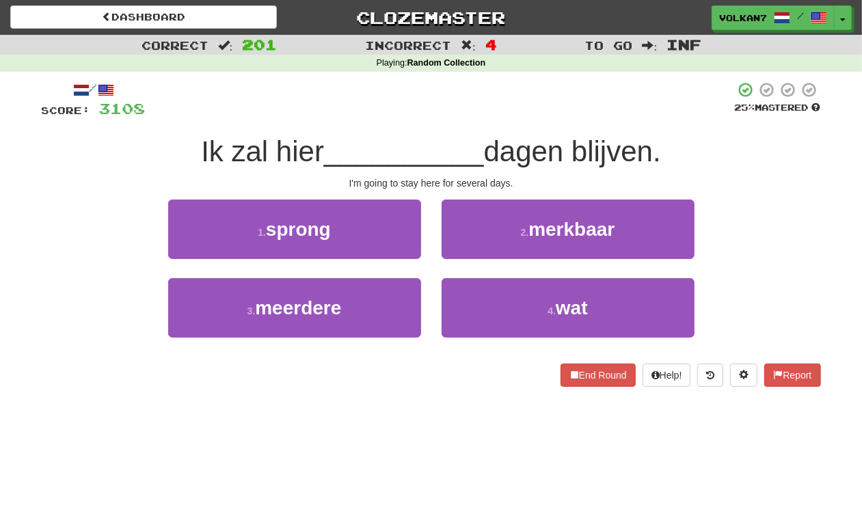
click at [445, 121] on div "/ Score: 3108 25 % Mastered Ik zal hier __________ dagen blijven. I'm going to …" at bounding box center [432, 234] width 780 height 306
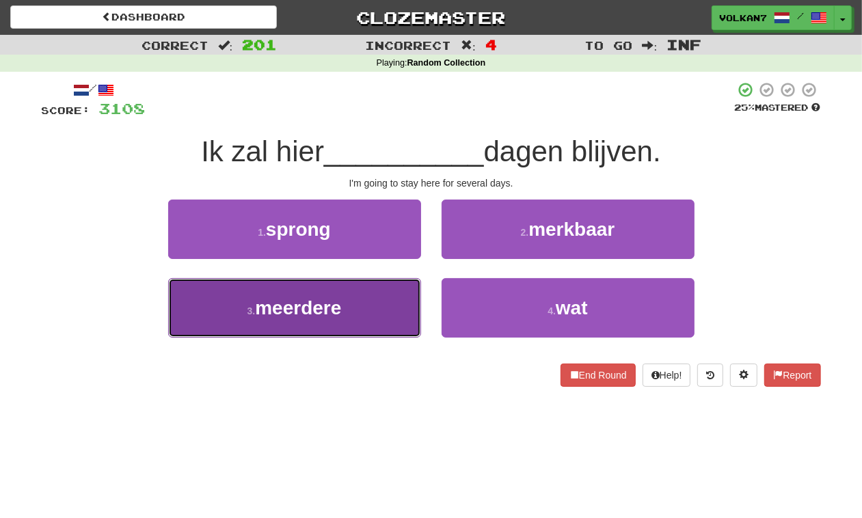
click at [369, 302] on button "3 . meerdere" at bounding box center [294, 307] width 253 height 59
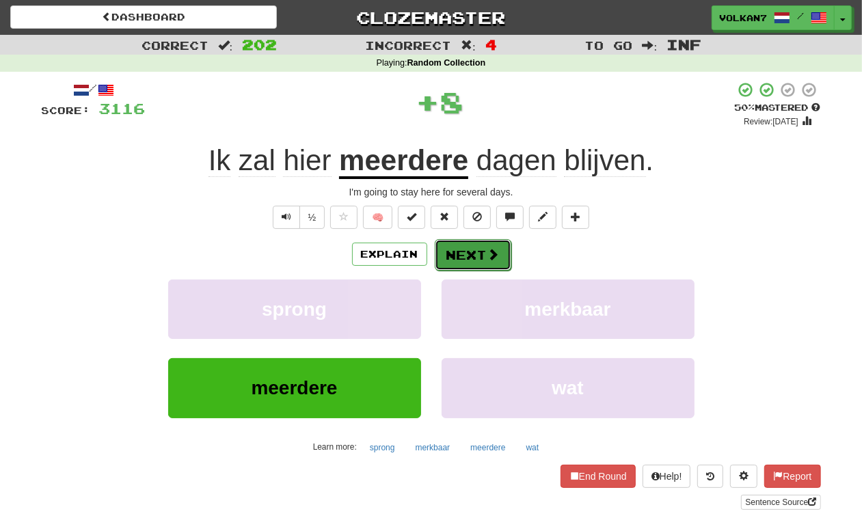
click at [449, 251] on button "Next" at bounding box center [473, 254] width 77 height 31
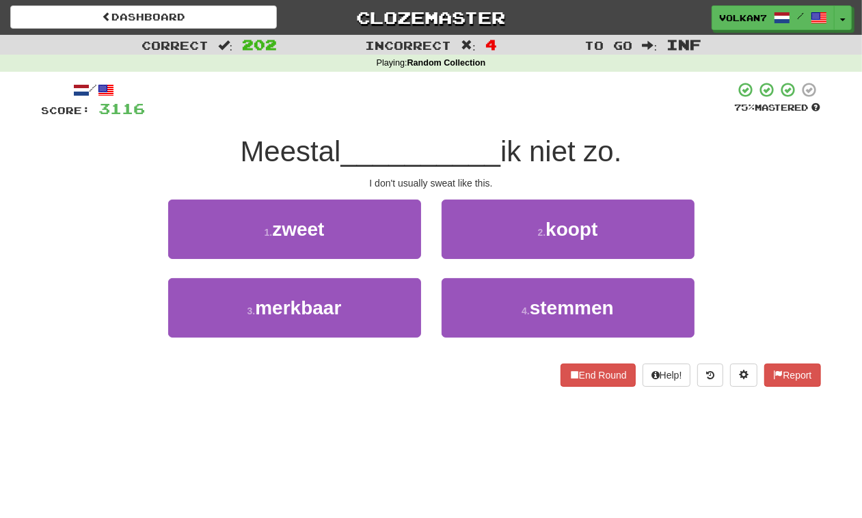
click at [459, 127] on div "/ Score: 3116 75 % Mastered Meestal __________ ik niet zo. I don't usually swea…" at bounding box center [432, 234] width 780 height 306
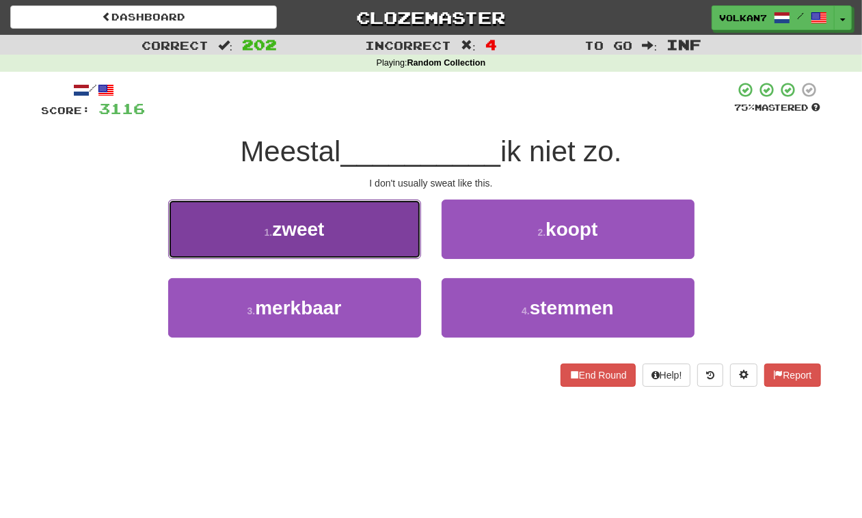
click at [327, 246] on button "1 . zweet" at bounding box center [294, 229] width 253 height 59
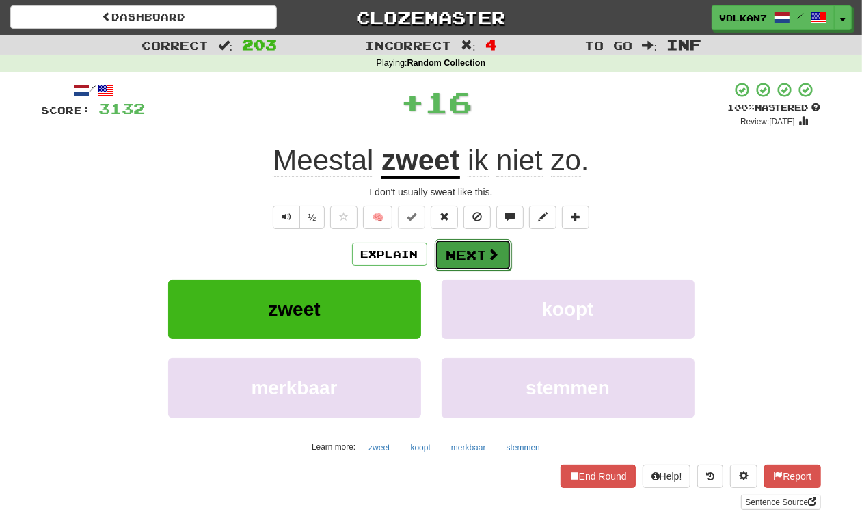
click at [476, 260] on button "Next" at bounding box center [473, 254] width 77 height 31
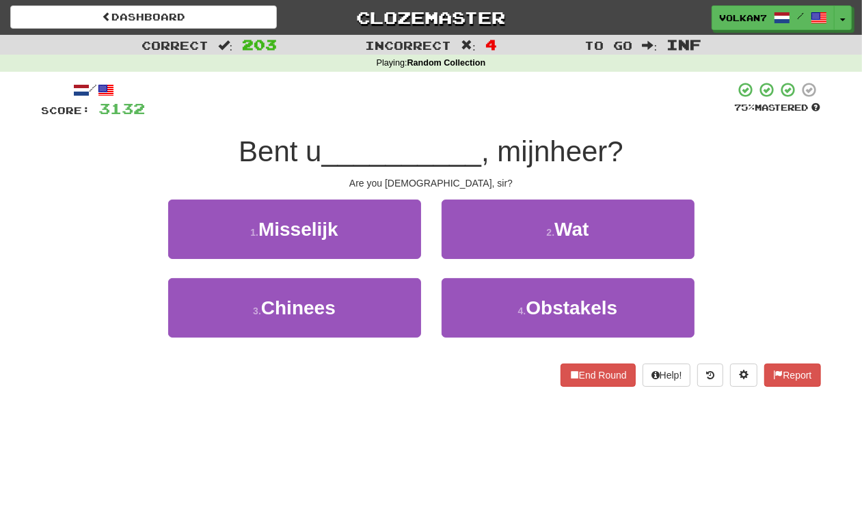
click at [479, 124] on div "/ Score: 3132 75 % Mastered Bent u __________ , mijnheer? Are you Chinese, sir?…" at bounding box center [432, 234] width 780 height 306
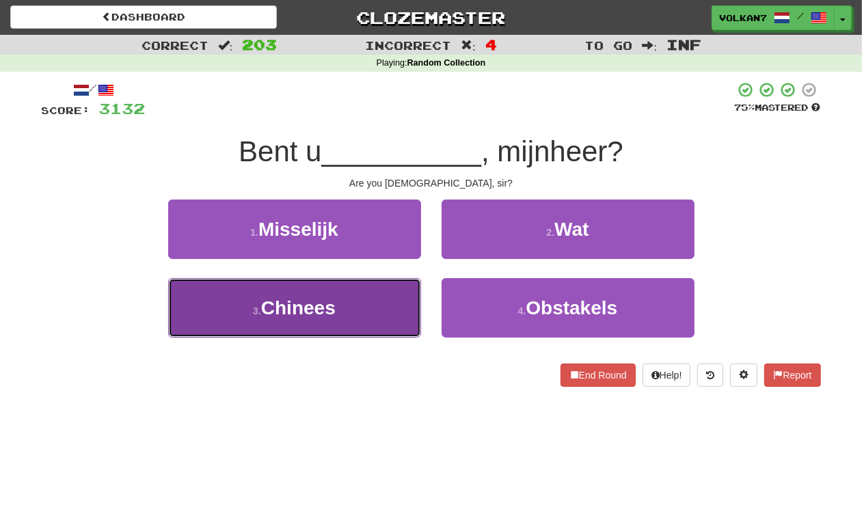
click at [373, 297] on button "3 . Chinees" at bounding box center [294, 307] width 253 height 59
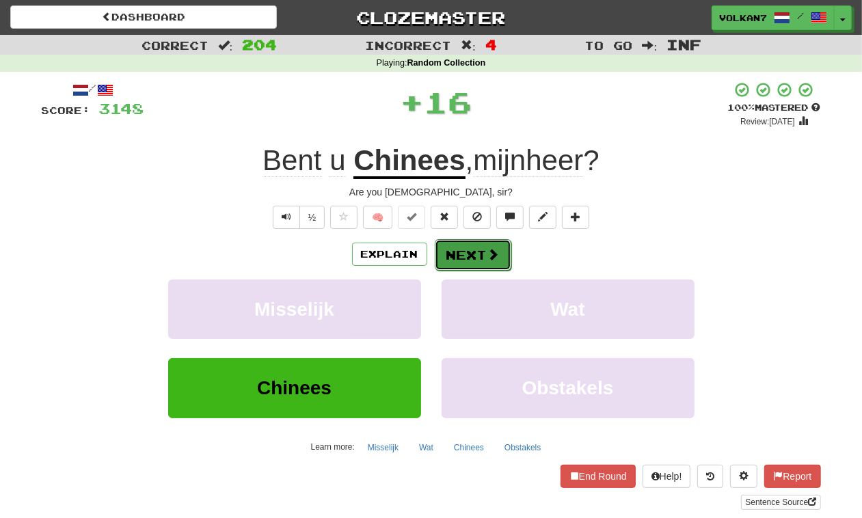
drag, startPoint x: 460, startPoint y: 257, endPoint x: 464, endPoint y: 247, distance: 10.8
click at [464, 247] on button "Next" at bounding box center [473, 254] width 77 height 31
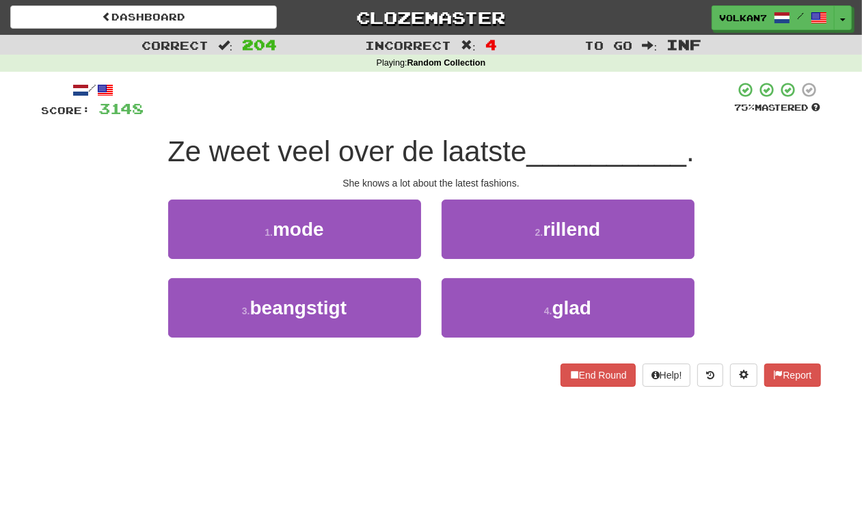
click at [501, 114] on div at bounding box center [439, 100] width 591 height 38
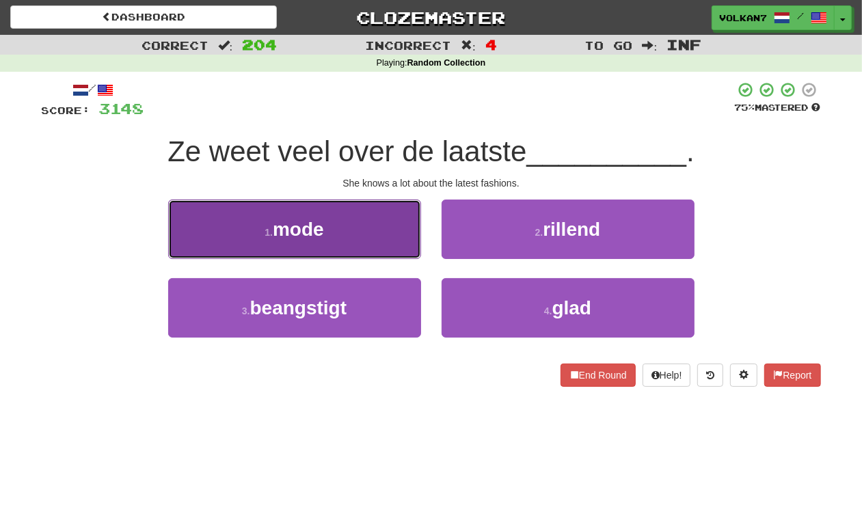
click at [397, 241] on button "1 . mode" at bounding box center [294, 229] width 253 height 59
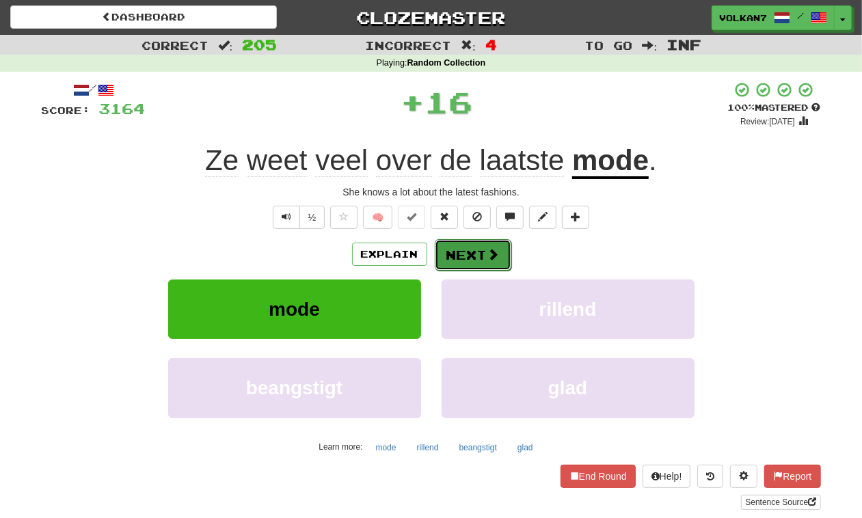
click at [474, 253] on button "Next" at bounding box center [473, 254] width 77 height 31
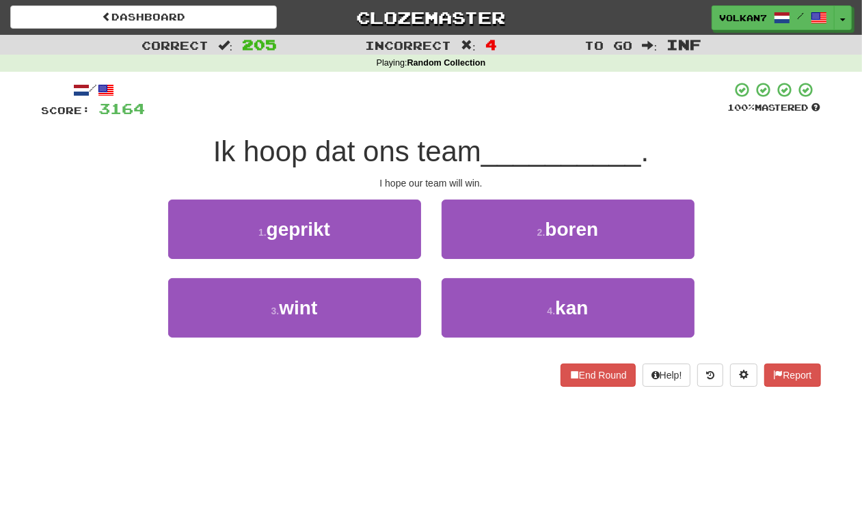
click at [510, 104] on div at bounding box center [437, 100] width 583 height 38
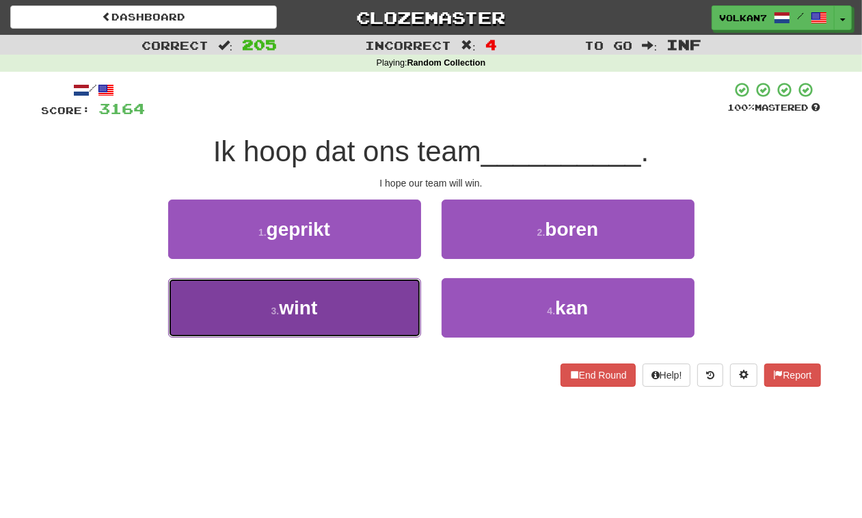
click at [336, 312] on button "3 . wint" at bounding box center [294, 307] width 253 height 59
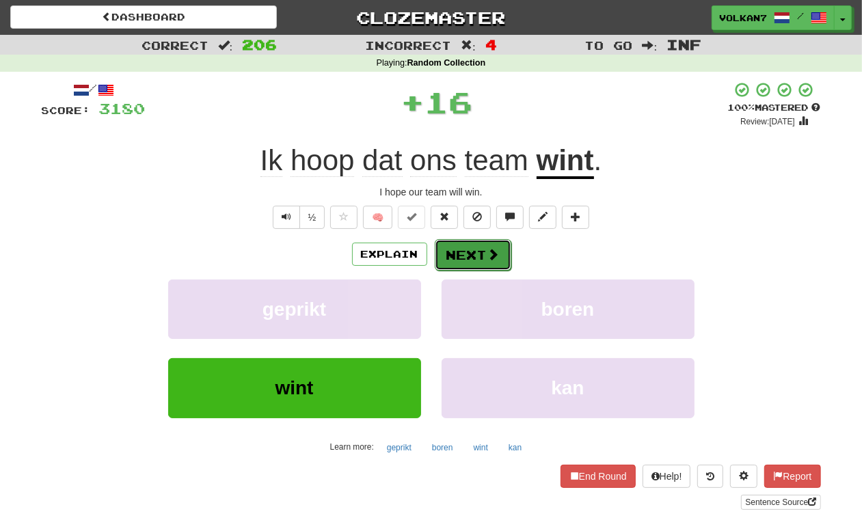
click at [466, 257] on button "Next" at bounding box center [473, 254] width 77 height 31
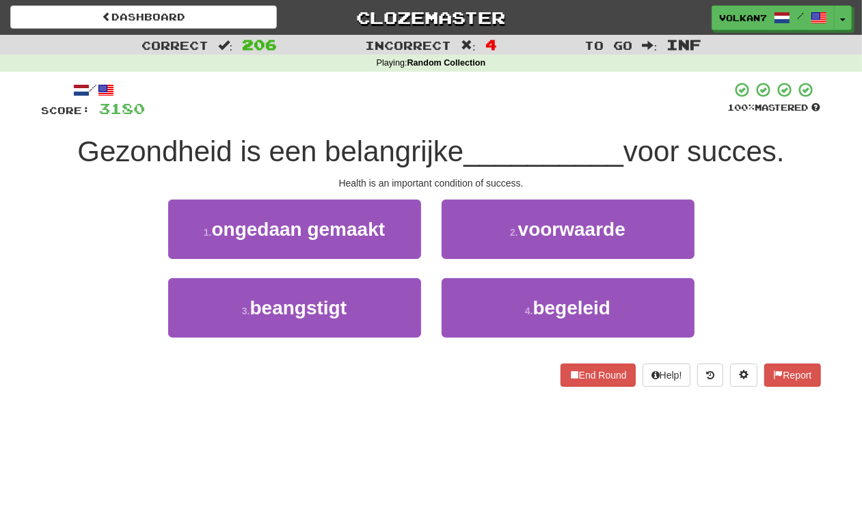
click at [510, 109] on div at bounding box center [437, 100] width 583 height 38
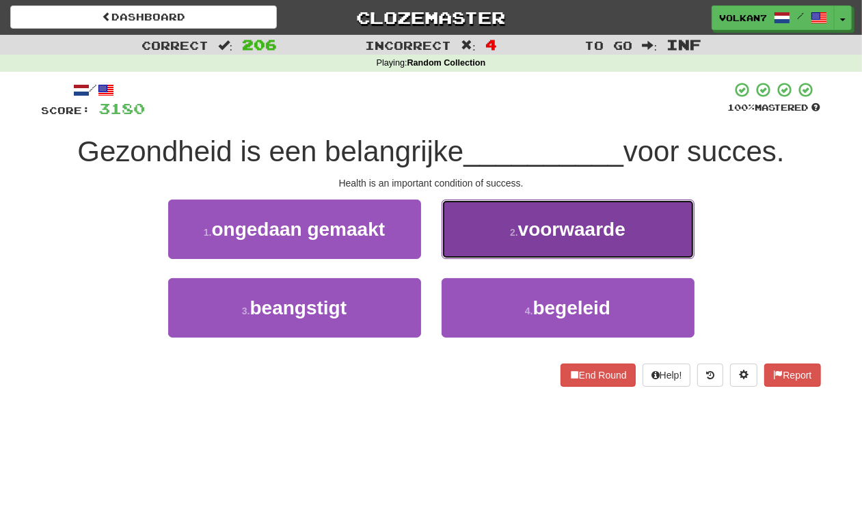
click at [527, 233] on span "voorwaarde" at bounding box center [571, 229] width 107 height 21
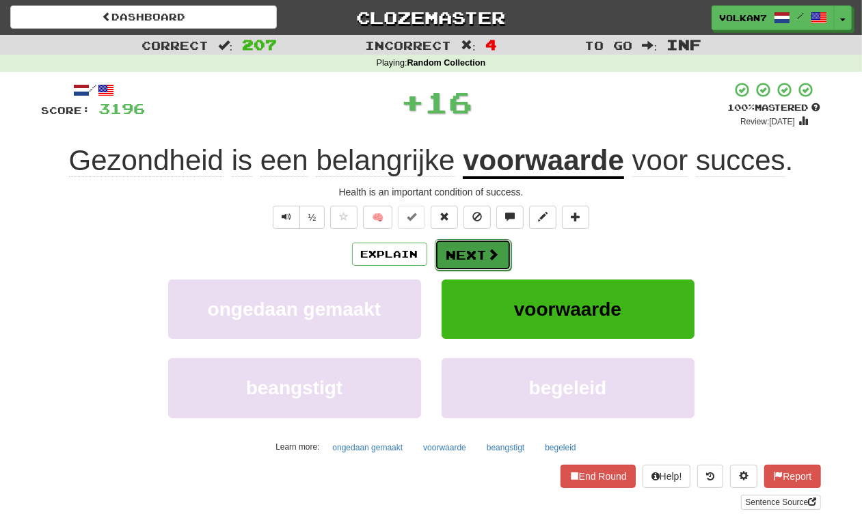
click at [486, 244] on button "Next" at bounding box center [473, 254] width 77 height 31
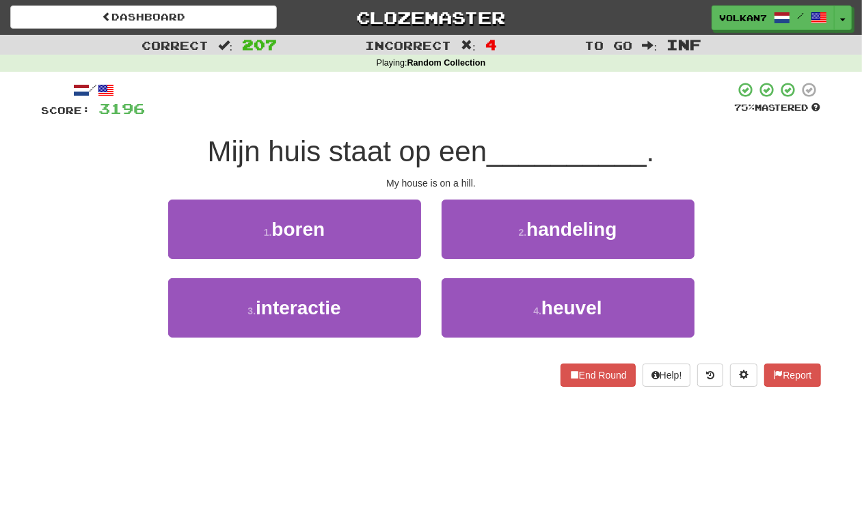
click at [507, 137] on span "__________" at bounding box center [567, 151] width 160 height 32
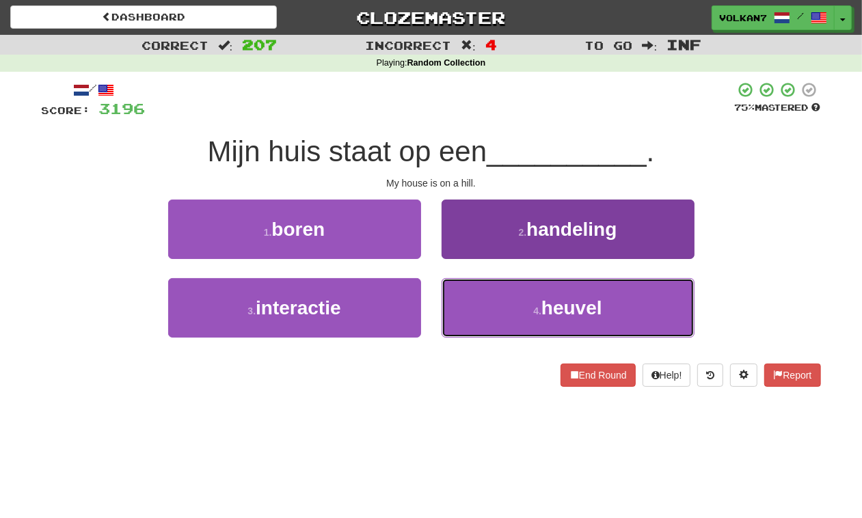
drag, startPoint x: 510, startPoint y: 311, endPoint x: 520, endPoint y: 333, distance: 24.2
click at [510, 311] on button "4 . heuvel" at bounding box center [568, 307] width 253 height 59
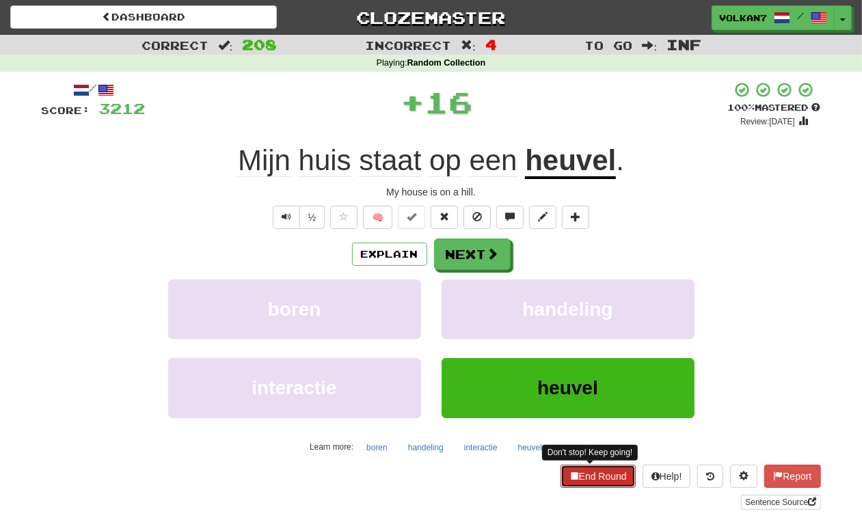
click at [598, 488] on button "End Round" at bounding box center [598, 476] width 75 height 23
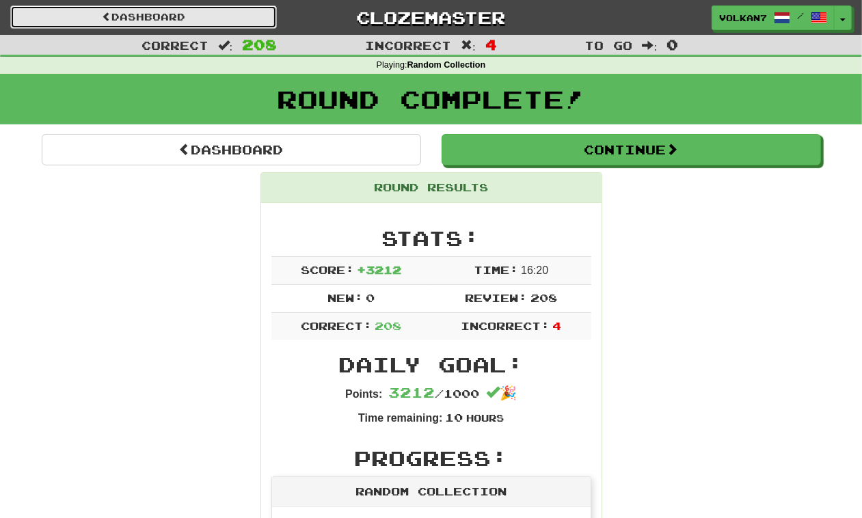
click at [228, 21] on link "Dashboard" at bounding box center [143, 16] width 267 height 23
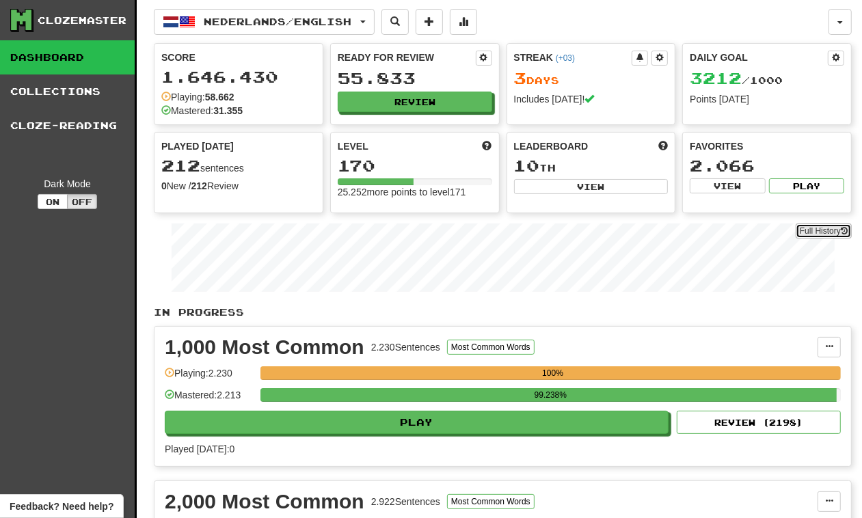
click at [828, 235] on link "Full History" at bounding box center [824, 231] width 56 height 15
